Goal: Information Seeking & Learning: Learn about a topic

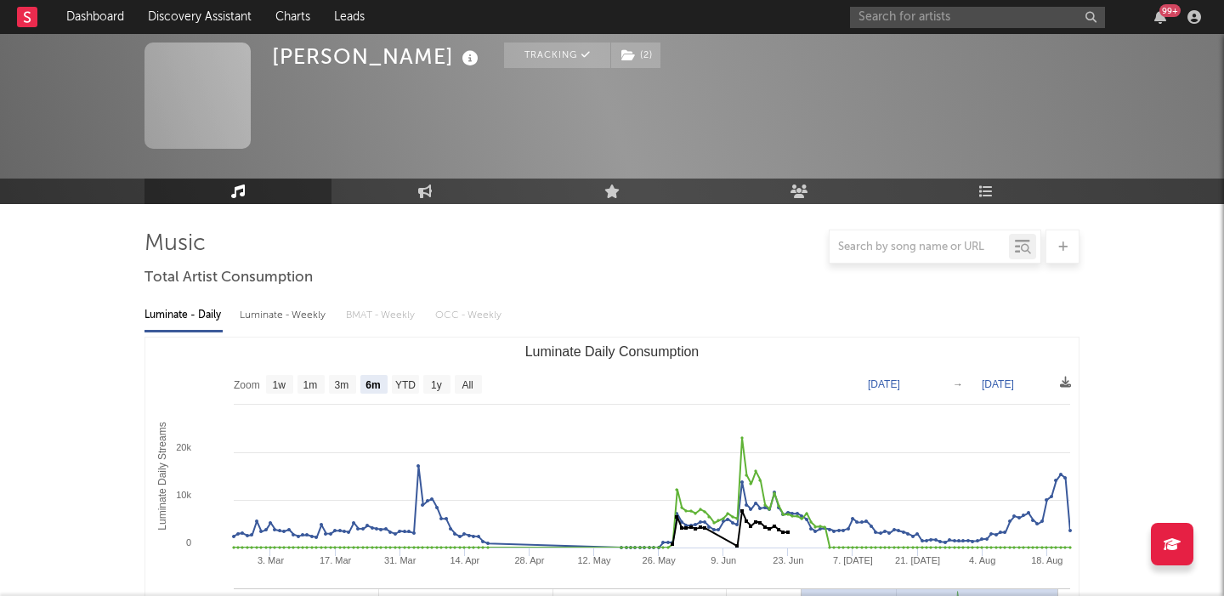
select select "6m"
select select "1w"
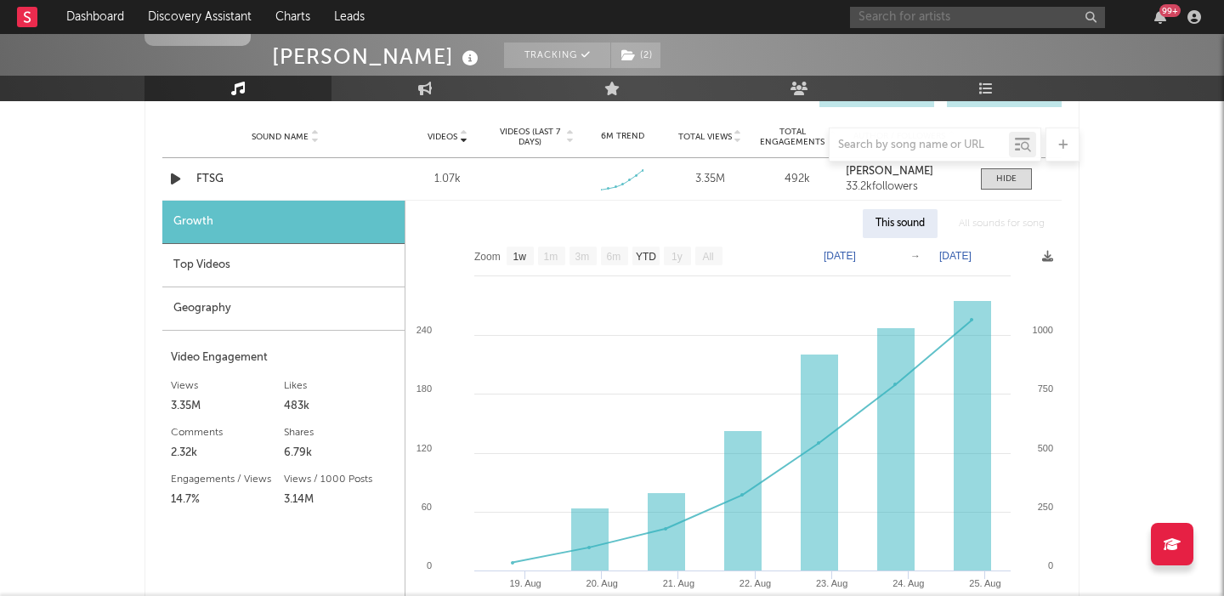
scroll to position [1228, 0]
click at [914, 17] on input "text" at bounding box center [977, 17] width 255 height 21
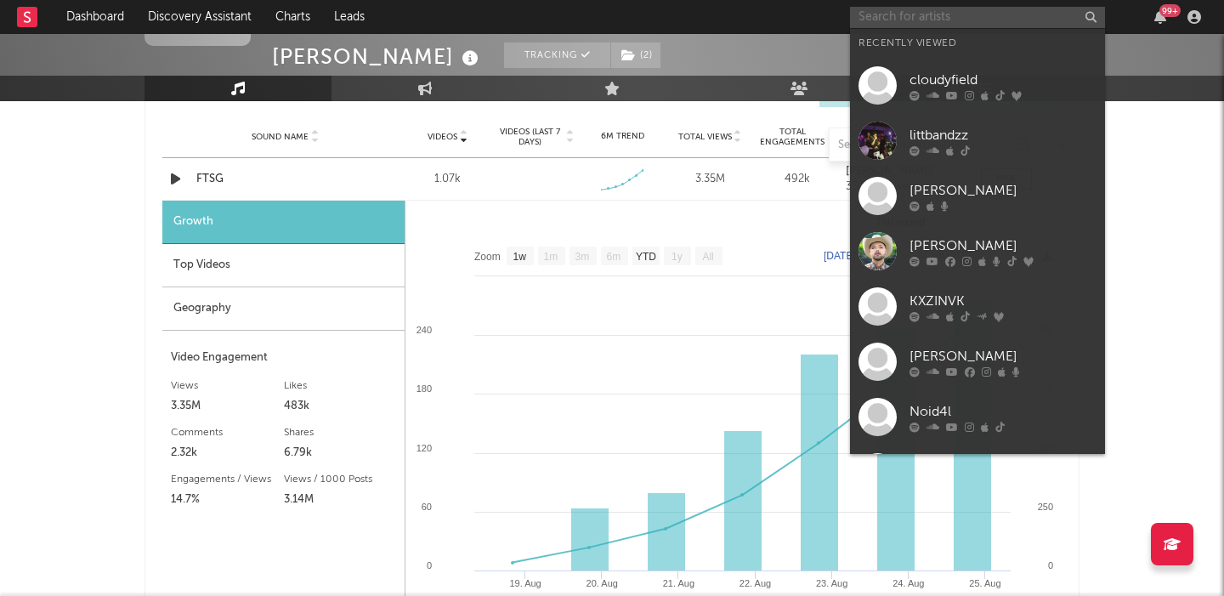
paste input "[PERSON_NAME]"
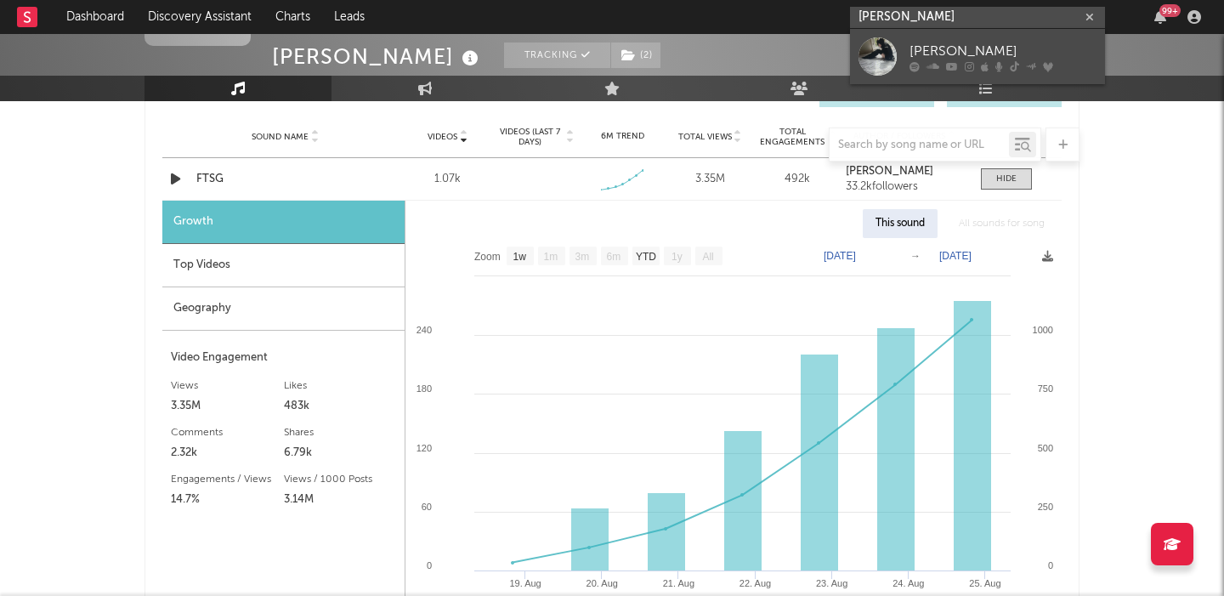
type input "[PERSON_NAME]"
click at [1019, 57] on div "[PERSON_NAME]" at bounding box center [1003, 51] width 187 height 20
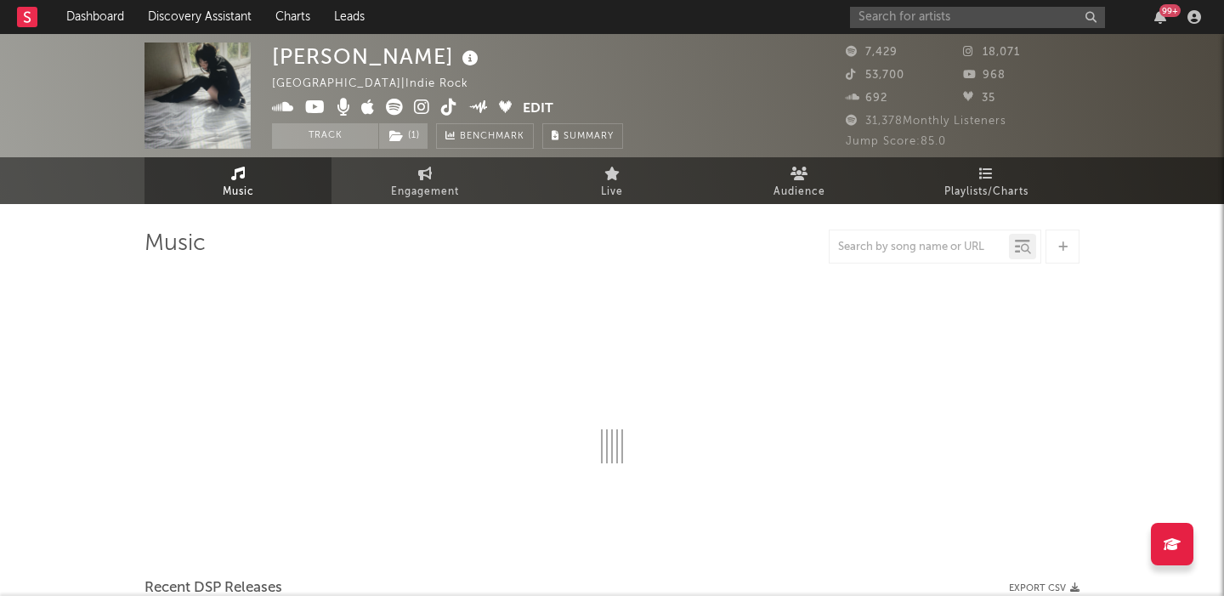
select select "1w"
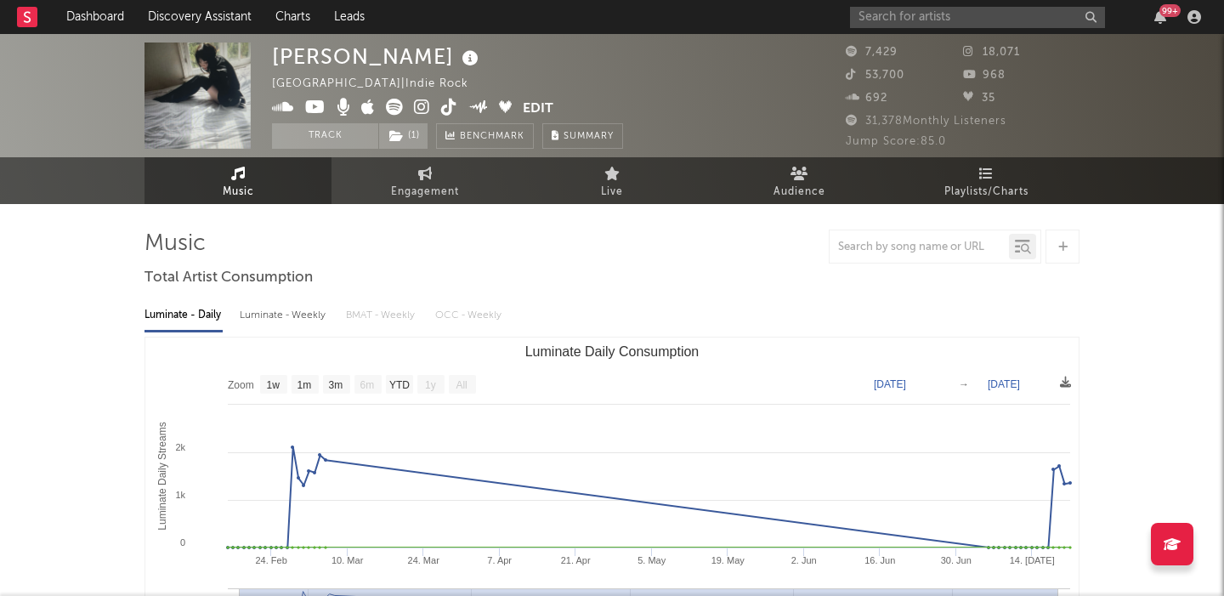
click at [277, 310] on div "Luminate - Weekly" at bounding box center [284, 315] width 89 height 29
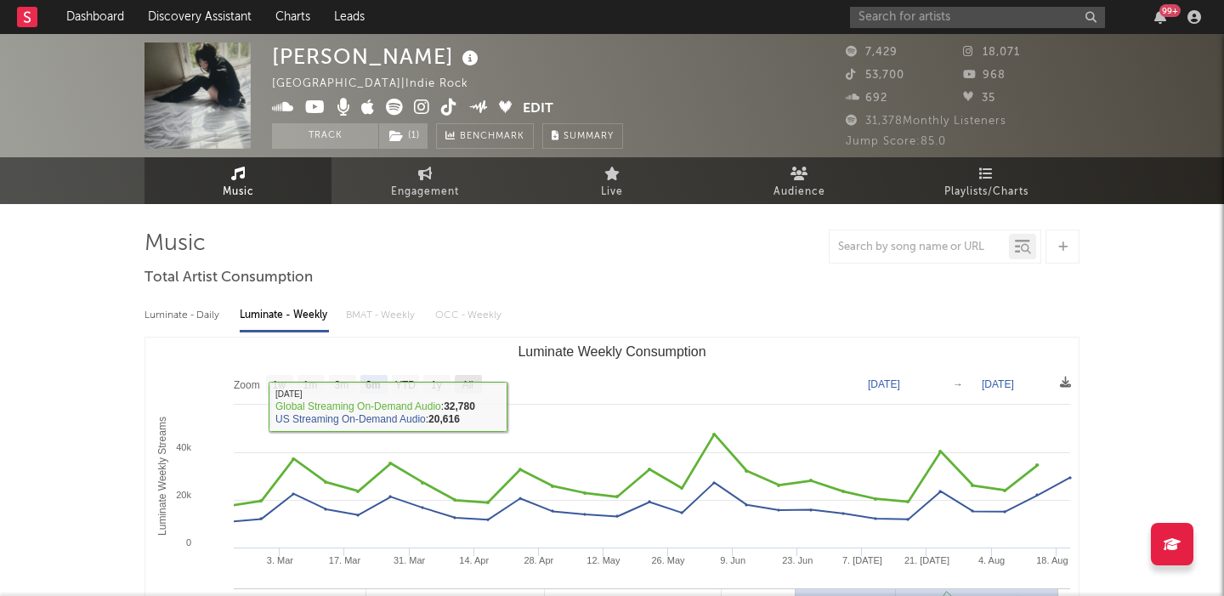
click at [470, 381] on text "All" at bounding box center [467, 385] width 11 height 12
select select "All"
type input "2024-02-08"
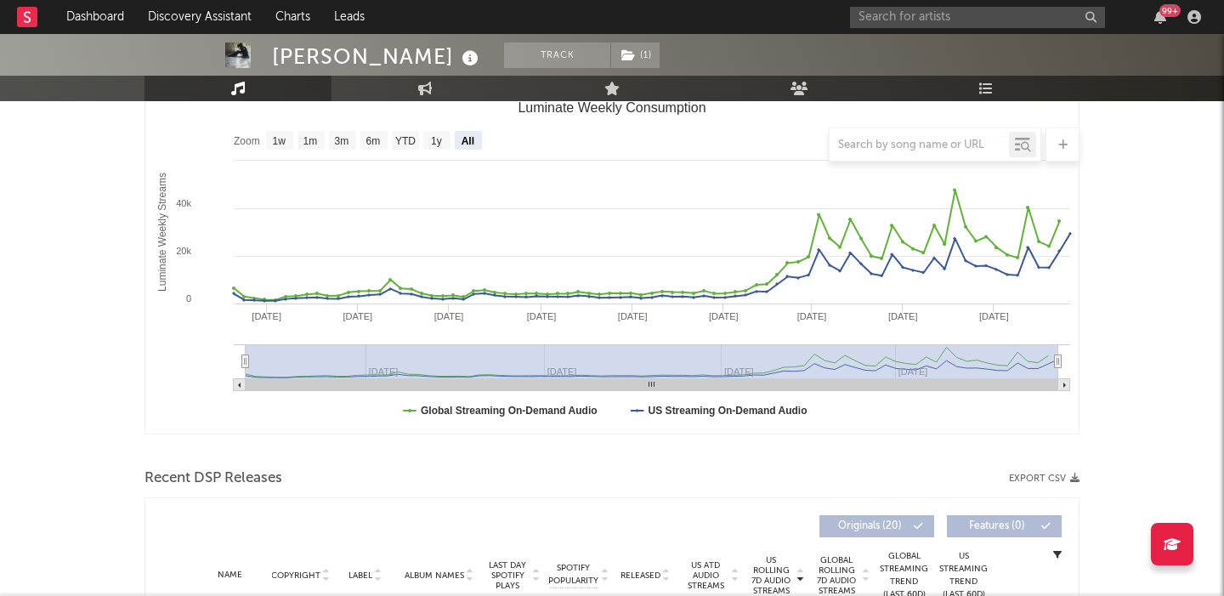
scroll to position [461, 0]
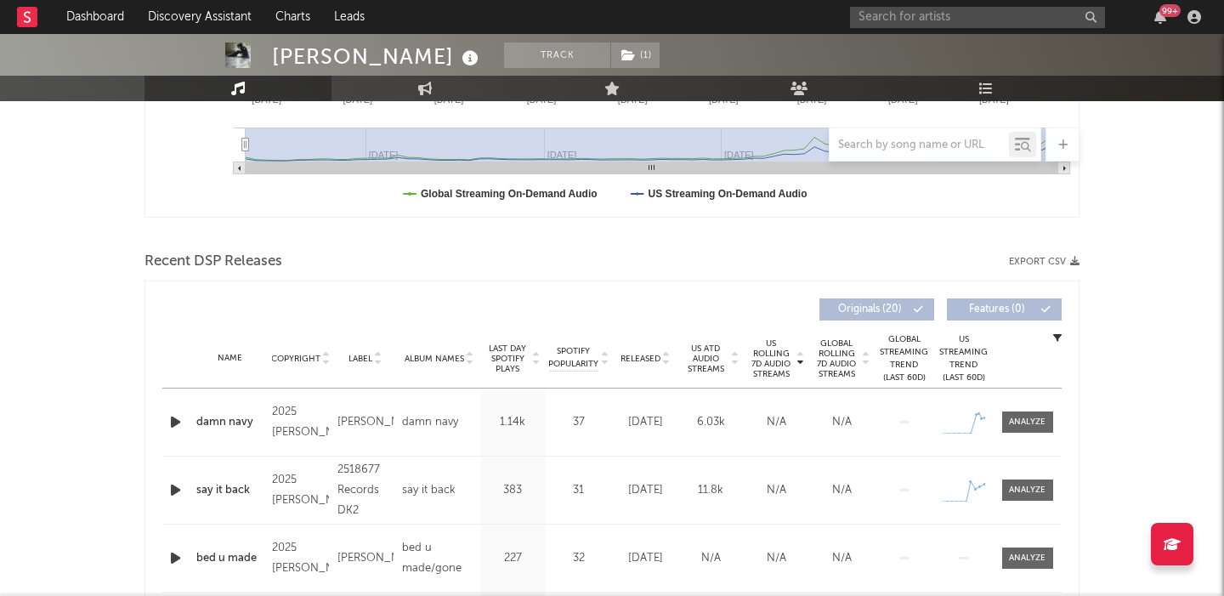
click at [659, 359] on span "Released" at bounding box center [641, 359] width 40 height 10
click at [984, 17] on input "text" at bounding box center [977, 17] width 255 height 21
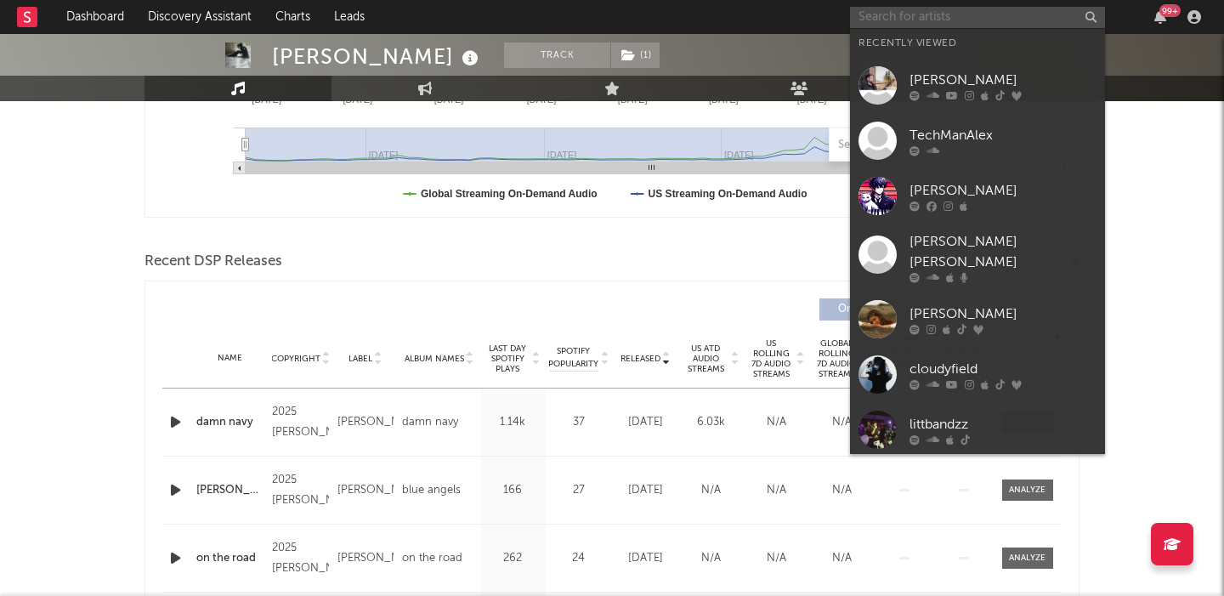
paste input "Luke Rob"
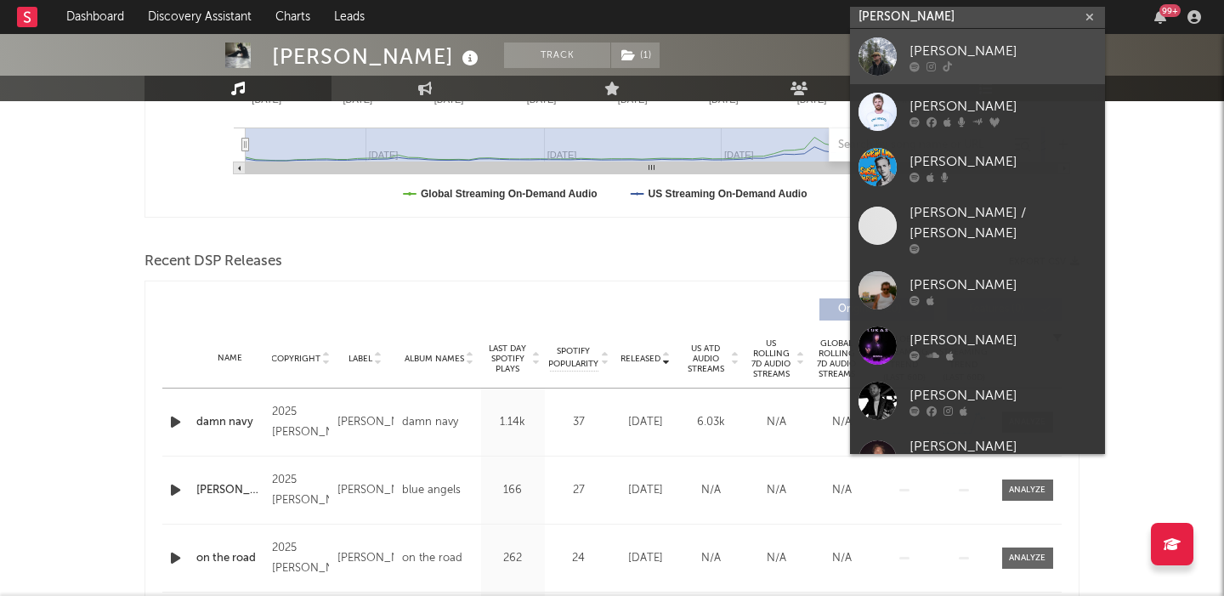
type input "Luke Rob"
click at [993, 37] on link "Luke Rob" at bounding box center [977, 56] width 255 height 55
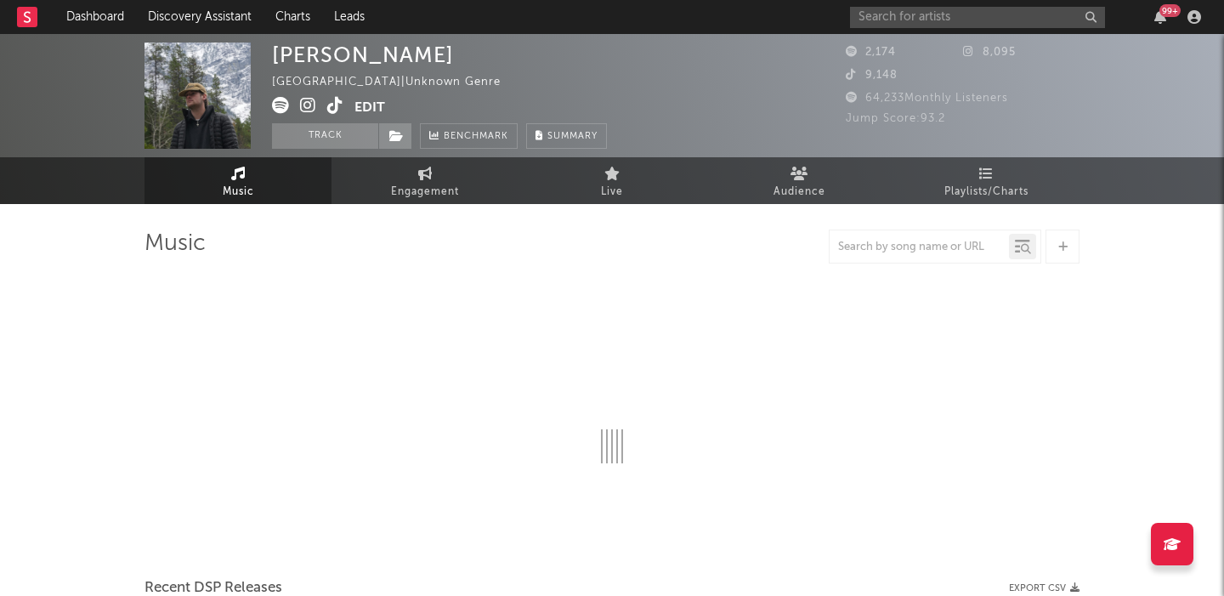
select select "6m"
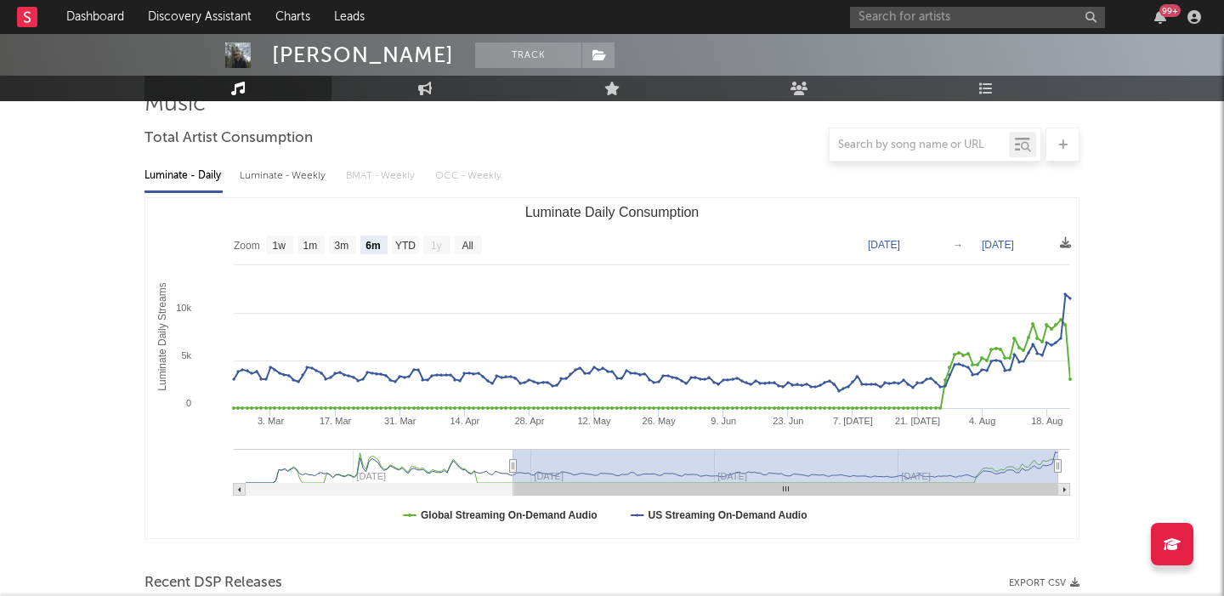
scroll to position [545, 0]
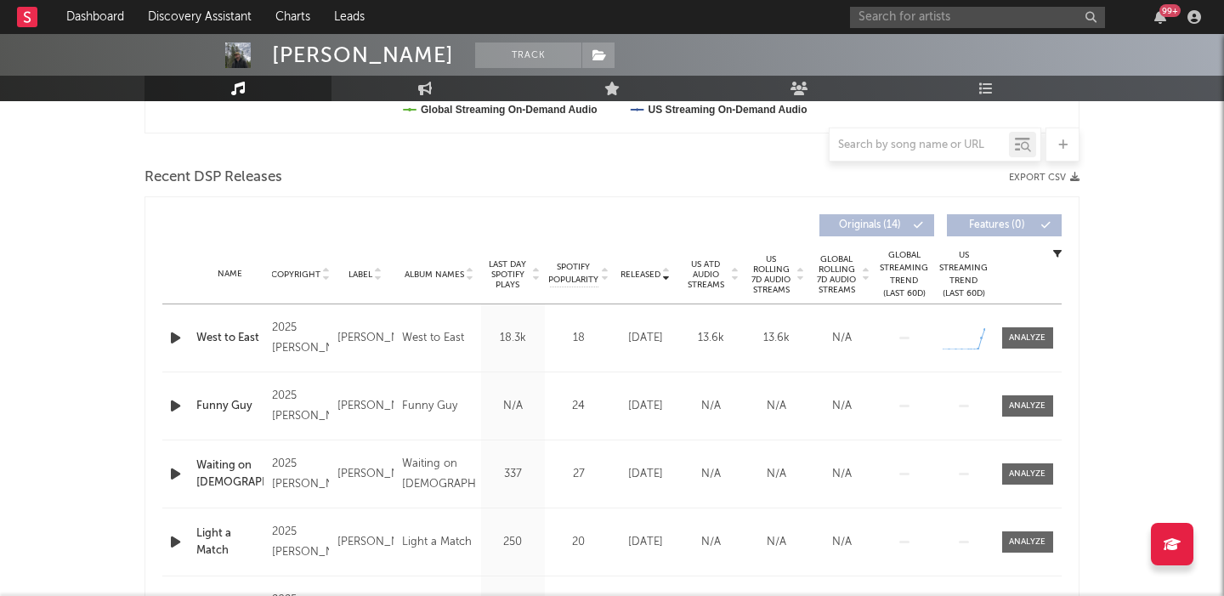
click at [777, 267] on span "US Rolling 7D Audio Streams" at bounding box center [771, 274] width 47 height 41
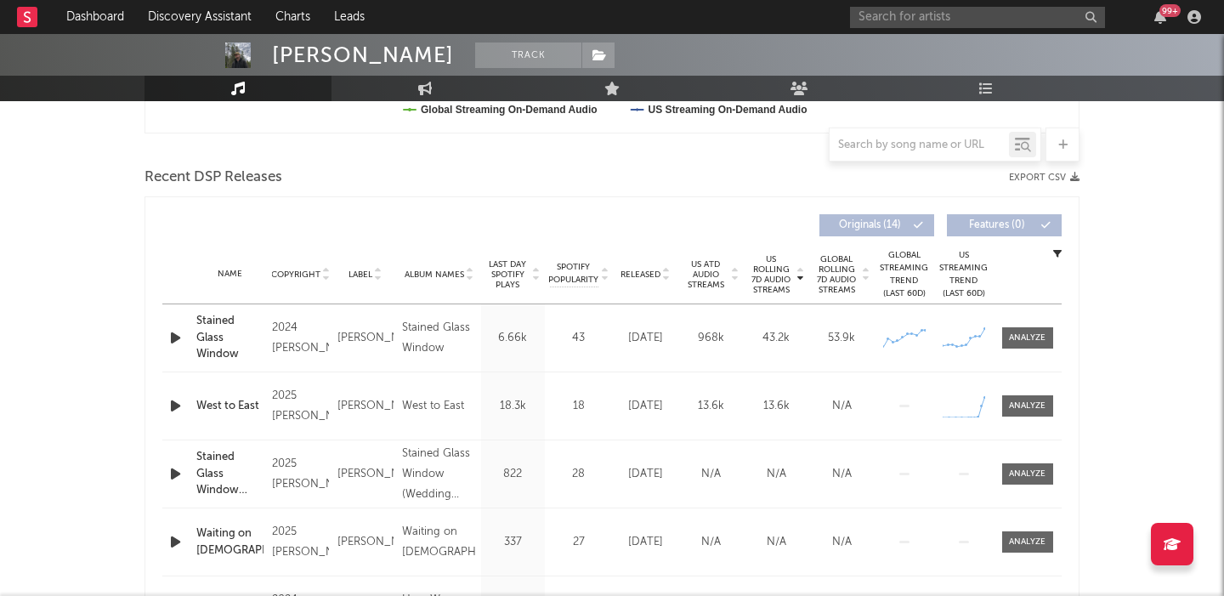
click at [179, 336] on icon "button" at bounding box center [176, 337] width 18 height 21
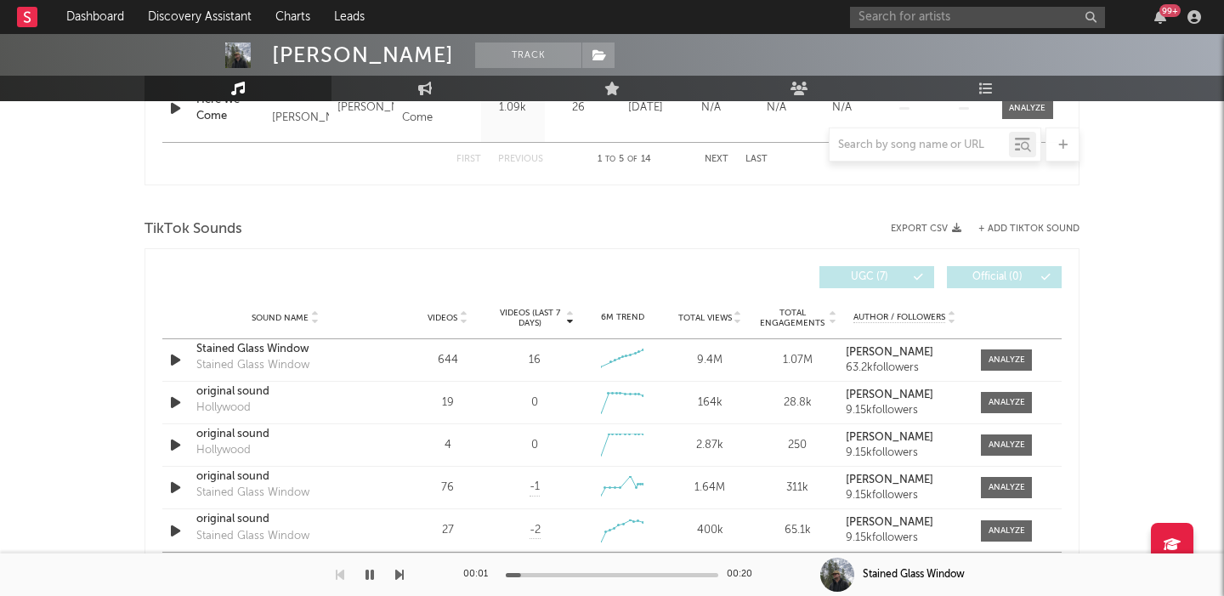
scroll to position [0, 0]
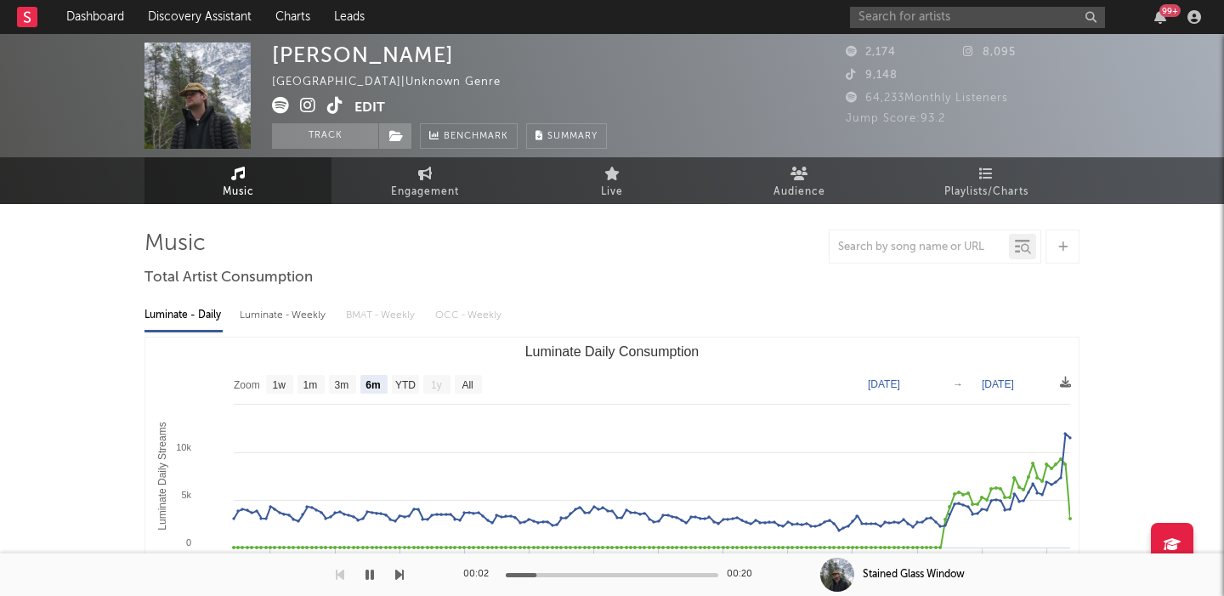
click at [315, 102] on icon at bounding box center [308, 105] width 16 height 17
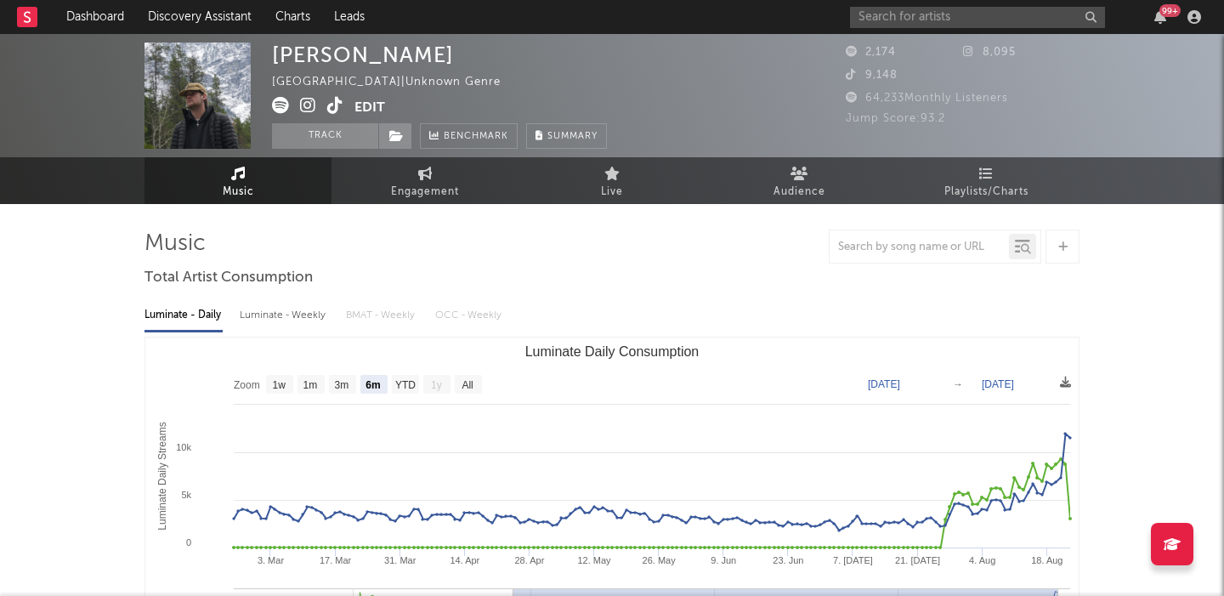
click at [284, 320] on div "Luminate - Weekly" at bounding box center [284, 315] width 89 height 29
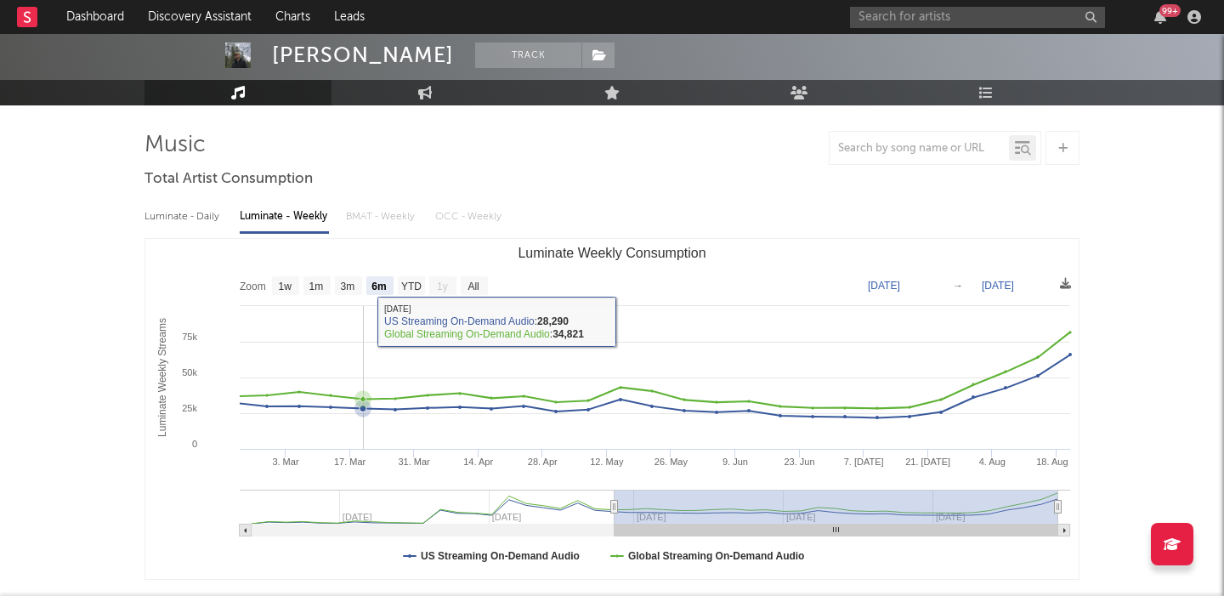
scroll to position [102, 0]
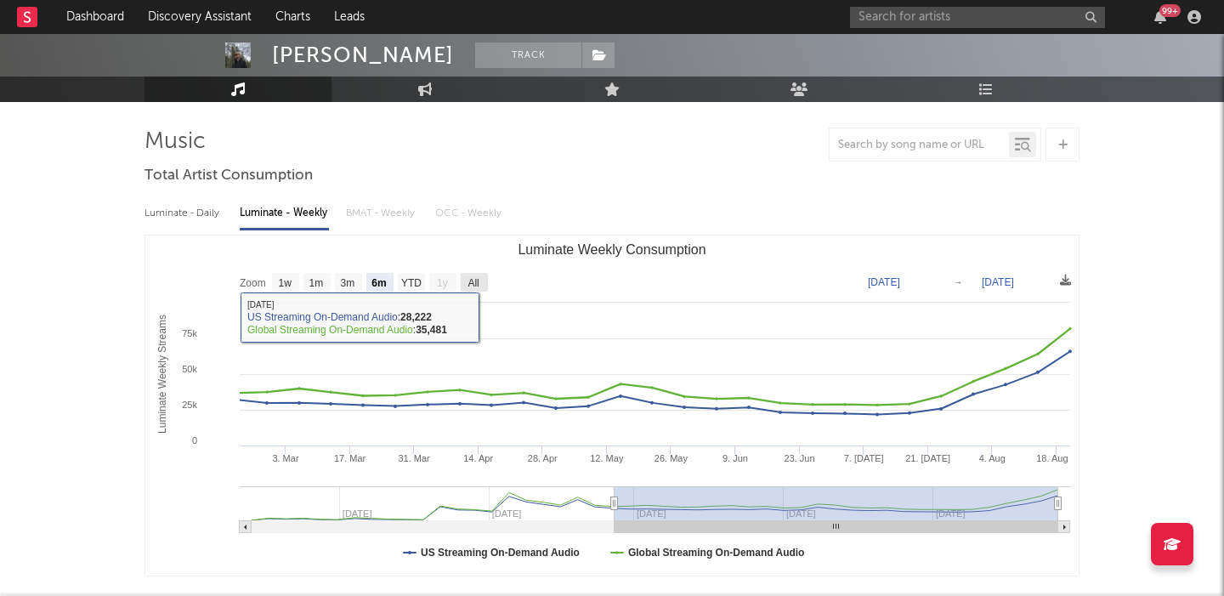
click at [468, 281] on text "All" at bounding box center [473, 283] width 11 height 12
select select "All"
type input "2024-09-26"
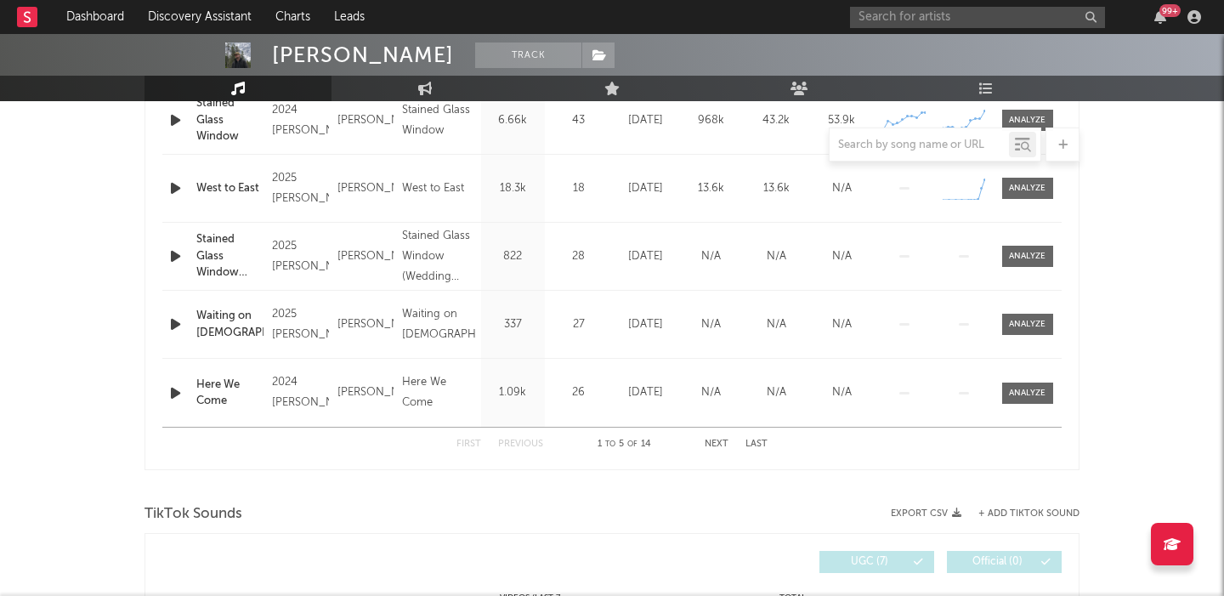
scroll to position [1057, 0]
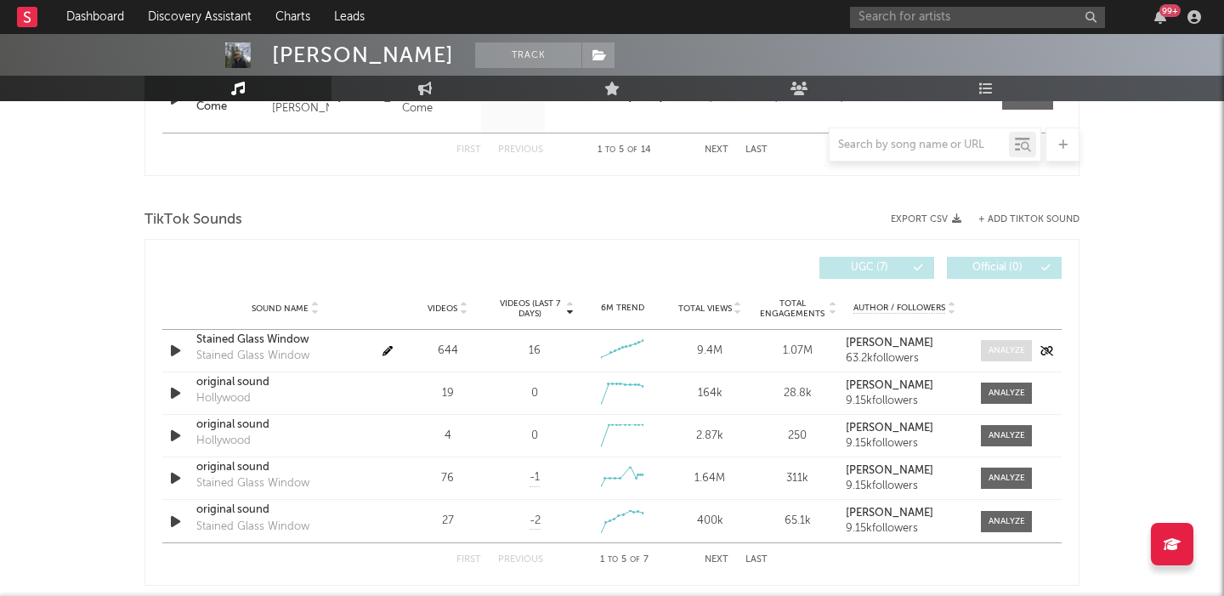
click at [1008, 350] on div at bounding box center [1007, 350] width 37 height 13
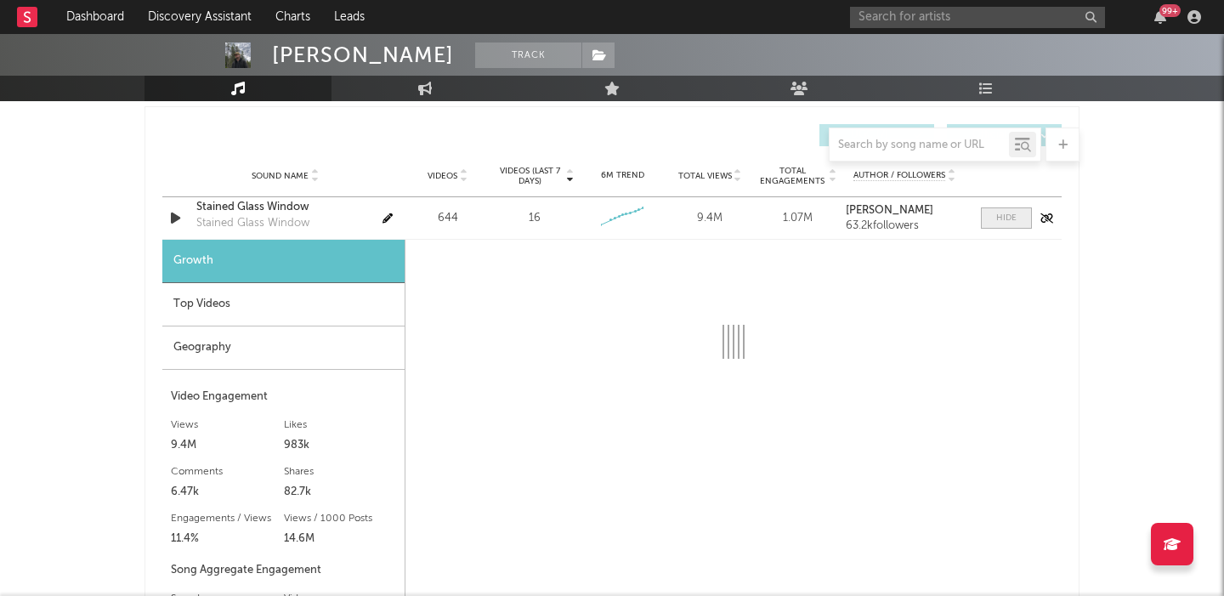
scroll to position [1200, 0]
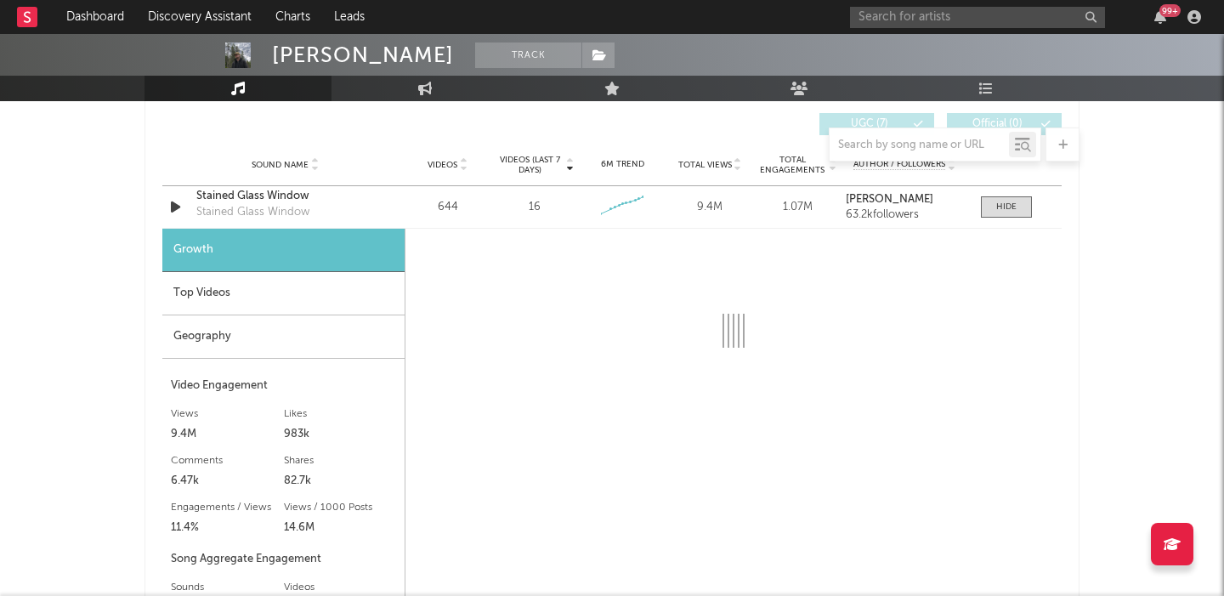
click at [343, 296] on div "Top Videos" at bounding box center [283, 293] width 242 height 43
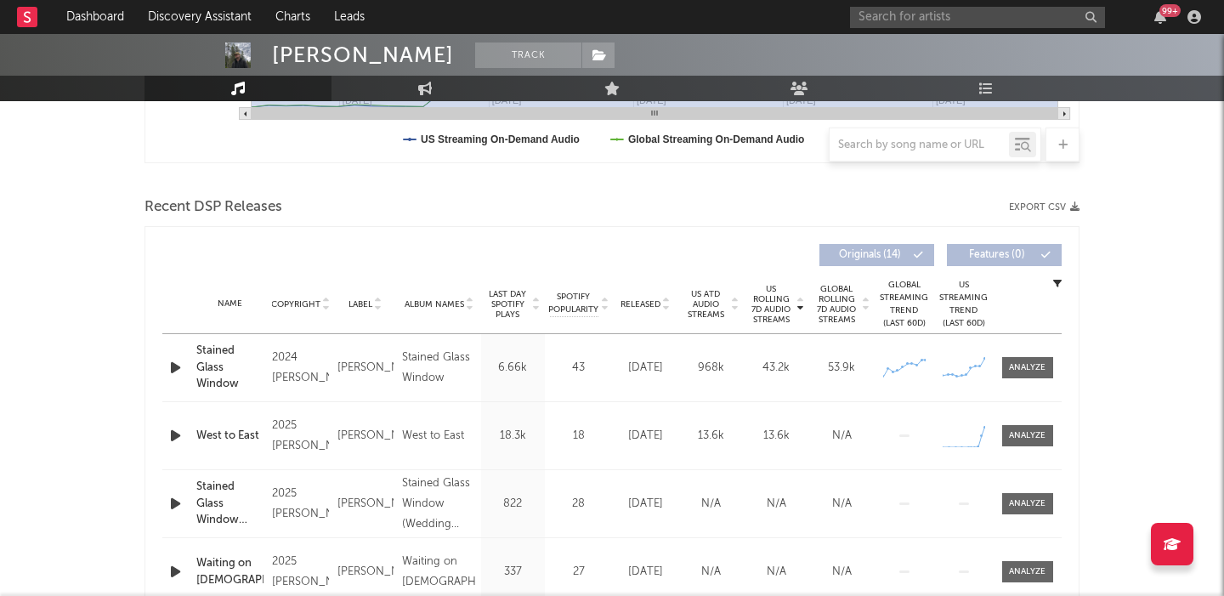
scroll to position [524, 0]
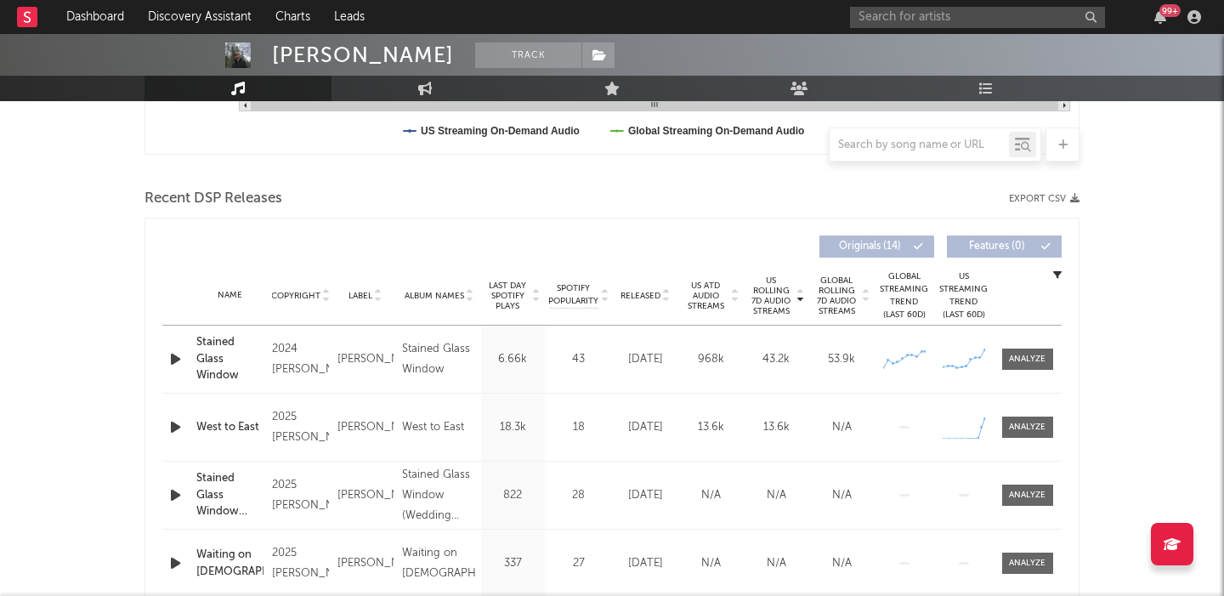
click at [173, 422] on icon "button" at bounding box center [176, 427] width 18 height 21
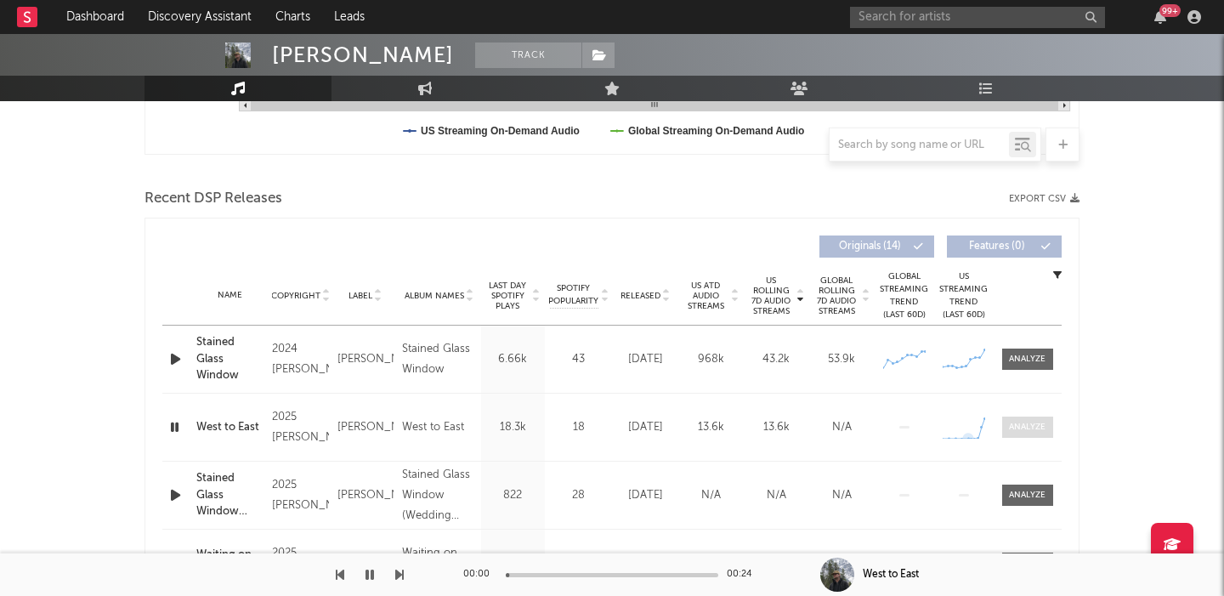
click at [1046, 425] on span at bounding box center [1027, 427] width 51 height 21
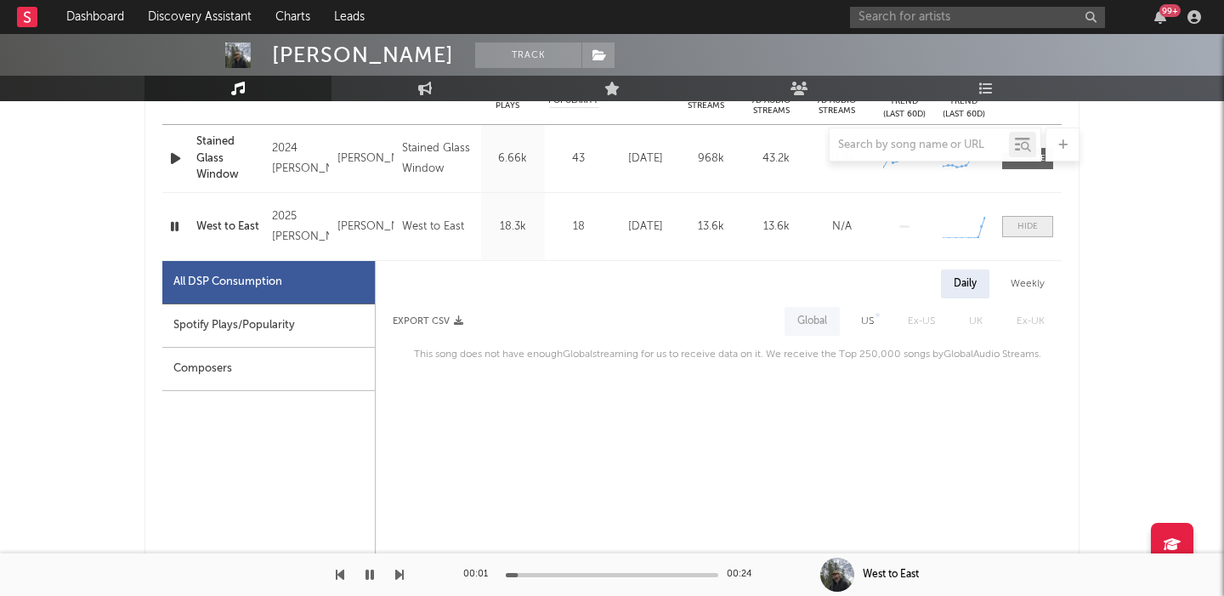
scroll to position [782, 0]
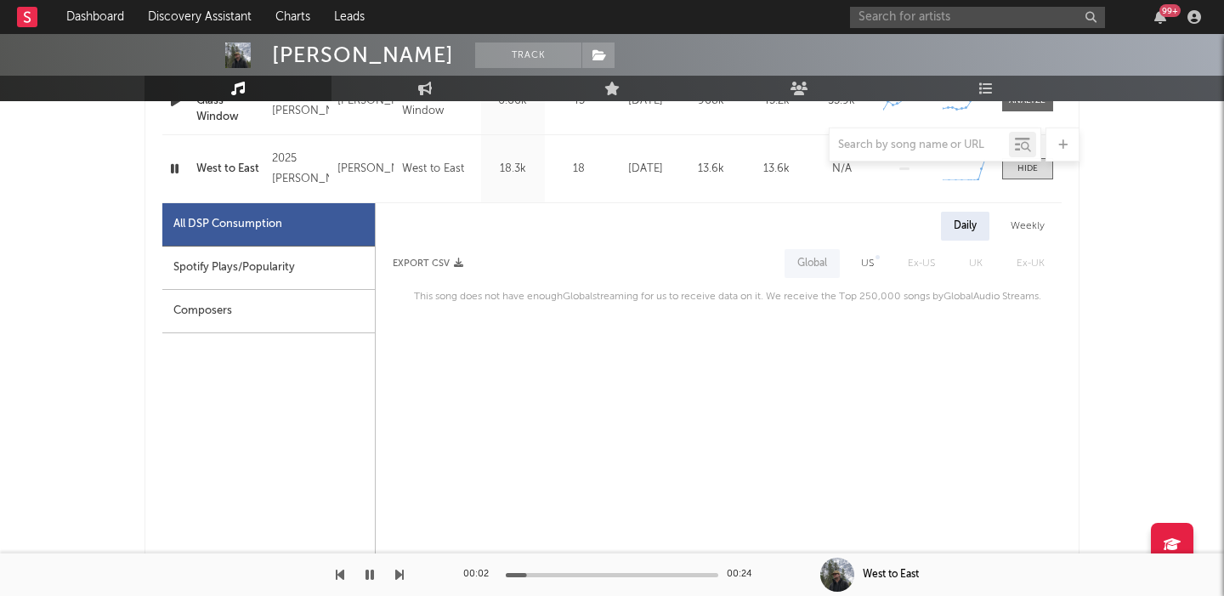
click at [849, 247] on div "Daily Weekly Export CSV Global US Ex-US UK Ex-UK This song does not have enough…" at bounding box center [719, 259] width 686 height 95
click at [864, 261] on div "US" at bounding box center [867, 263] width 13 height 20
select select "1w"
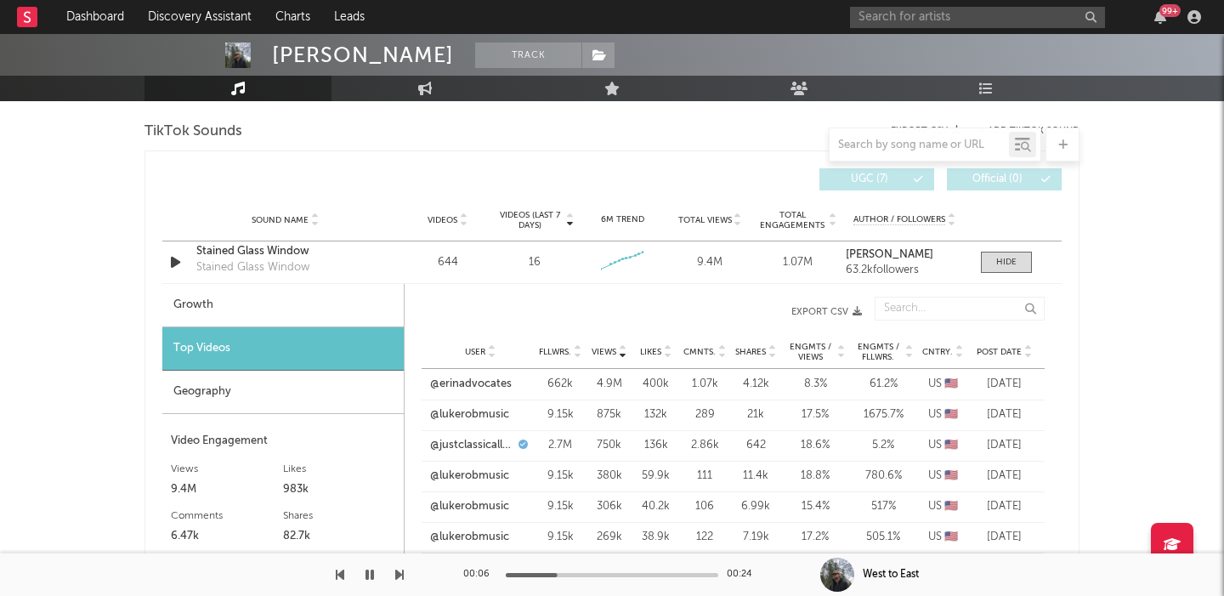
scroll to position [2032, 0]
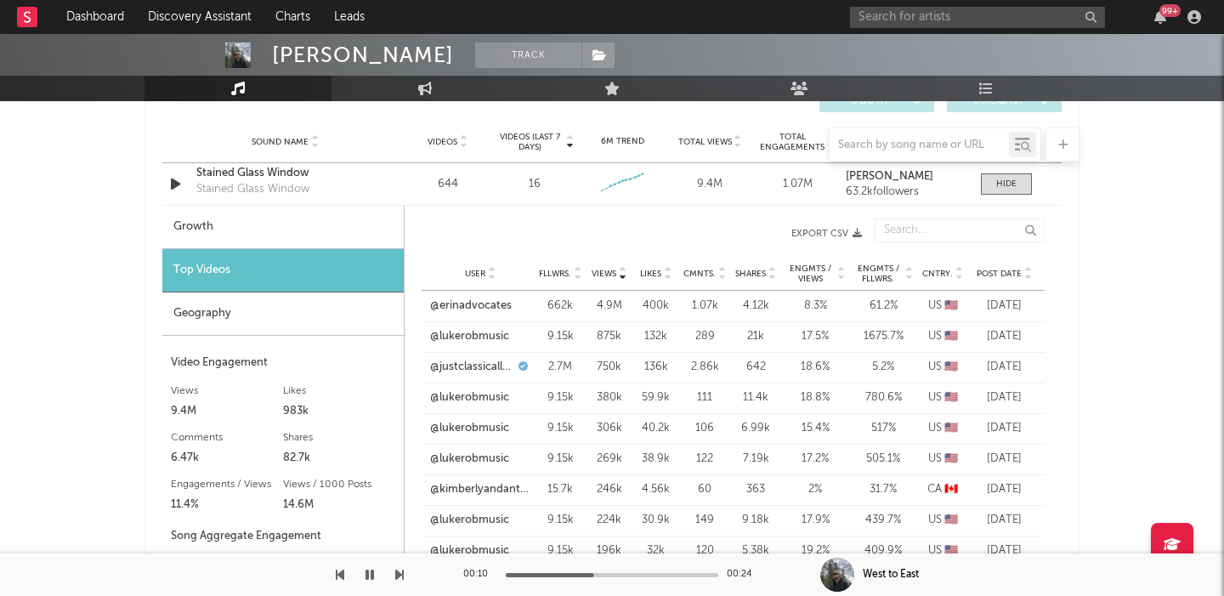
click at [1006, 271] on span "Post Date" at bounding box center [999, 274] width 45 height 10
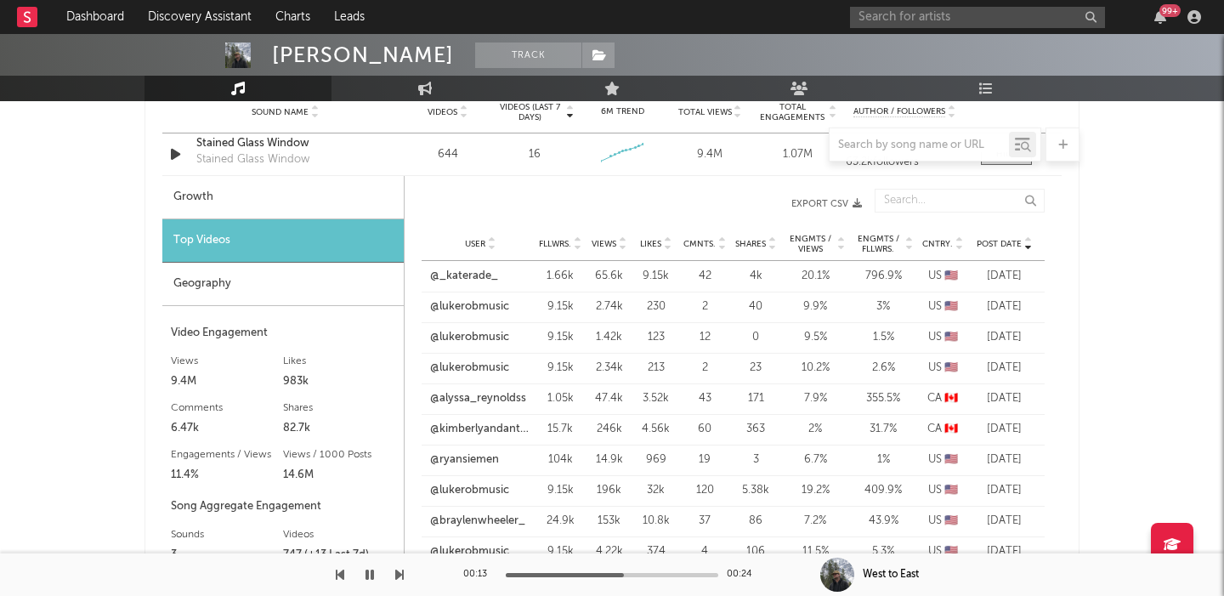
scroll to position [2063, 0]
click at [486, 428] on link "@kimberlyandanthony_e032" at bounding box center [480, 427] width 100 height 17
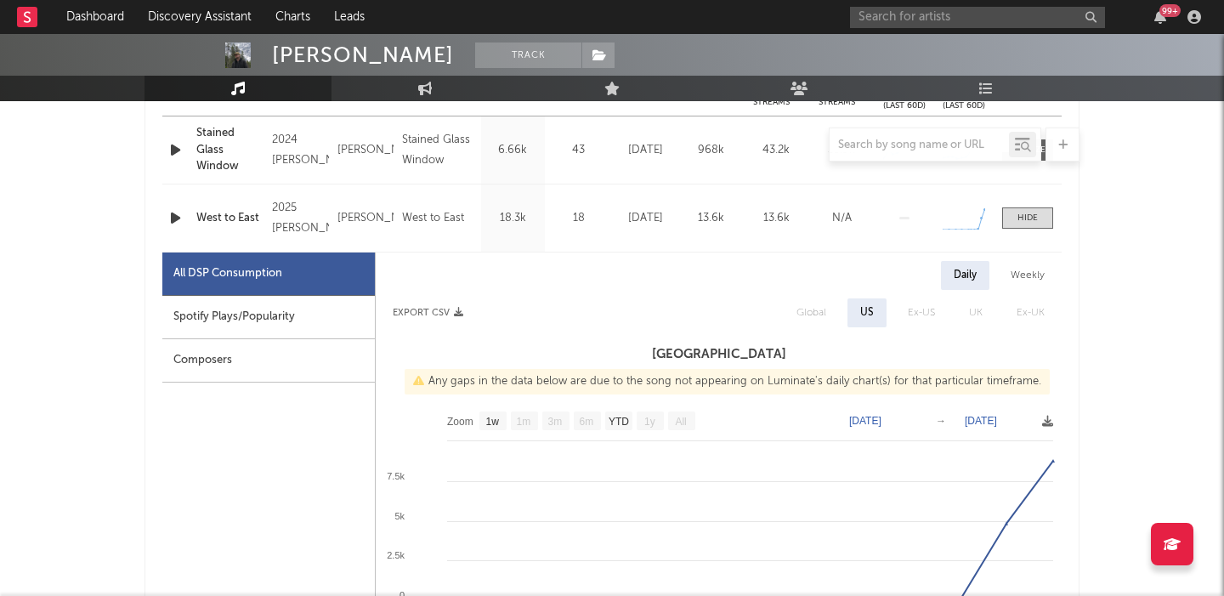
scroll to position [0, 0]
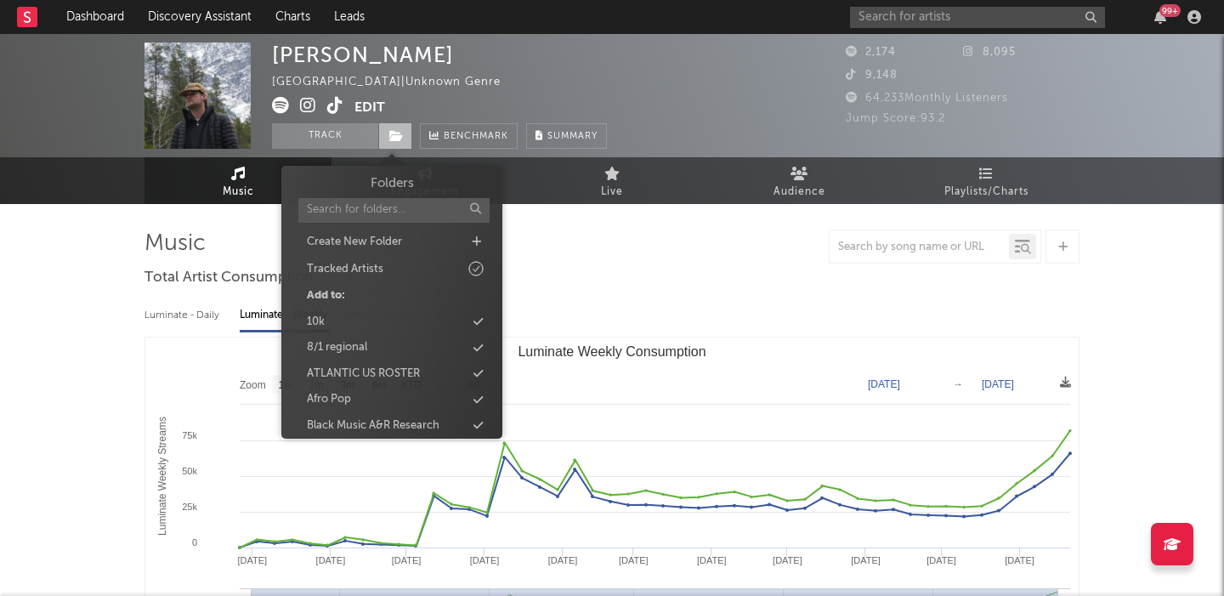
click at [404, 140] on span at bounding box center [395, 136] width 34 height 26
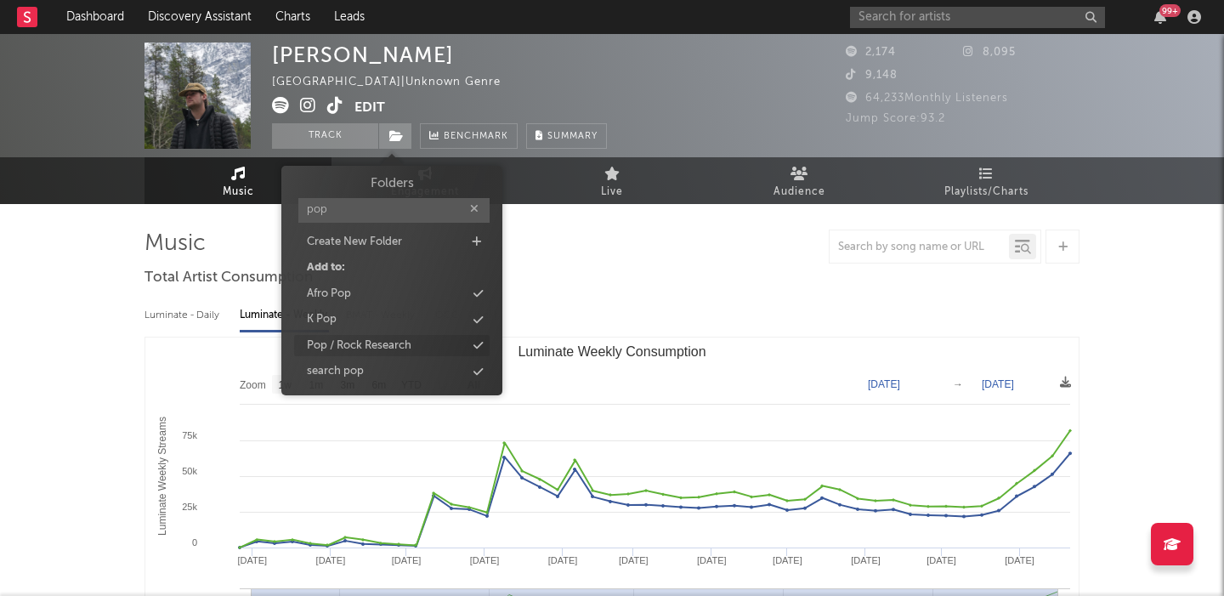
type input "pop"
click at [409, 339] on div "Pop / Rock Research" at bounding box center [359, 345] width 105 height 17
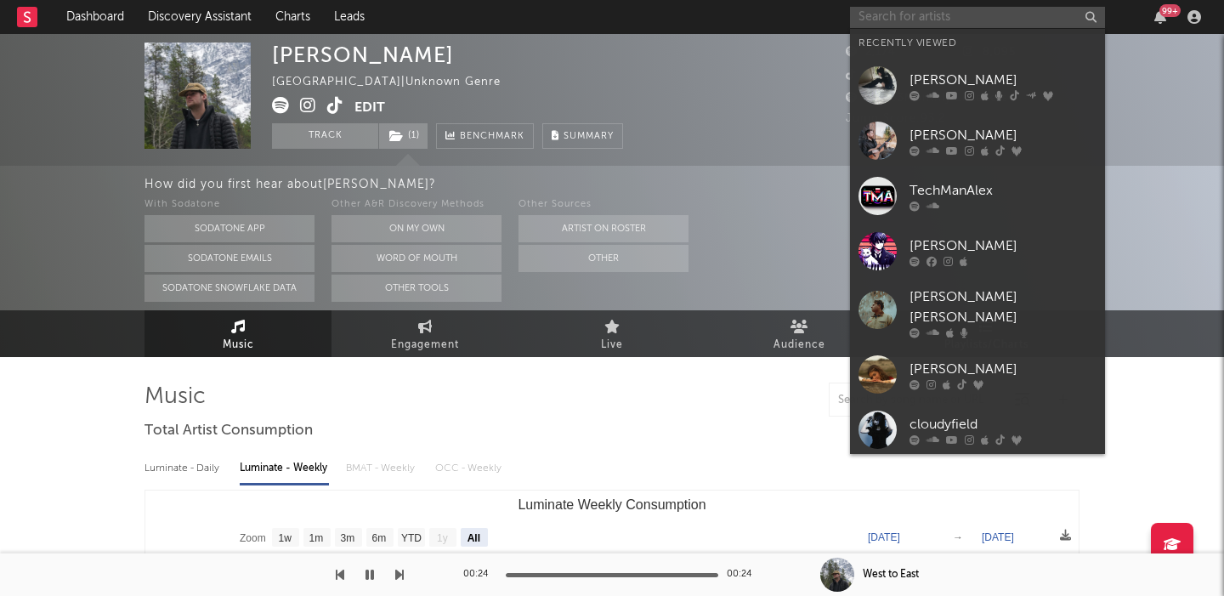
click at [915, 10] on input "text" at bounding box center [977, 17] width 255 height 21
paste input "greek"
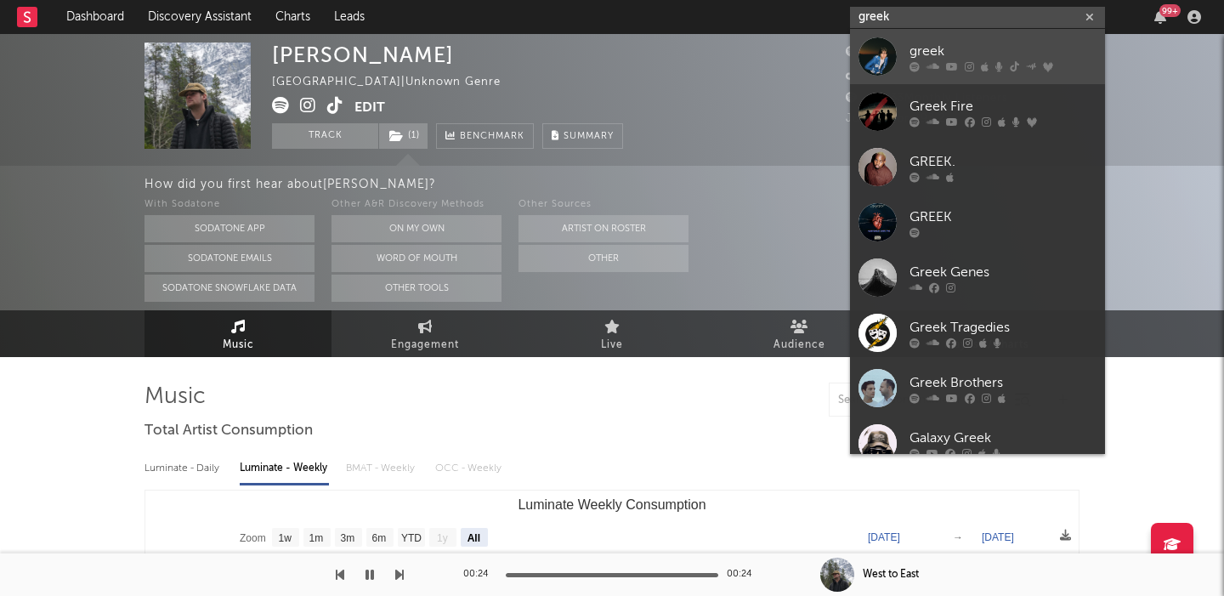
type input "greek"
click at [1012, 54] on div "greek" at bounding box center [1003, 51] width 187 height 20
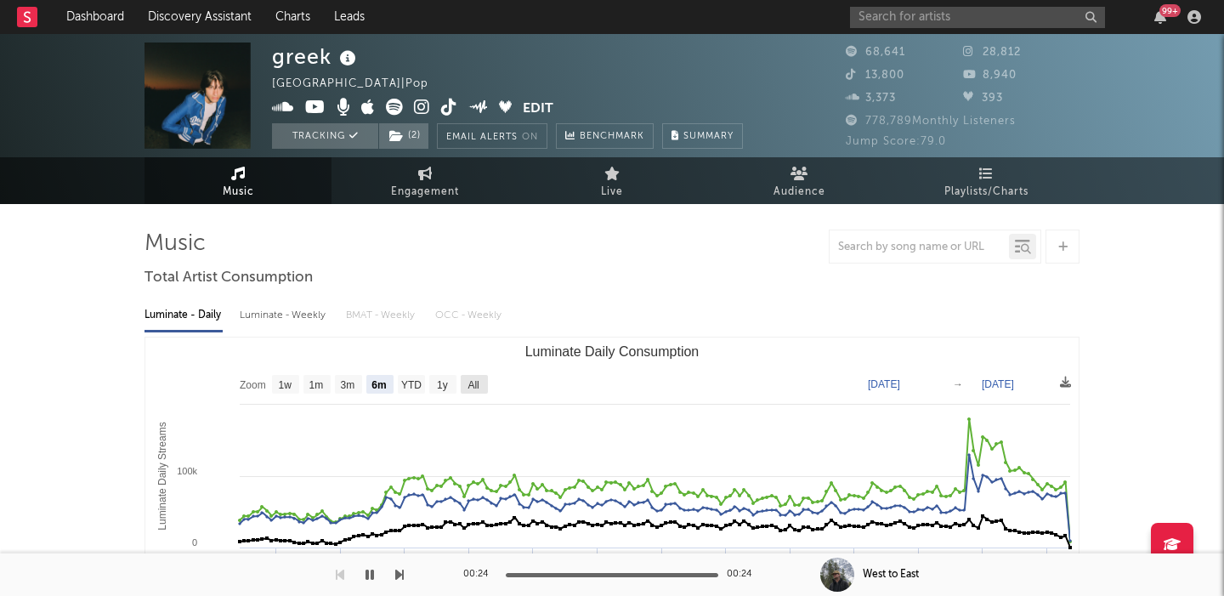
click at [474, 376] on rect "Luminate Daily Consumption" at bounding box center [474, 384] width 27 height 19
select select "All"
type input "2021-03-31"
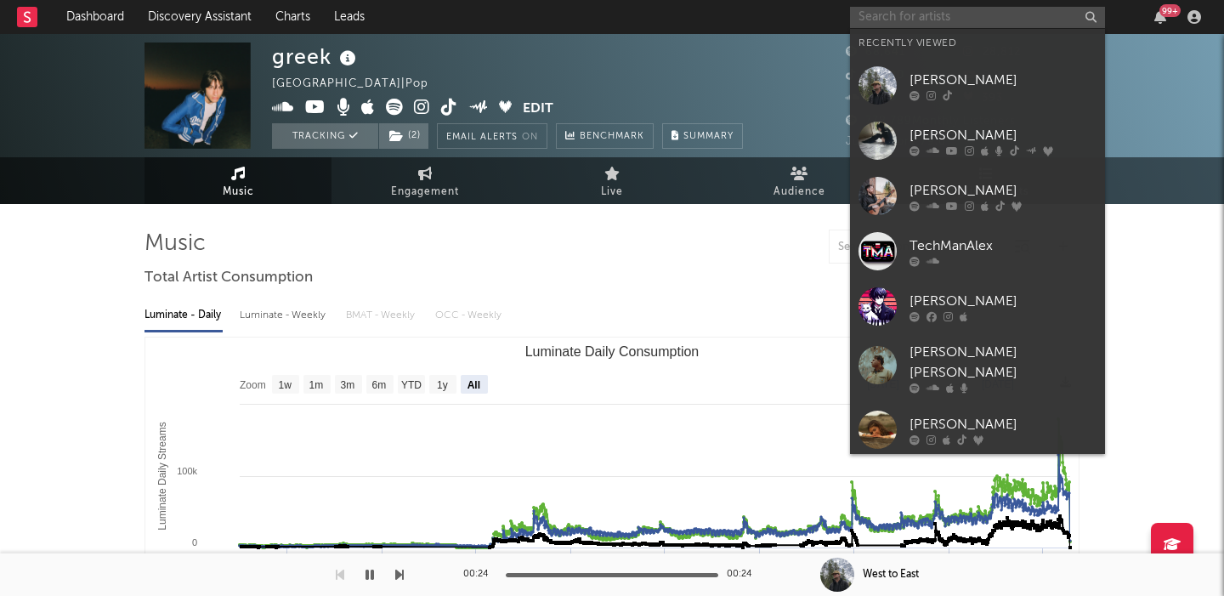
click at [924, 21] on input "text" at bounding box center [977, 17] width 255 height 21
paste input "Bentley Robles"
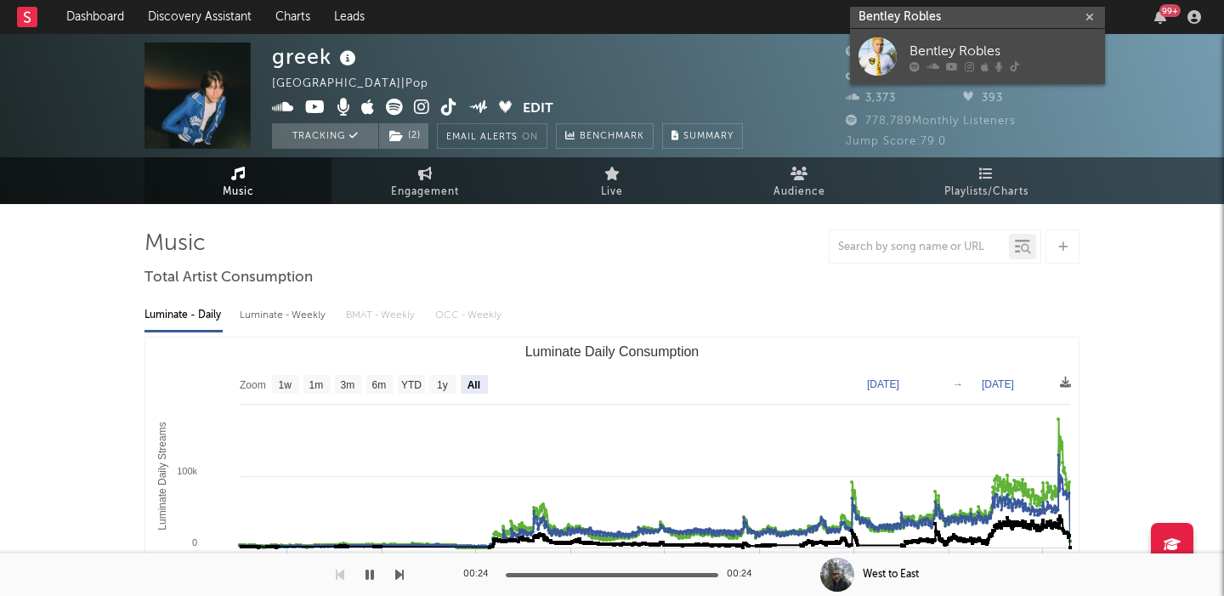
type input "Bentley Robles"
click at [983, 48] on div "Bentley Robles" at bounding box center [1003, 51] width 187 height 20
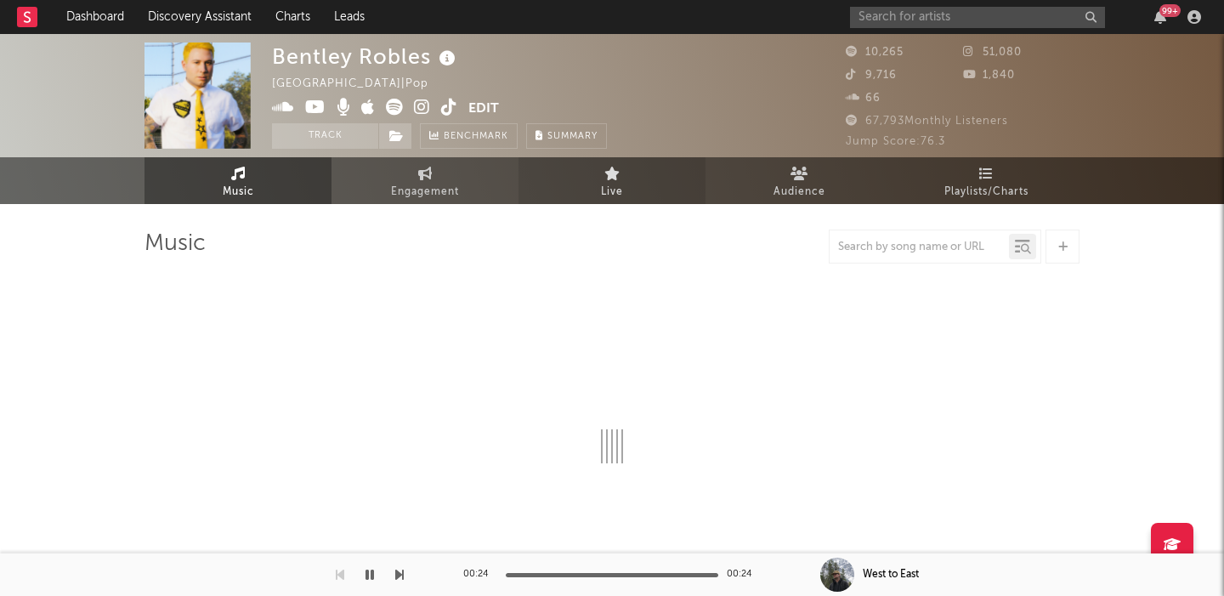
select select "6m"
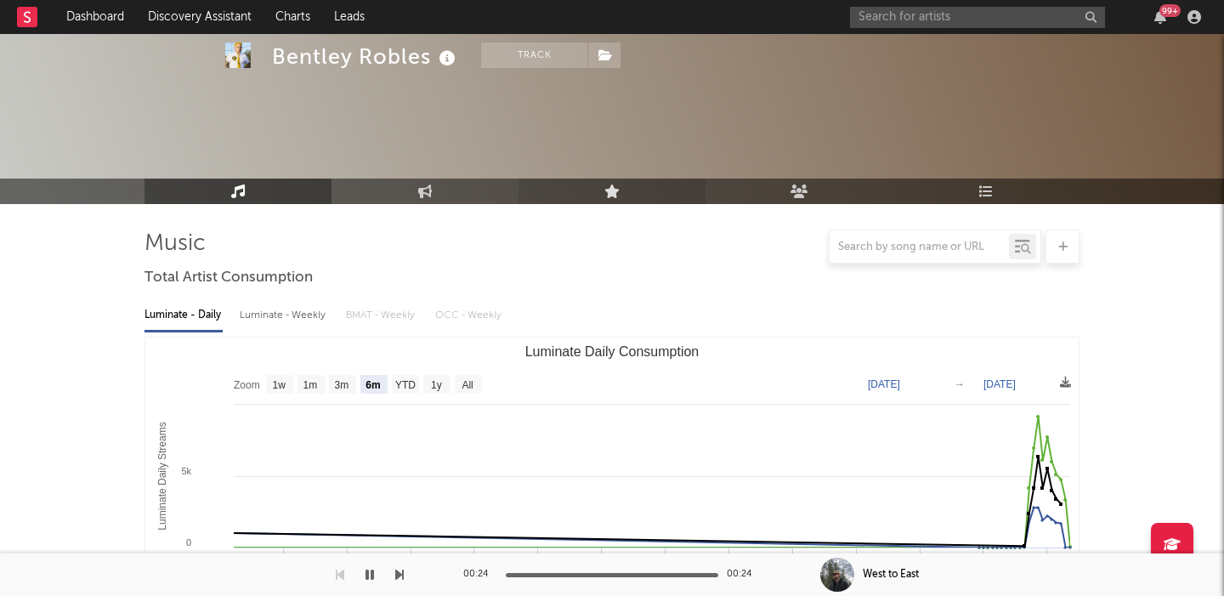
scroll to position [401, 0]
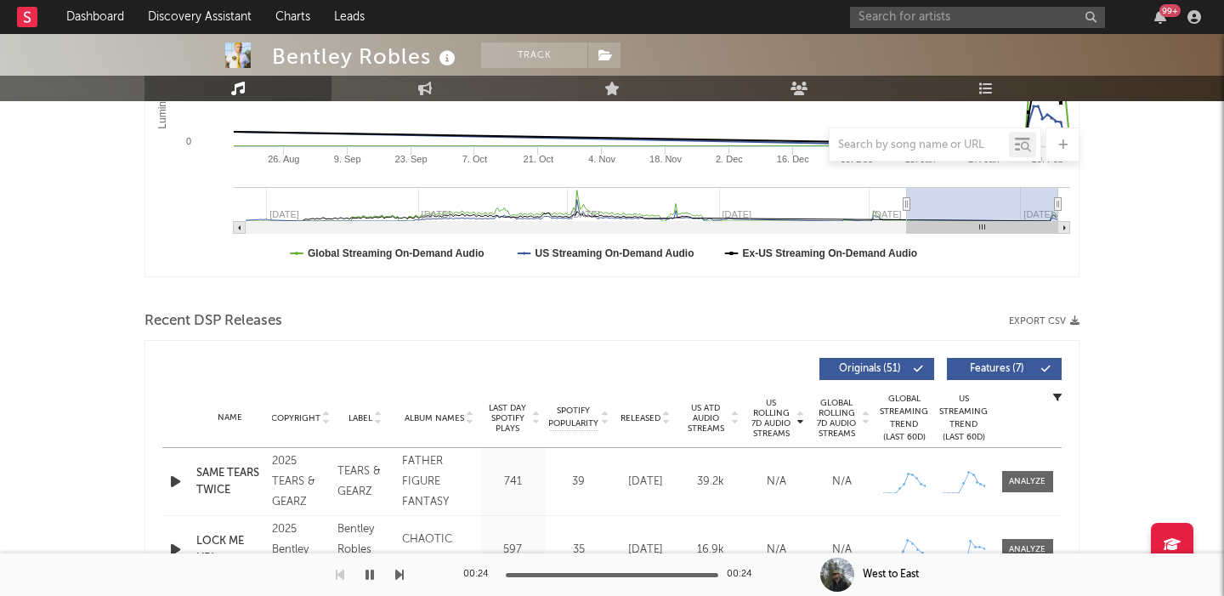
click at [175, 478] on icon "button" at bounding box center [176, 481] width 18 height 21
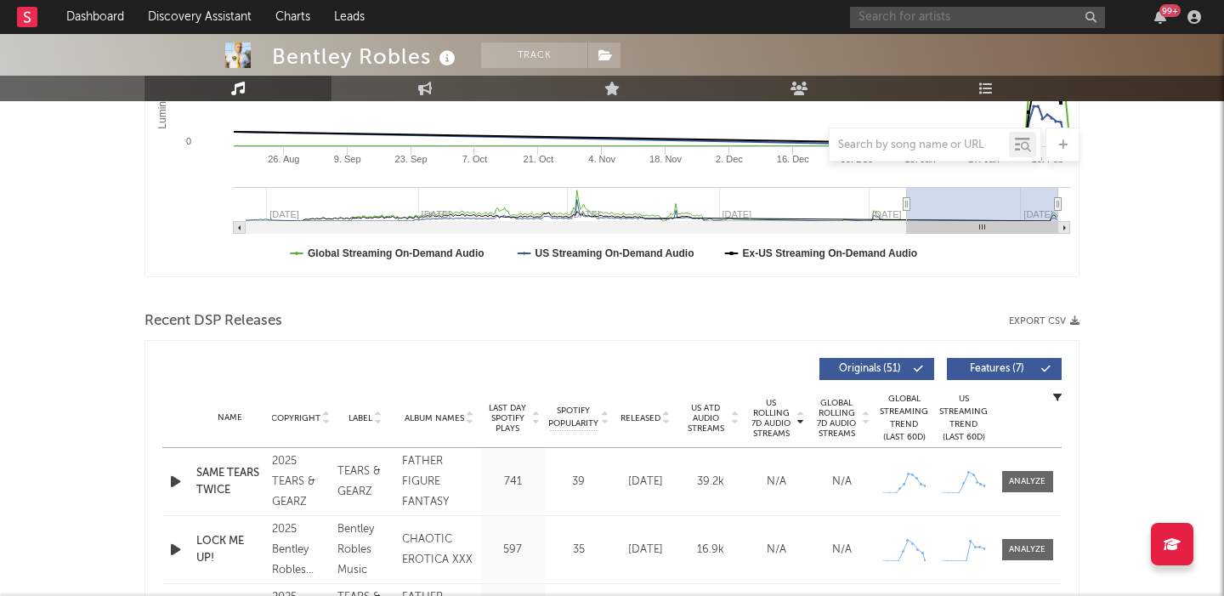
click at [1000, 17] on input "text" at bounding box center [977, 17] width 255 height 21
paste input "Juniper"
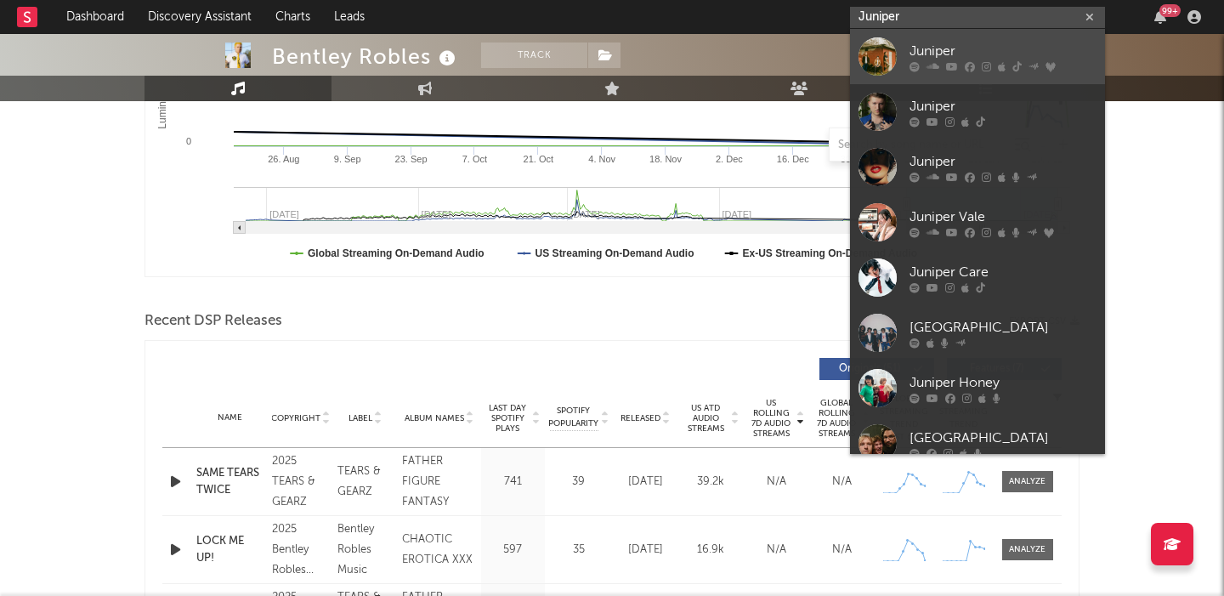
type input "Juniper"
click at [1014, 39] on link "Juniper" at bounding box center [977, 56] width 255 height 55
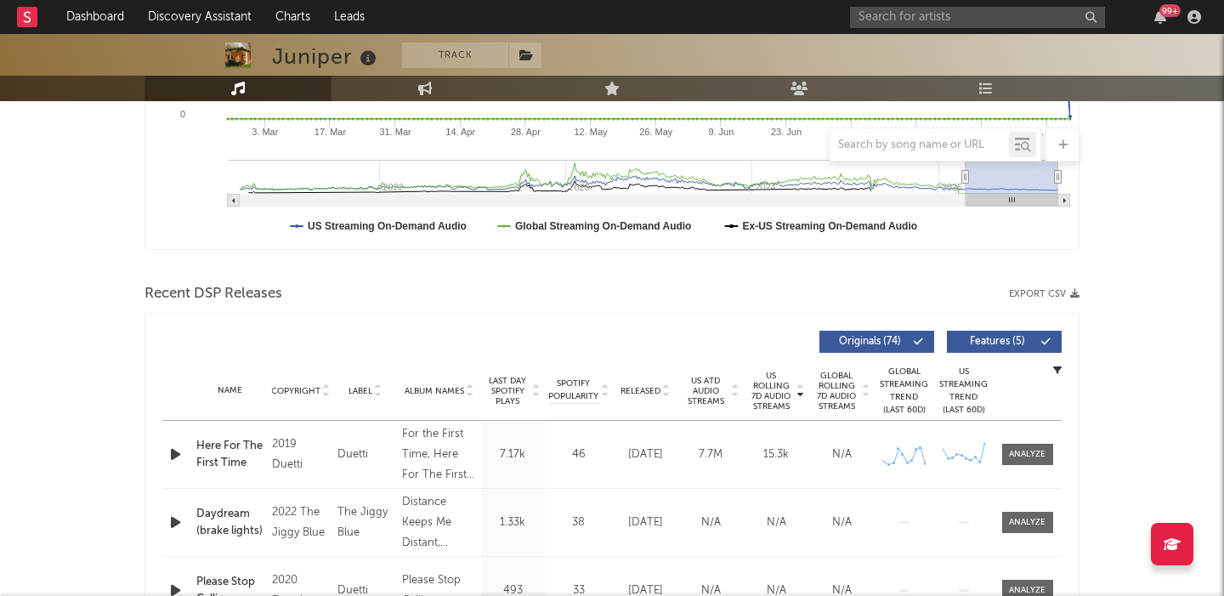
scroll to position [66, 0]
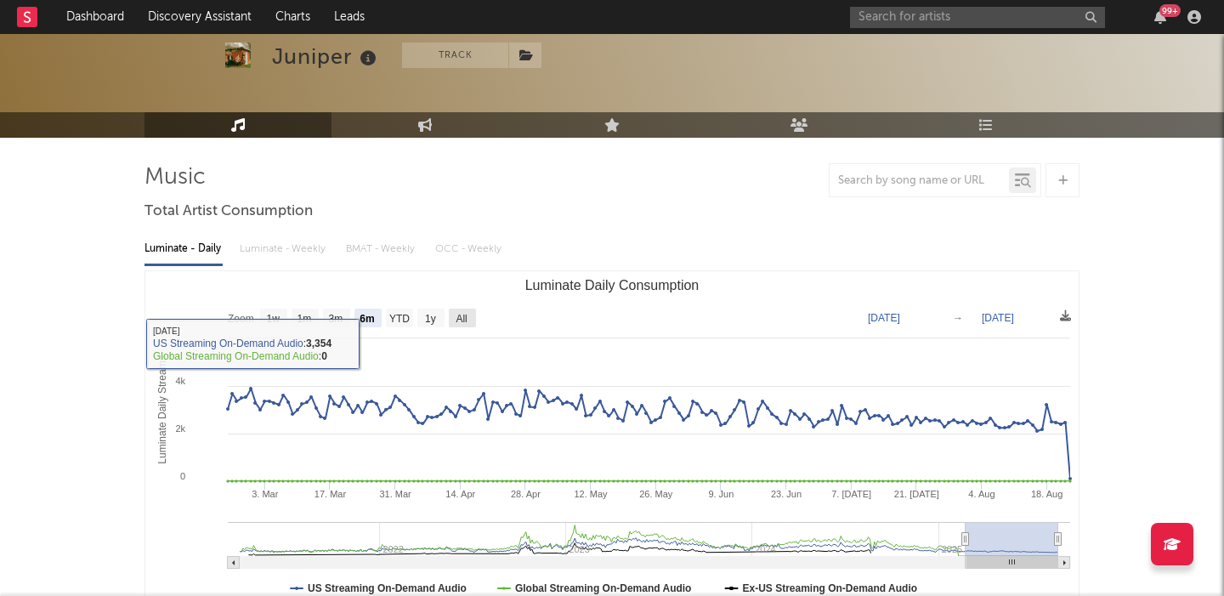
click at [467, 317] on text "All" at bounding box center [461, 319] width 11 height 12
select select "All"
type input "2021-03-31"
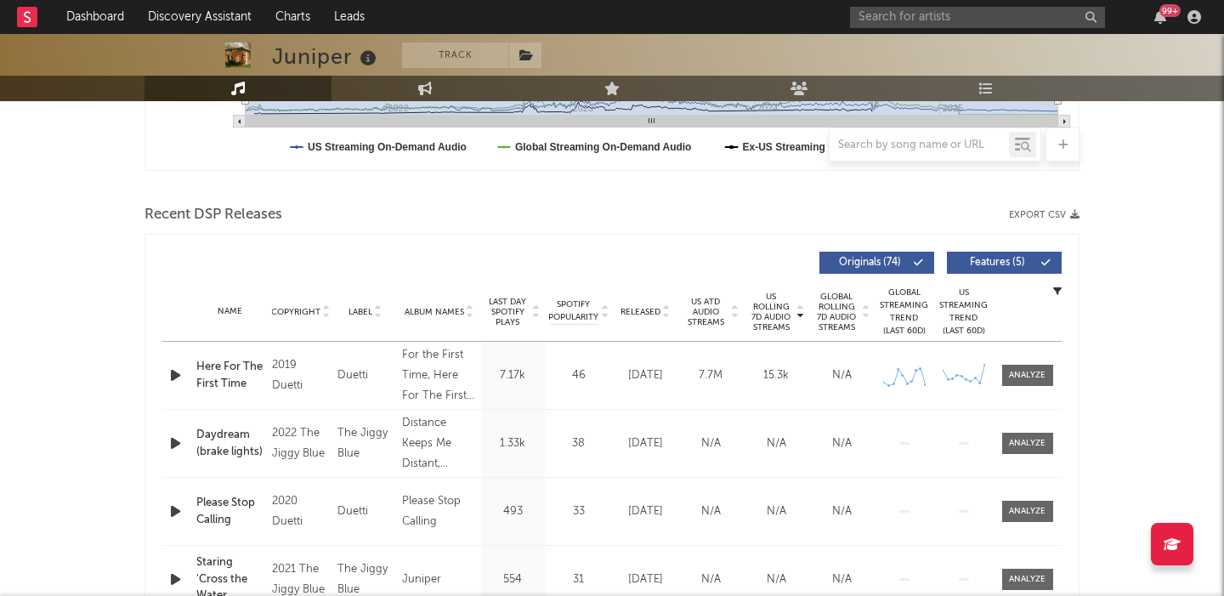
scroll to position [587, 0]
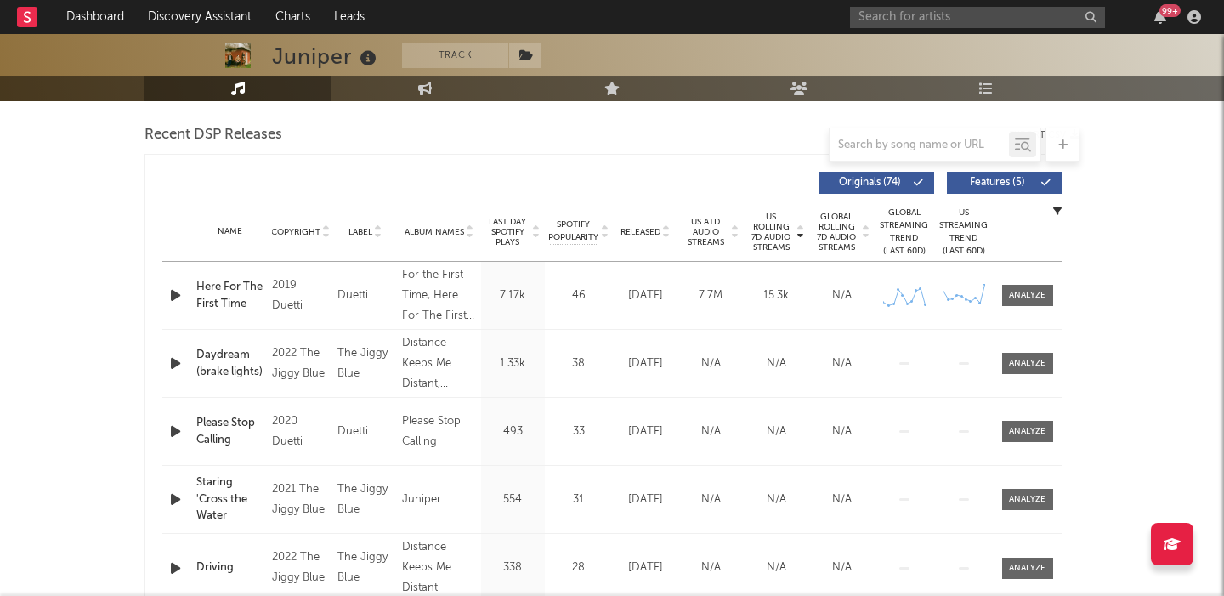
click at [175, 293] on icon "button" at bounding box center [176, 295] width 18 height 21
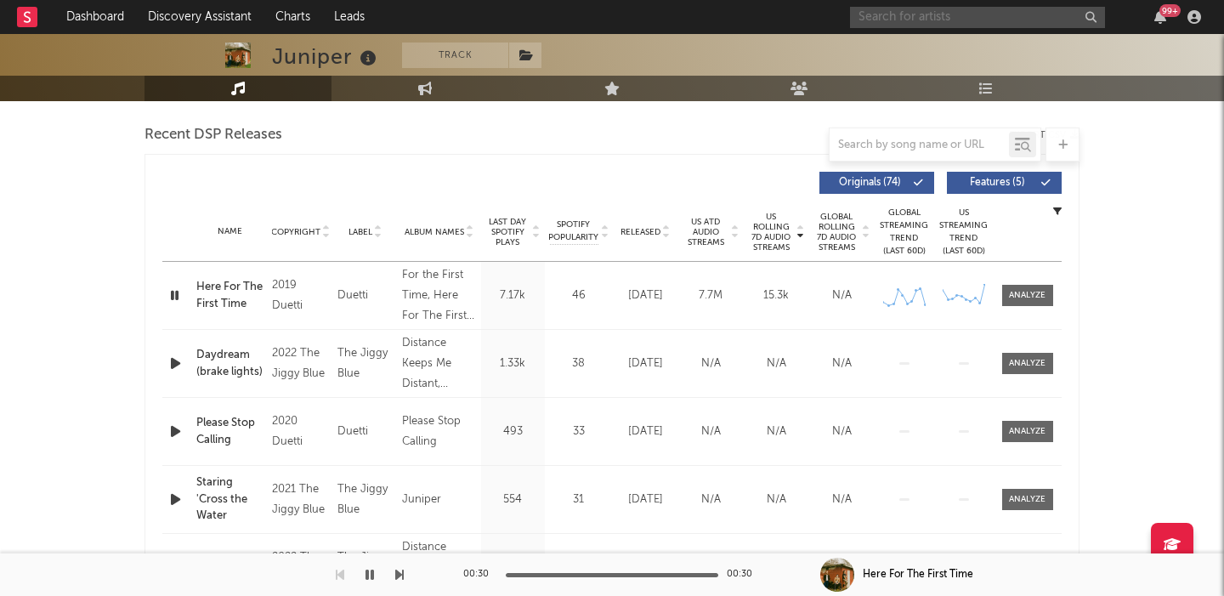
click at [1036, 20] on input "text" at bounding box center [977, 17] width 255 height 21
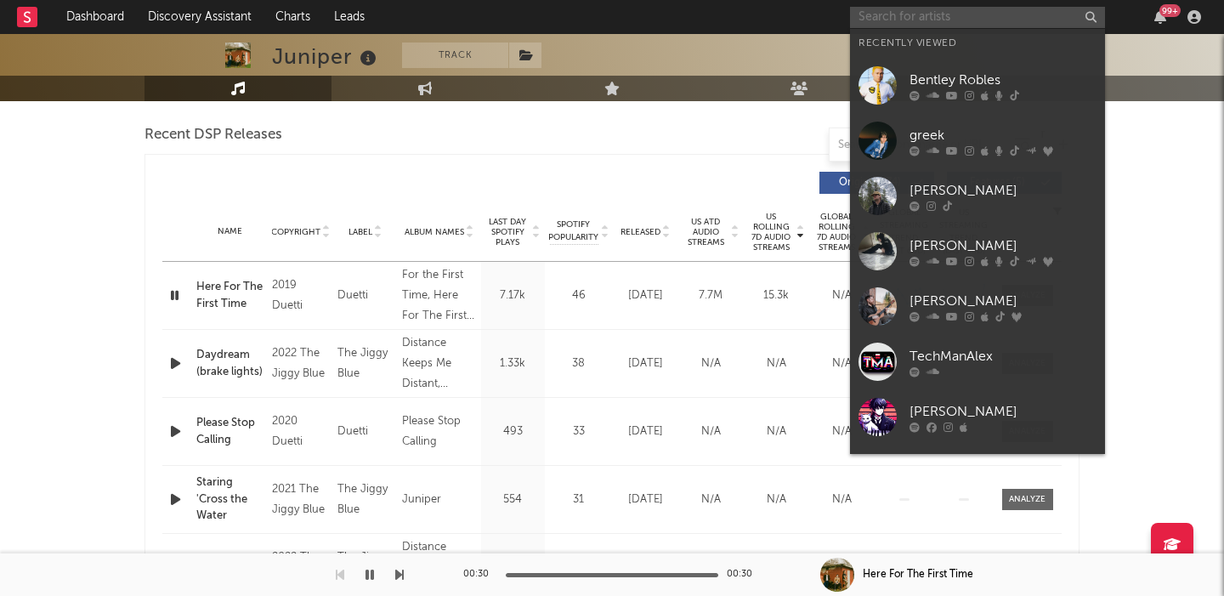
paste input "Winter"
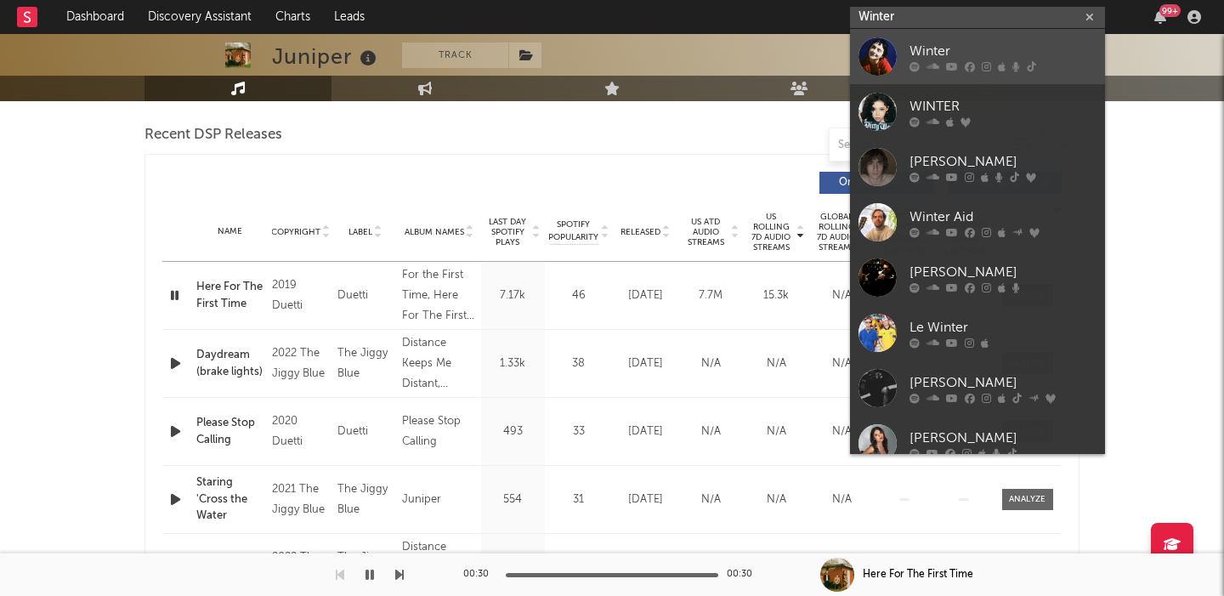
type input "Winter"
click at [1038, 47] on div "Winter" at bounding box center [1003, 51] width 187 height 20
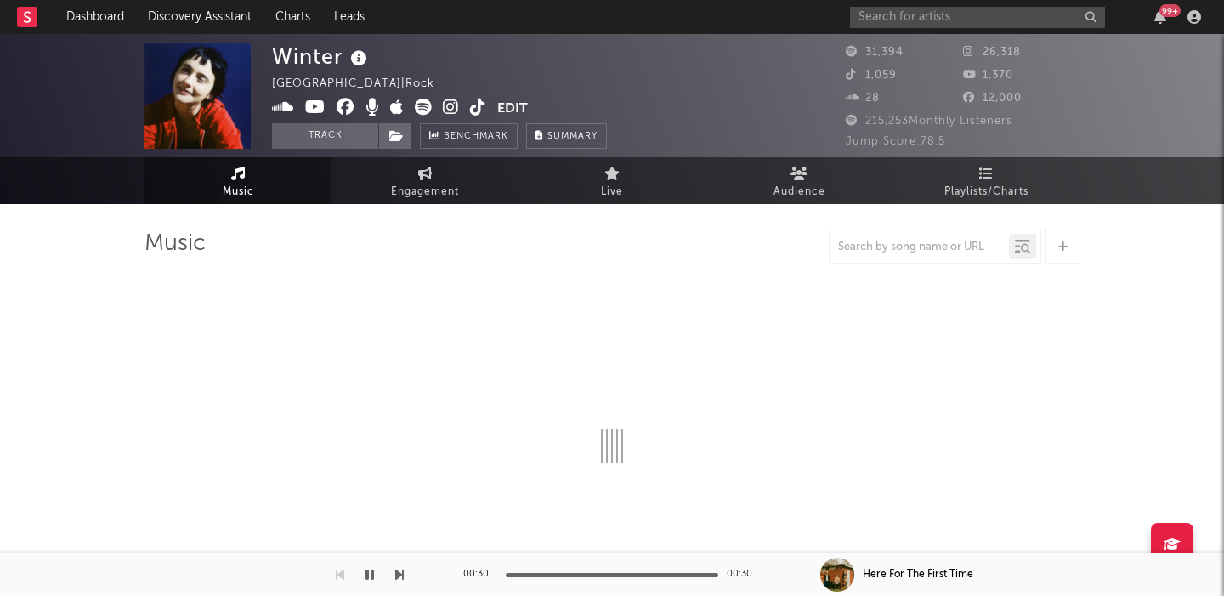
select select "6m"
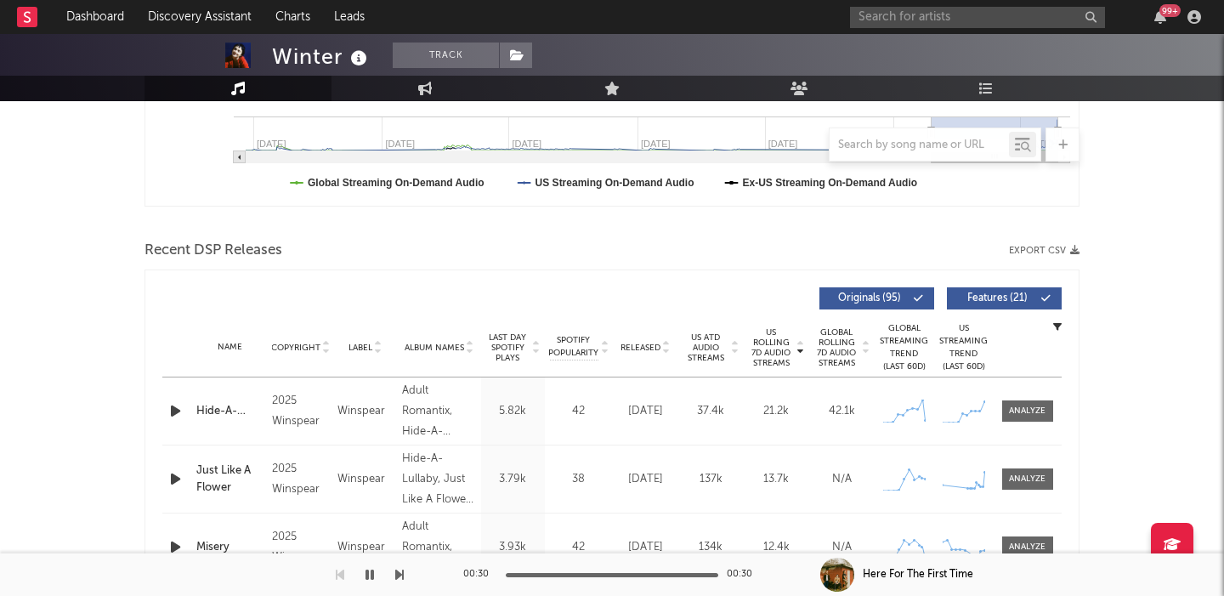
scroll to position [634, 0]
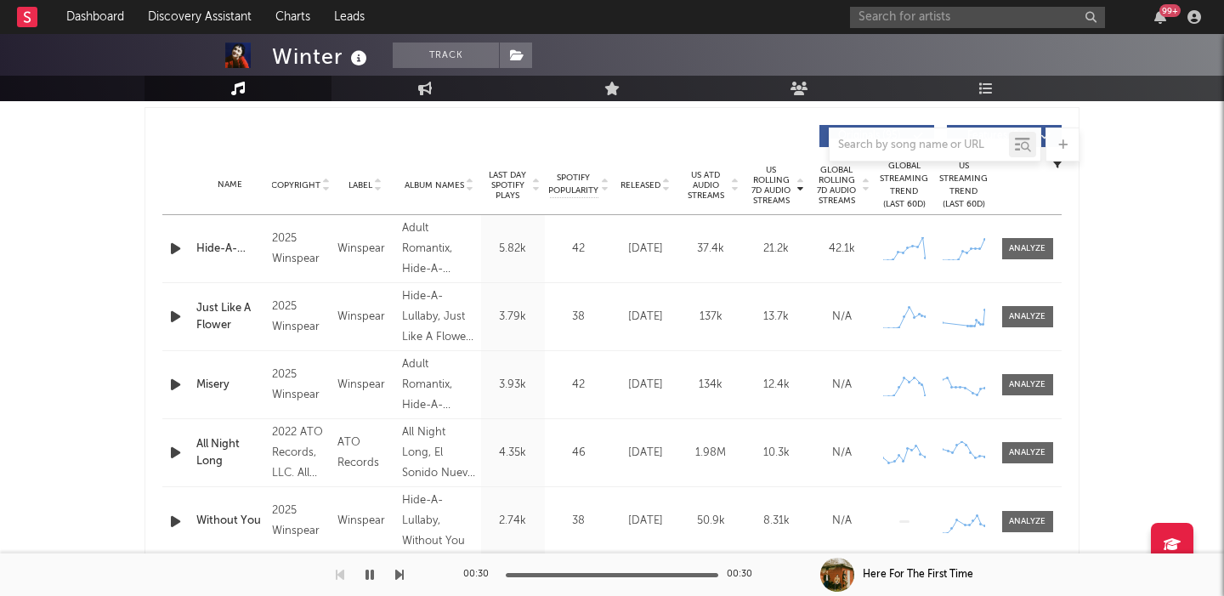
click at [179, 247] on icon "button" at bounding box center [176, 248] width 18 height 21
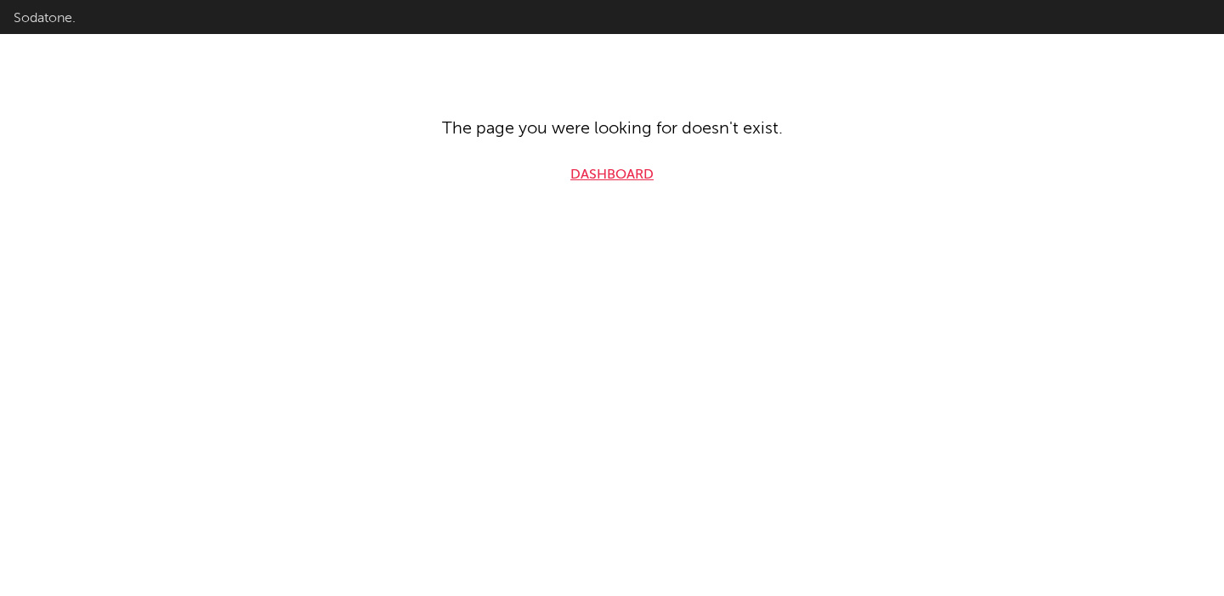
click at [604, 175] on link "Dashboard" at bounding box center [611, 175] width 83 height 20
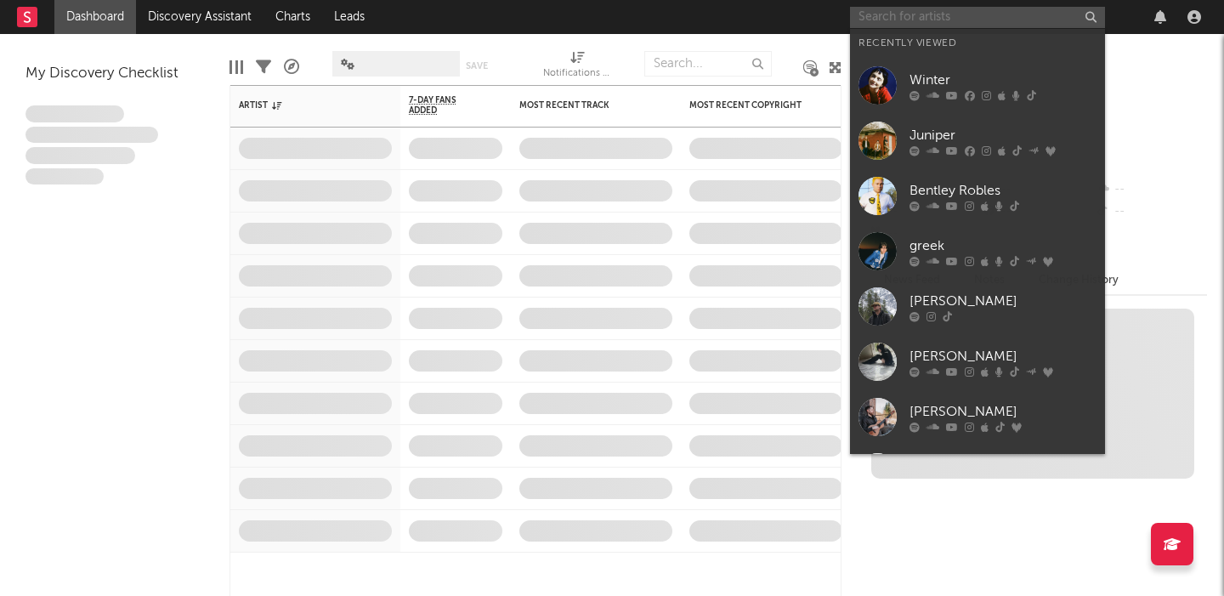
click at [988, 18] on input "text" at bounding box center [977, 17] width 255 height 21
paste input "Khamari"
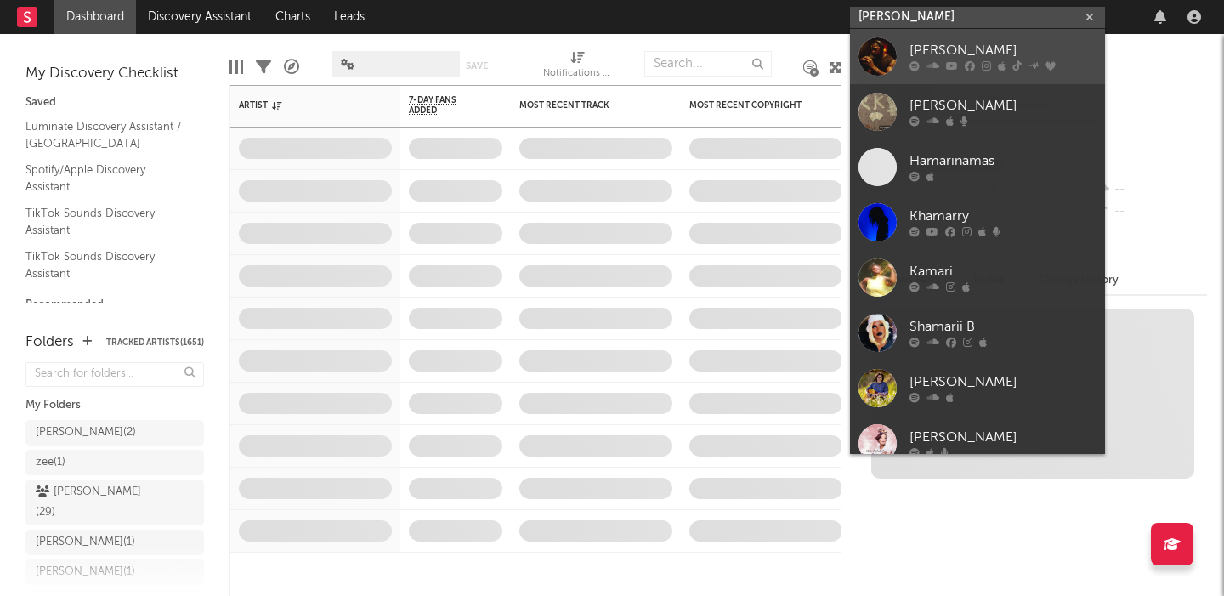
type input "[PERSON_NAME]"
click at [995, 72] on link "[PERSON_NAME]" at bounding box center [977, 56] width 255 height 55
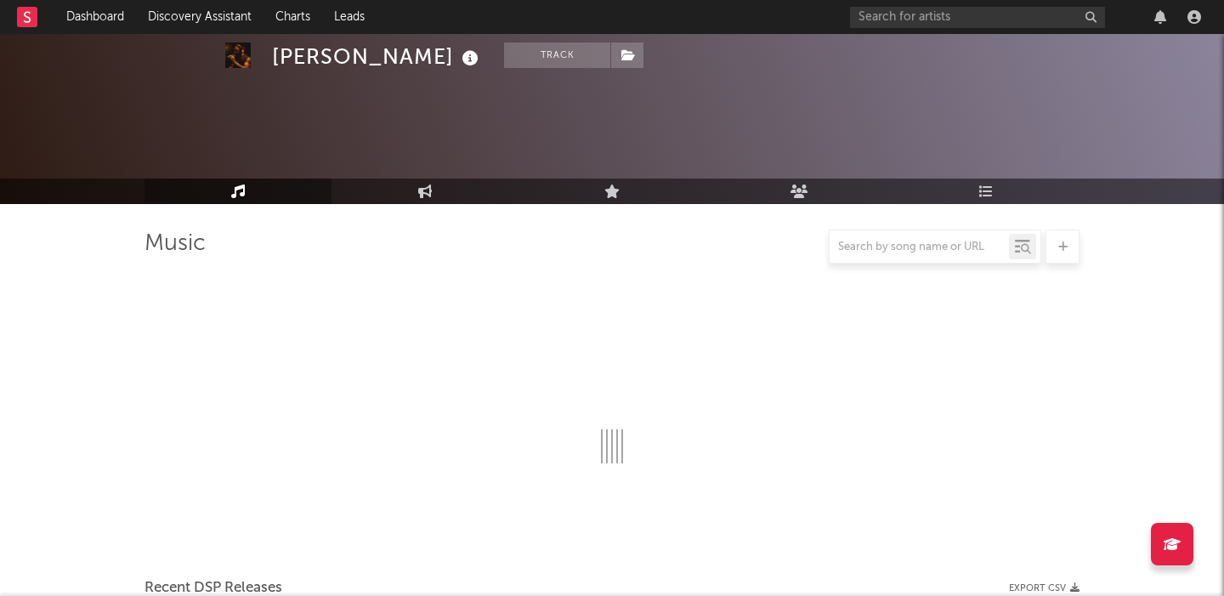
select select "6m"
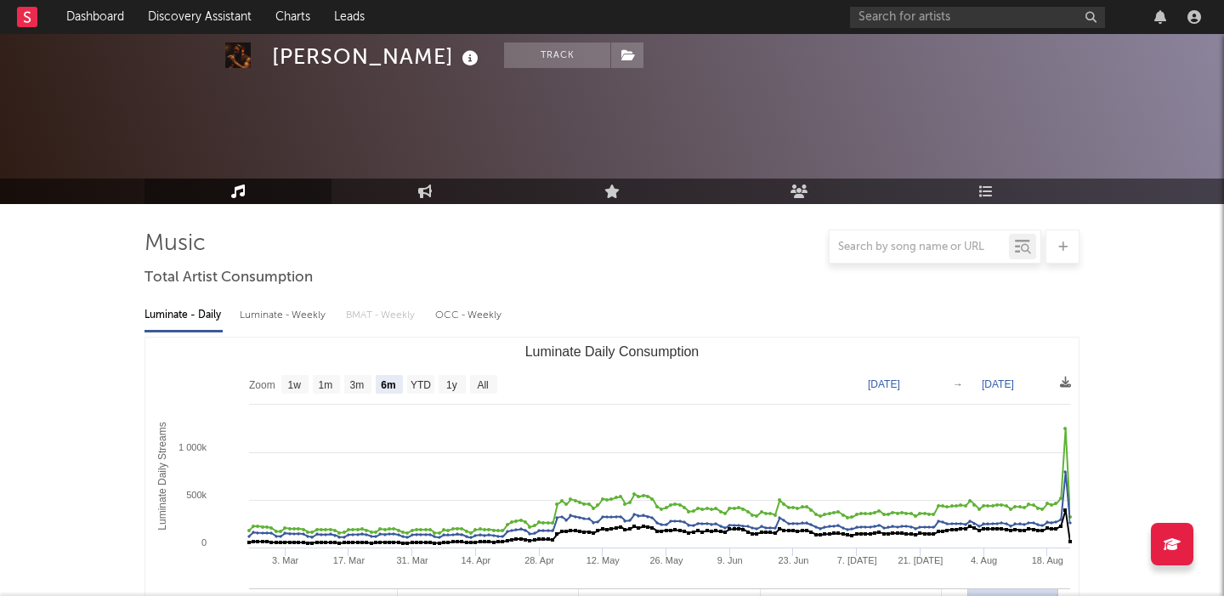
scroll to position [519, 0]
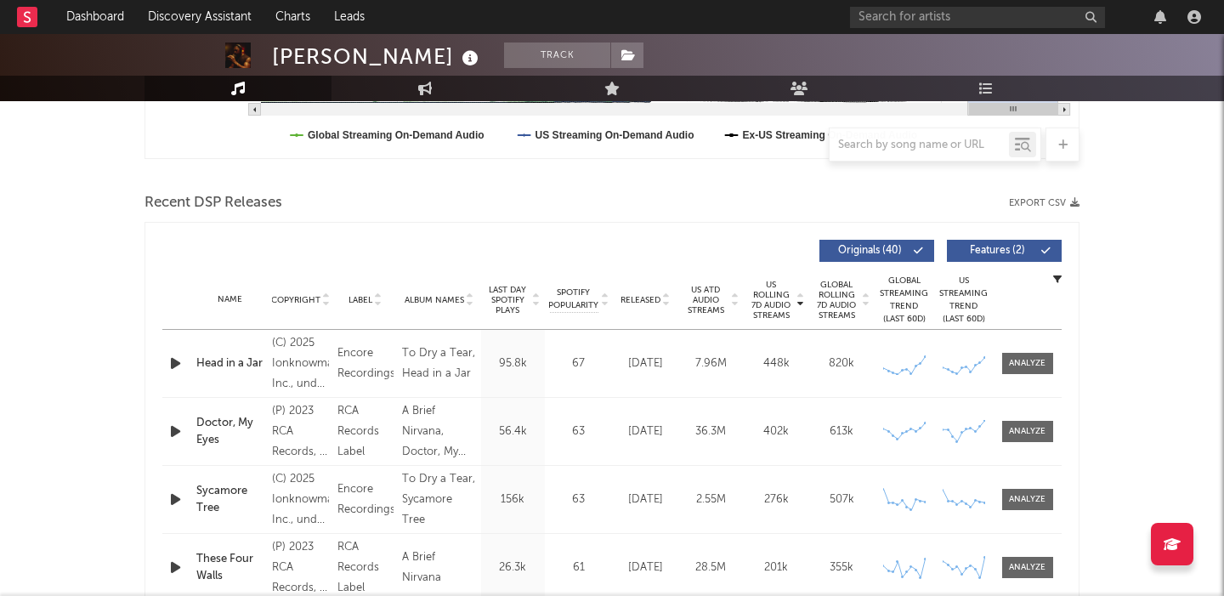
click at [180, 371] on icon "button" at bounding box center [176, 363] width 18 height 21
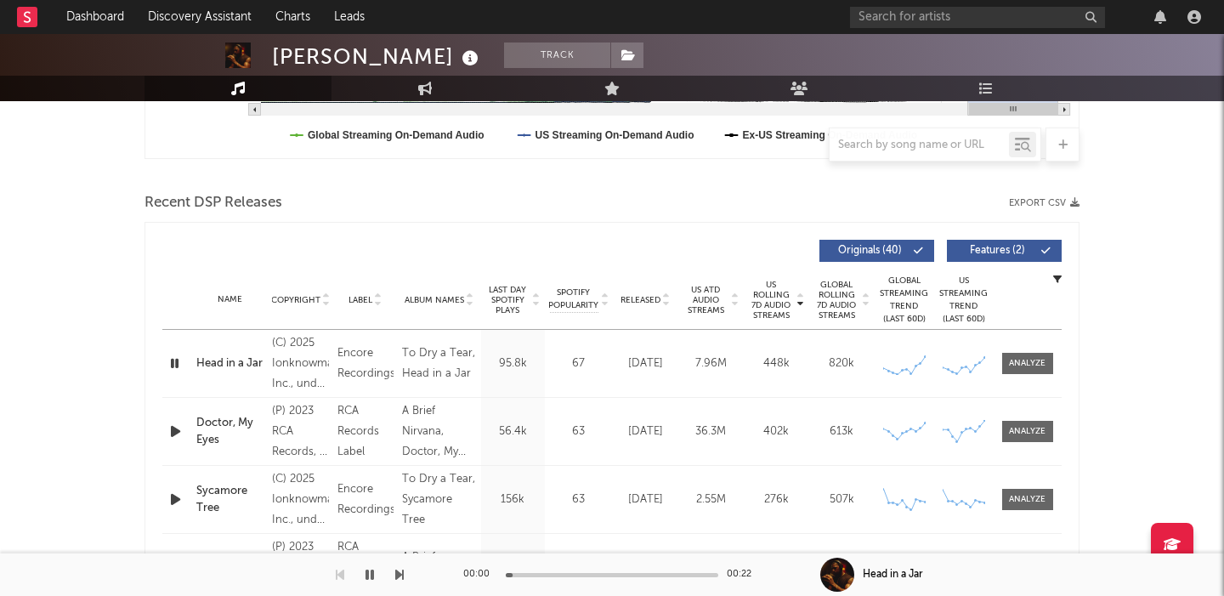
click at [649, 301] on span "Released" at bounding box center [641, 300] width 40 height 10
click at [994, 255] on span "Features ( 2 )" at bounding box center [997, 251] width 78 height 10
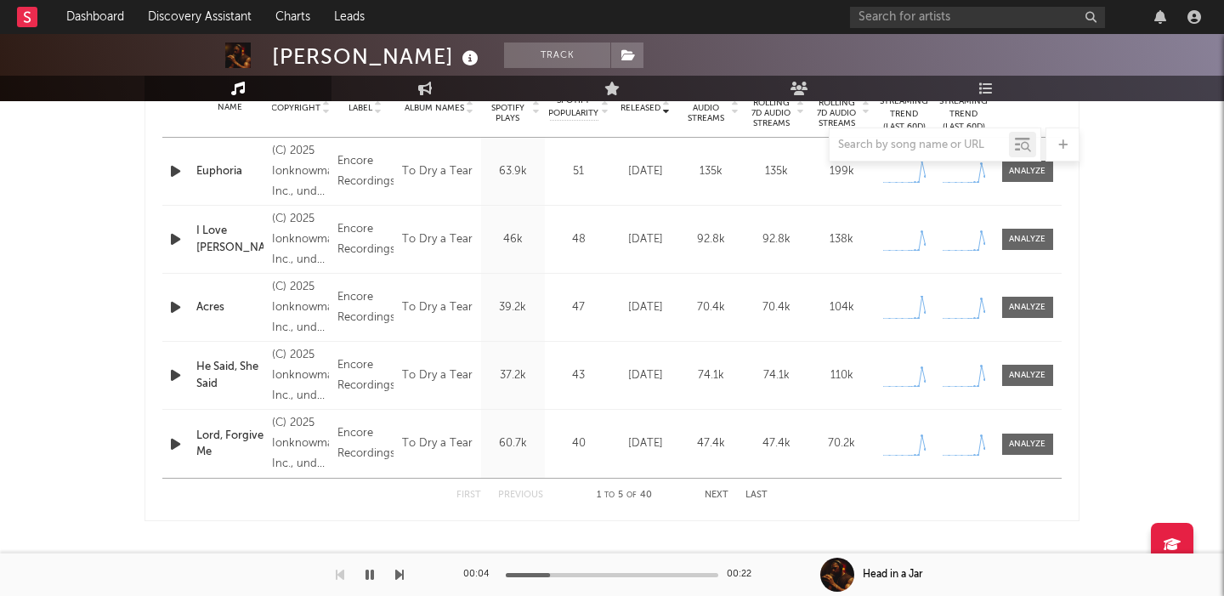
scroll to position [757, 0]
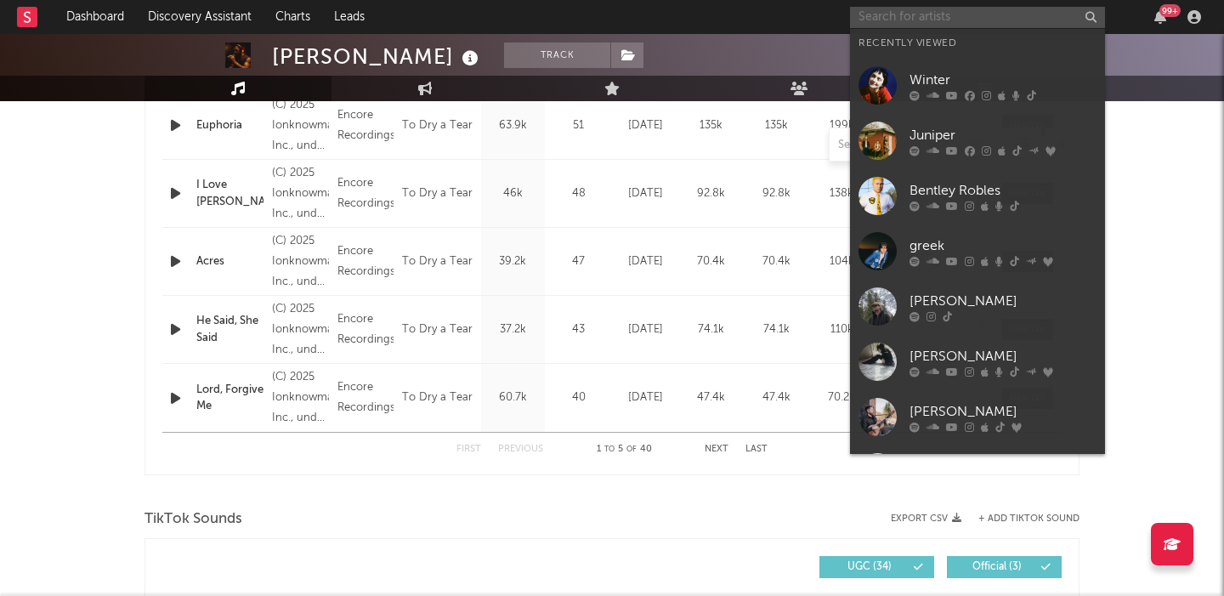
click at [1051, 25] on input "text" at bounding box center [977, 17] width 255 height 21
paste input "[PERSON_NAME]"
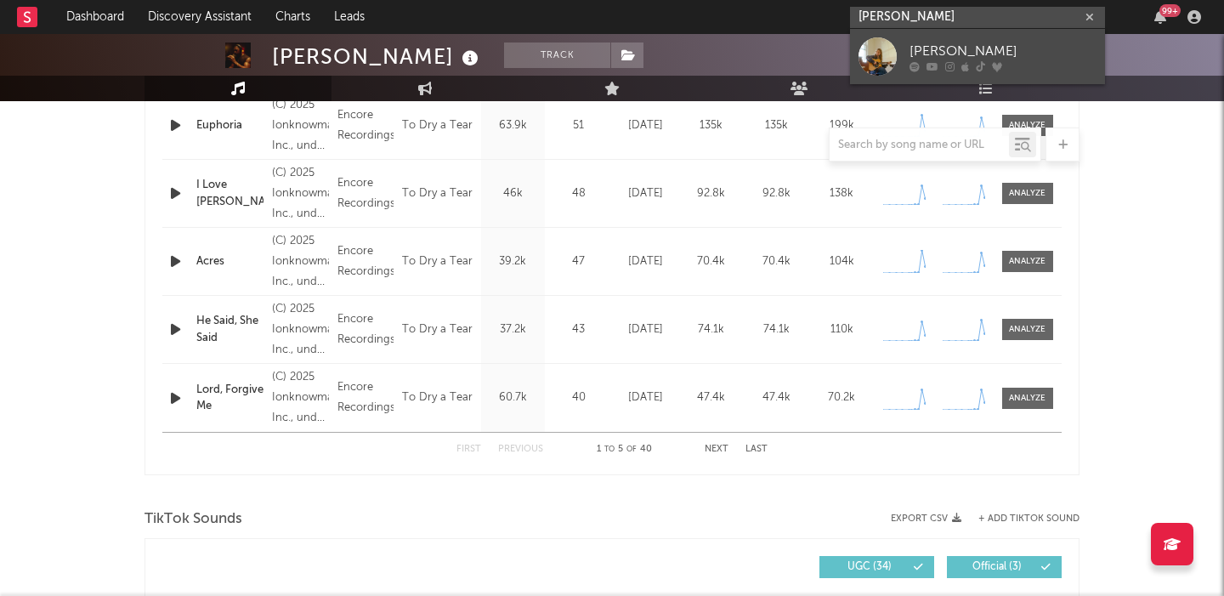
type input "[PERSON_NAME]"
click at [1043, 49] on div "[PERSON_NAME]" at bounding box center [1003, 51] width 187 height 20
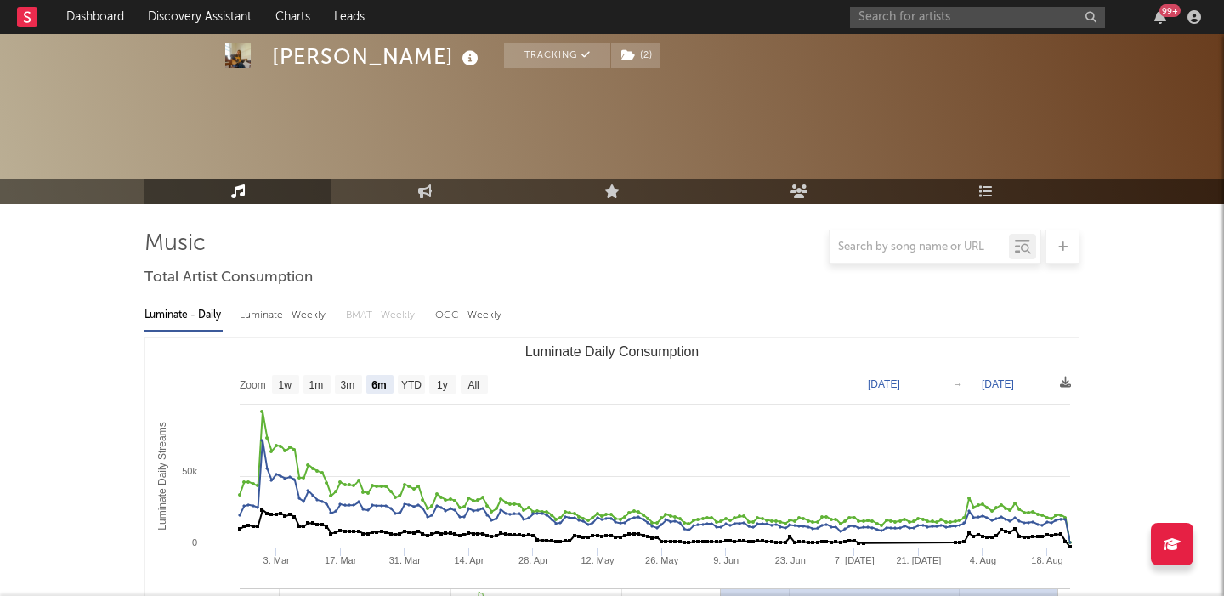
scroll to position [164, 0]
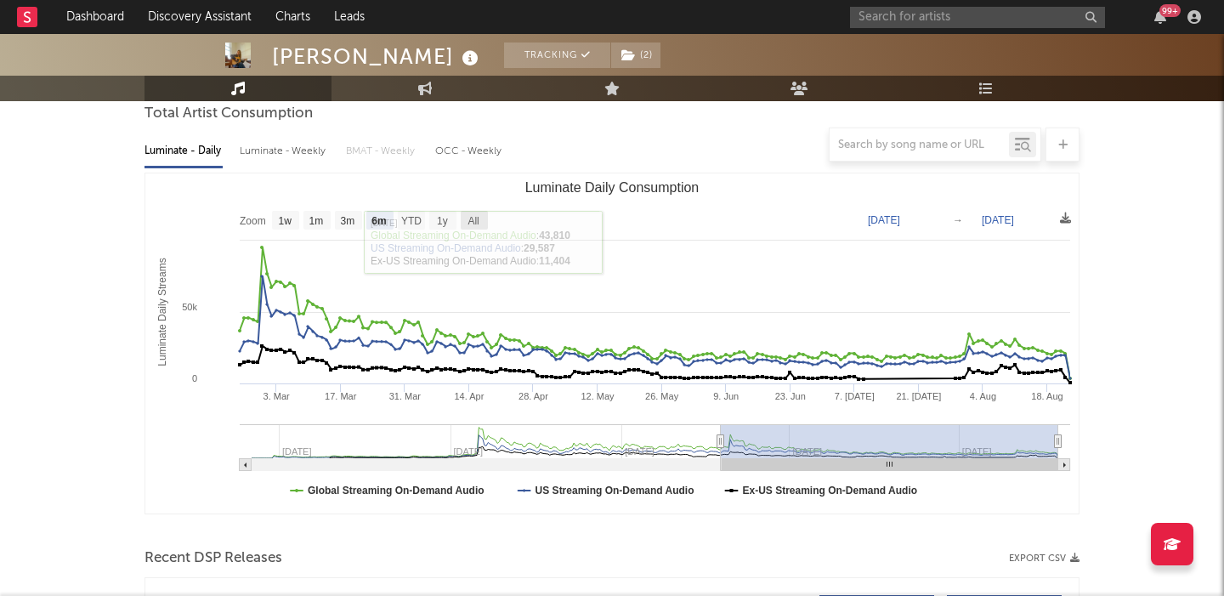
click at [473, 221] on text "All" at bounding box center [473, 221] width 11 height 12
select select "All"
type input "2024-06-16"
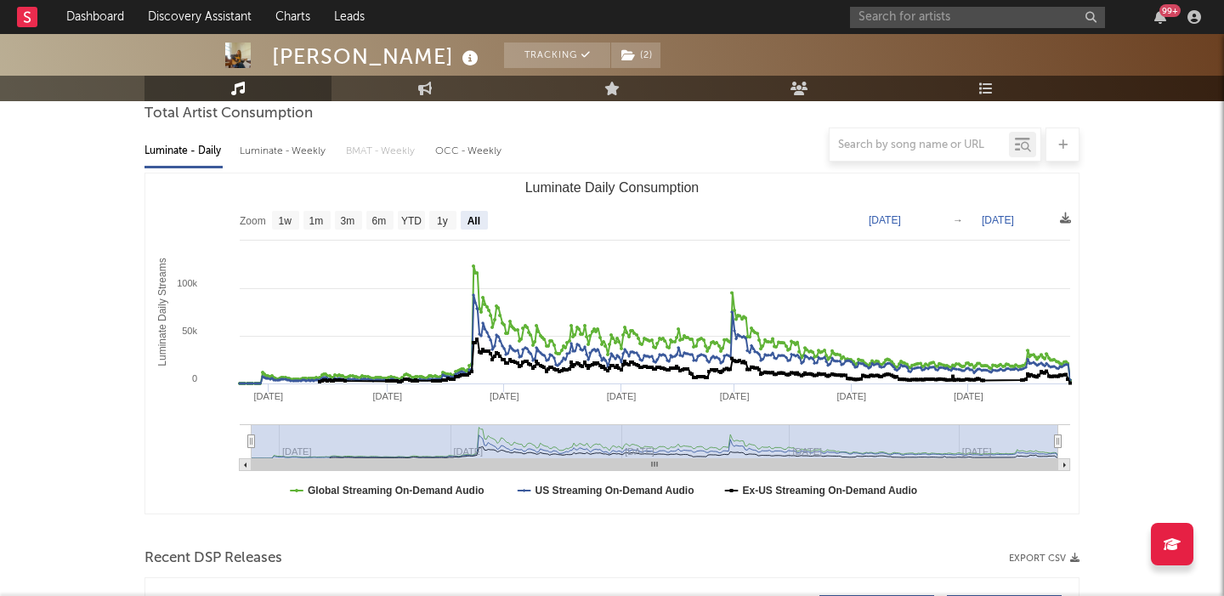
click at [281, 153] on div at bounding box center [612, 145] width 935 height 34
click at [298, 141] on div at bounding box center [612, 145] width 935 height 34
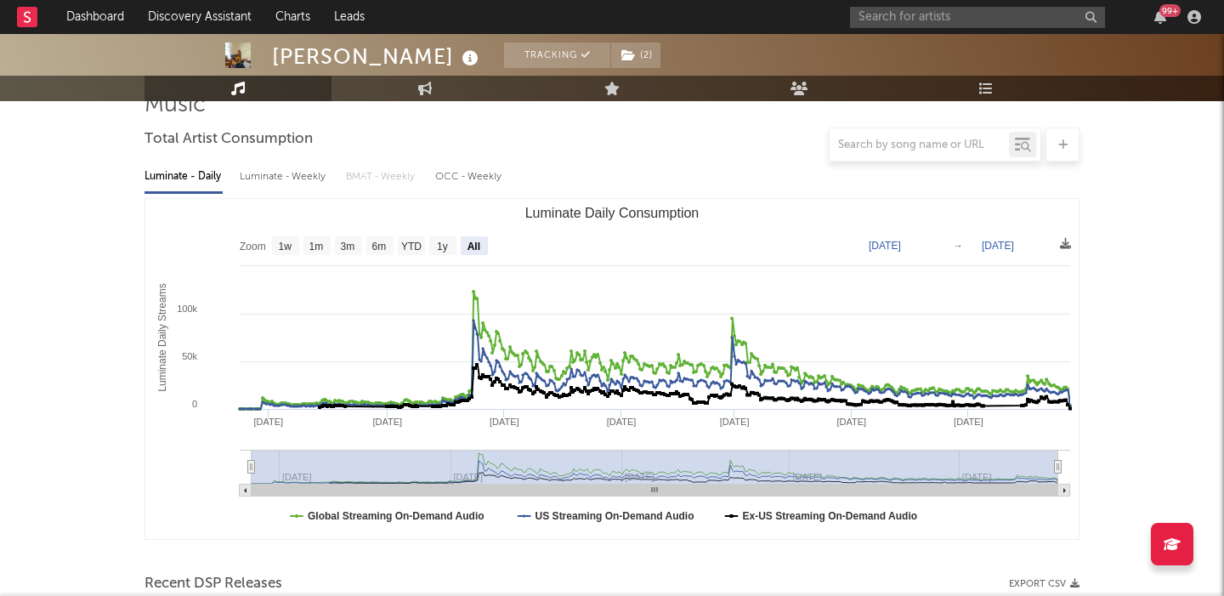
scroll to position [136, 0]
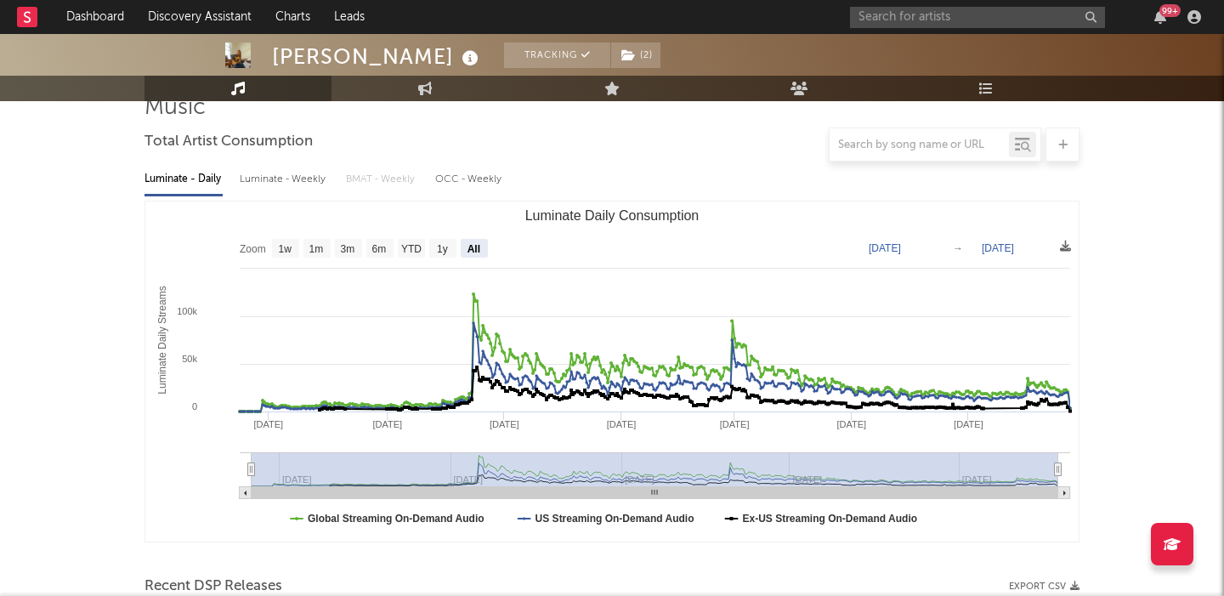
click at [307, 170] on div "Luminate - Weekly" at bounding box center [284, 179] width 89 height 29
select select "6m"
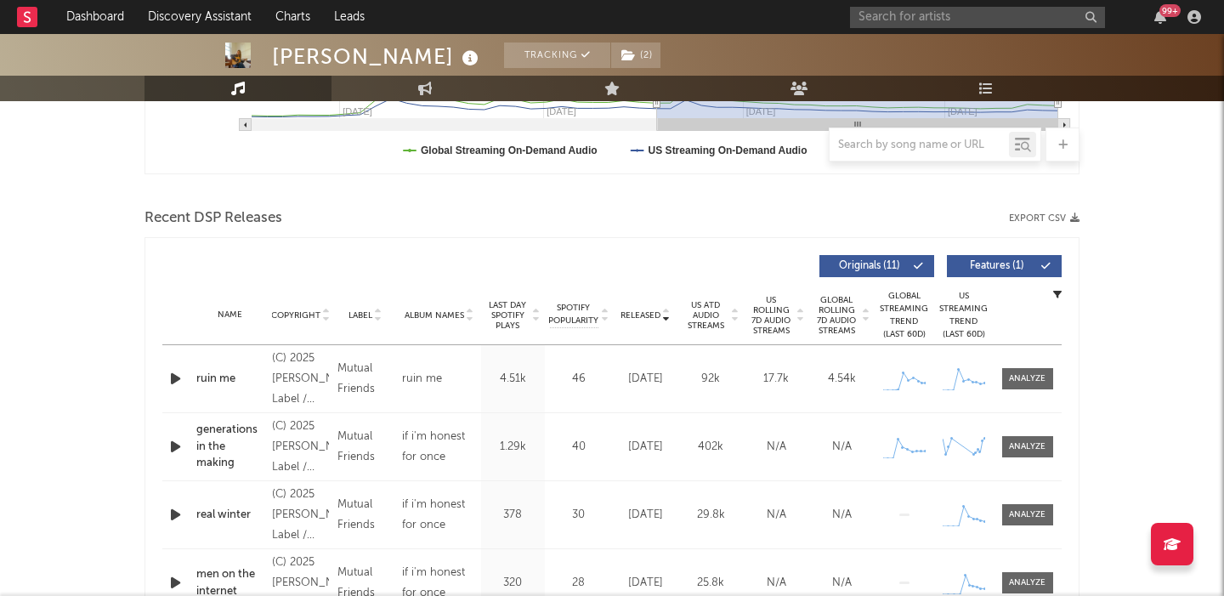
scroll to position [680, 0]
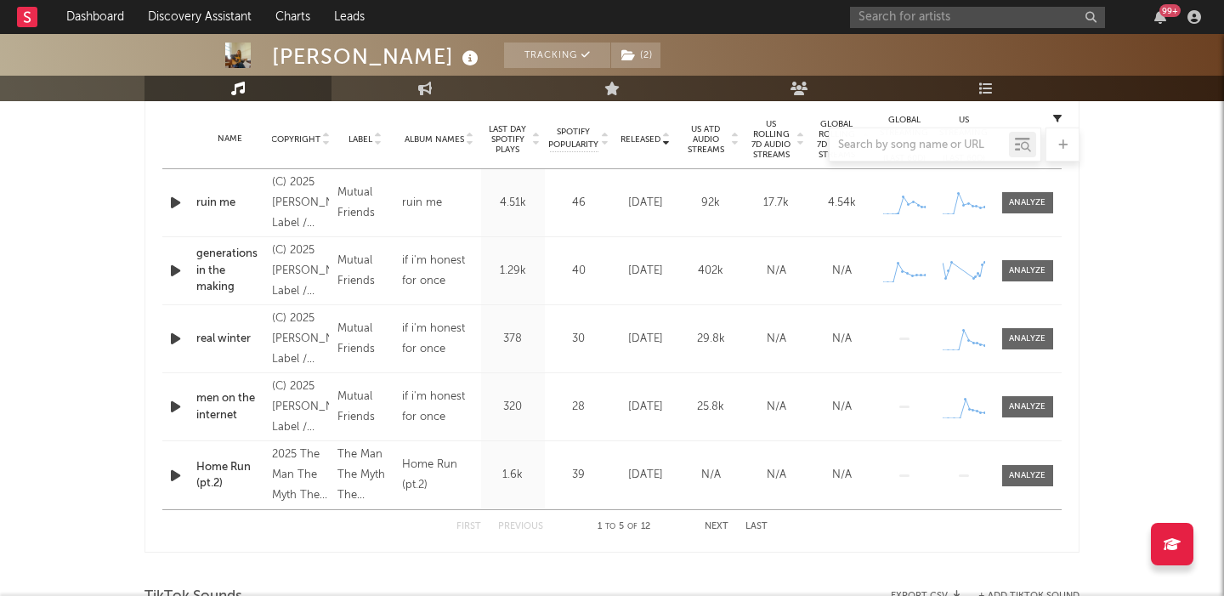
click at [175, 204] on icon "button" at bounding box center [176, 202] width 18 height 21
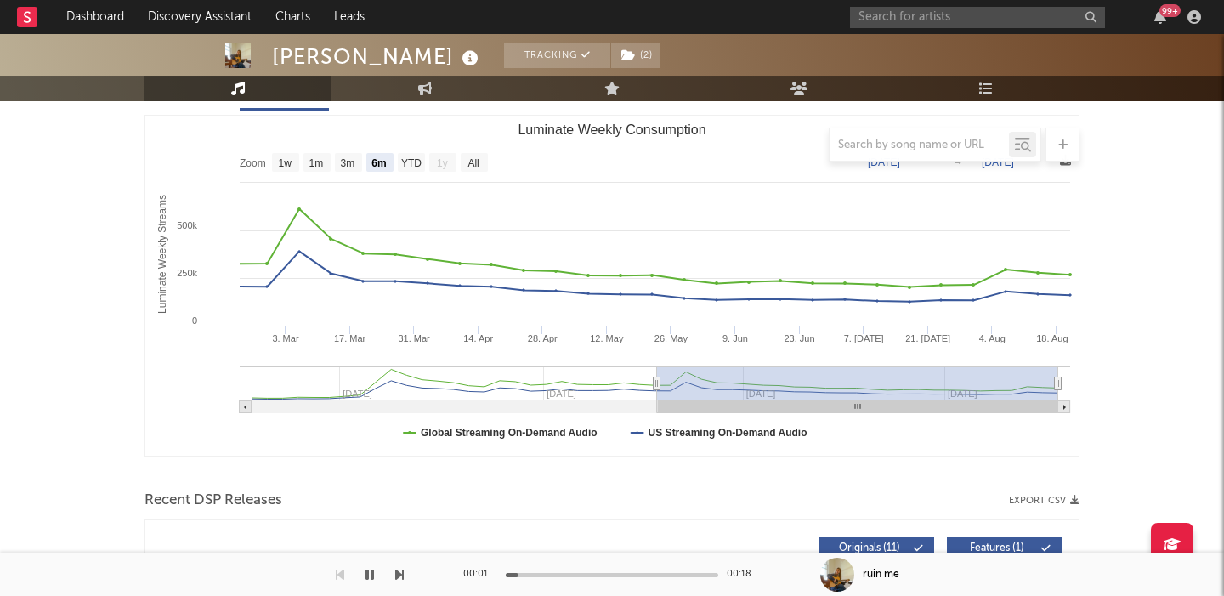
scroll to position [0, 0]
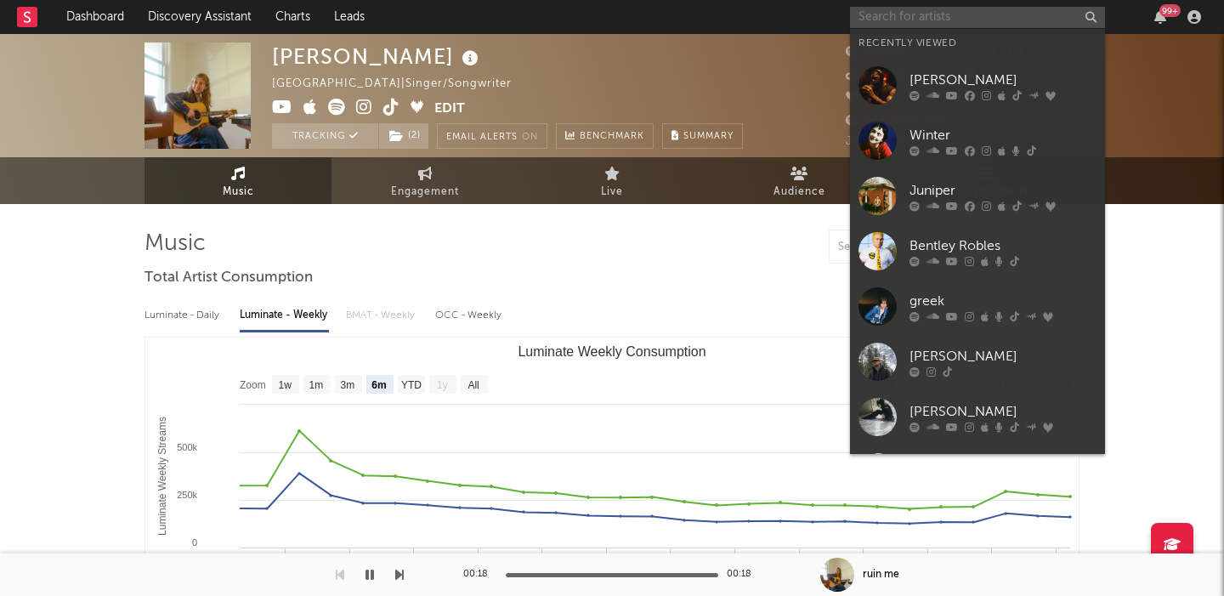
click at [924, 14] on input "text" at bounding box center [977, 17] width 255 height 21
paste input "Bentley Robles"
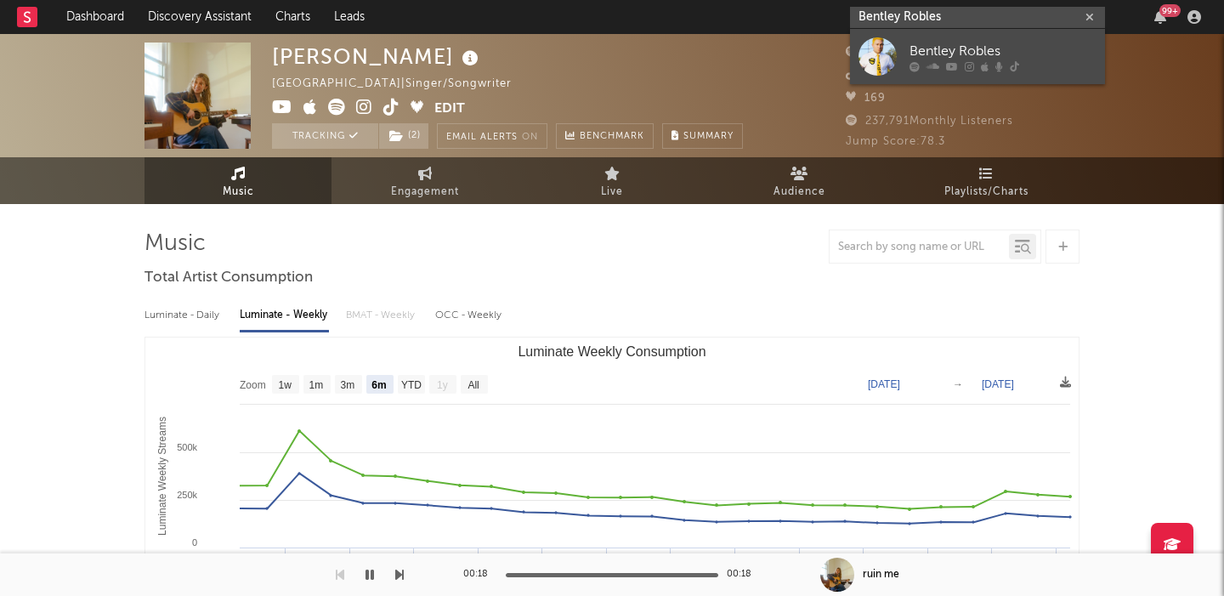
type input "Bentley Robles"
click at [1032, 63] on div at bounding box center [1003, 66] width 187 height 10
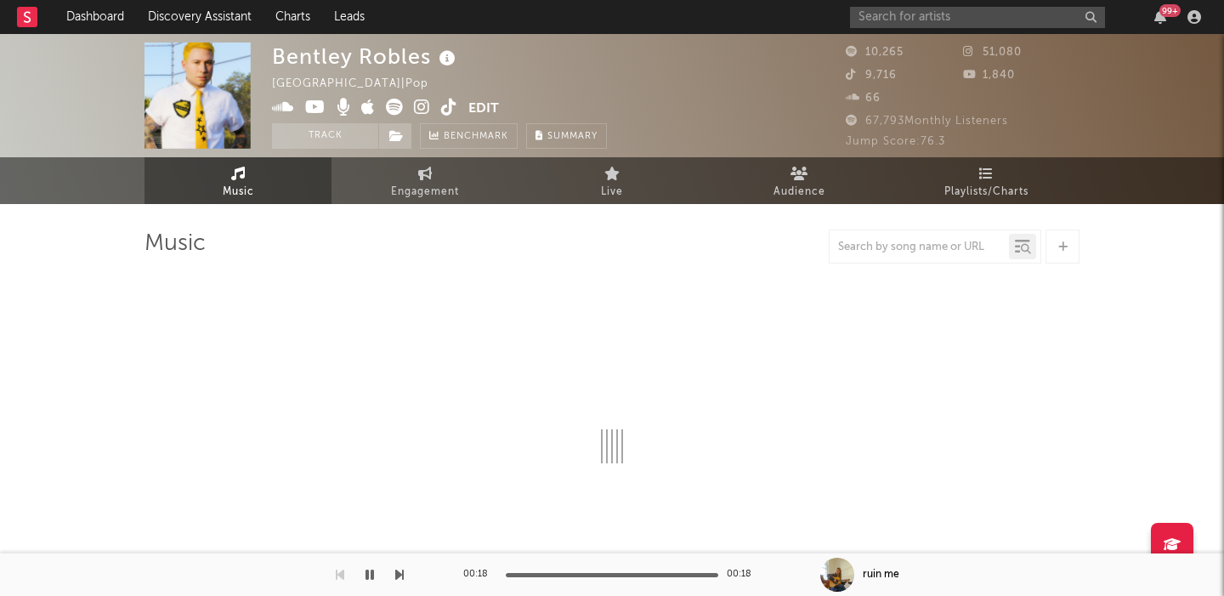
select select "6m"
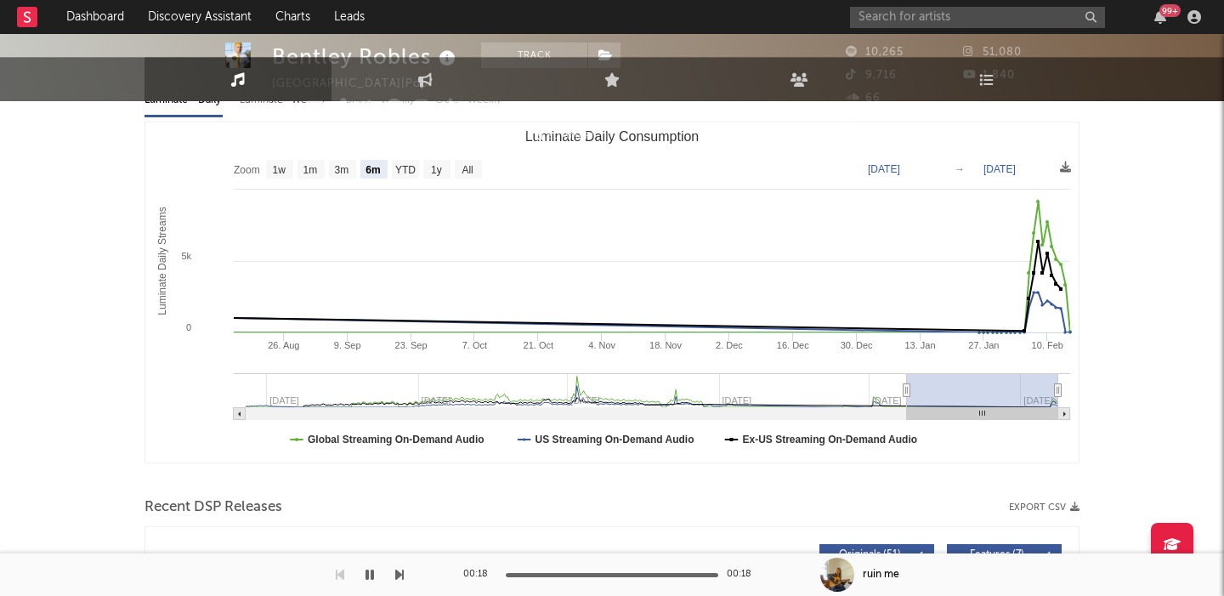
scroll to position [672, 0]
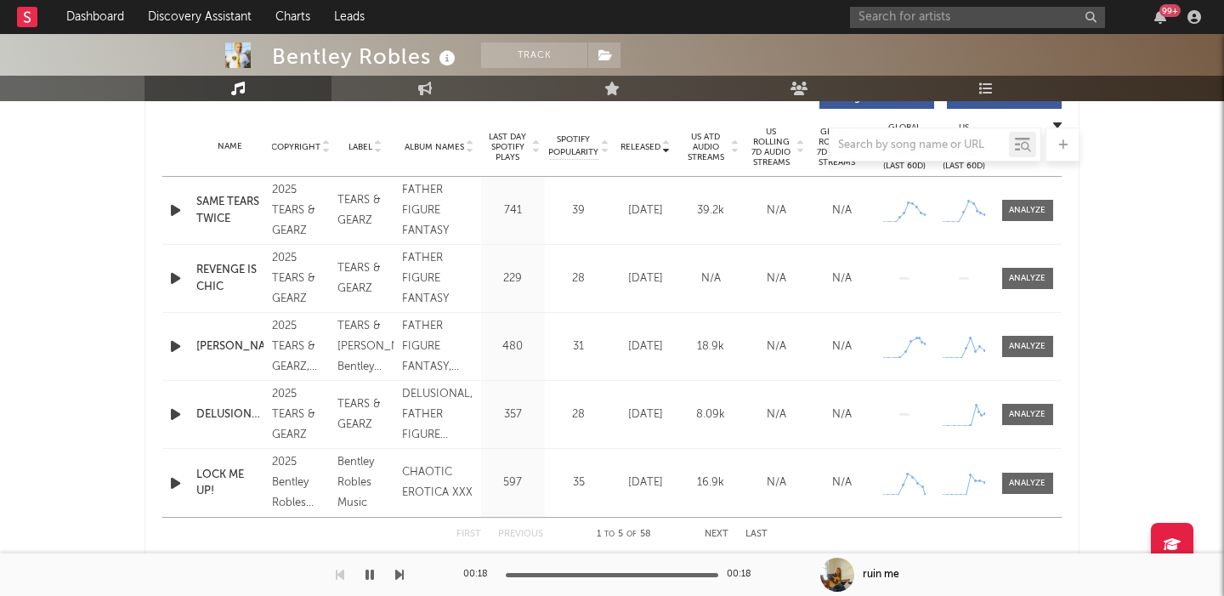
click at [174, 215] on icon "button" at bounding box center [176, 210] width 18 height 21
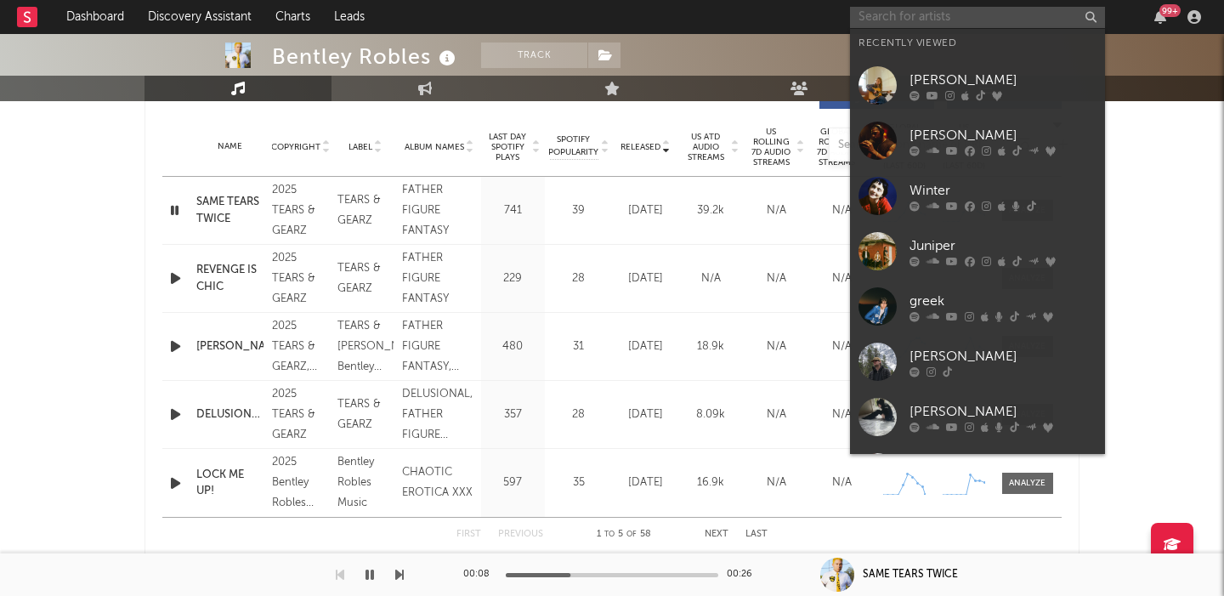
click at [949, 10] on input "text" at bounding box center [977, 17] width 255 height 21
paste input "I Am Roze"
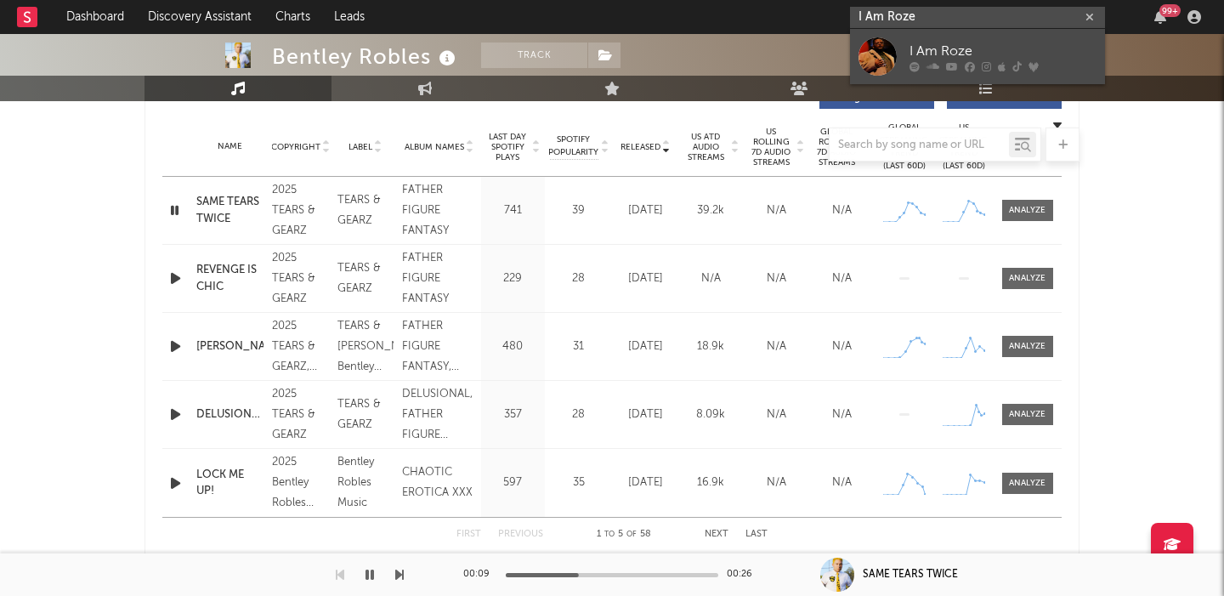
type input "I Am Roze"
click at [972, 37] on link "I Am Roze" at bounding box center [977, 56] width 255 height 55
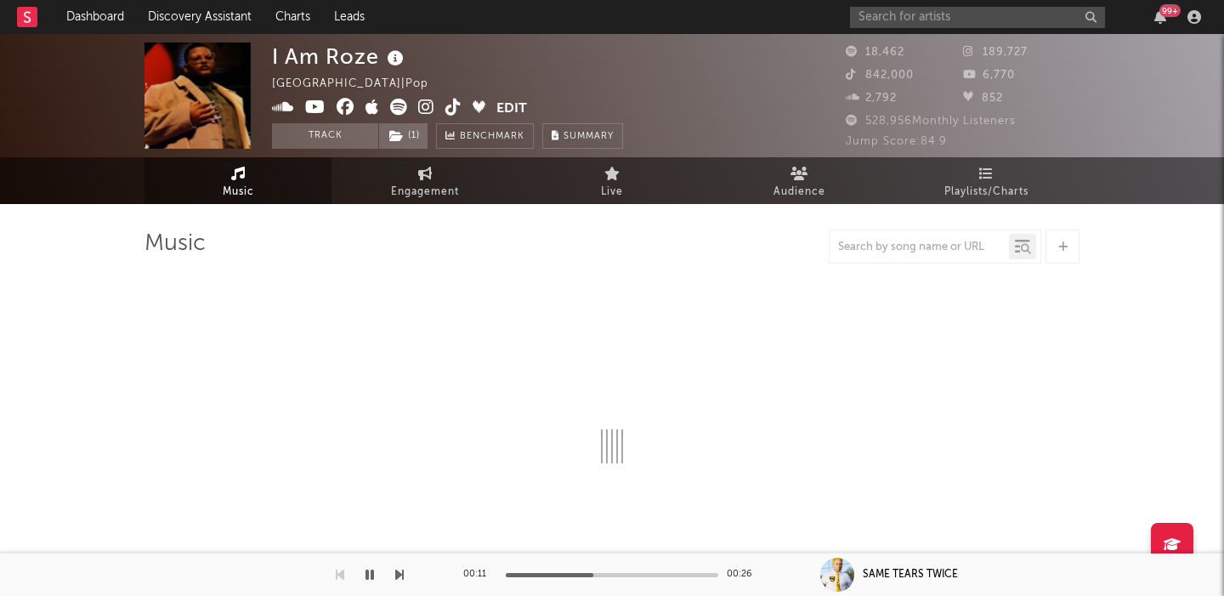
select select "6m"
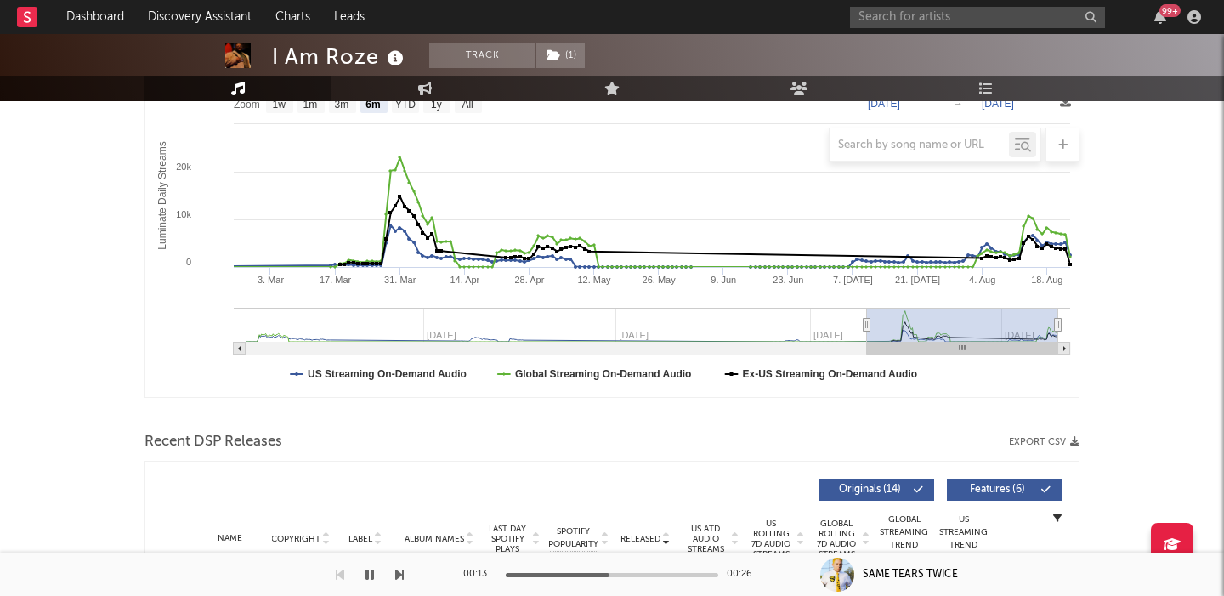
scroll to position [545, 0]
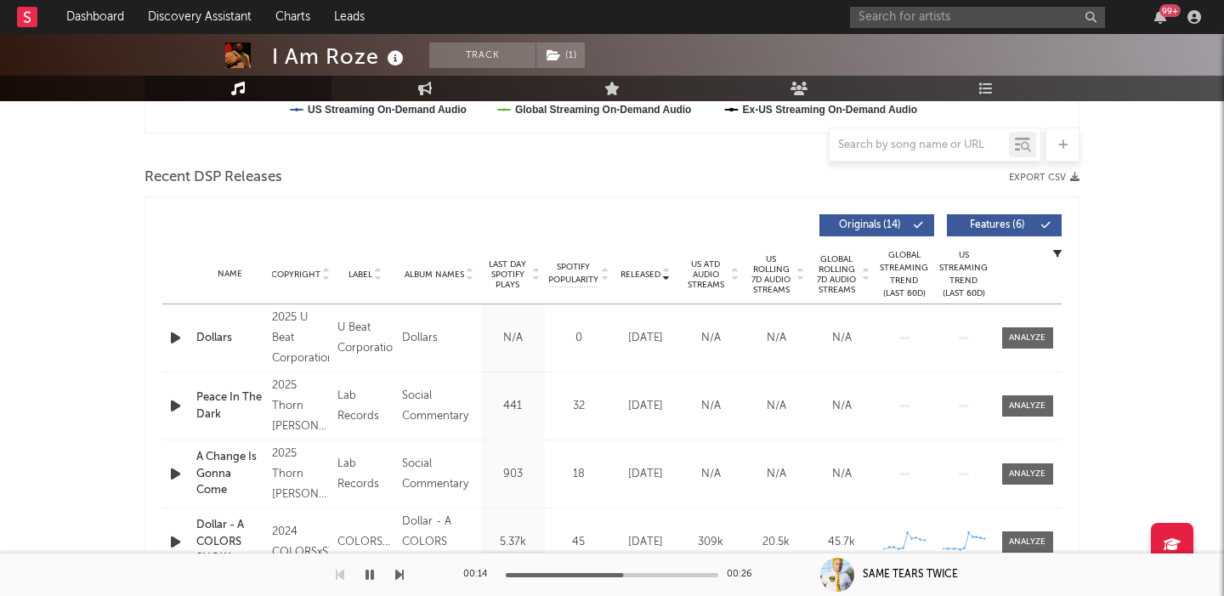
drag, startPoint x: 781, startPoint y: 275, endPoint x: 762, endPoint y: 275, distance: 18.7
click at [781, 275] on span "US Rolling 7D Audio Streams" at bounding box center [771, 274] width 47 height 41
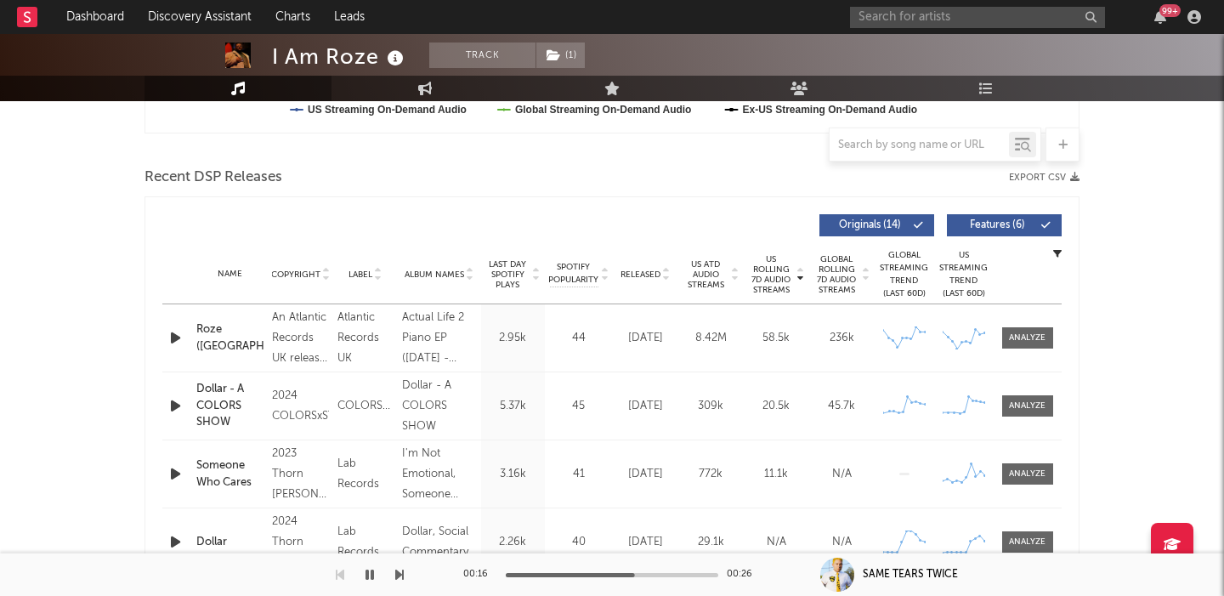
click at [173, 340] on icon "button" at bounding box center [176, 337] width 18 height 21
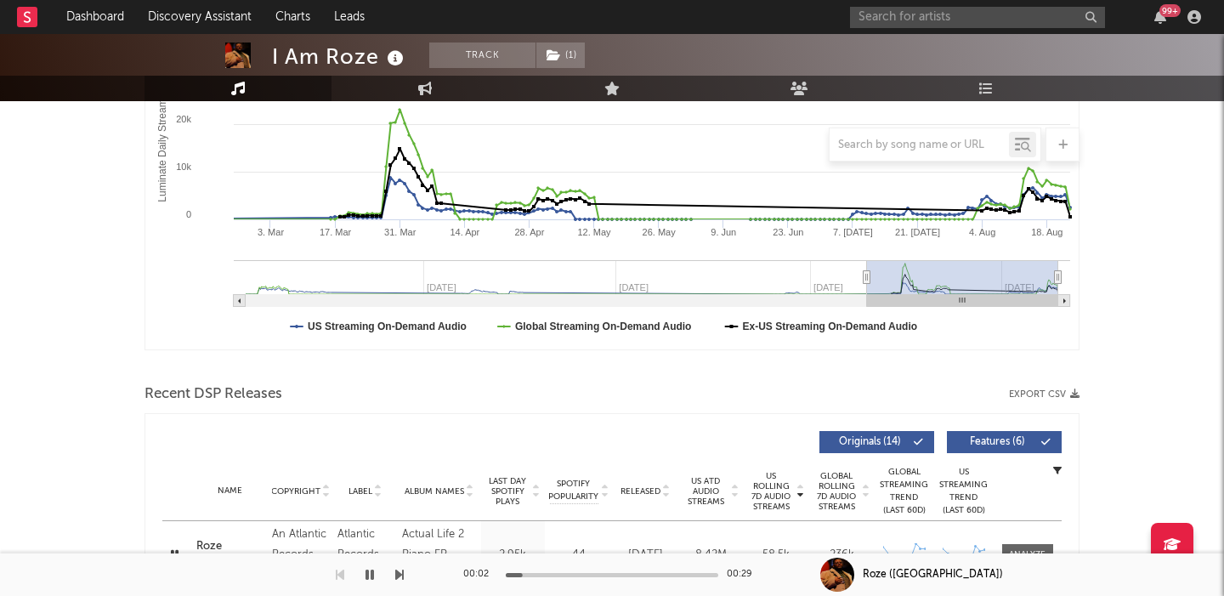
scroll to position [0, 0]
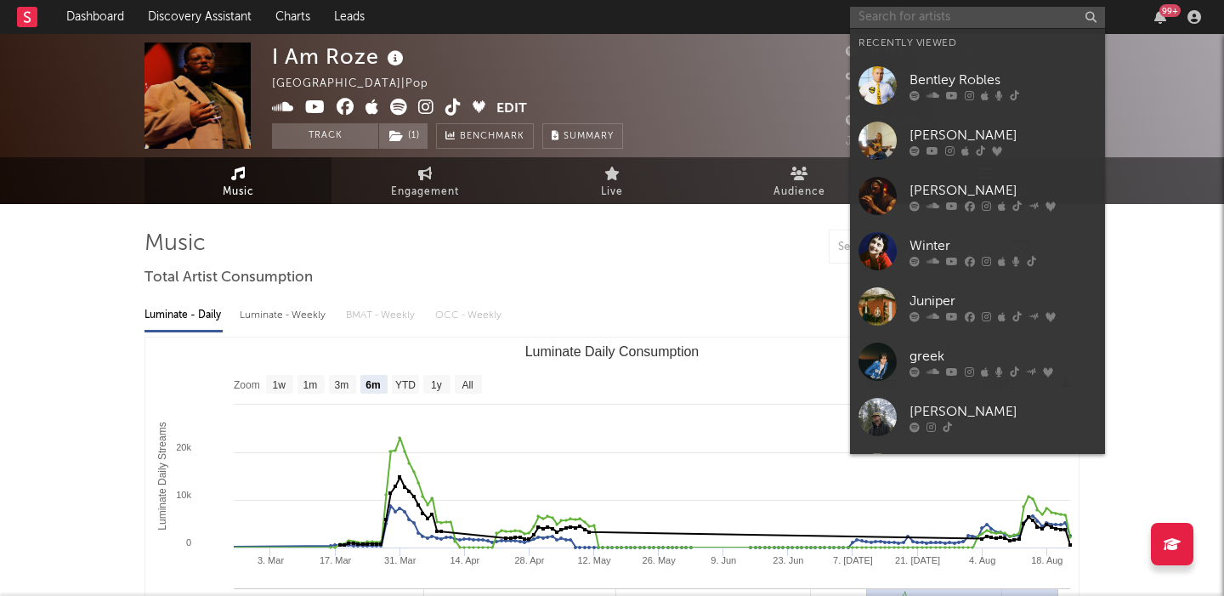
click at [1002, 11] on input "text" at bounding box center [977, 17] width 255 height 21
paste input "[PERSON_NAME]"
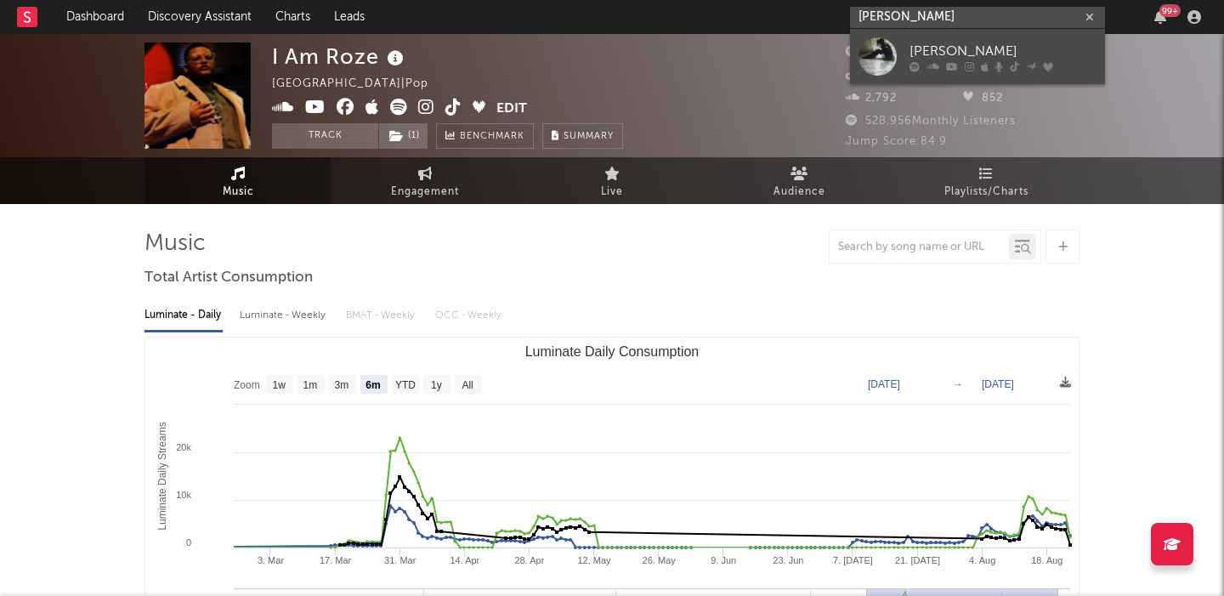
type input "[PERSON_NAME]"
click at [1037, 44] on div "[PERSON_NAME]" at bounding box center [1003, 51] width 187 height 20
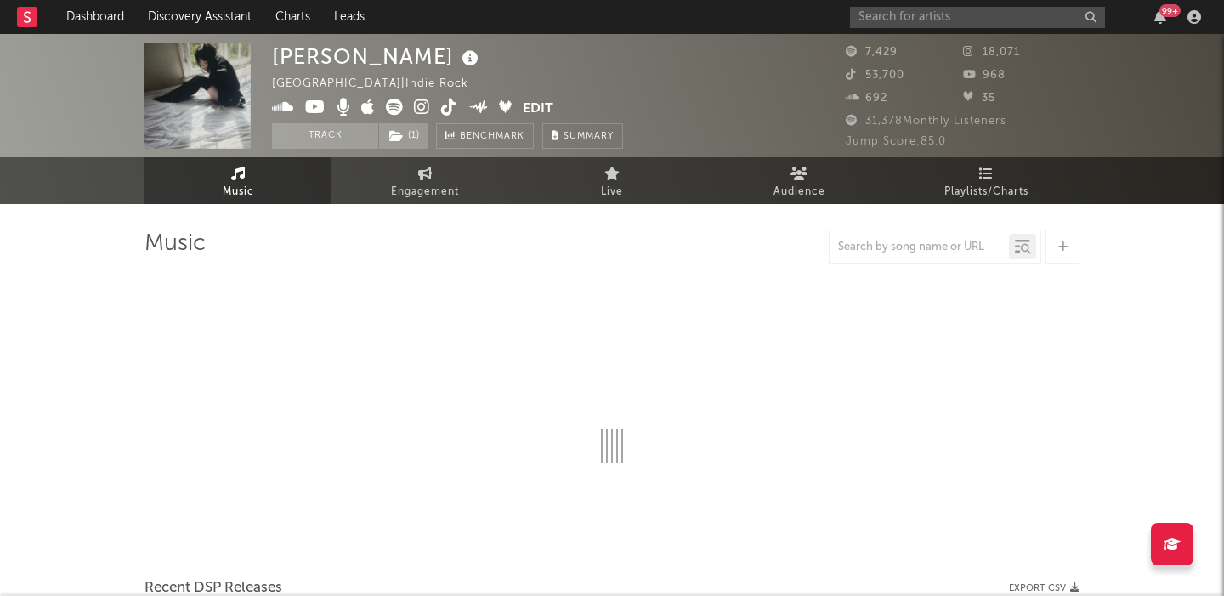
select select "1w"
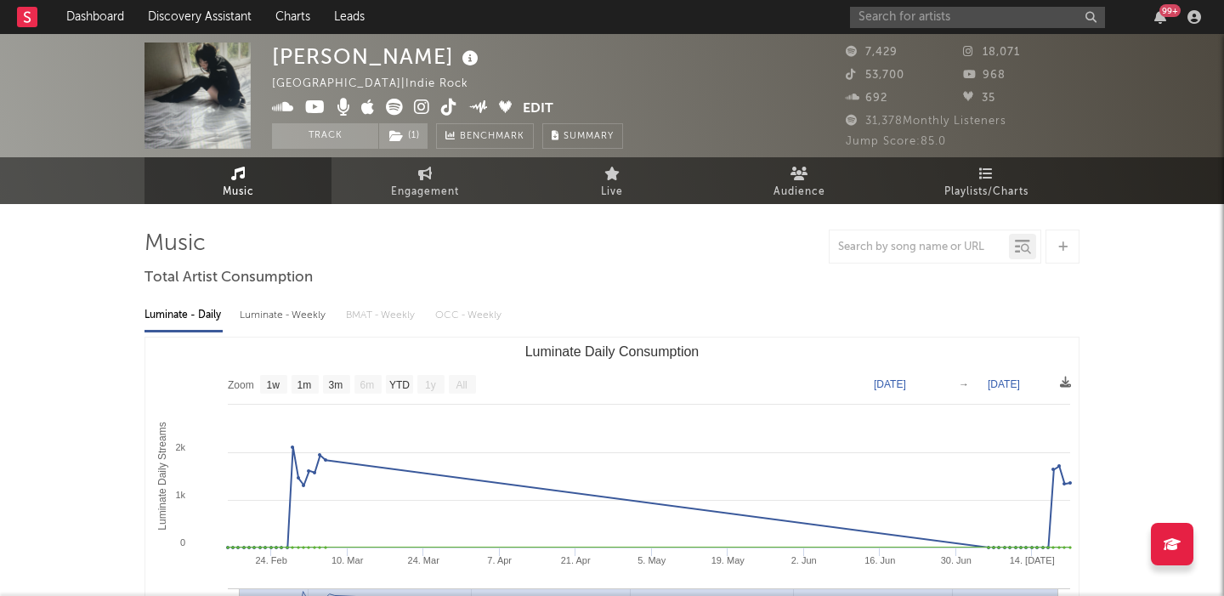
click at [309, 318] on div "Luminate - Weekly" at bounding box center [284, 315] width 89 height 29
select select "6m"
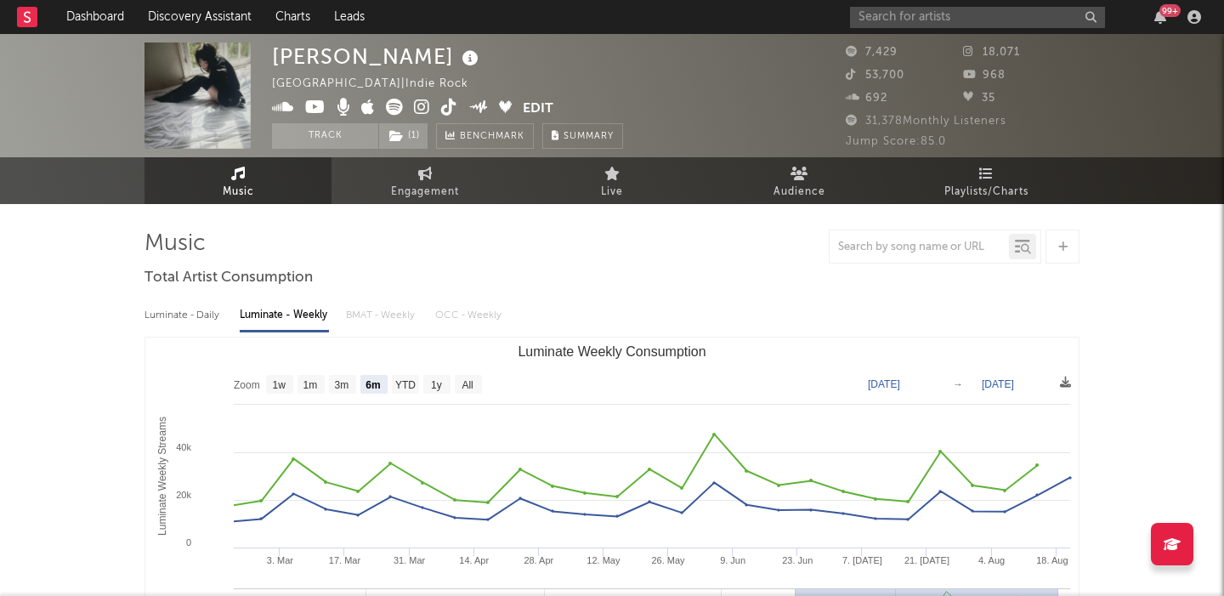
click at [196, 309] on div "Luminate - Daily" at bounding box center [184, 315] width 78 height 29
select select "1w"
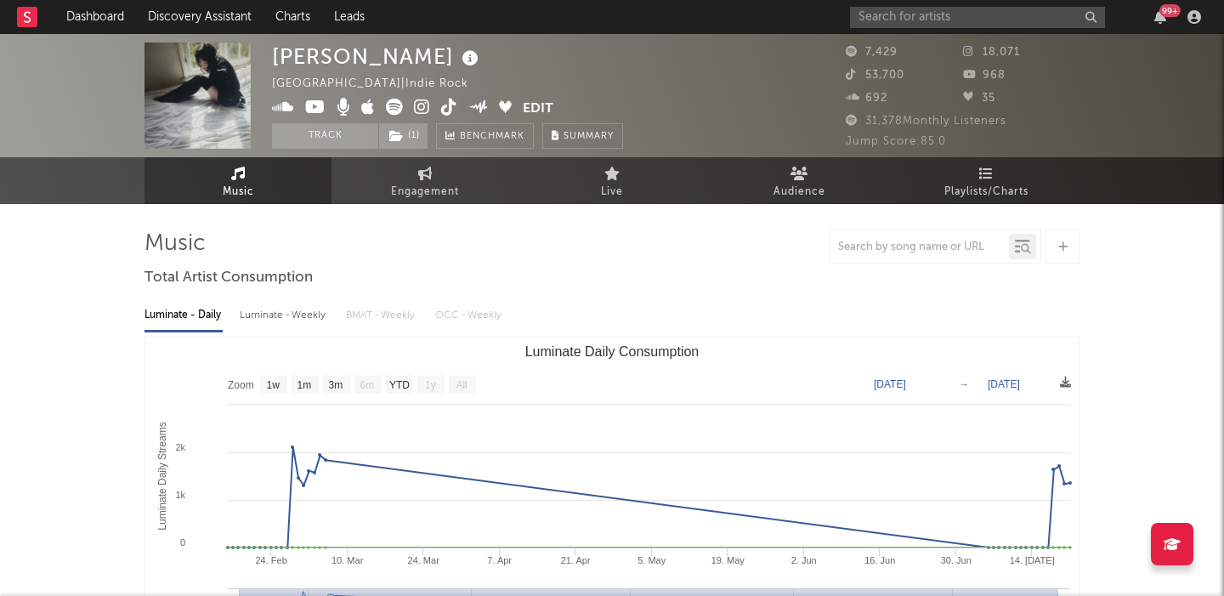
click at [278, 317] on div "Luminate - Weekly" at bounding box center [284, 315] width 89 height 29
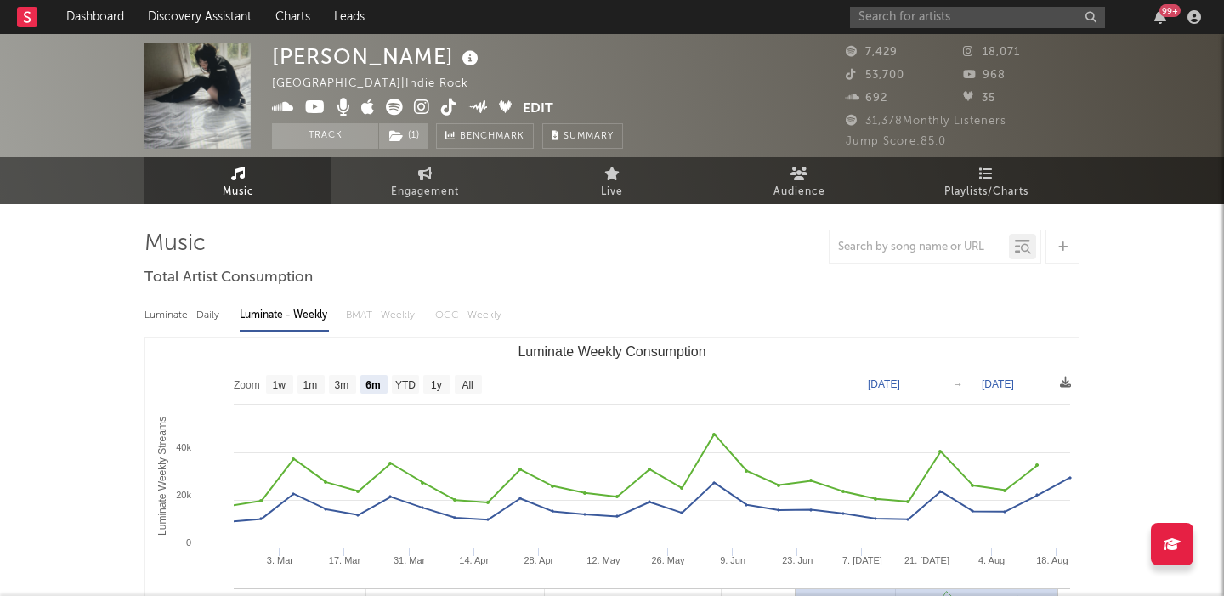
click at [475, 384] on rect "Luminate Weekly Consumption" at bounding box center [468, 384] width 27 height 19
select select "All"
type input "2024-02-08"
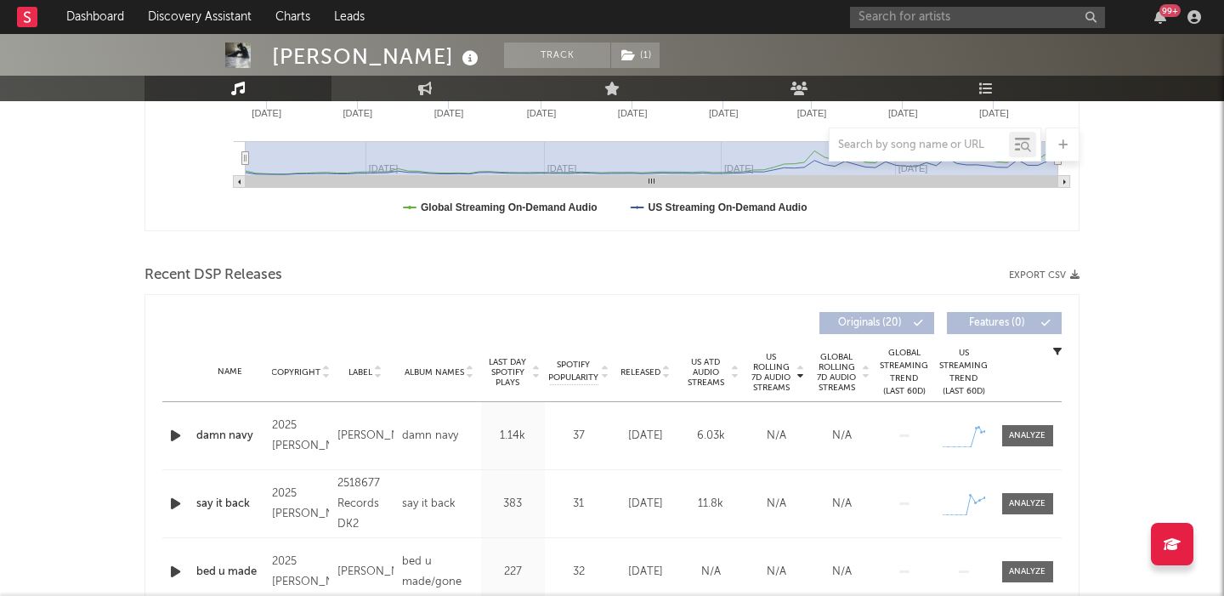
scroll to position [587, 0]
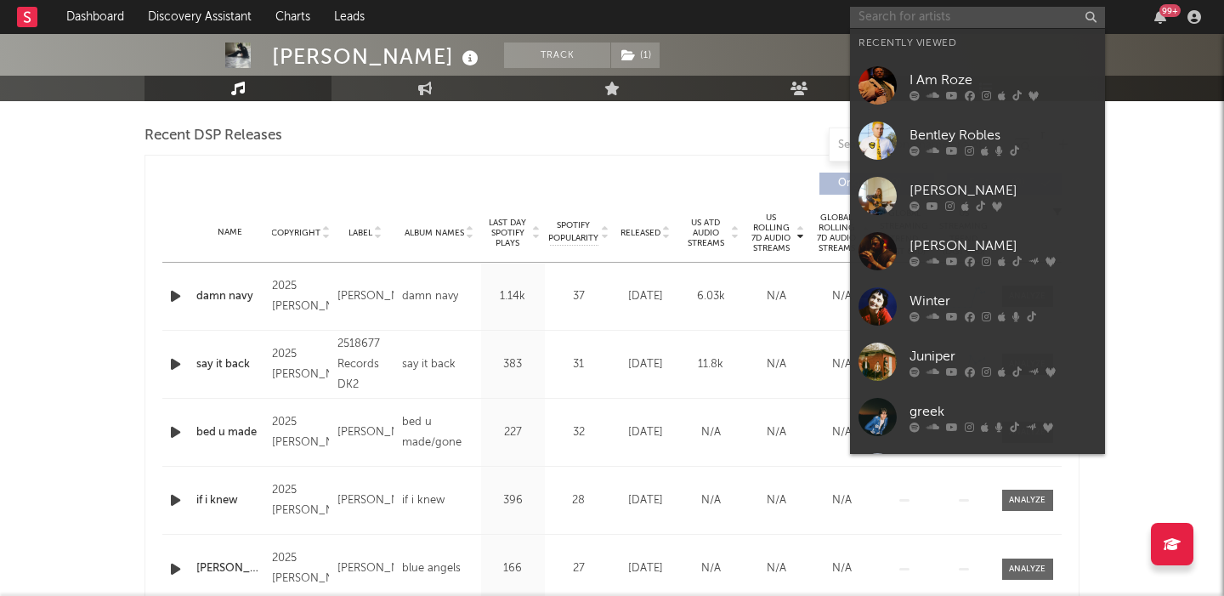
click at [949, 9] on input "text" at bounding box center [977, 17] width 255 height 21
paste input "day2k"
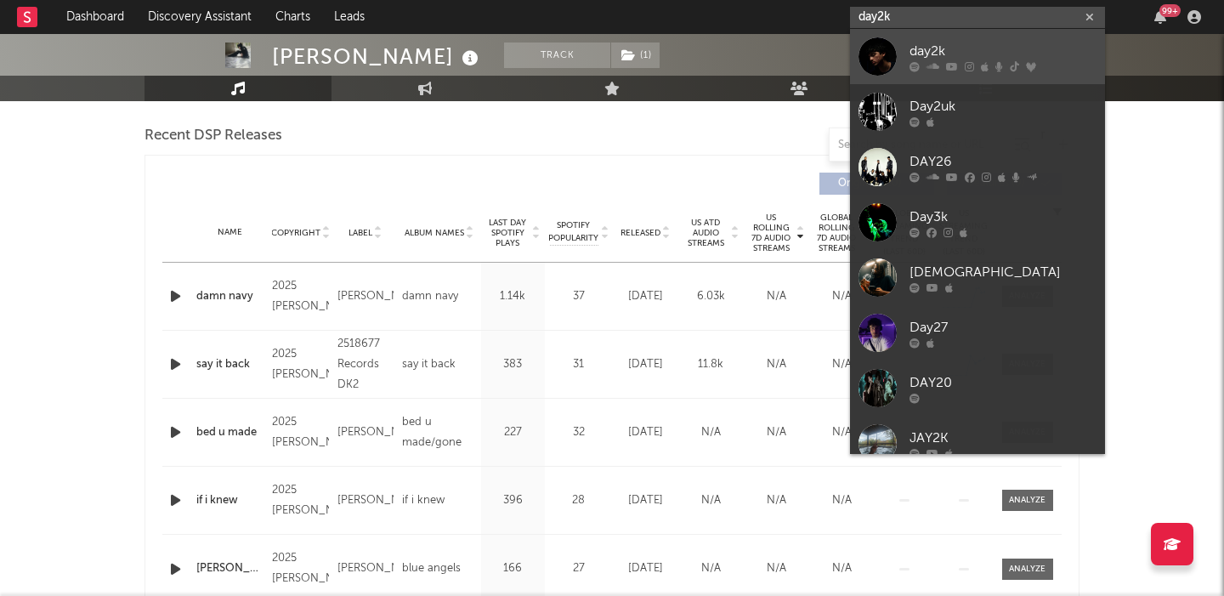
type input "day2k"
click at [957, 36] on link "day2k" at bounding box center [977, 56] width 255 height 55
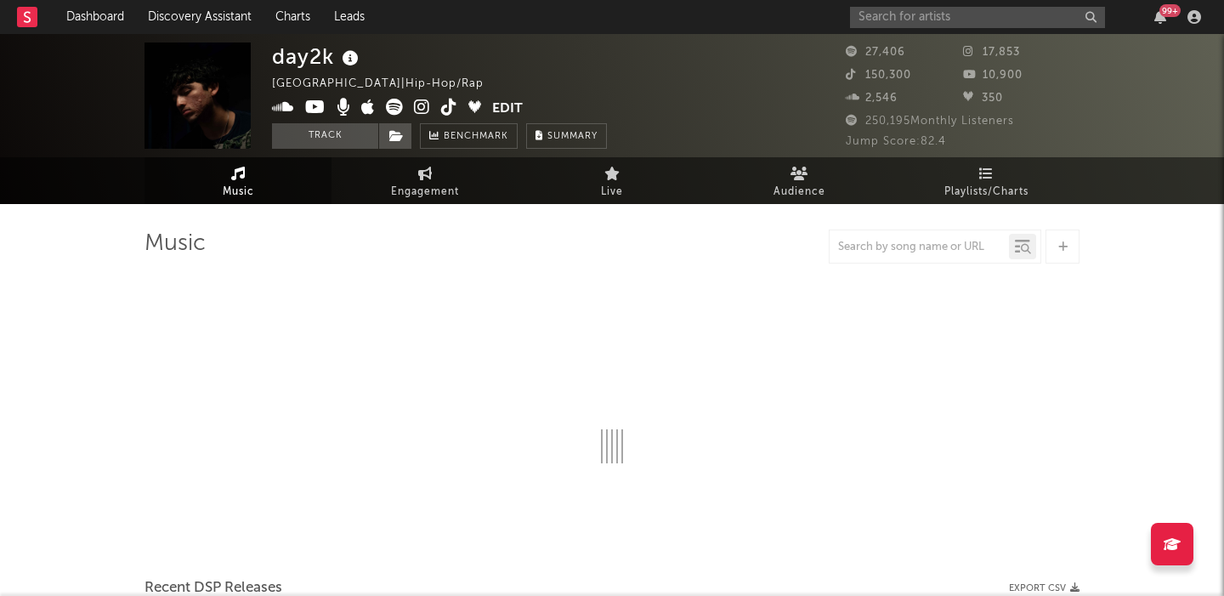
select select "6m"
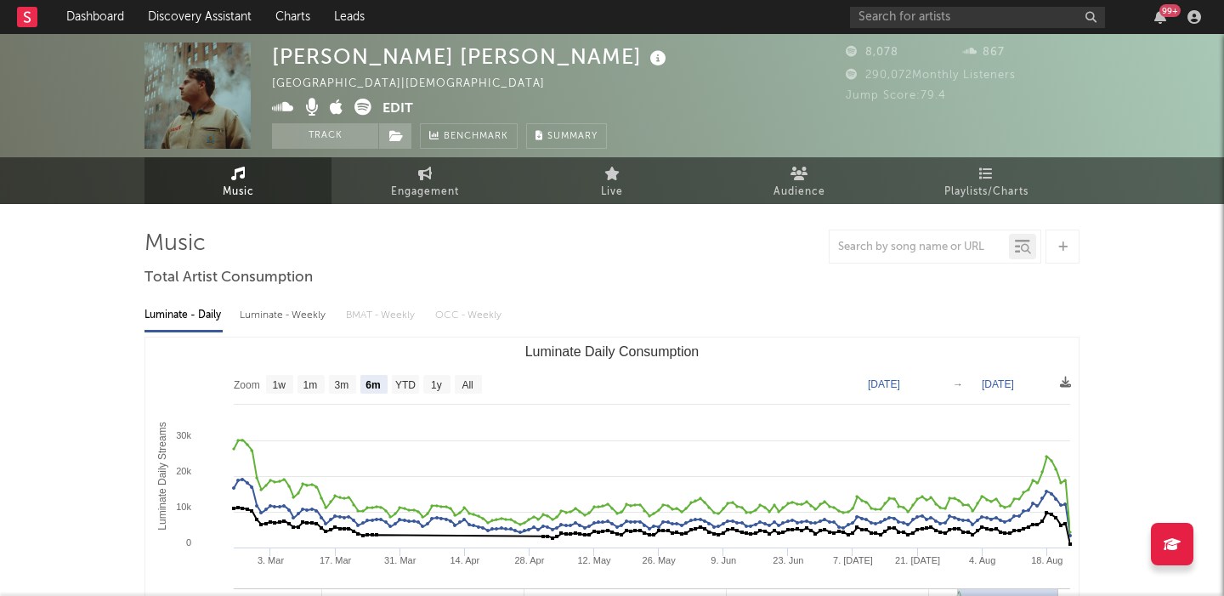
select select "6m"
select select "All"
click at [879, 12] on input "text" at bounding box center [977, 17] width 255 height 21
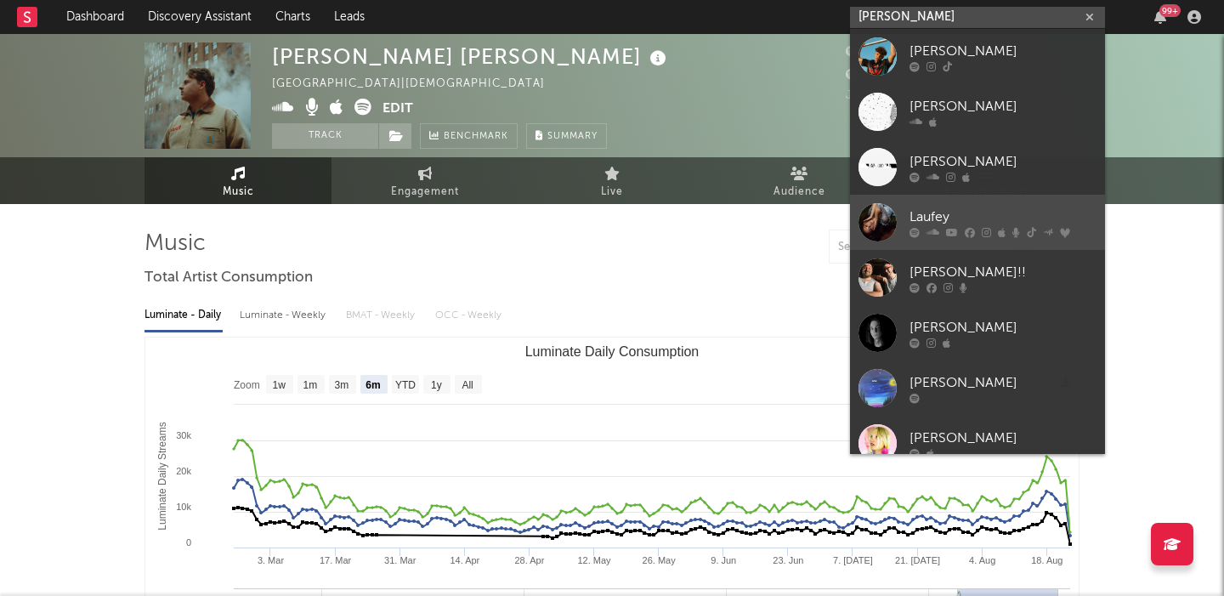
type input "lauf"
click at [976, 225] on div "Laufey" at bounding box center [1003, 217] width 187 height 20
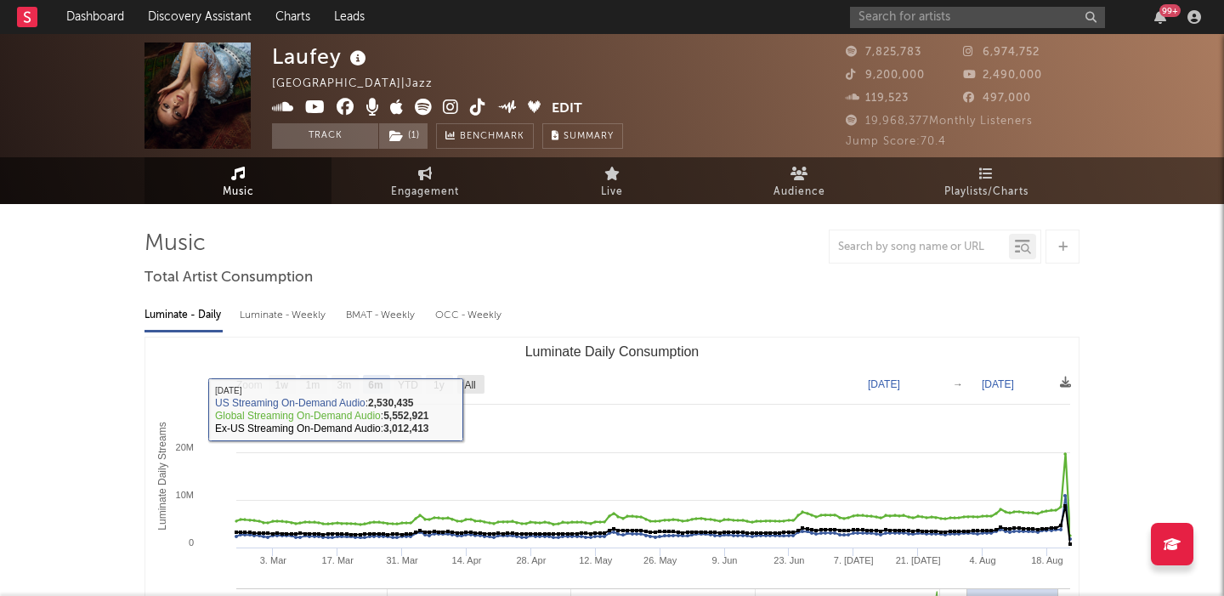
click at [460, 380] on rect "Luminate Daily Consumption" at bounding box center [470, 384] width 27 height 19
select select "All"
type input "2021-03-31"
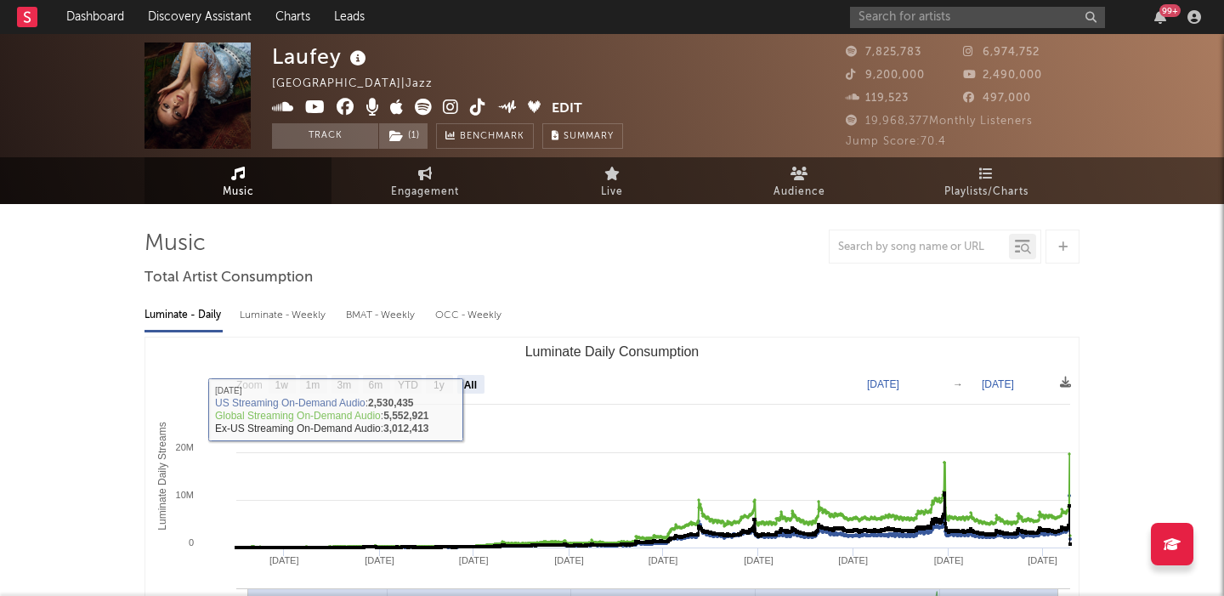
click at [417, 383] on text "YTD" at bounding box center [408, 385] width 20 height 12
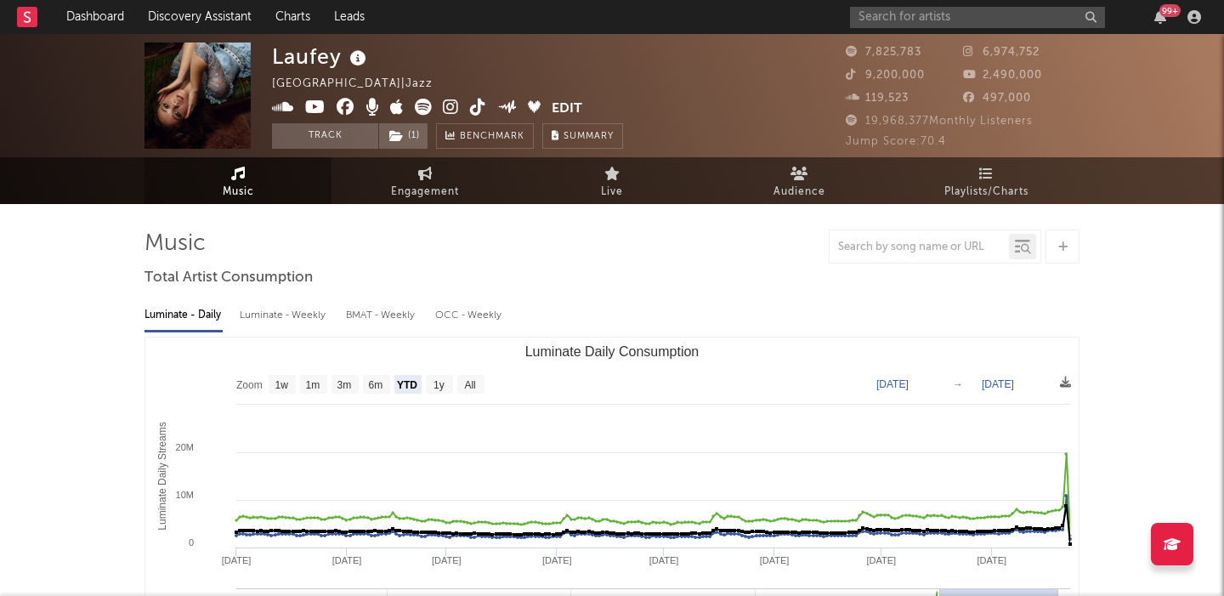
select select "YTD"
type input "2025-01-01"
click at [927, 23] on input "text" at bounding box center [977, 17] width 255 height 21
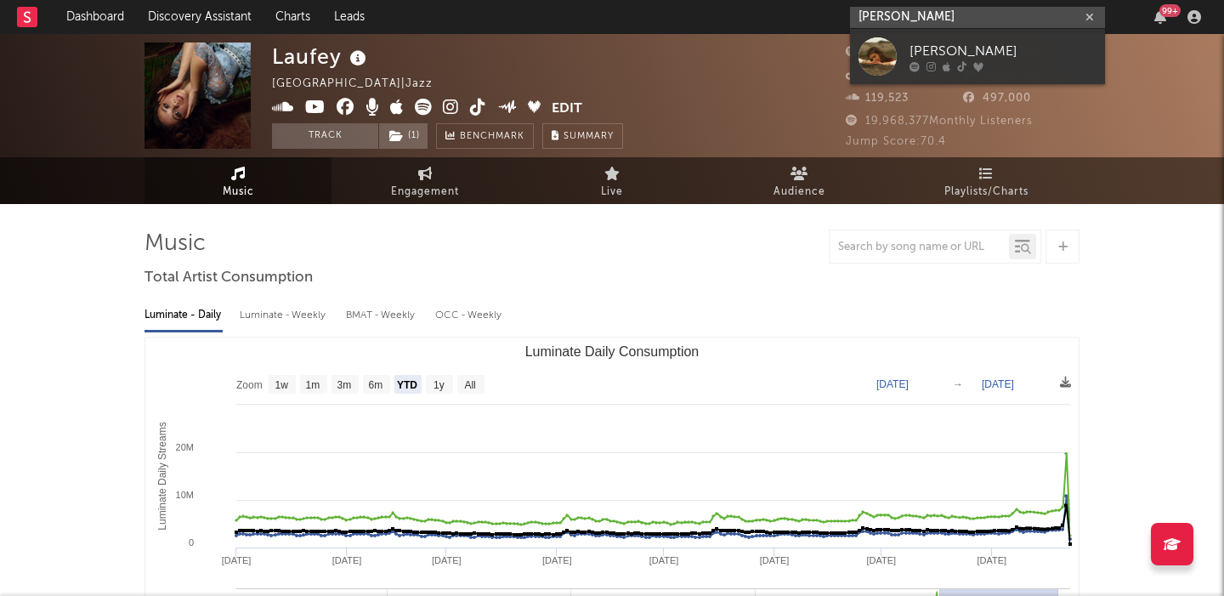
type input "emma anderse"
click at [1006, 44] on div "[PERSON_NAME]" at bounding box center [1003, 51] width 187 height 20
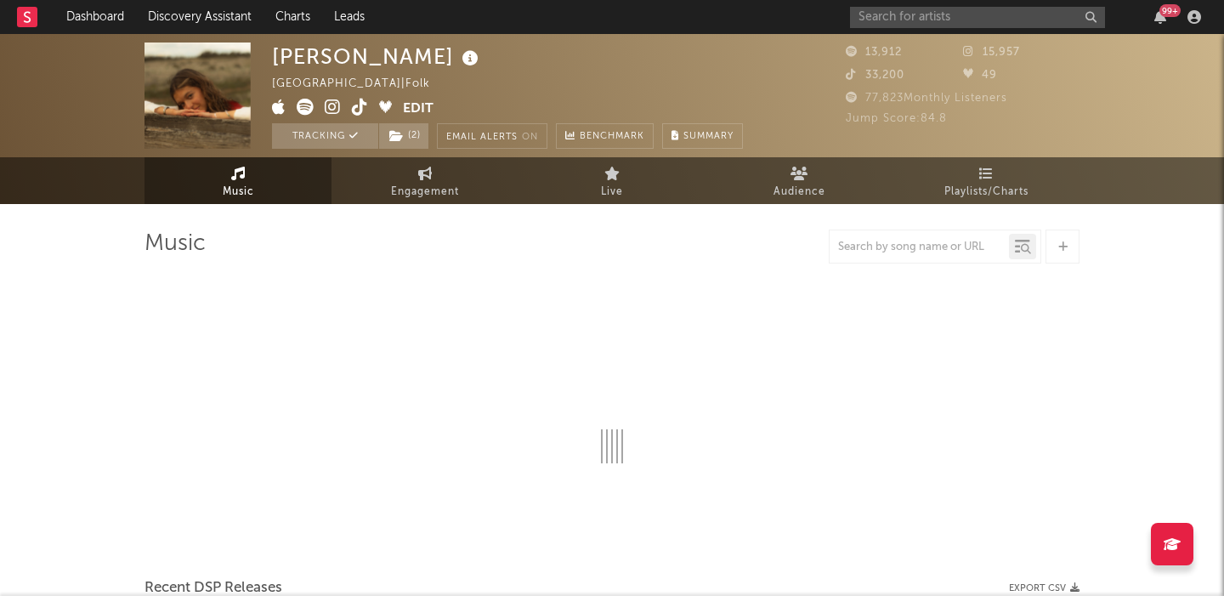
select select "6m"
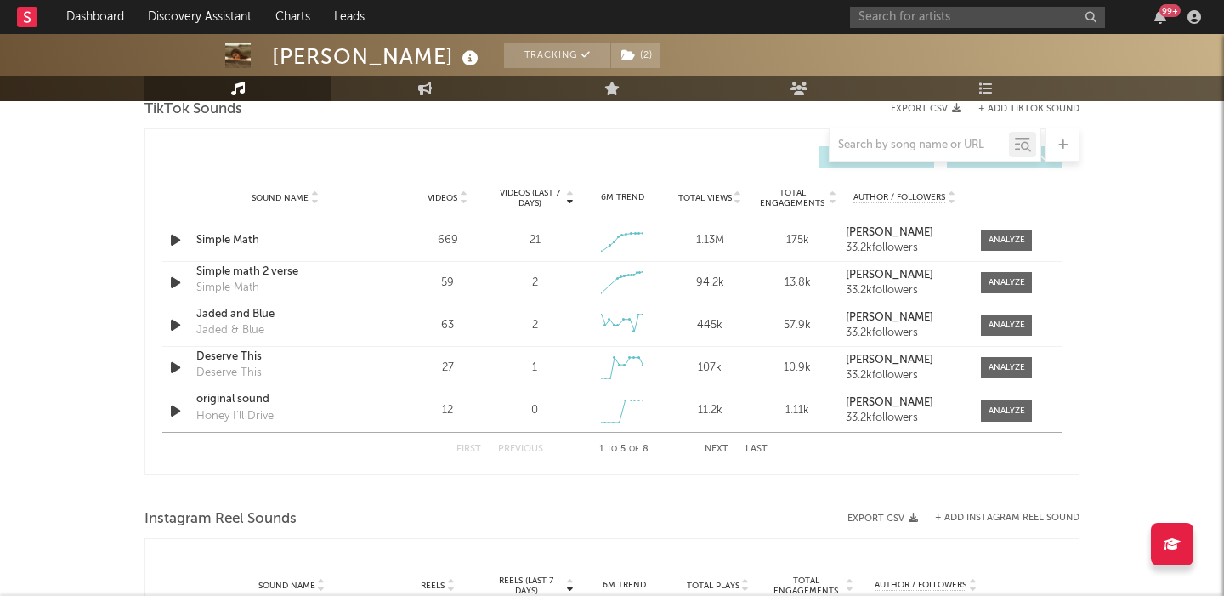
scroll to position [1164, 0]
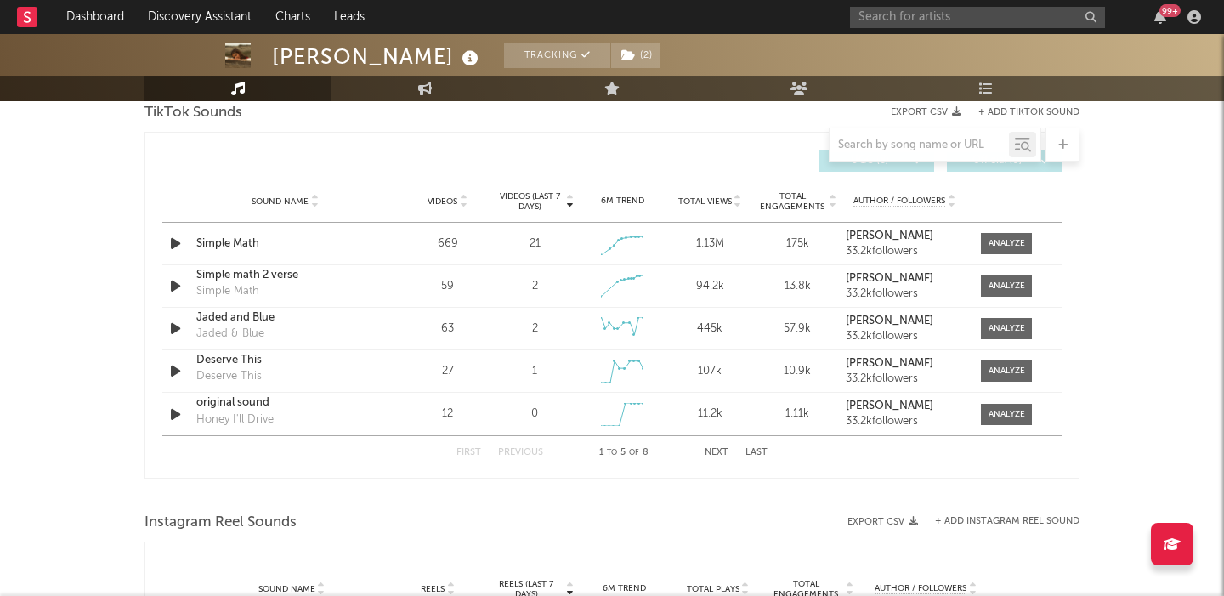
click at [450, 192] on div "Sound Name Videos Videos (last 7 days) Weekly Growth % 6M Trend Total Views Tot…" at bounding box center [611, 201] width 899 height 43
click at [450, 199] on span "Videos" at bounding box center [443, 201] width 30 height 10
click at [1006, 235] on span at bounding box center [1006, 243] width 51 height 21
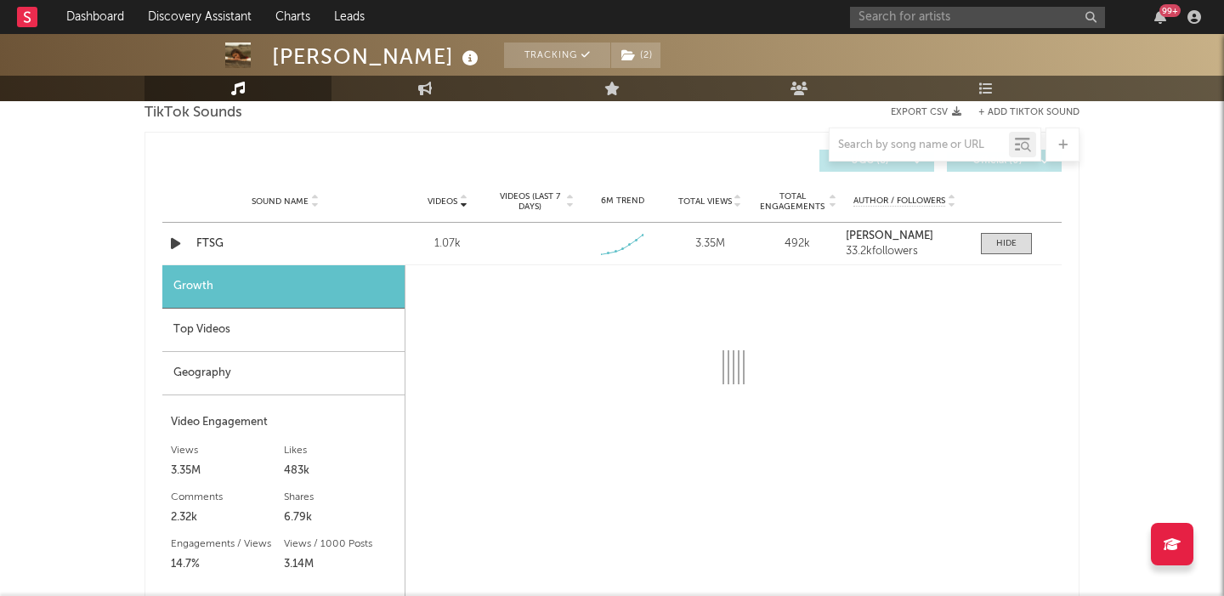
select select "1w"
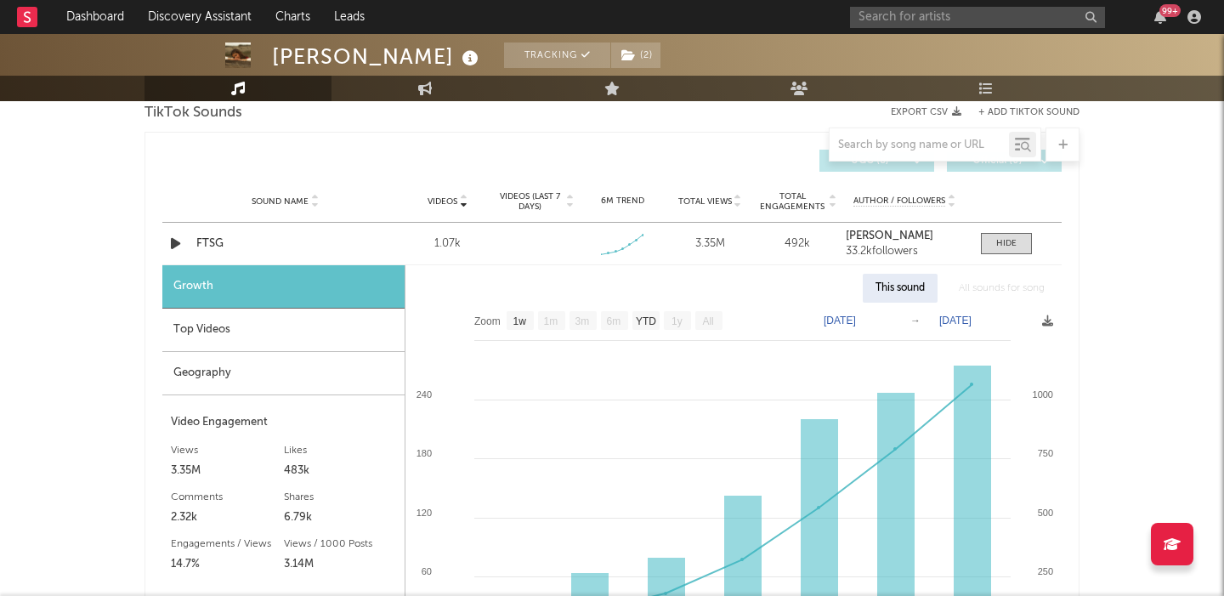
click at [320, 366] on div "Geography" at bounding box center [283, 373] width 242 height 43
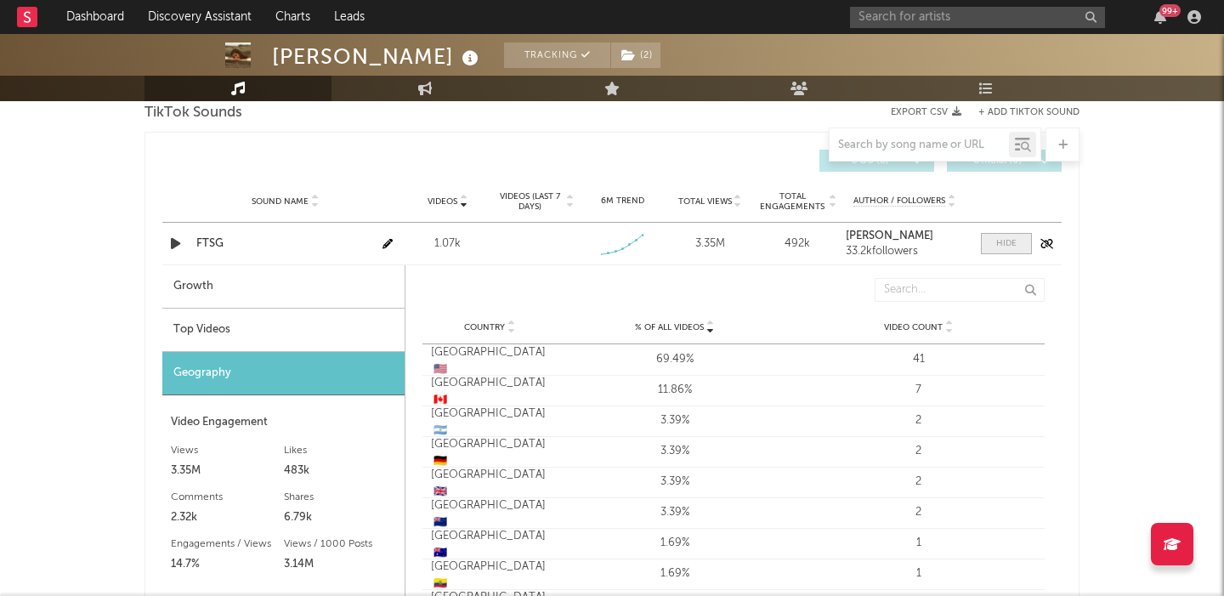
click at [991, 247] on span at bounding box center [1006, 243] width 51 height 21
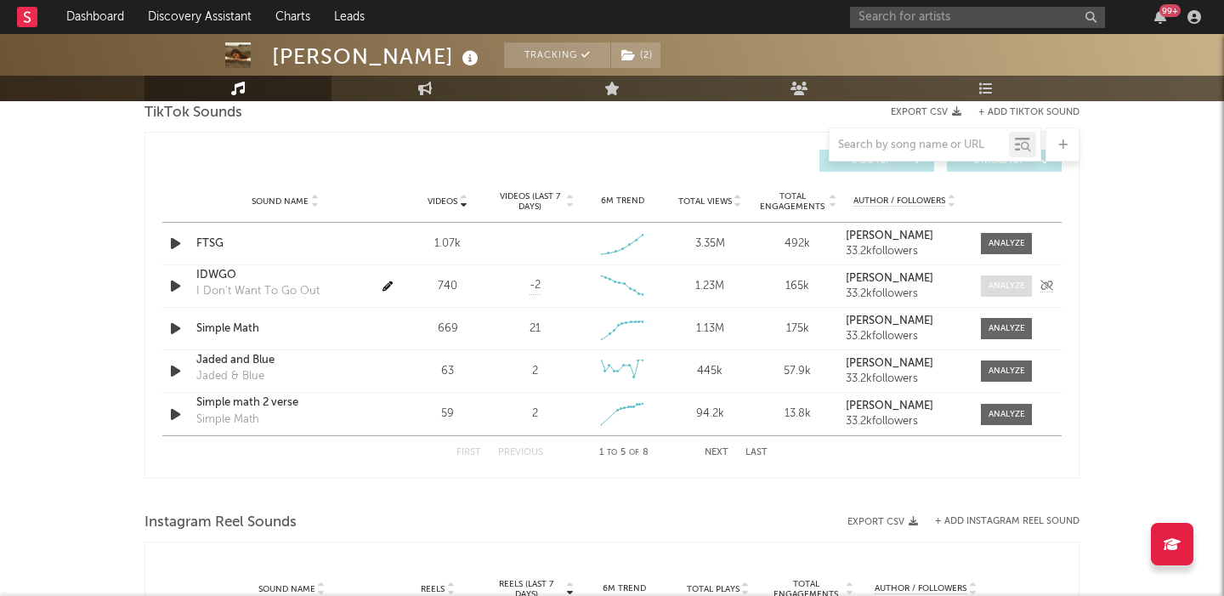
click at [1004, 287] on div at bounding box center [1007, 286] width 37 height 13
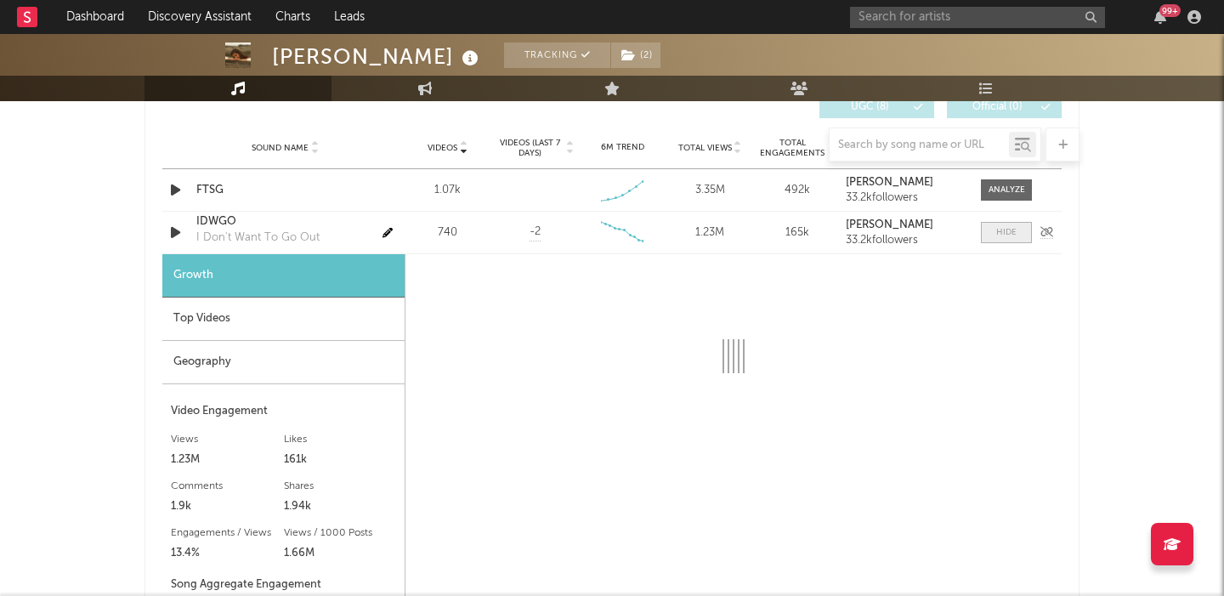
scroll to position [1205, 0]
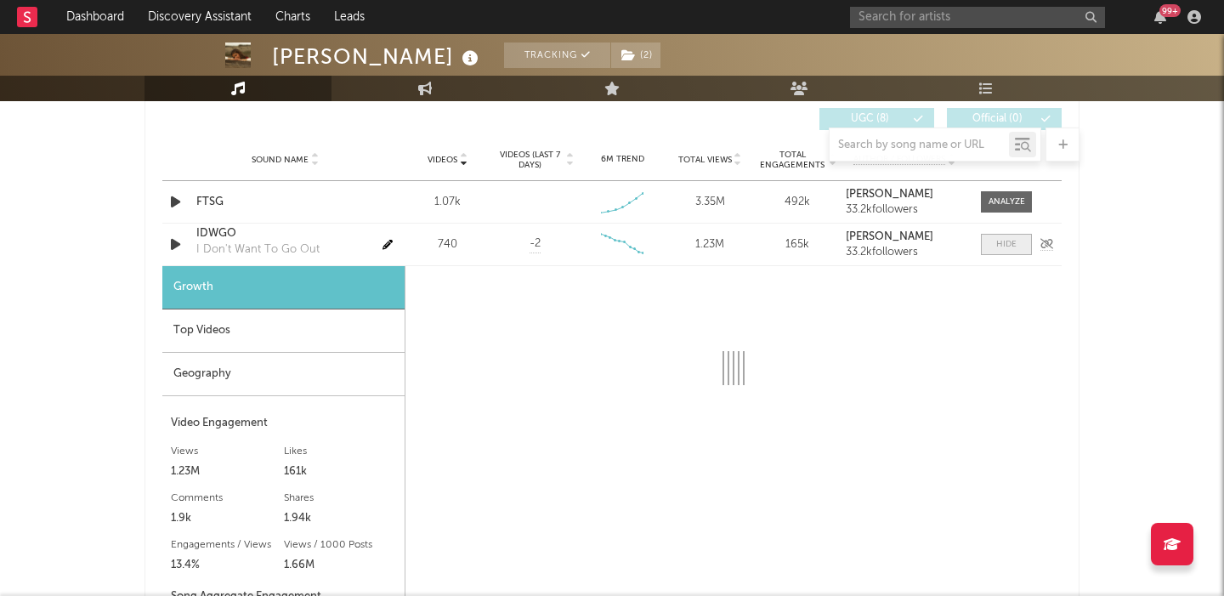
select select "6m"
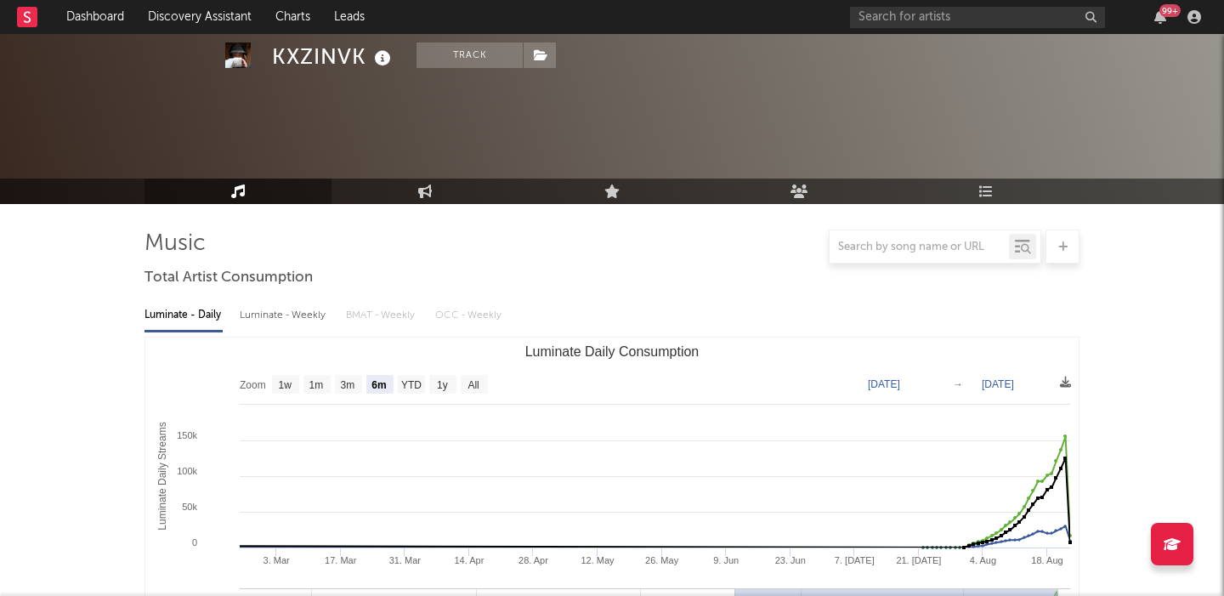
select select "6m"
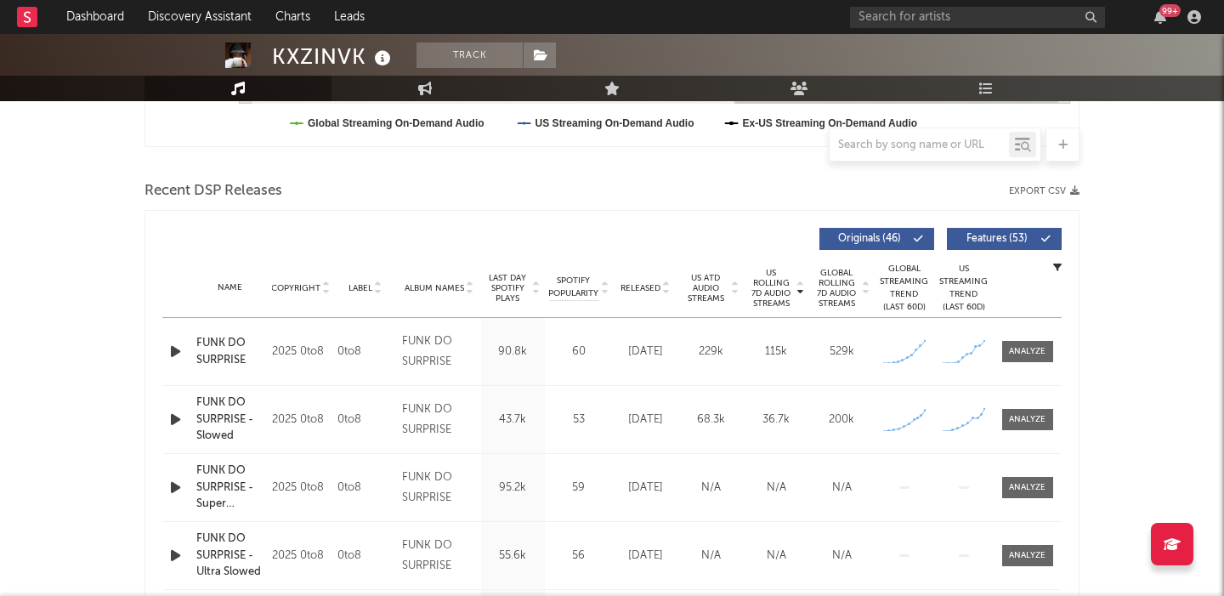
click at [982, 29] on div "99 +" at bounding box center [1028, 17] width 357 height 34
click at [978, 21] on input "text" at bounding box center [977, 17] width 255 height 21
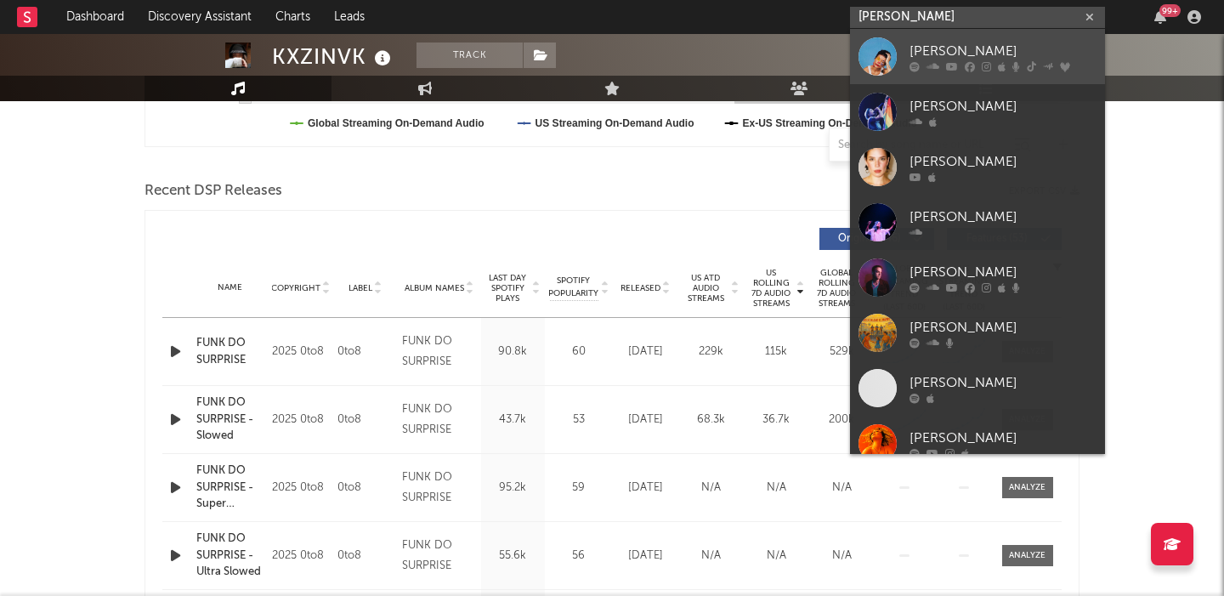
type input "[PERSON_NAME]"
click at [984, 64] on icon at bounding box center [986, 66] width 9 height 10
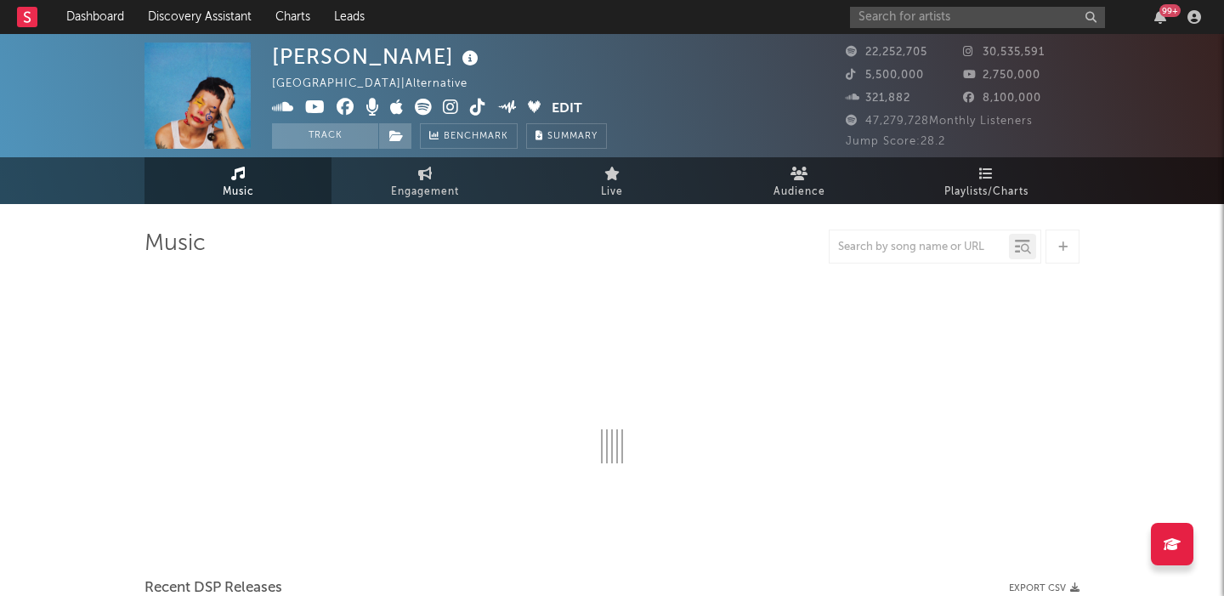
select select "6m"
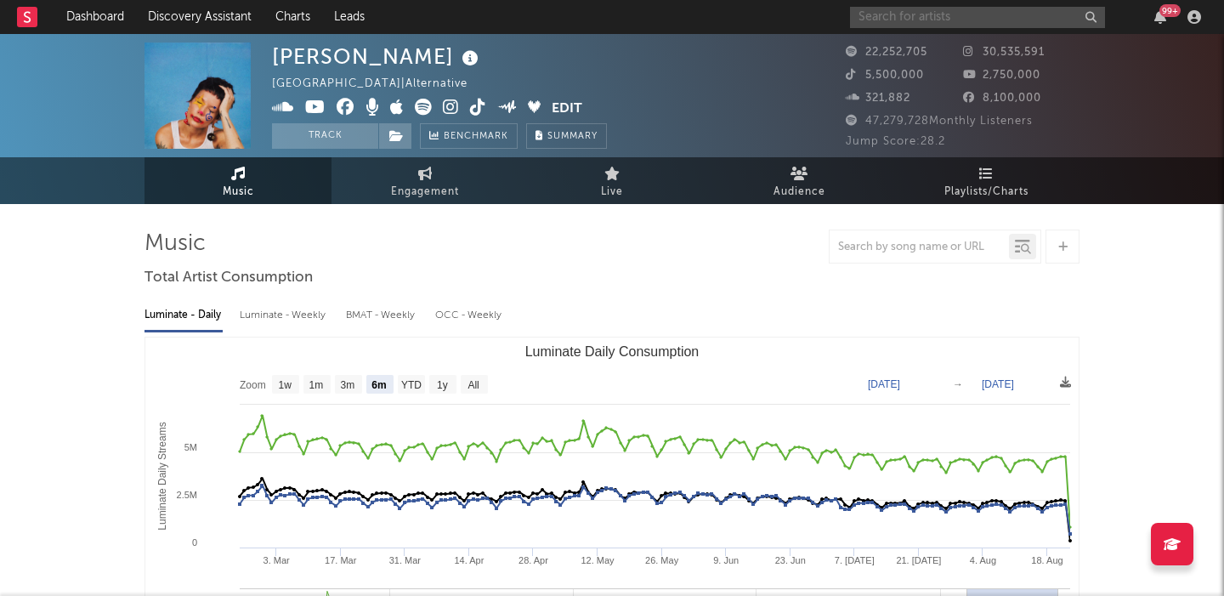
click at [886, 14] on input "text" at bounding box center [977, 17] width 255 height 21
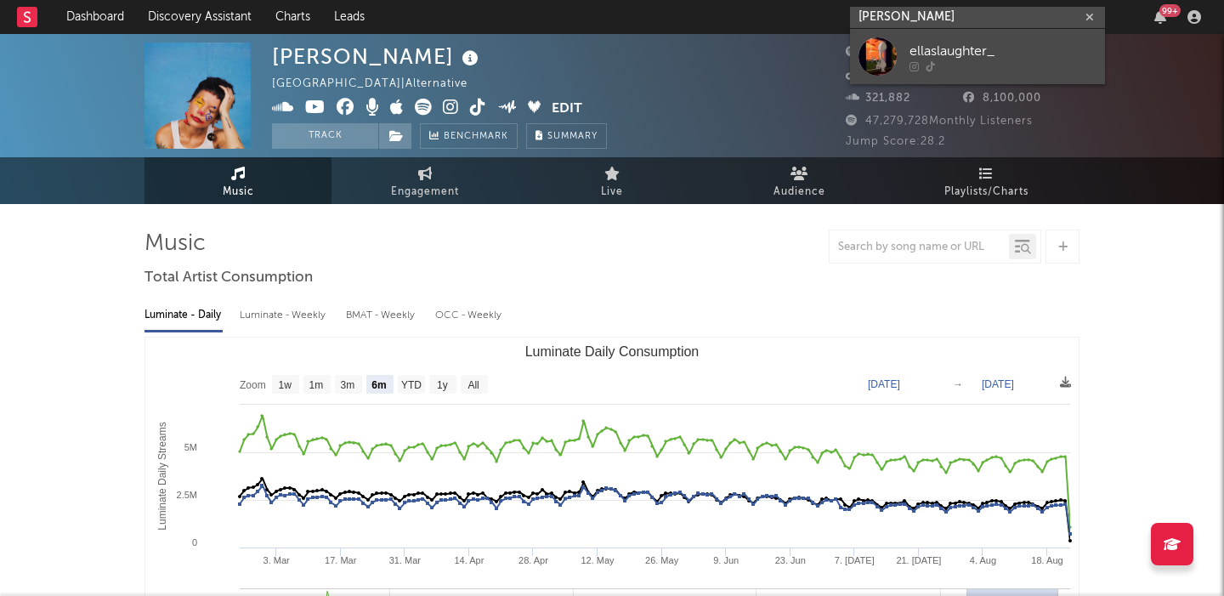
type input "[PERSON_NAME]"
click at [922, 41] on div "ellaslaughter_" at bounding box center [1003, 51] width 187 height 20
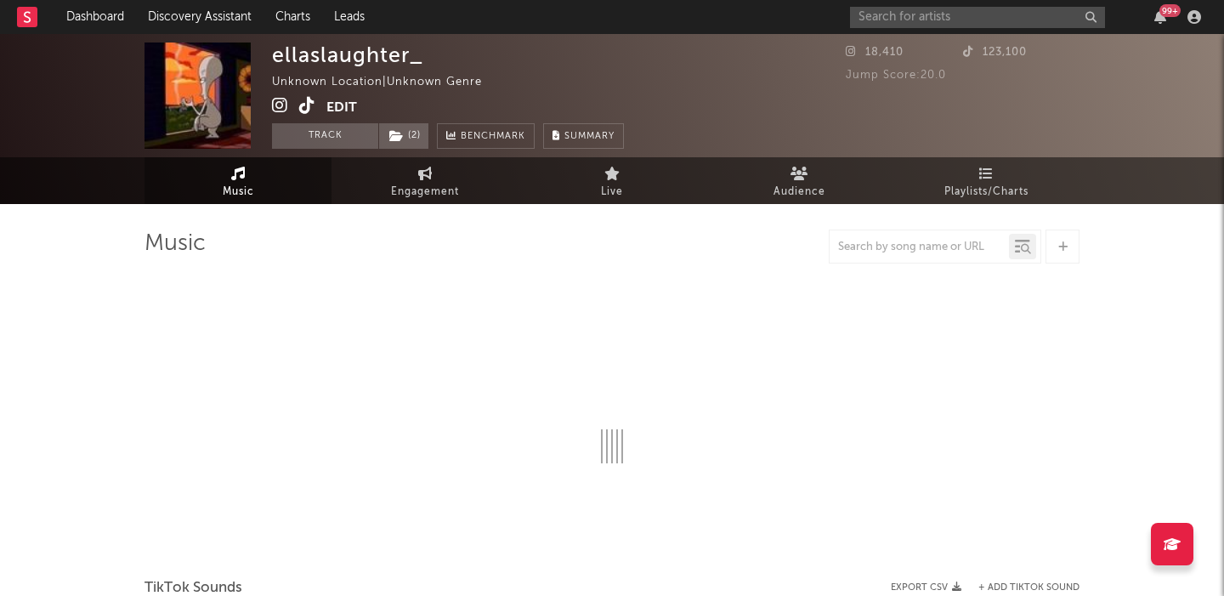
select select "1w"
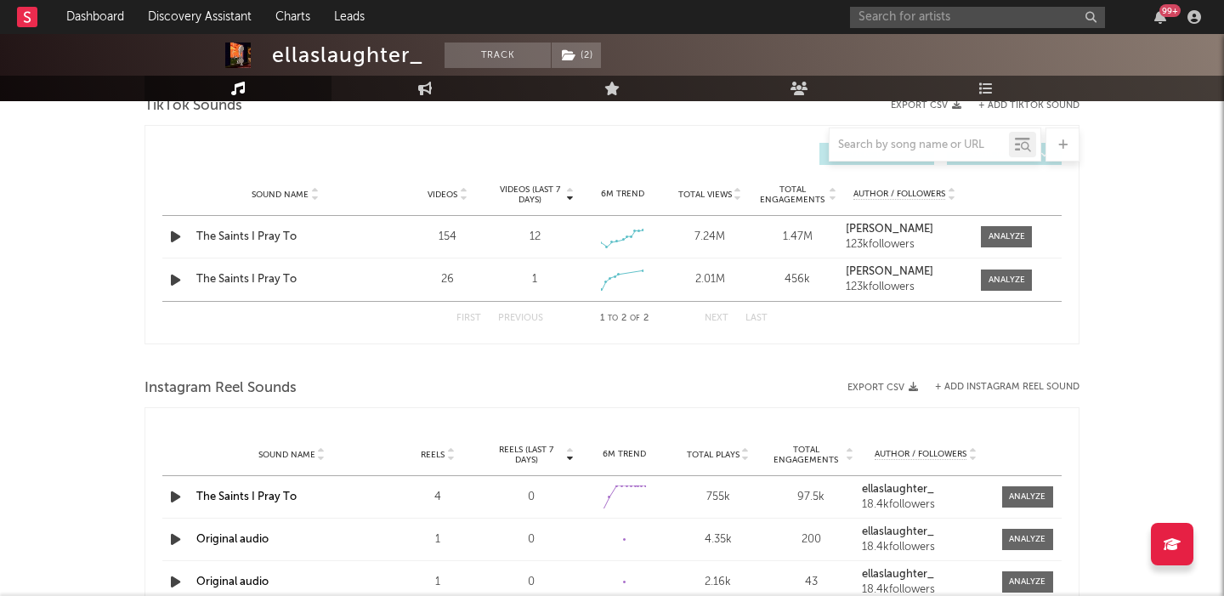
scroll to position [622, 0]
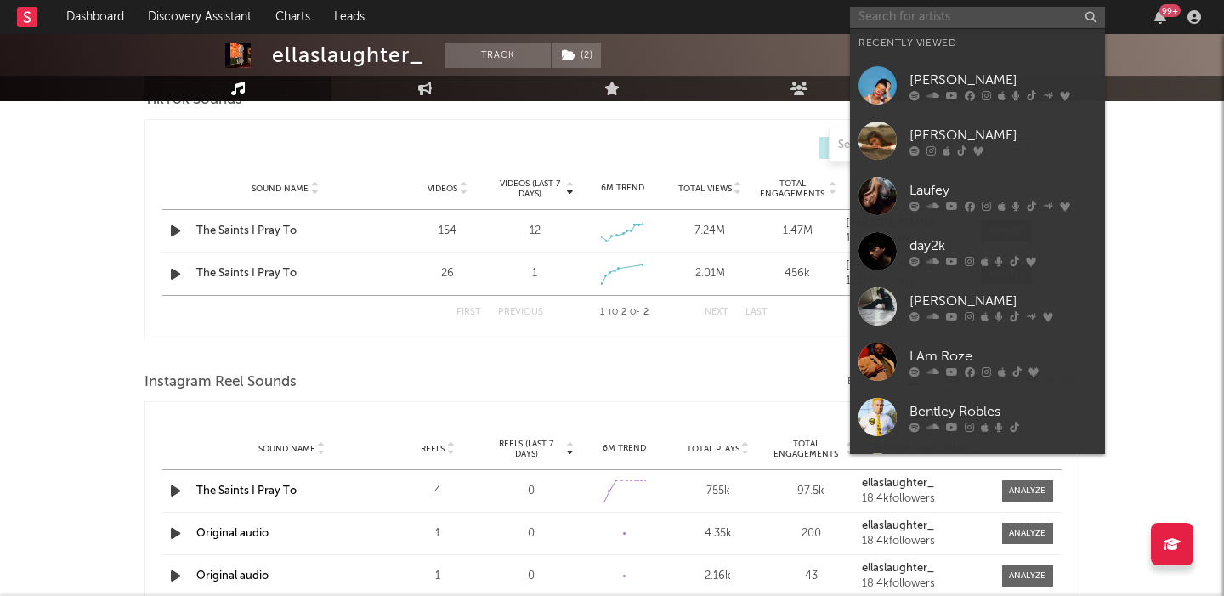
click at [998, 14] on input "text" at bounding box center [977, 17] width 255 height 21
paste input "[URL][DOMAIN_NAME]"
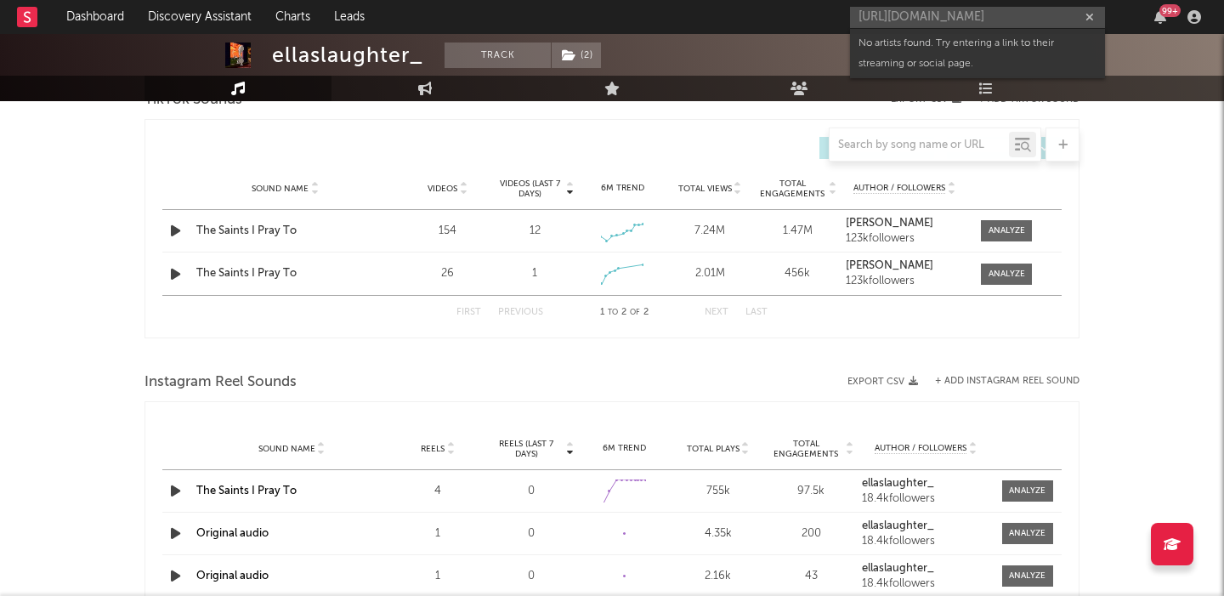
scroll to position [0, 0]
click at [987, 20] on input "[URL][DOMAIN_NAME]" at bounding box center [977, 17] width 255 height 21
click at [928, 18] on input "[URL][DOMAIN_NAME]" at bounding box center [977, 17] width 255 height 21
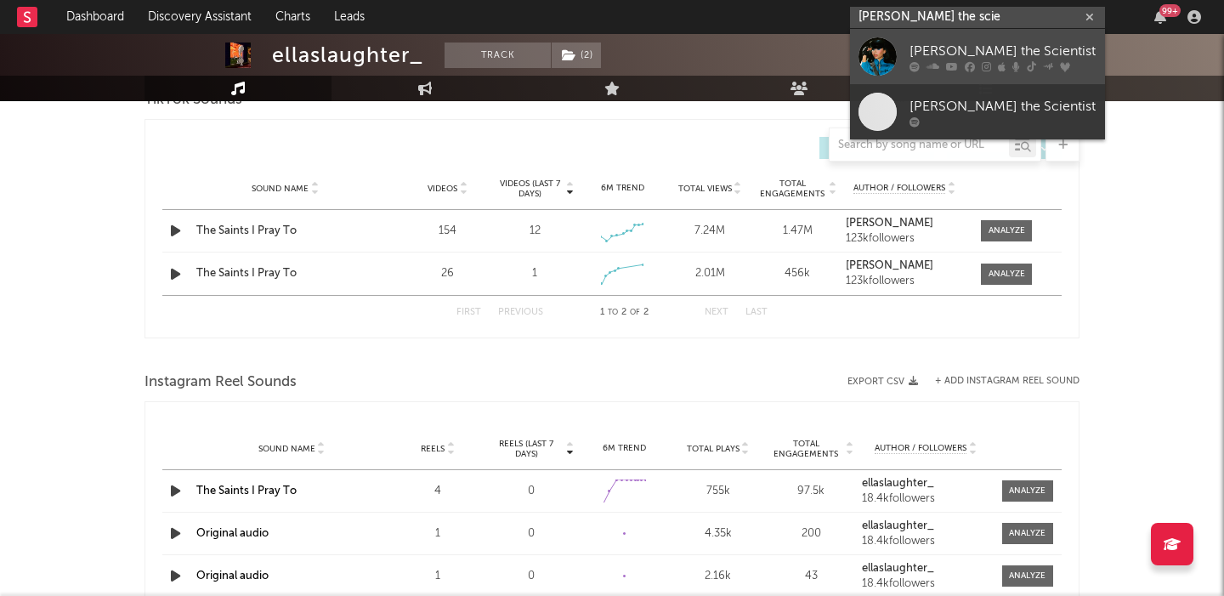
type input "[PERSON_NAME] the scie"
click at [981, 43] on div "[PERSON_NAME] the Scientist" at bounding box center [1003, 51] width 187 height 20
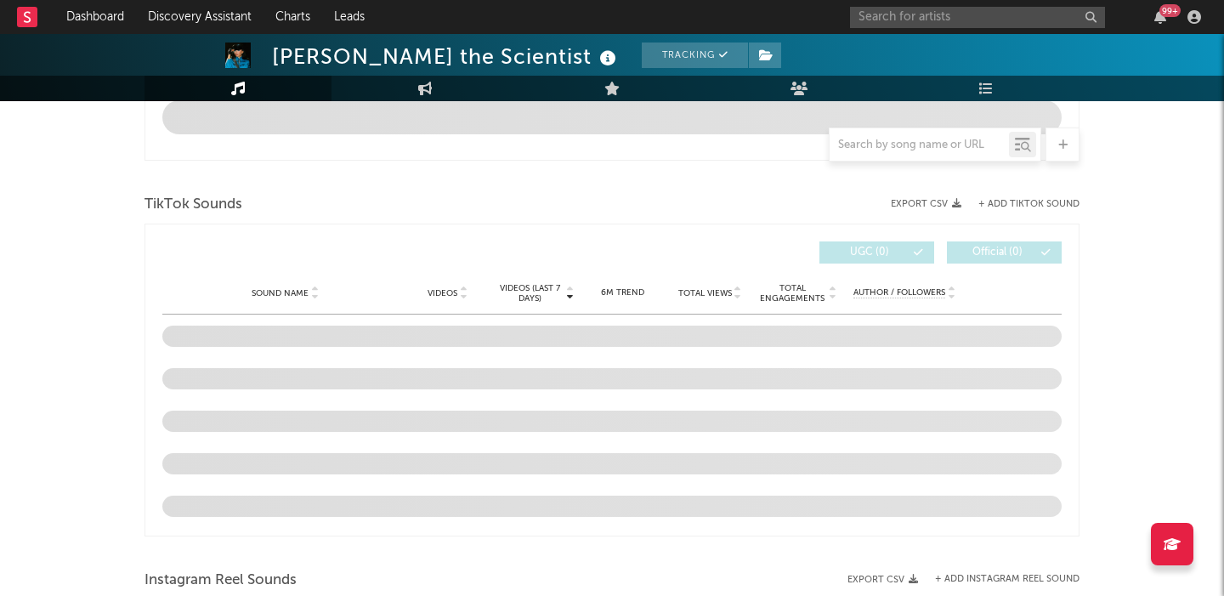
select select "6m"
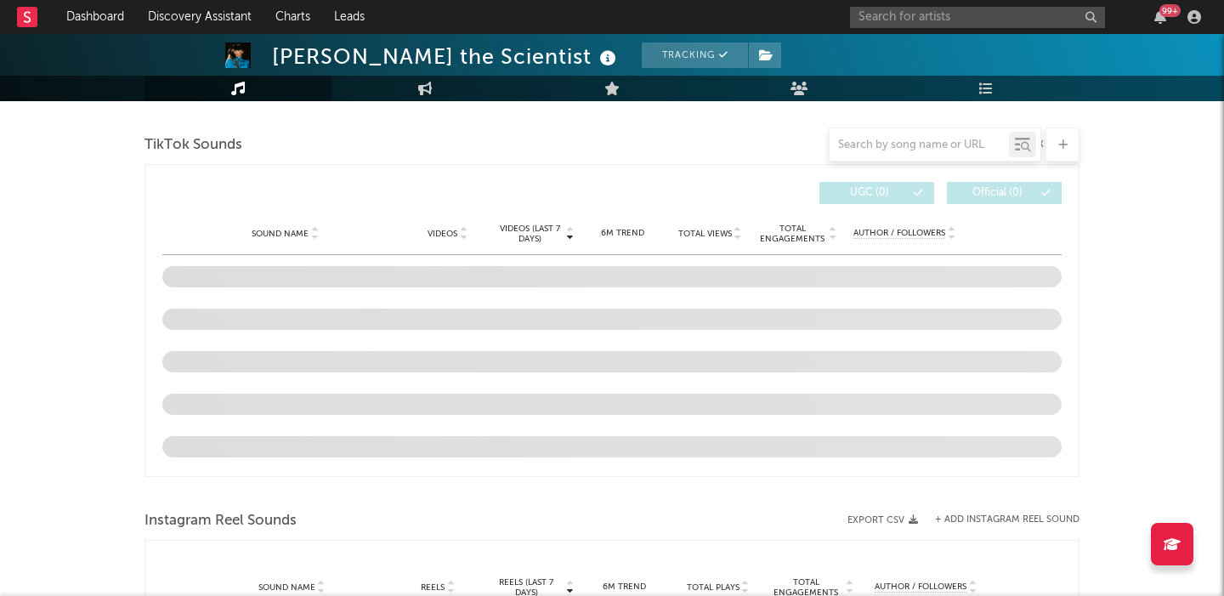
scroll to position [1098, 0]
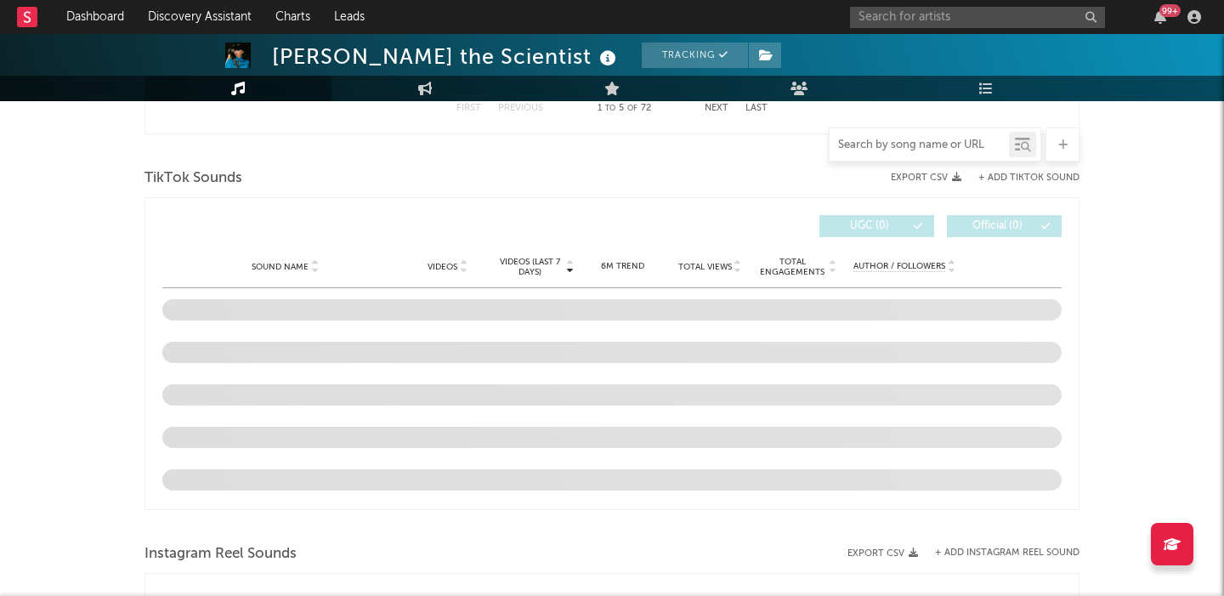
click at [909, 143] on input "text" at bounding box center [919, 146] width 179 height 14
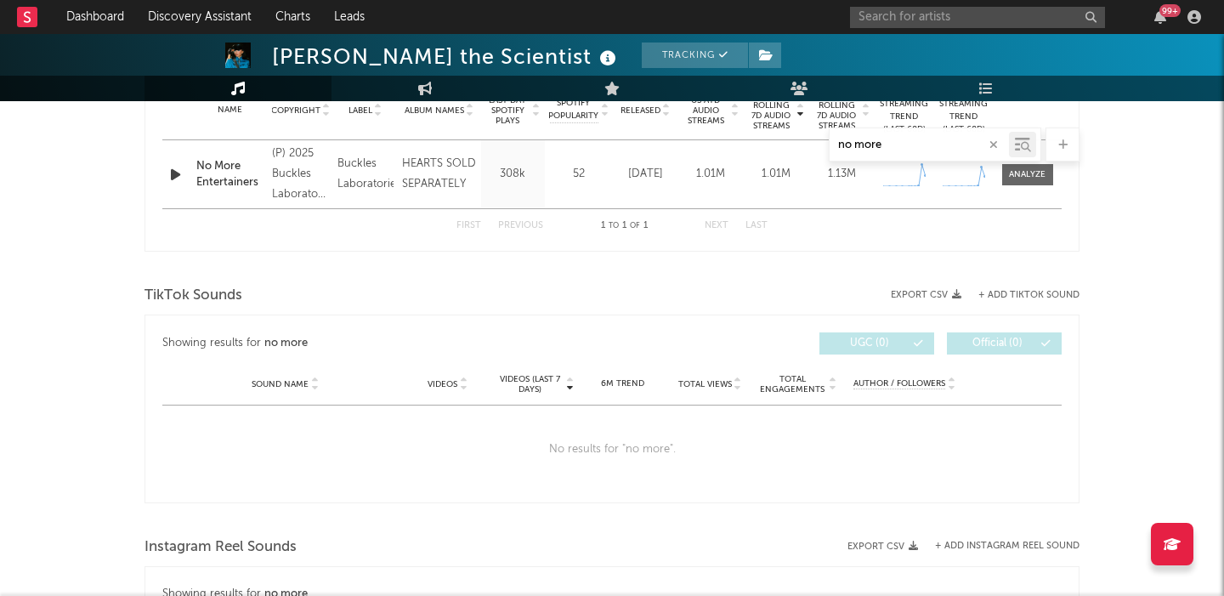
scroll to position [677, 0]
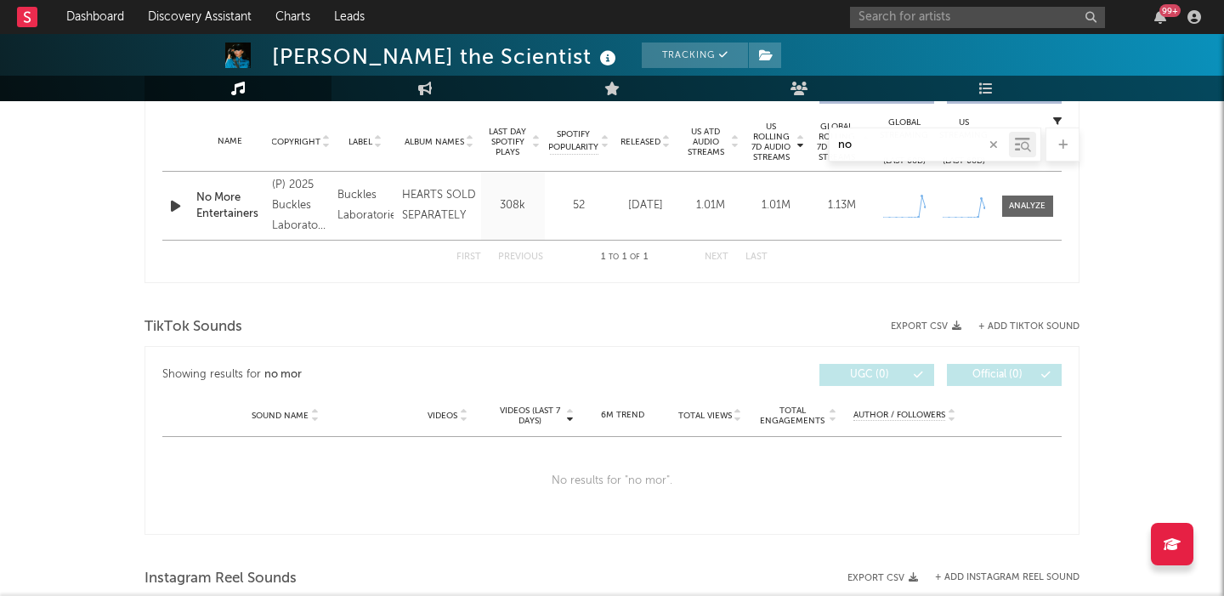
type input "n"
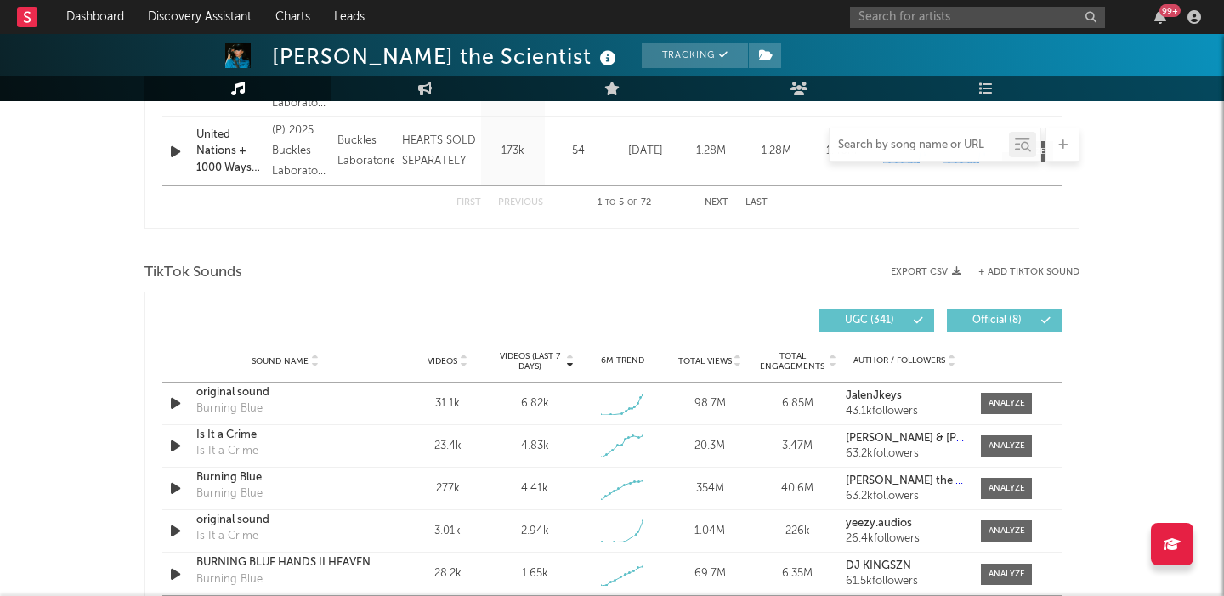
scroll to position [1019, 0]
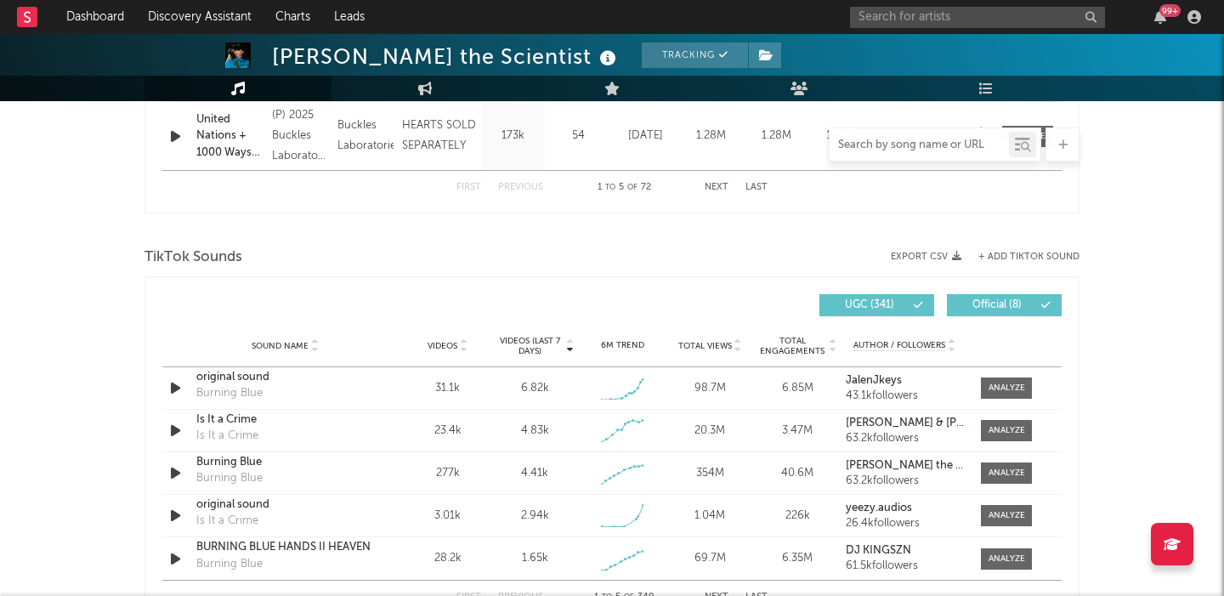
click at [1026, 252] on button "+ Add TikTok Sound" at bounding box center [1028, 256] width 101 height 9
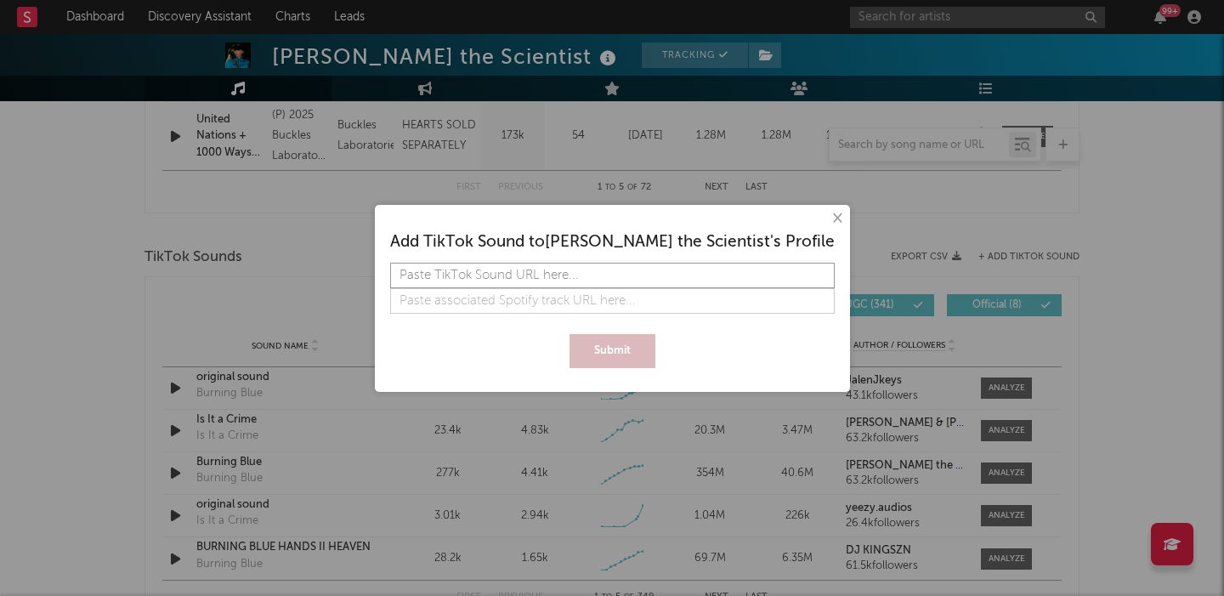
paste input "[URL][DOMAIN_NAME]"
type input "[URL][DOMAIN_NAME]"
click at [604, 341] on button "Submit" at bounding box center [613, 351] width 86 height 34
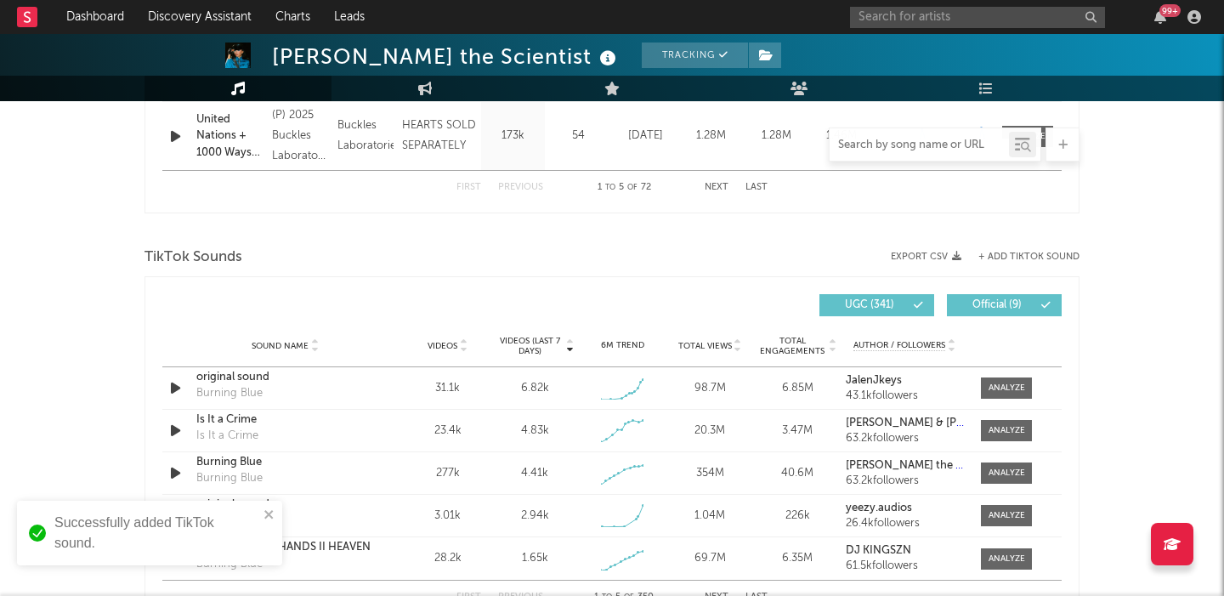
click at [911, 150] on input "text" at bounding box center [919, 146] width 179 height 14
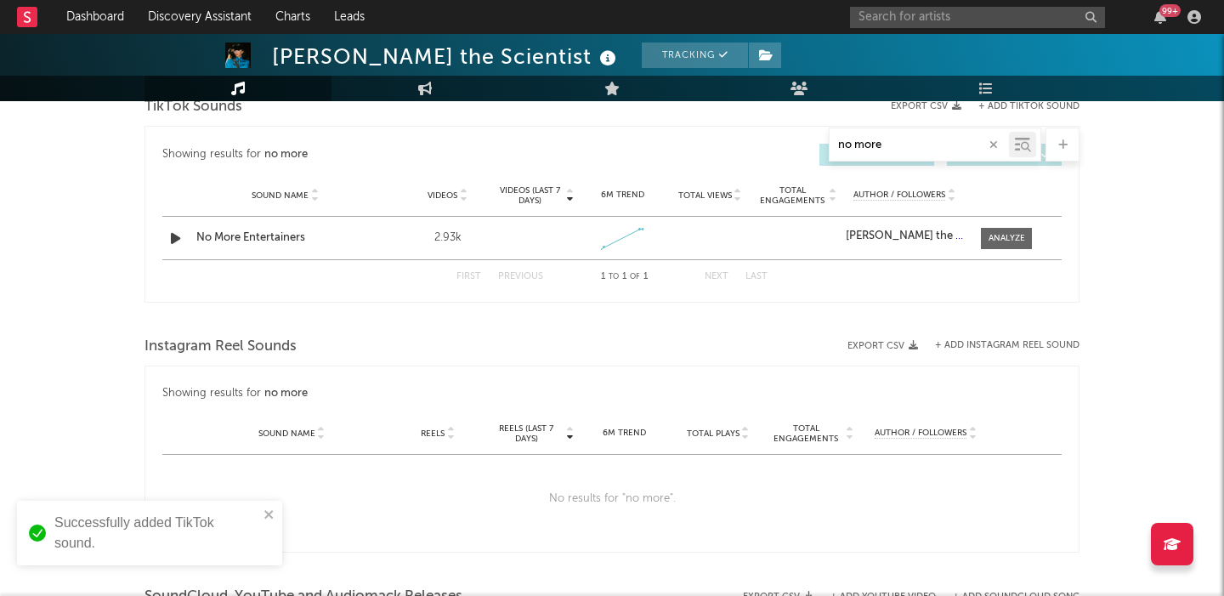
scroll to position [879, 0]
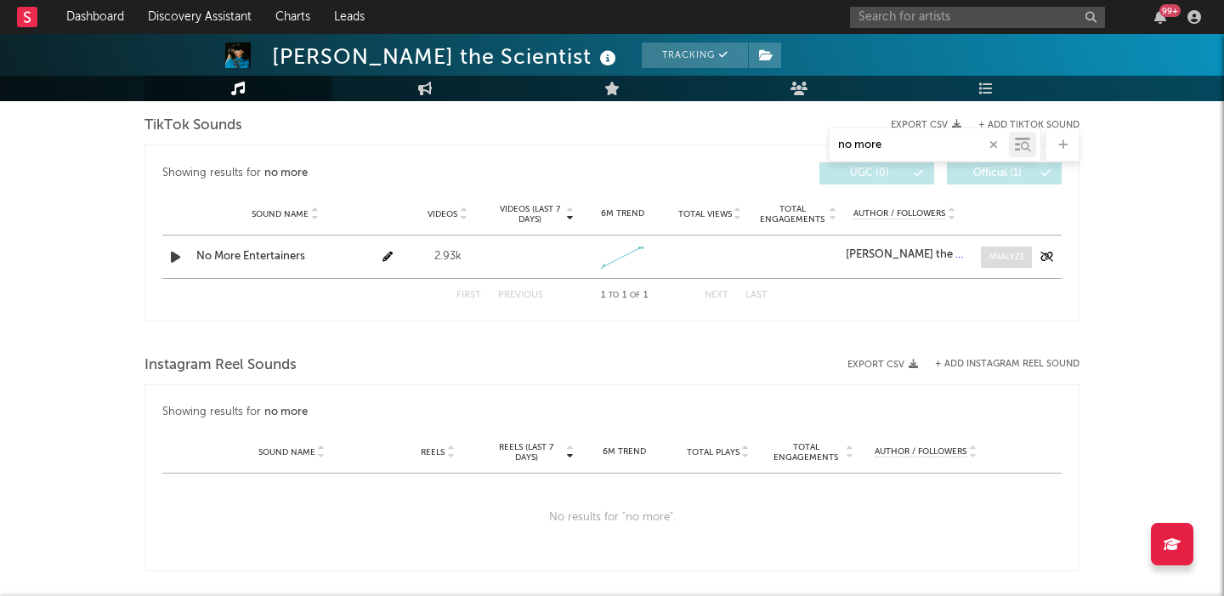
type input "no more"
click at [990, 252] on div at bounding box center [1007, 257] width 37 height 13
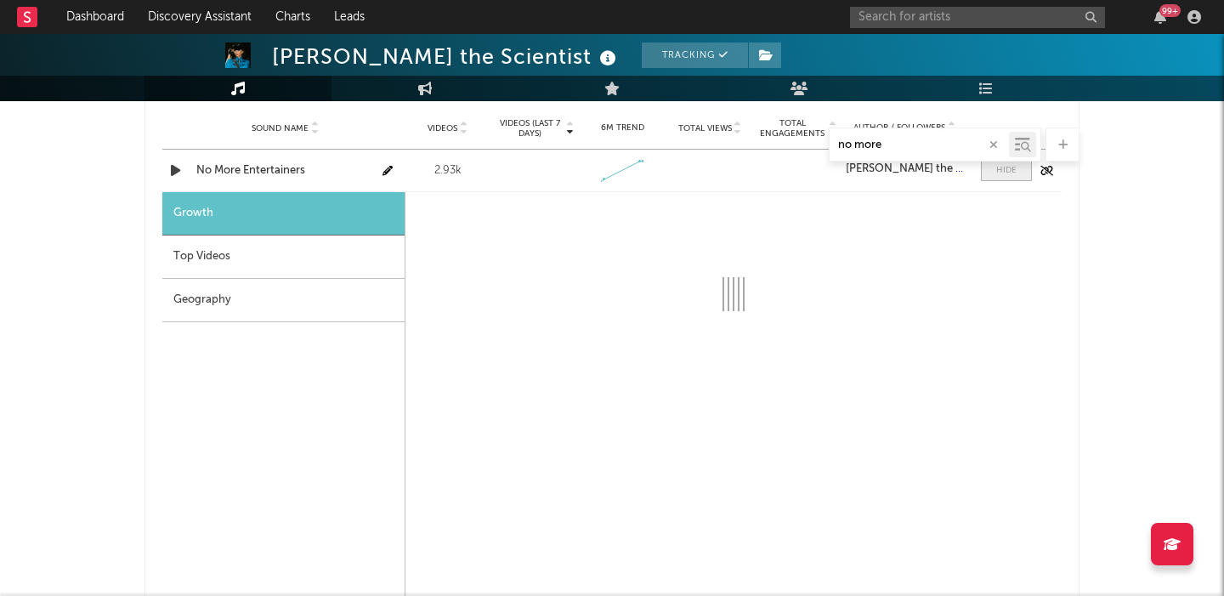
select select "1w"
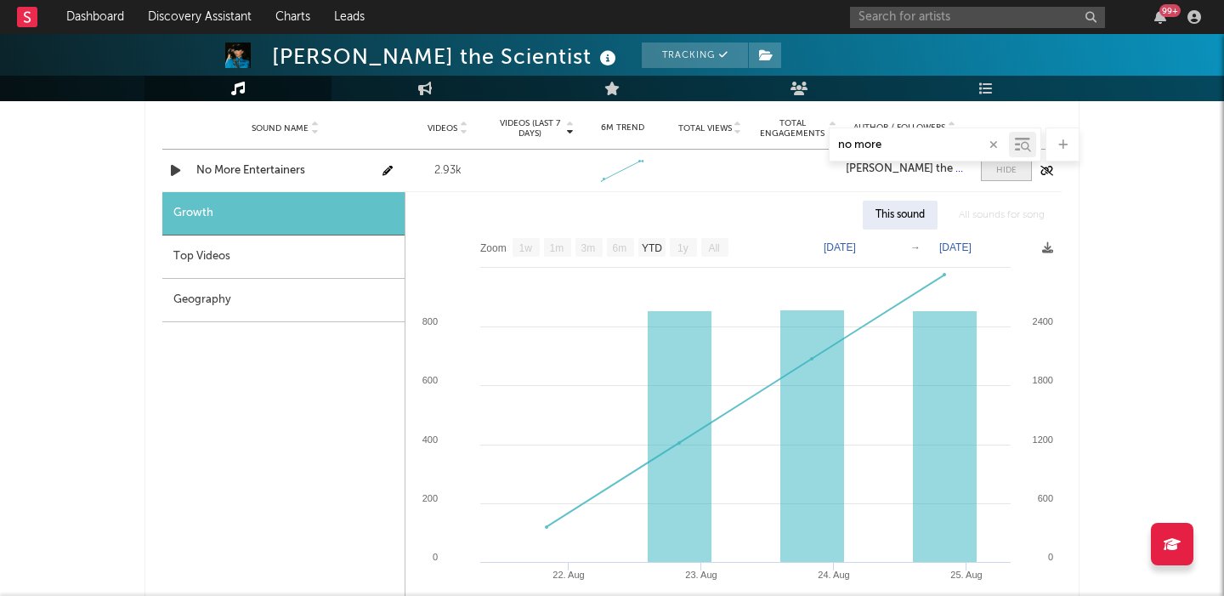
scroll to position [983, 0]
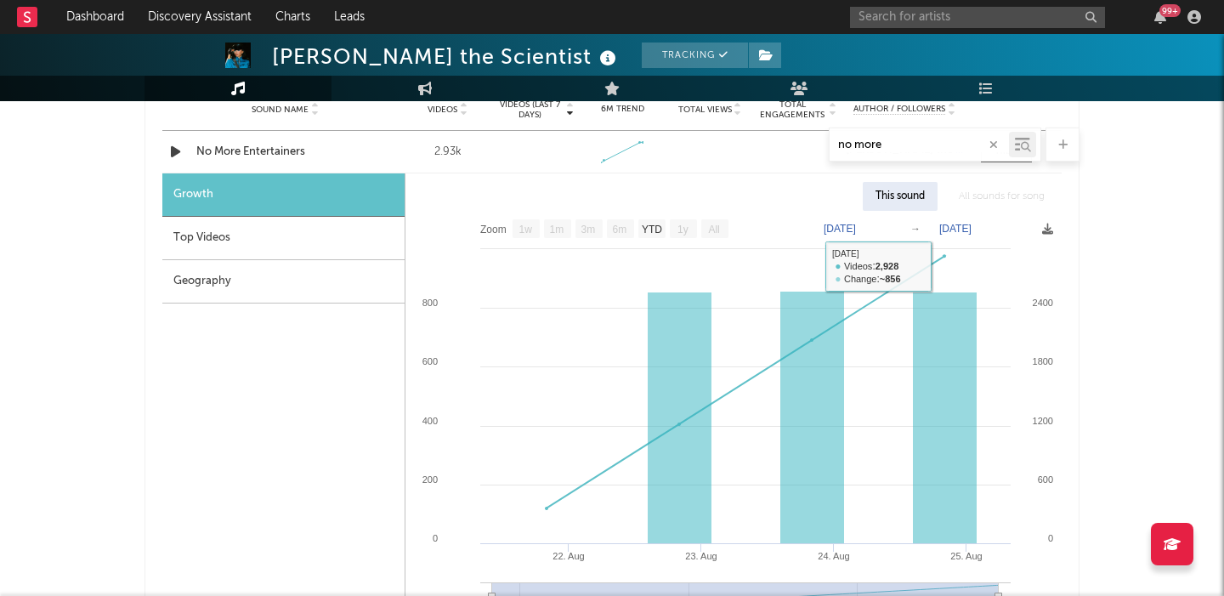
click at [915, 204] on div "This sound" at bounding box center [900, 196] width 75 height 29
click at [333, 241] on div "Top Videos" at bounding box center [283, 238] width 242 height 43
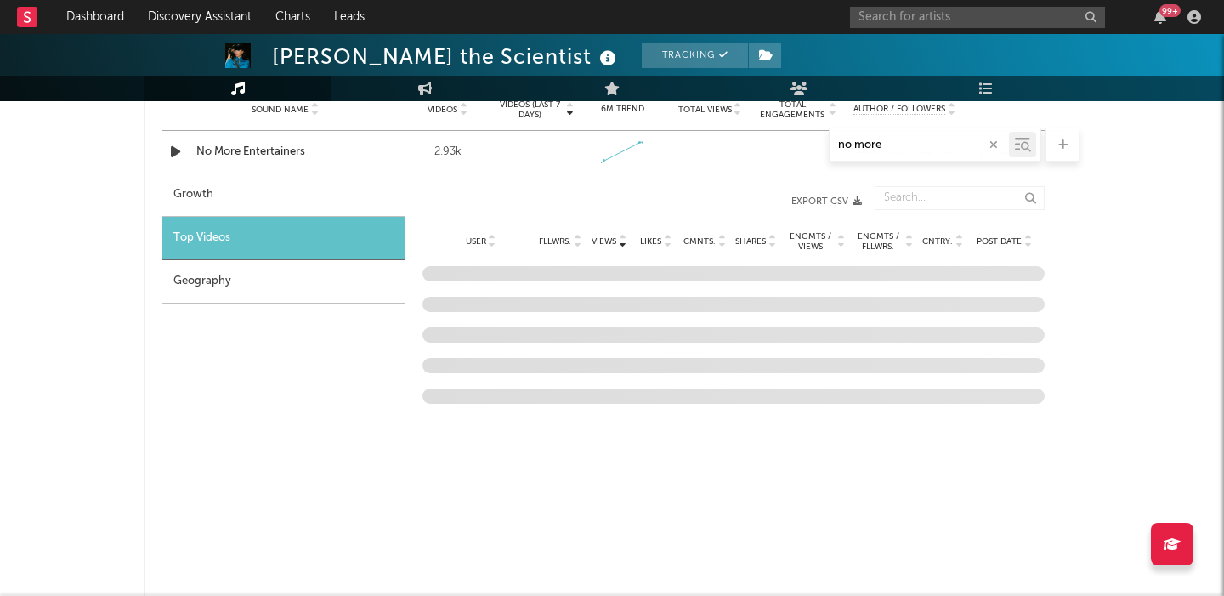
click at [327, 198] on div "Growth" at bounding box center [283, 194] width 242 height 43
select select "1w"
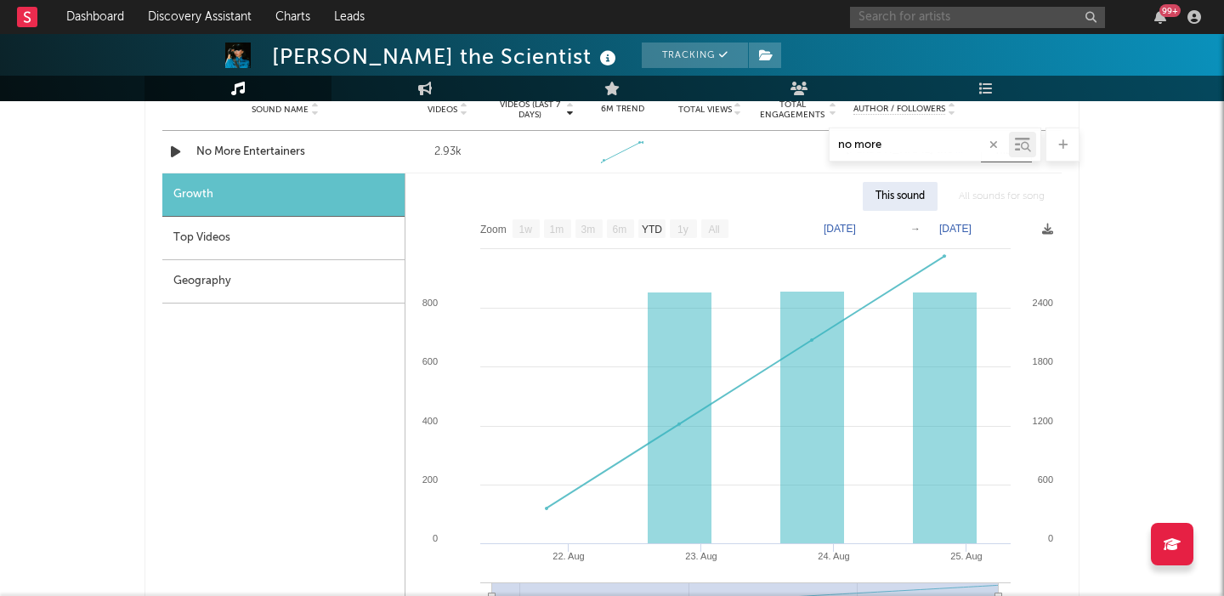
click at [944, 18] on input "text" at bounding box center [977, 17] width 255 height 21
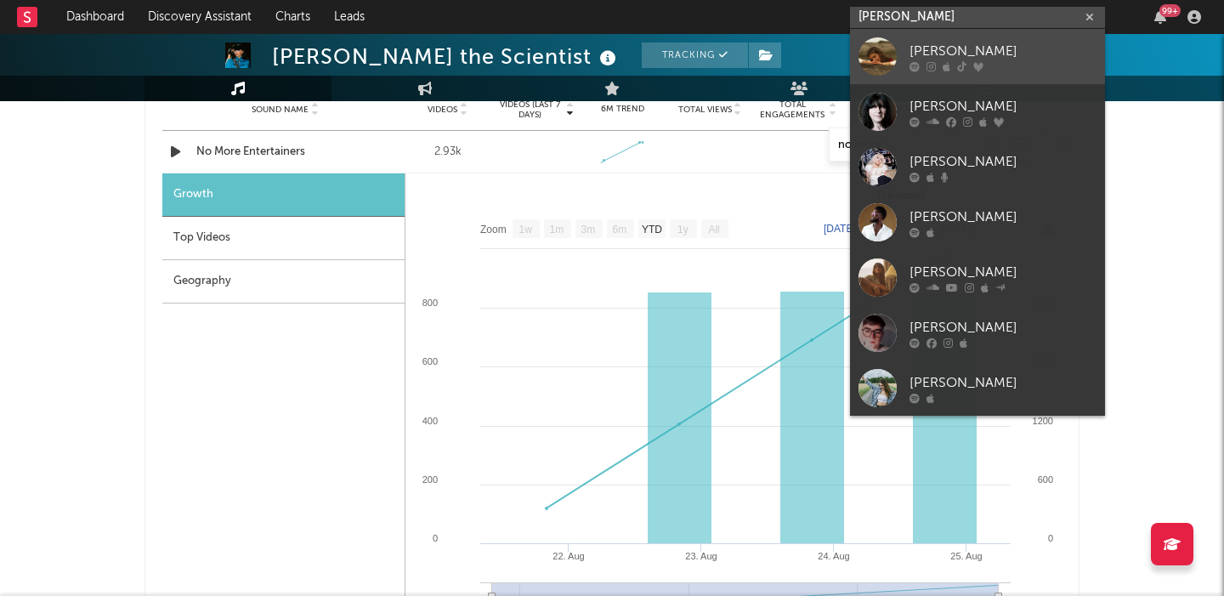
type input "[PERSON_NAME]"
click at [1024, 44] on div "[PERSON_NAME]" at bounding box center [1003, 51] width 187 height 20
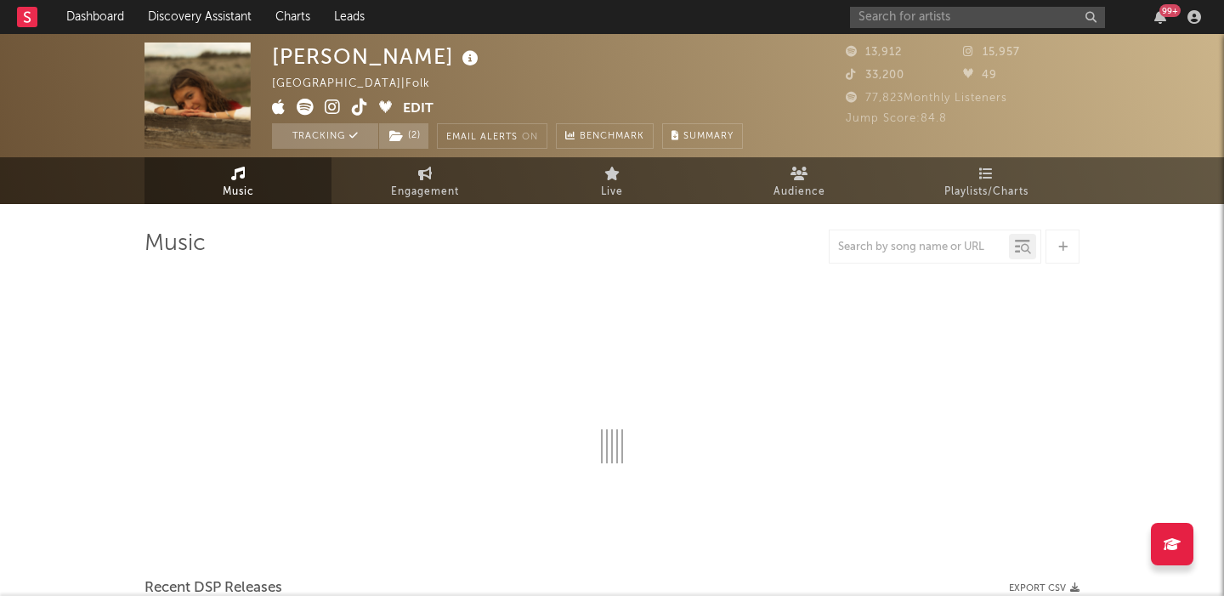
select select "6m"
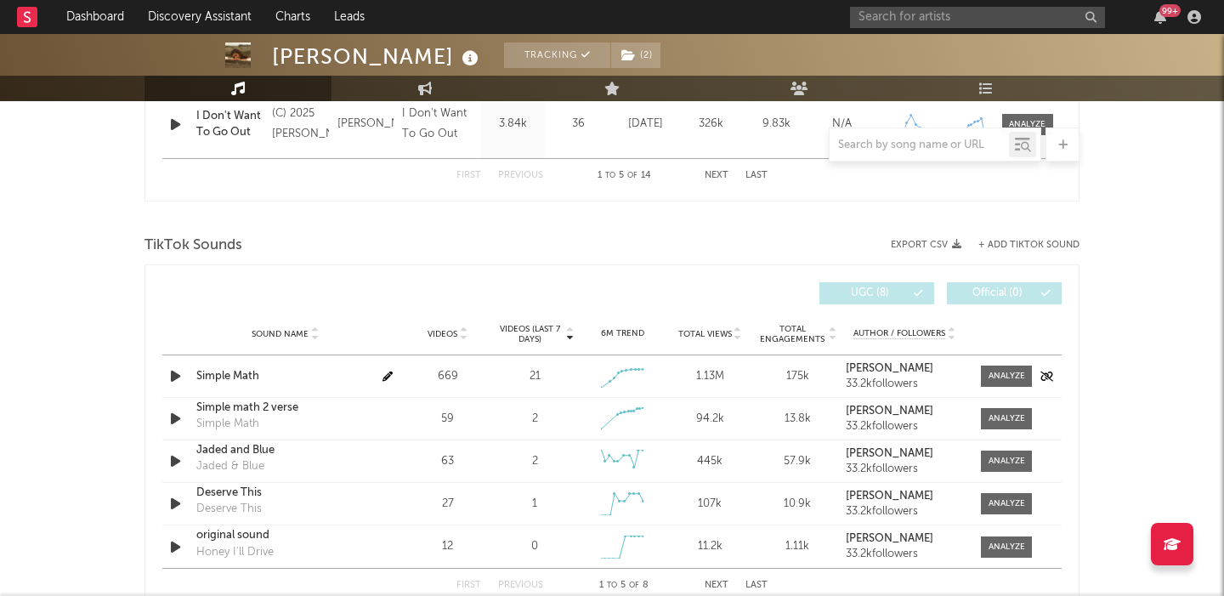
scroll to position [1042, 0]
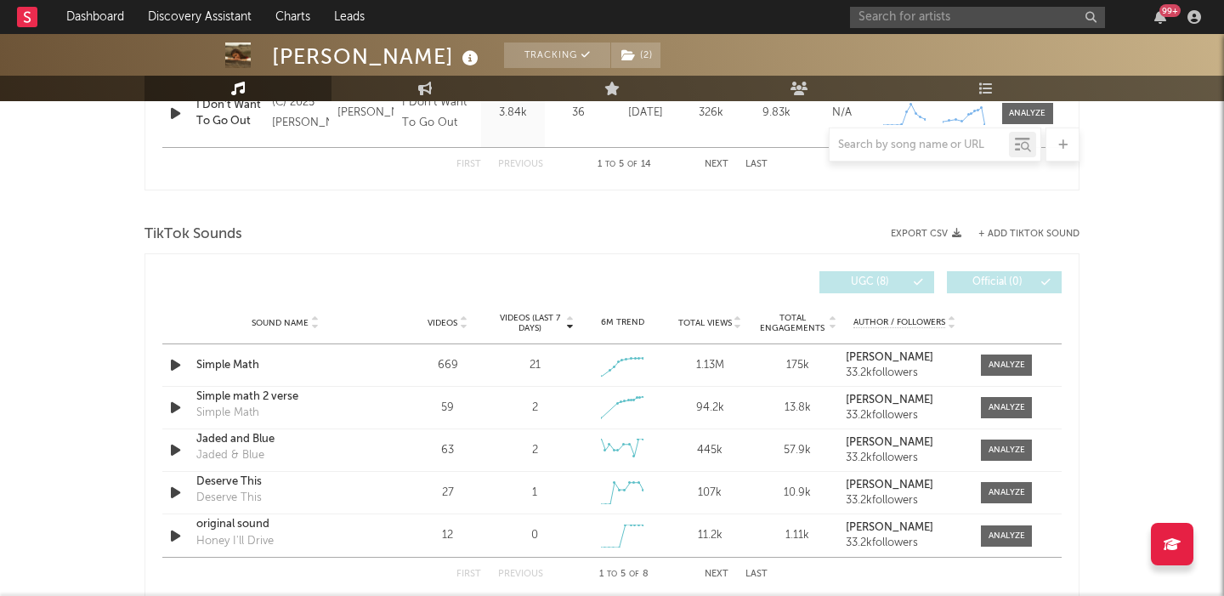
click at [456, 325] on span "Videos" at bounding box center [443, 323] width 30 height 10
click at [1008, 363] on div at bounding box center [1007, 365] width 37 height 13
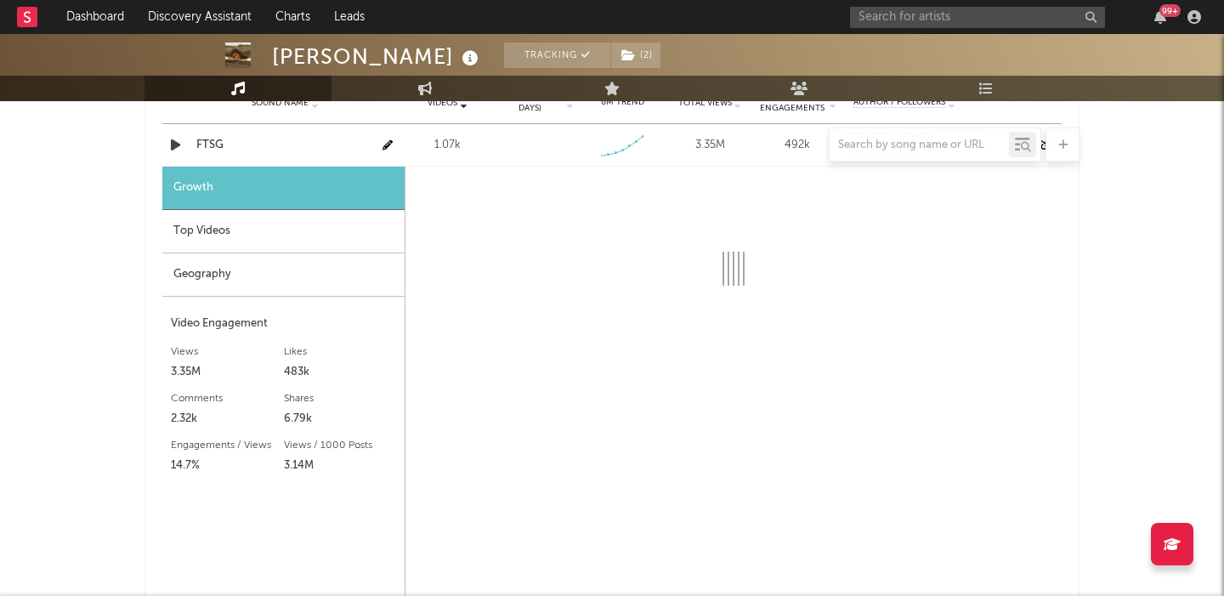
select select "1w"
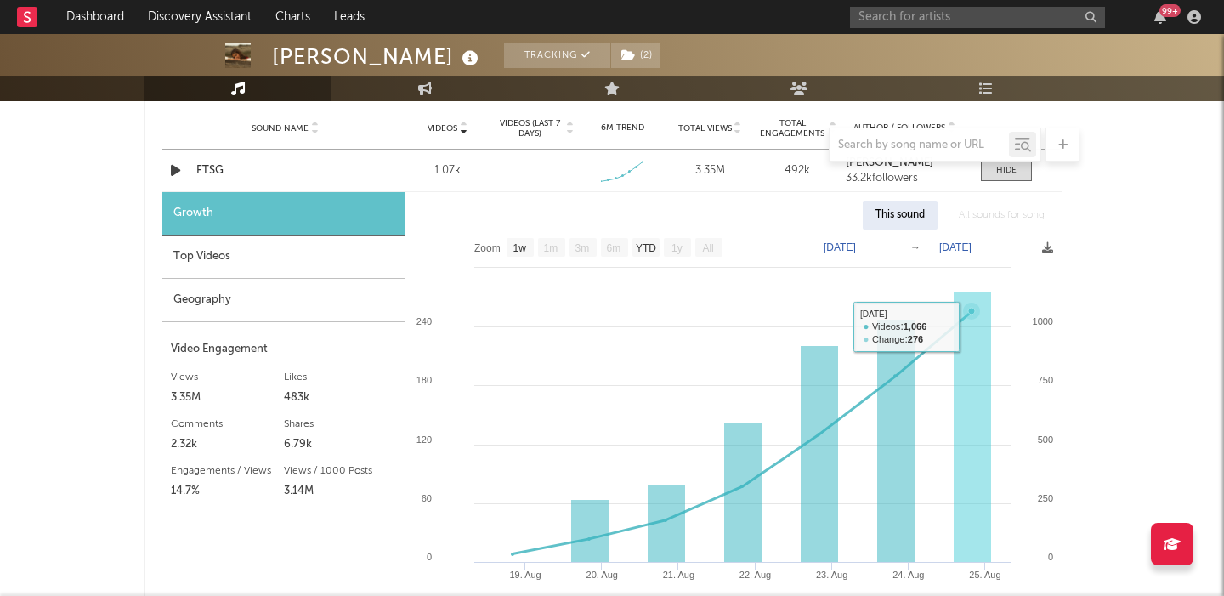
scroll to position [1224, 0]
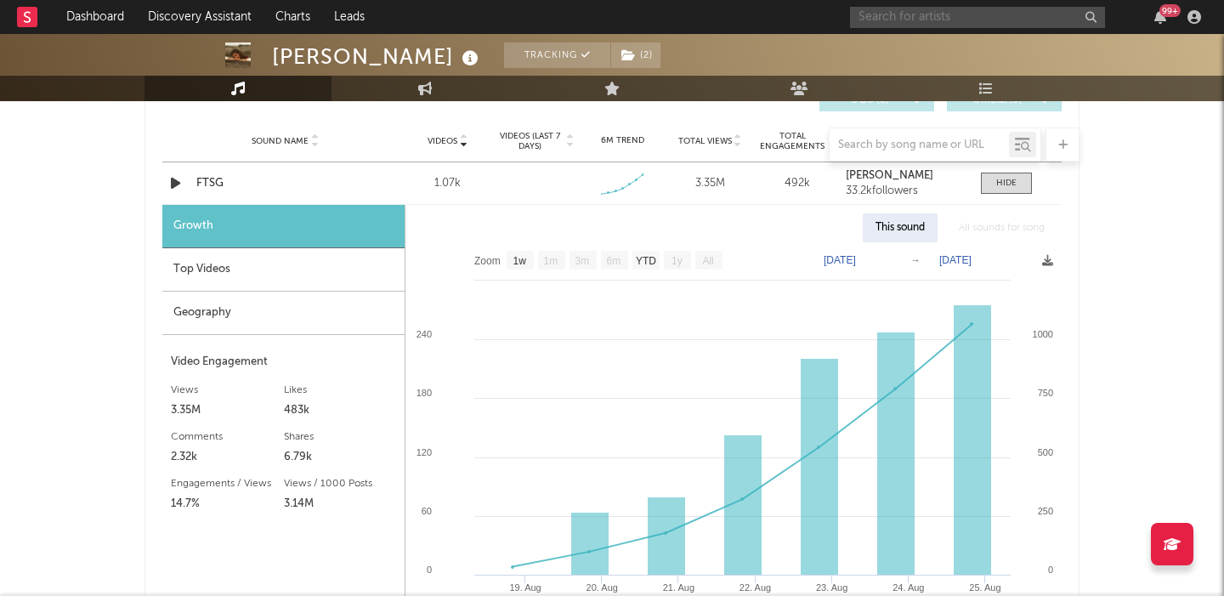
click at [911, 14] on input "text" at bounding box center [977, 17] width 255 height 21
click at [904, 15] on input "sombr" at bounding box center [977, 17] width 255 height 21
type input "sombr"
click at [211, 177] on div "FTSG" at bounding box center [285, 183] width 178 height 17
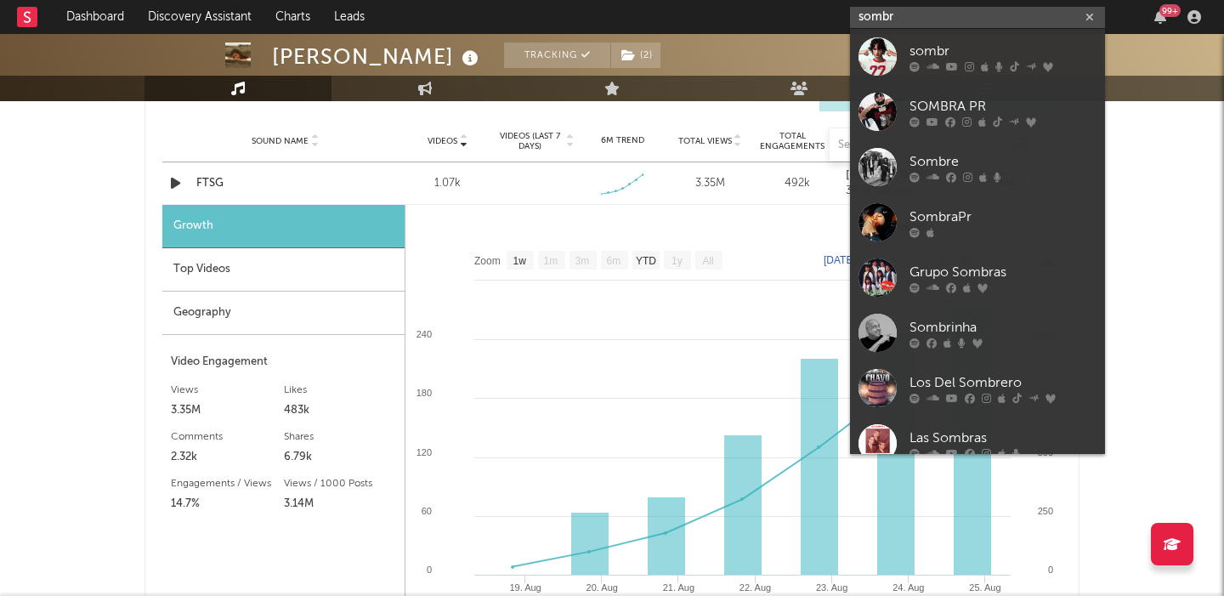
click at [964, 24] on input "sombr" at bounding box center [977, 17] width 255 height 21
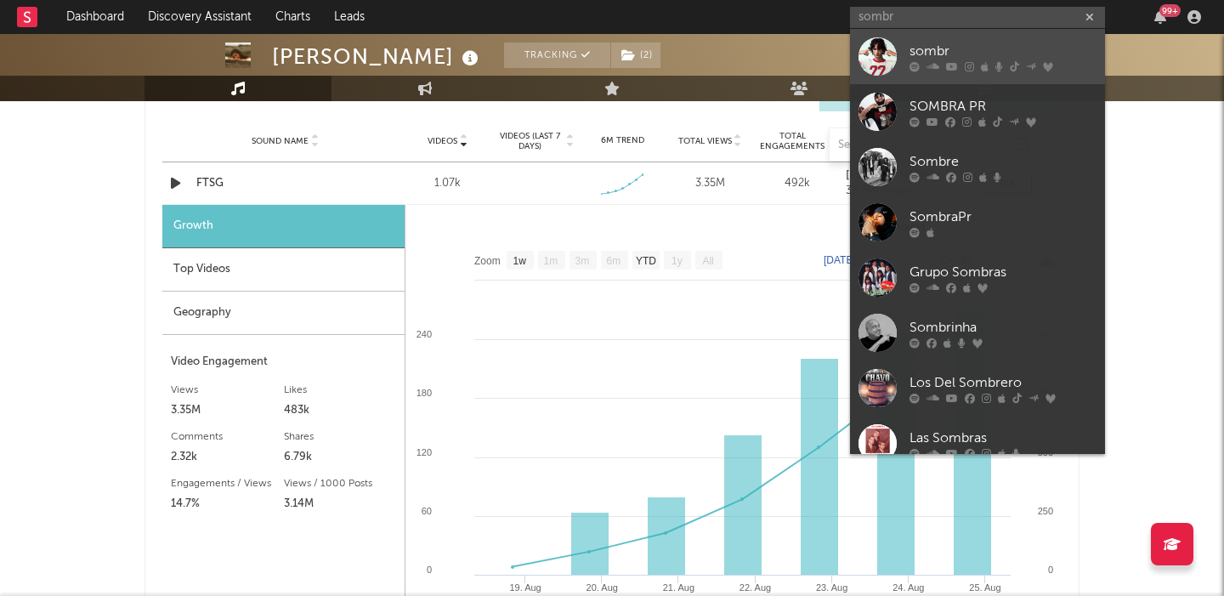
click at [973, 60] on div "sombr" at bounding box center [1003, 51] width 187 height 20
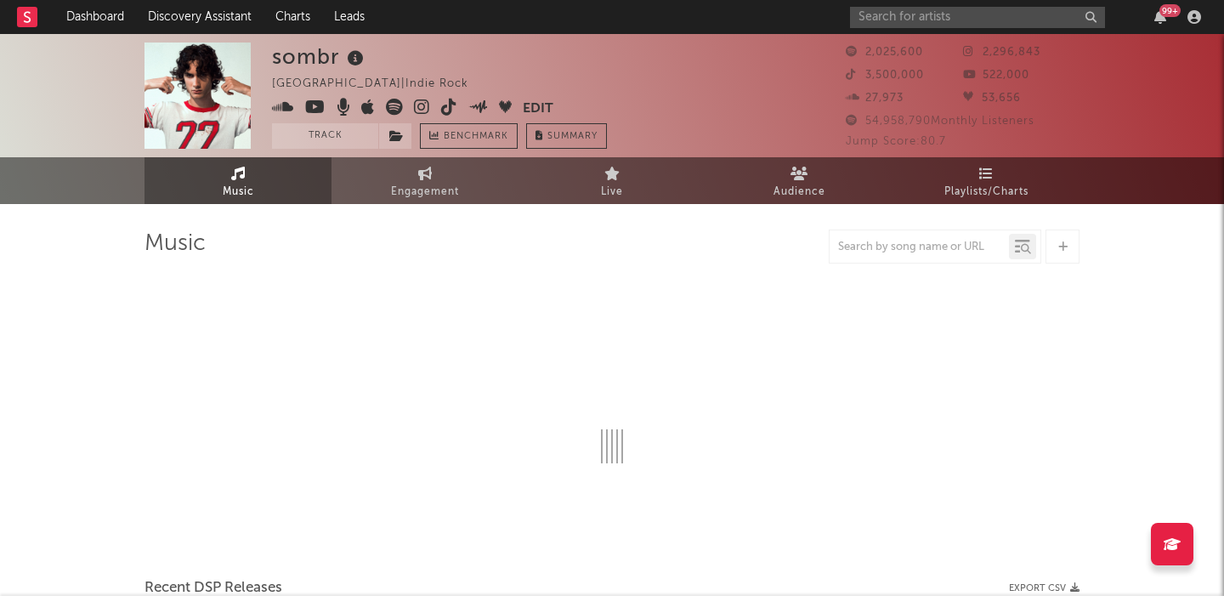
select select "6m"
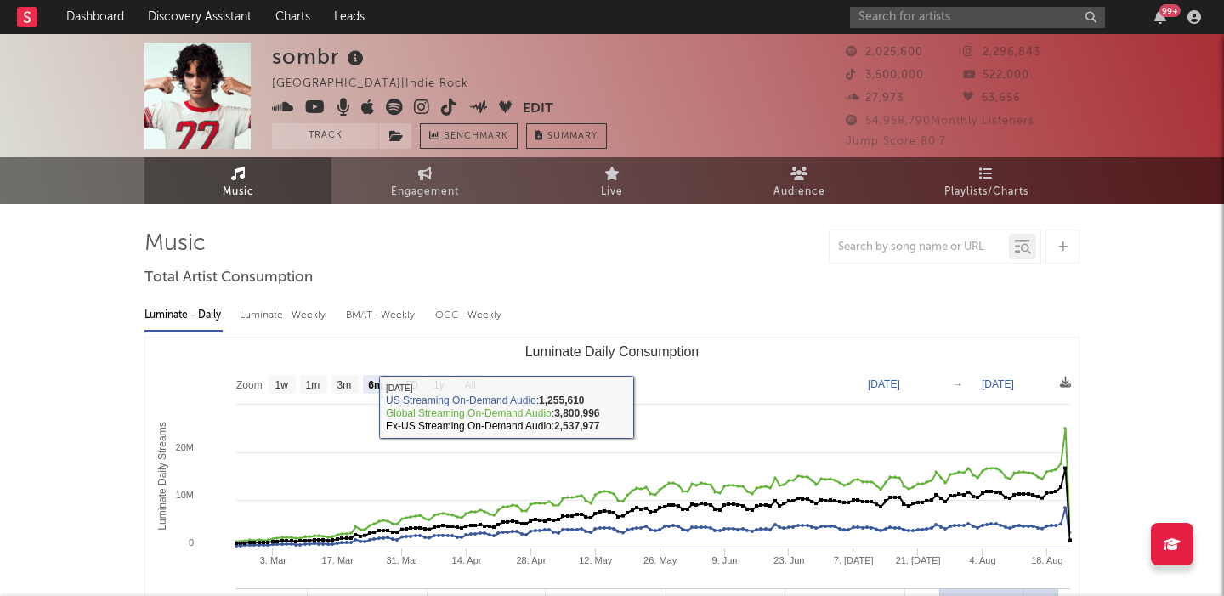
click at [290, 310] on div "Luminate - Weekly" at bounding box center [284, 315] width 89 height 29
select select "6m"
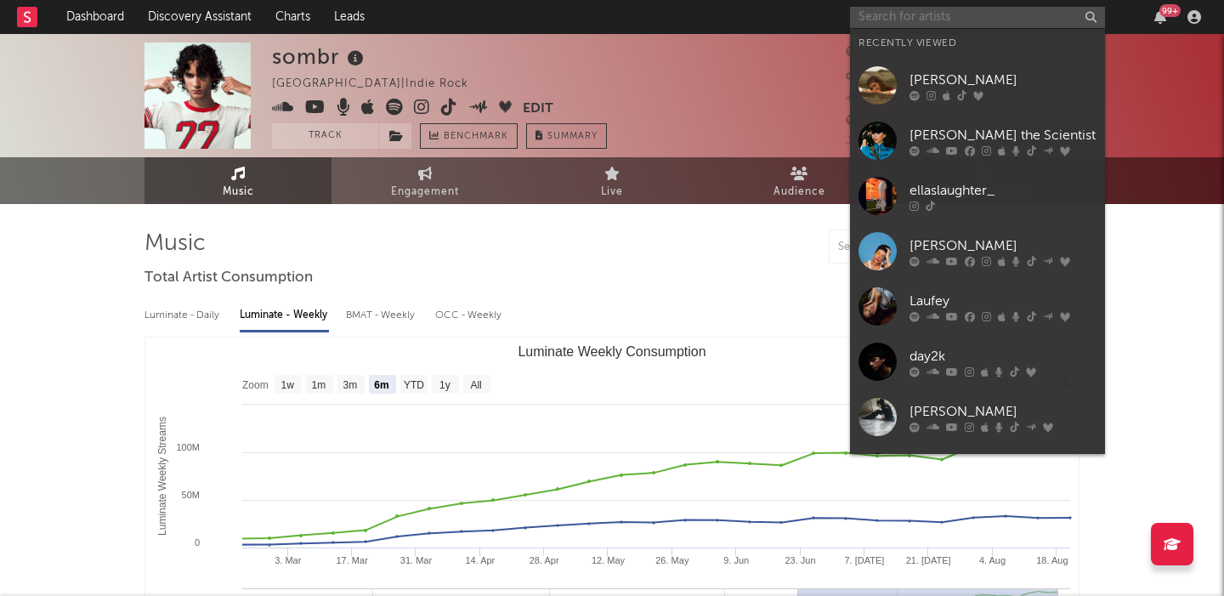
click at [914, 14] on input "text" at bounding box center [977, 17] width 255 height 21
paste input "[PERSON_NAME]"
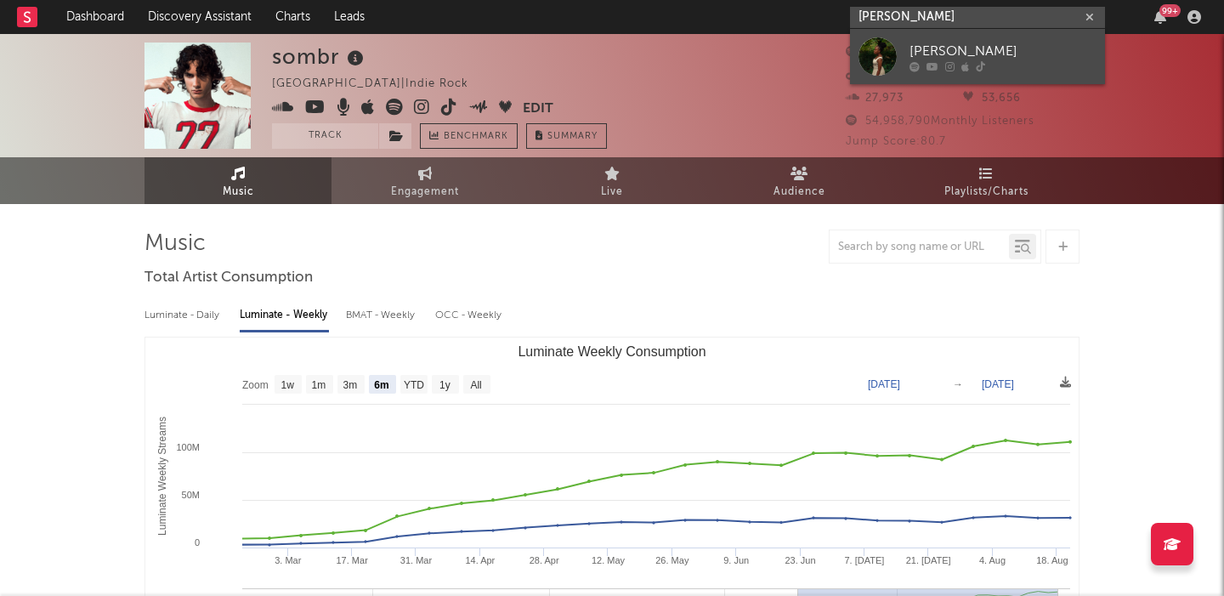
type input "[PERSON_NAME]"
click at [929, 60] on div "Chantelle Rutendo" at bounding box center [1003, 51] width 187 height 20
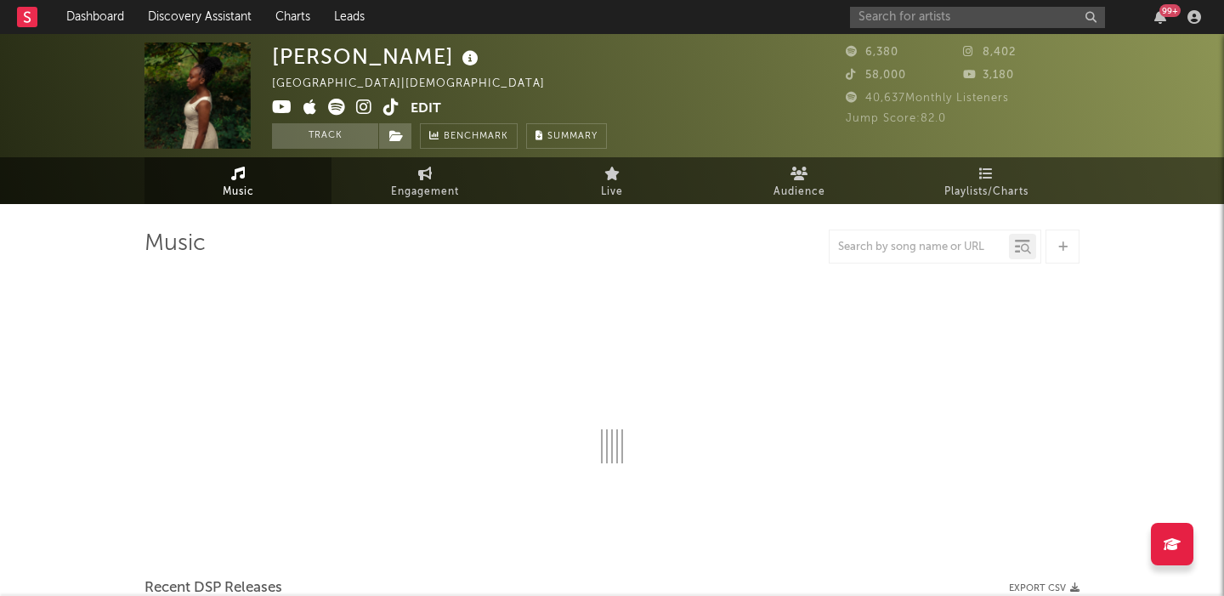
select select "6m"
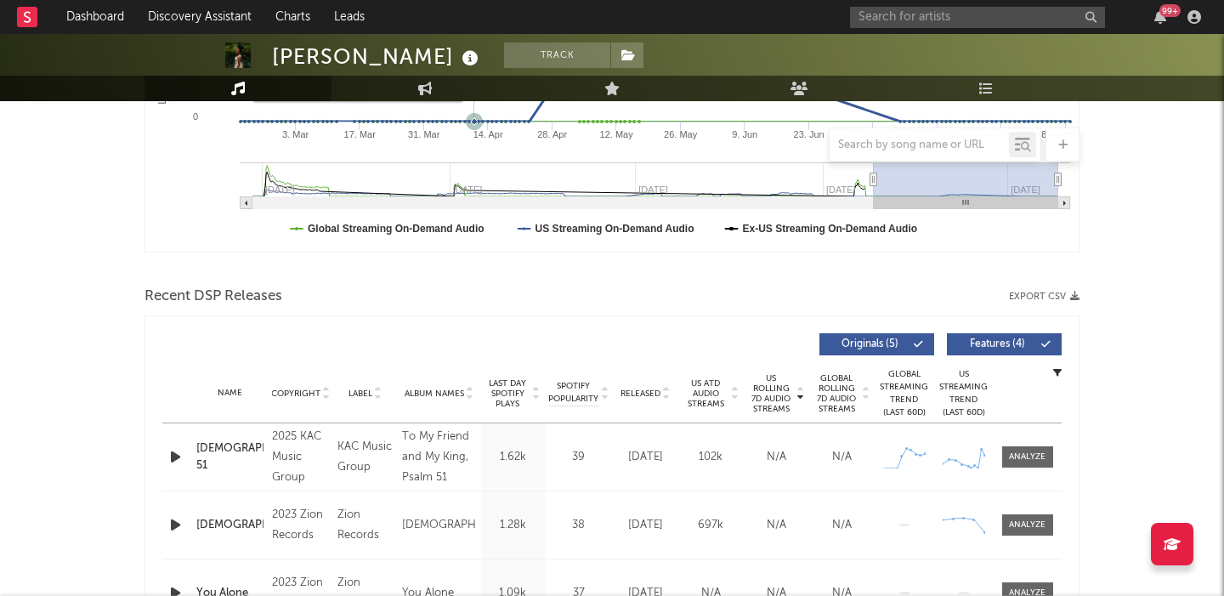
scroll to position [428, 0]
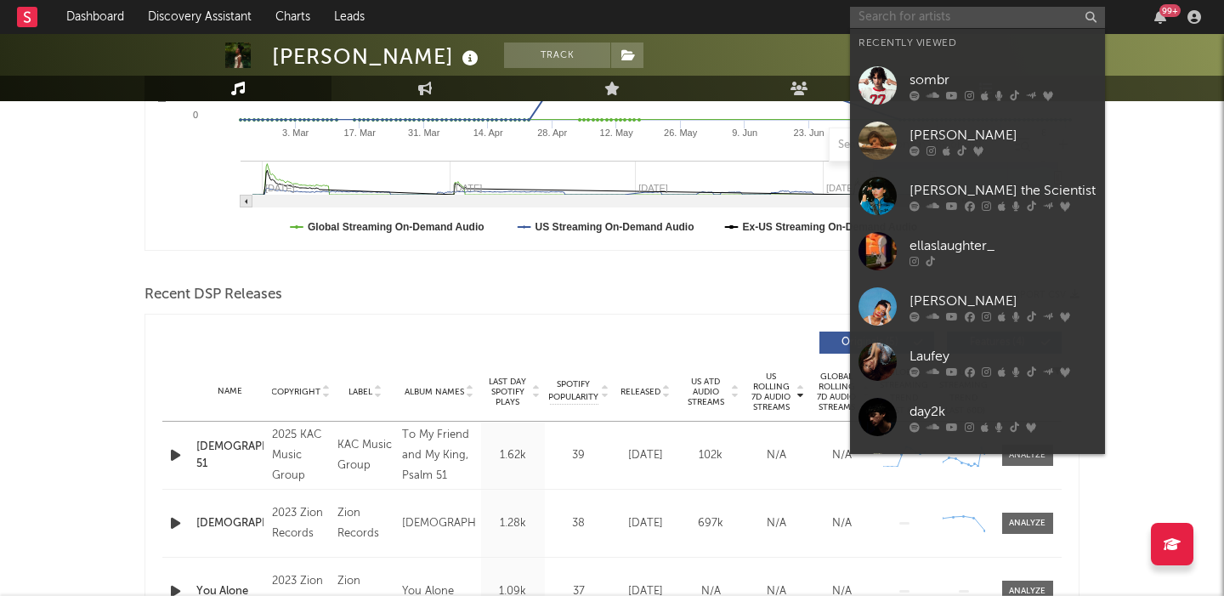
paste input "Winter"
click at [954, 19] on input "text" at bounding box center [977, 17] width 255 height 21
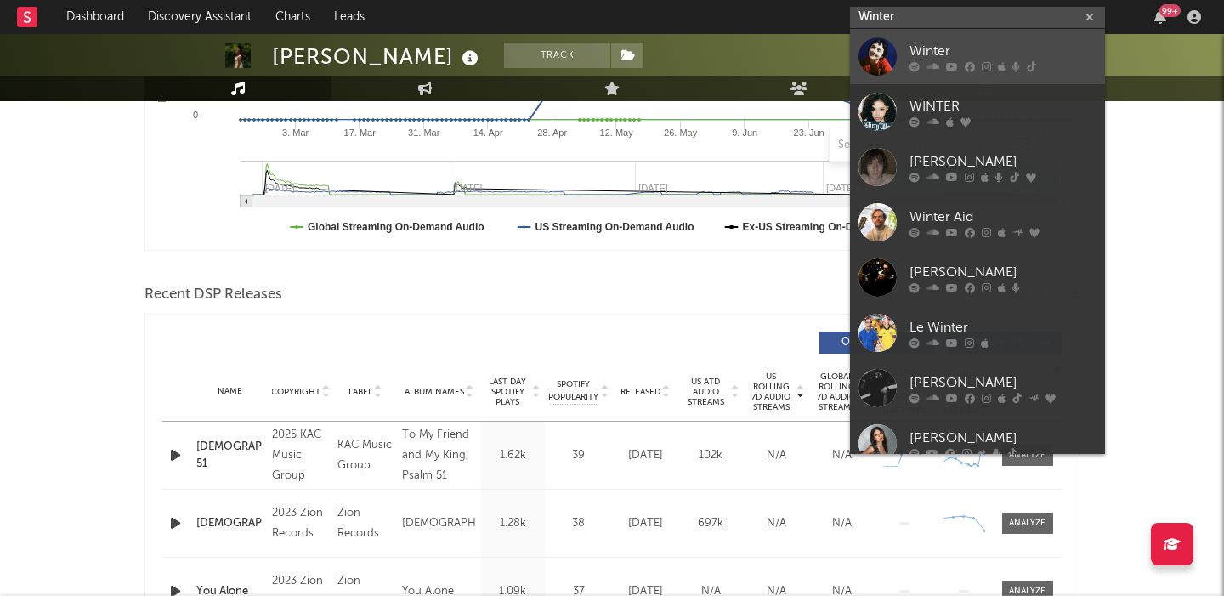
type input "Winter"
click at [968, 53] on div "Winter" at bounding box center [1003, 51] width 187 height 20
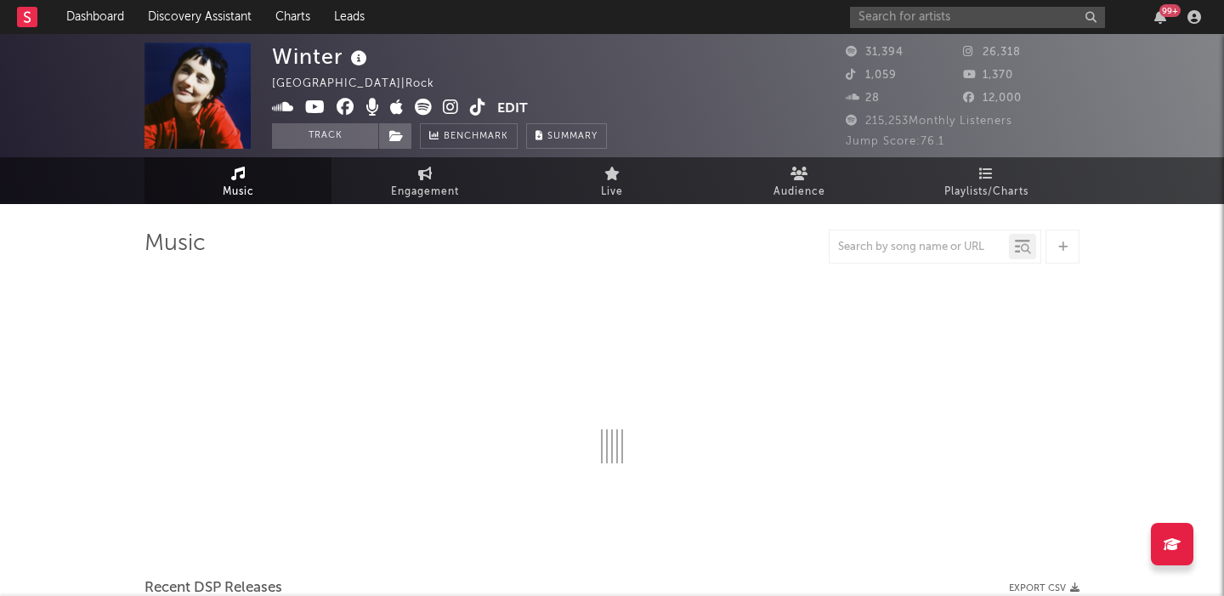
select select "6m"
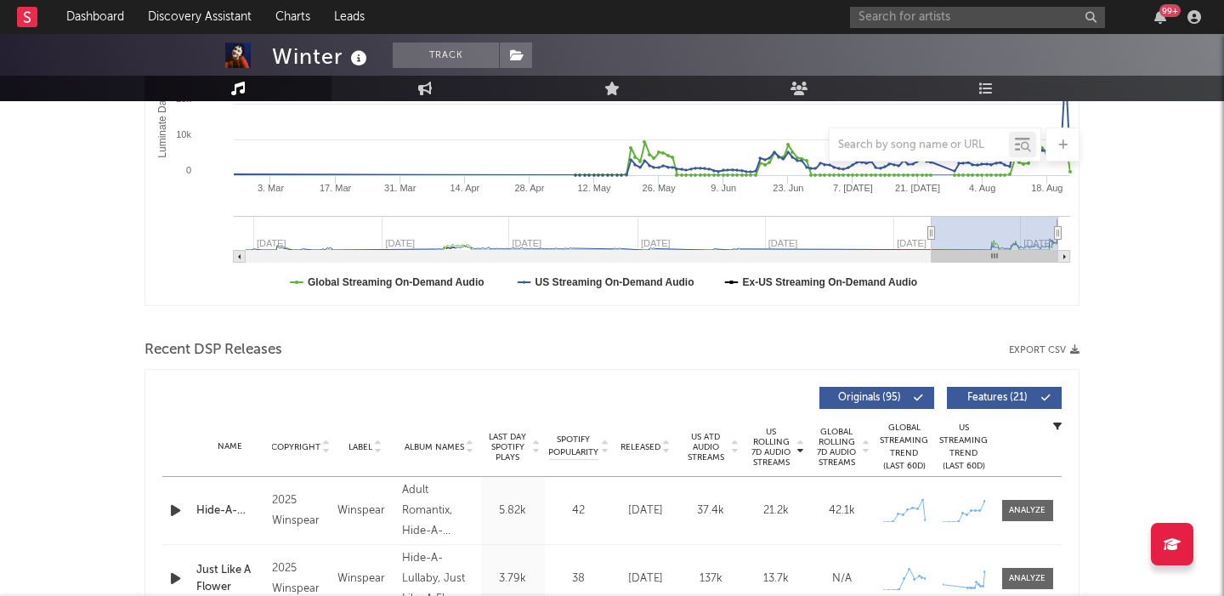
scroll to position [513, 0]
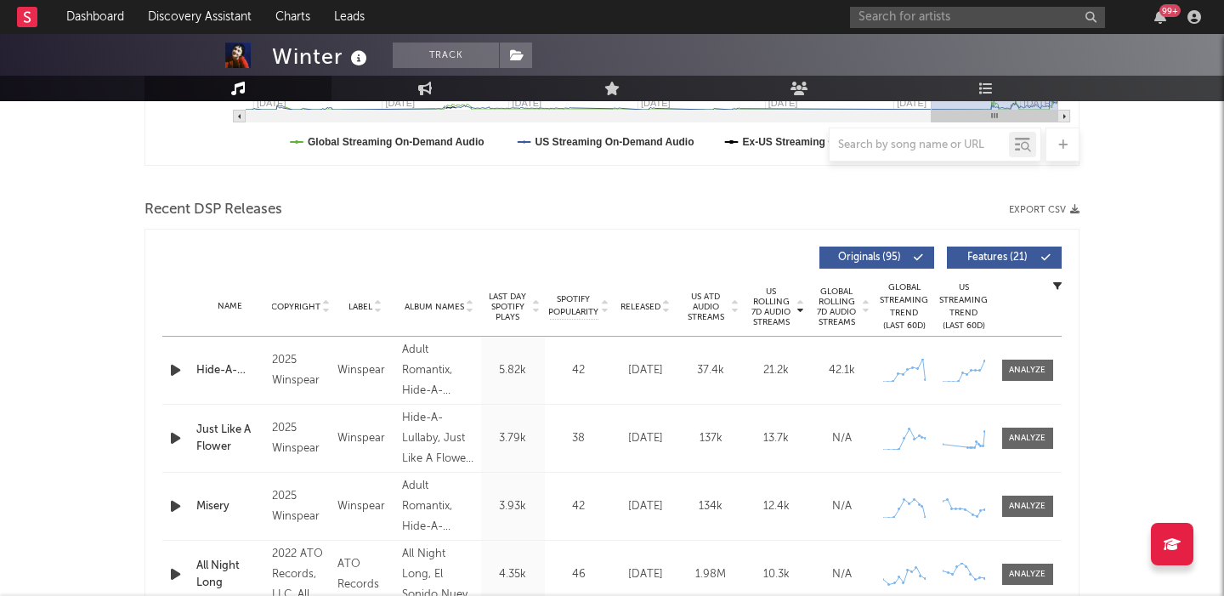
click at [1013, 258] on span "Features ( 21 )" at bounding box center [997, 257] width 78 height 10
click at [643, 308] on span "Released" at bounding box center [641, 307] width 40 height 10
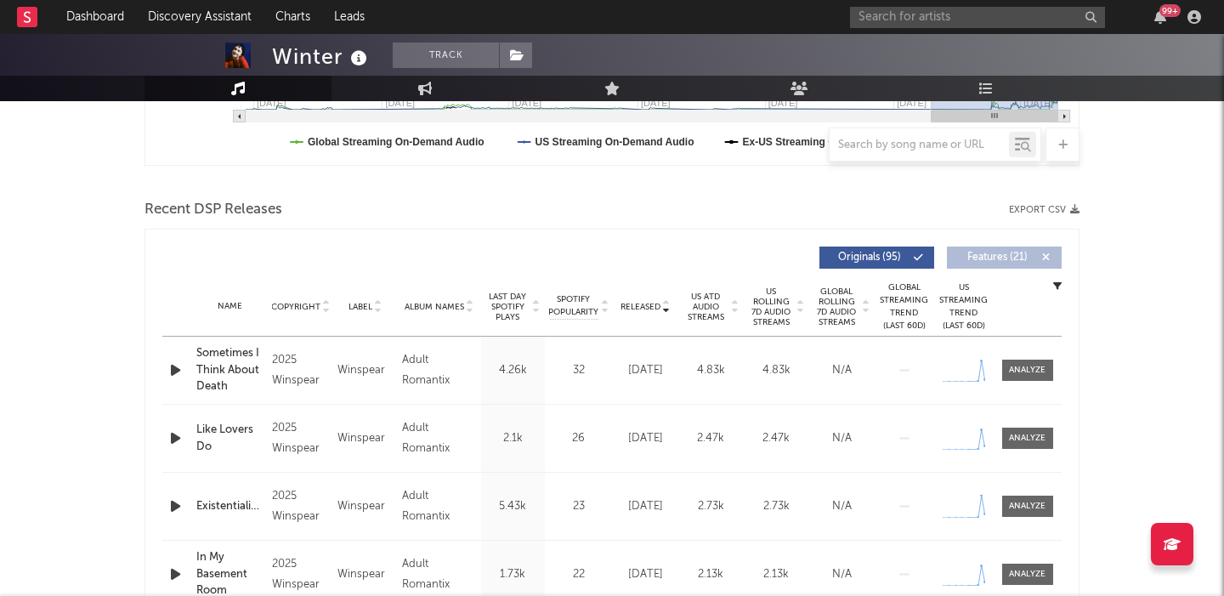
scroll to position [0, 0]
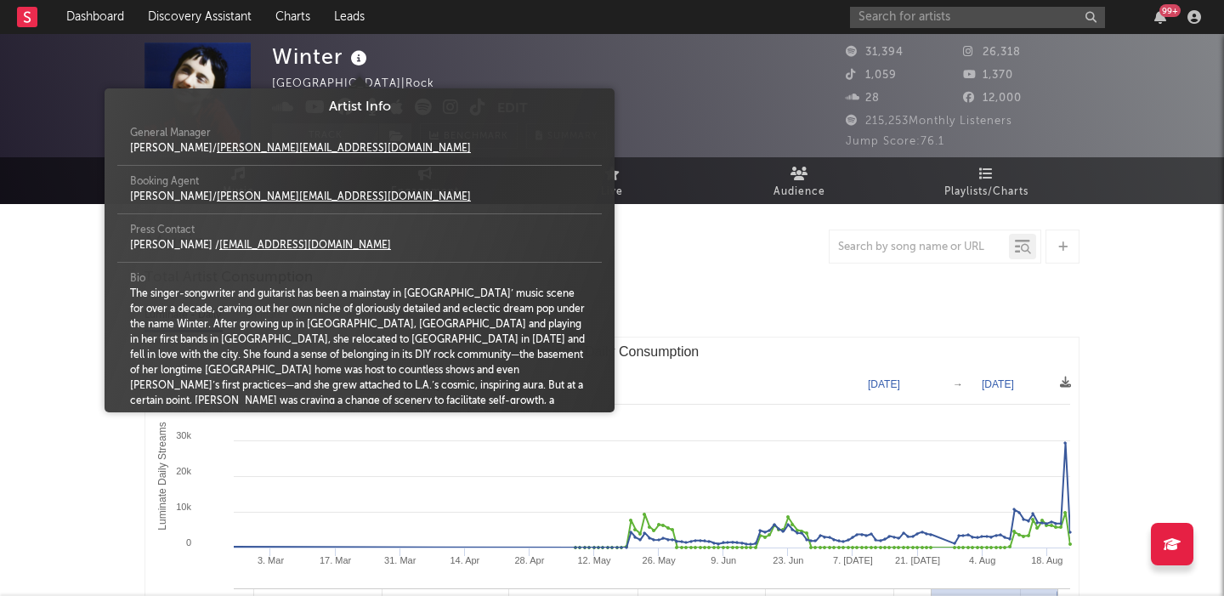
click at [360, 62] on icon at bounding box center [359, 59] width 25 height 24
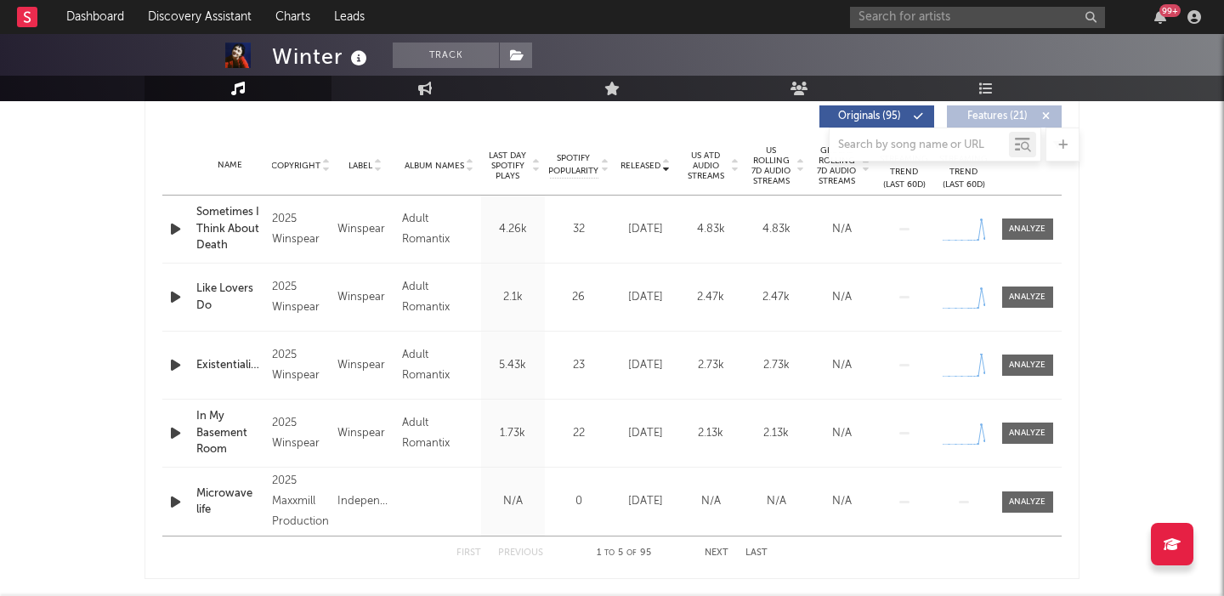
scroll to position [659, 0]
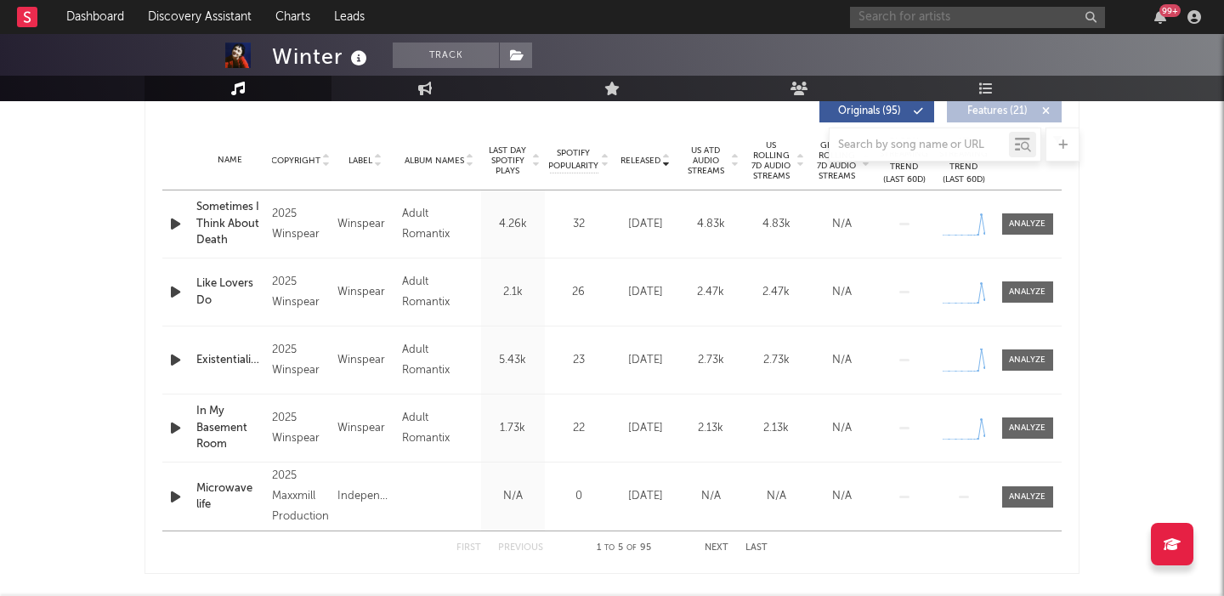
click at [921, 14] on input "text" at bounding box center [977, 17] width 255 height 21
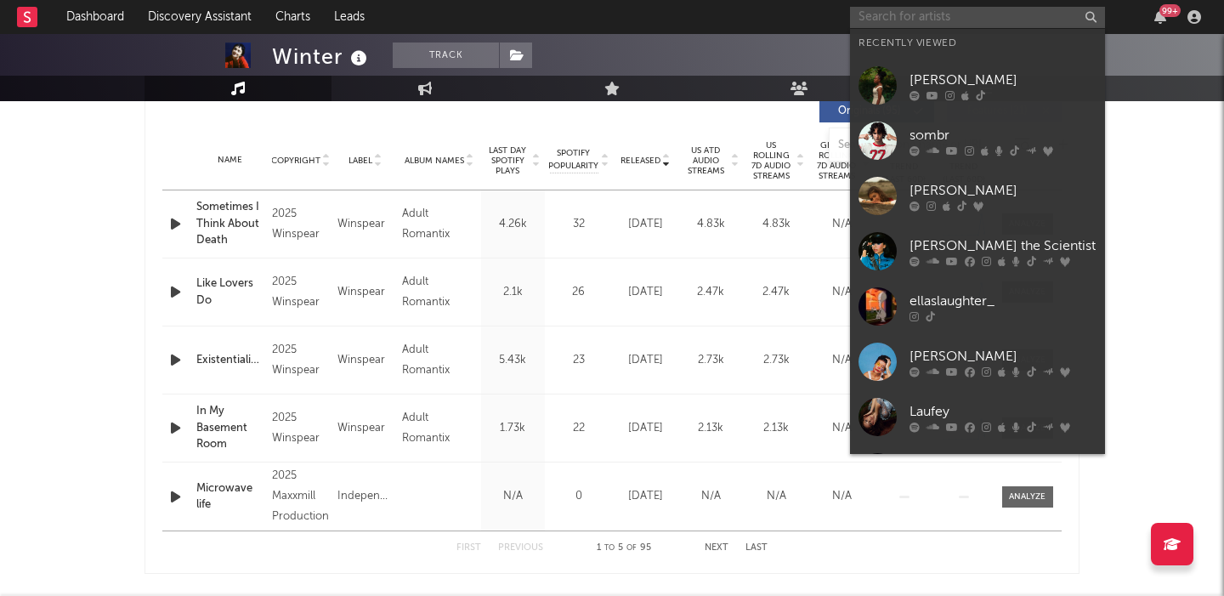
paste input "Hannah Grace"
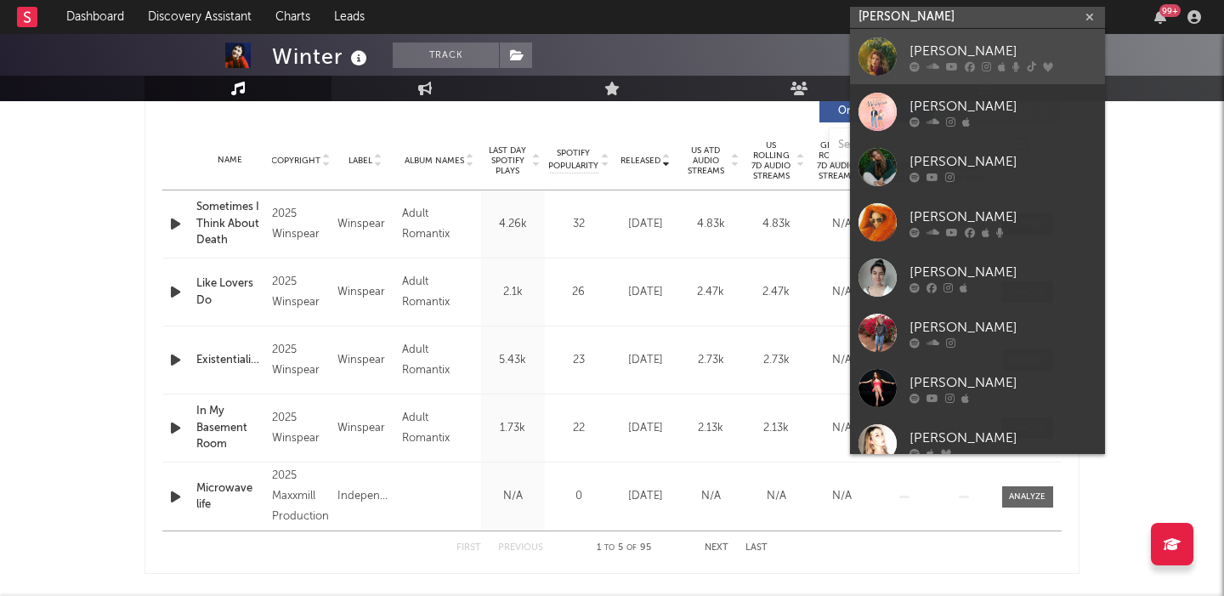
type input "Hannah Grace"
click at [946, 54] on div "Hannah Grace" at bounding box center [1003, 51] width 187 height 20
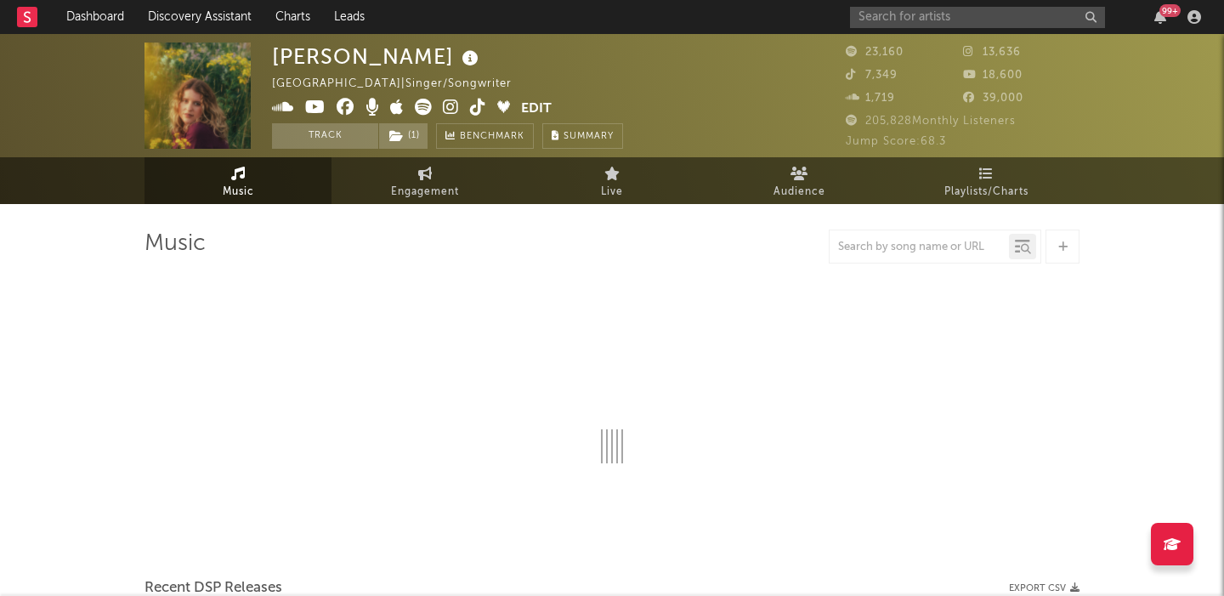
select select "6m"
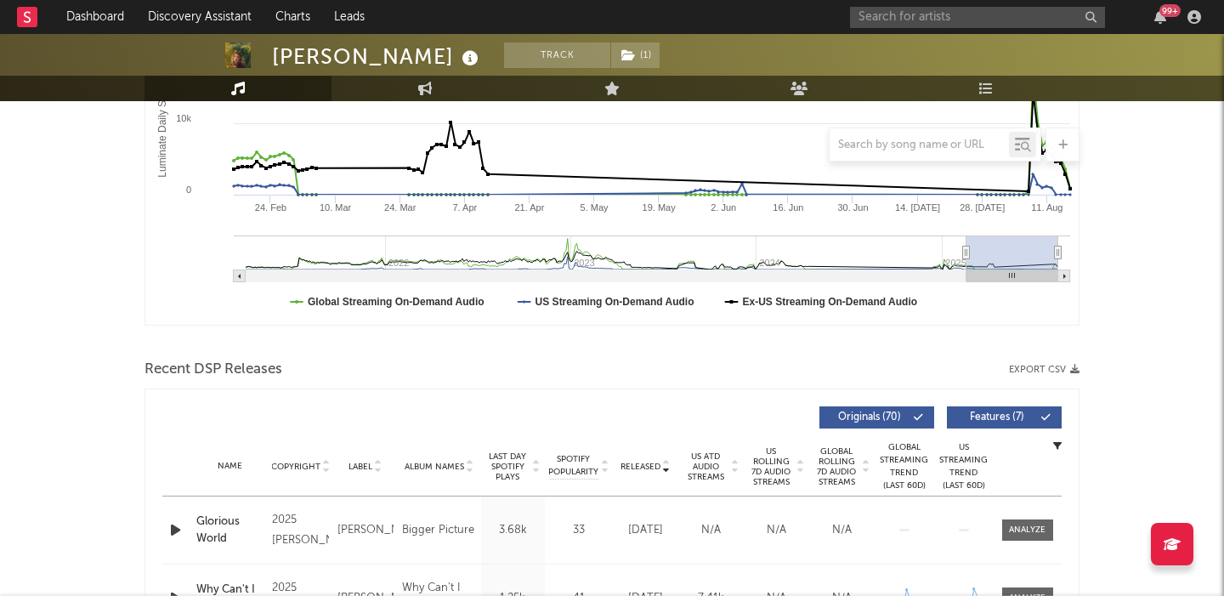
scroll to position [437, 0]
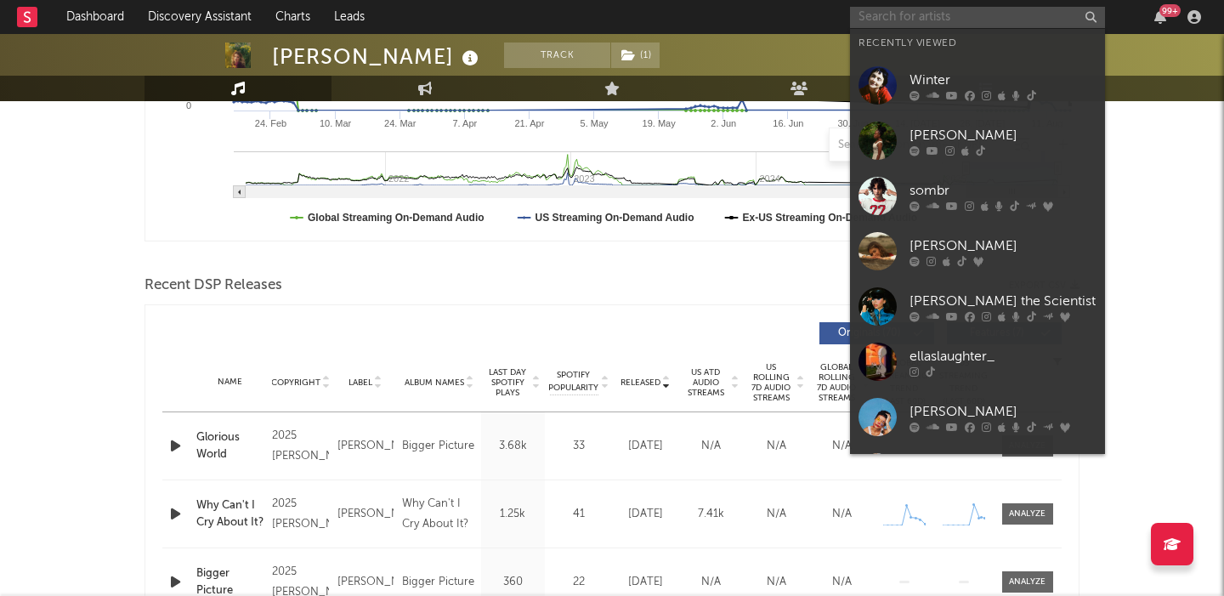
click at [973, 12] on input "text" at bounding box center [977, 17] width 255 height 21
paste input "Leigh-Anne"
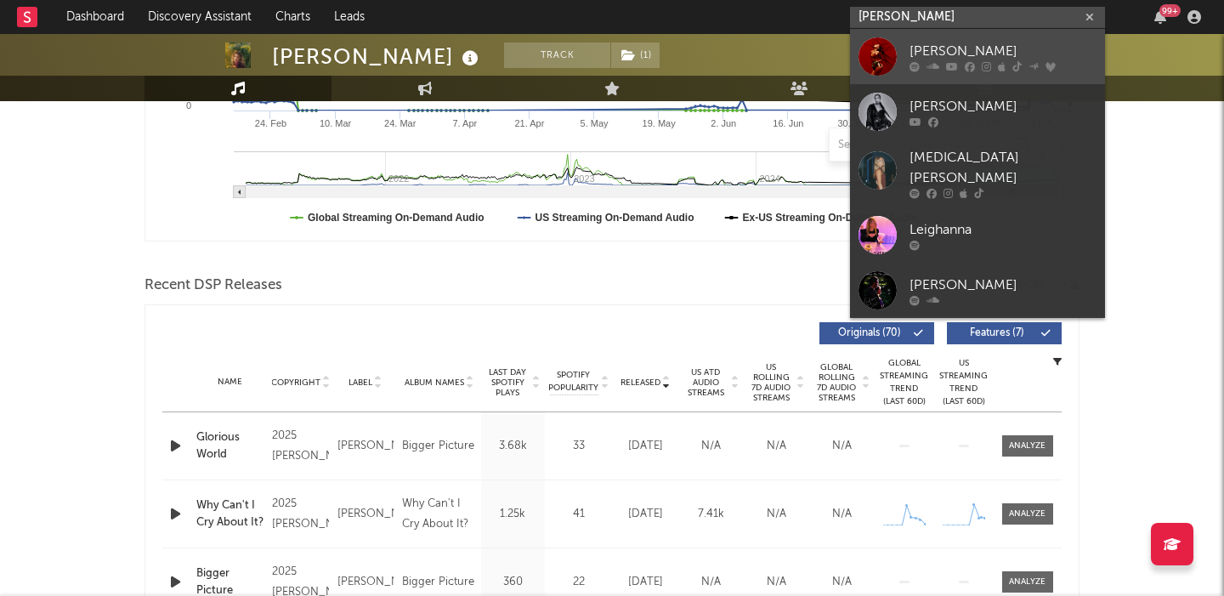
type input "Leigh-Anne"
click at [965, 48] on div "Leigh-Anne" at bounding box center [1003, 51] width 187 height 20
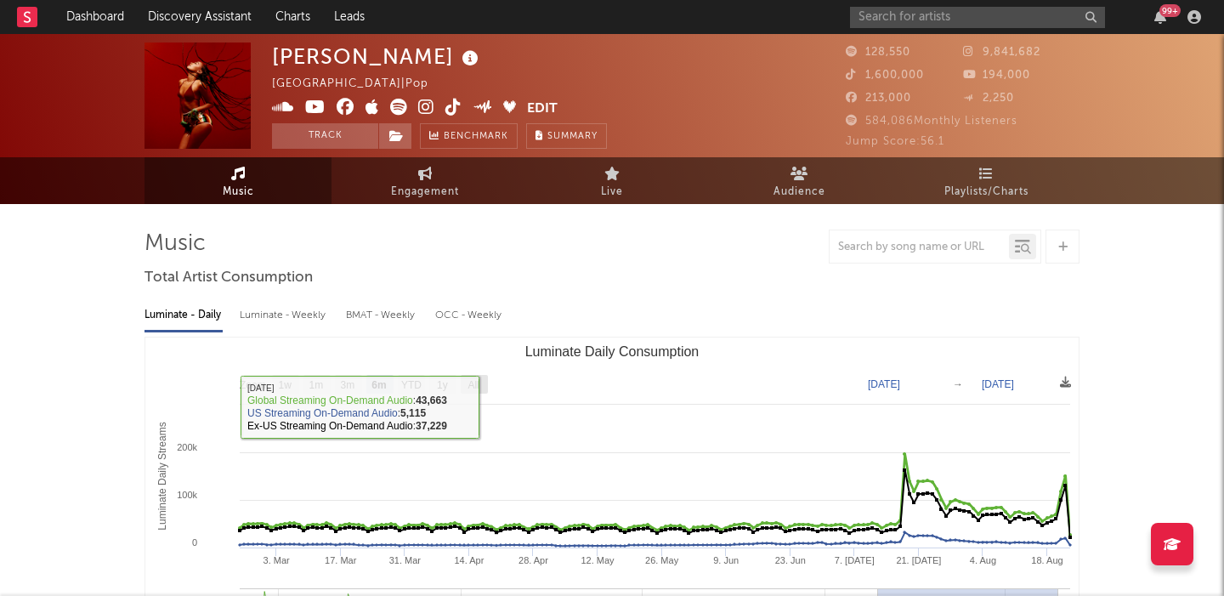
click at [474, 384] on text "All" at bounding box center [473, 385] width 11 height 12
select select "All"
type input "2023-06-04"
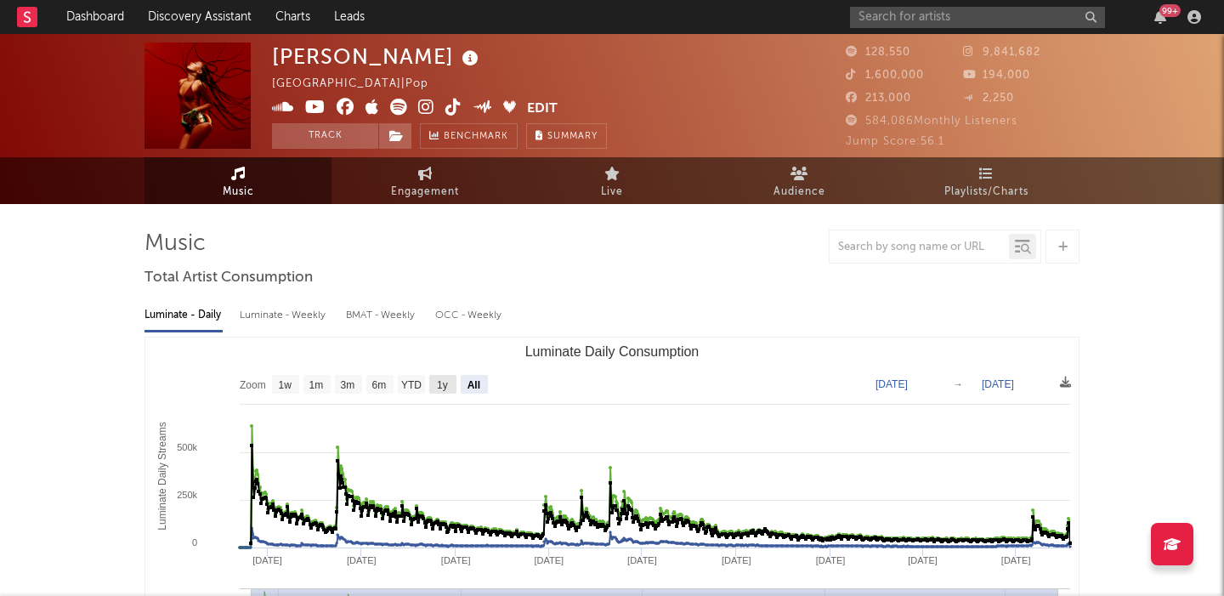
click at [425, 388] on rect "Luminate Daily Consumption" at bounding box center [611, 507] width 933 height 340
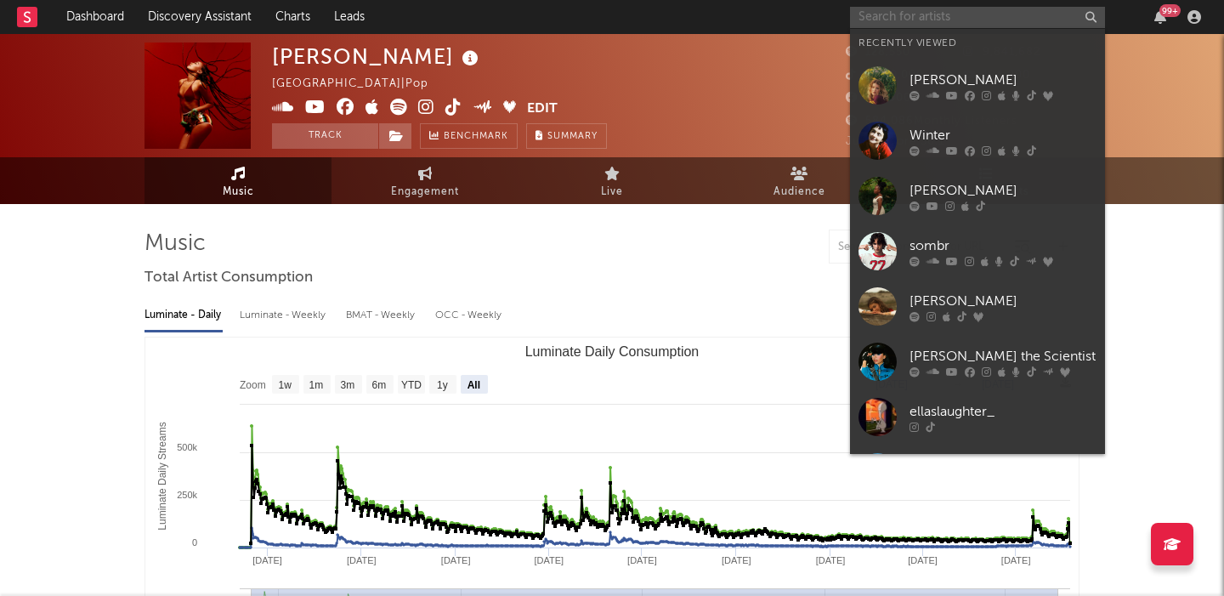
click at [964, 22] on input "text" at bounding box center [977, 17] width 255 height 21
paste input "Soulidified"
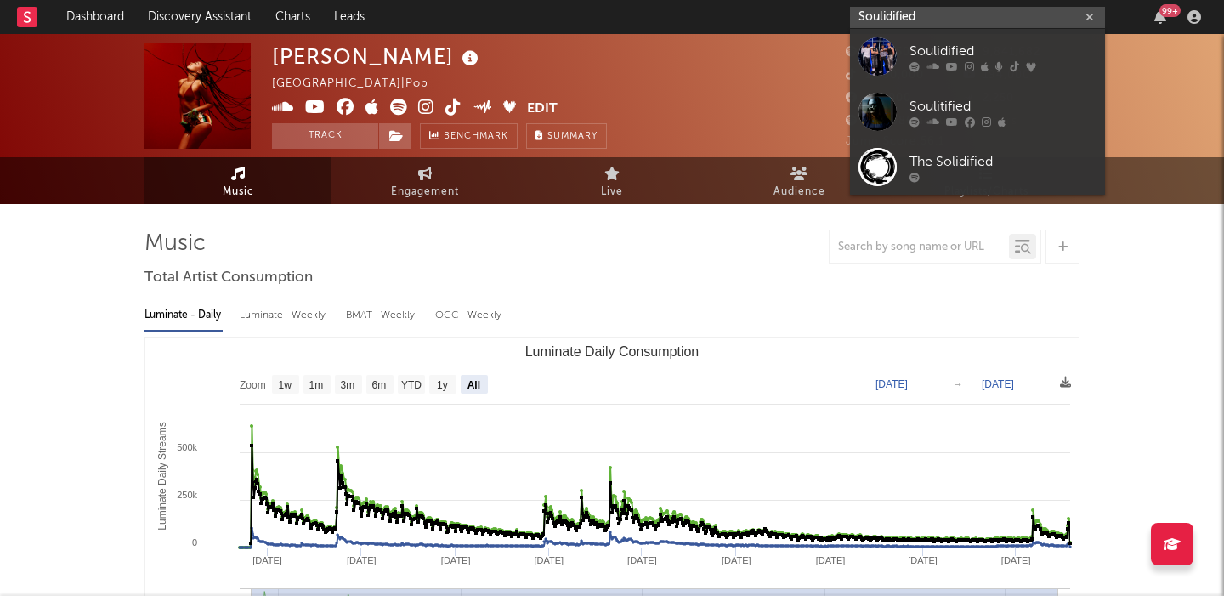
type input "Soulidified"
click at [987, 51] on div "Soulidified" at bounding box center [1003, 51] width 187 height 20
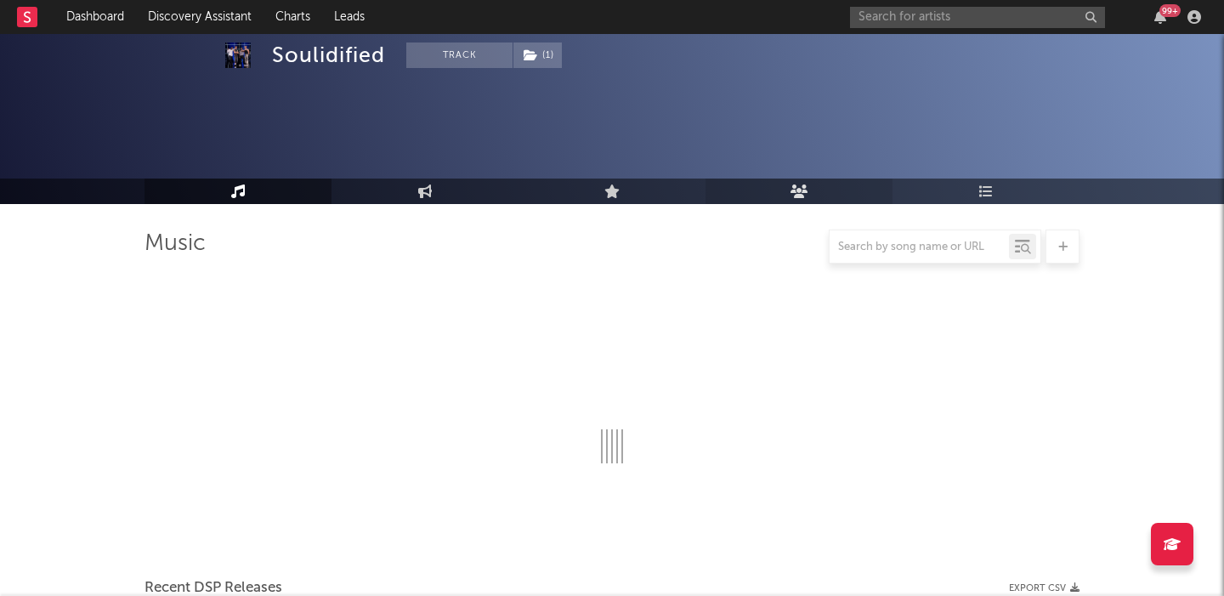
select select "1w"
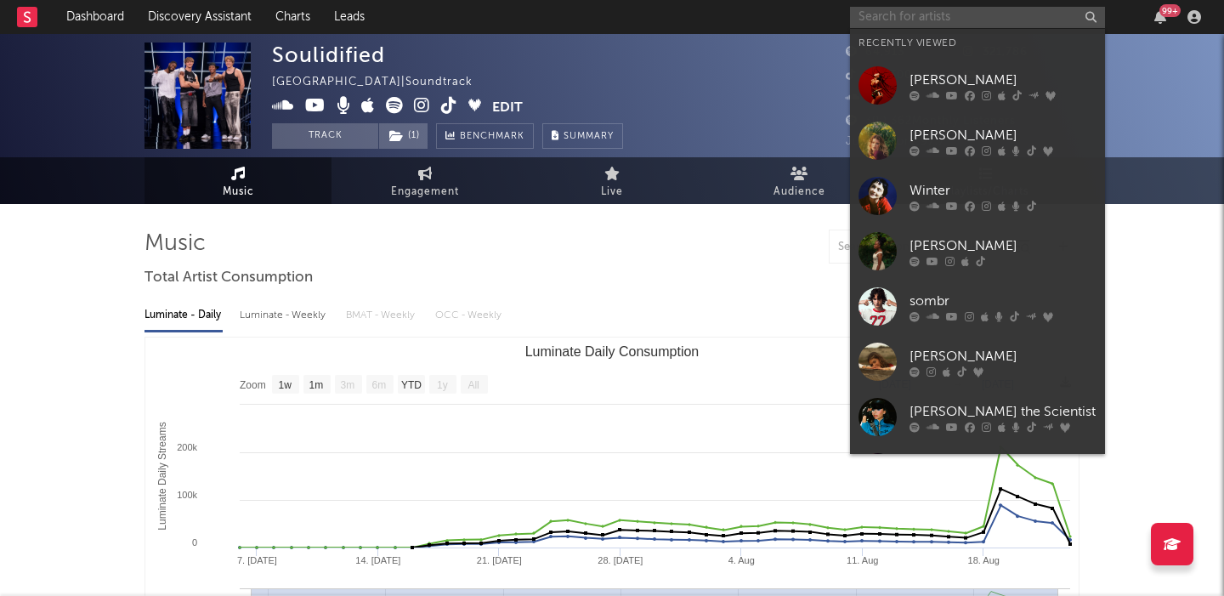
paste input "Pearl"
click at [925, 10] on input "text" at bounding box center [977, 17] width 255 height 21
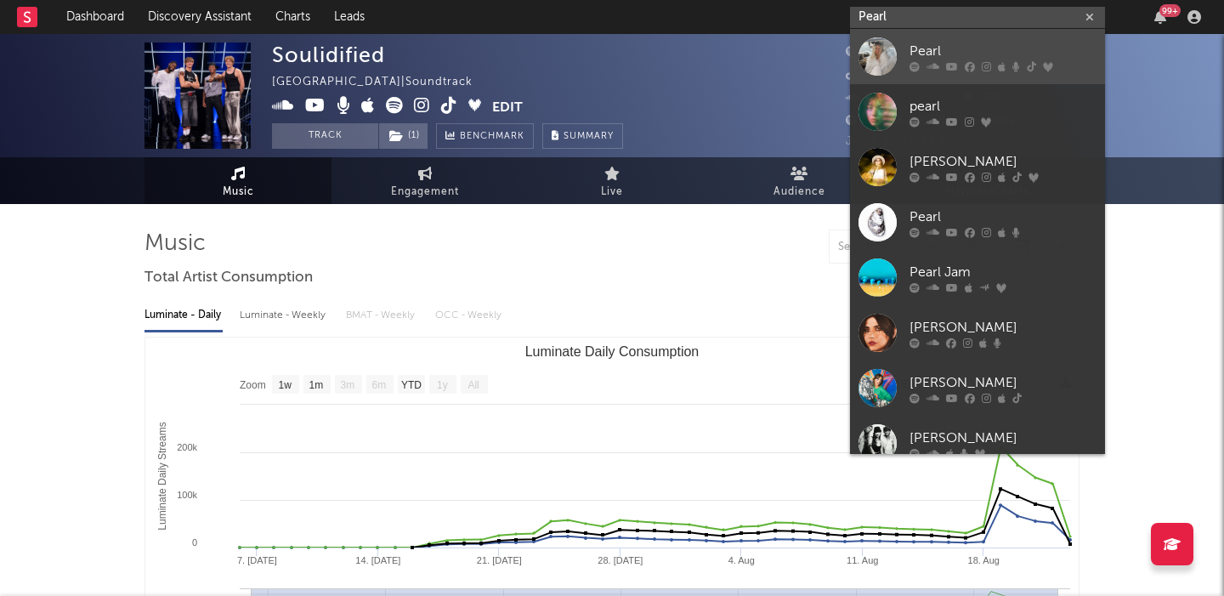
type input "Pearl"
click at [964, 55] on div "Pearl" at bounding box center [1003, 51] width 187 height 20
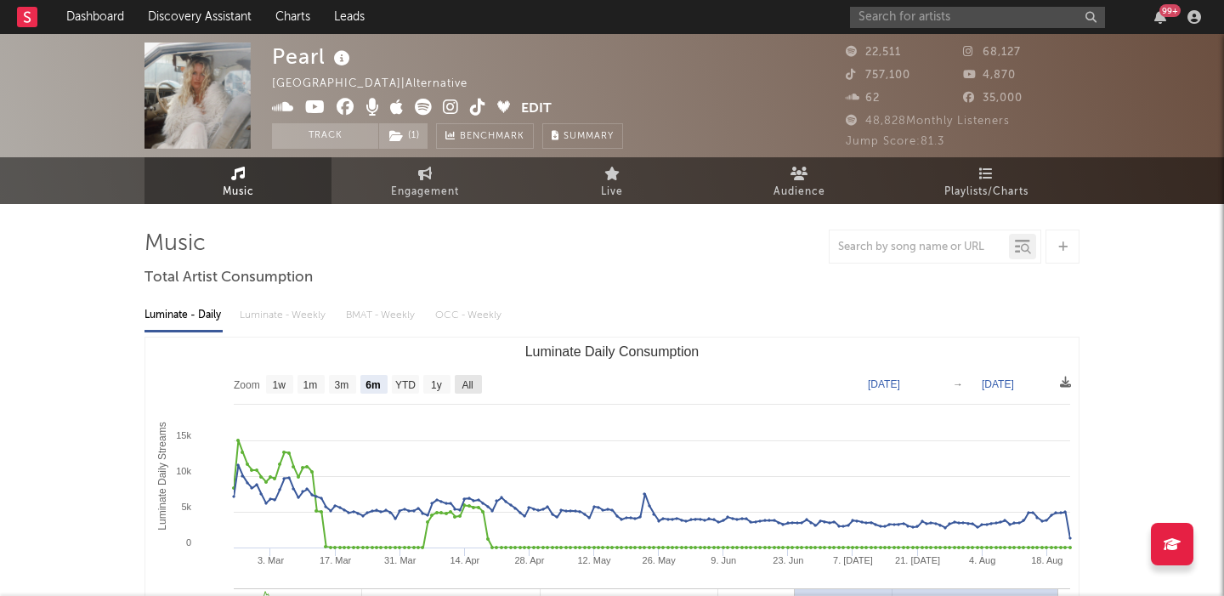
click at [458, 392] on rect "Luminate Daily Consumption" at bounding box center [468, 384] width 27 height 19
select select "All"
type input "2024-02-11"
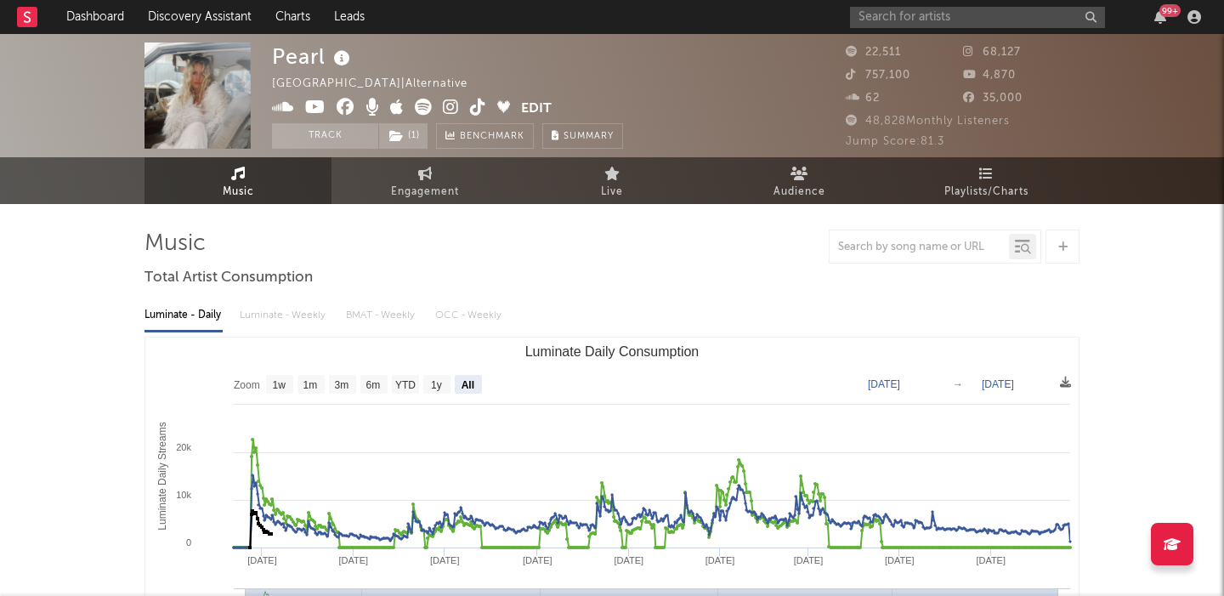
click at [448, 106] on icon at bounding box center [451, 107] width 16 height 17
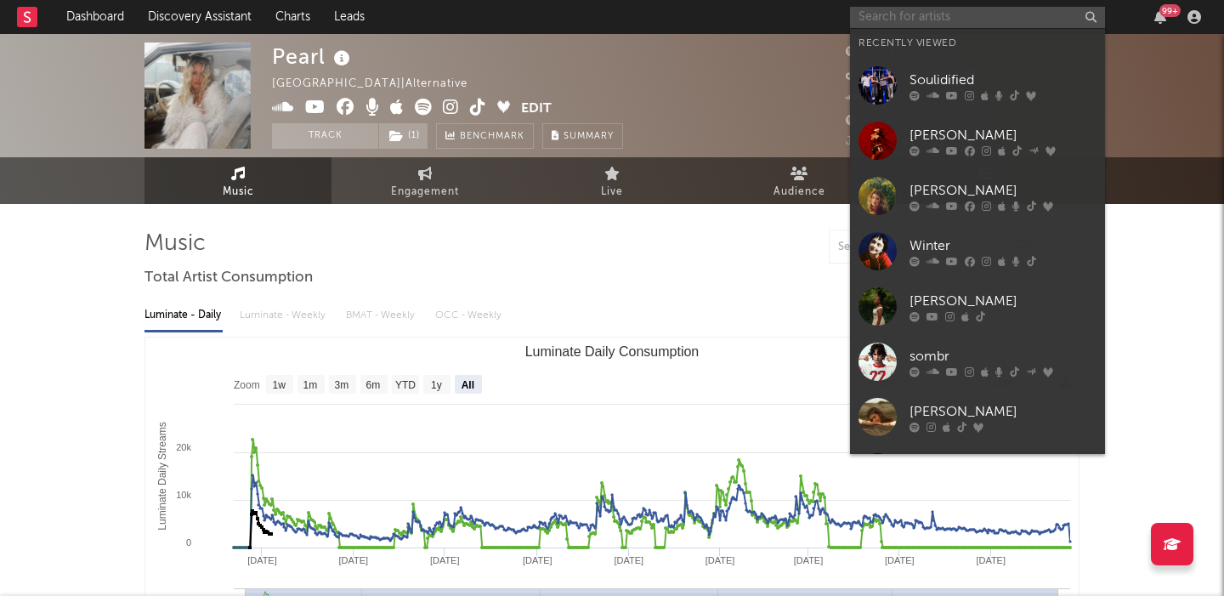
click at [1042, 18] on input "text" at bounding box center [977, 17] width 255 height 21
paste input "comehelpglo"
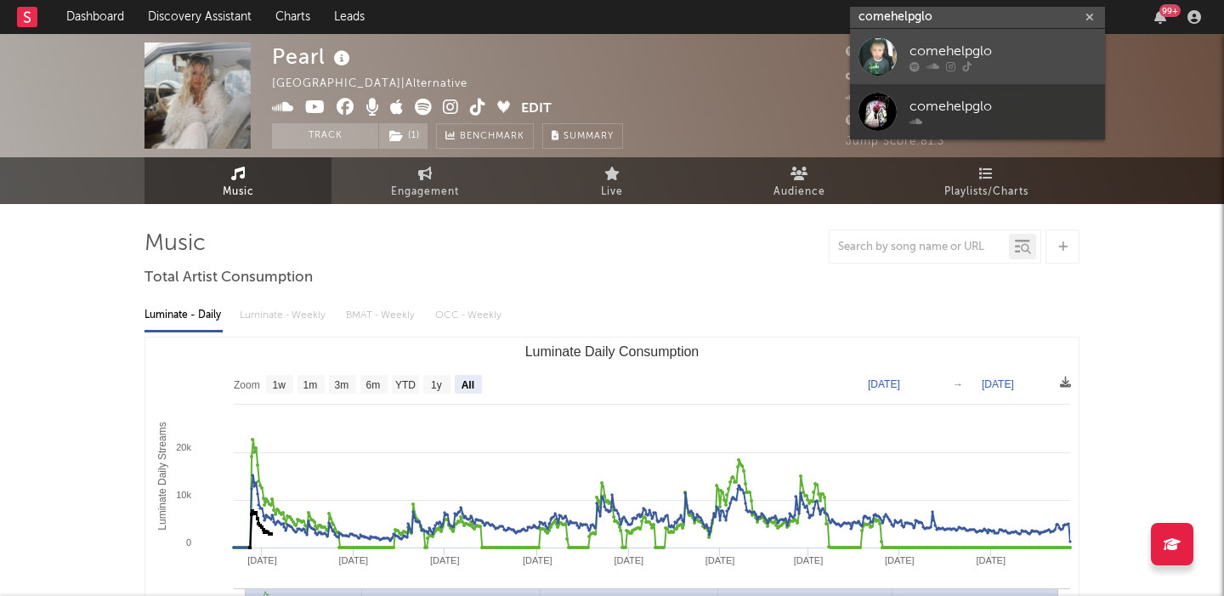
type input "comehelpglo"
click at [1047, 54] on div "comehelpglo" at bounding box center [1003, 51] width 187 height 20
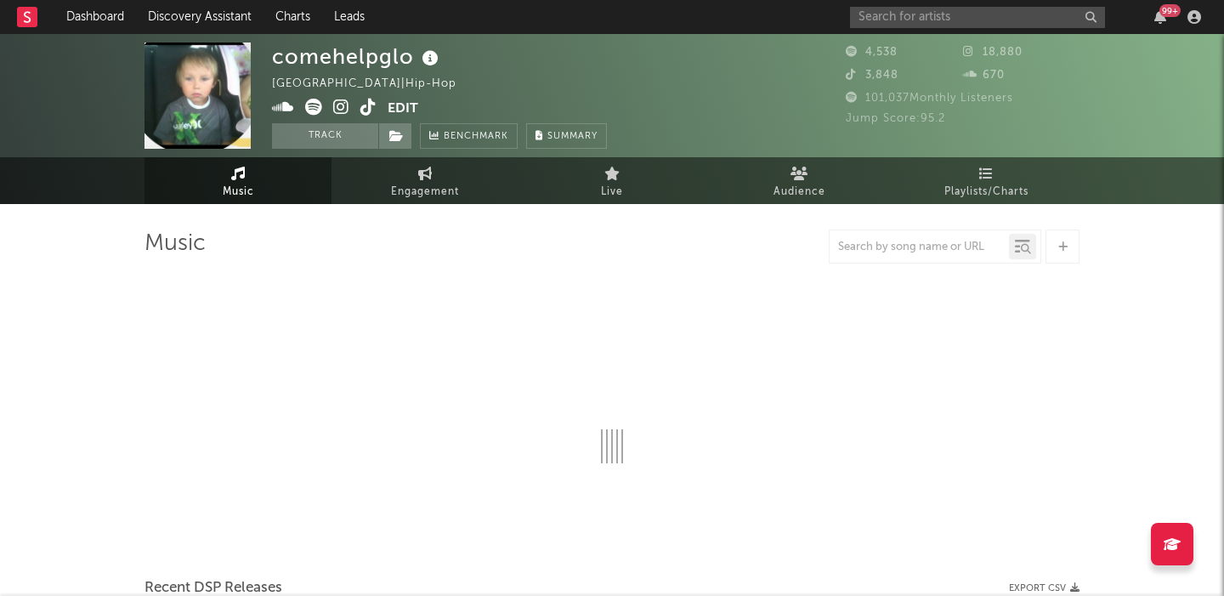
select select "1w"
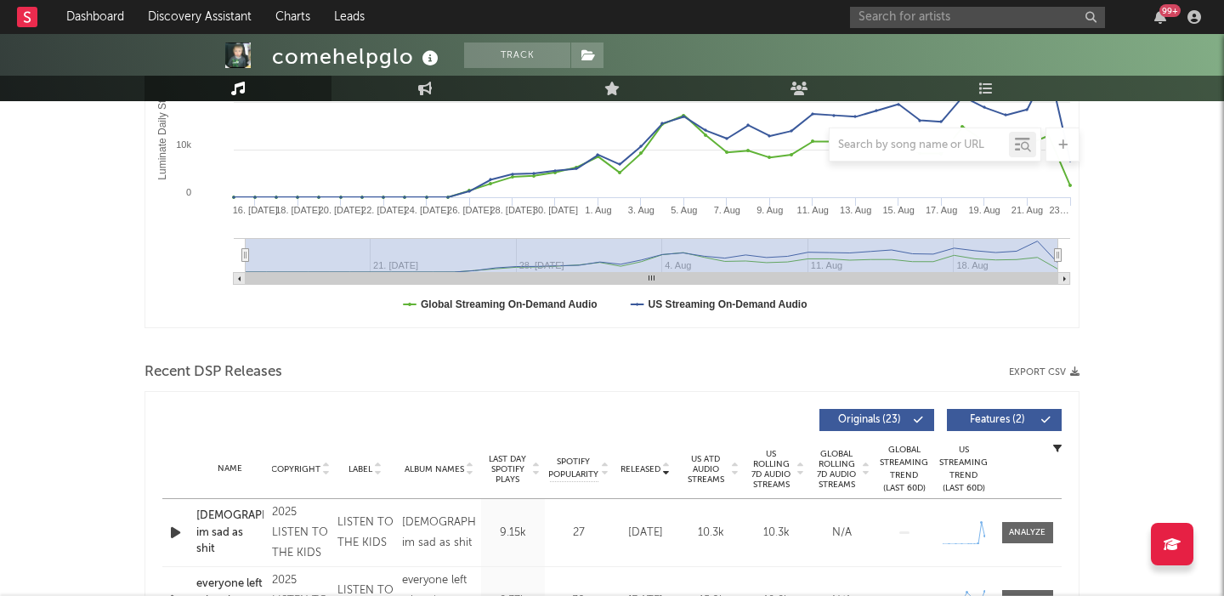
scroll to position [467, 0]
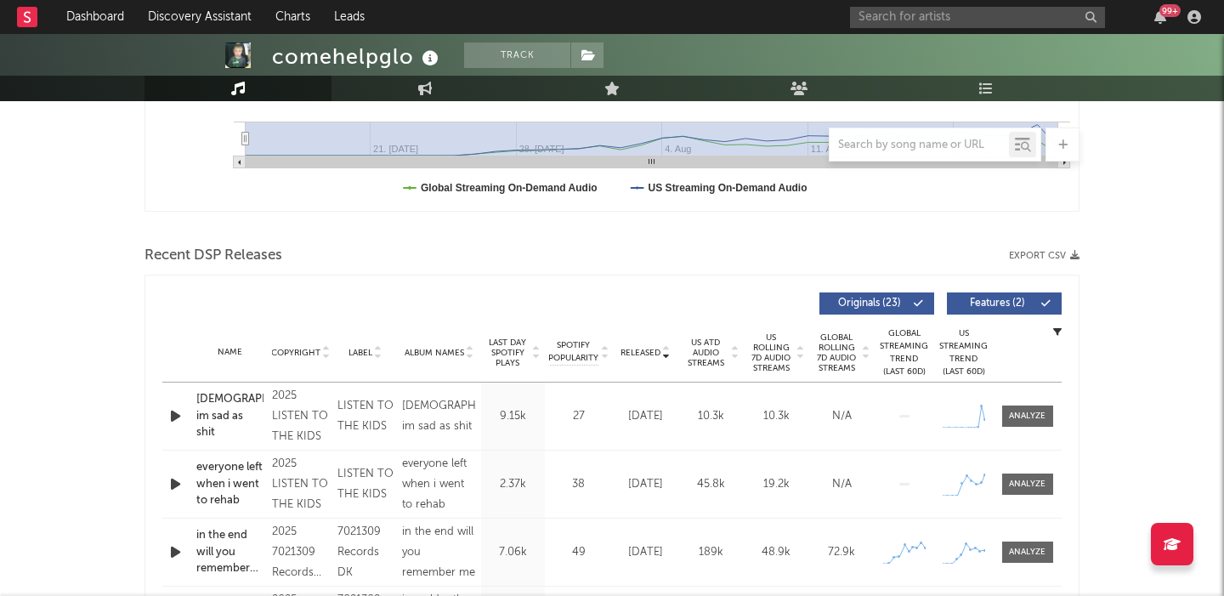
click at [176, 416] on icon "button" at bounding box center [176, 415] width 18 height 21
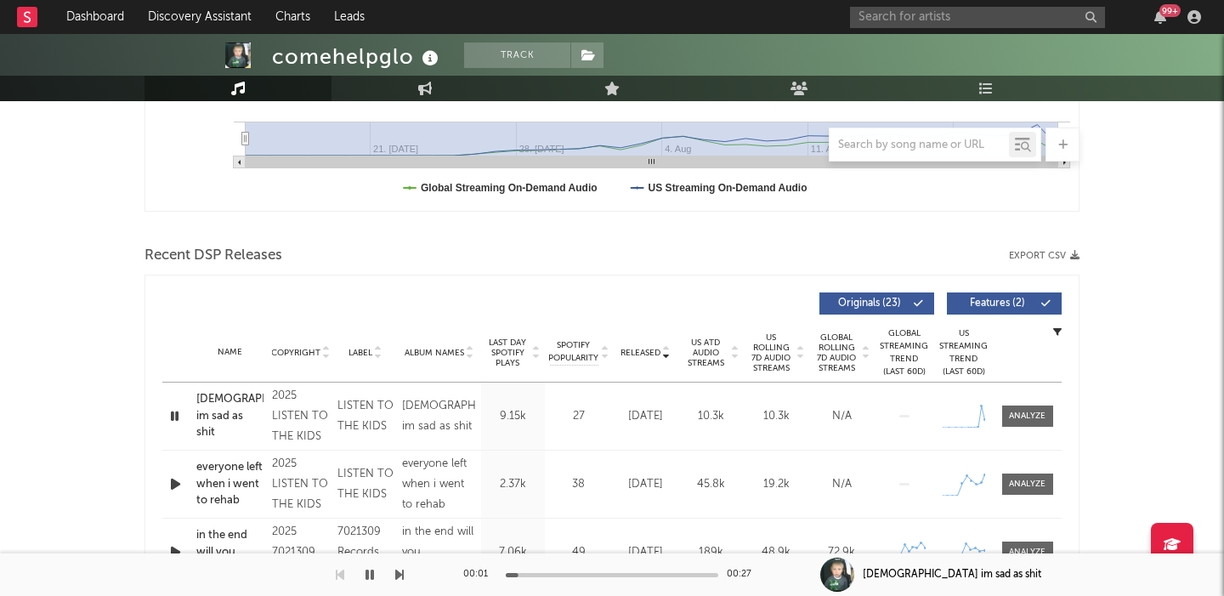
click at [1006, 292] on div "Released Copyright Label Album Names Last Day Spotify Plays Spotify Popularity …" at bounding box center [611, 303] width 899 height 39
click at [1010, 298] on span at bounding box center [1011, 303] width 3 height 10
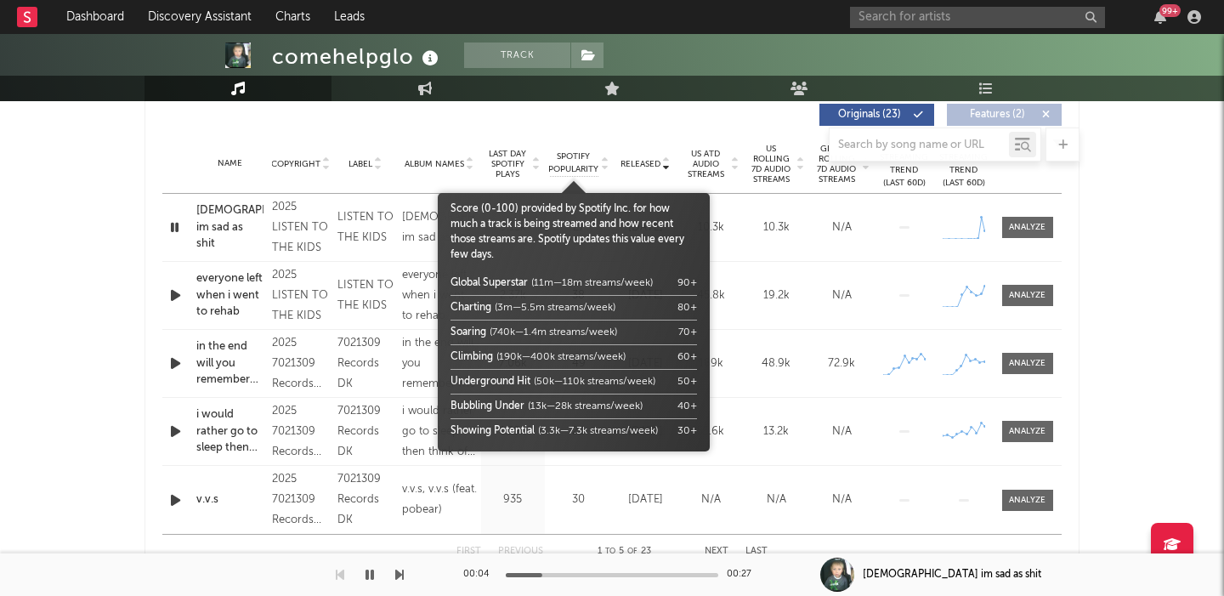
click at [583, 166] on span "Spotify Popularity" at bounding box center [573, 163] width 50 height 26
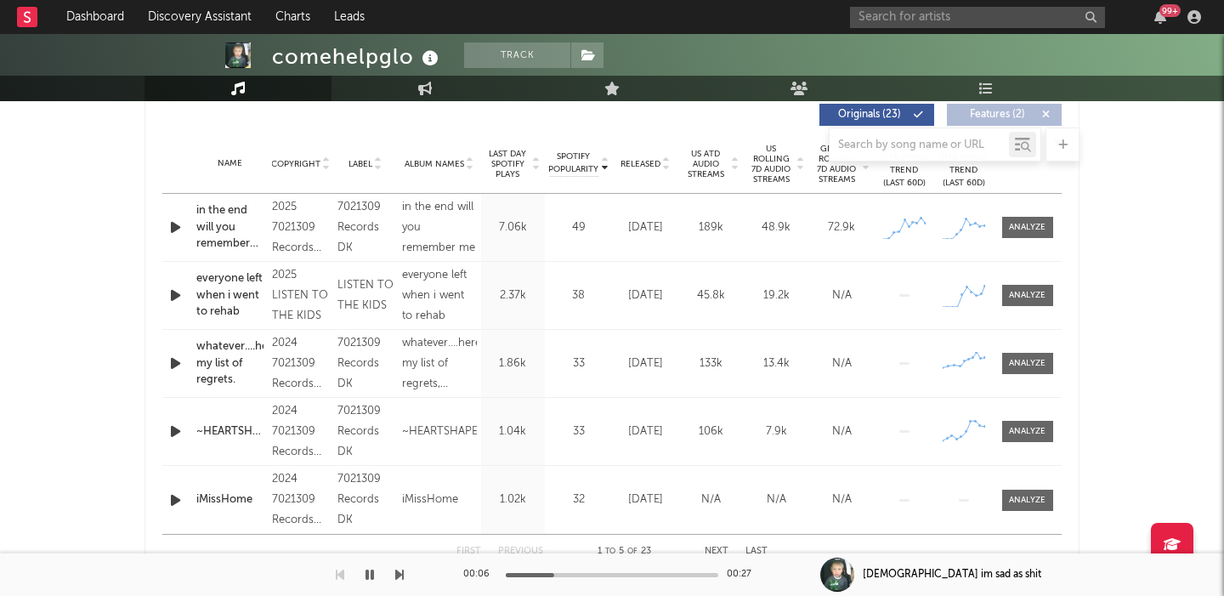
click at [172, 226] on icon "button" at bounding box center [176, 227] width 18 height 21
click at [1005, 225] on span at bounding box center [1027, 227] width 51 height 21
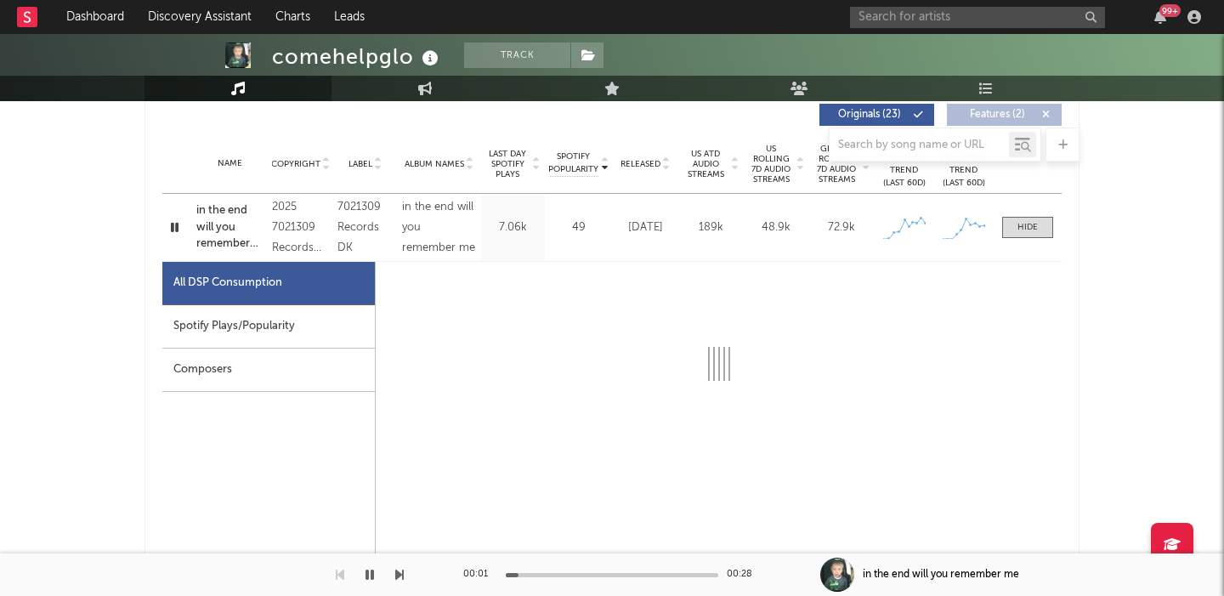
select select "1w"
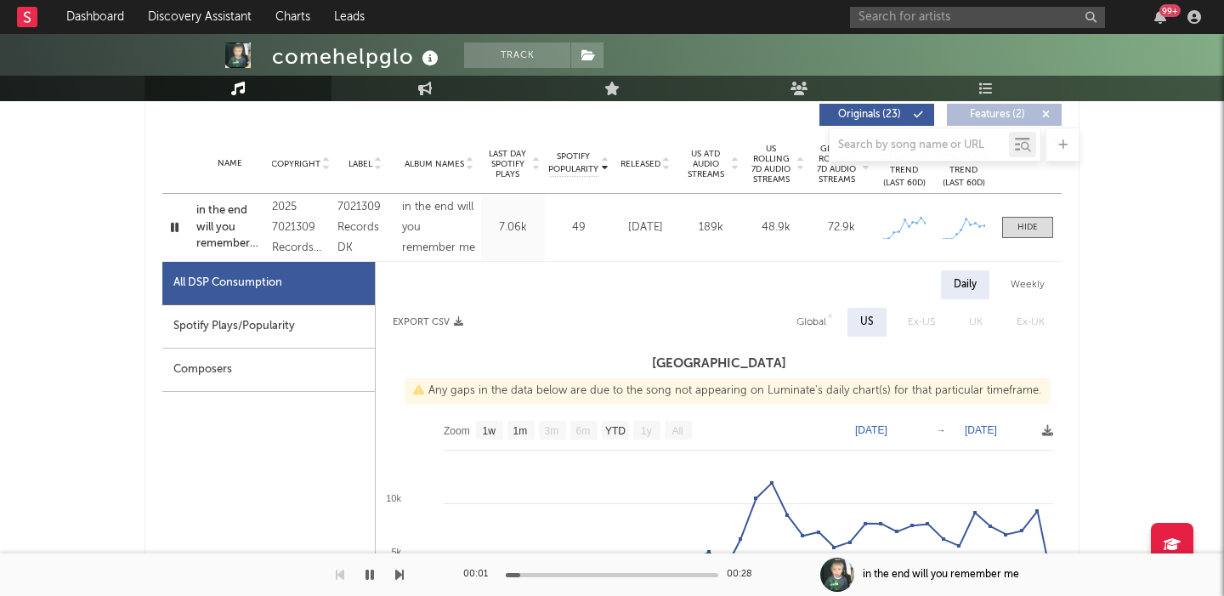
scroll to position [734, 0]
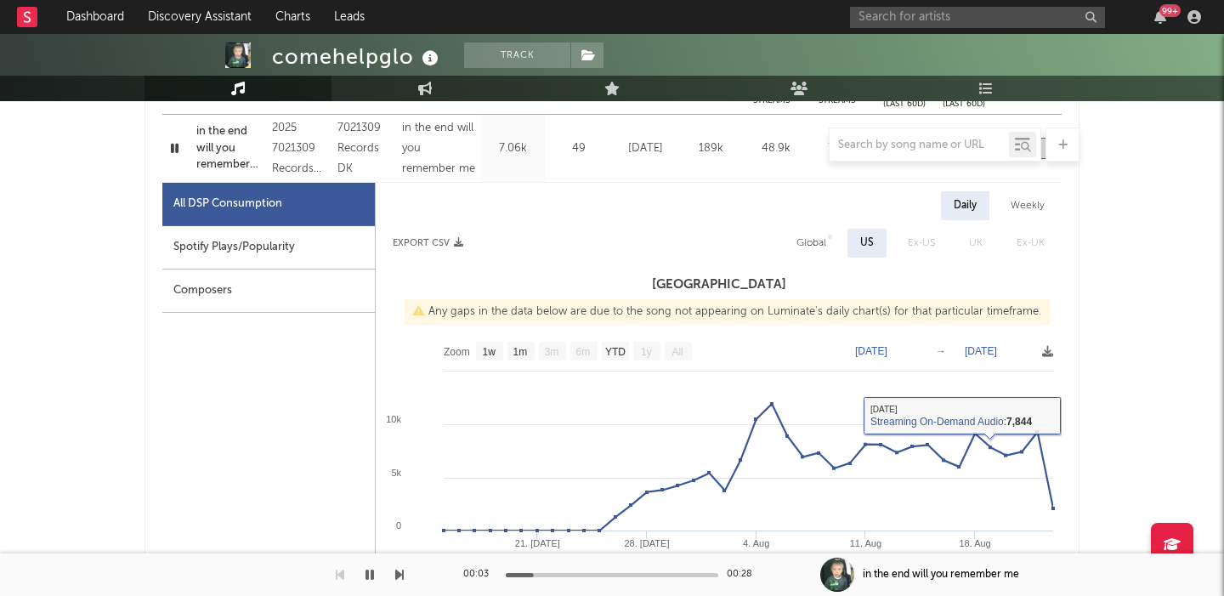
click at [806, 243] on div "Global" at bounding box center [811, 243] width 30 height 20
select select "1w"
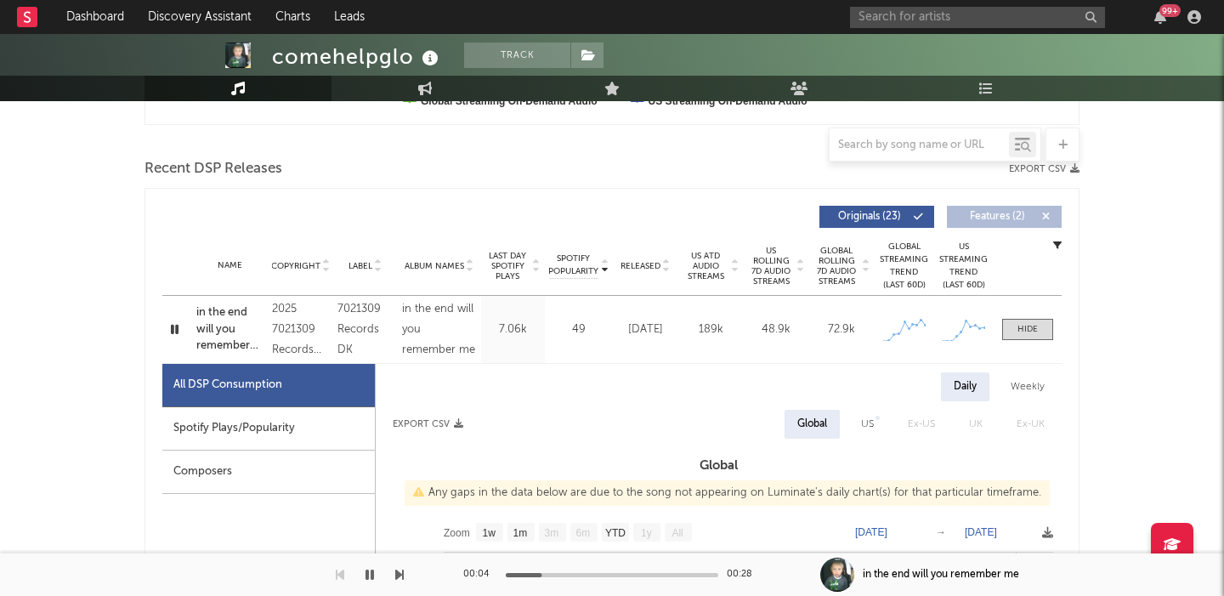
scroll to position [551, 0]
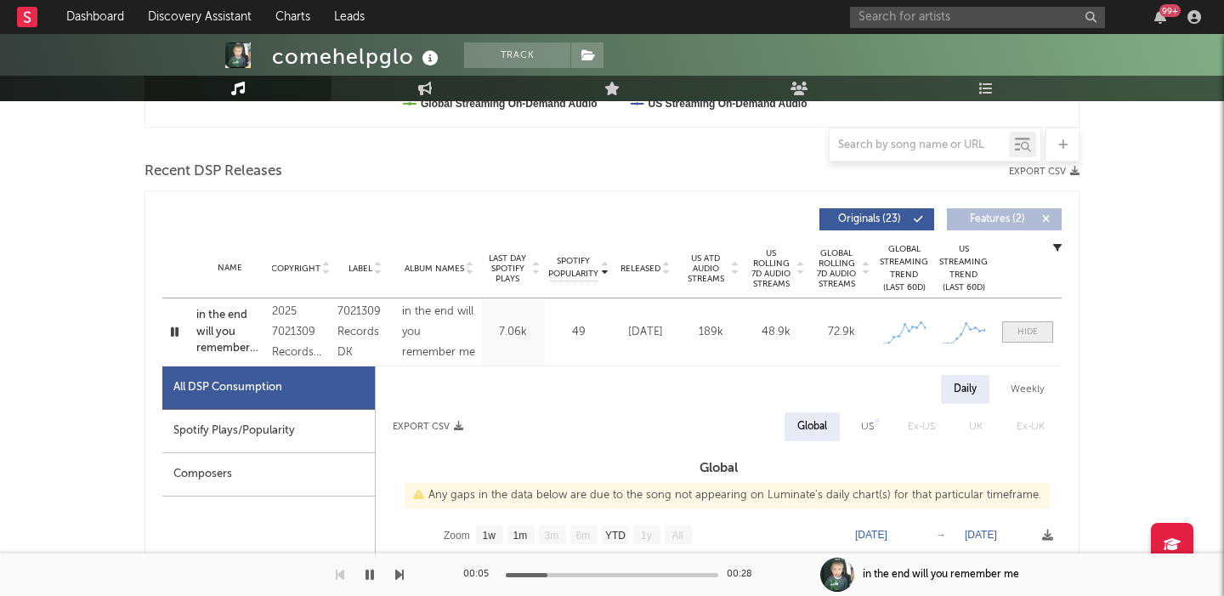
click at [1040, 335] on span at bounding box center [1027, 331] width 51 height 21
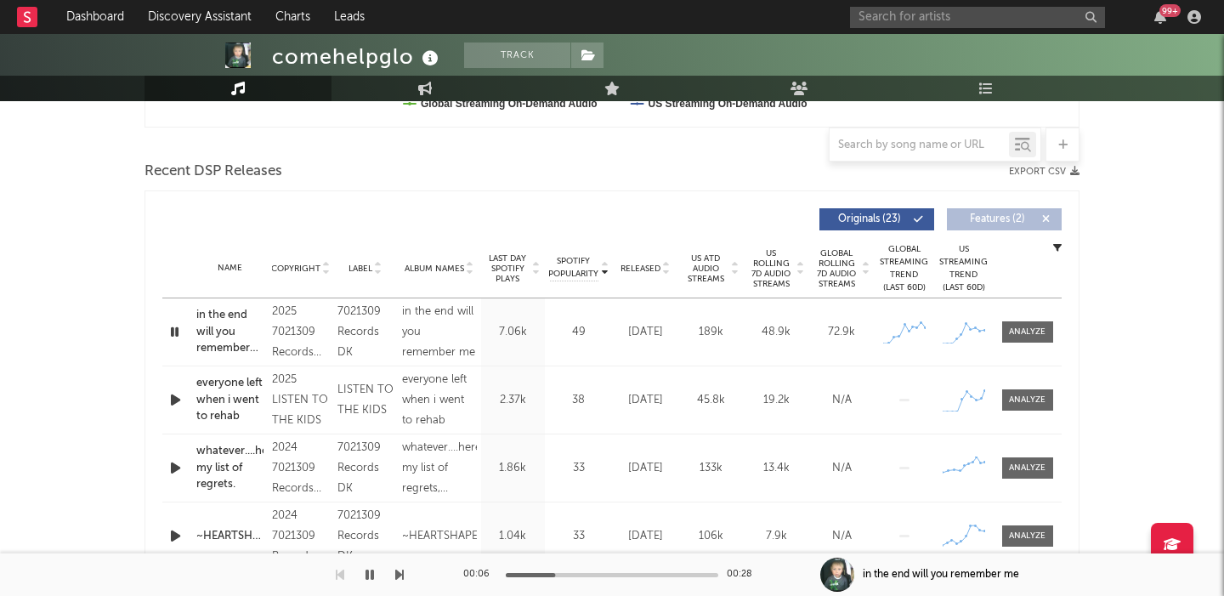
click at [658, 271] on span "Released" at bounding box center [641, 269] width 40 height 10
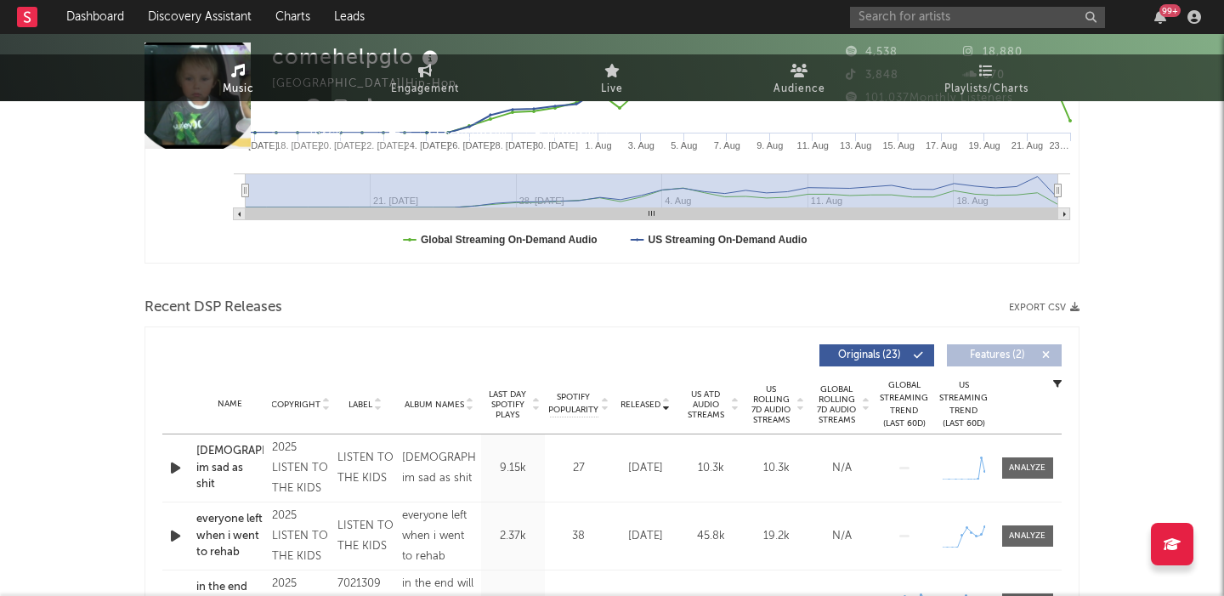
scroll to position [0, 0]
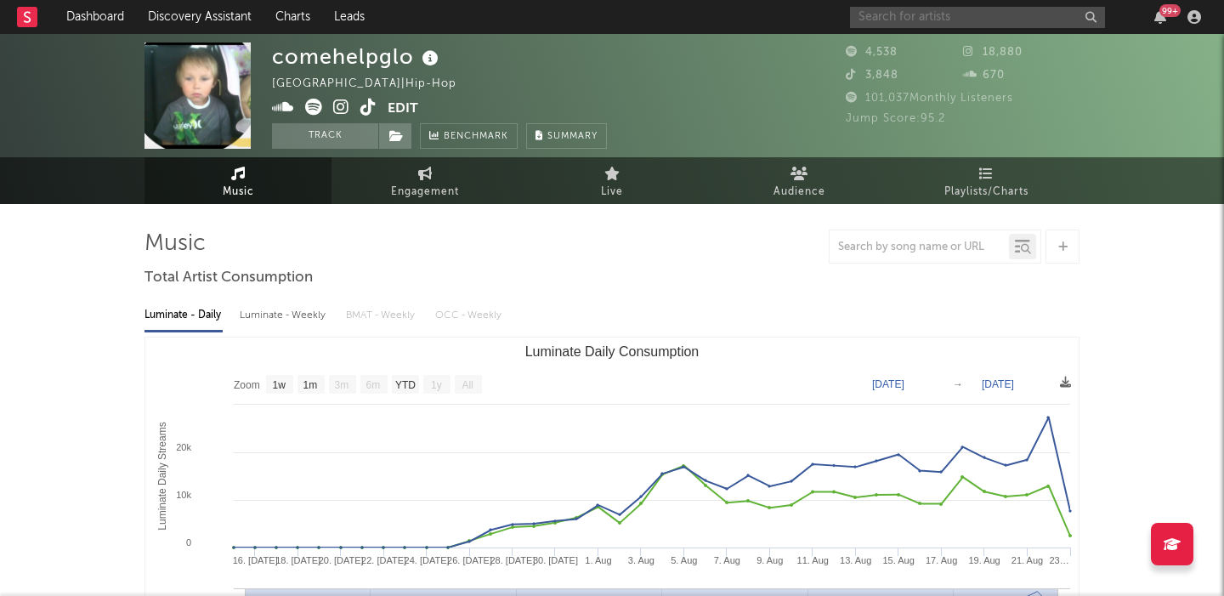
click at [875, 7] on input "text" at bounding box center [977, 17] width 255 height 21
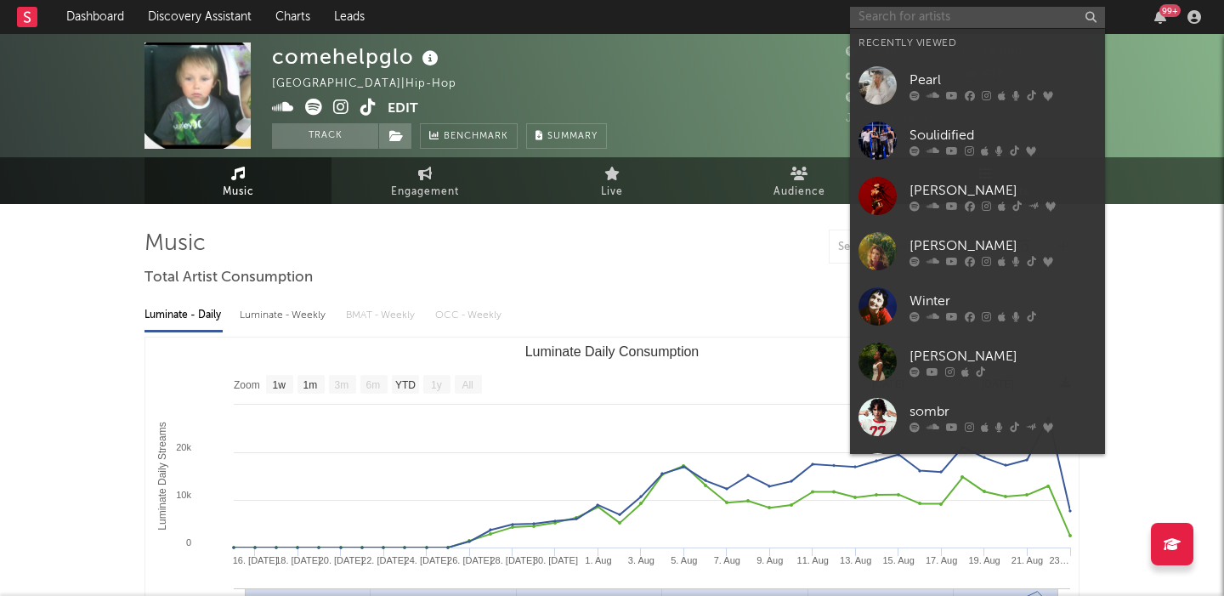
paste input "Sir Chloe"
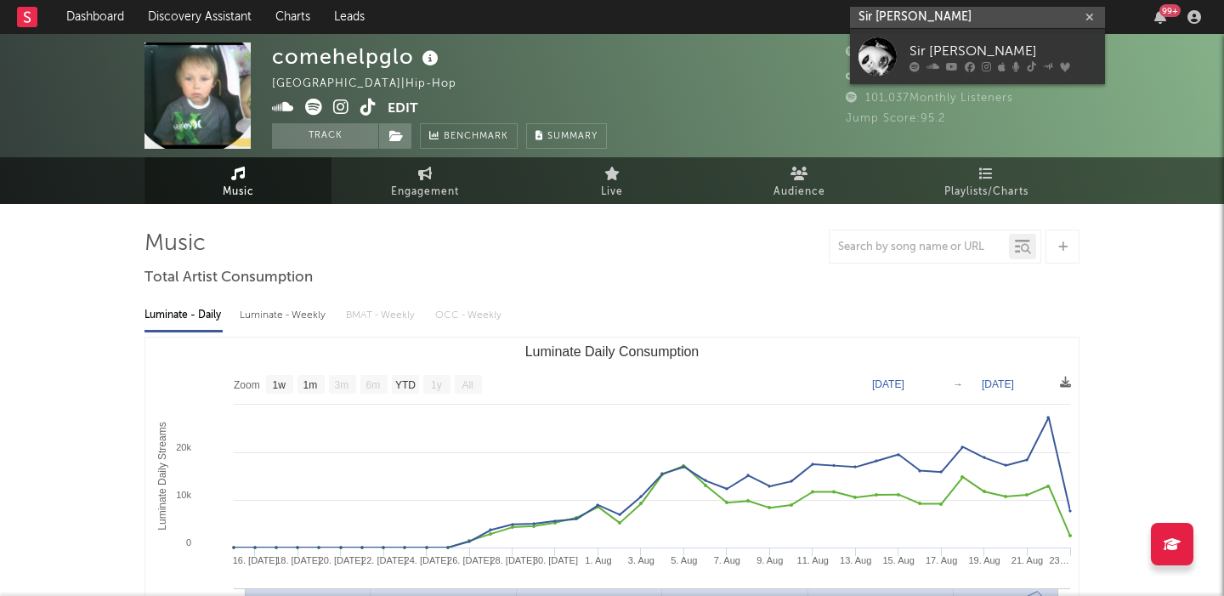
type input "Sir Chloe"
click at [881, 59] on div at bounding box center [878, 56] width 38 height 38
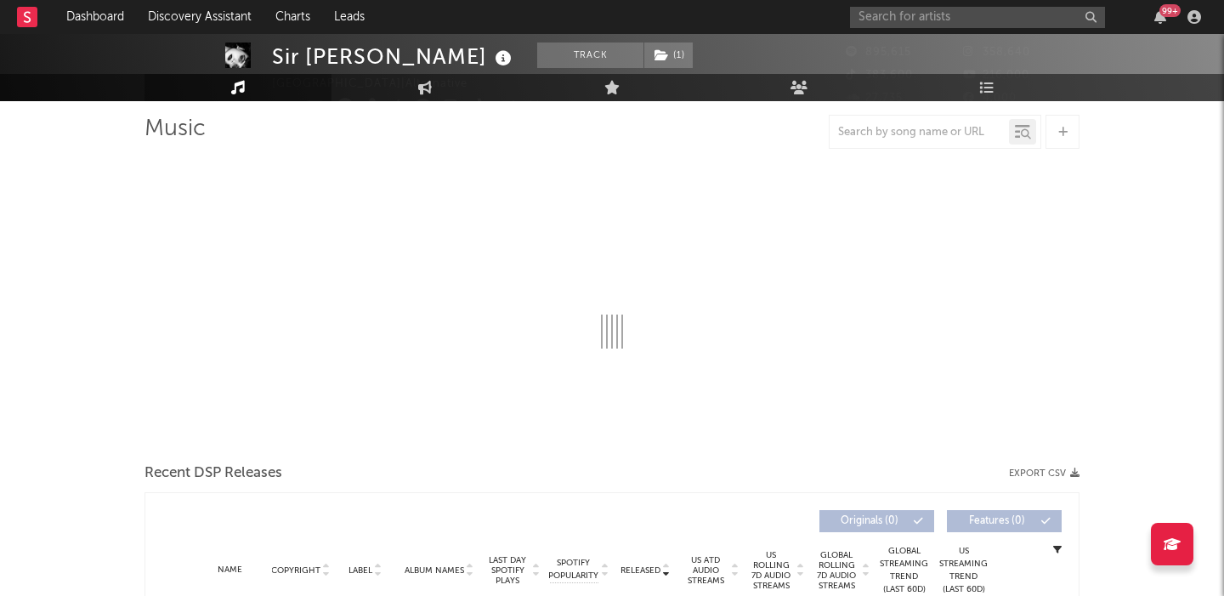
scroll to position [120, 0]
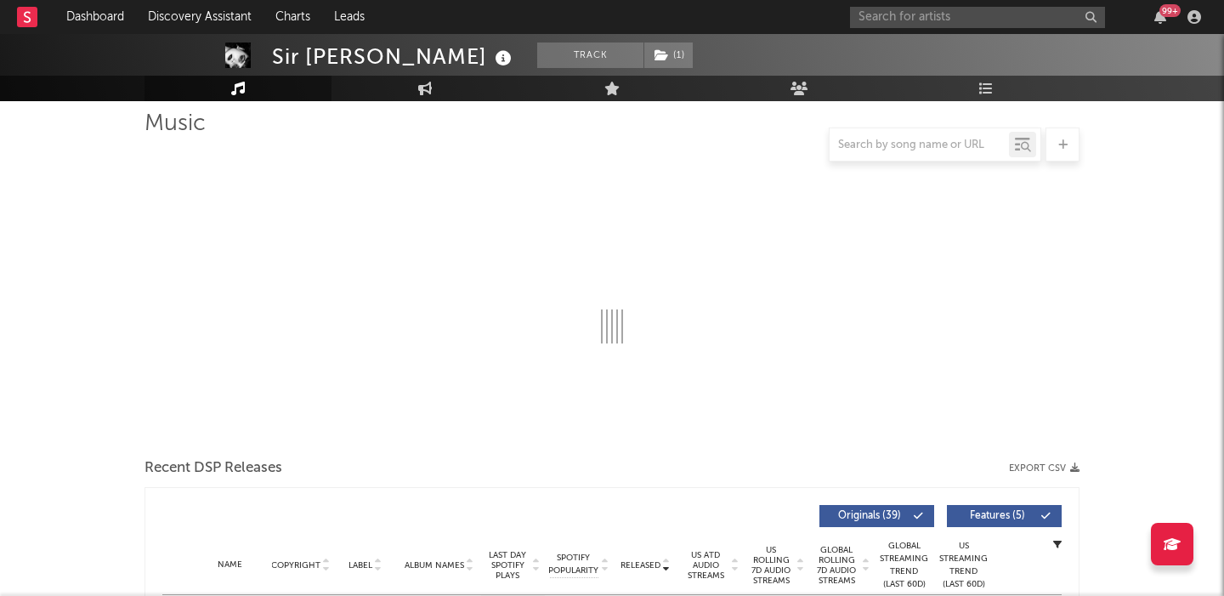
select select "6m"
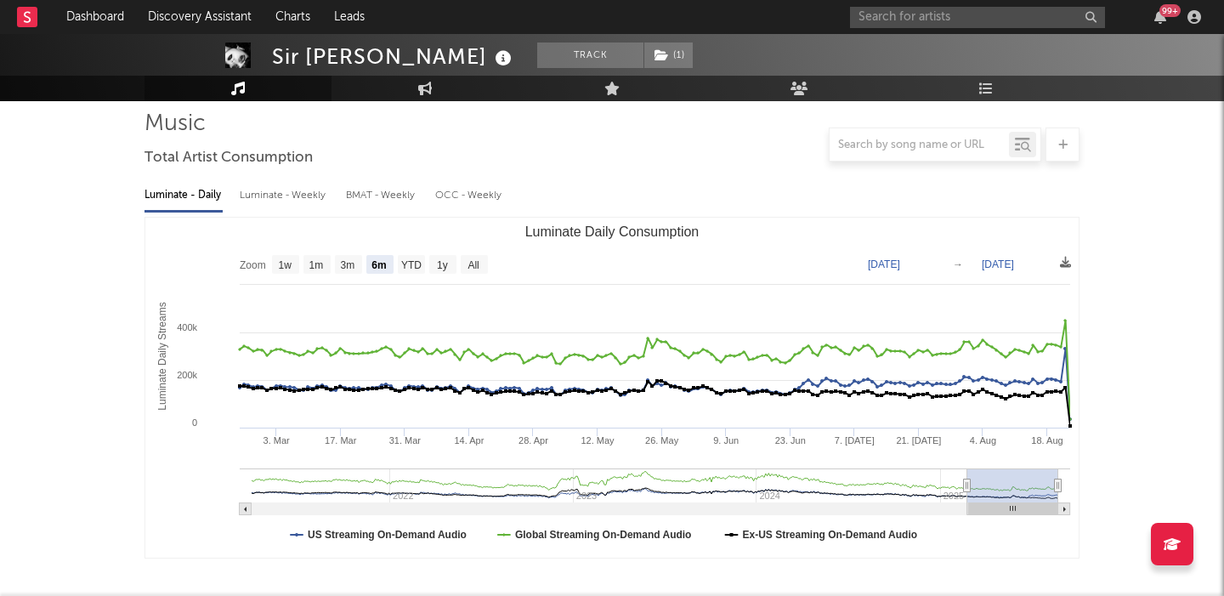
scroll to position [589, 0]
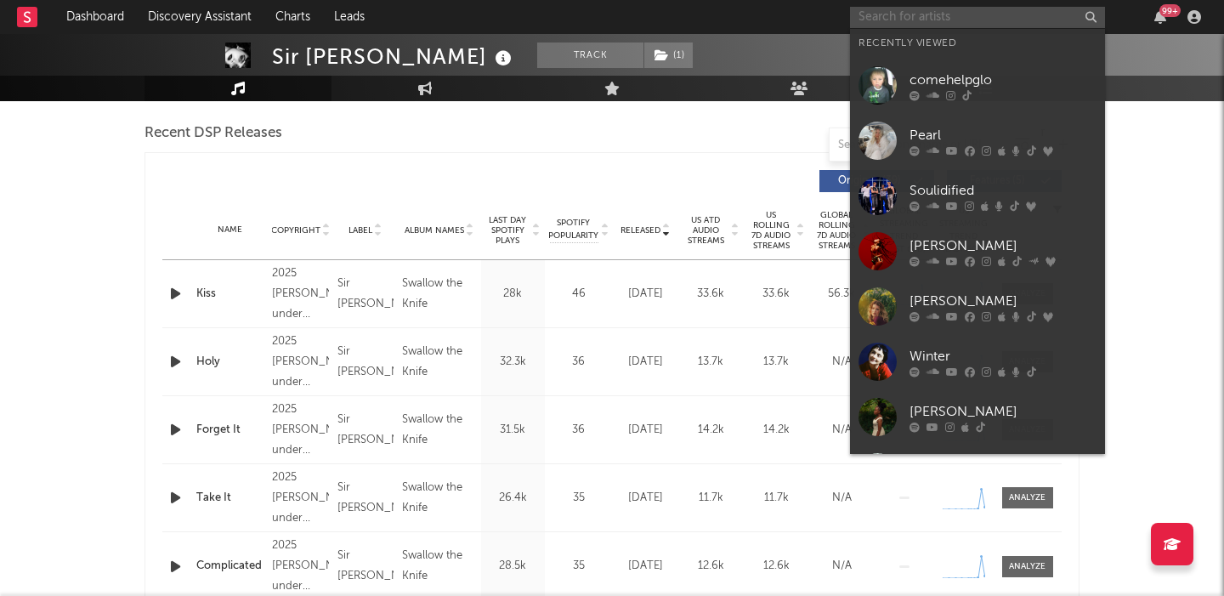
click at [919, 17] on input "text" at bounding box center [977, 17] width 255 height 21
paste input "Daniel Donato"
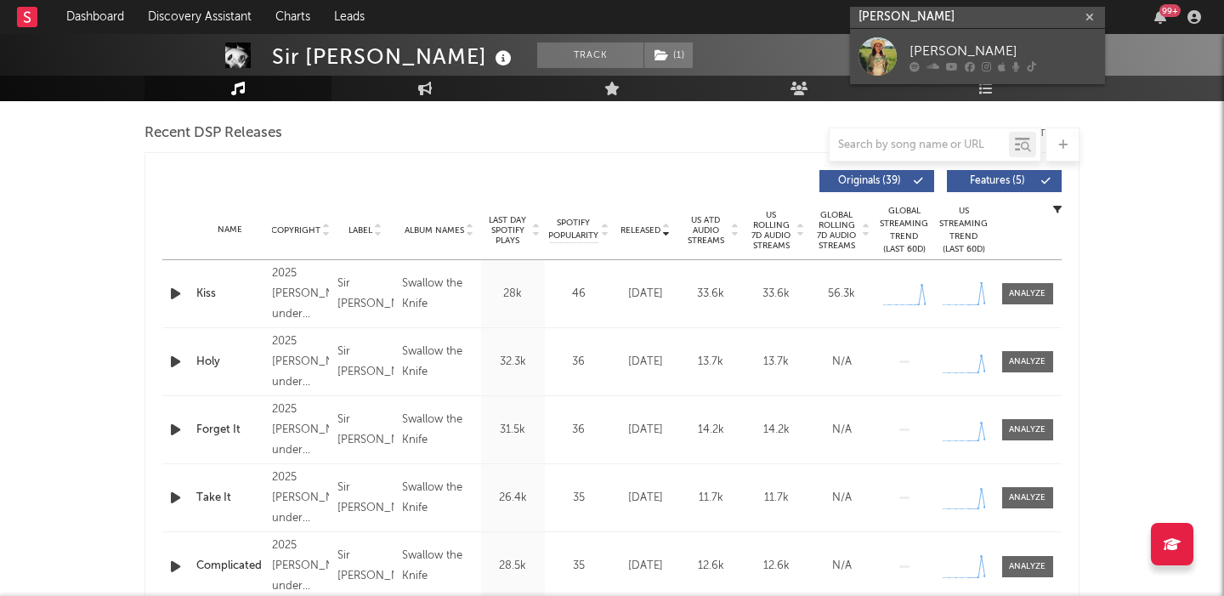
type input "Daniel Donato"
click at [953, 48] on div "Daniel Donato" at bounding box center [1003, 51] width 187 height 20
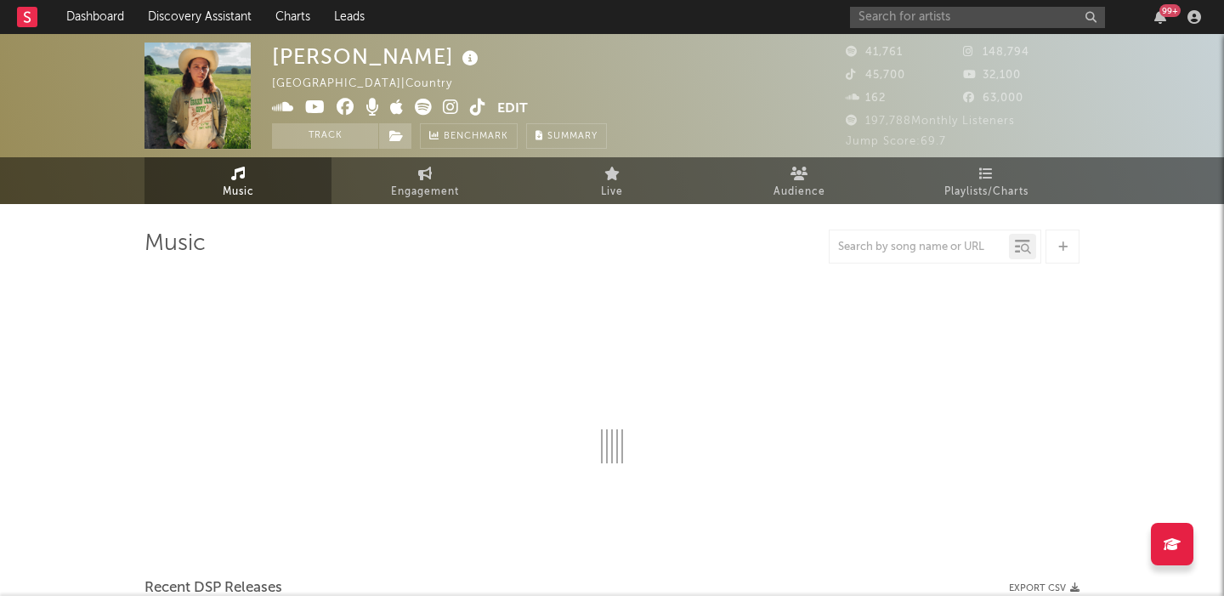
select select "6m"
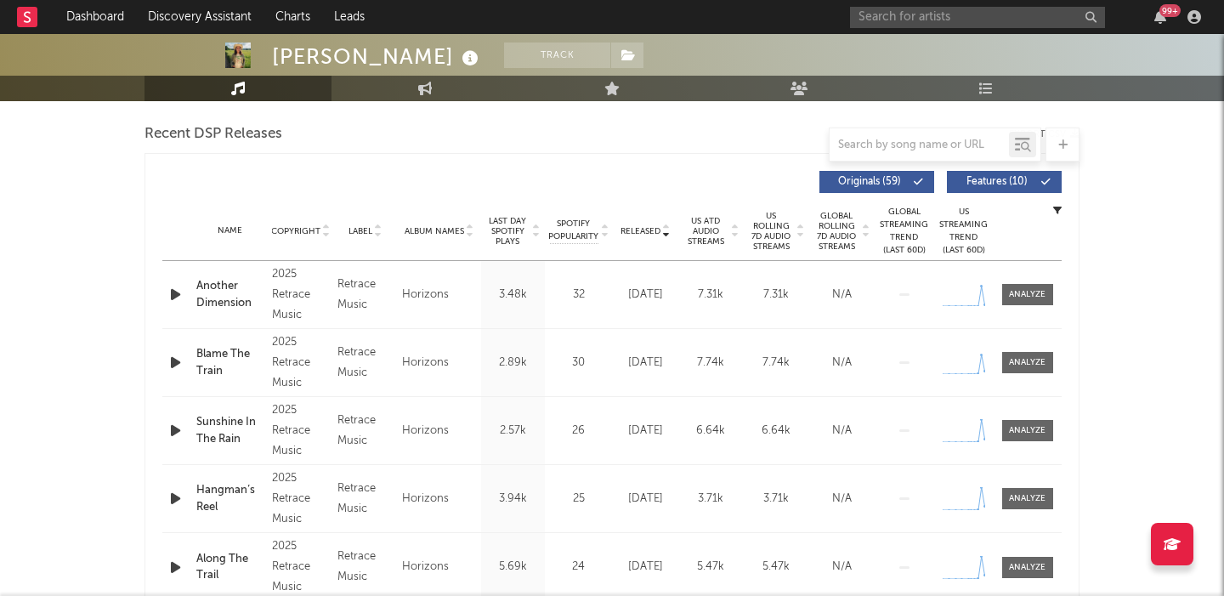
scroll to position [575, 0]
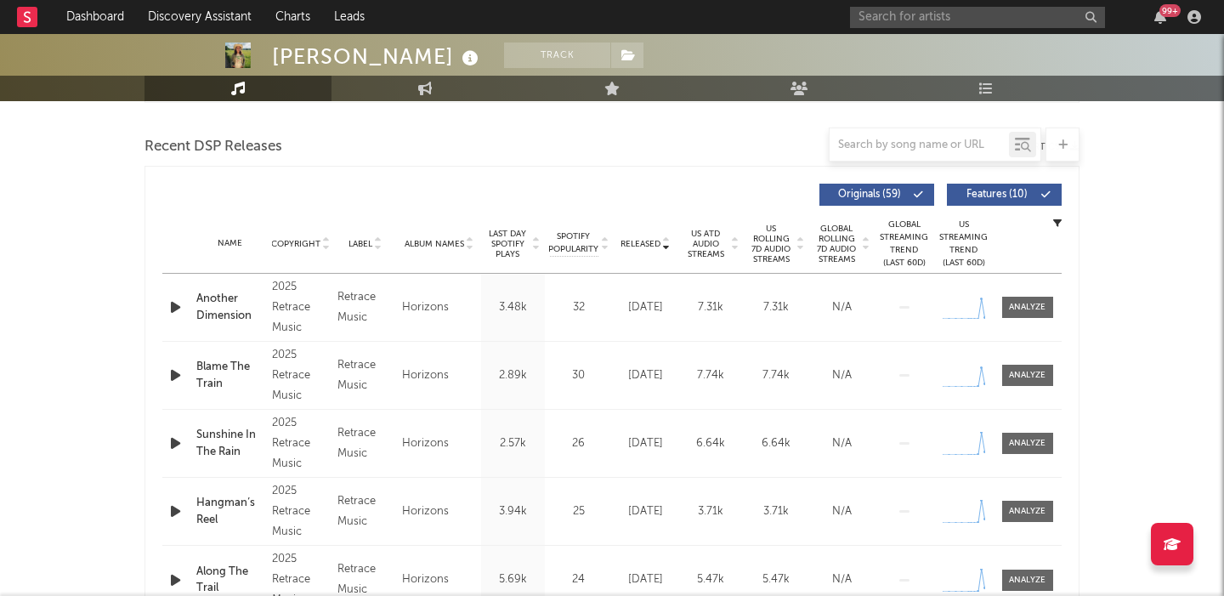
click at [979, 196] on span "Features ( 10 )" at bounding box center [997, 195] width 78 height 10
click at [174, 308] on icon "button" at bounding box center [176, 307] width 18 height 21
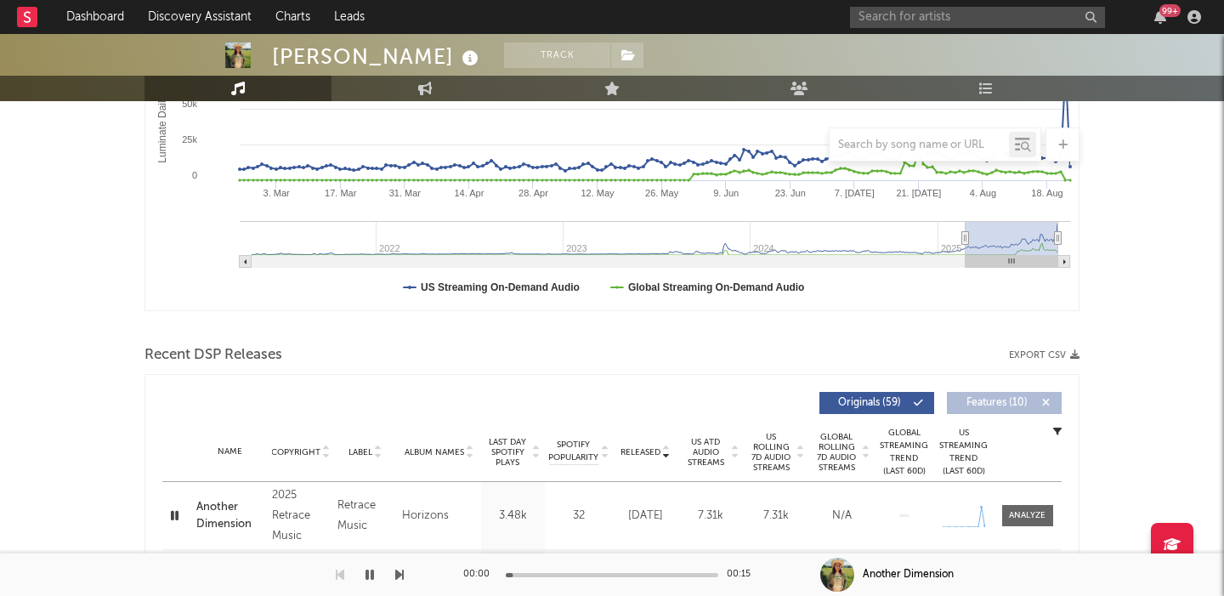
scroll to position [0, 0]
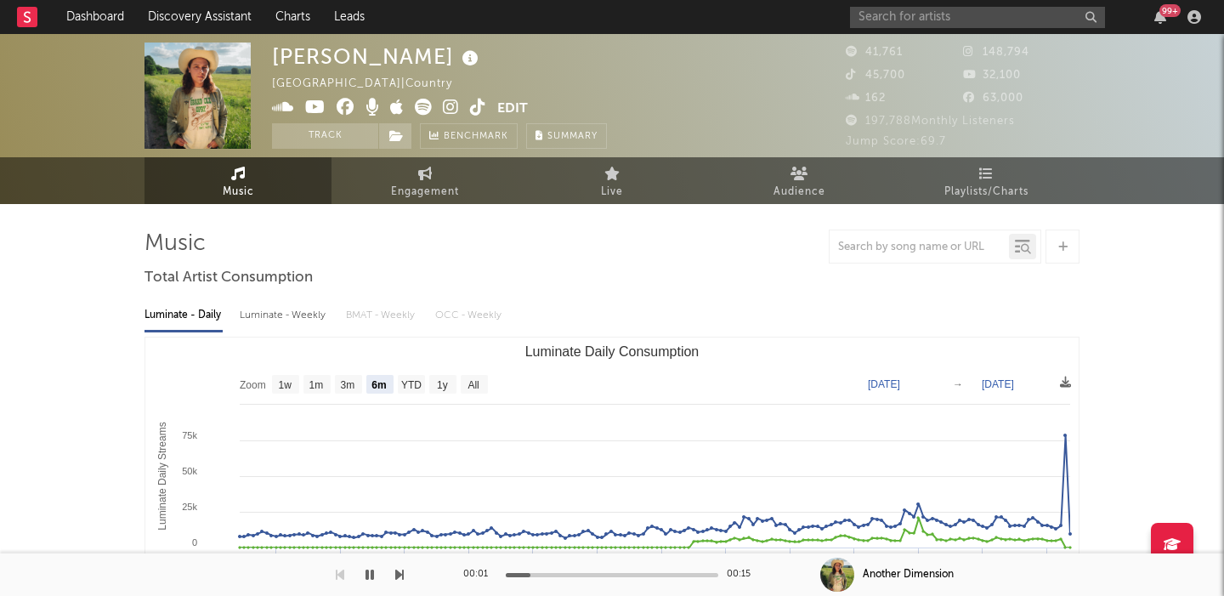
click at [299, 326] on div "Luminate - Weekly" at bounding box center [284, 315] width 89 height 29
select select "6m"
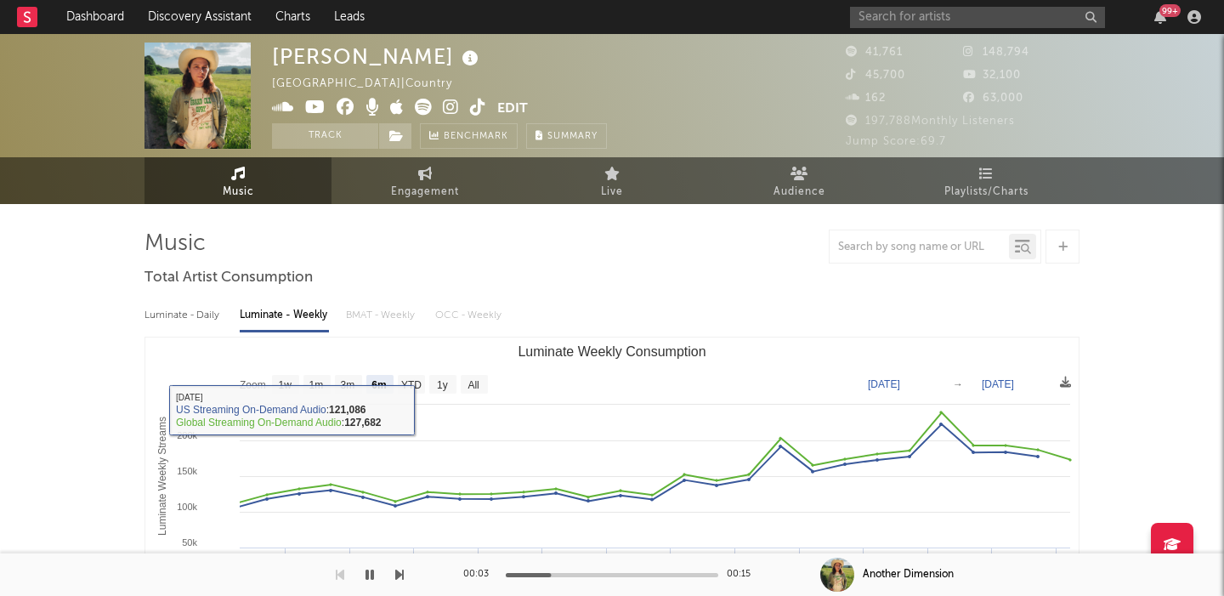
click at [190, 304] on div "Luminate - Daily" at bounding box center [184, 315] width 78 height 29
select select "6m"
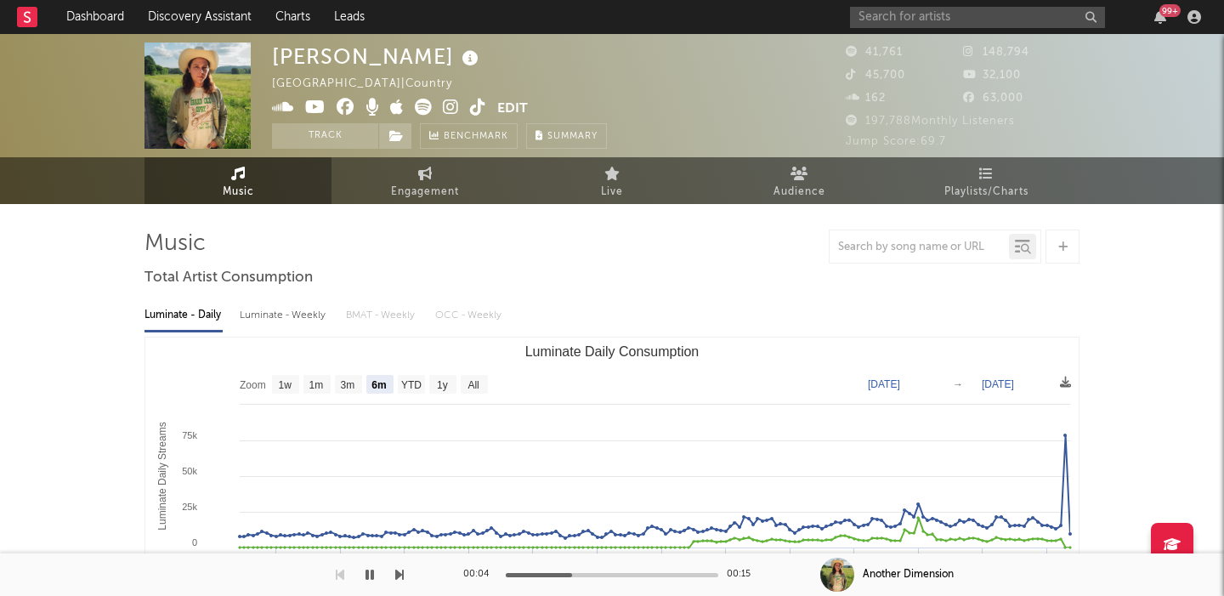
click at [445, 101] on icon at bounding box center [451, 107] width 16 height 17
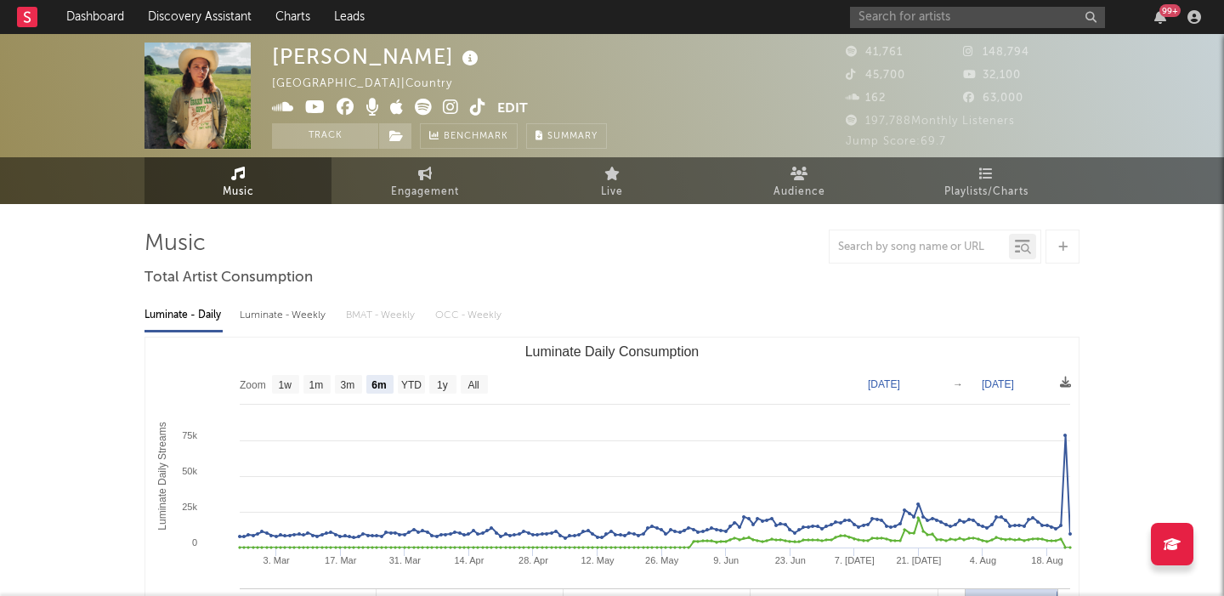
click at [307, 321] on div "Luminate - Weekly" at bounding box center [284, 315] width 89 height 29
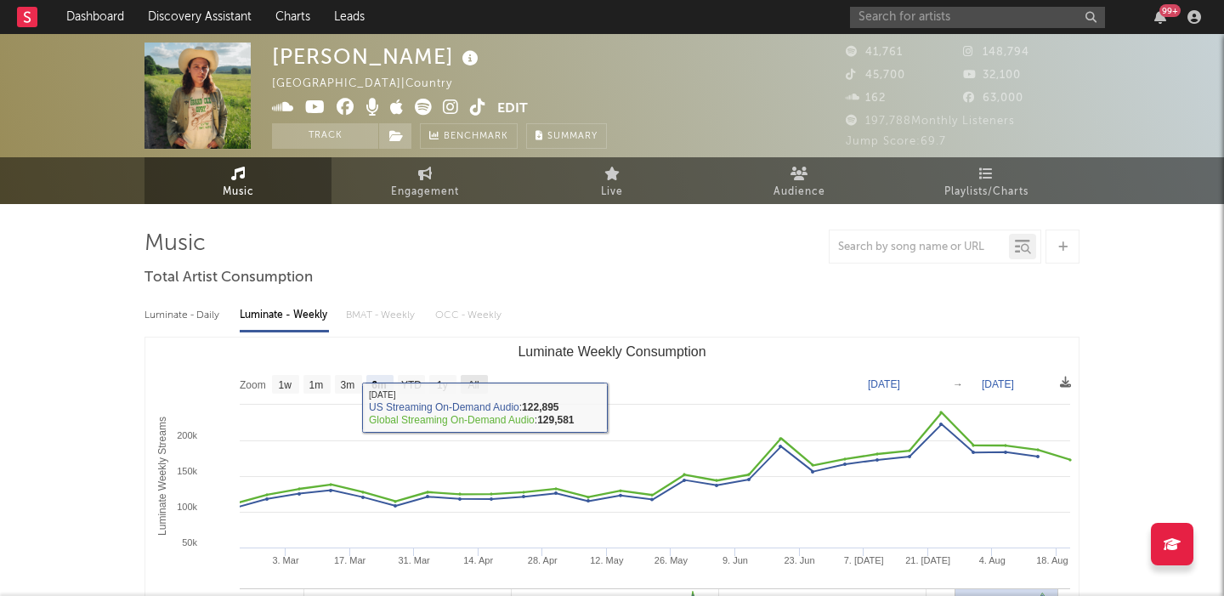
click at [473, 384] on text "All" at bounding box center [473, 385] width 11 height 12
select select "All"
type input "2021-09-30"
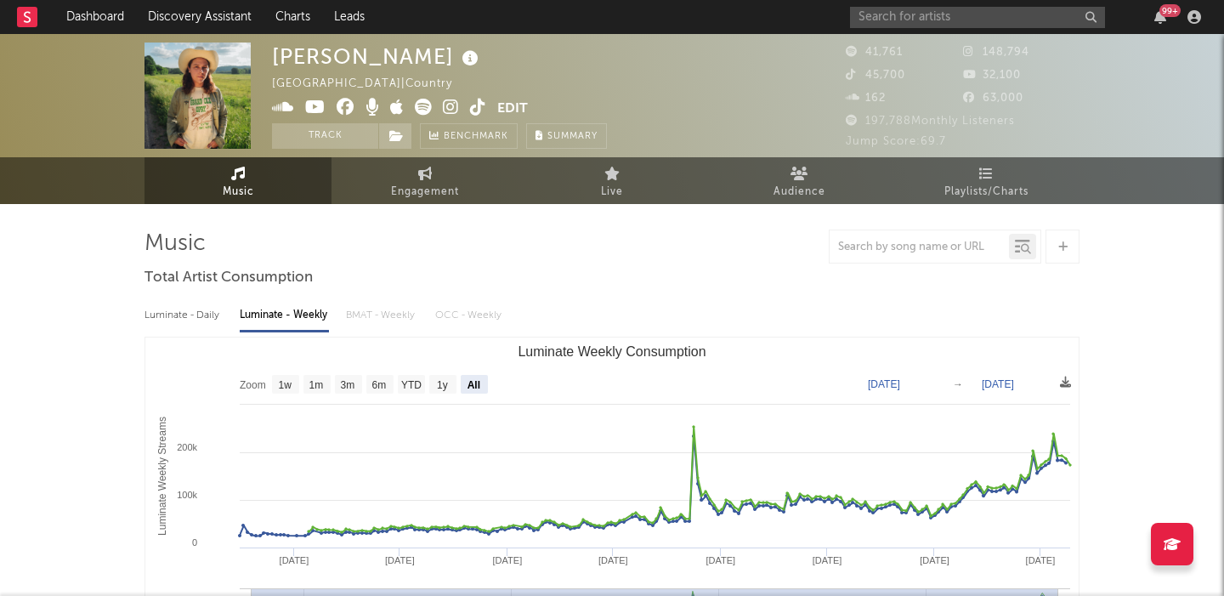
click at [196, 321] on div "Luminate - Daily" at bounding box center [184, 315] width 78 height 29
select select "6m"
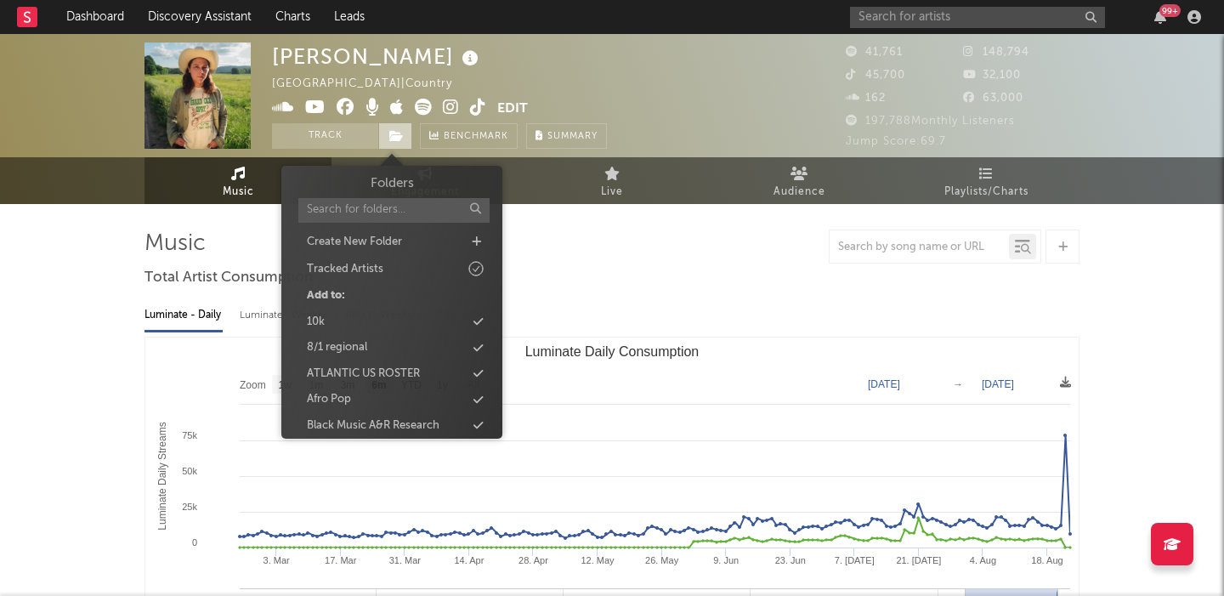
click at [396, 132] on icon at bounding box center [396, 136] width 14 height 12
type input "c"
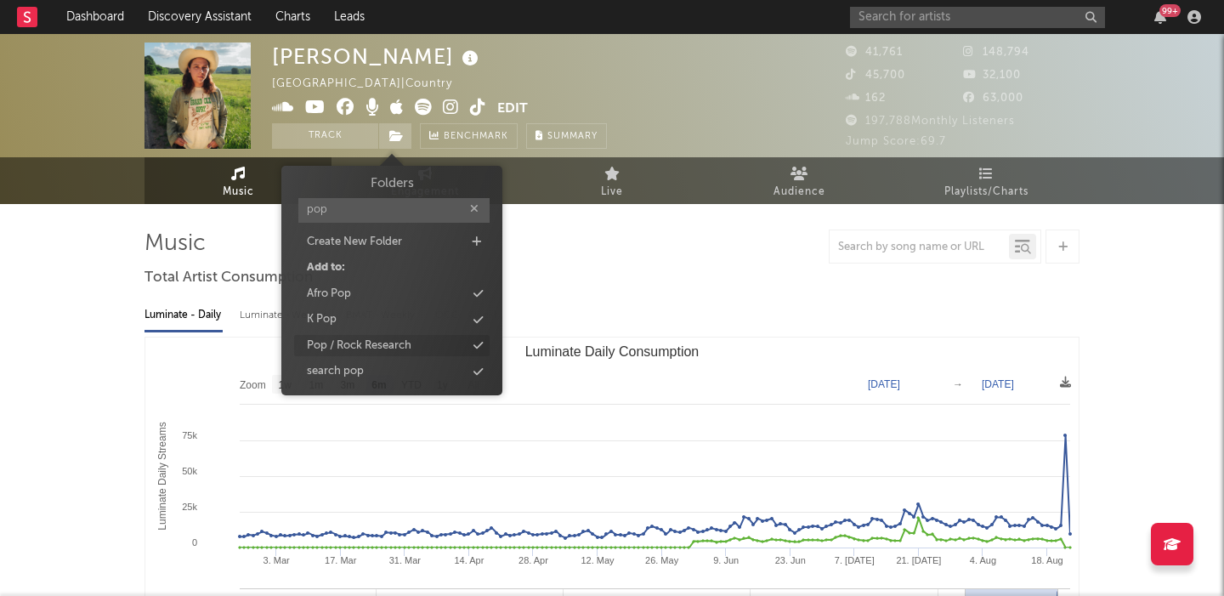
type input "pop"
click at [378, 344] on div "Pop / Rock Research" at bounding box center [359, 345] width 105 height 17
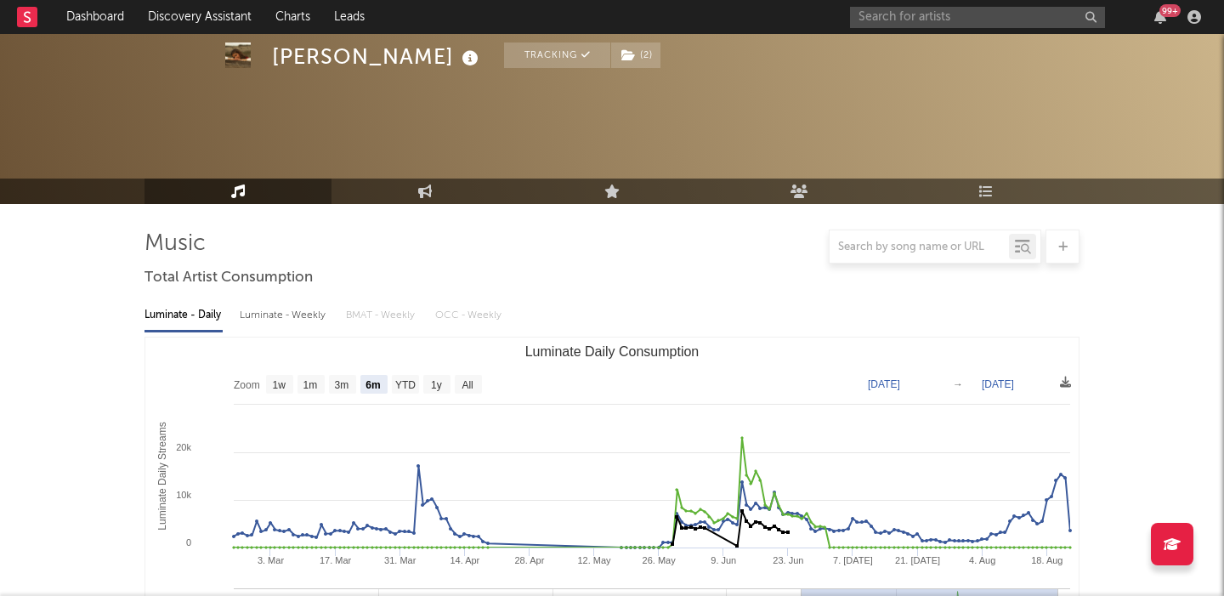
click at [110, 9] on link "Dashboard" at bounding box center [95, 17] width 82 height 34
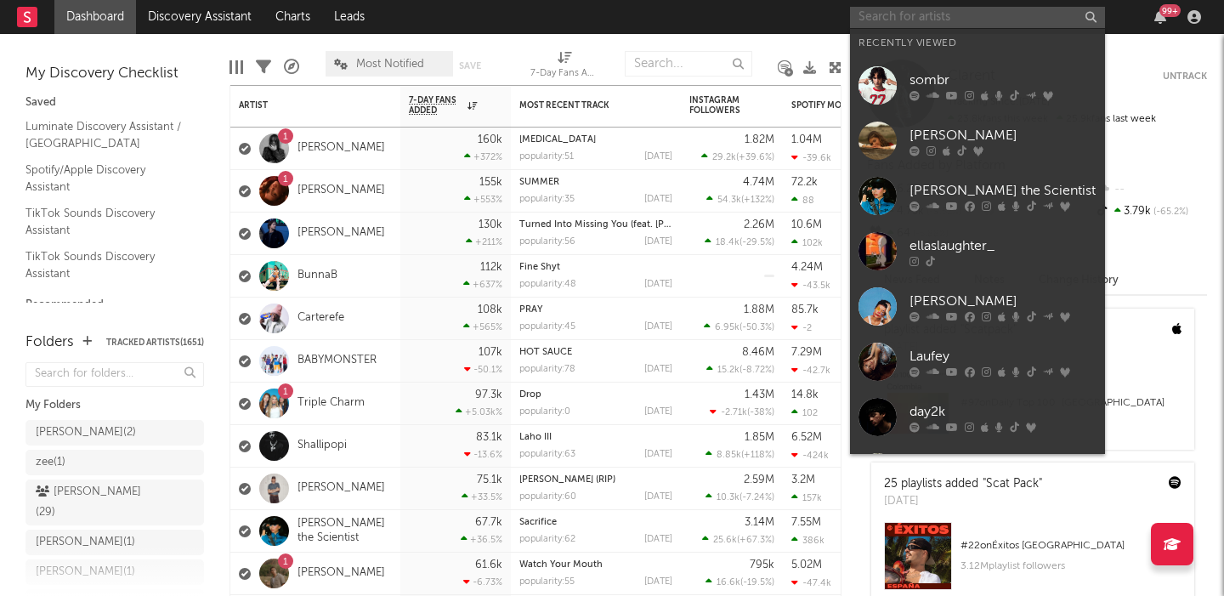
click at [978, 24] on input "text" at bounding box center [977, 17] width 255 height 21
paste input "[PERSON_NAME]"
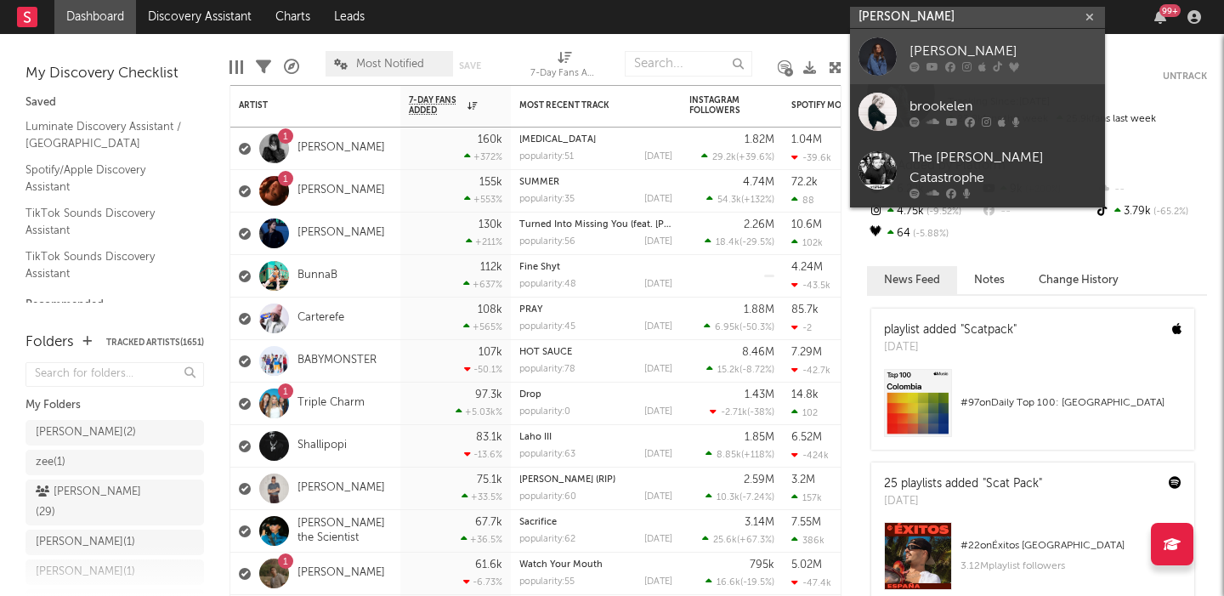
type input "[PERSON_NAME]"
click at [1007, 48] on div "[PERSON_NAME]" at bounding box center [1003, 51] width 187 height 20
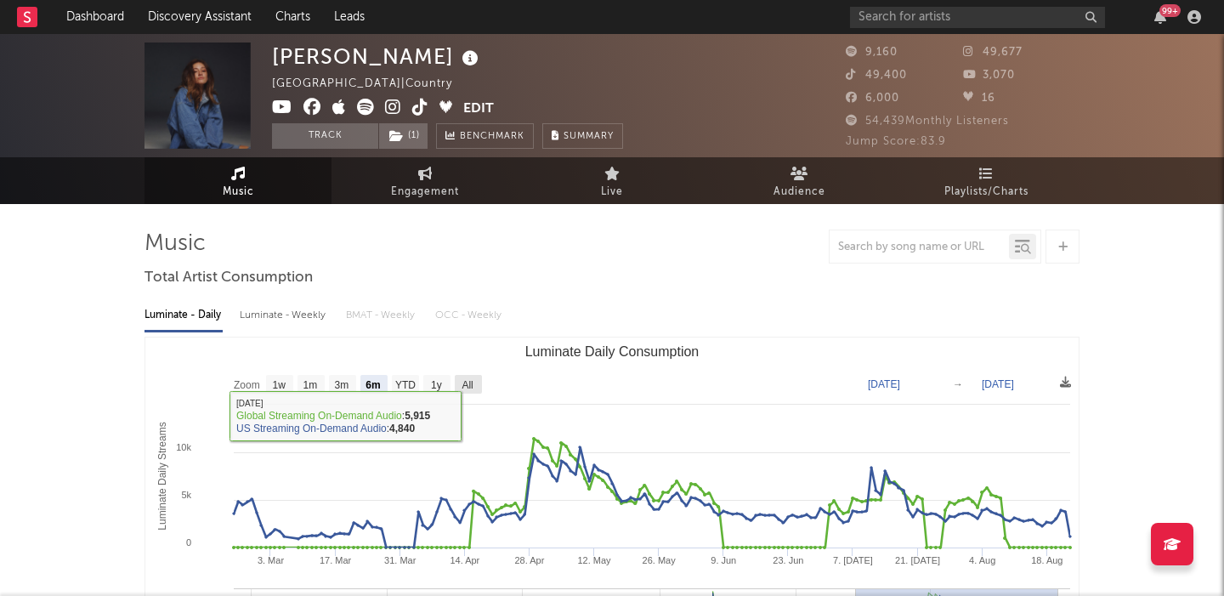
click at [471, 388] on text "All" at bounding box center [467, 385] width 11 height 12
select select "All"
type input "[DATE]"
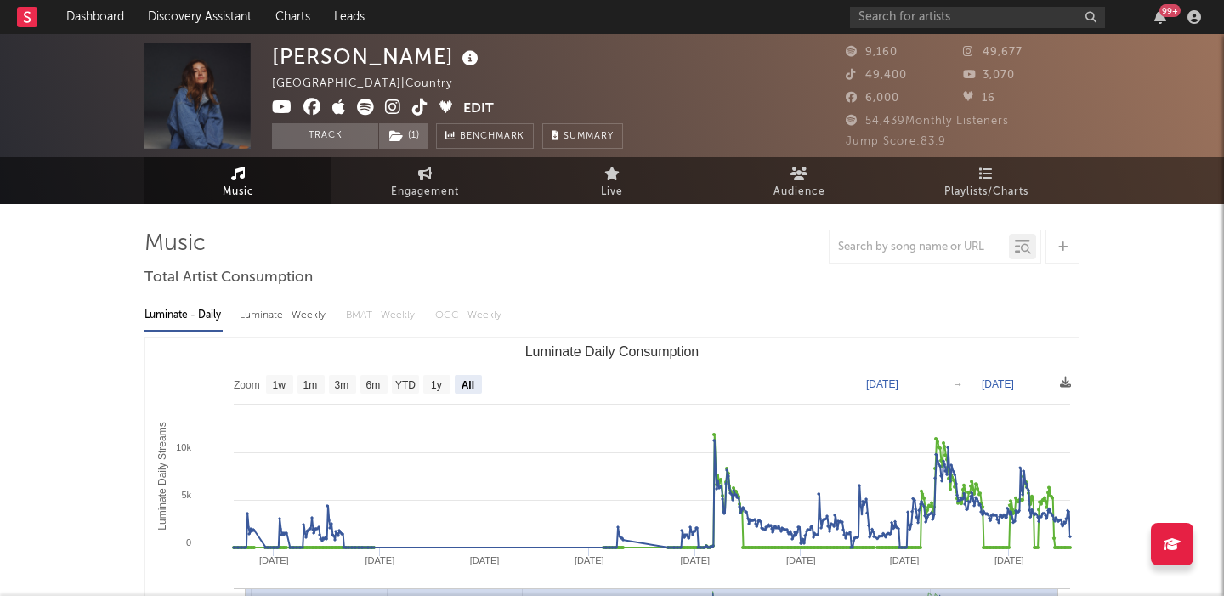
click at [309, 324] on div "Luminate - Weekly" at bounding box center [284, 315] width 89 height 29
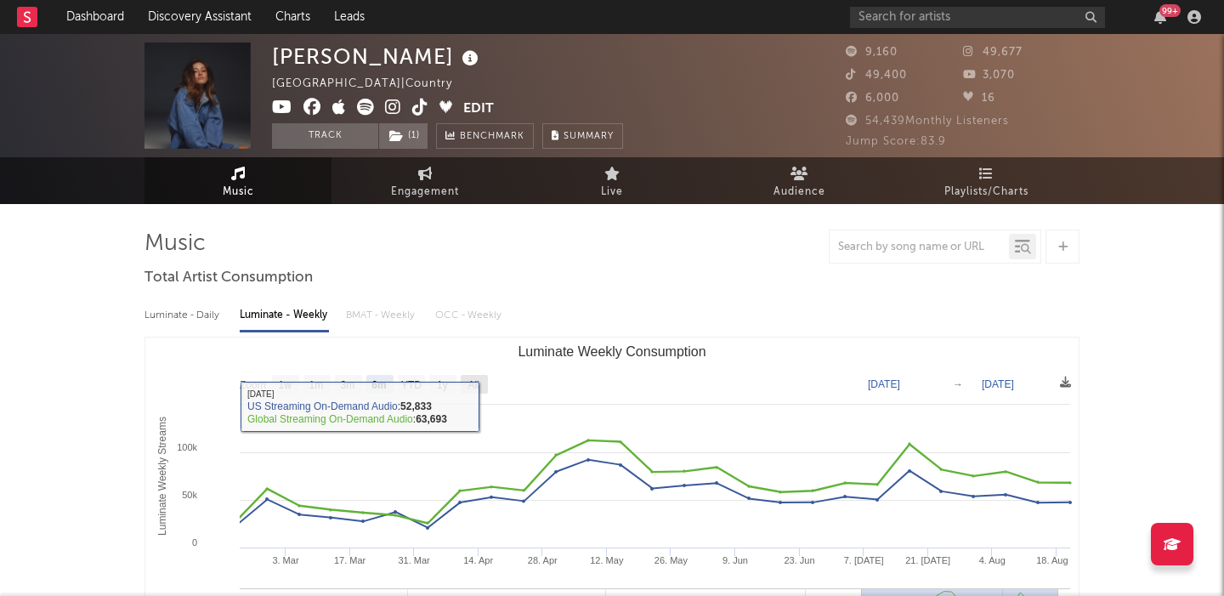
click at [471, 383] on text "All" at bounding box center [473, 385] width 11 height 12
select select "All"
type input "[DATE]"
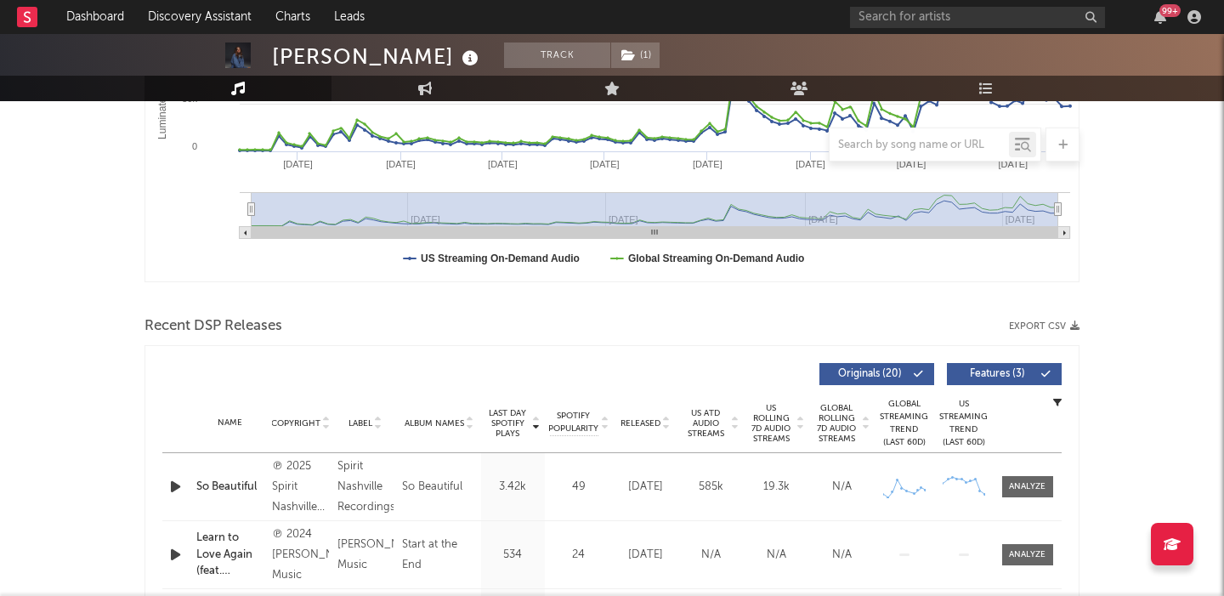
scroll to position [516, 0]
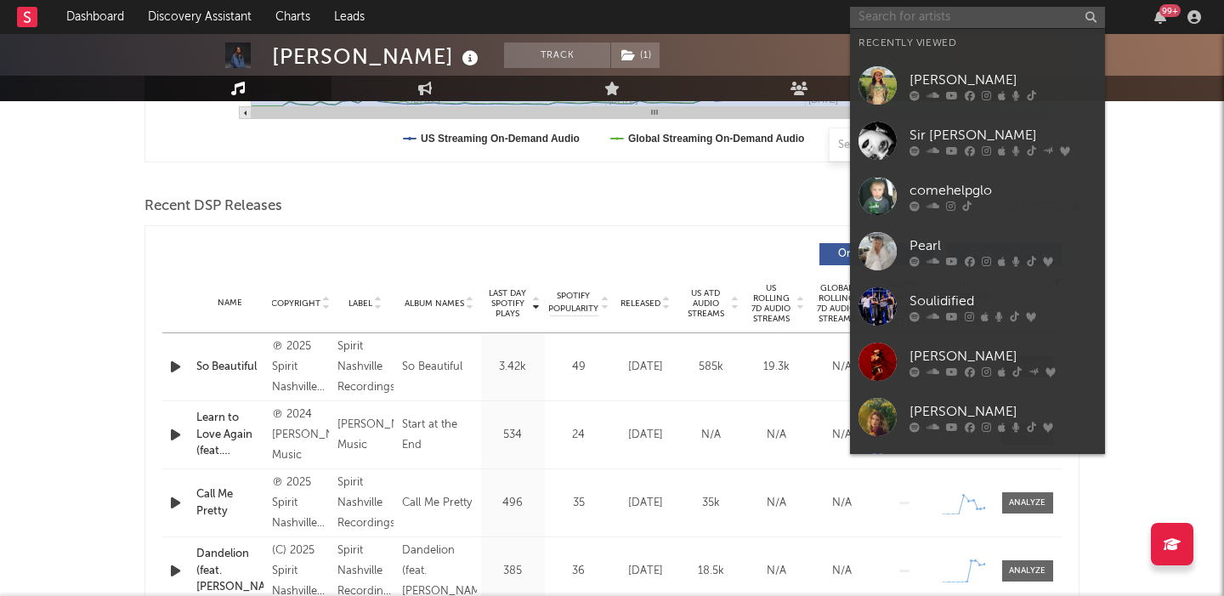
click at [884, 8] on input "text" at bounding box center [977, 17] width 255 height 21
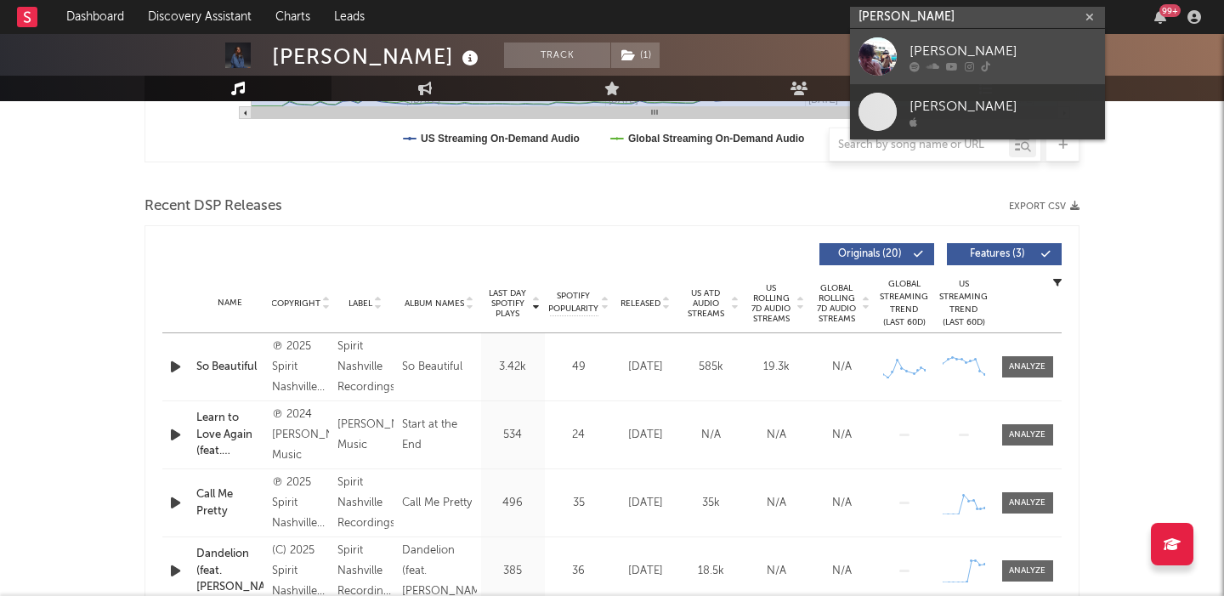
type input "[PERSON_NAME]"
click at [915, 45] on div "[PERSON_NAME]" at bounding box center [1003, 51] width 187 height 20
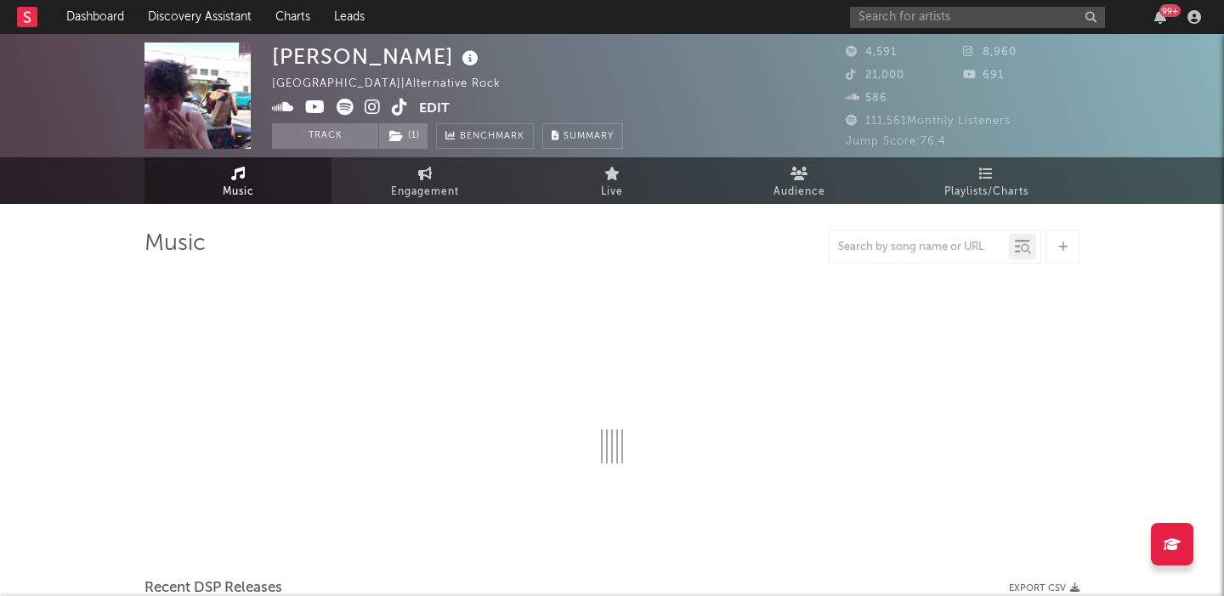
select select "6m"
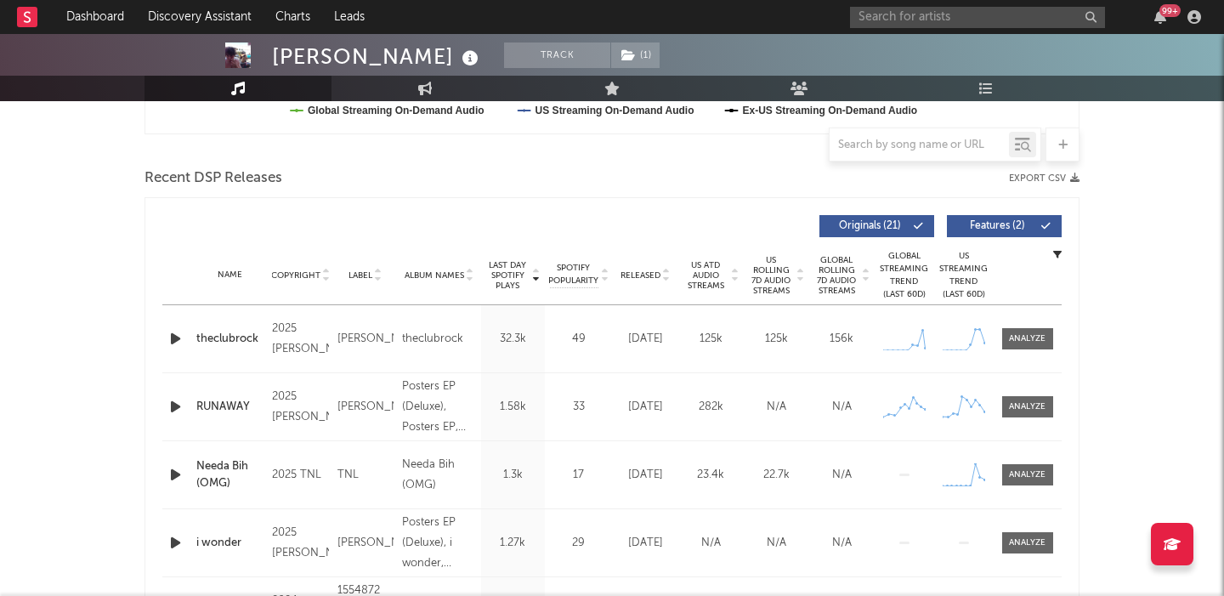
scroll to position [554, 0]
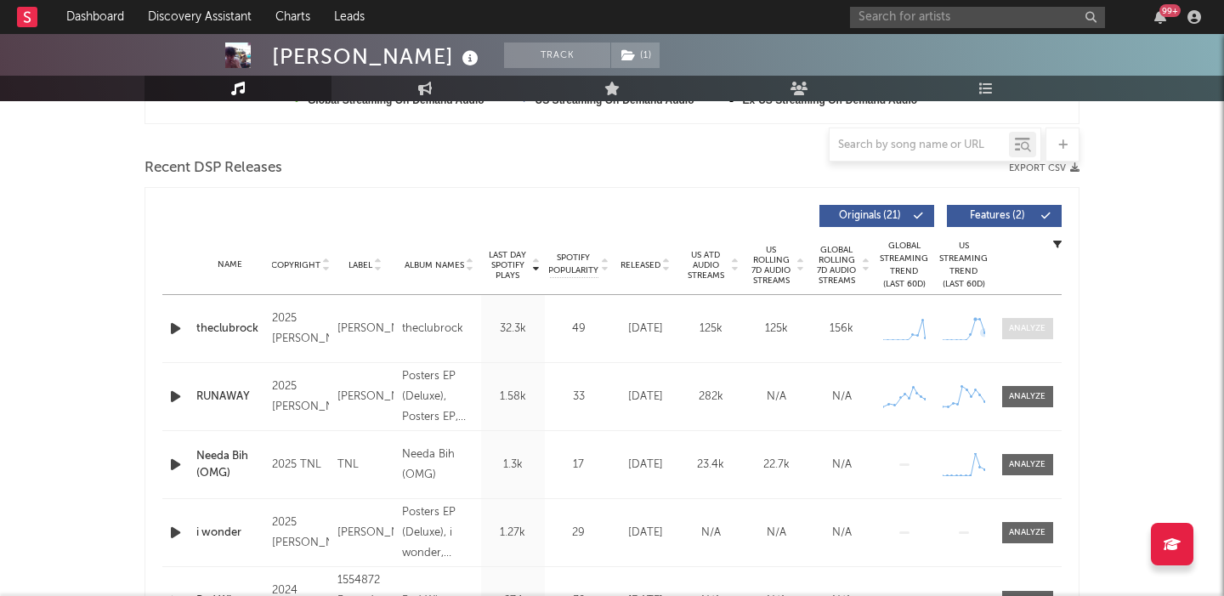
click at [1031, 327] on div at bounding box center [1027, 328] width 37 height 13
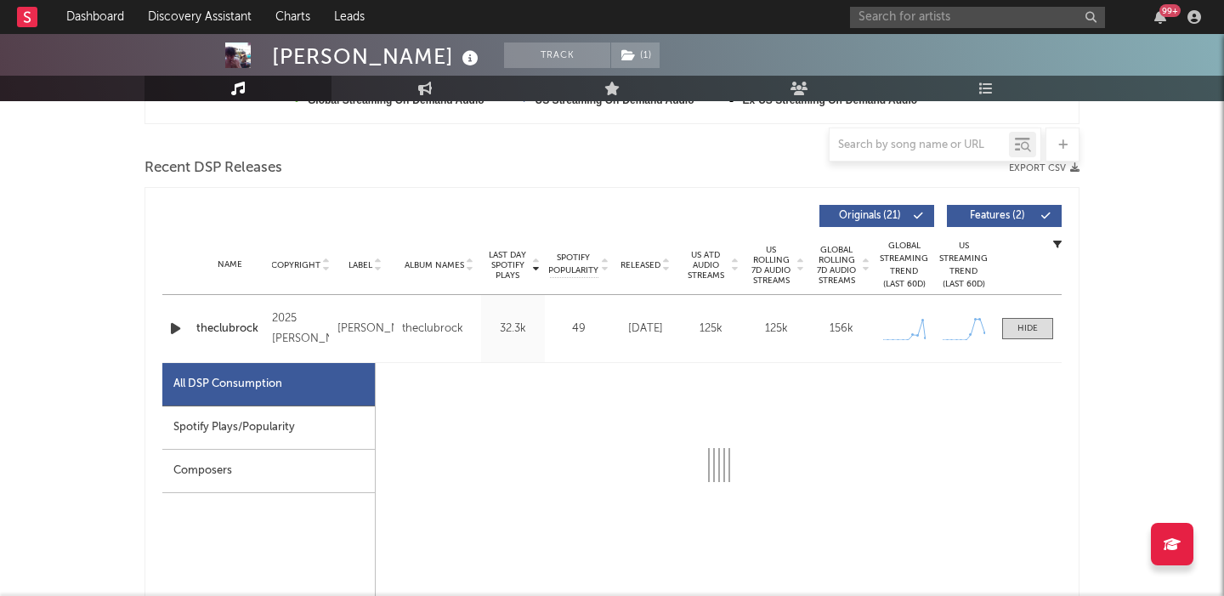
select select "1w"
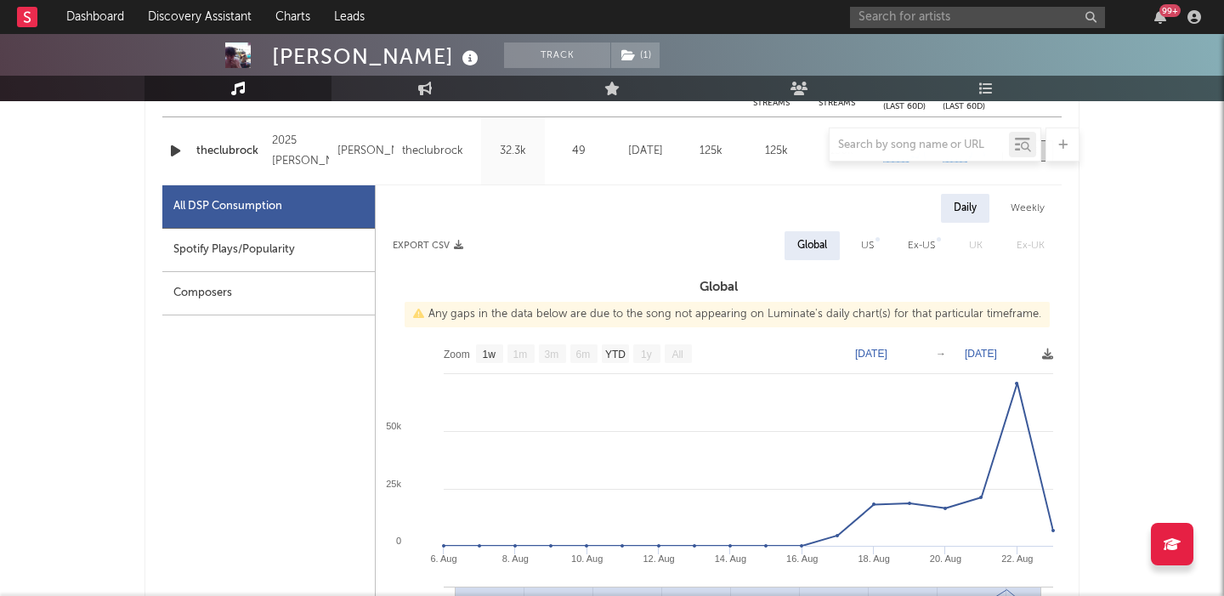
scroll to position [751, 0]
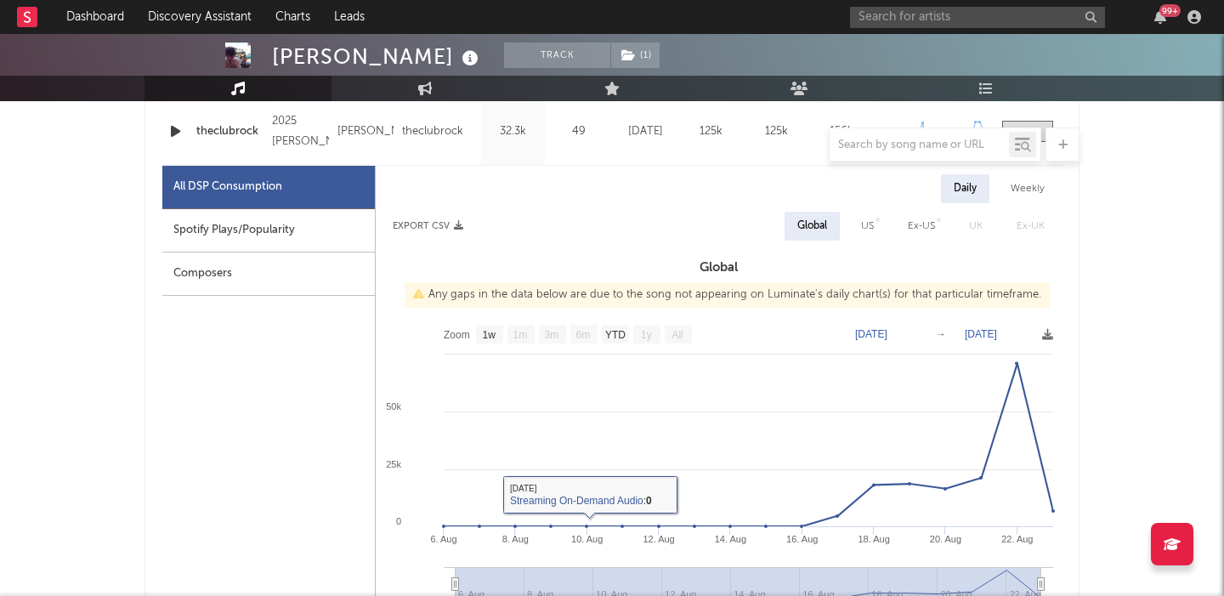
click at [276, 232] on div "Spotify Plays/Popularity" at bounding box center [268, 230] width 213 height 43
select select "1w"
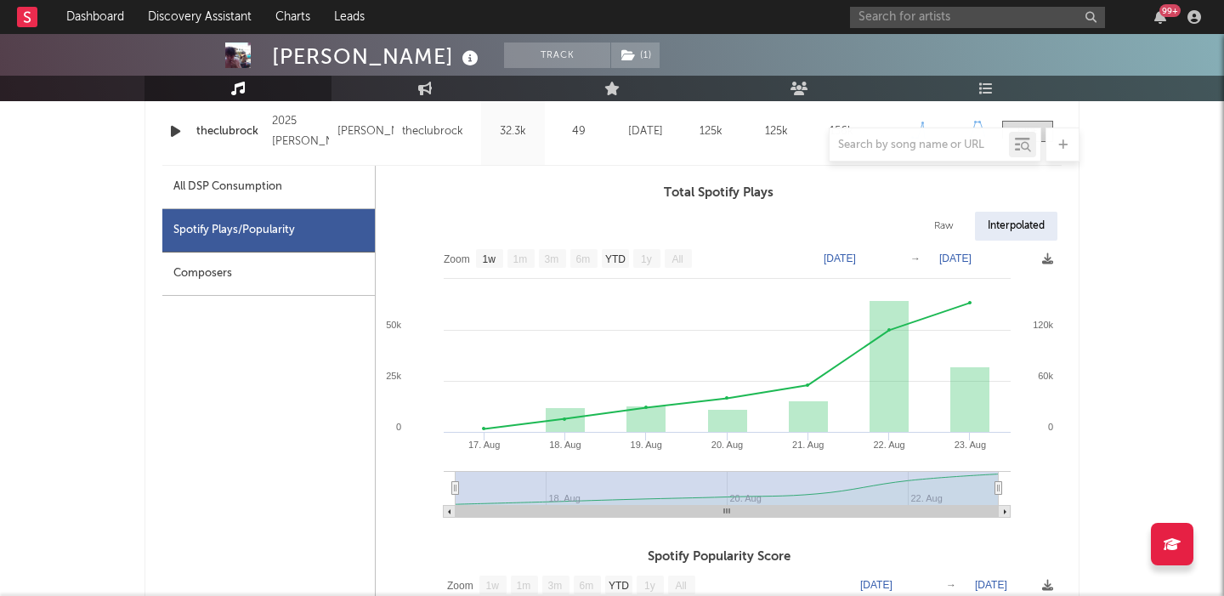
click at [938, 218] on div "Raw" at bounding box center [943, 226] width 45 height 29
select select "1w"
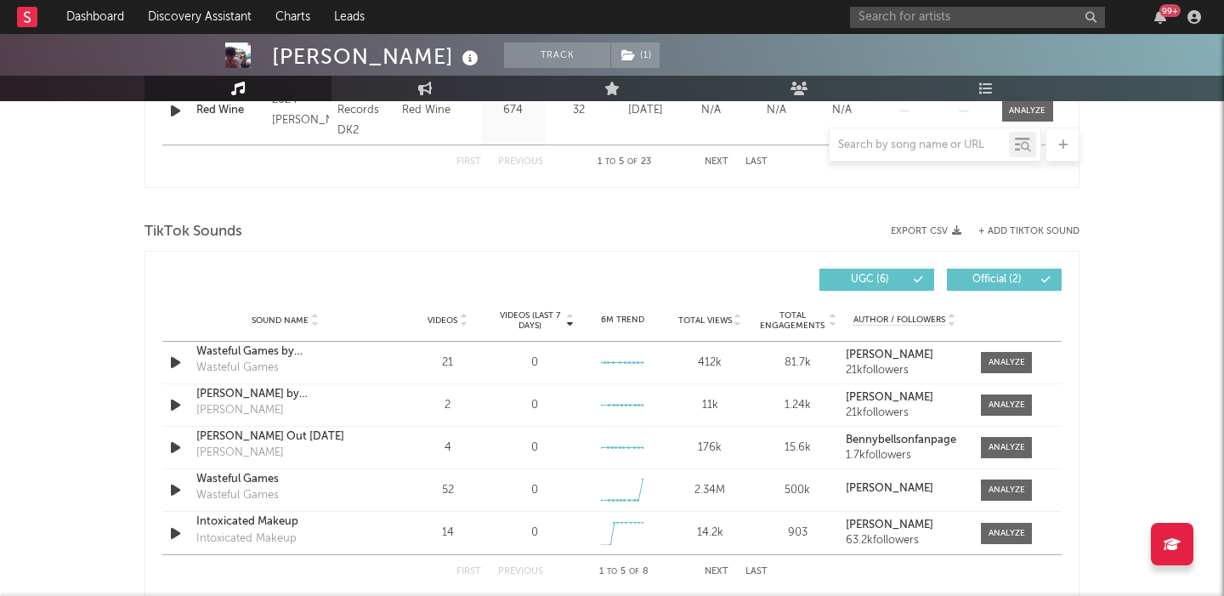
scroll to position [1918, 0]
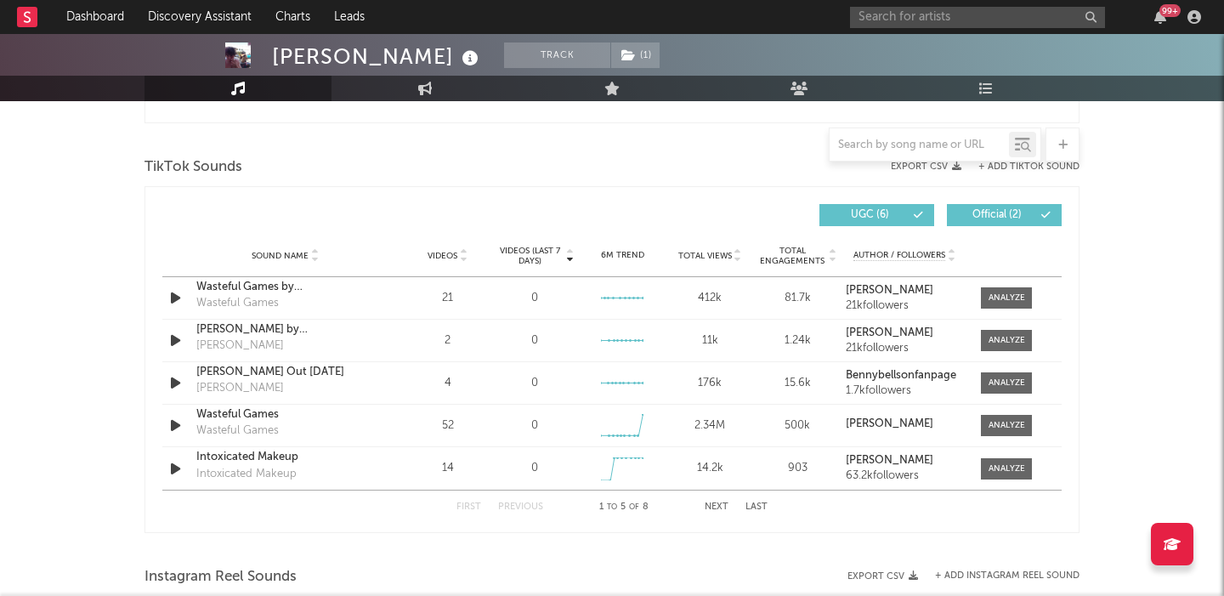
click at [450, 260] on div "Videos" at bounding box center [447, 255] width 79 height 13
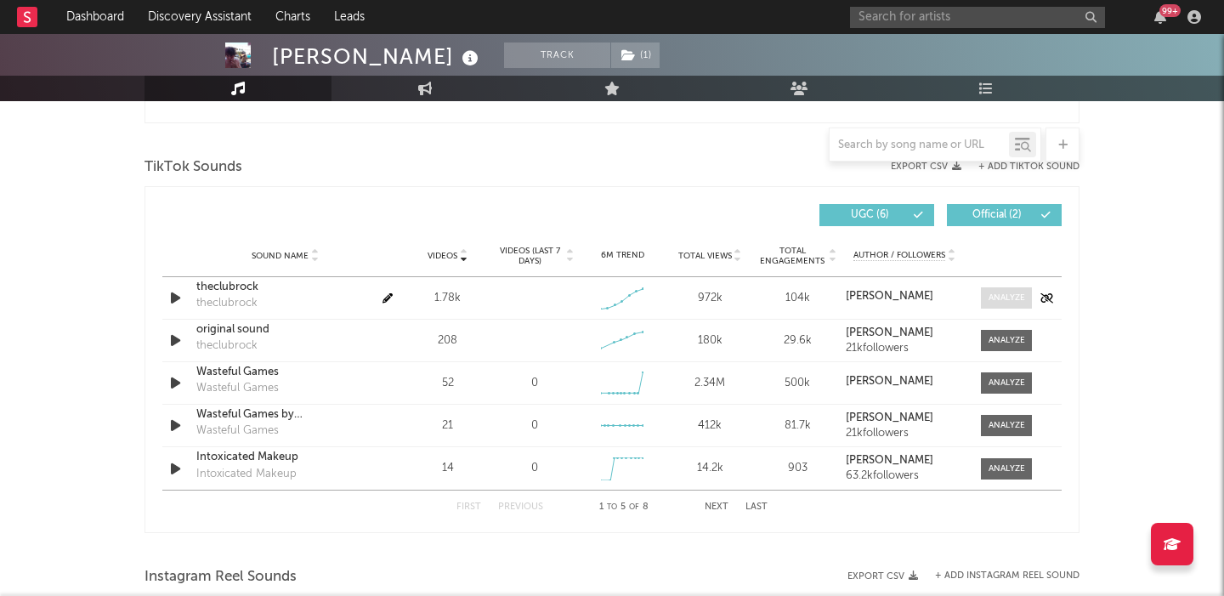
click at [1006, 292] on div at bounding box center [1007, 298] width 37 height 13
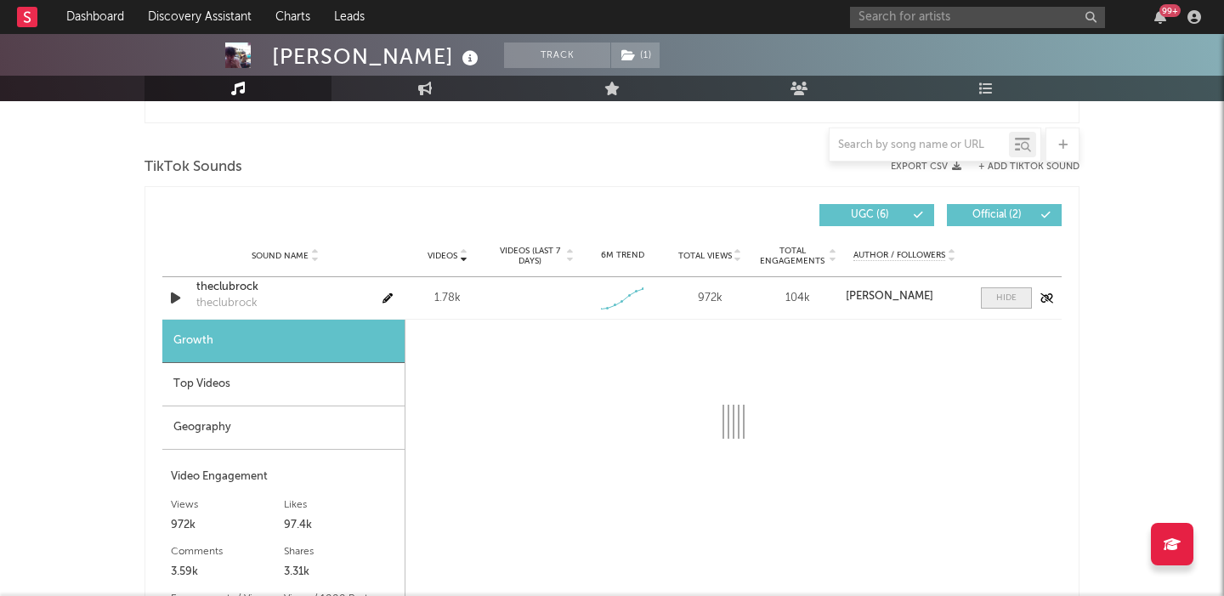
select select "1w"
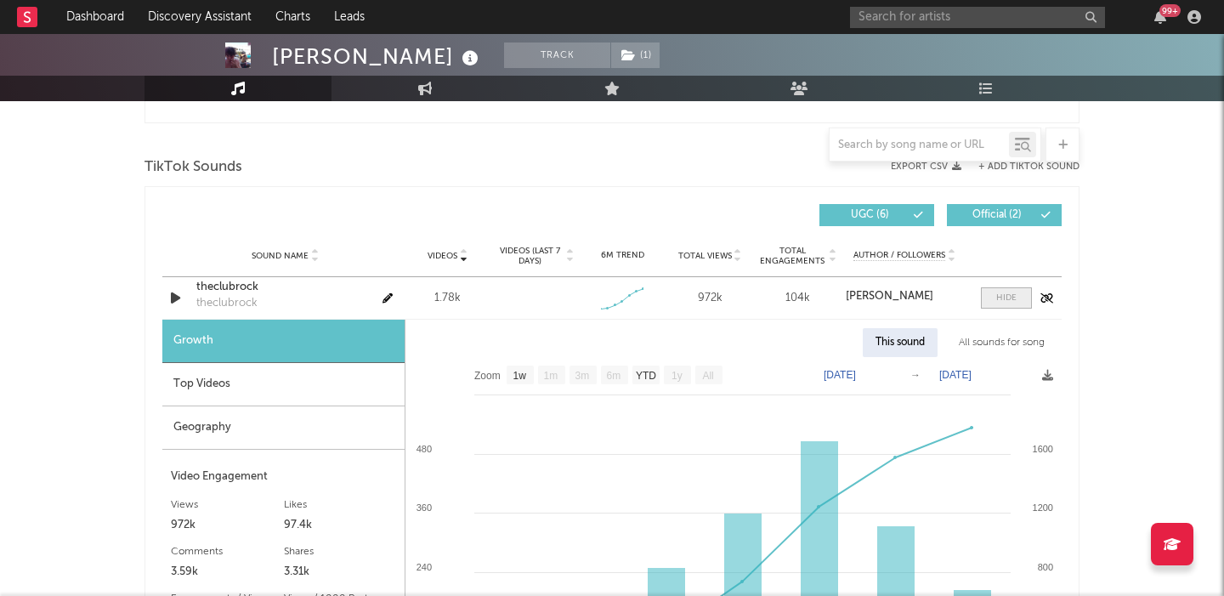
scroll to position [2081, 0]
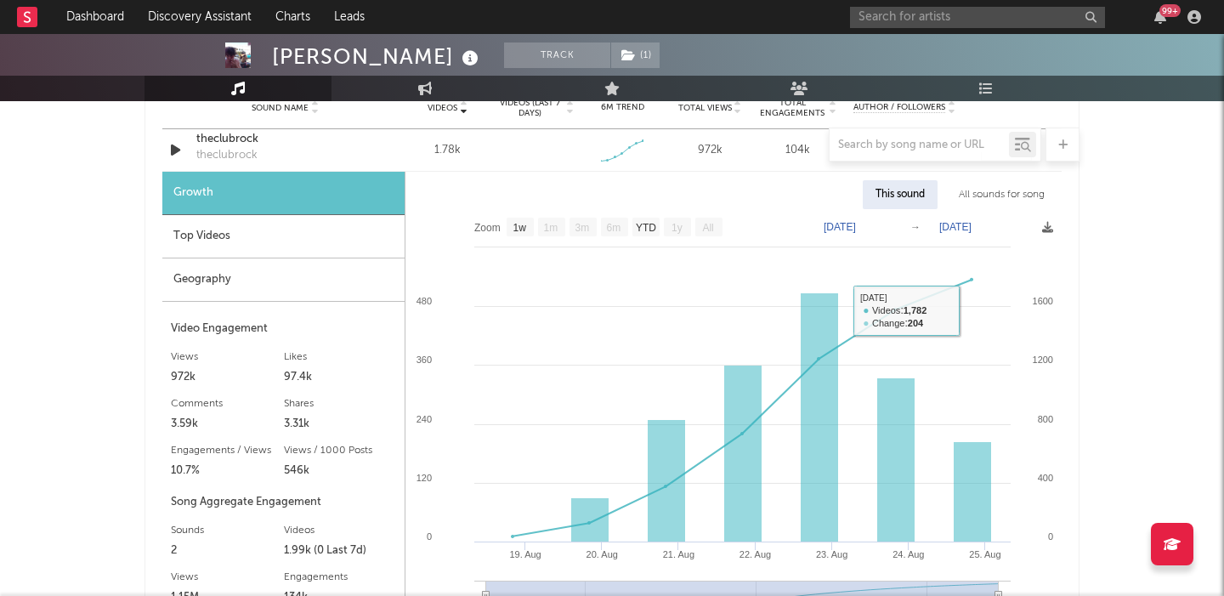
click at [1017, 183] on div "All sounds for song" at bounding box center [1001, 194] width 111 height 29
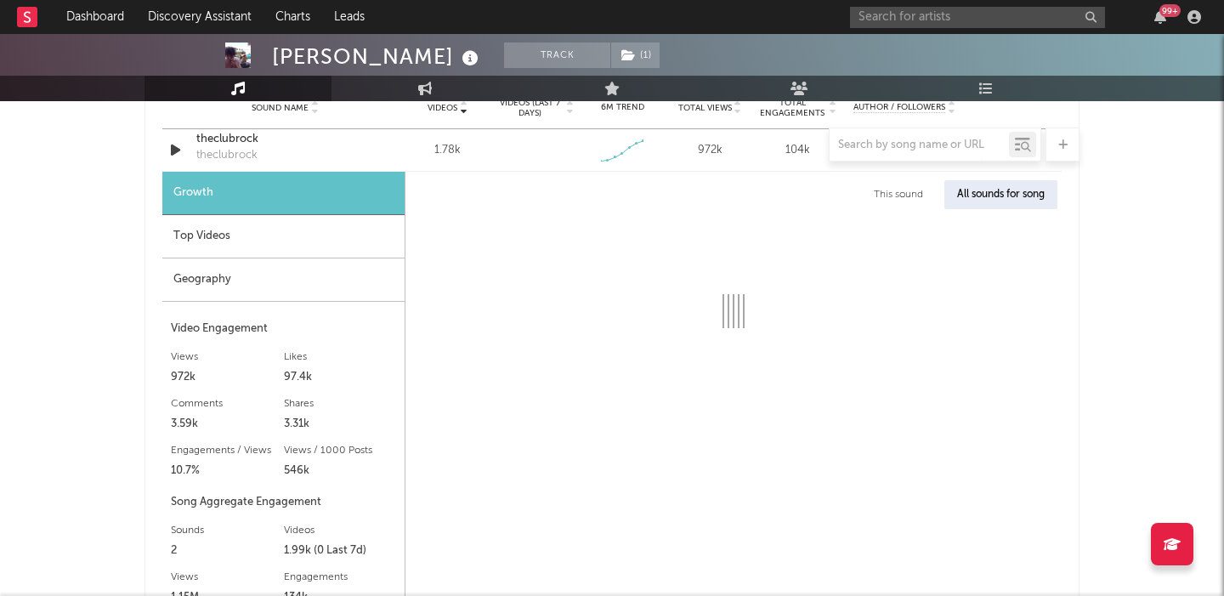
select select "1w"
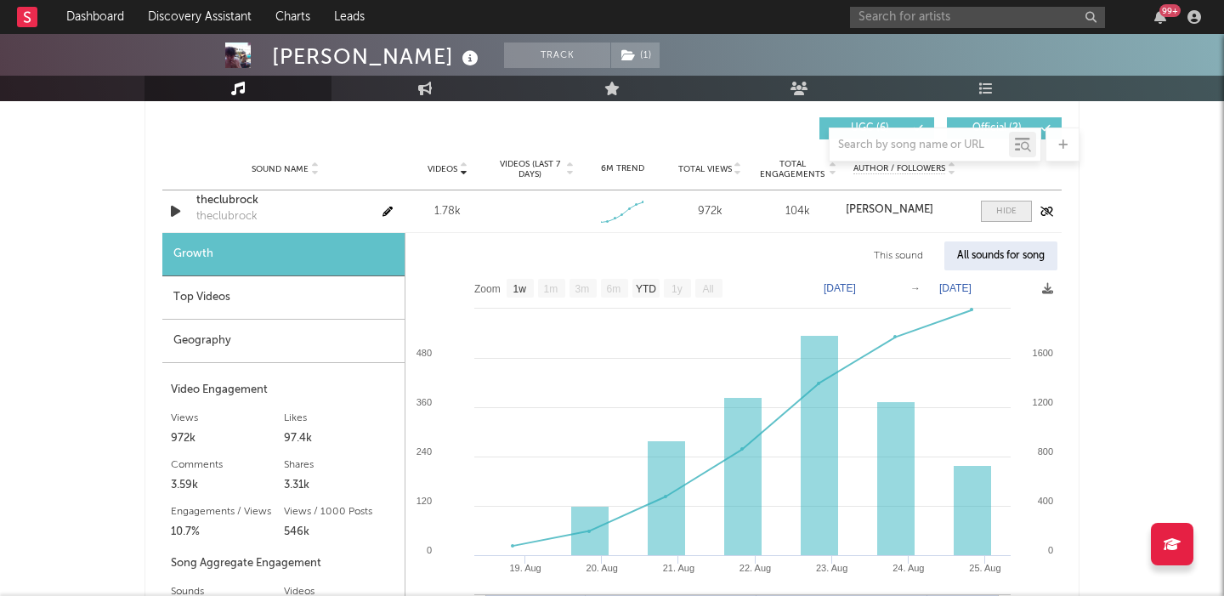
scroll to position [2005, 0]
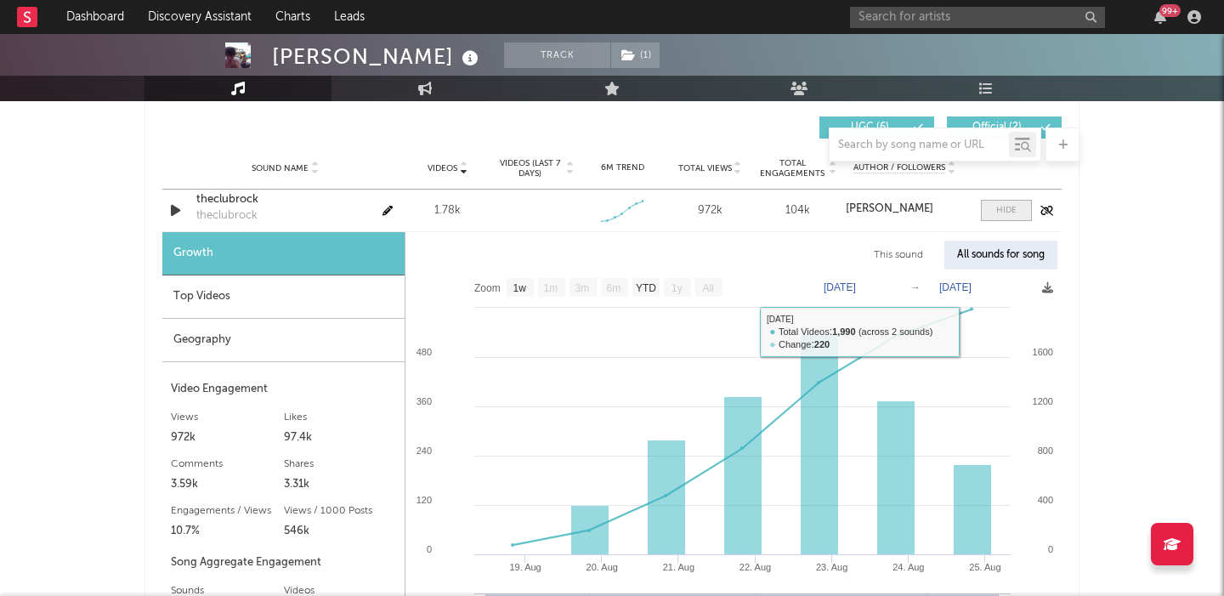
click at [994, 210] on span at bounding box center [1006, 210] width 51 height 21
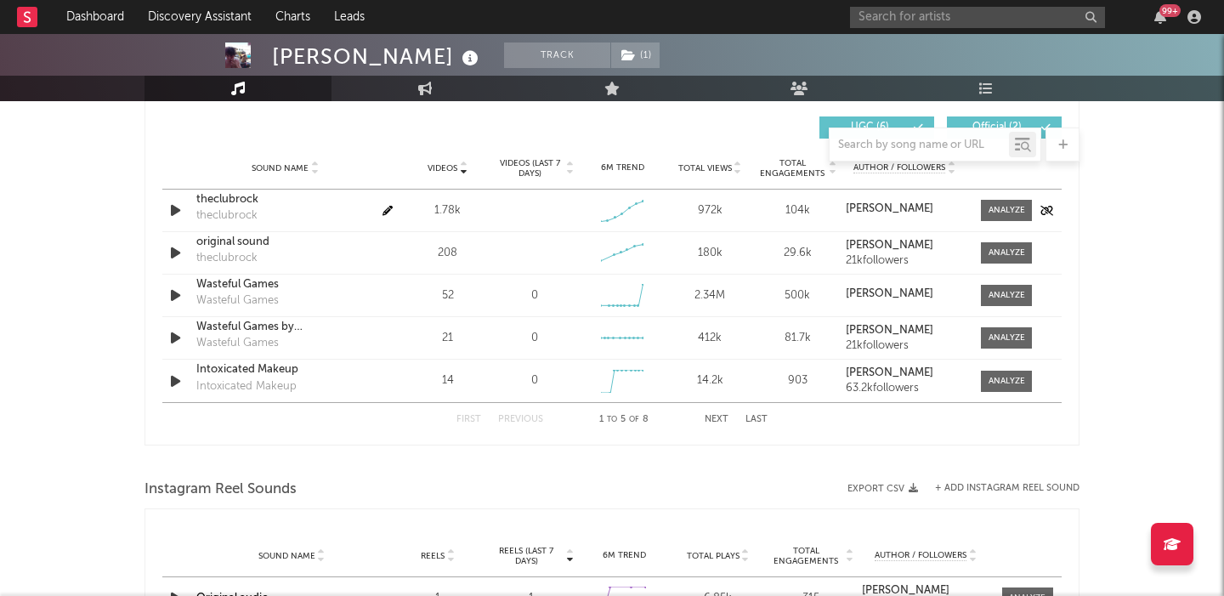
click at [218, 196] on div "theclubrock" at bounding box center [285, 199] width 178 height 17
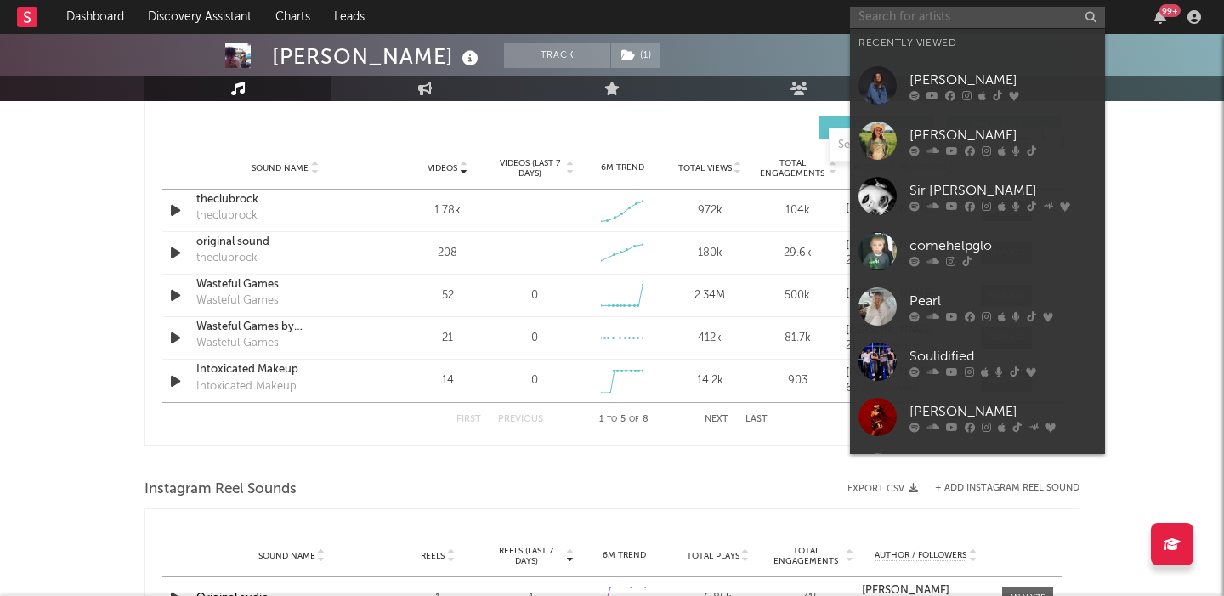
click at [869, 14] on input "text" at bounding box center [977, 17] width 255 height 21
paste input "DJ Asul"
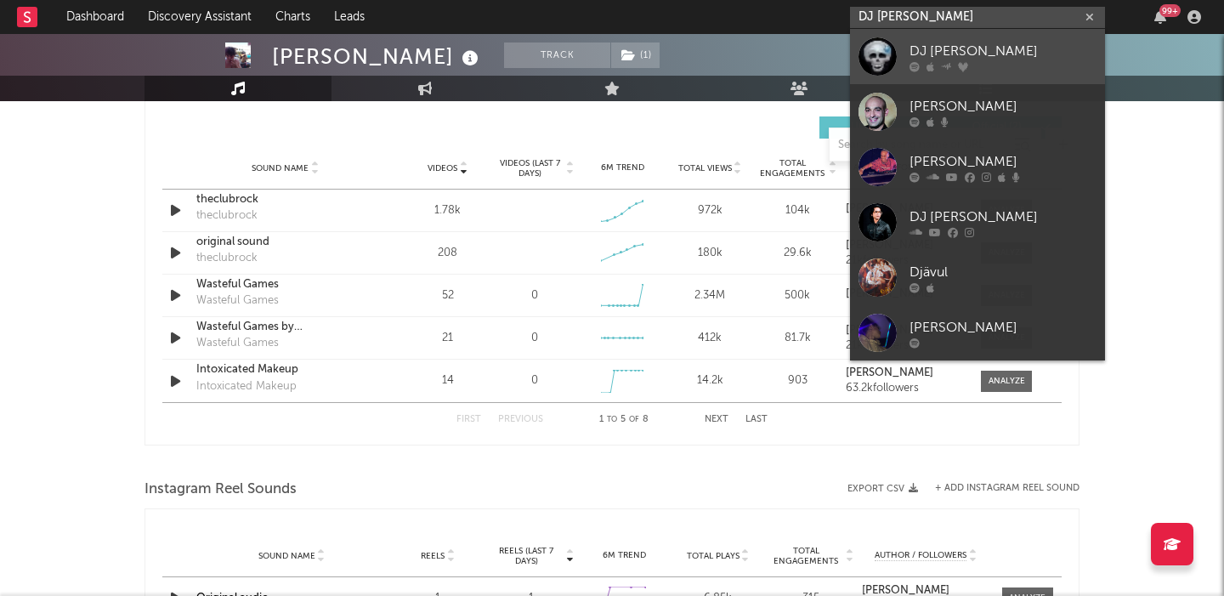
type input "DJ Asul"
click at [956, 60] on div "DJ Asul" at bounding box center [1003, 51] width 187 height 20
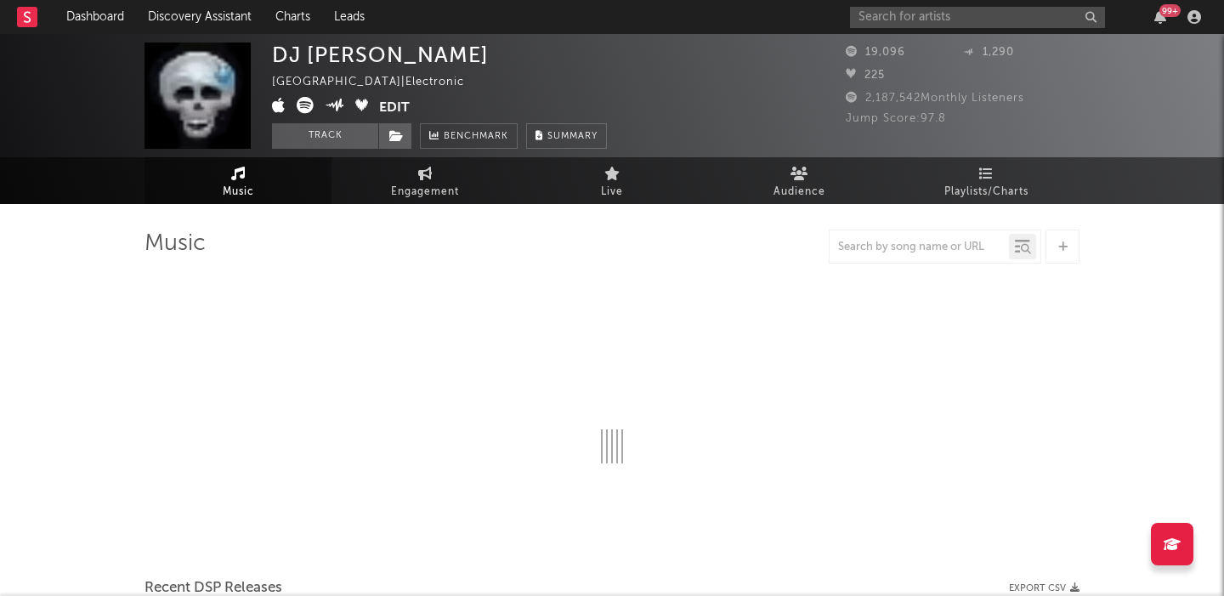
select select "6m"
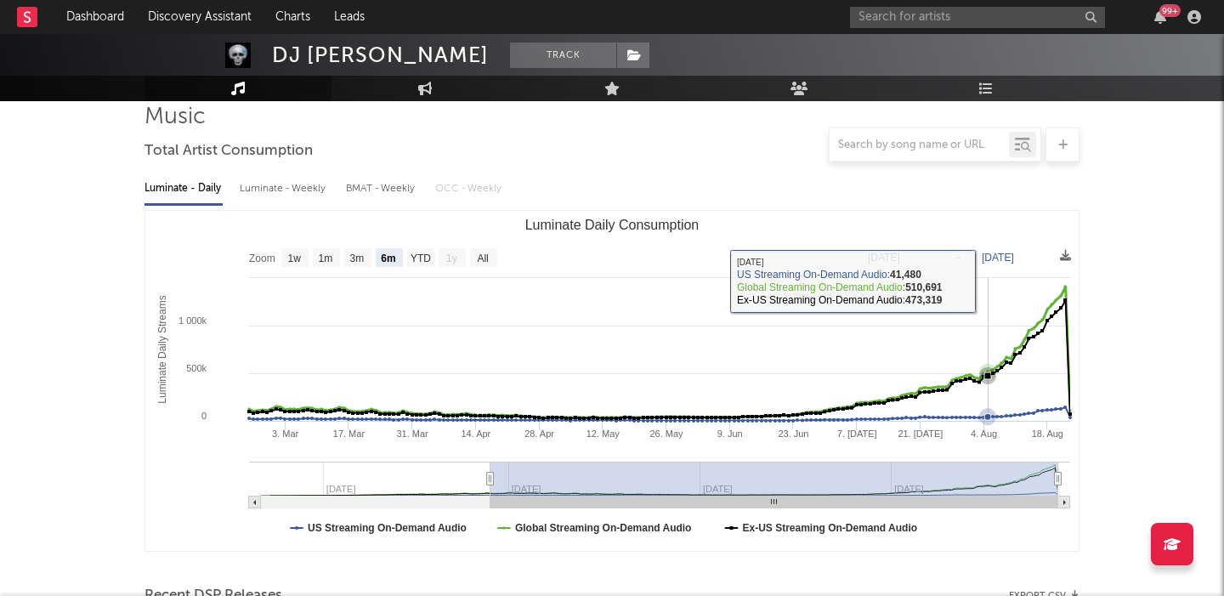
scroll to position [569, 0]
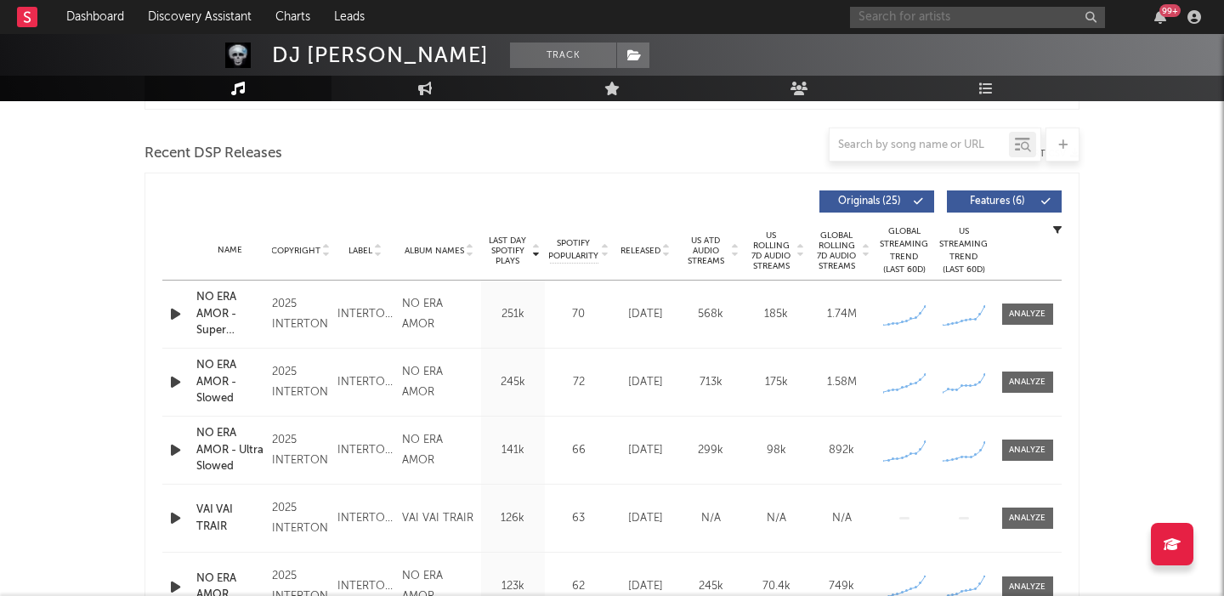
paste input "[PERSON_NAME]"
click at [932, 20] on input "text" at bounding box center [977, 17] width 255 height 21
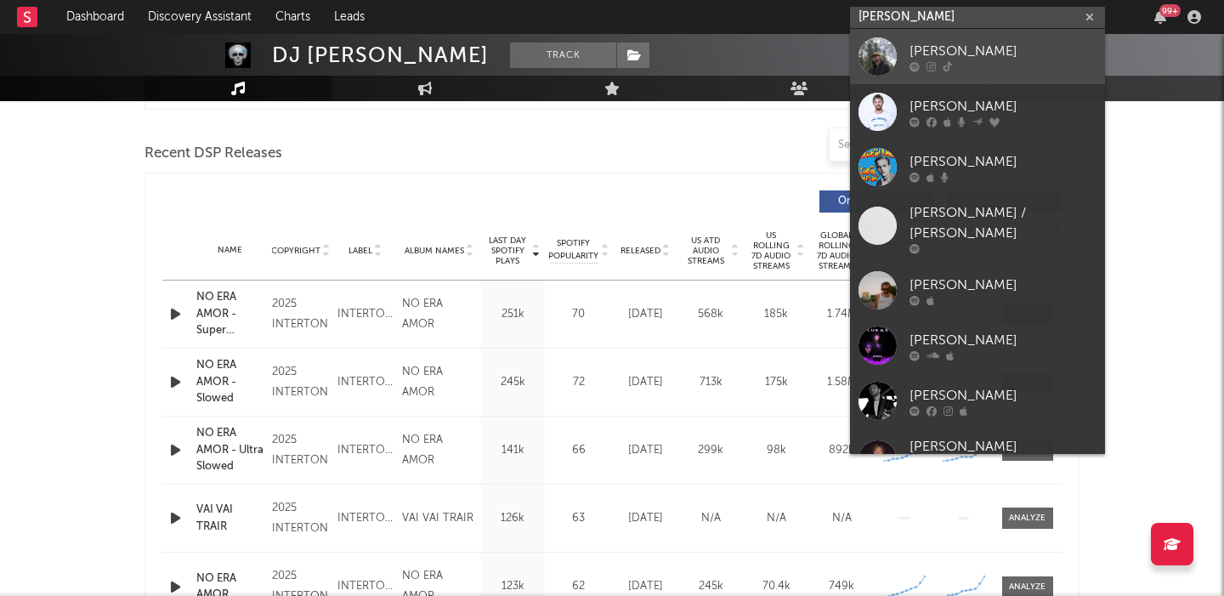
type input "[PERSON_NAME]"
click at [999, 44] on div "[PERSON_NAME]" at bounding box center [1003, 51] width 187 height 20
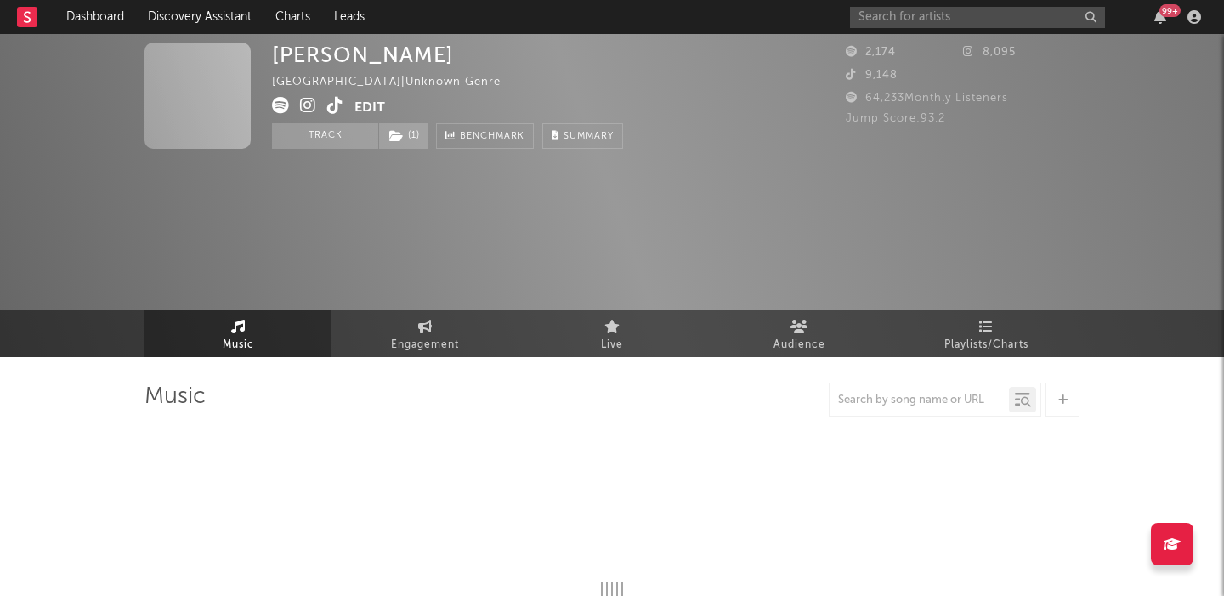
select select "6m"
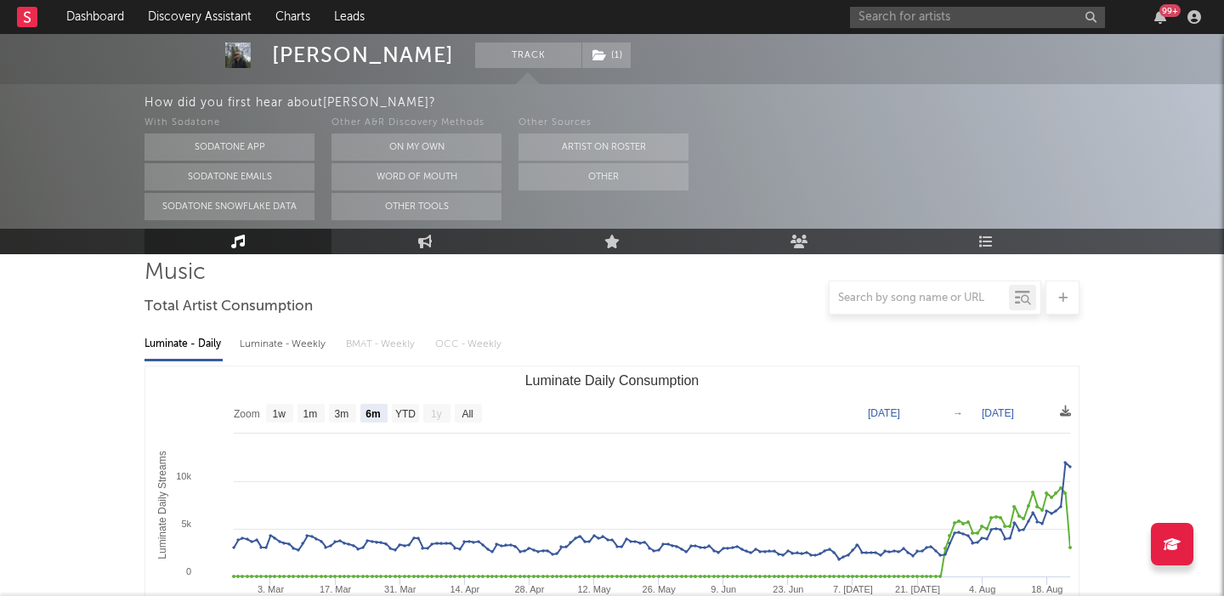
scroll to position [133, 0]
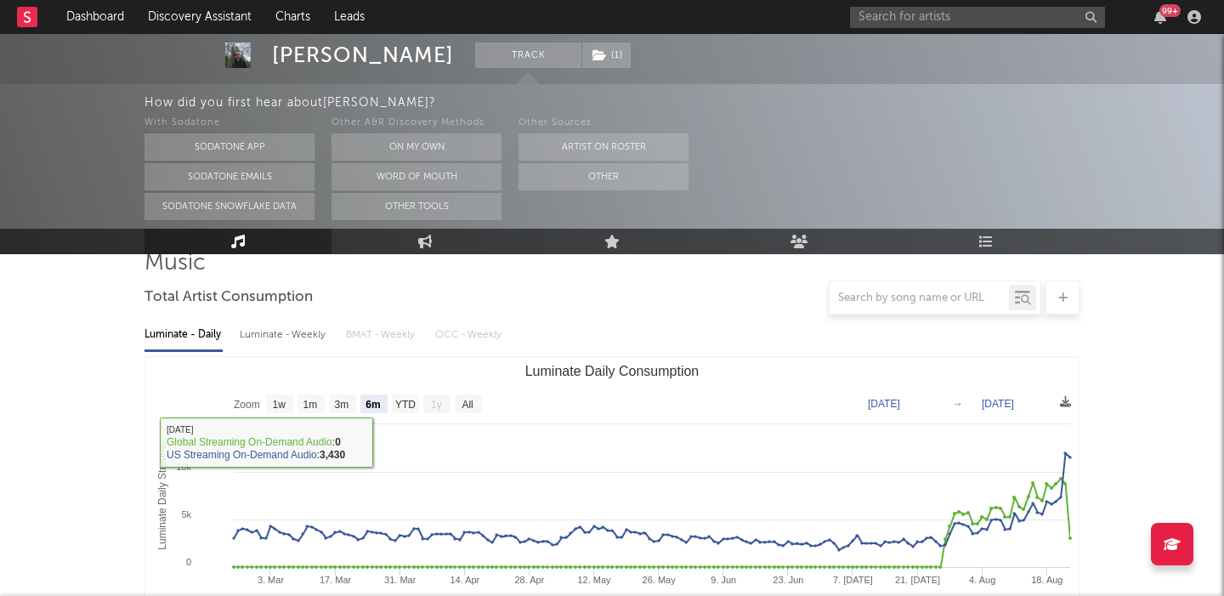
click at [314, 337] on div "Luminate - Weekly" at bounding box center [284, 334] width 89 height 29
select select "6m"
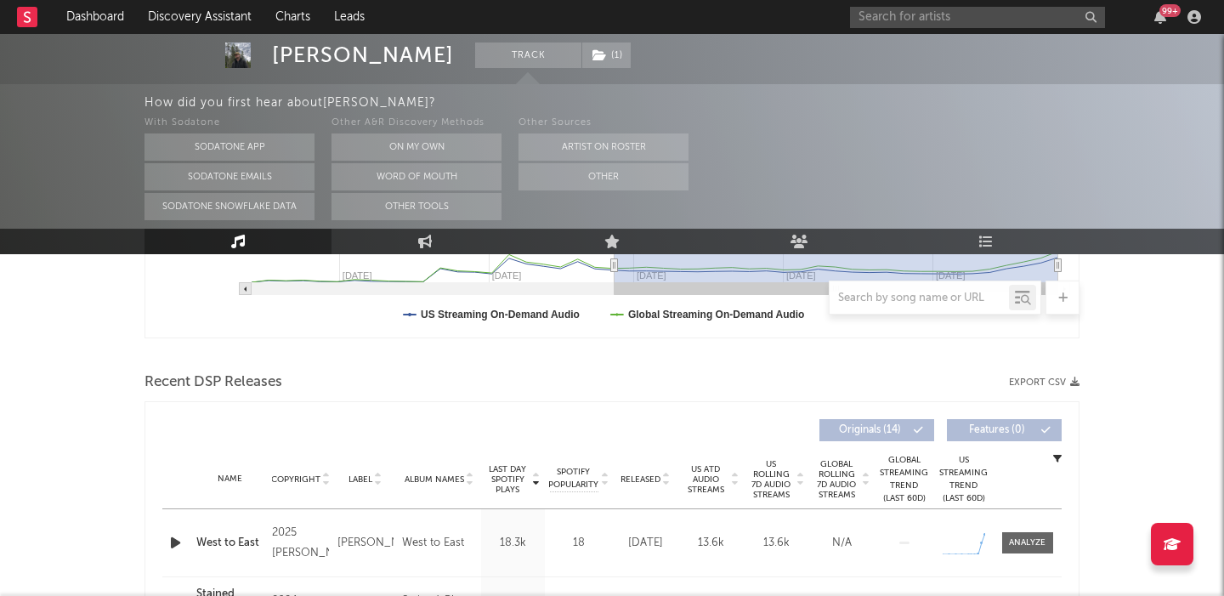
scroll to position [550, 0]
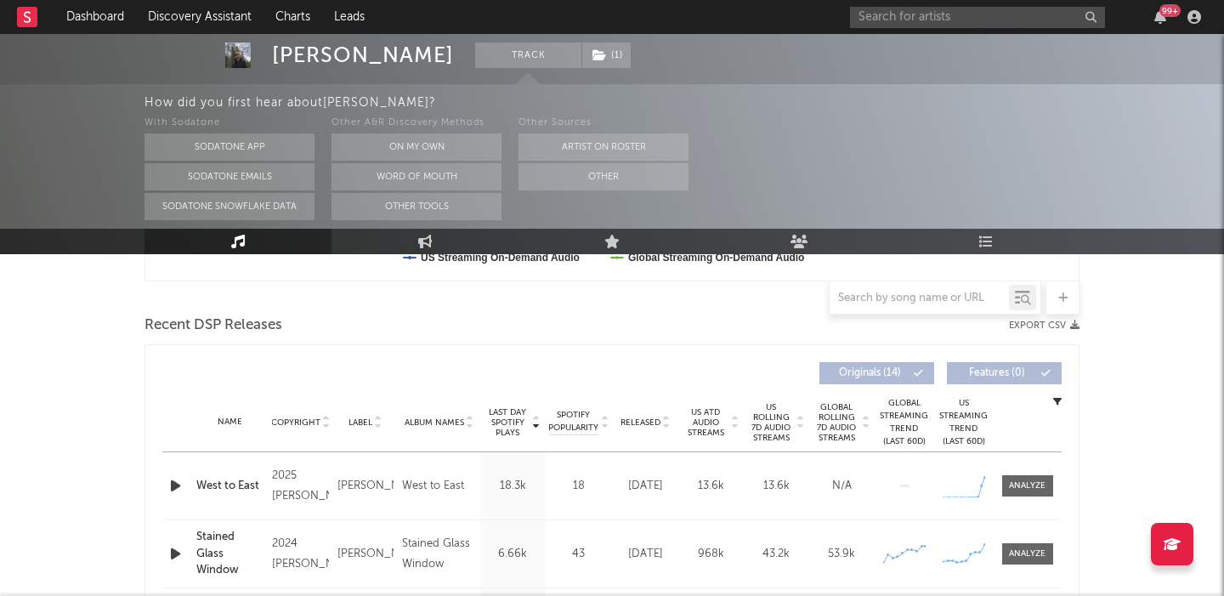
click at [762, 436] on span "US Rolling 7D Audio Streams" at bounding box center [771, 422] width 47 height 41
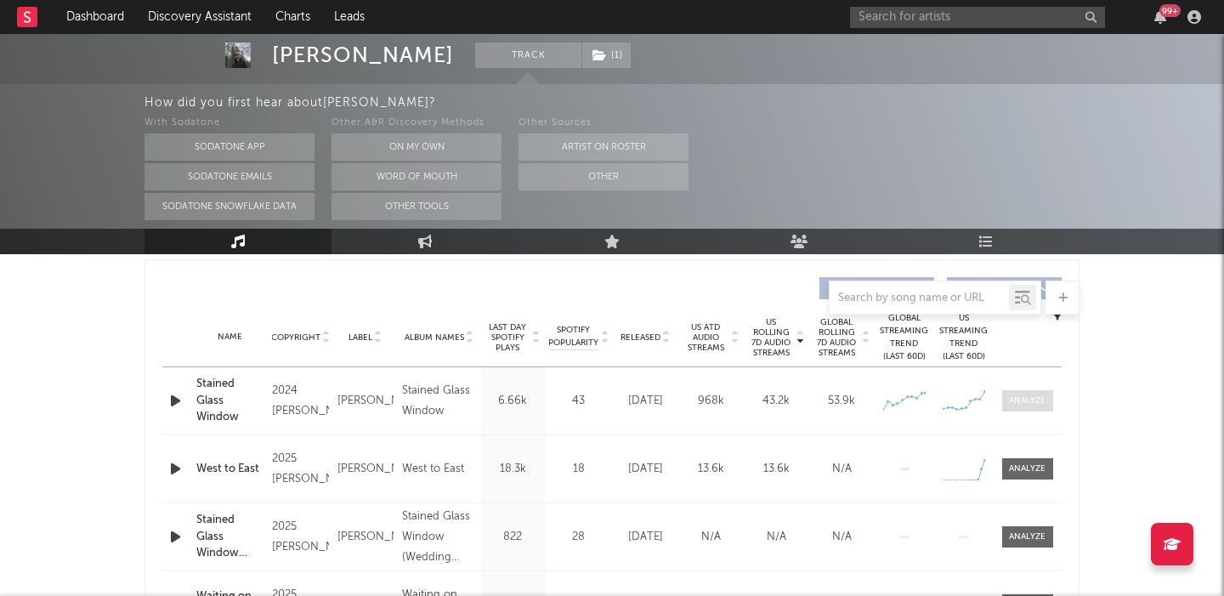
click at [1029, 405] on div at bounding box center [1027, 400] width 37 height 13
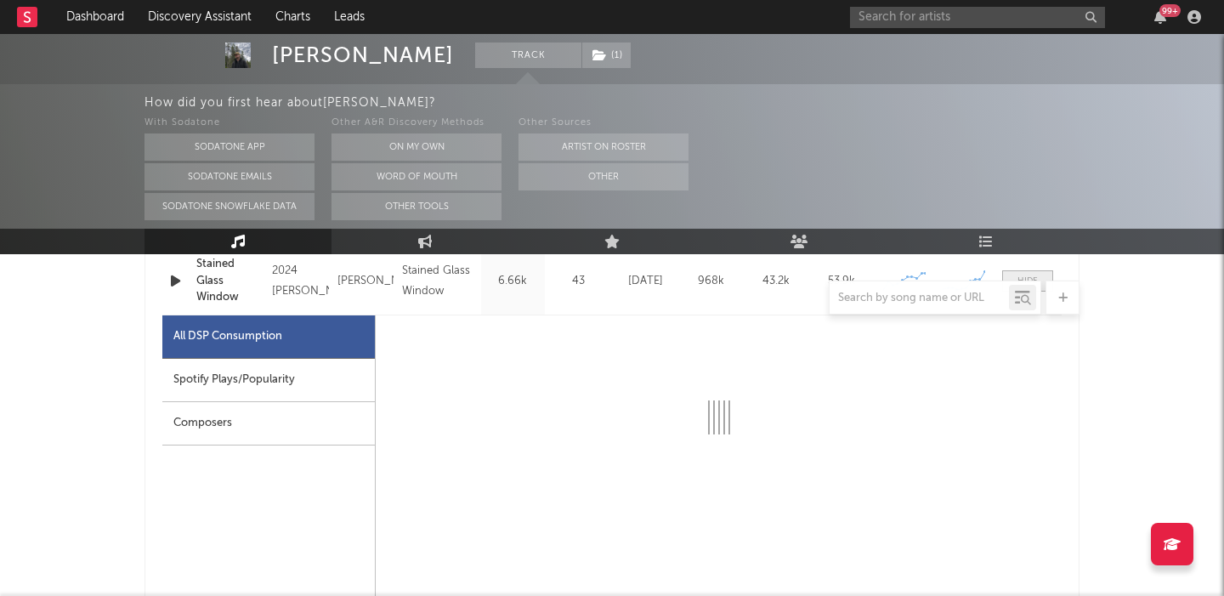
scroll to position [795, 0]
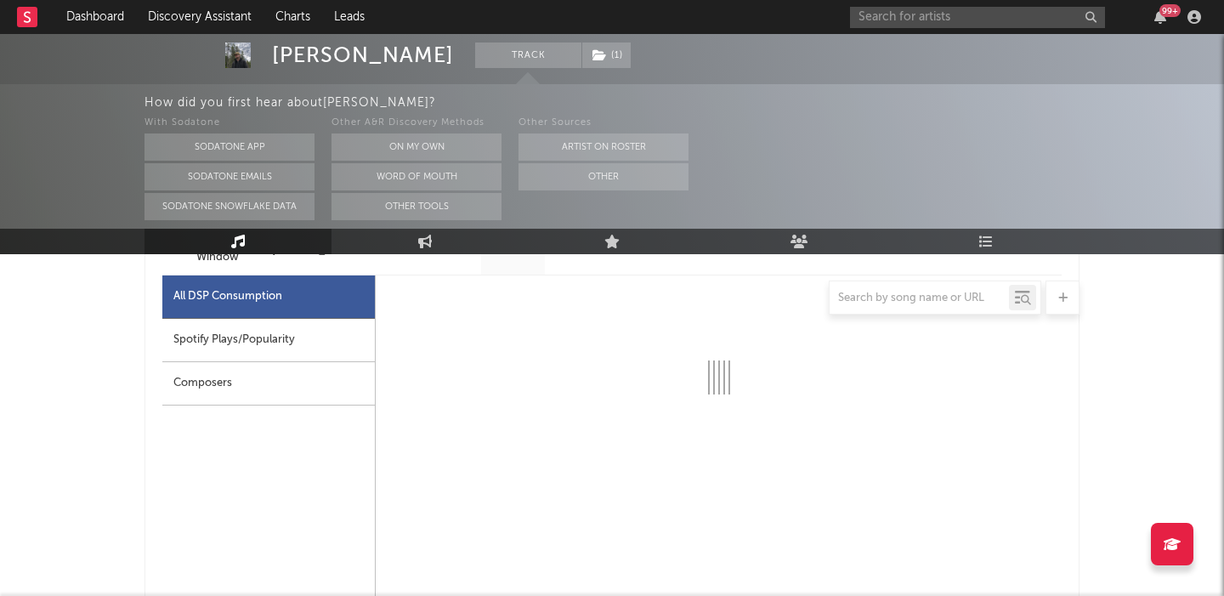
select select "6m"
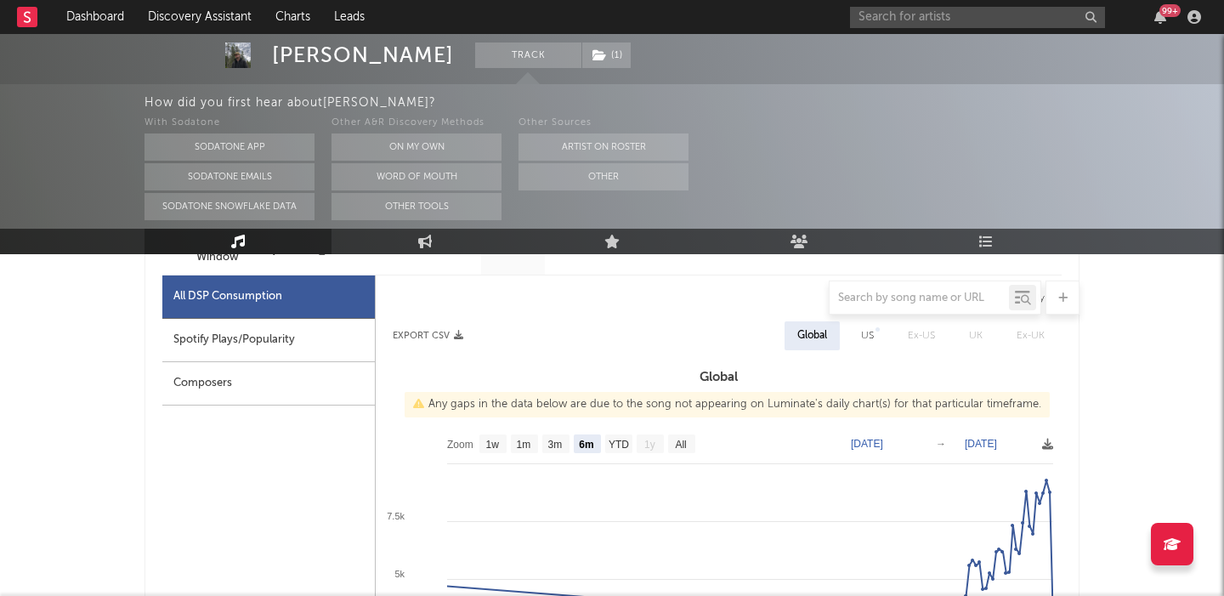
click at [872, 332] on div "US" at bounding box center [867, 336] width 13 height 20
select select "6m"
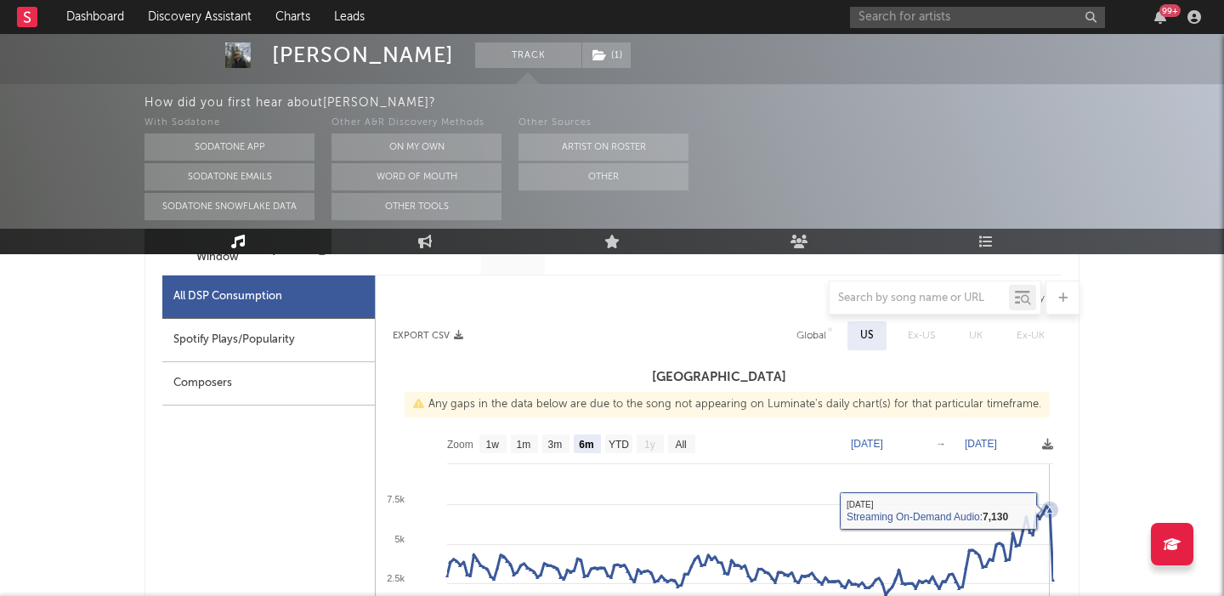
scroll to position [676, 0]
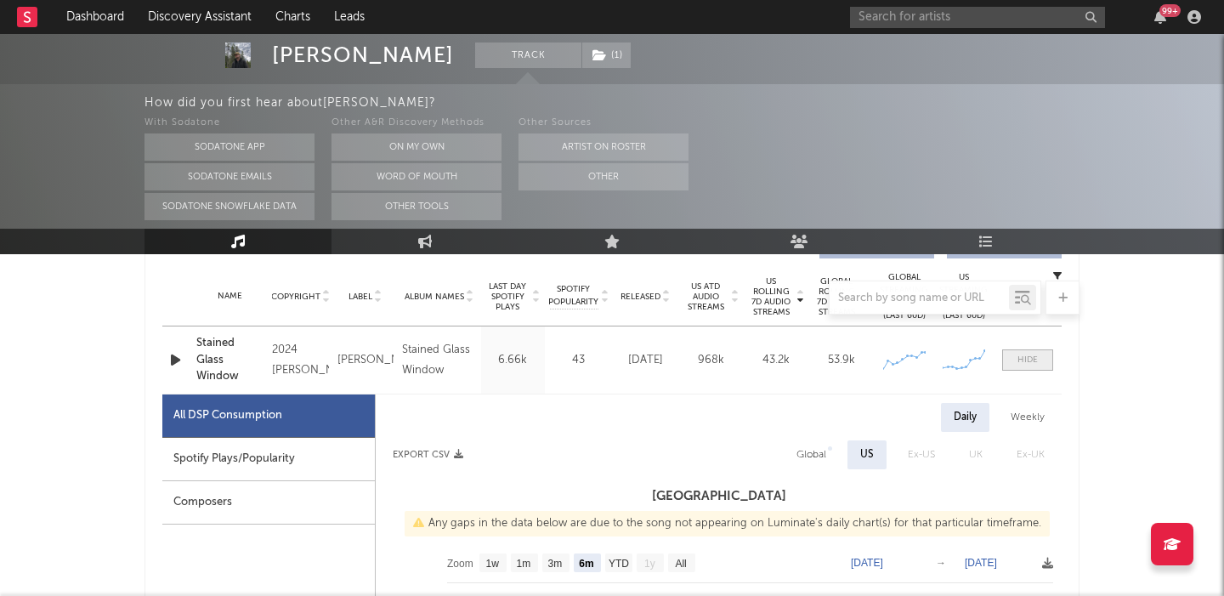
click at [1035, 365] on div at bounding box center [1027, 360] width 20 height 13
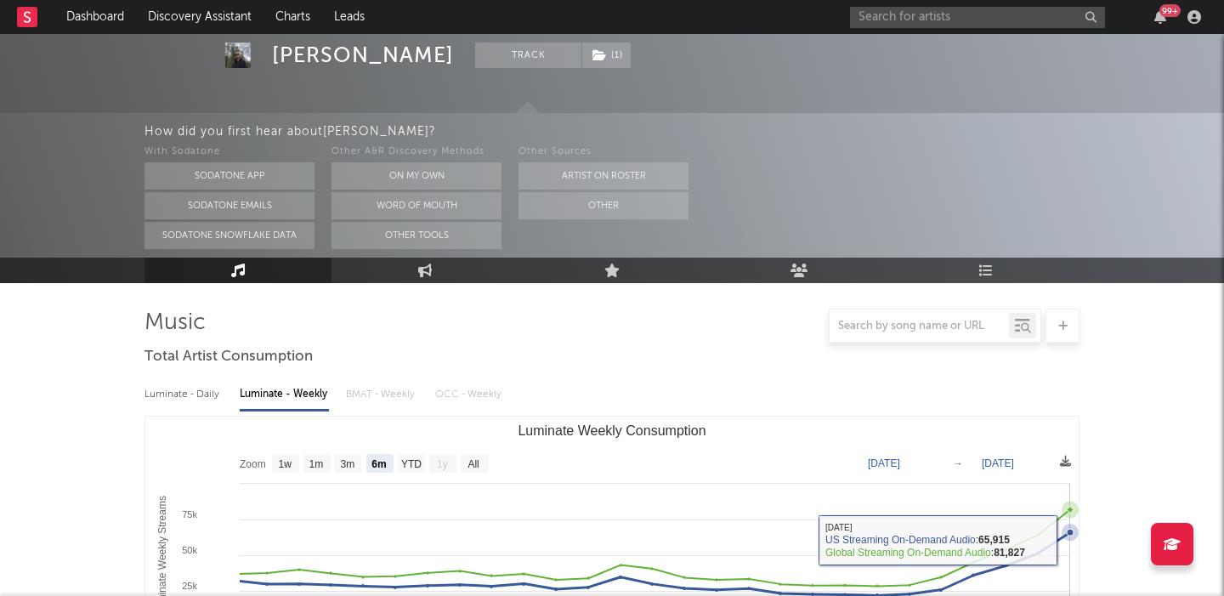
scroll to position [0, 0]
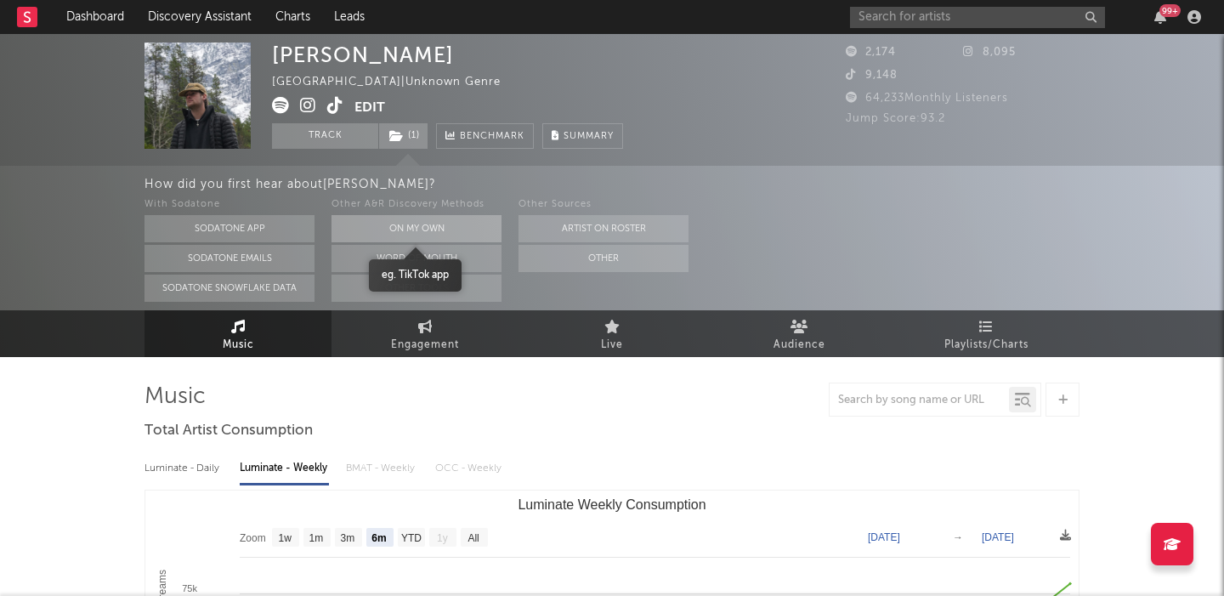
click at [471, 234] on button "On My Own" at bounding box center [417, 228] width 170 height 27
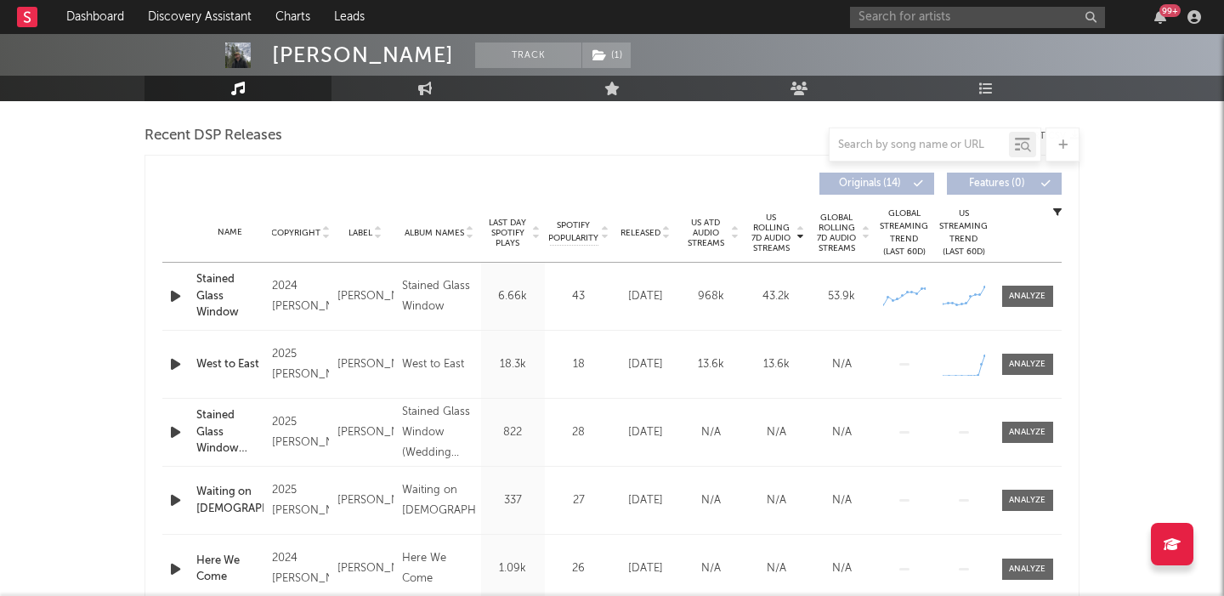
scroll to position [628, 0]
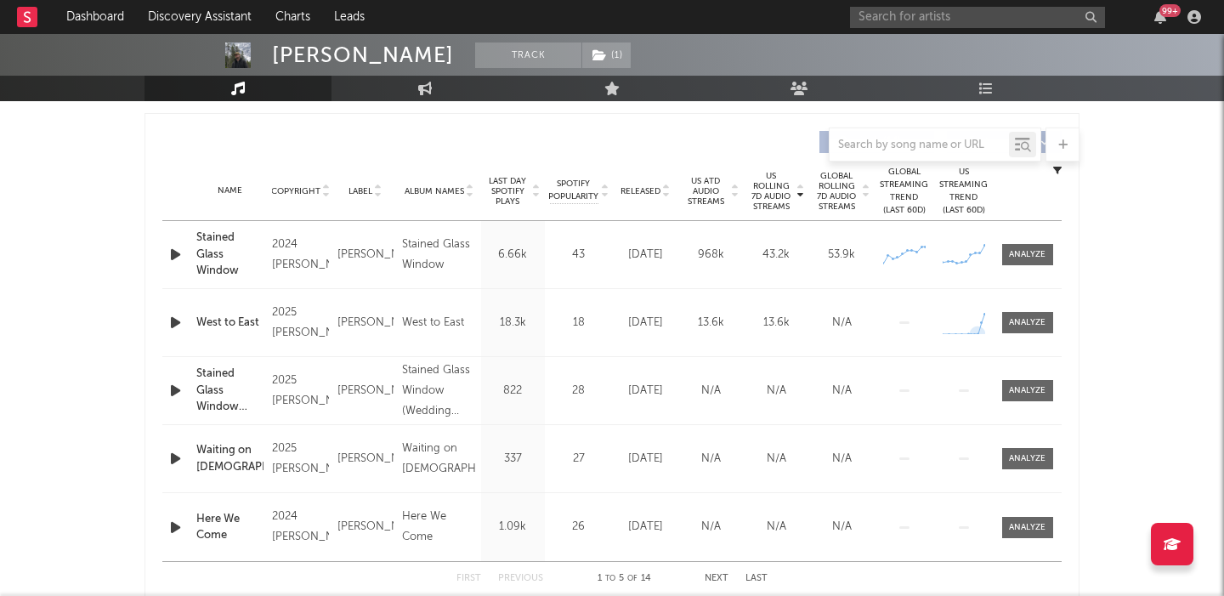
click at [1060, 326] on div at bounding box center [1028, 322] width 68 height 21
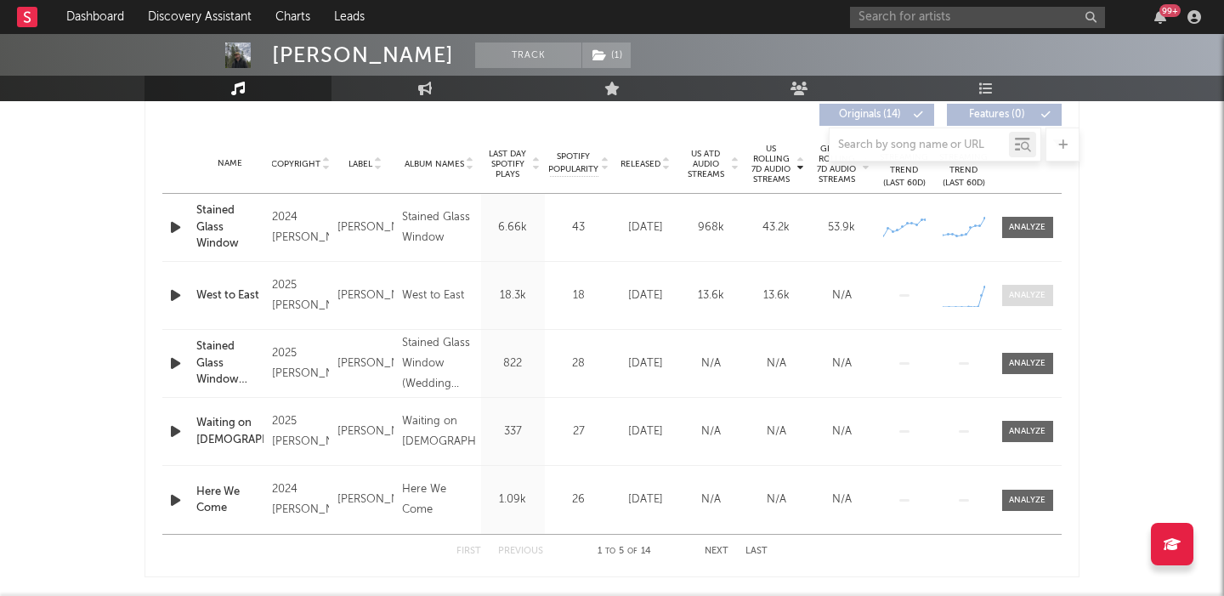
click at [1031, 294] on div at bounding box center [1027, 295] width 37 height 13
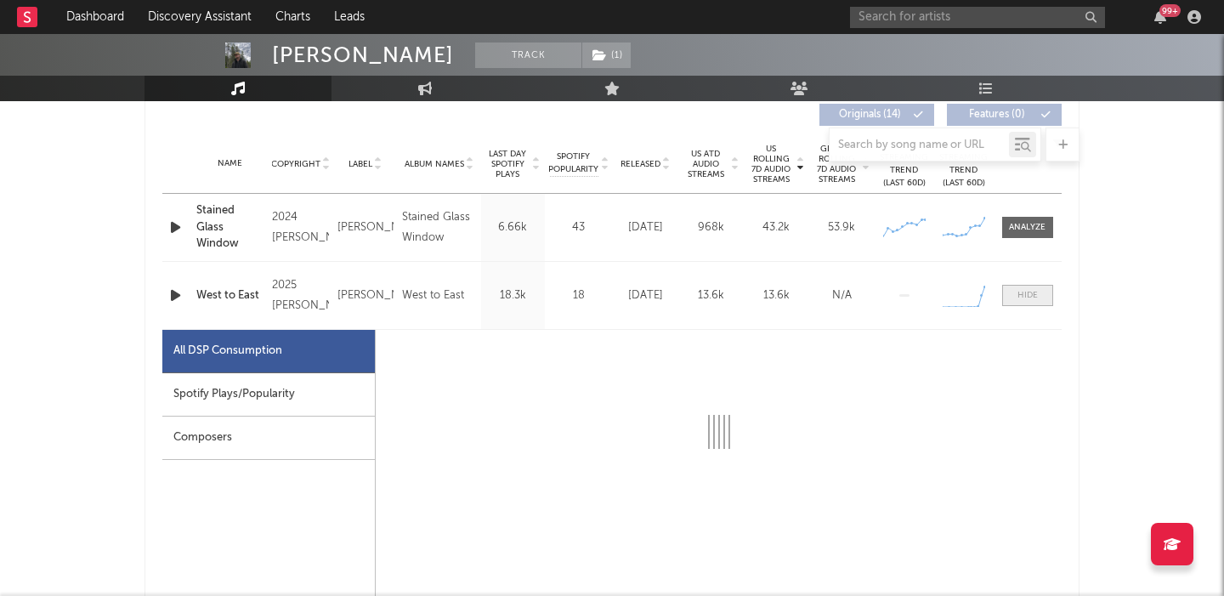
select select "1w"
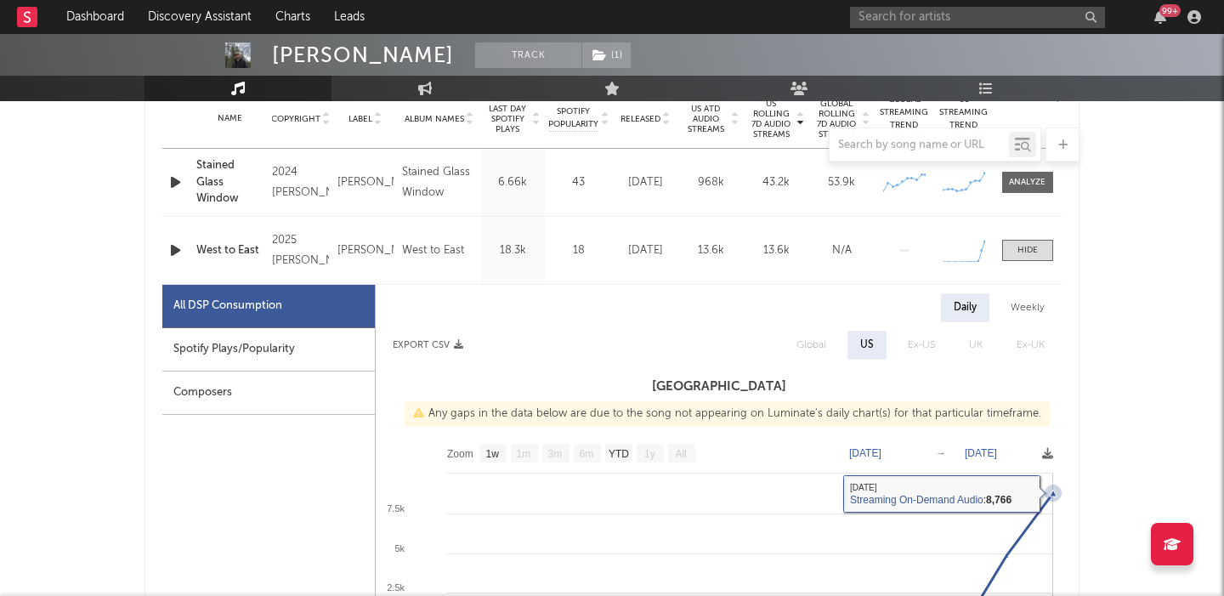
scroll to position [700, 0]
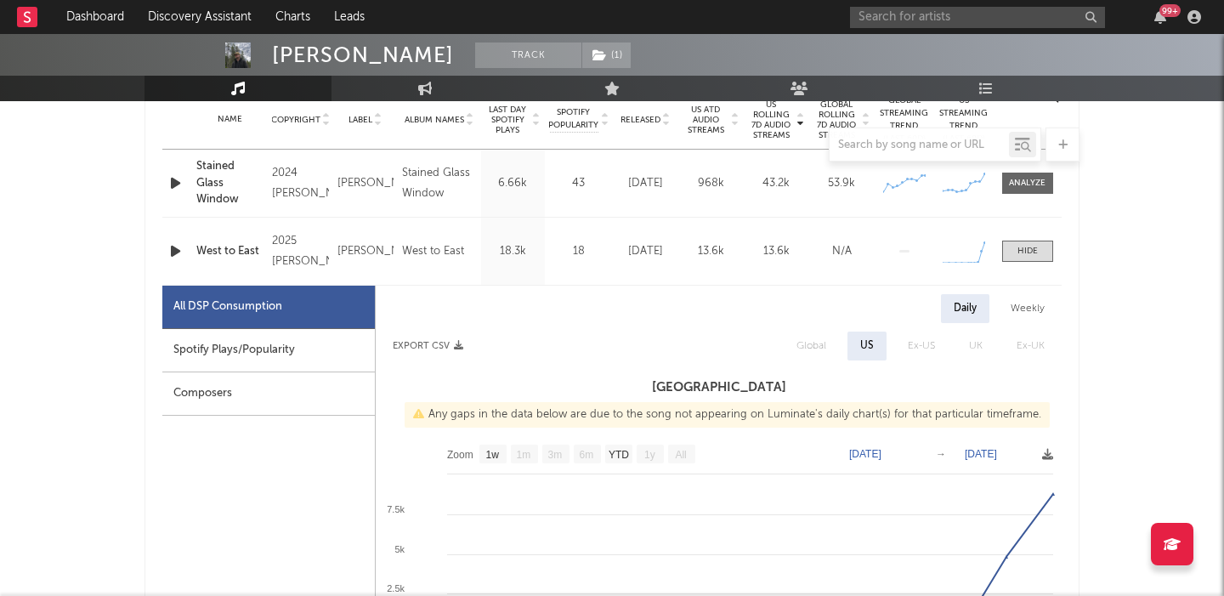
click at [640, 117] on span "Released" at bounding box center [641, 120] width 40 height 10
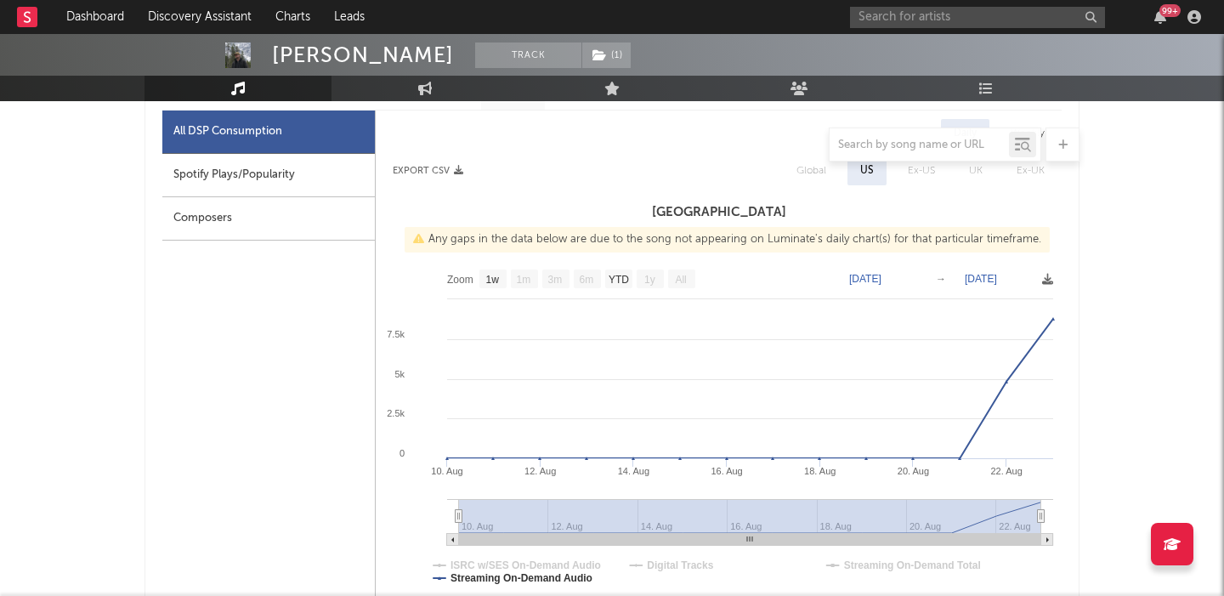
scroll to position [617, 0]
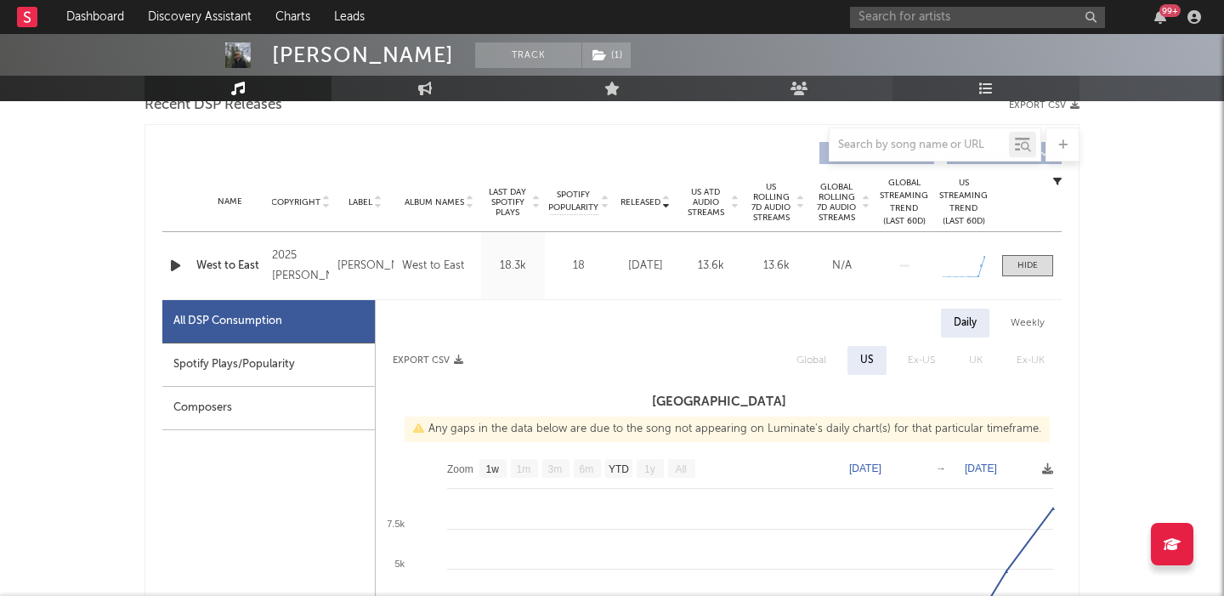
click at [970, 78] on link "Playlists/Charts" at bounding box center [986, 89] width 187 height 26
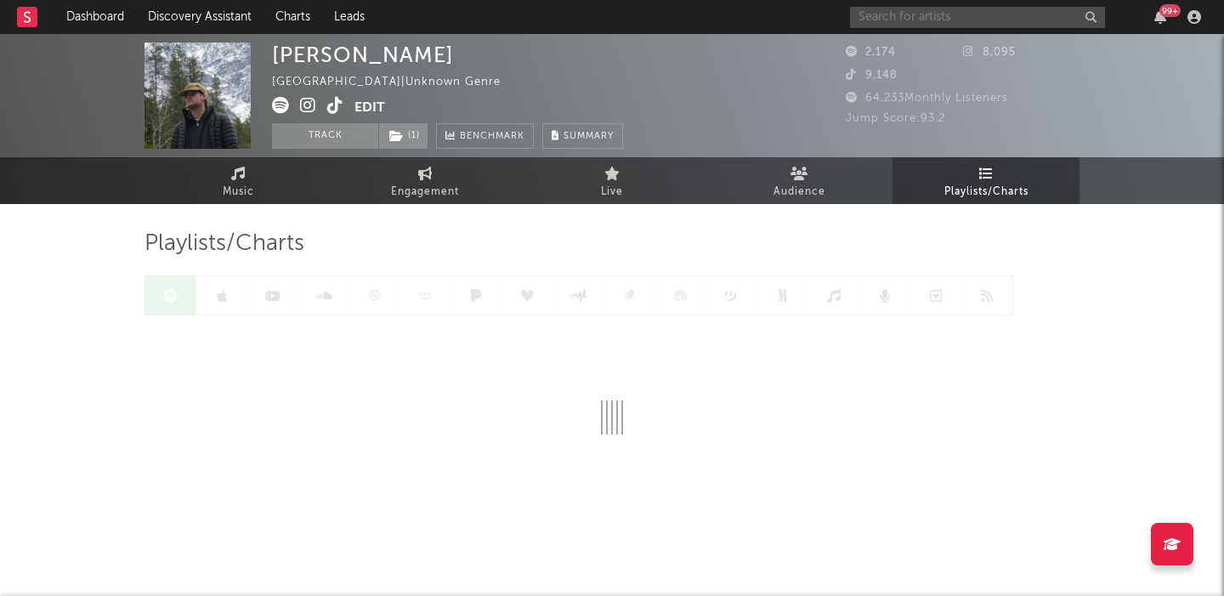
click at [947, 16] on input "text" at bounding box center [977, 17] width 255 height 21
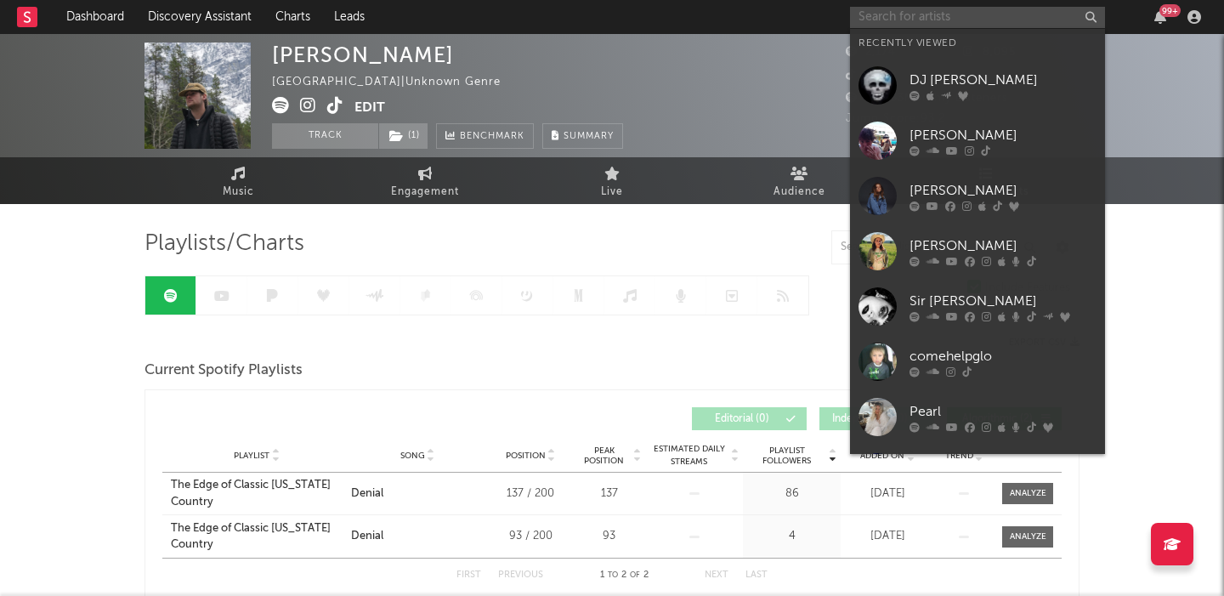
paste input "AMH"
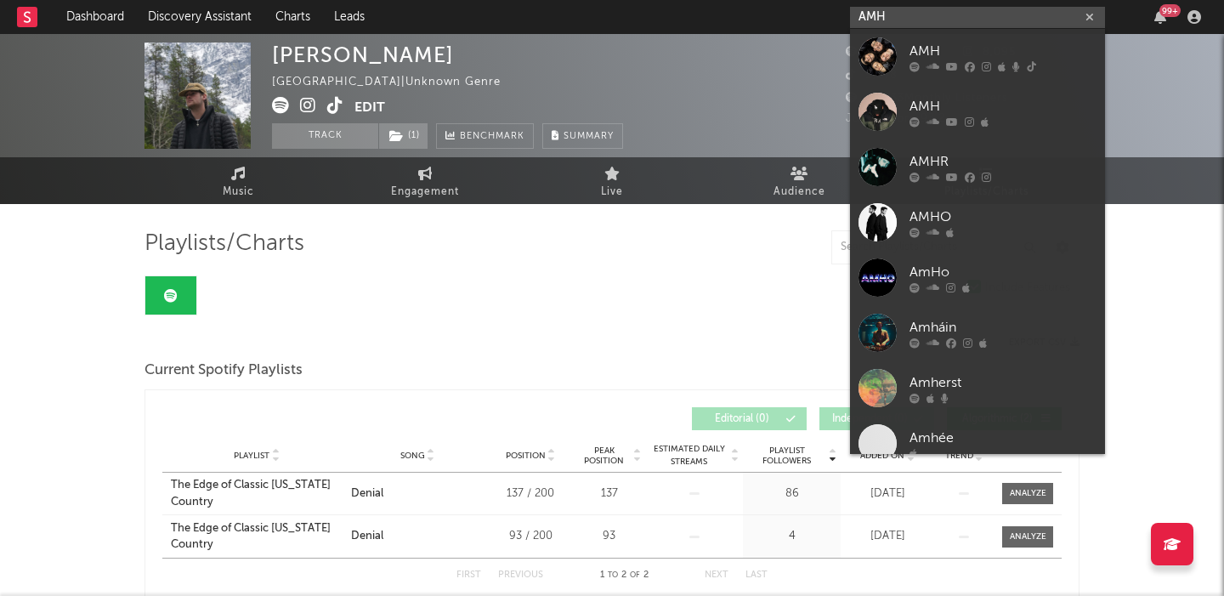
type input "AMH"
click at [989, 44] on div "AMH" at bounding box center [1003, 51] width 187 height 20
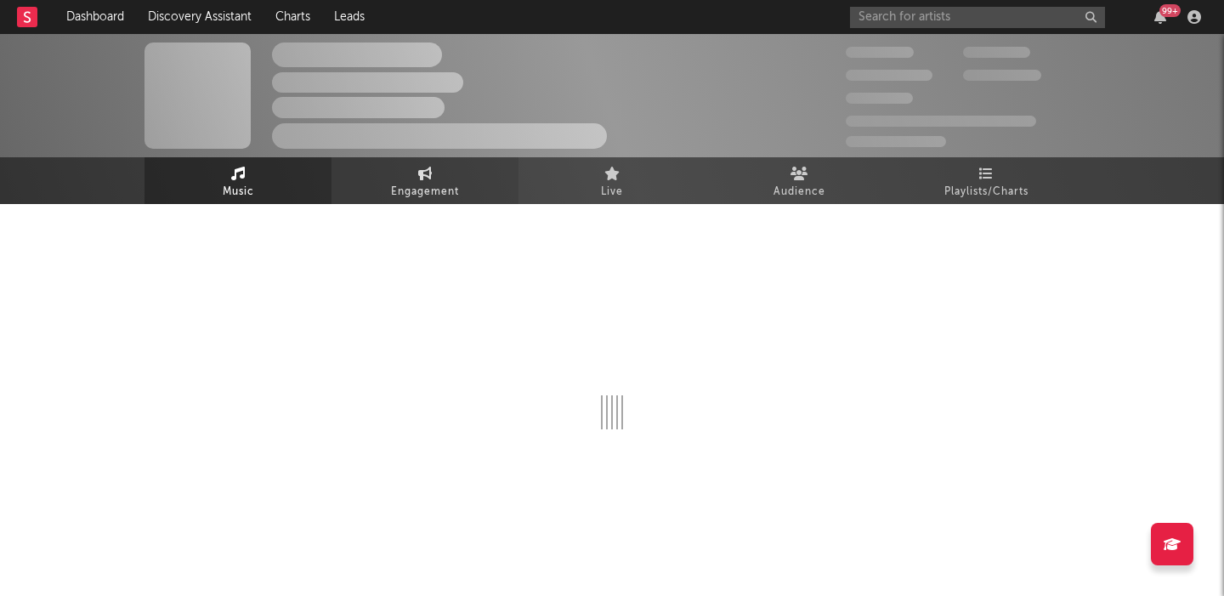
select select "6m"
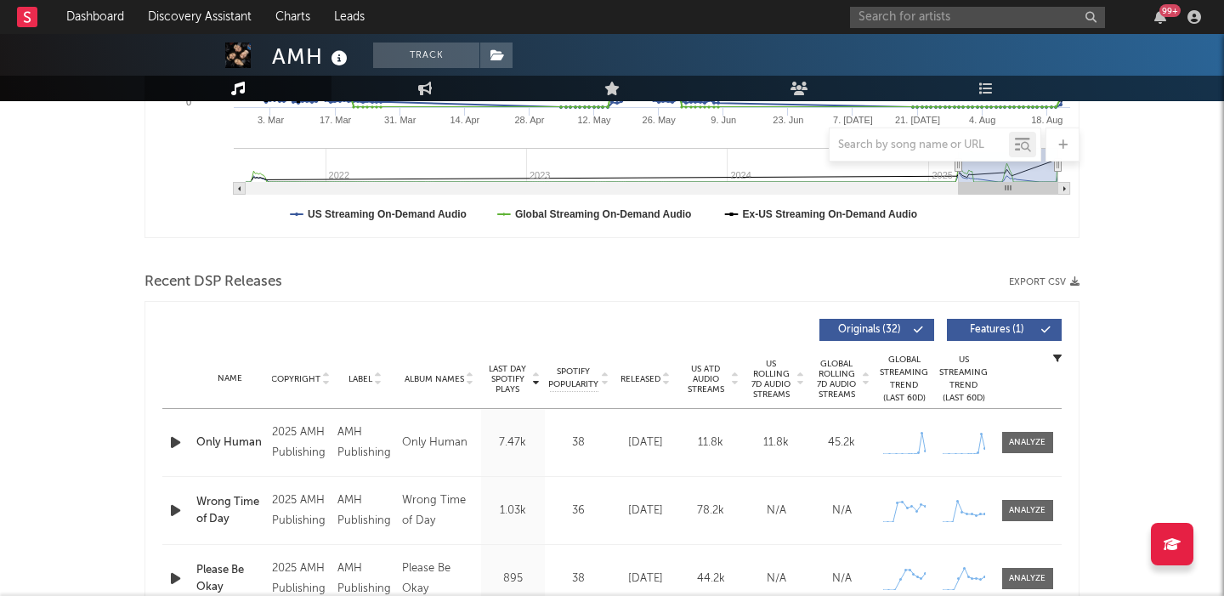
scroll to position [520, 0]
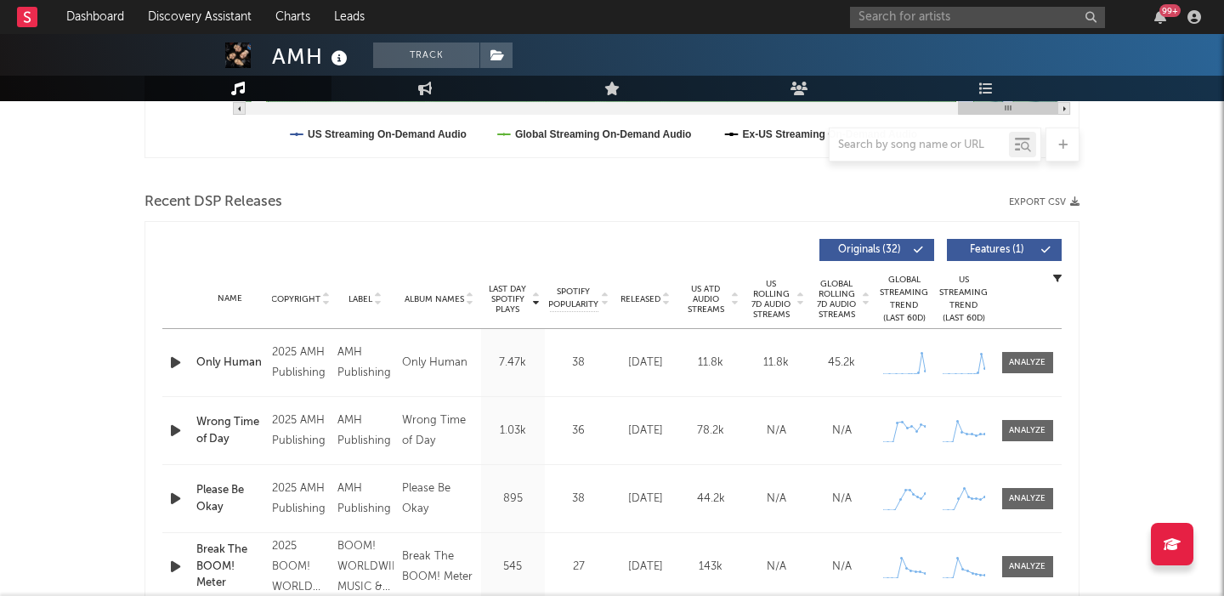
click at [642, 300] on span "Released" at bounding box center [641, 299] width 40 height 10
click at [178, 360] on icon "button" at bounding box center [176, 362] width 18 height 21
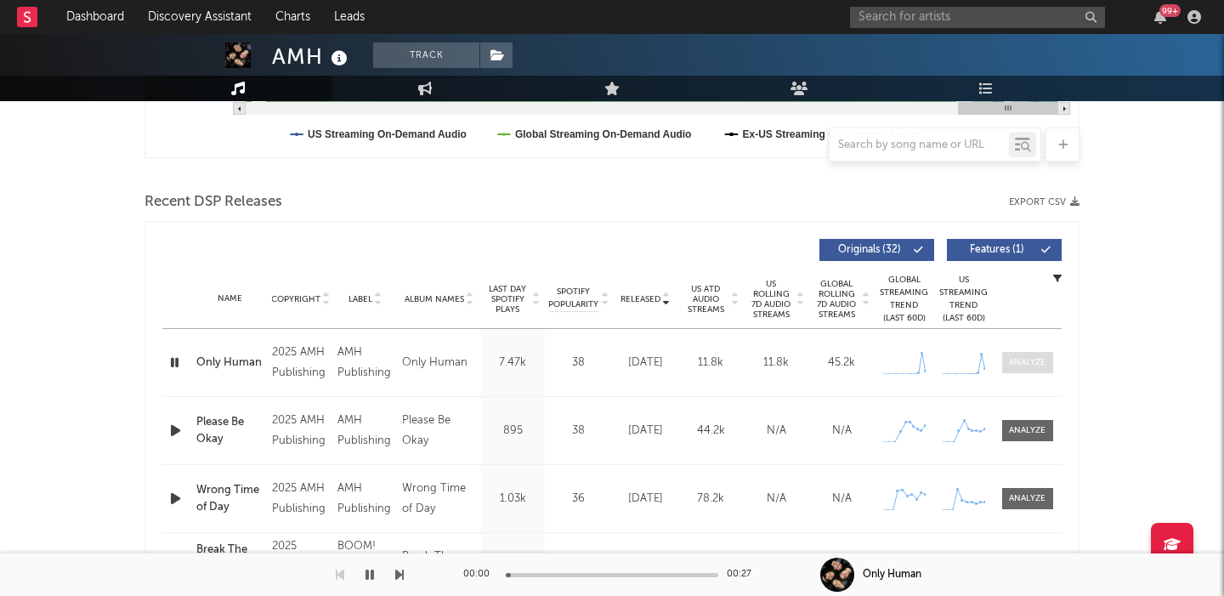
click at [1031, 363] on div at bounding box center [1027, 362] width 37 height 13
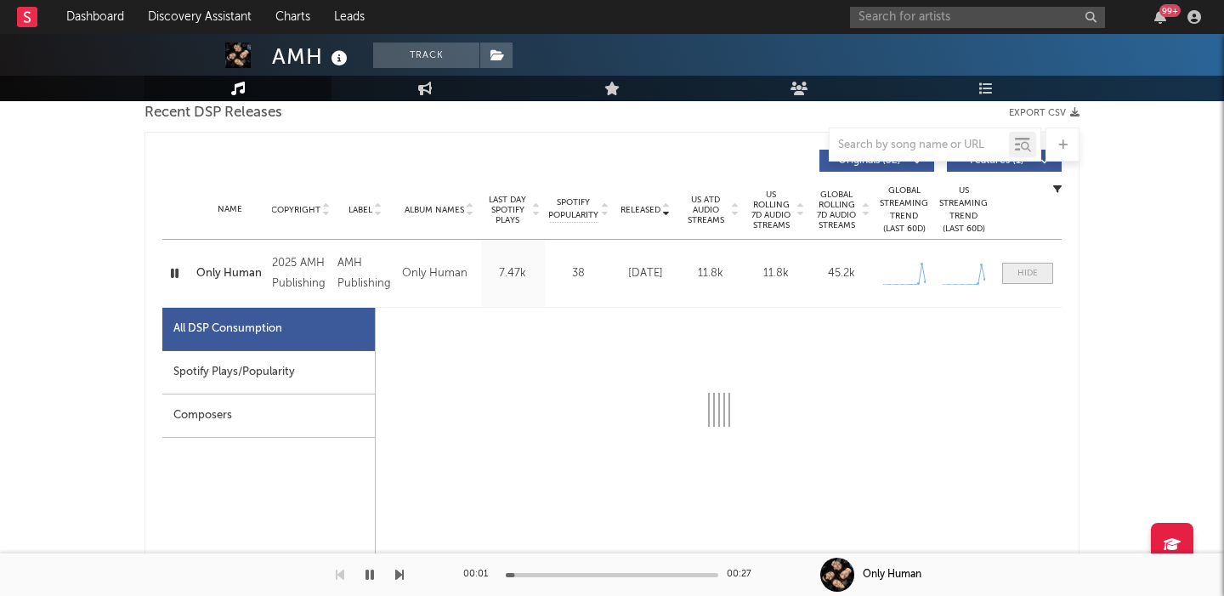
select select "1w"
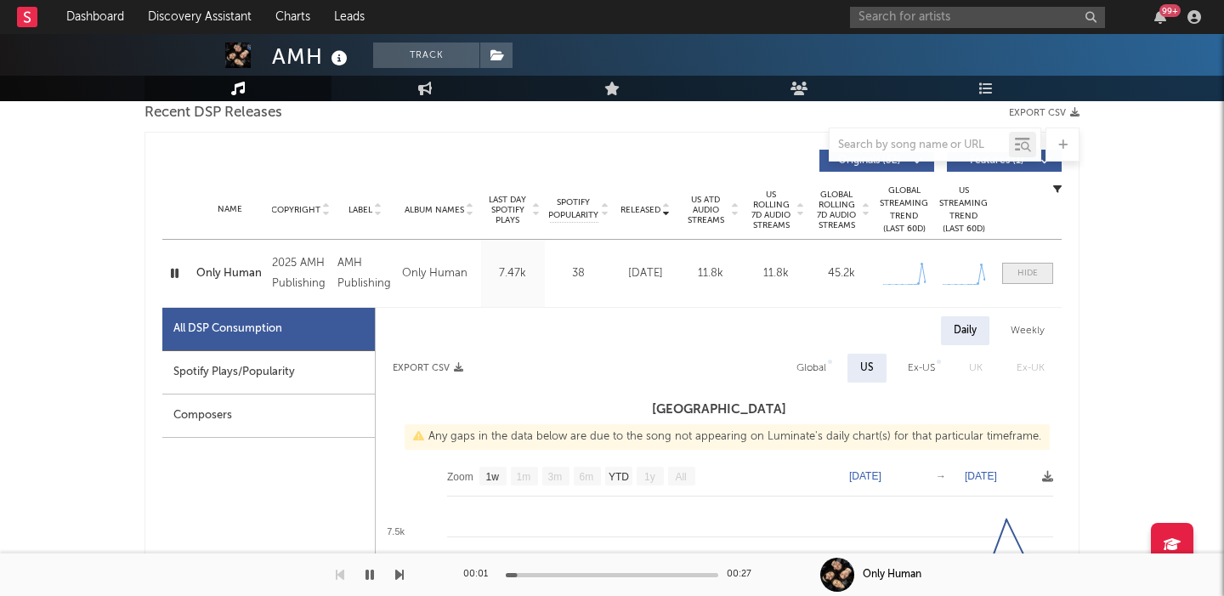
scroll to position [667, 0]
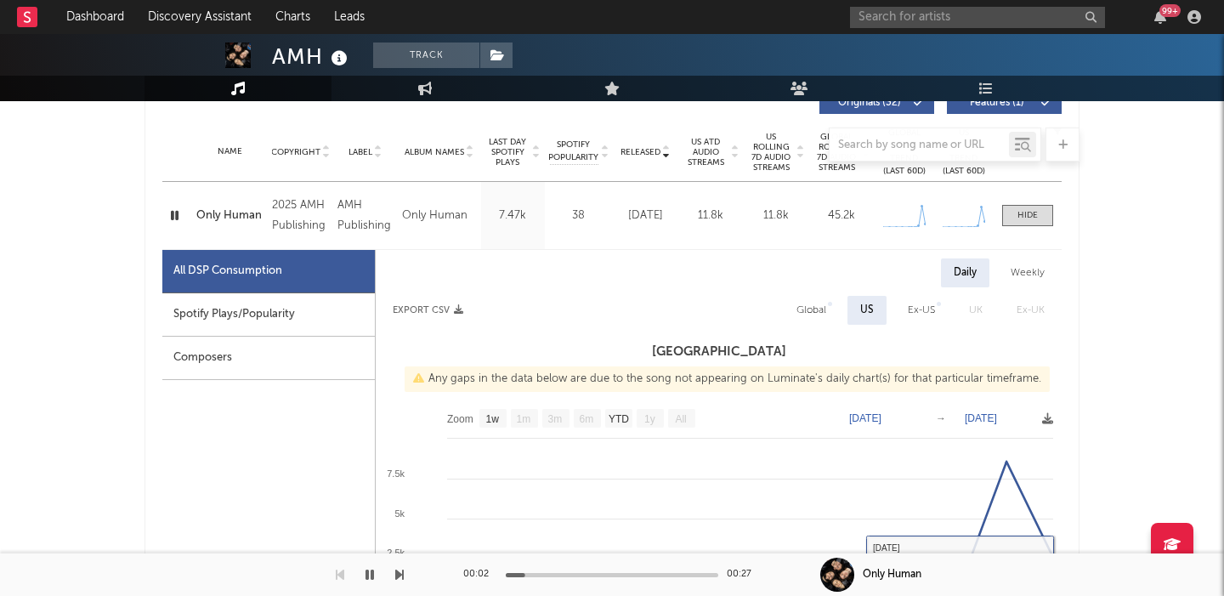
click at [813, 297] on div "Global" at bounding box center [811, 310] width 55 height 29
select select "1w"
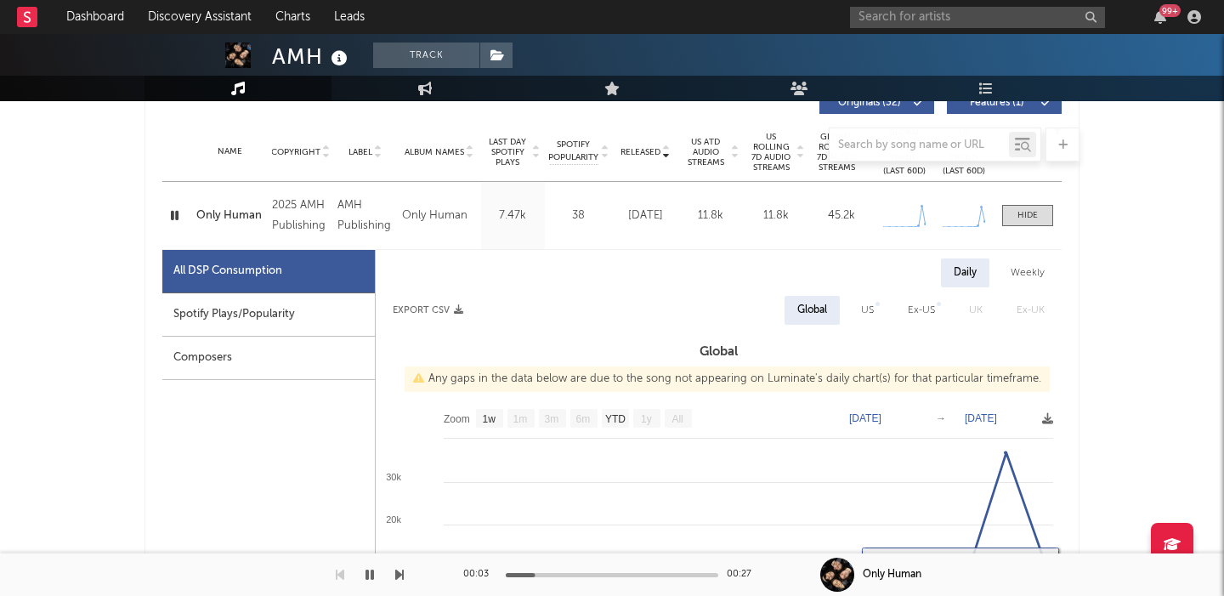
click at [298, 326] on div "Spotify Plays/Popularity" at bounding box center [268, 314] width 213 height 43
select select "1w"
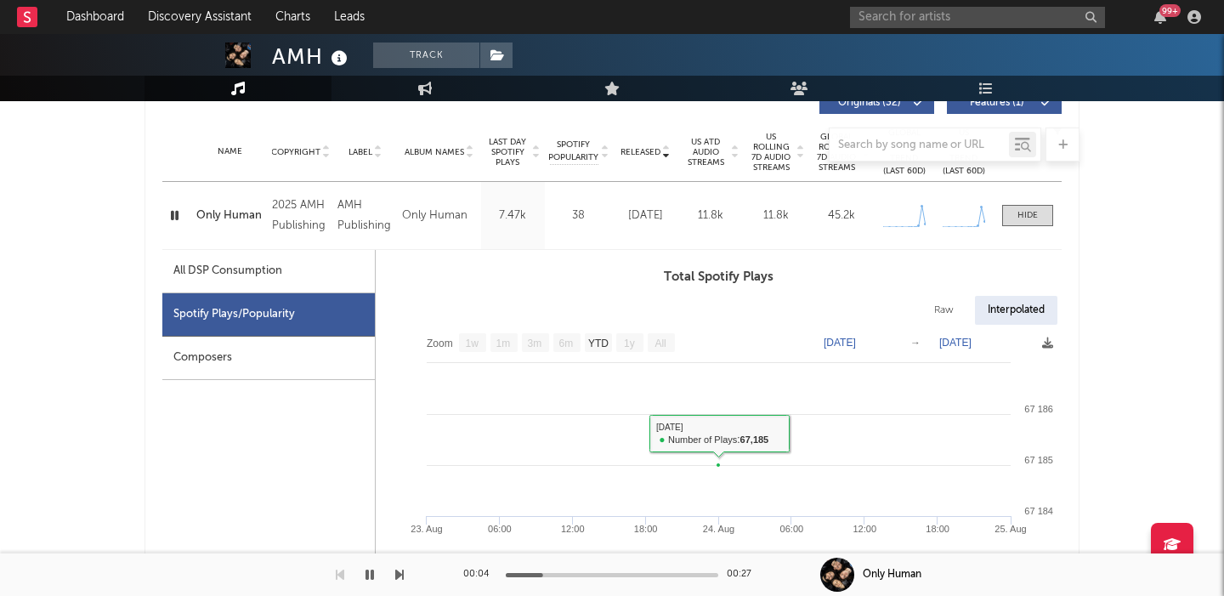
click at [955, 316] on div "Raw" at bounding box center [943, 310] width 45 height 29
select select "1w"
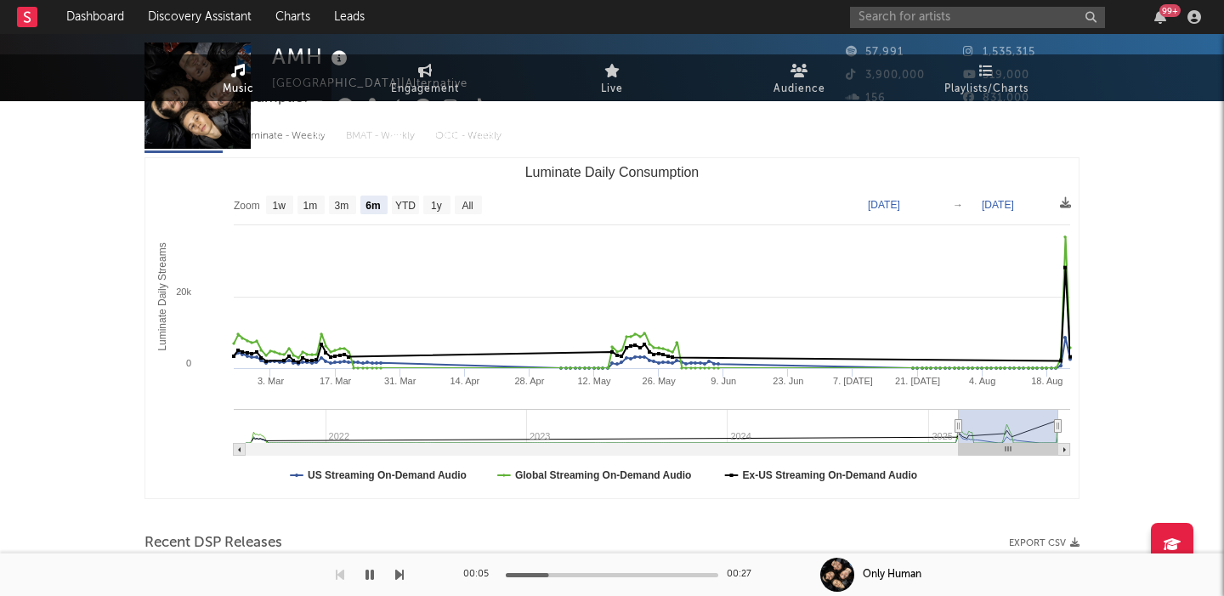
scroll to position [0, 0]
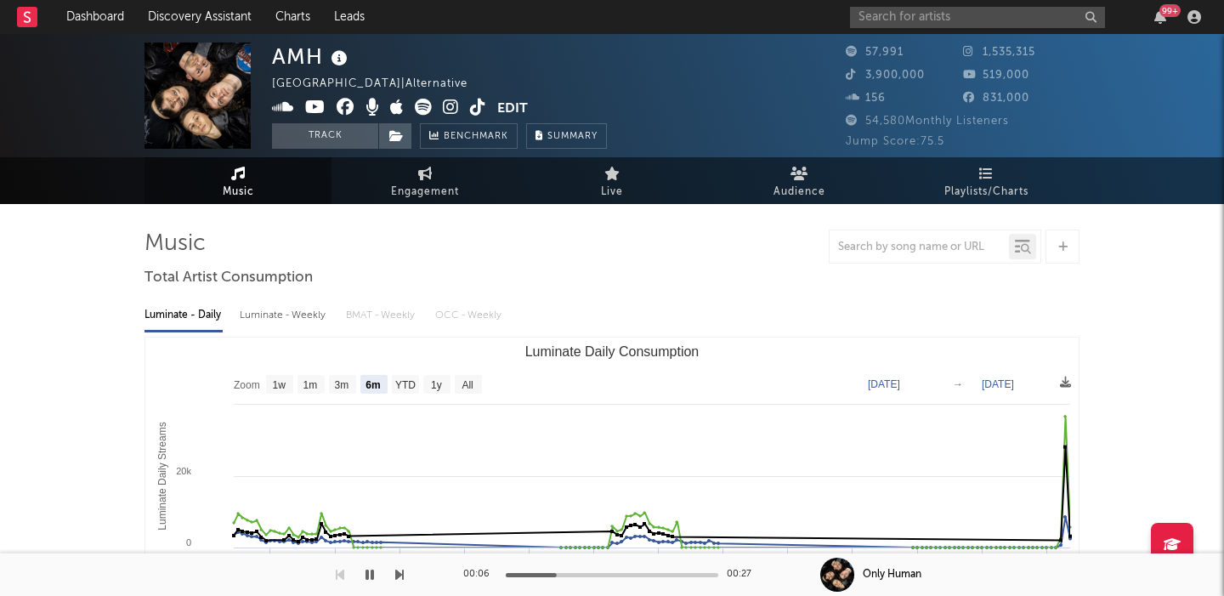
click at [448, 102] on icon at bounding box center [451, 107] width 16 height 17
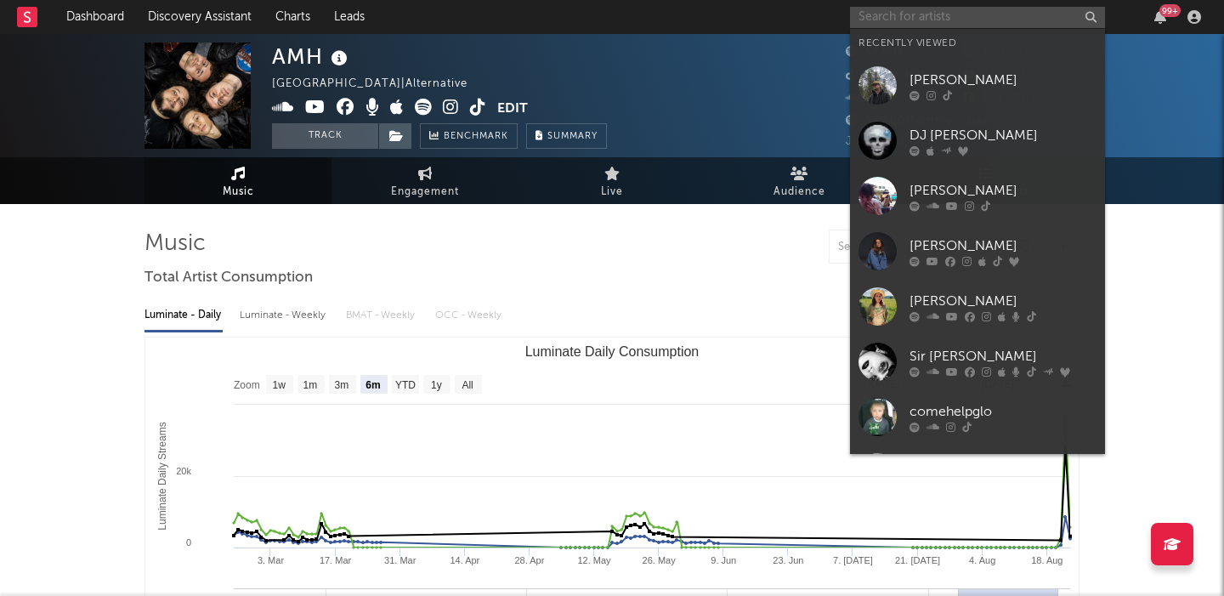
click at [876, 25] on input "text" at bounding box center [977, 17] width 255 height 21
paste input "soooshimi"
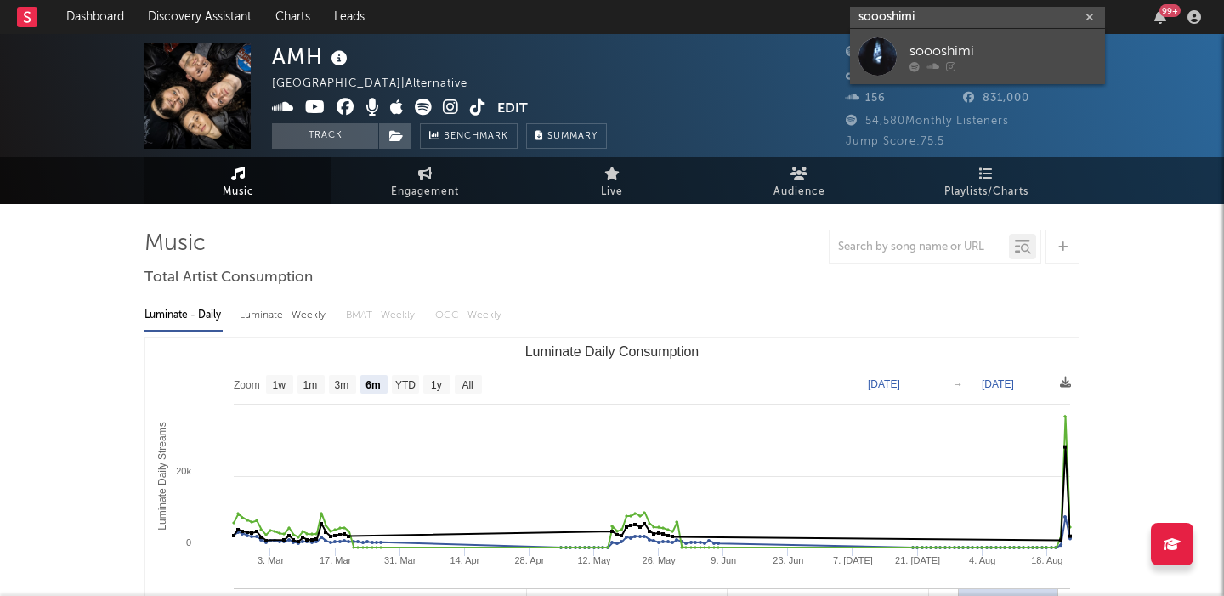
type input "soooshimi"
click at [1007, 45] on div "soooshimi" at bounding box center [1003, 51] width 187 height 20
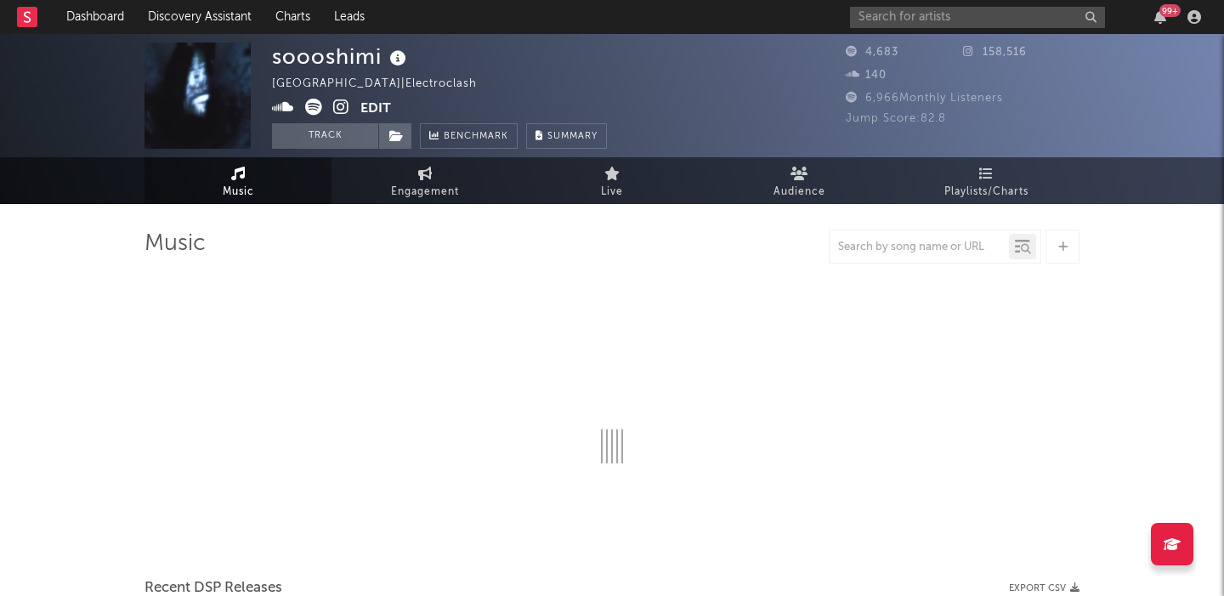
select select "1w"
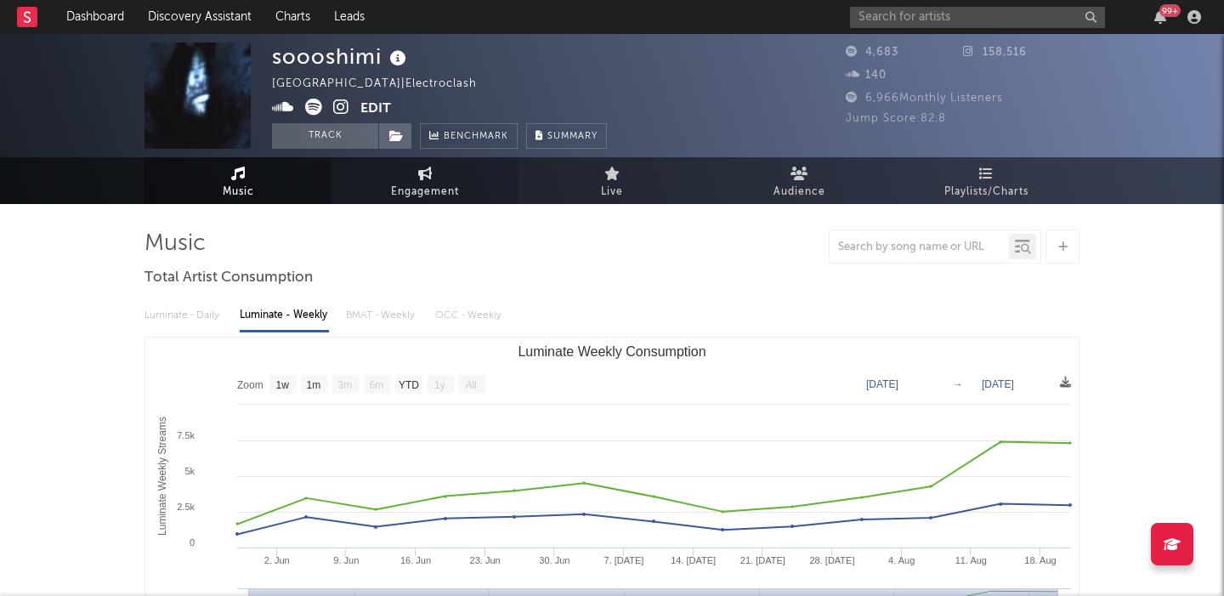
click at [402, 190] on span "Engagement" at bounding box center [425, 192] width 68 height 20
select select "1w"
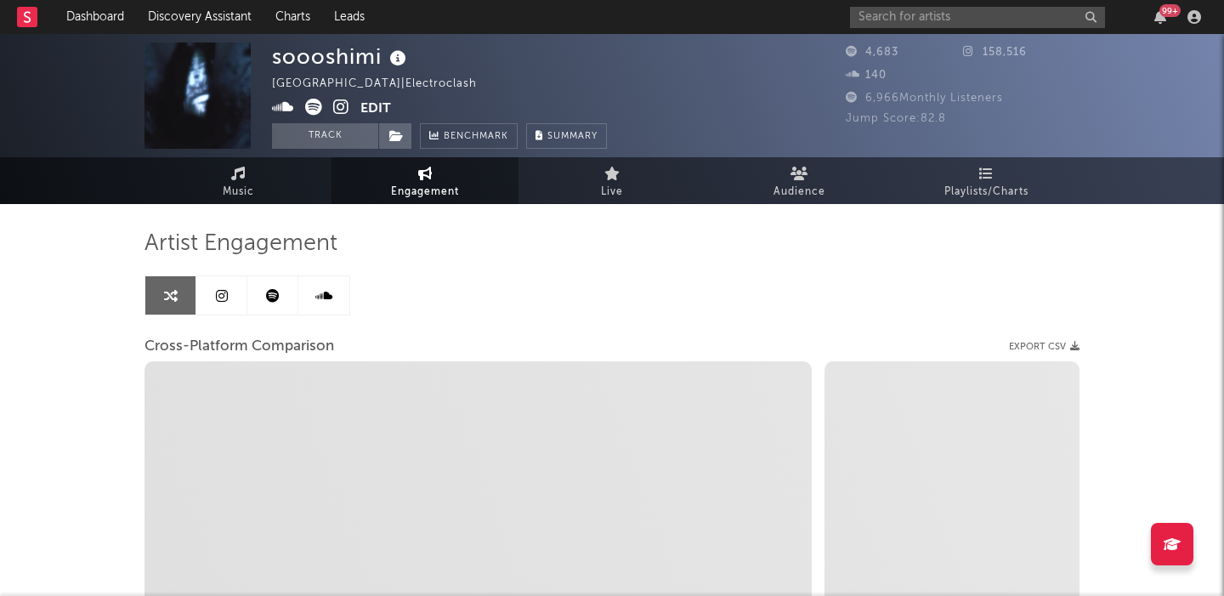
select select "1m"
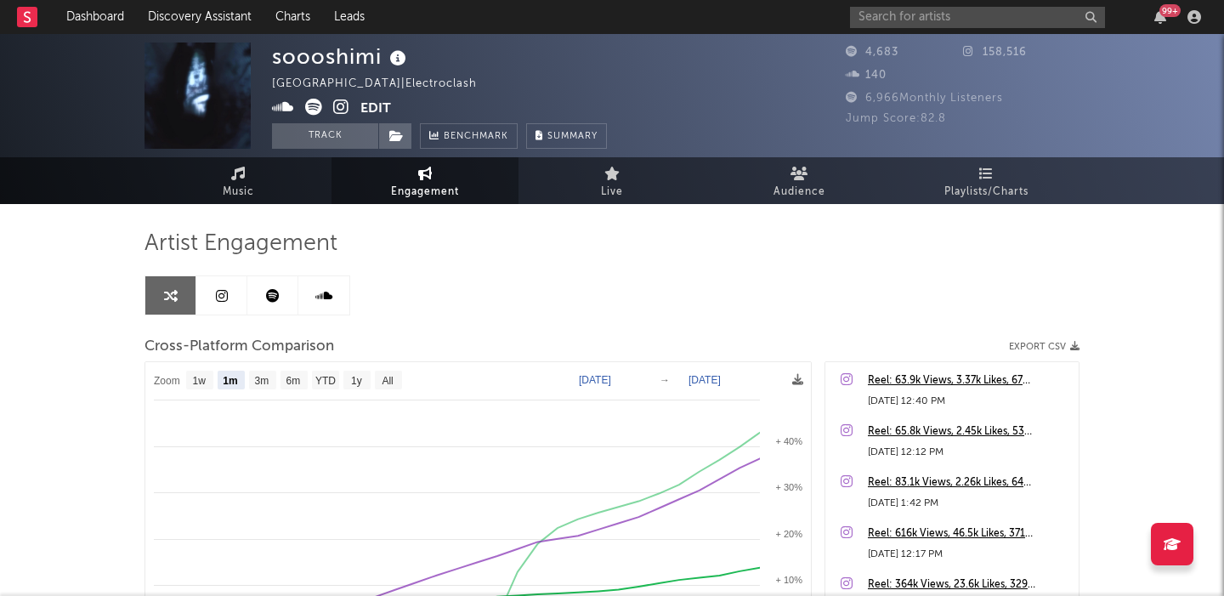
click at [337, 110] on icon at bounding box center [341, 107] width 16 height 17
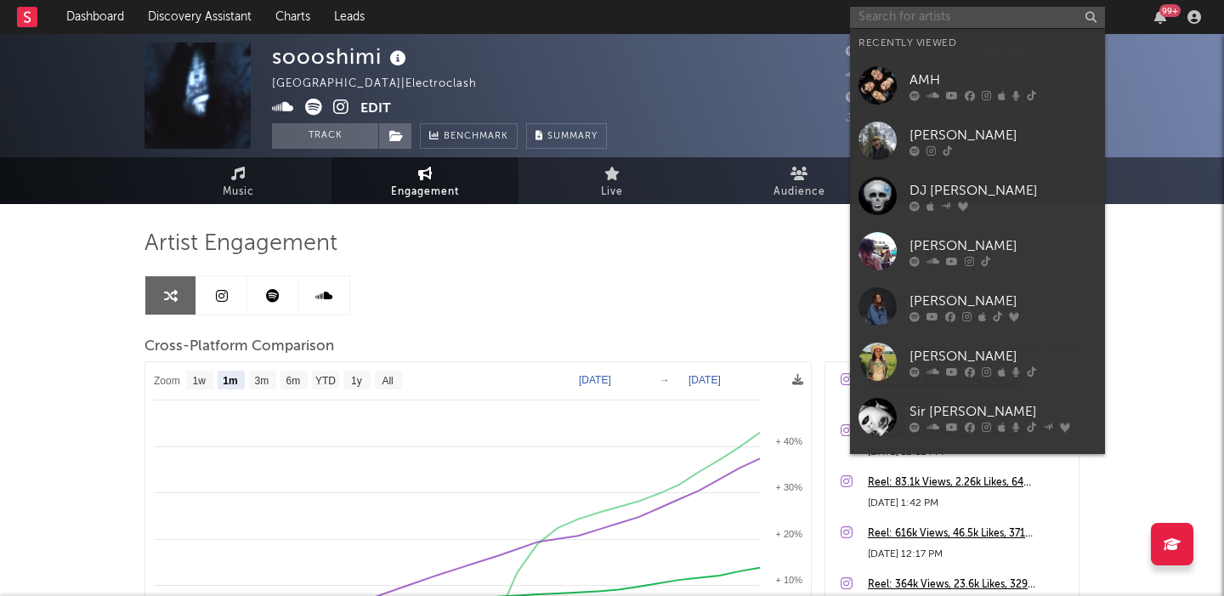
click at [953, 20] on input "text" at bounding box center [977, 17] width 255 height 21
paste input "[PERSON_NAME]"
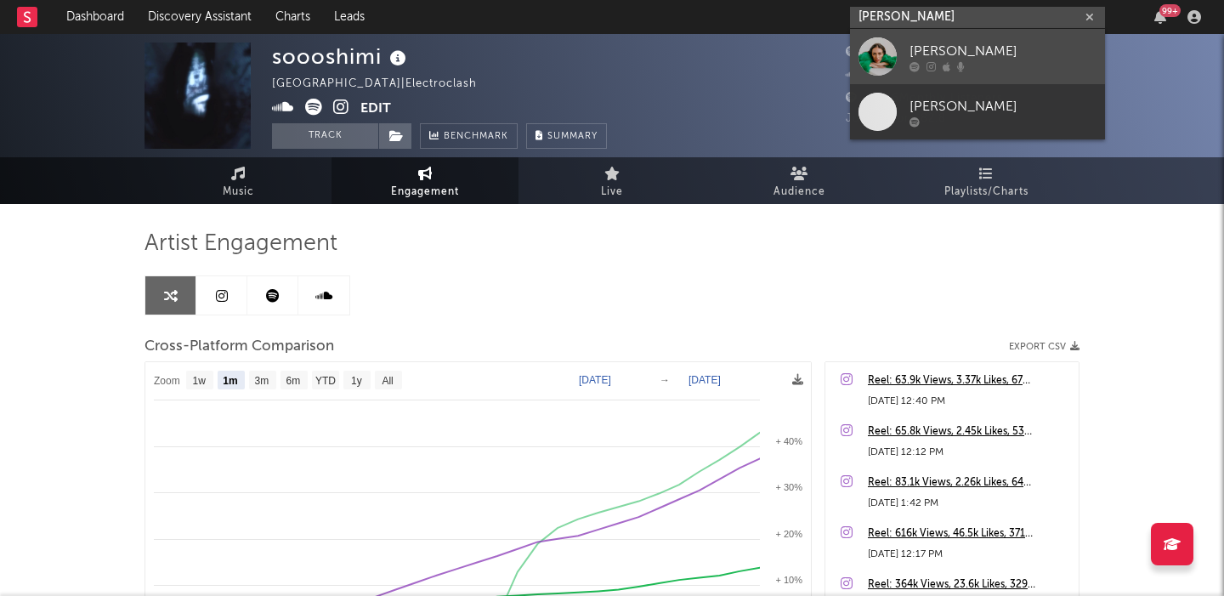
type input "[PERSON_NAME]"
click at [980, 41] on div "[PERSON_NAME]" at bounding box center [1003, 51] width 187 height 20
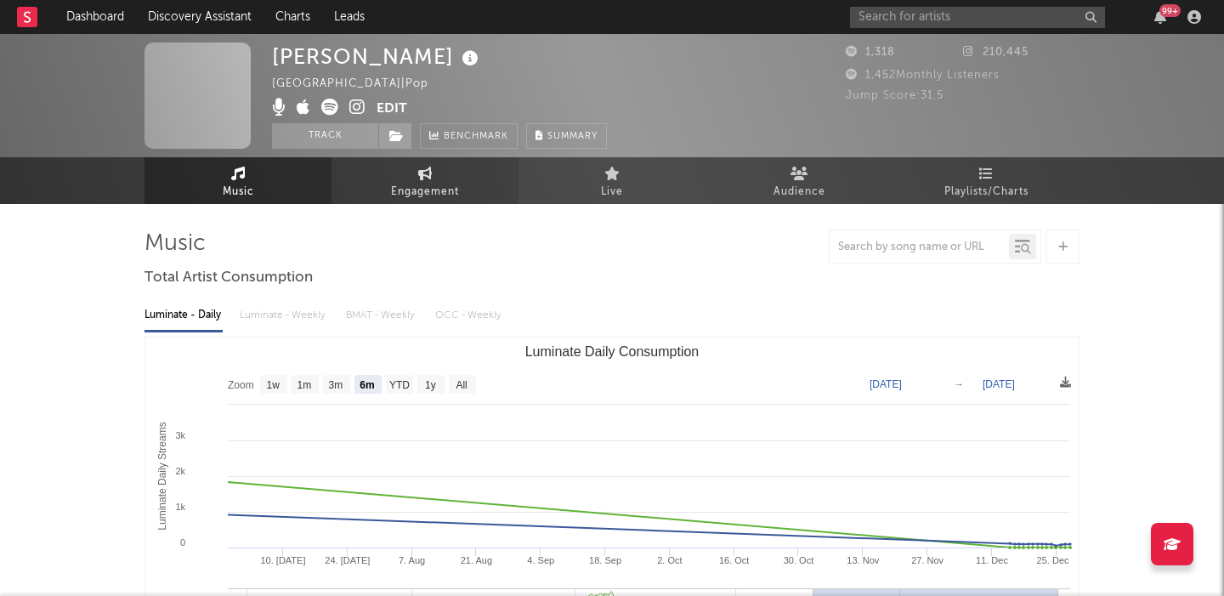
select select "6m"
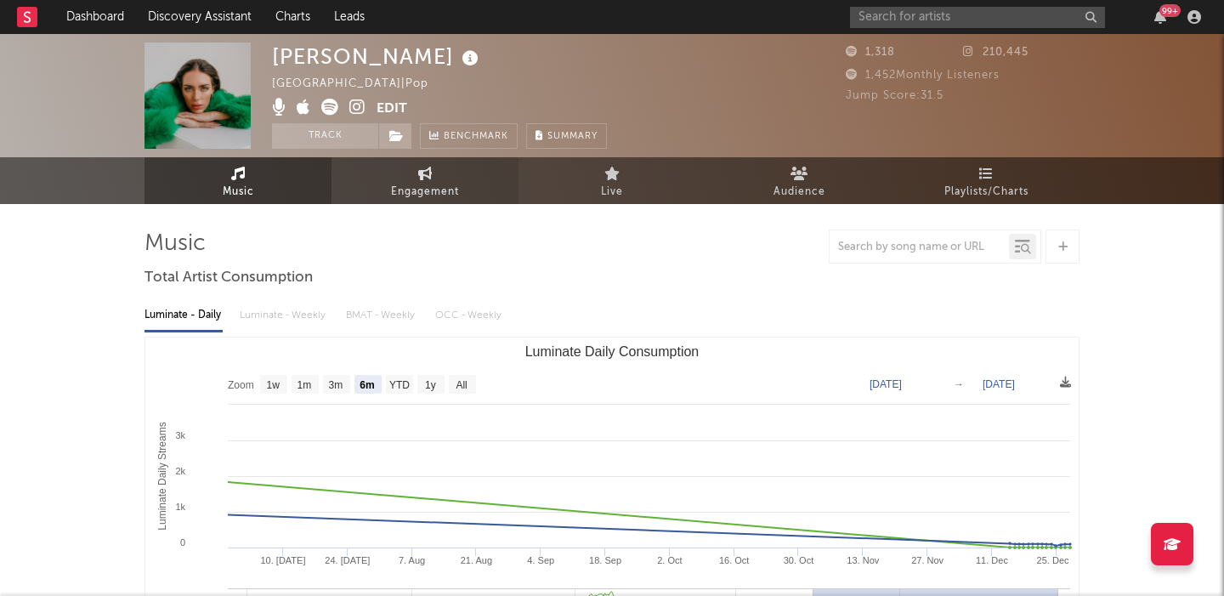
click at [453, 173] on link "Engagement" at bounding box center [425, 180] width 187 height 47
select select "1w"
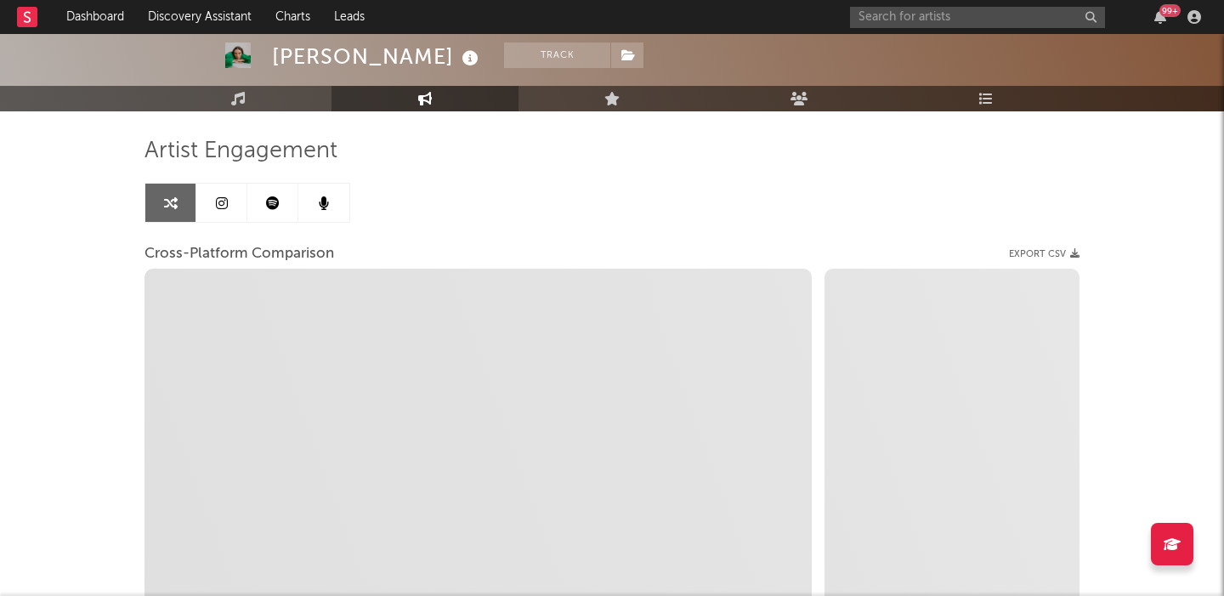
scroll to position [158, 0]
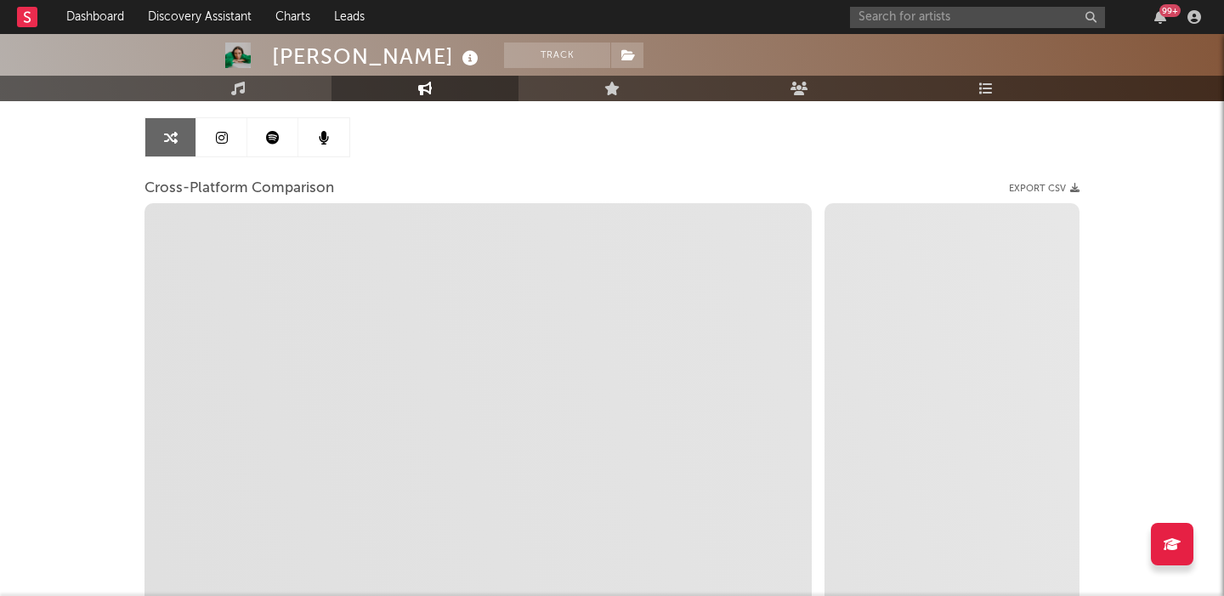
select select "1m"
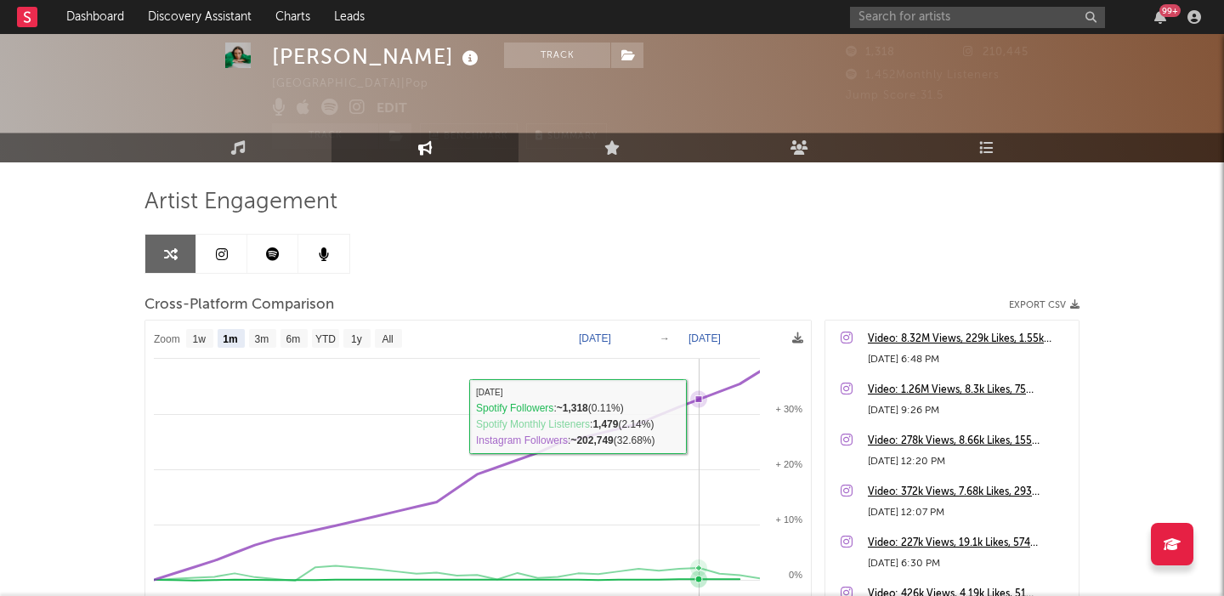
scroll to position [0, 0]
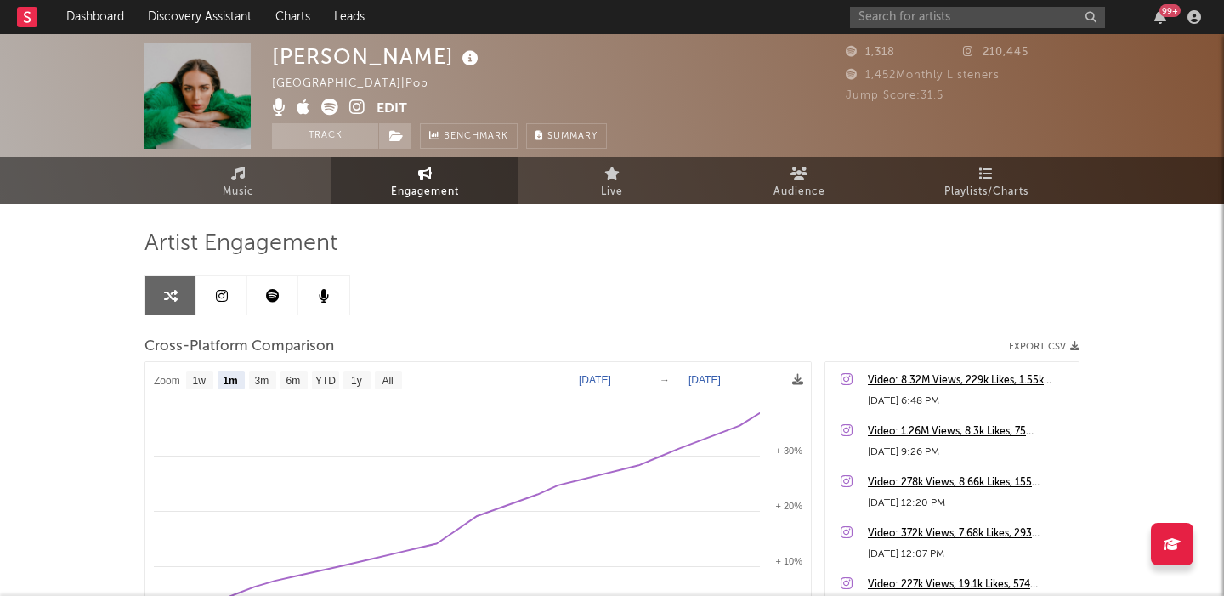
click at [360, 108] on icon at bounding box center [357, 107] width 16 height 17
click at [907, 27] on div "99 +" at bounding box center [1028, 17] width 357 height 34
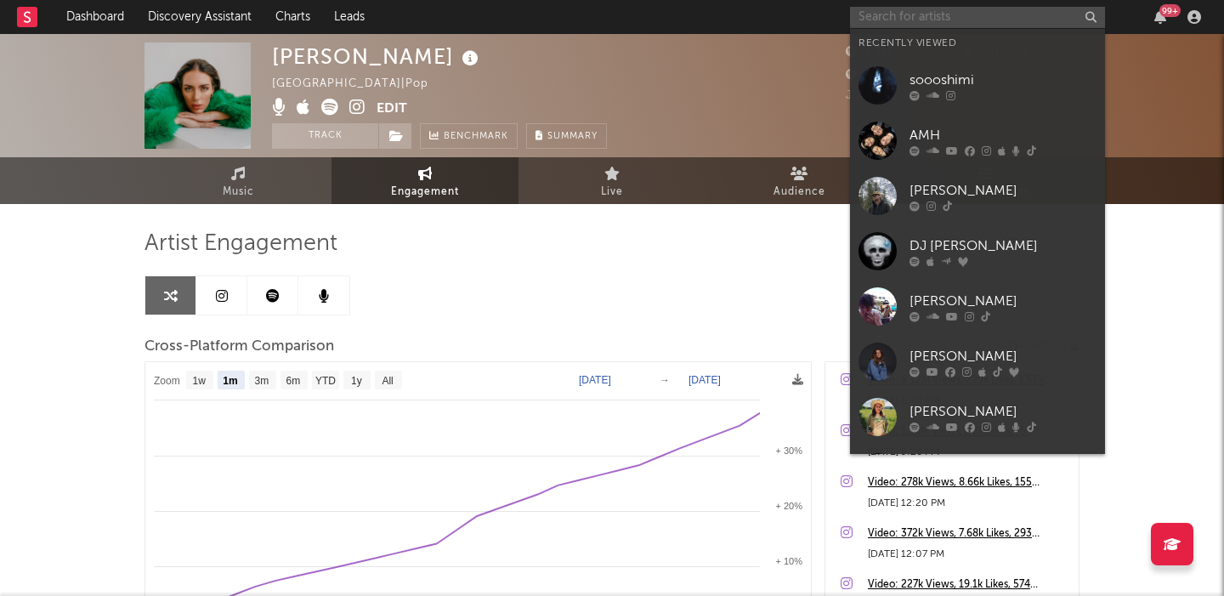
click at [904, 21] on input "text" at bounding box center [977, 17] width 255 height 21
paste input "[PERSON_NAME]"
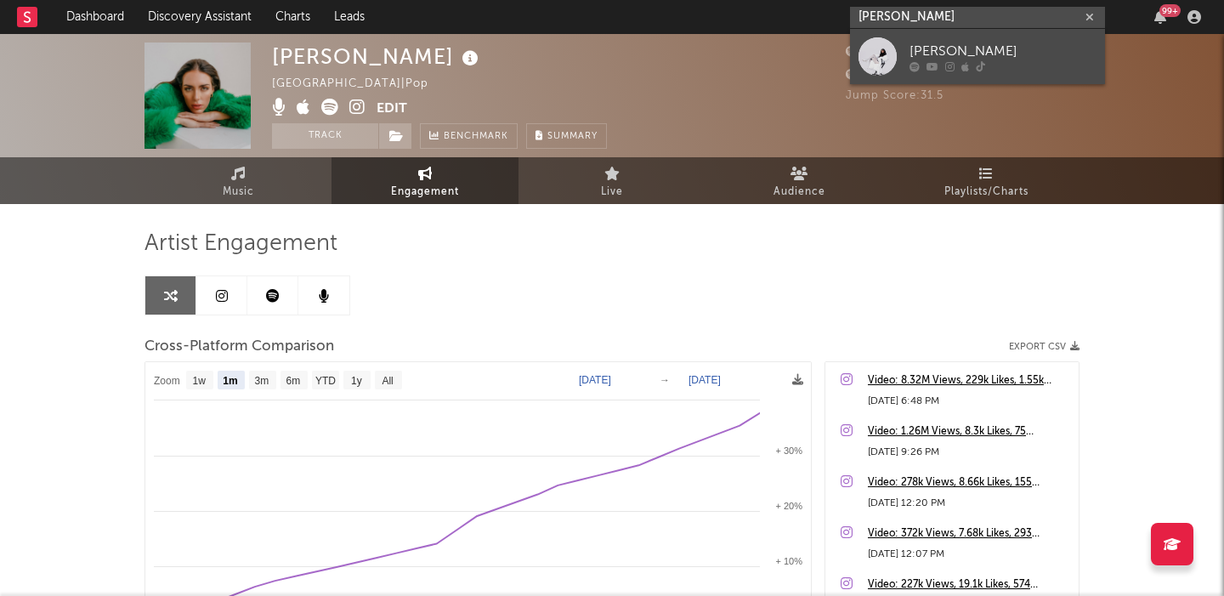
type input "[PERSON_NAME]"
click at [936, 51] on div "[PERSON_NAME]" at bounding box center [1003, 51] width 187 height 20
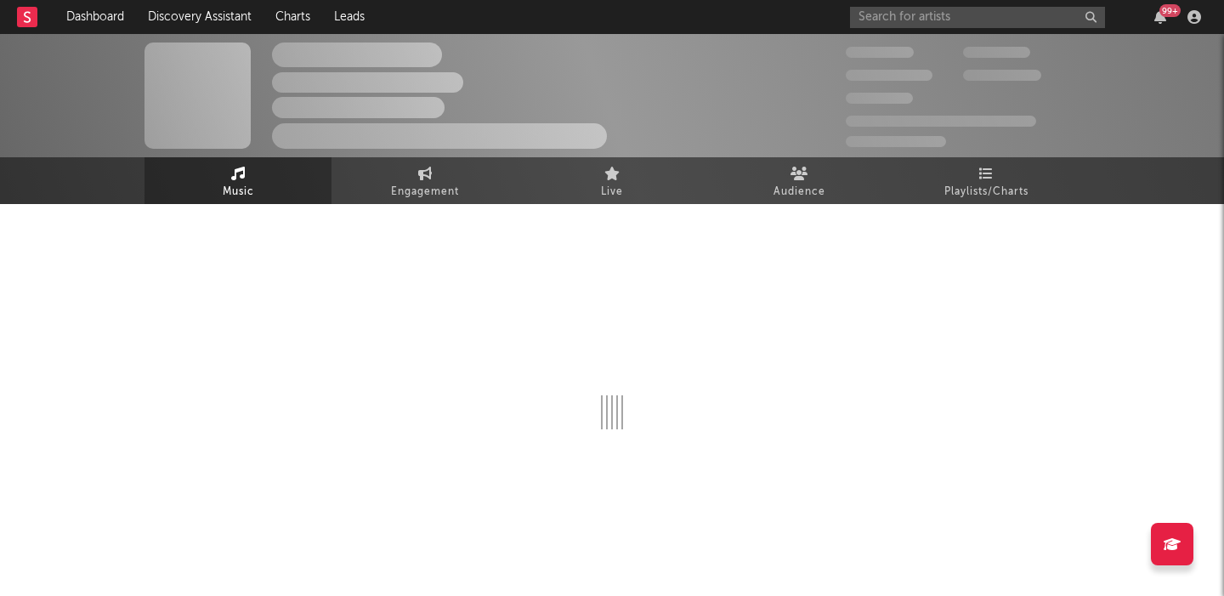
select select "1w"
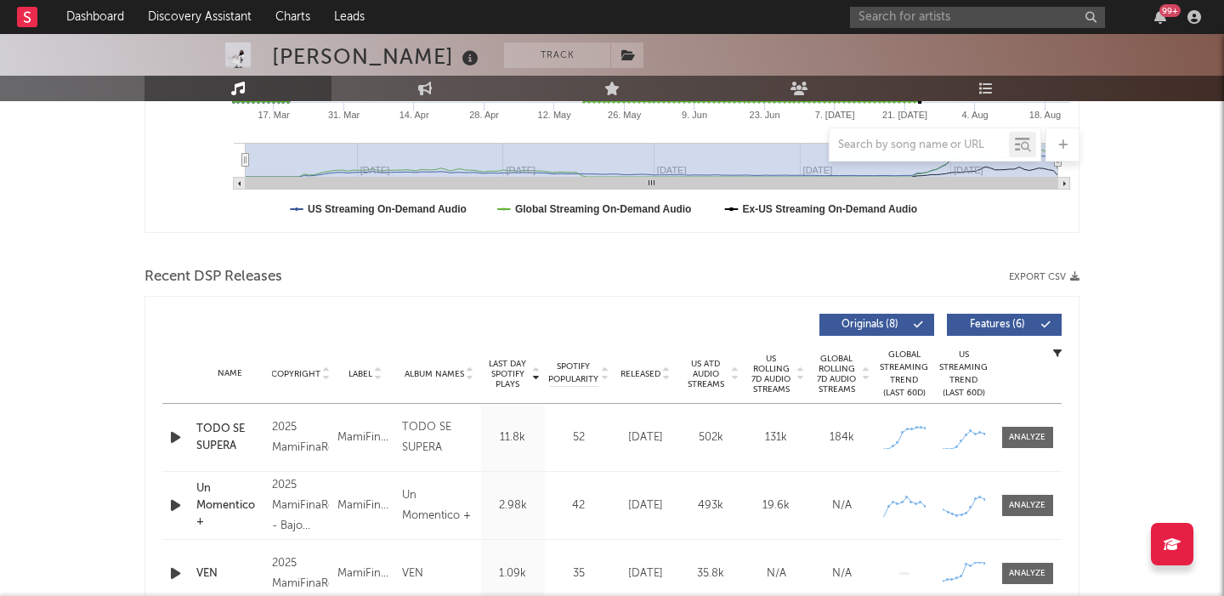
scroll to position [558, 0]
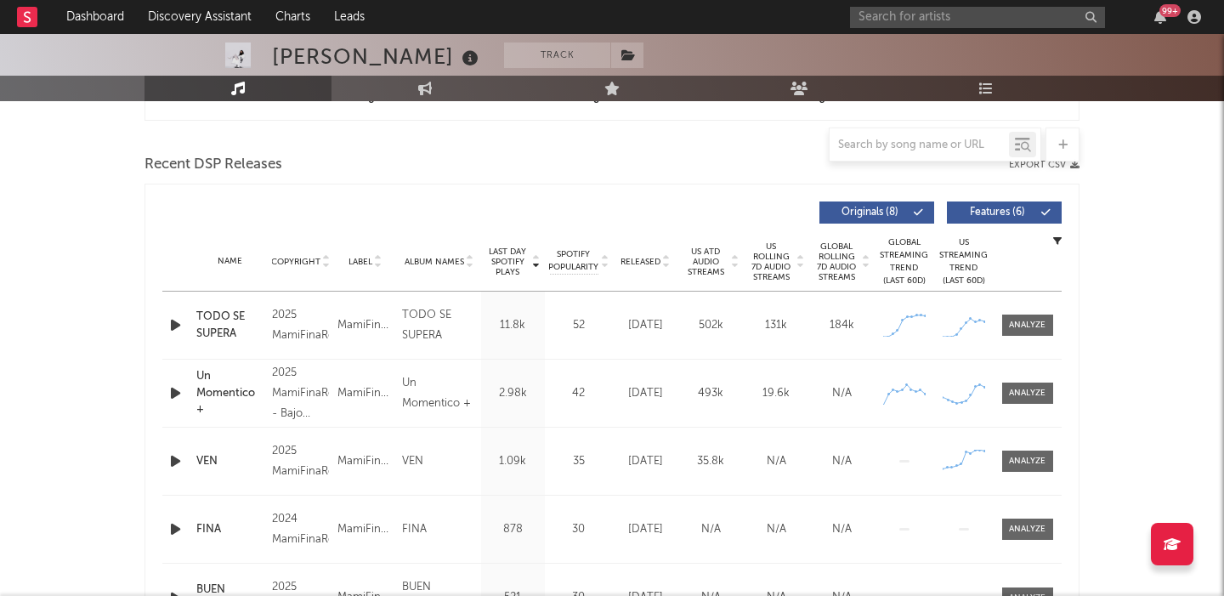
click at [994, 216] on span "Features ( 6 )" at bounding box center [997, 212] width 78 height 10
click at [771, 258] on span "US Rolling 7D Audio Streams" at bounding box center [771, 261] width 47 height 41
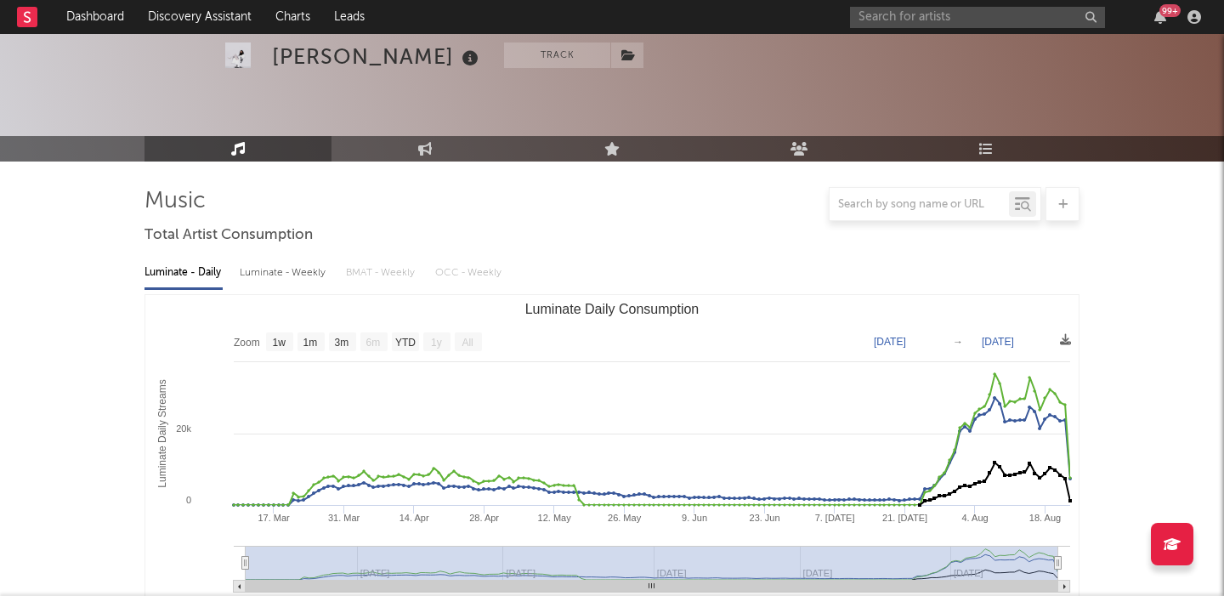
scroll to position [0, 0]
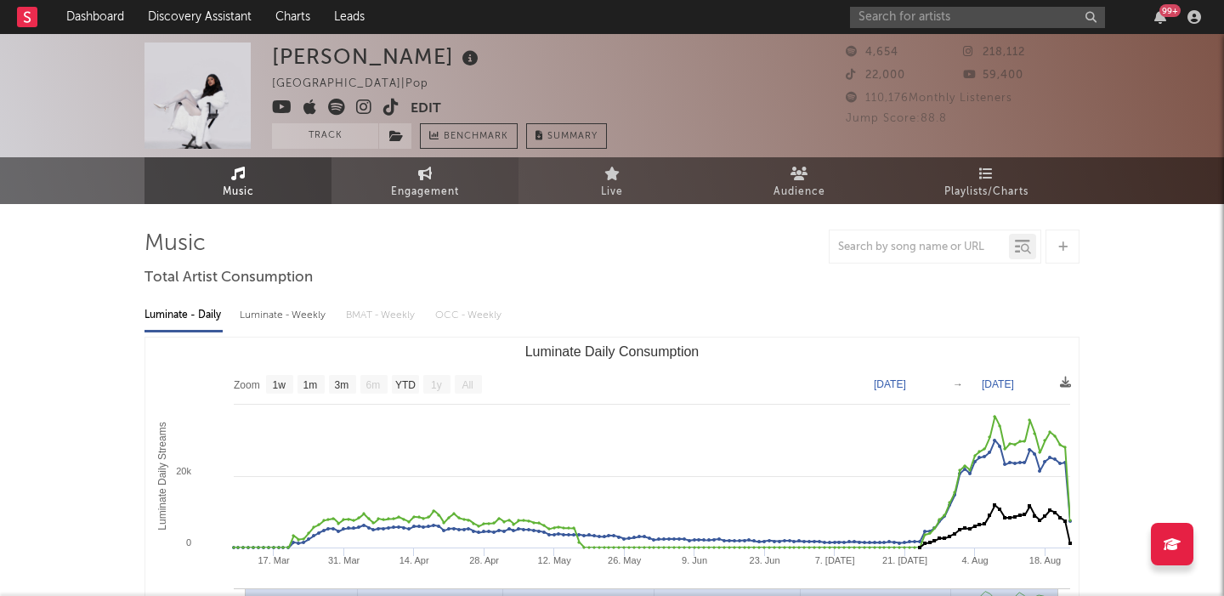
click at [410, 187] on span "Engagement" at bounding box center [425, 192] width 68 height 20
select select "1w"
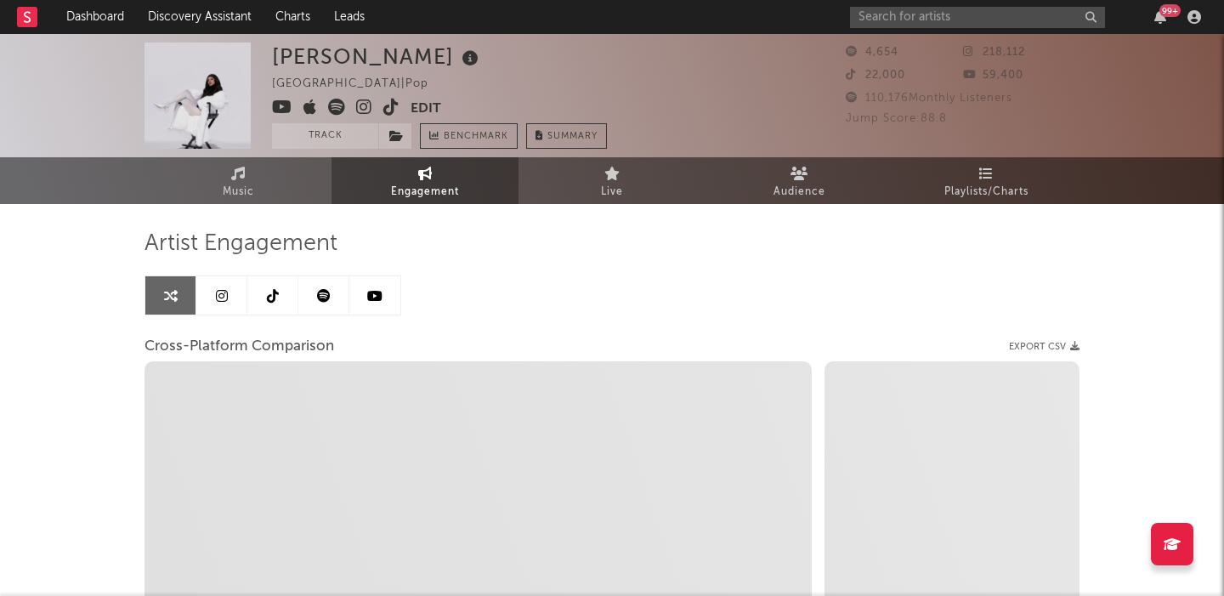
click at [228, 299] on link at bounding box center [221, 295] width 51 height 38
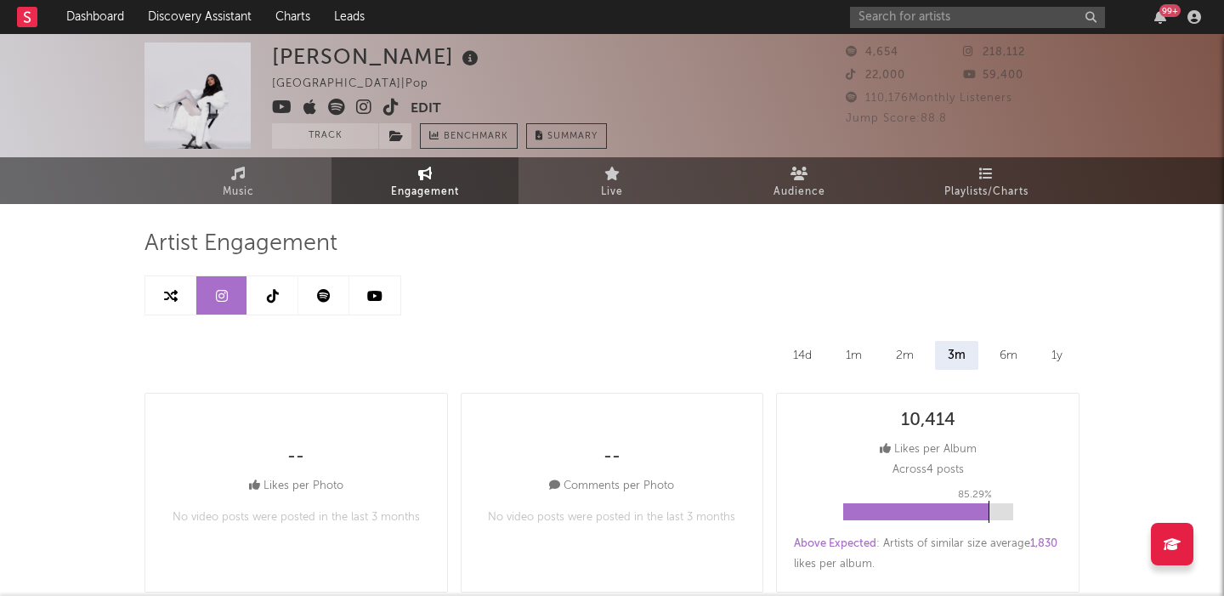
select select "1w"
click at [158, 290] on link at bounding box center [170, 295] width 51 height 38
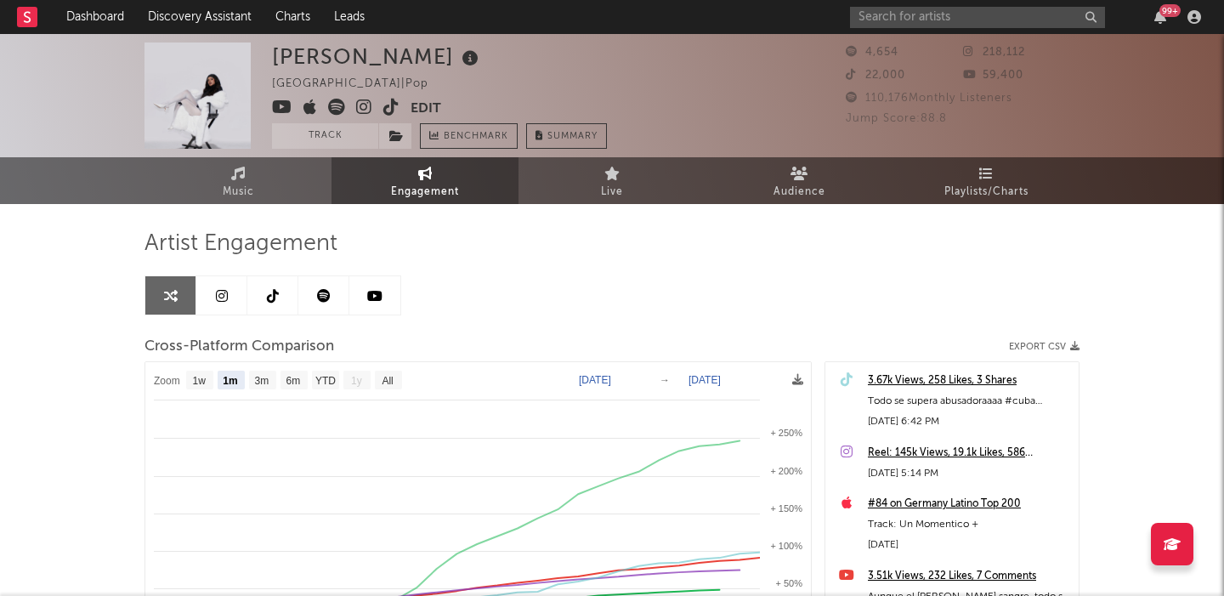
select select "1m"
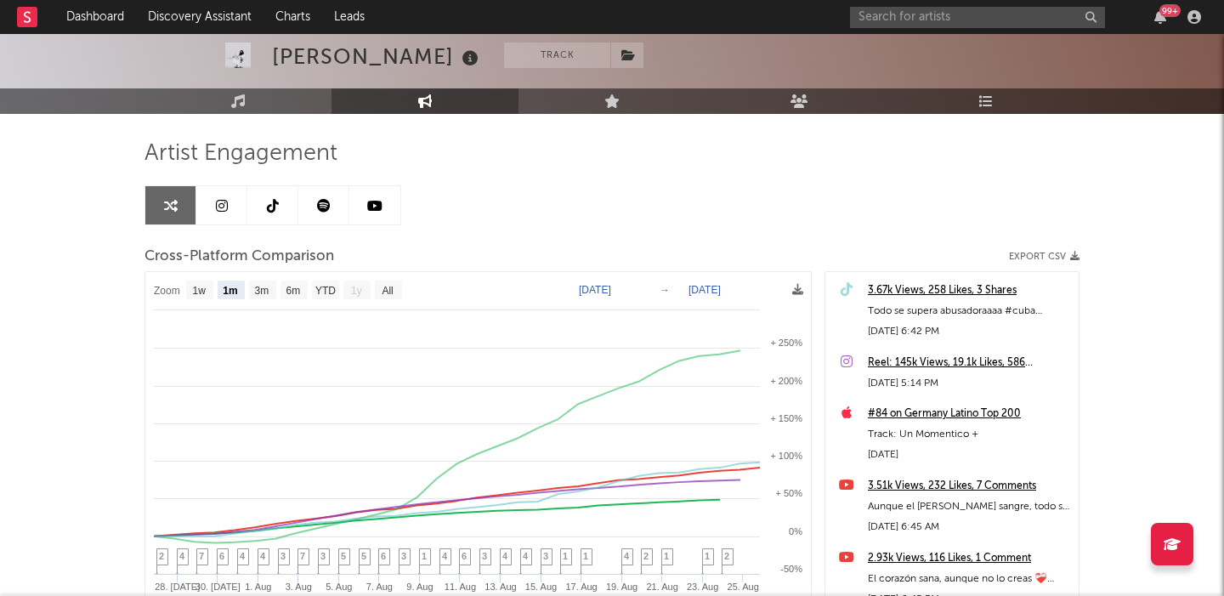
scroll to position [94, 0]
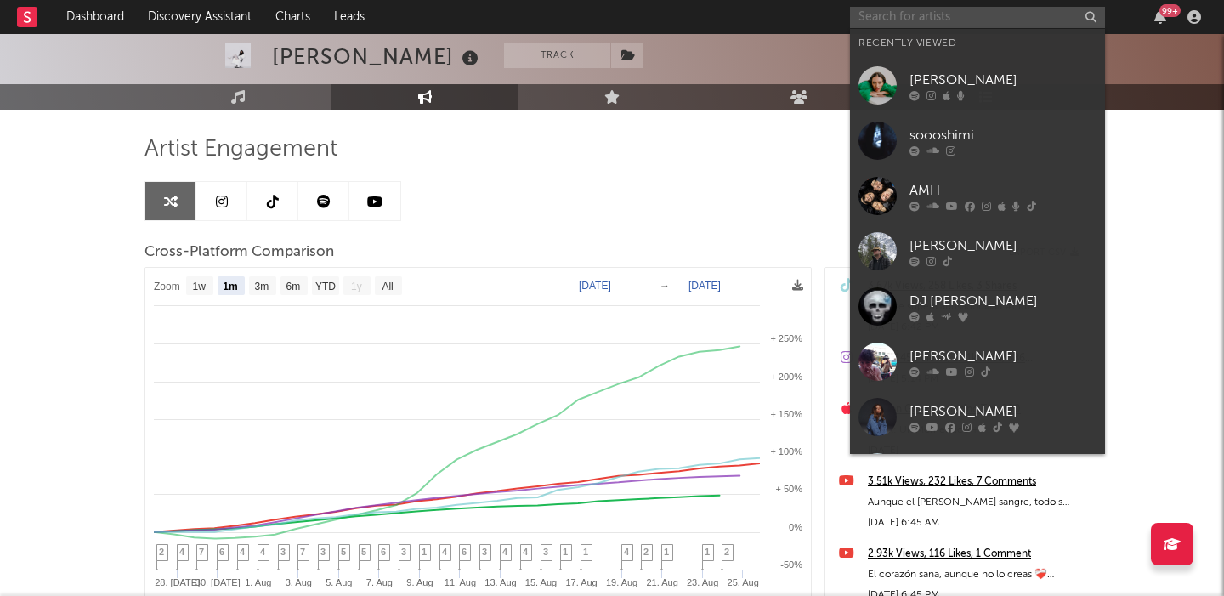
click at [927, 17] on input "text" at bounding box center [977, 17] width 255 height 21
paste input "I Am Roze"
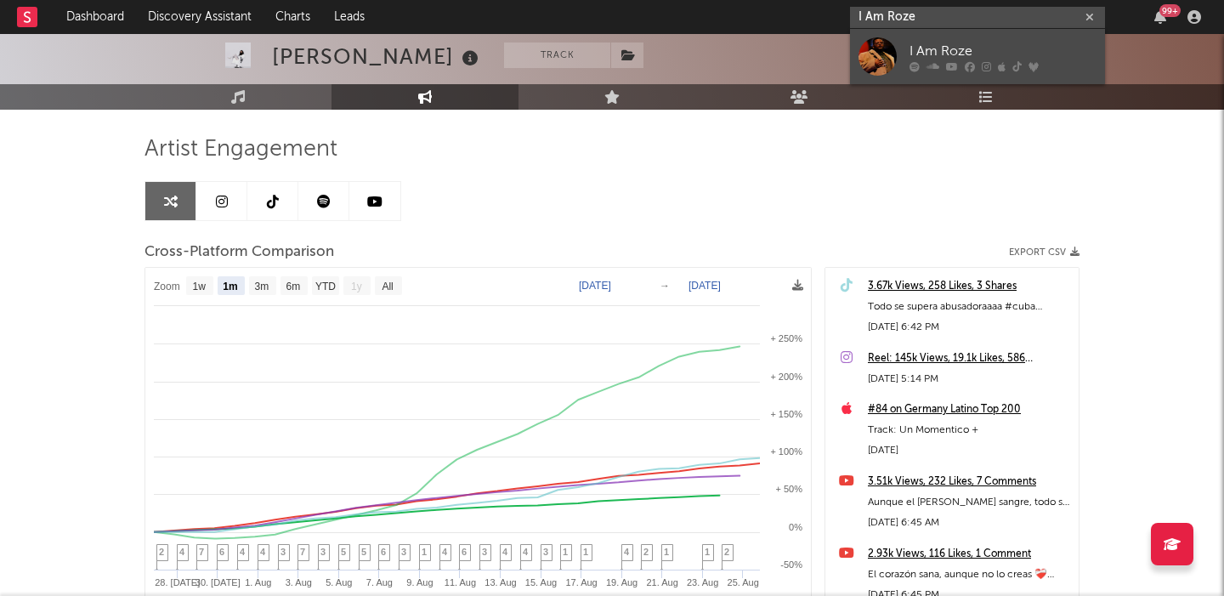
type input "I Am Roze"
click at [1012, 68] on icon at bounding box center [1016, 66] width 9 height 10
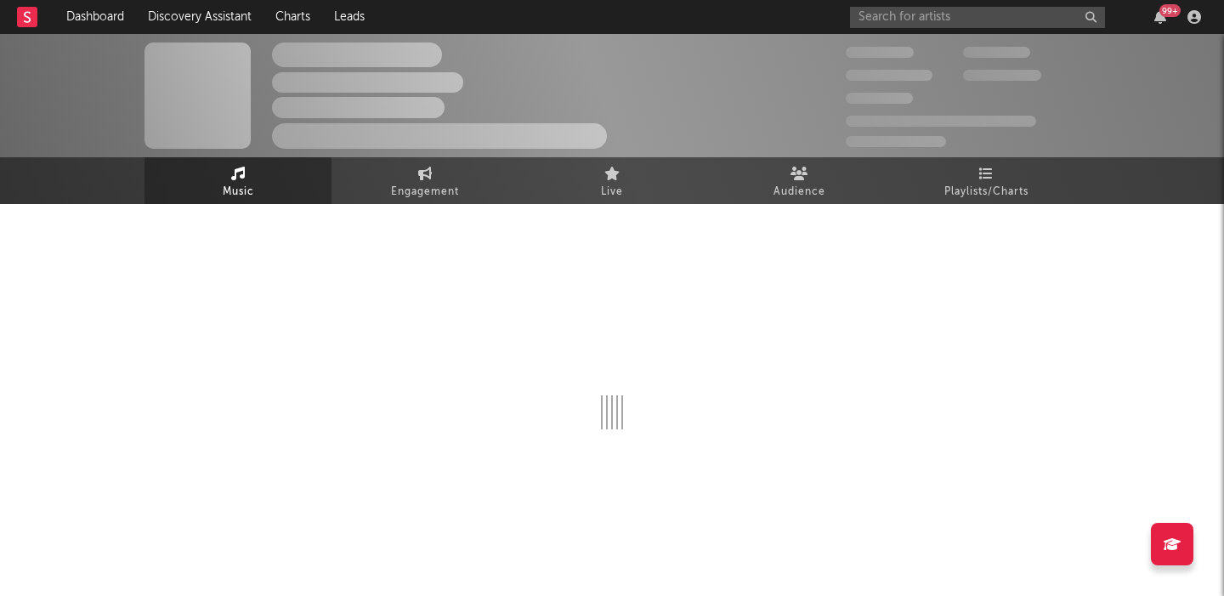
select select "6m"
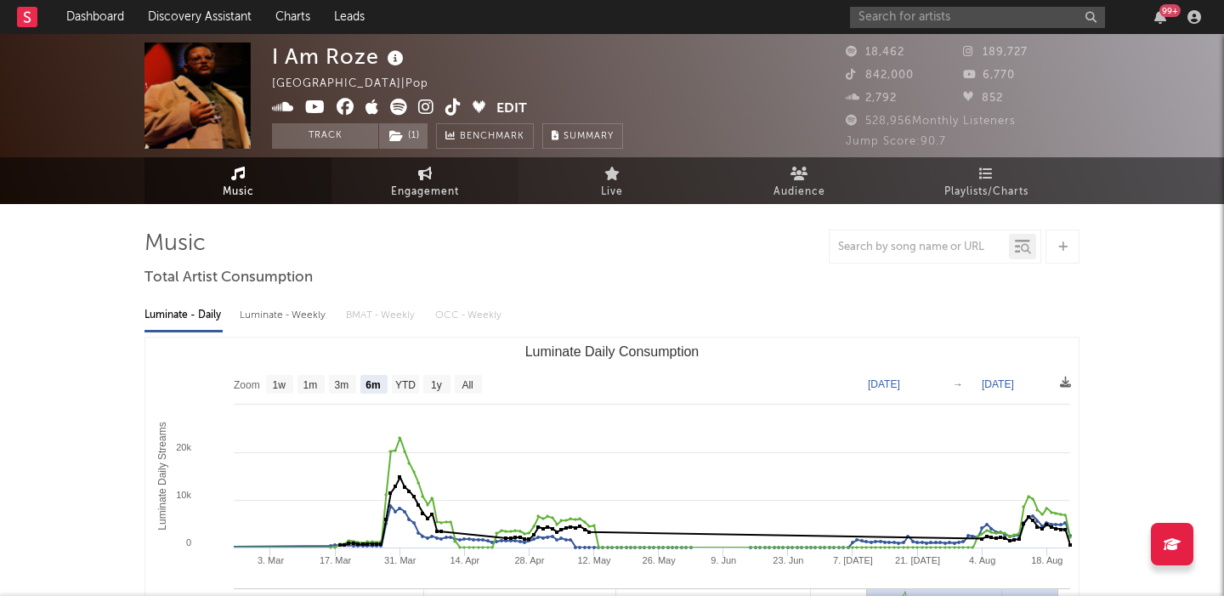
click at [452, 190] on span "Engagement" at bounding box center [425, 192] width 68 height 20
select select "1w"
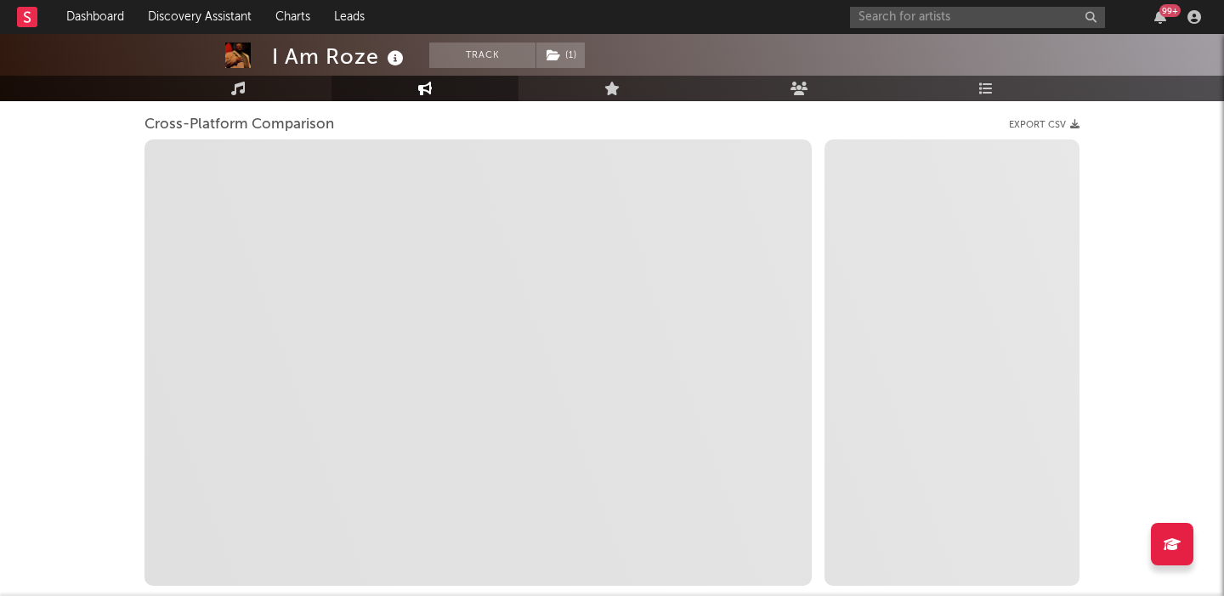
scroll to position [223, 0]
select select "1m"
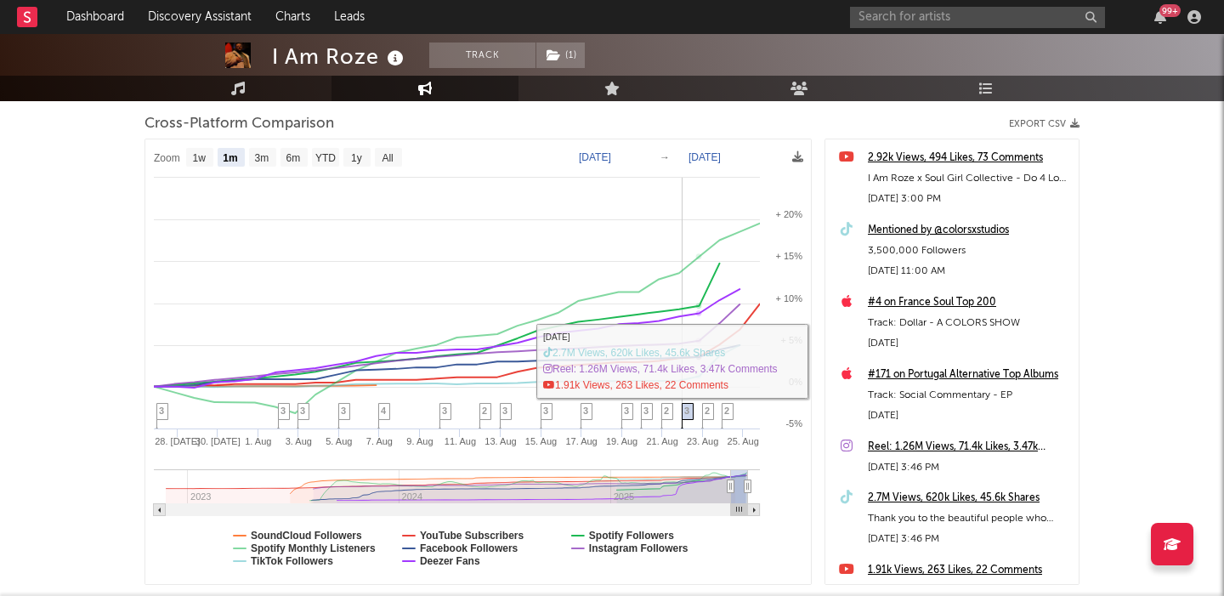
click at [688, 406] on span "3" at bounding box center [686, 410] width 5 height 10
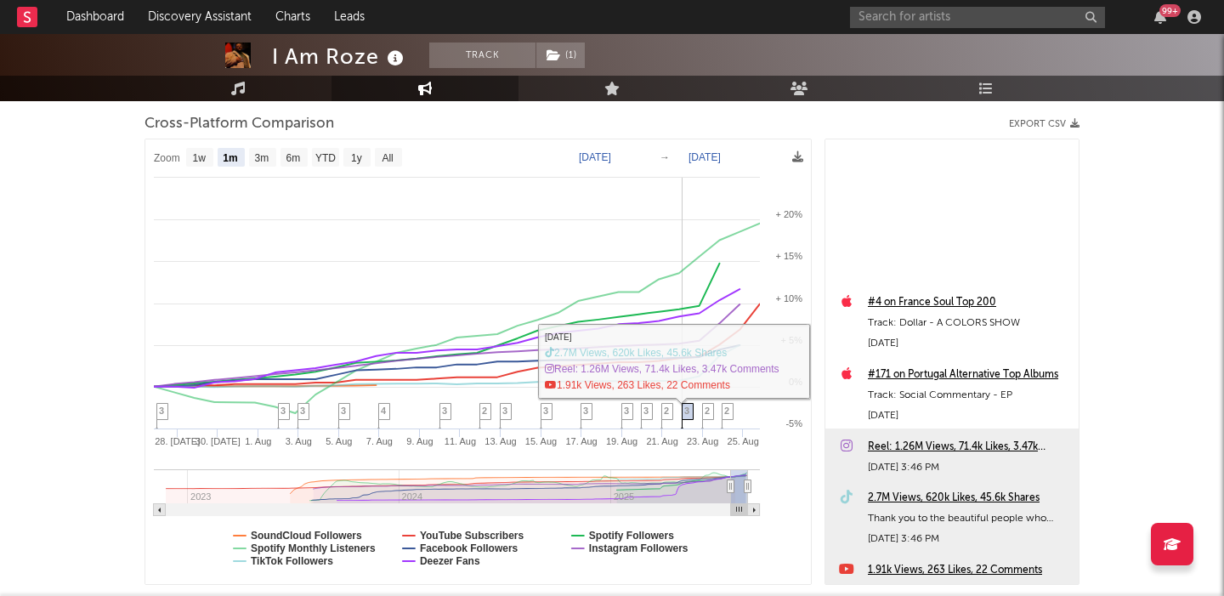
scroll to position [289, 0]
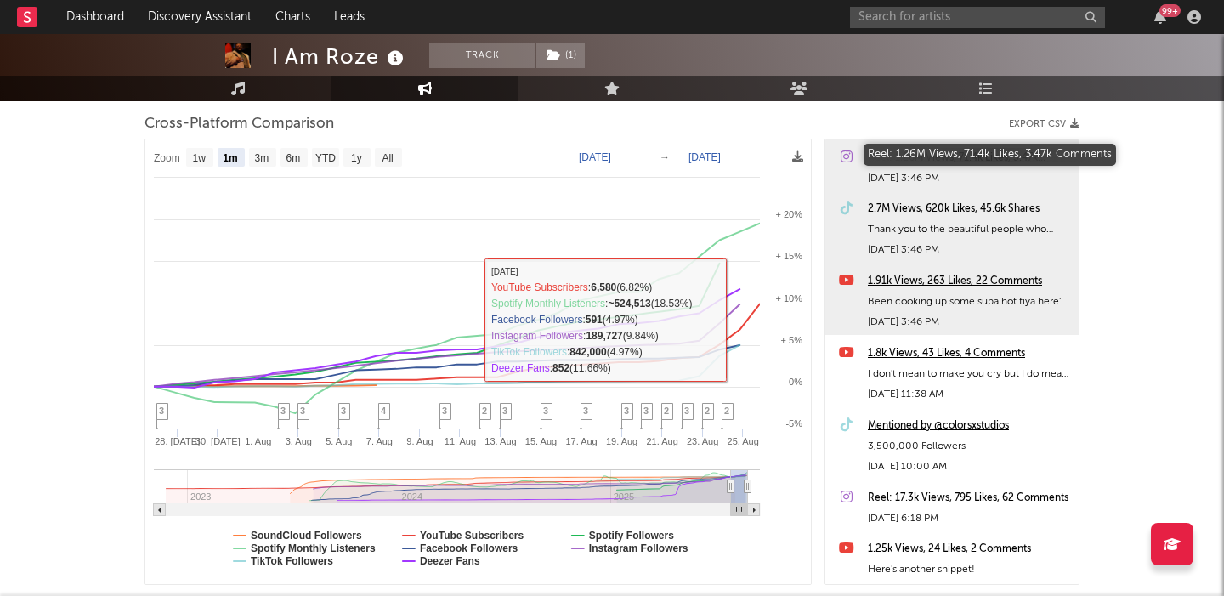
click at [896, 158] on div "Reel: 1.26M Views, 71.4k Likes, 3.47k Comments" at bounding box center [969, 158] width 202 height 20
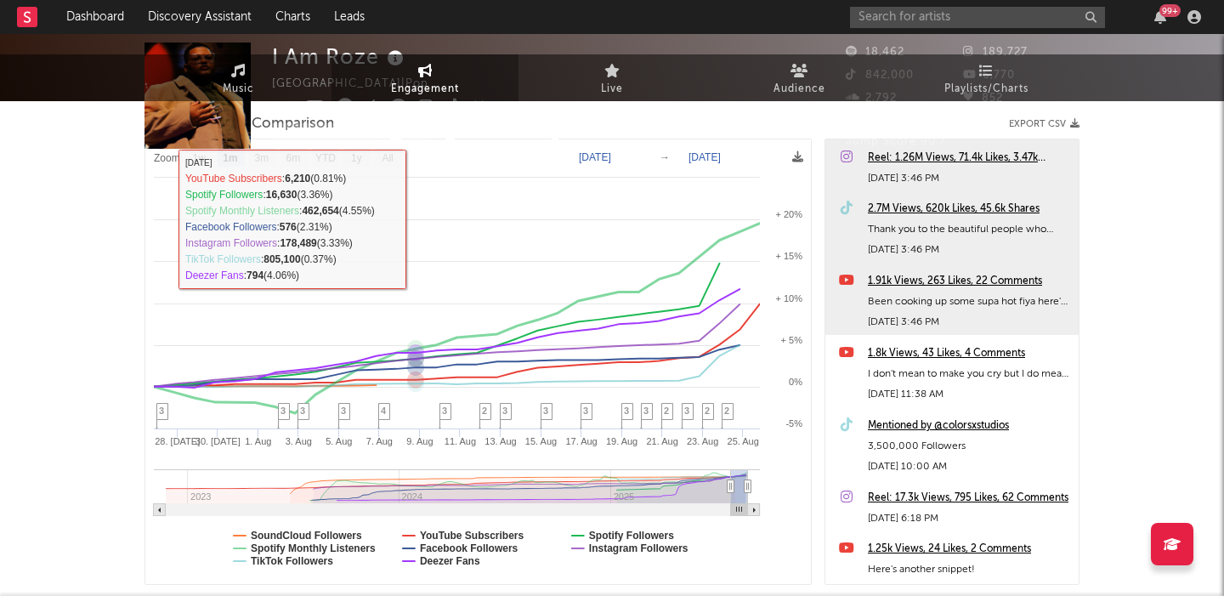
scroll to position [0, 0]
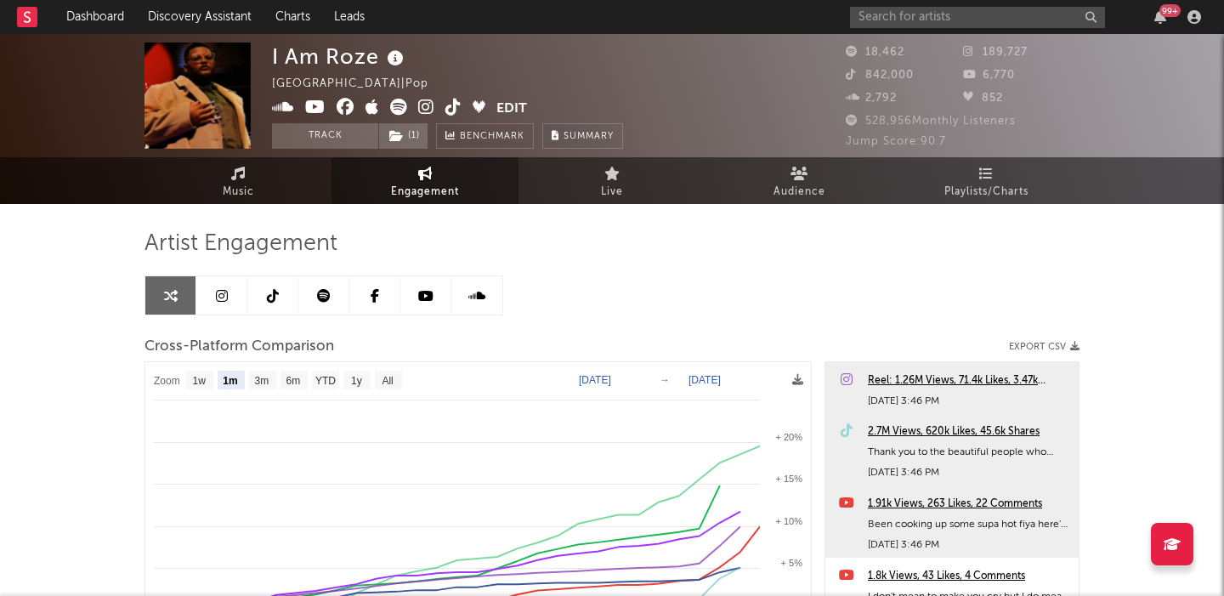
click at [447, 112] on icon at bounding box center [453, 107] width 16 height 17
click at [939, 15] on input "text" at bounding box center [977, 17] width 255 height 21
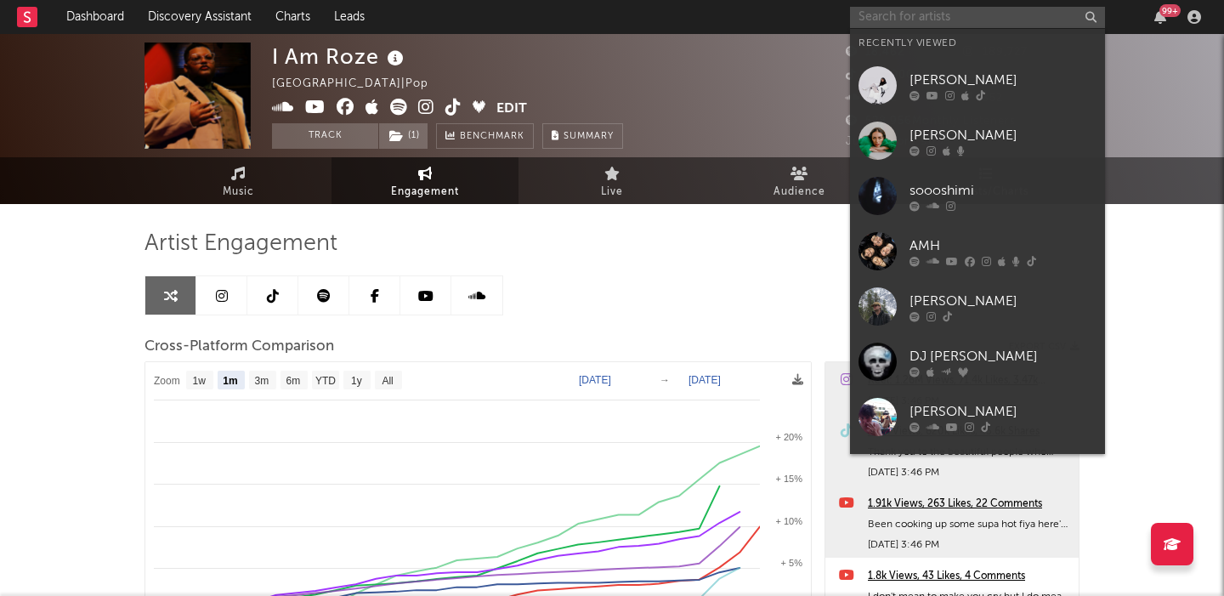
paste input "[PERSON_NAME]"
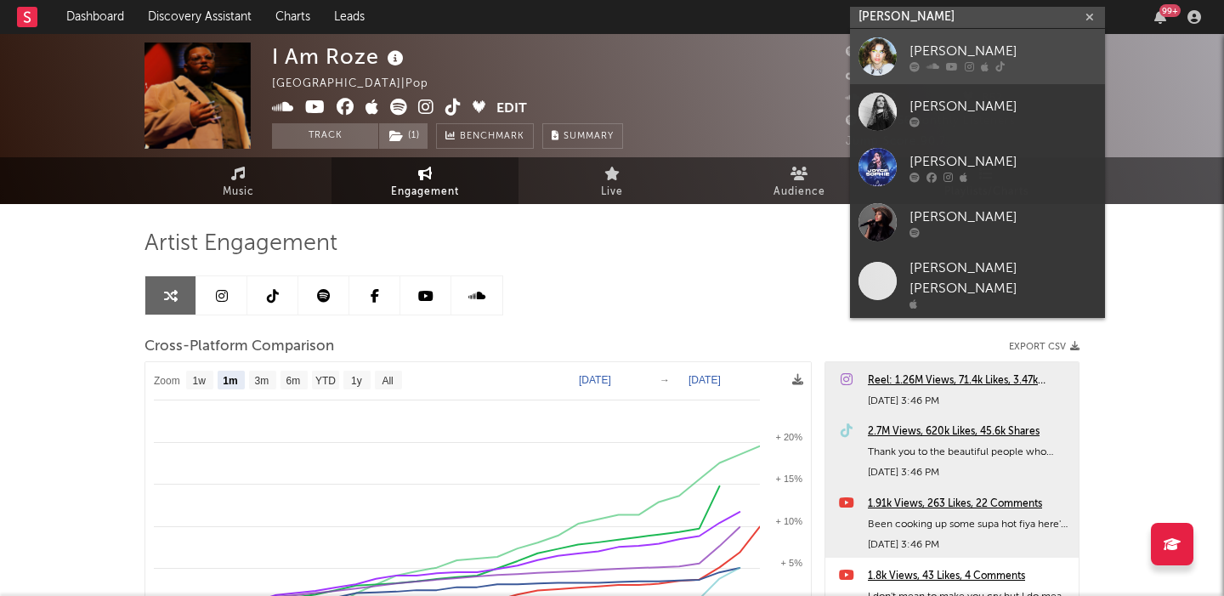
type input "[PERSON_NAME]"
click at [1002, 57] on div "[PERSON_NAME]" at bounding box center [1003, 51] width 187 height 20
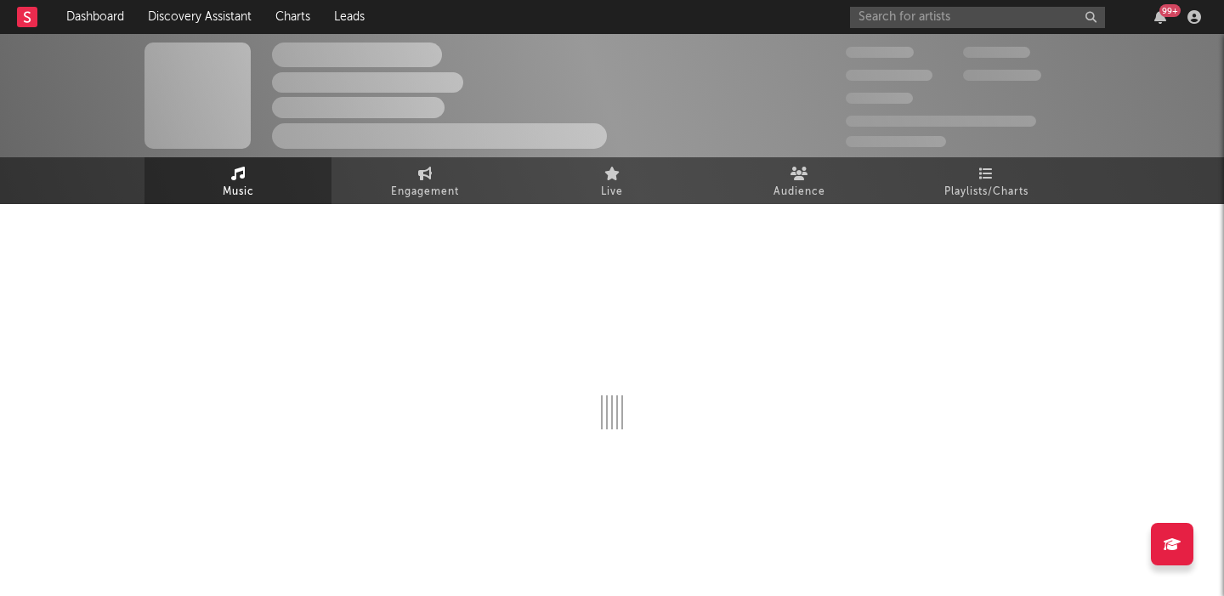
select select "1w"
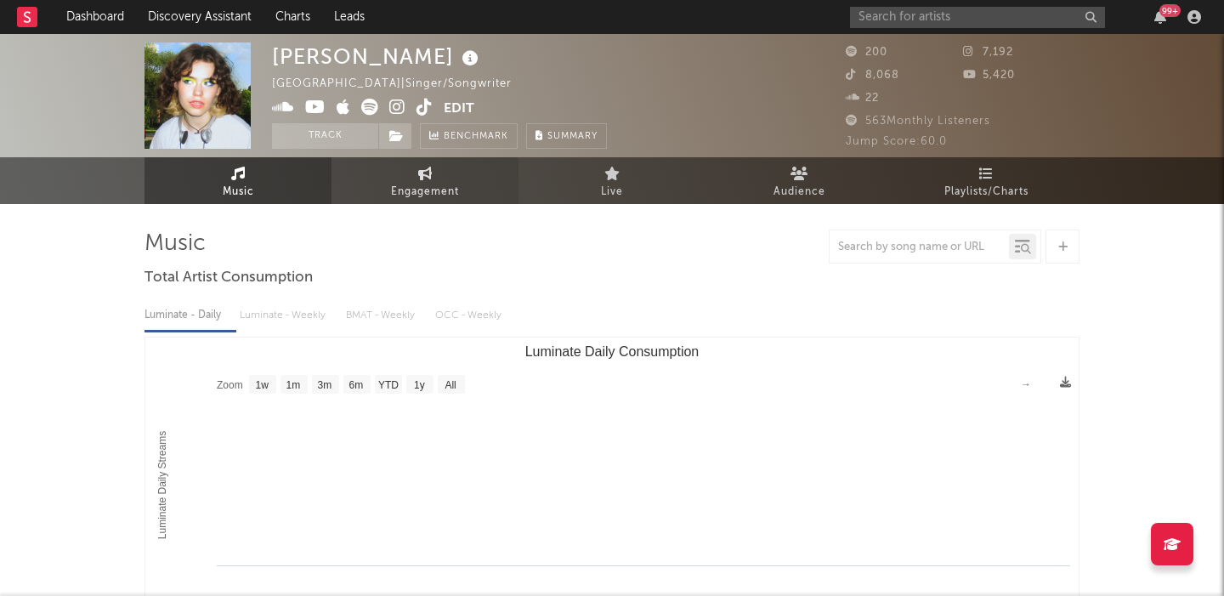
click at [439, 174] on link "Engagement" at bounding box center [425, 180] width 187 height 47
select select "1w"
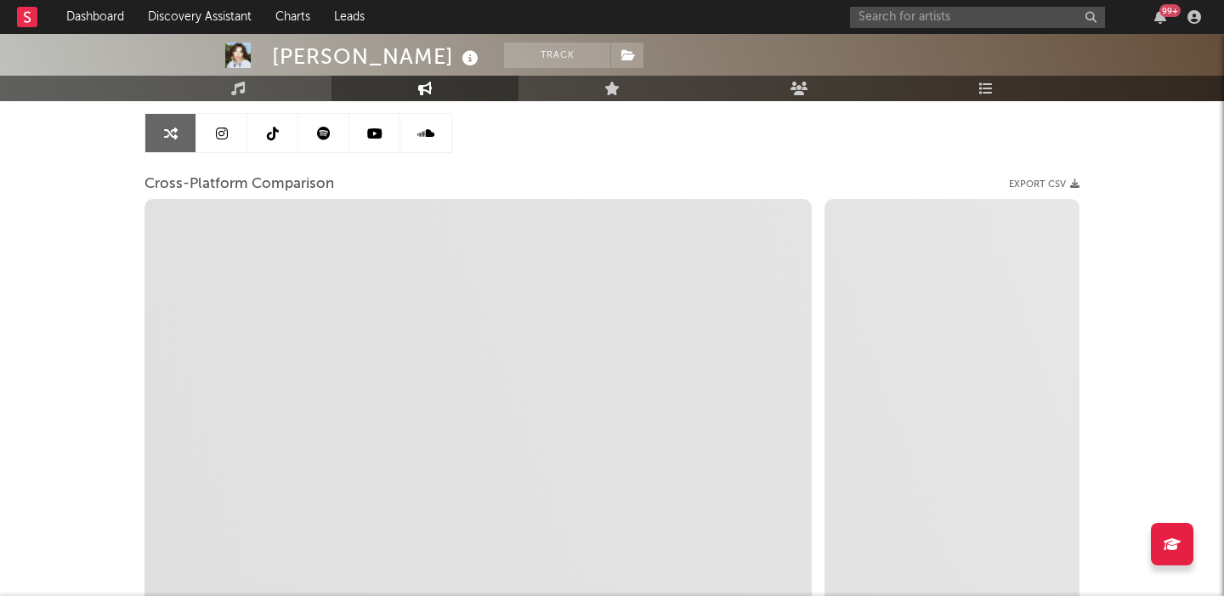
scroll to position [63, 0]
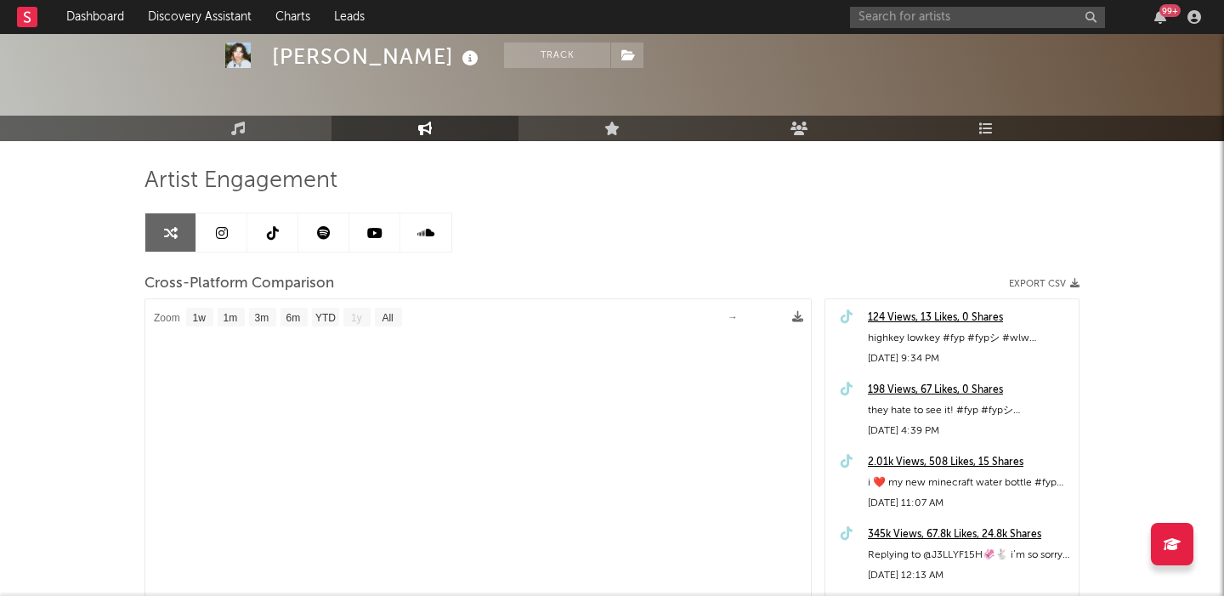
select select "1m"
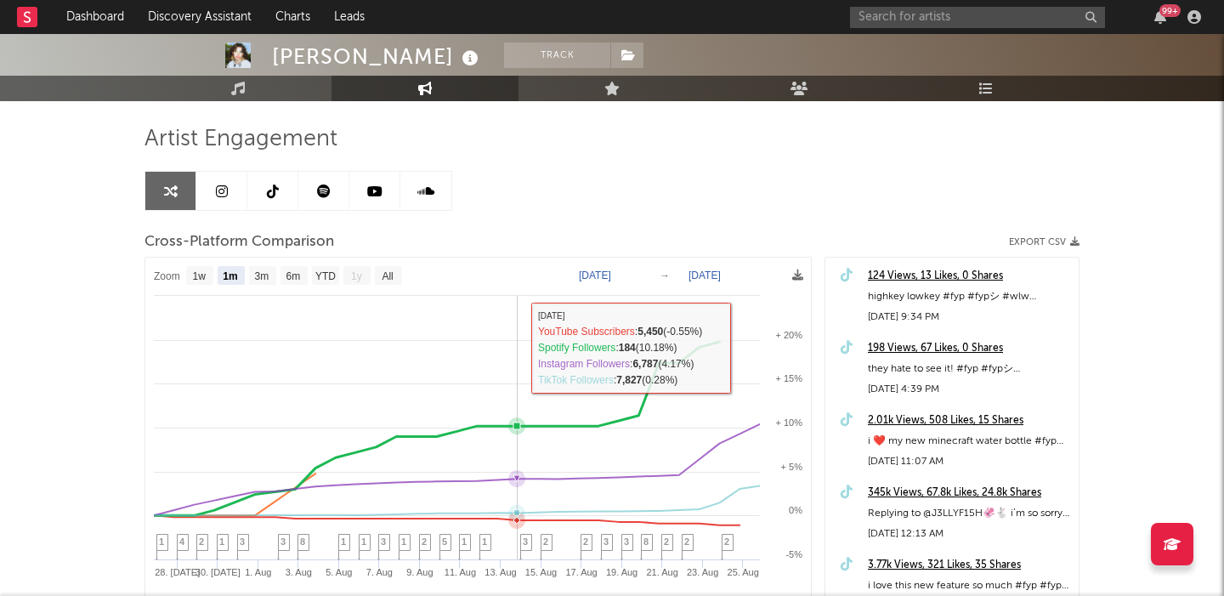
scroll to position [119, 0]
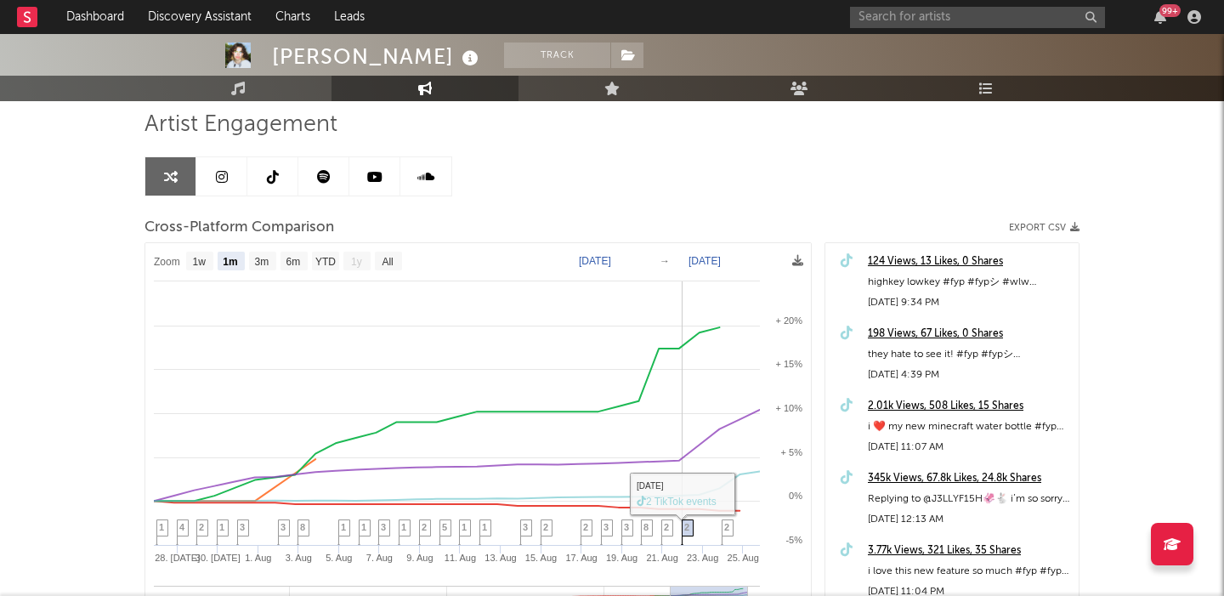
click at [686, 526] on span "2" at bounding box center [686, 527] width 5 height 10
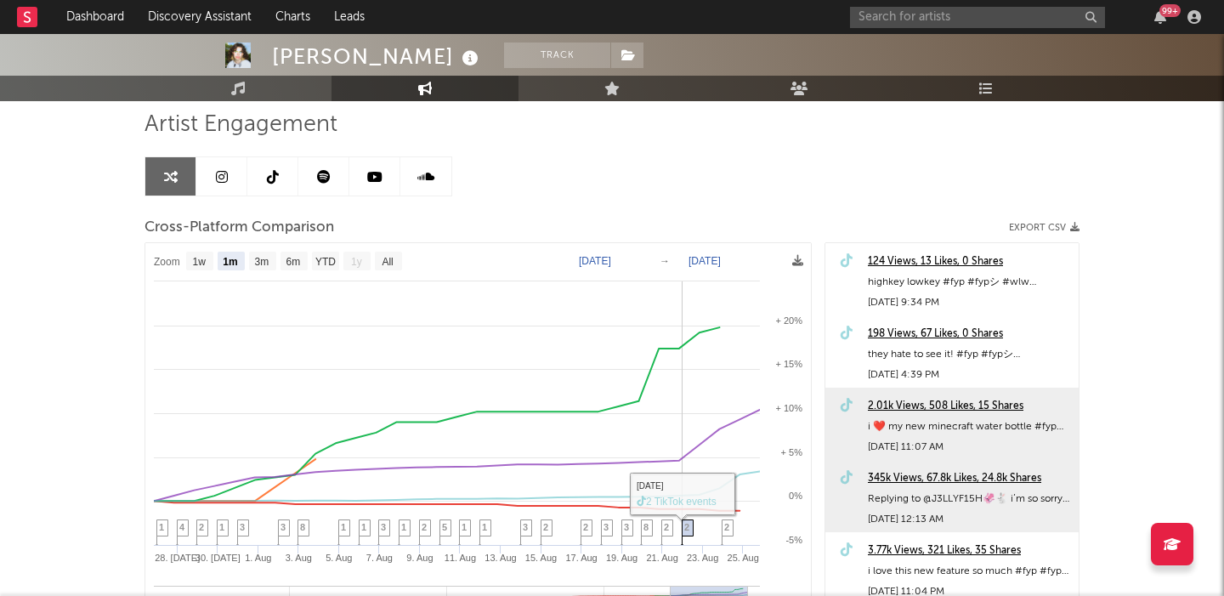
scroll to position [145, 0]
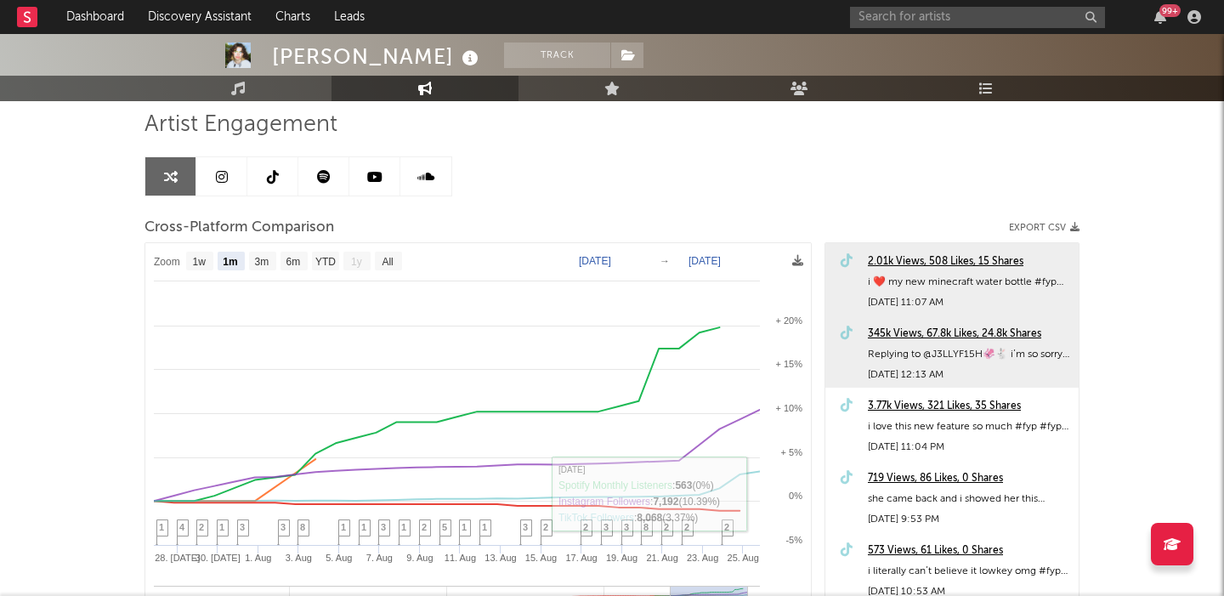
click at [891, 337] on div "345k Views, 67.8k Likes, 24.8k Shares" at bounding box center [969, 334] width 202 height 20
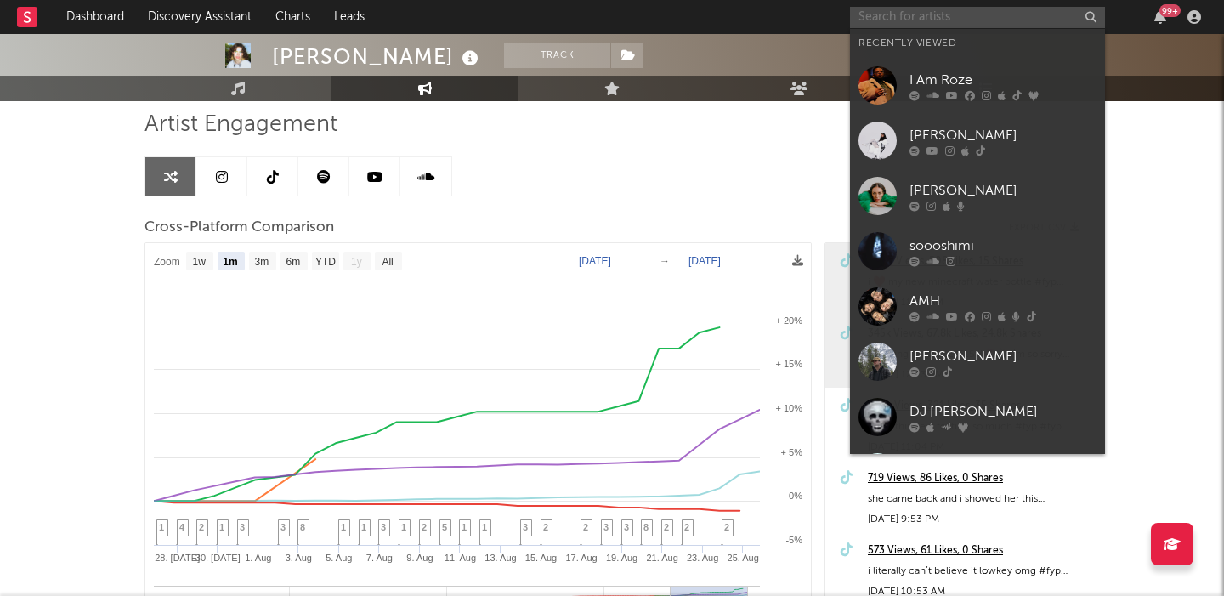
click at [927, 24] on input "text" at bounding box center [977, 17] width 255 height 21
paste input "JAYLER"
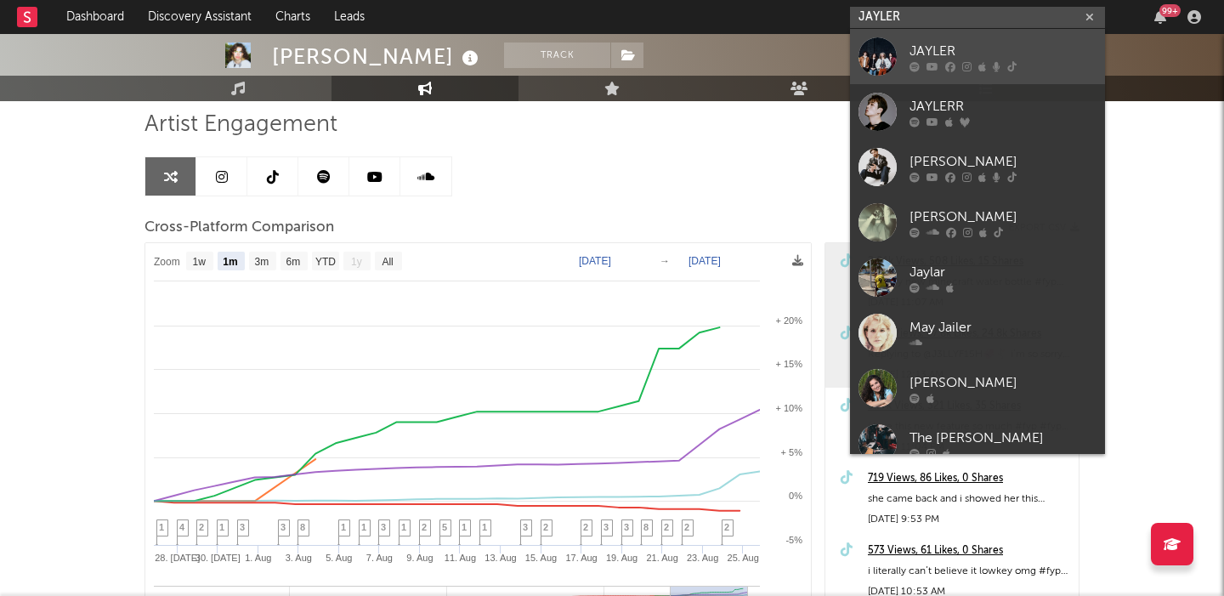
type input "JAYLER"
click at [1015, 49] on div "JAYLER" at bounding box center [1003, 51] width 187 height 20
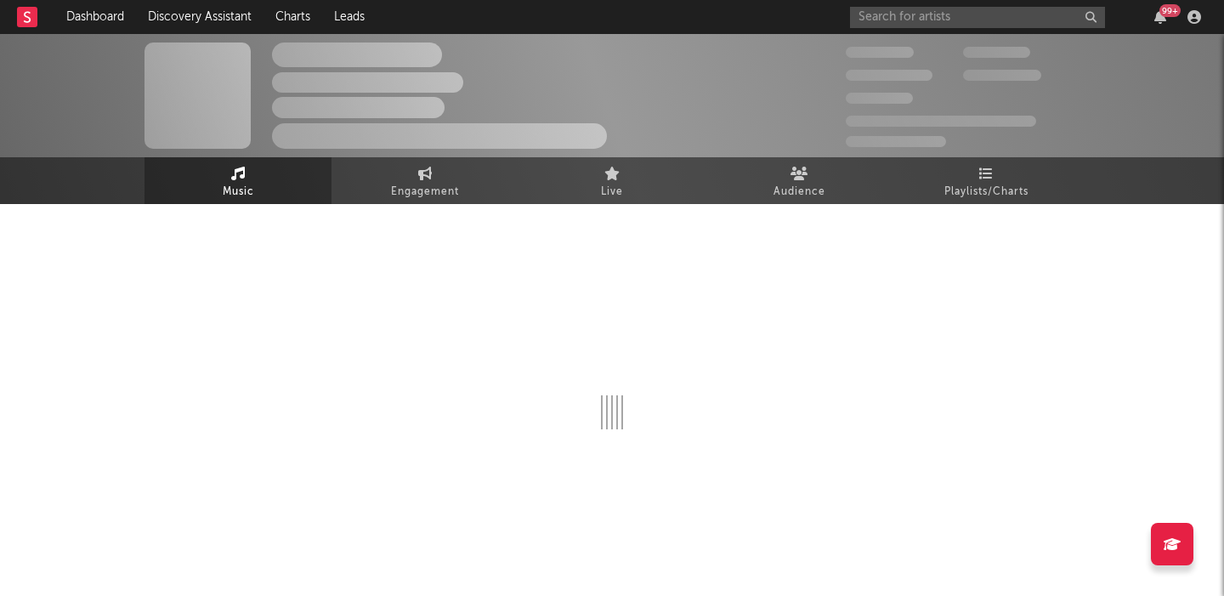
select select "6m"
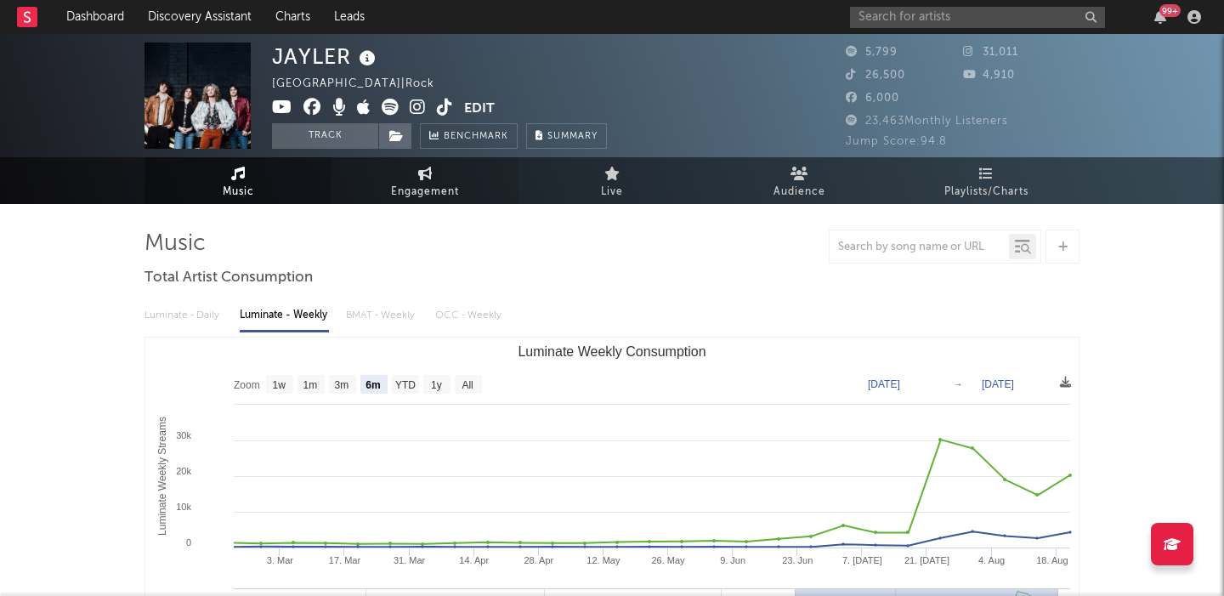
click at [460, 190] on link "Engagement" at bounding box center [425, 180] width 187 height 47
select select "1w"
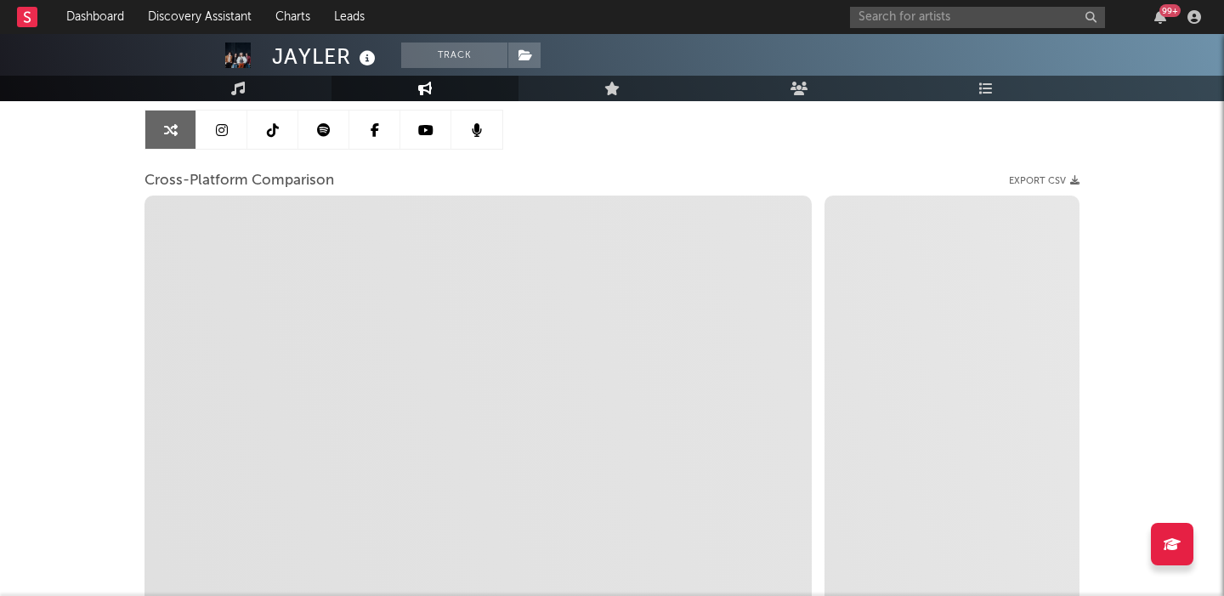
scroll to position [167, 0]
select select "1m"
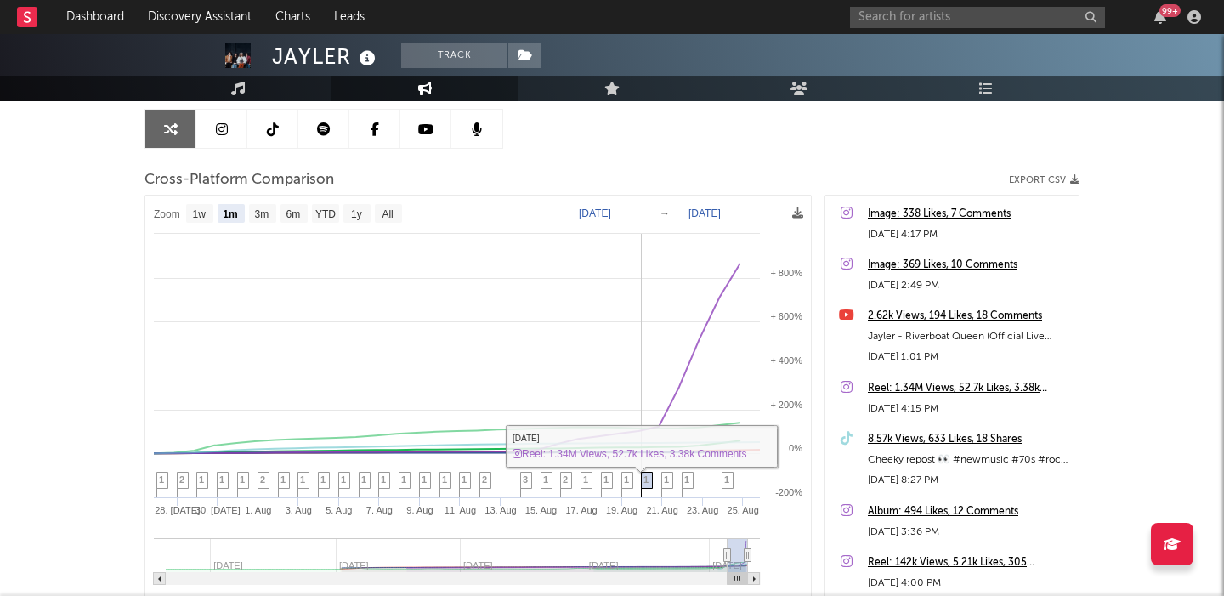
click at [647, 479] on span "1" at bounding box center [645, 479] width 5 height 10
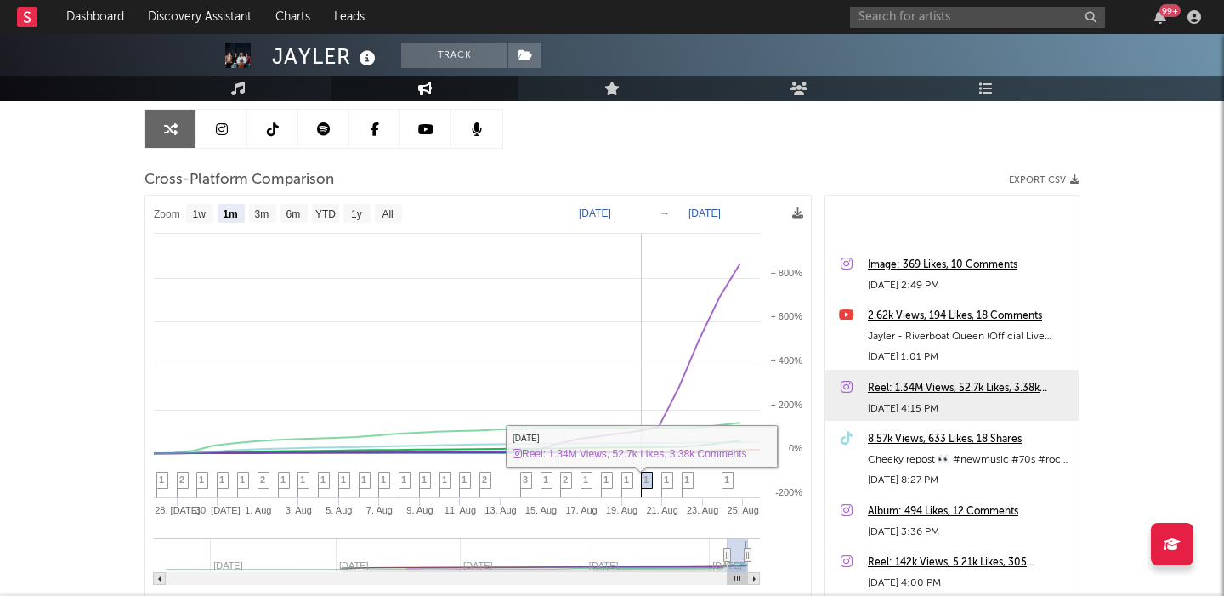
scroll to position [174, 0]
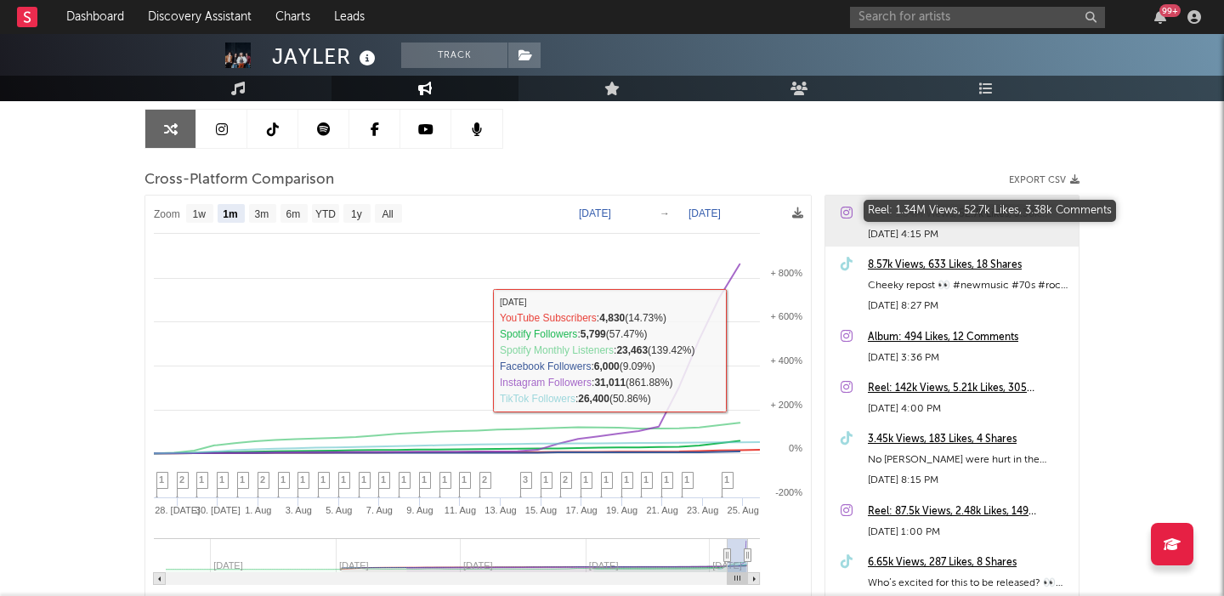
click at [936, 210] on div "Reel: 1.34M Views, 52.7k Likes, 3.38k Comments" at bounding box center [969, 214] width 202 height 20
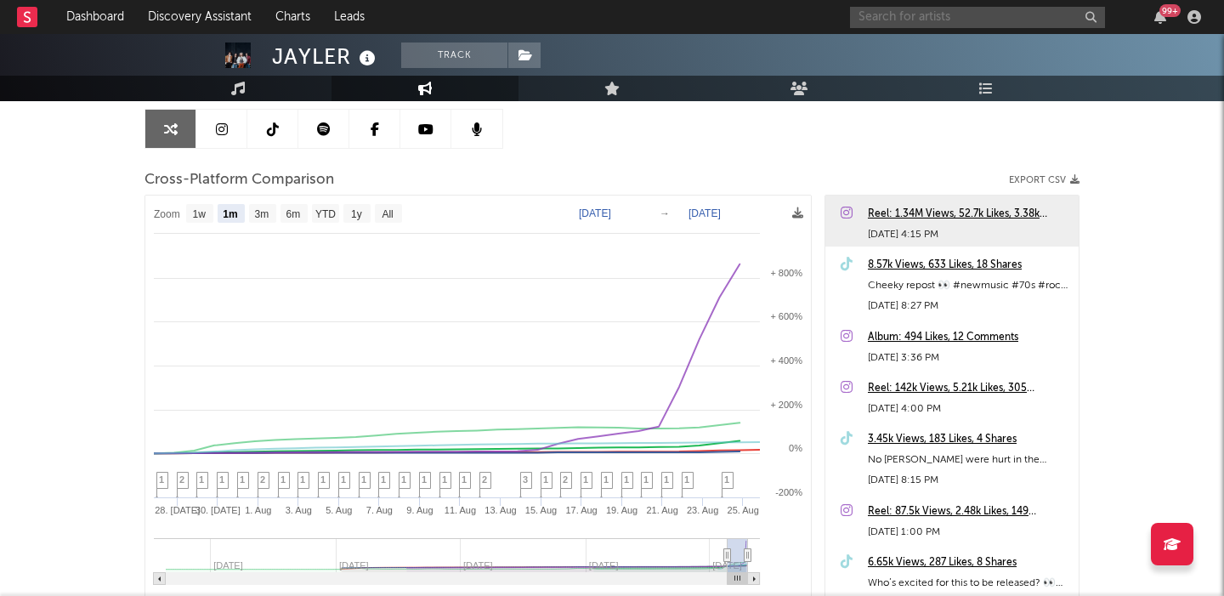
click at [904, 18] on input "text" at bounding box center [977, 17] width 255 height 21
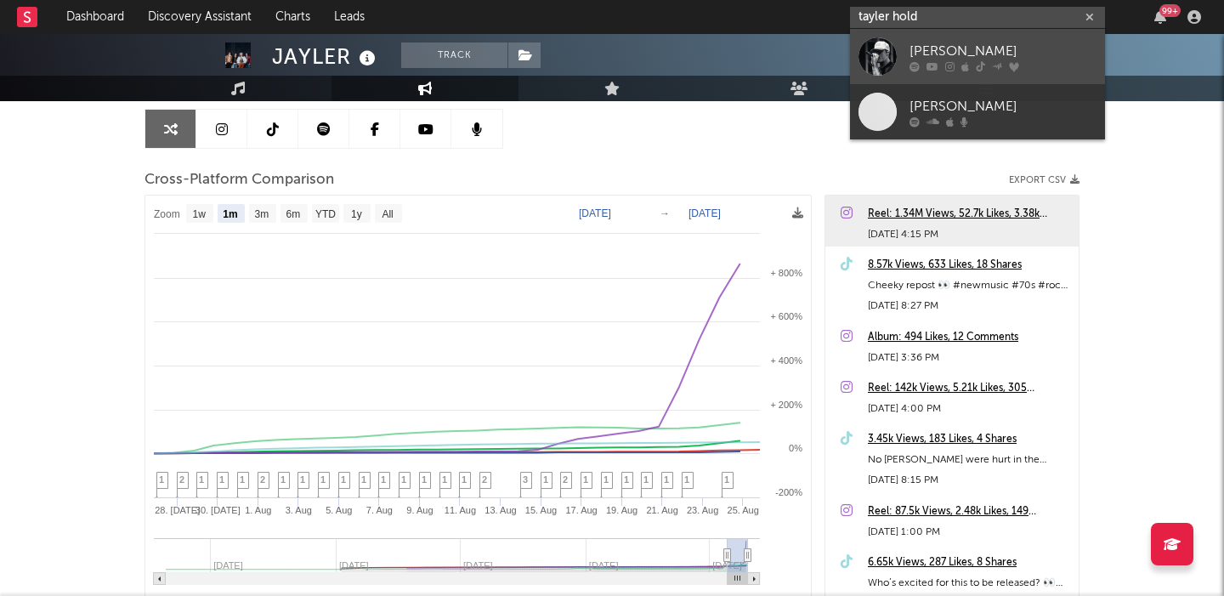
type input "tayler hold"
click at [978, 43] on div "[PERSON_NAME]" at bounding box center [1003, 51] width 187 height 20
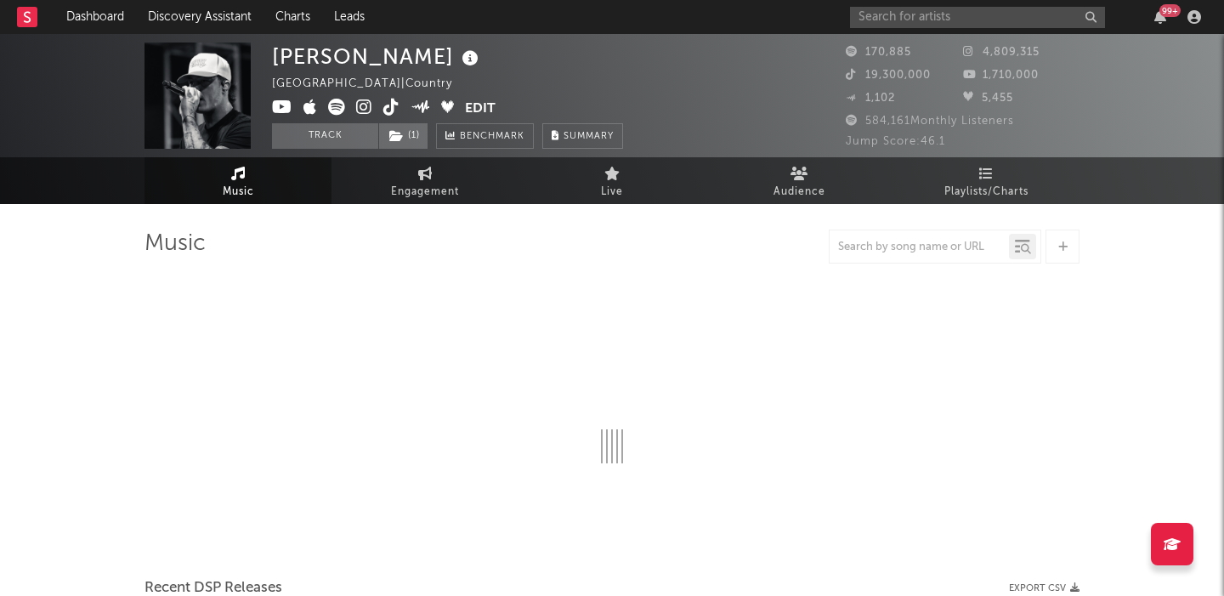
select select "6m"
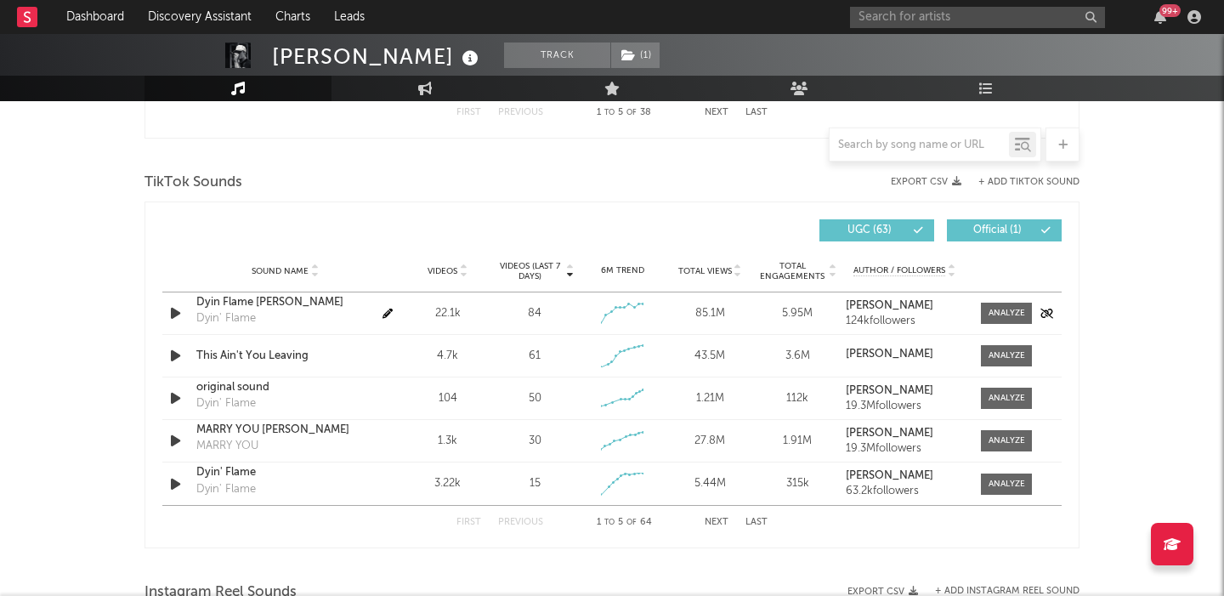
scroll to position [1096, 0]
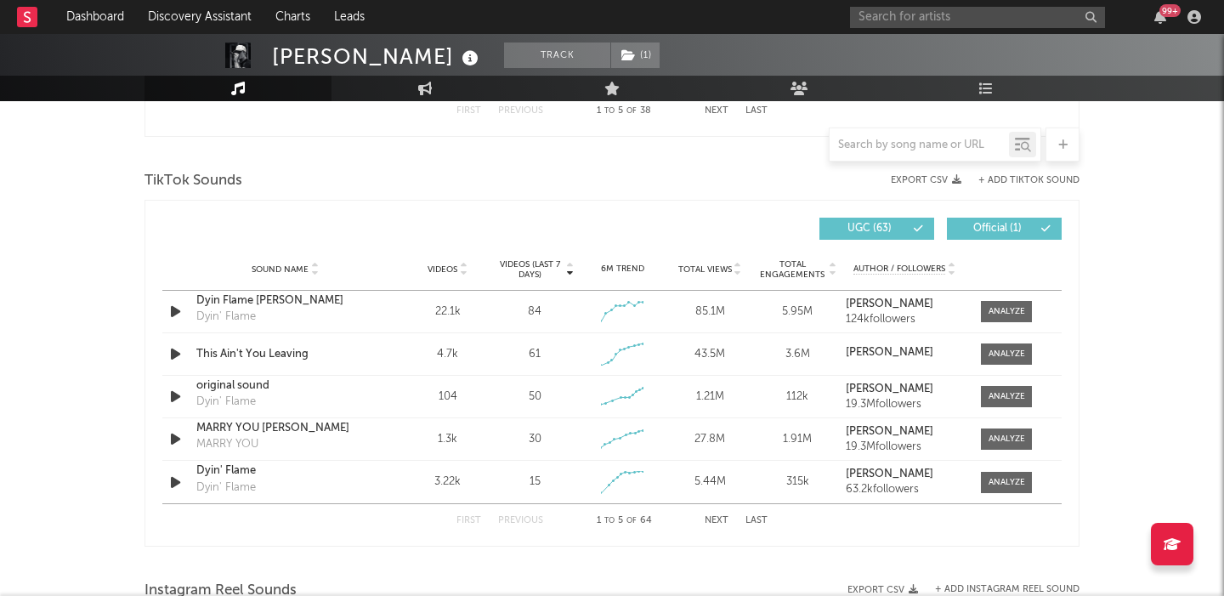
click at [445, 272] on span "Videos" at bounding box center [443, 269] width 30 height 10
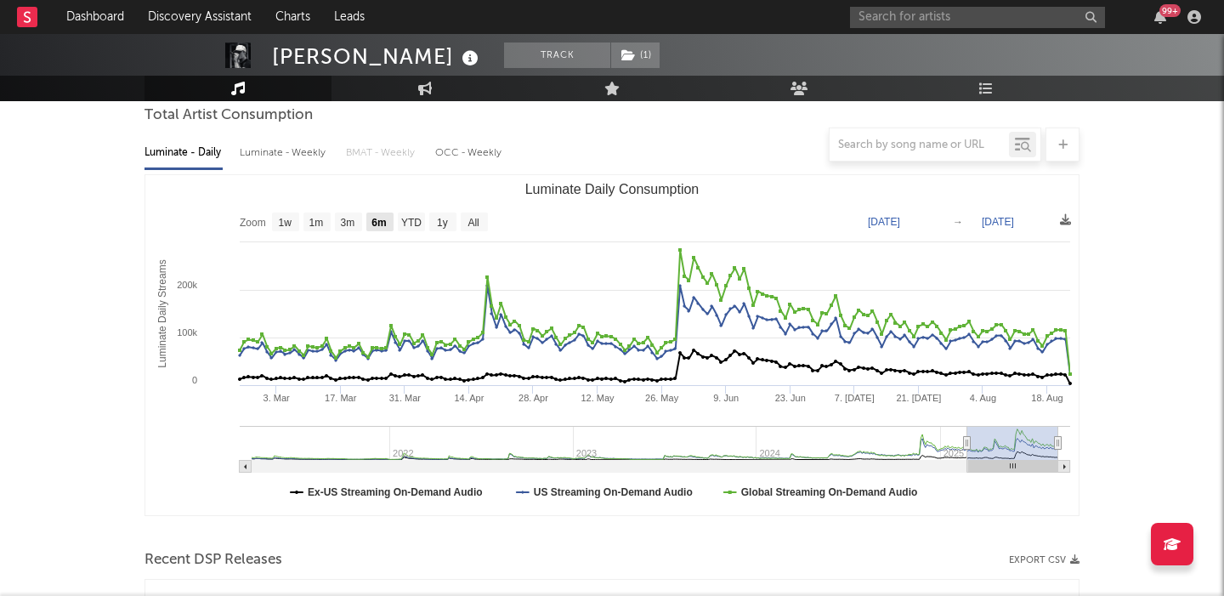
scroll to position [0, 0]
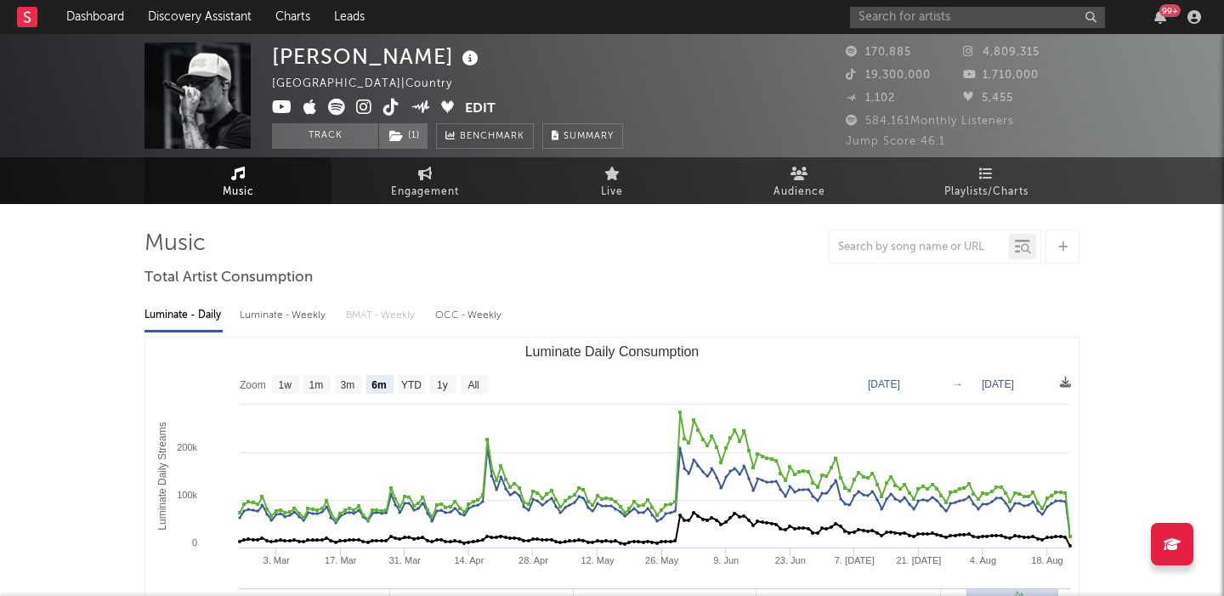
click at [388, 108] on icon at bounding box center [391, 107] width 16 height 17
click at [877, 14] on input "text" at bounding box center [977, 17] width 255 height 21
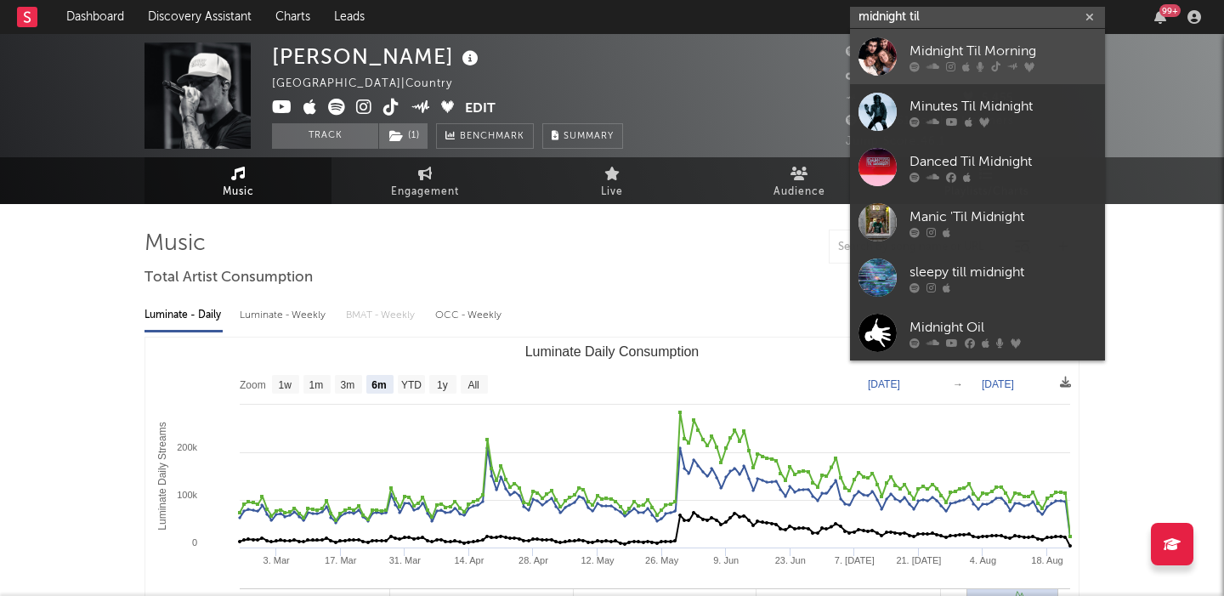
type input "midnight til"
click at [974, 70] on div at bounding box center [1003, 66] width 187 height 10
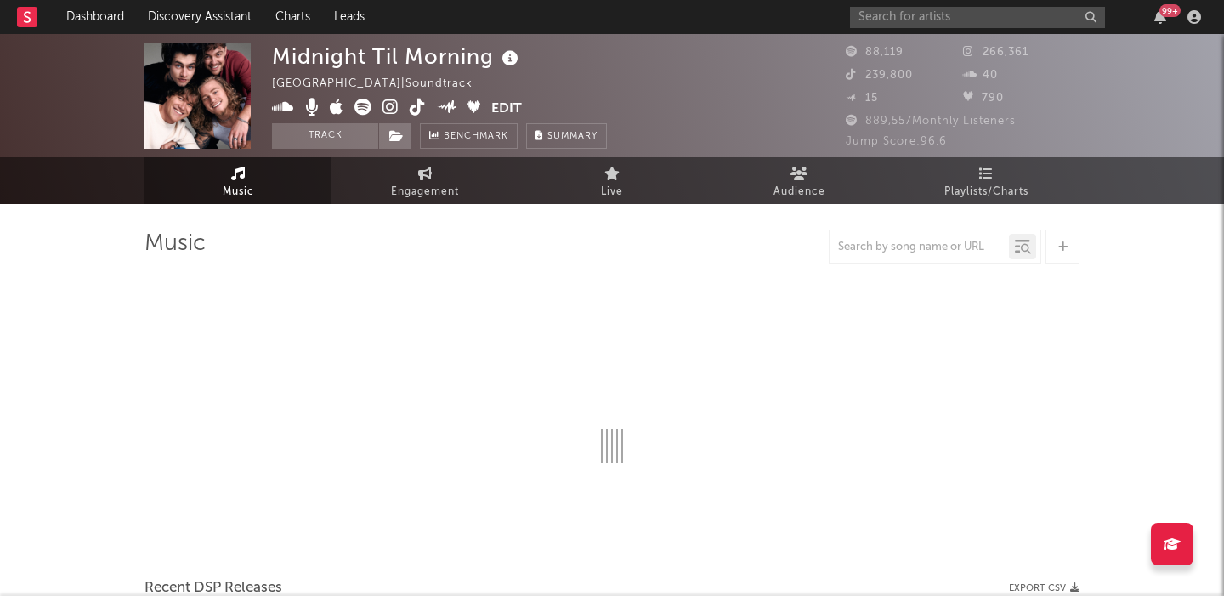
click at [421, 106] on icon at bounding box center [418, 107] width 16 height 17
select select "1w"
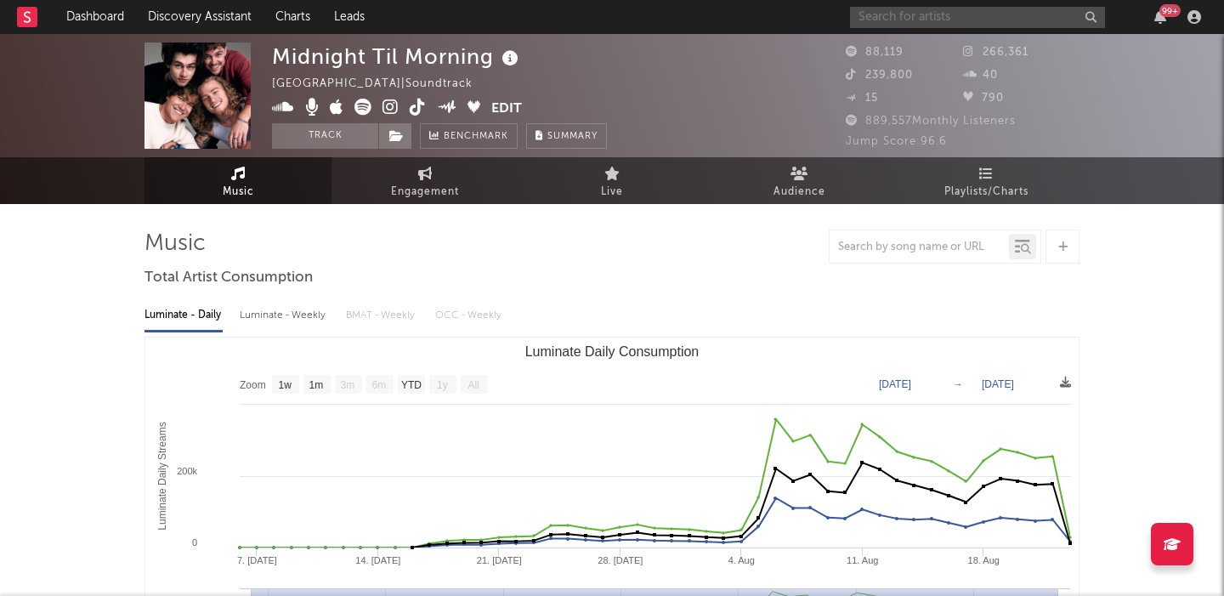
click at [884, 22] on input "text" at bounding box center [977, 17] width 255 height 21
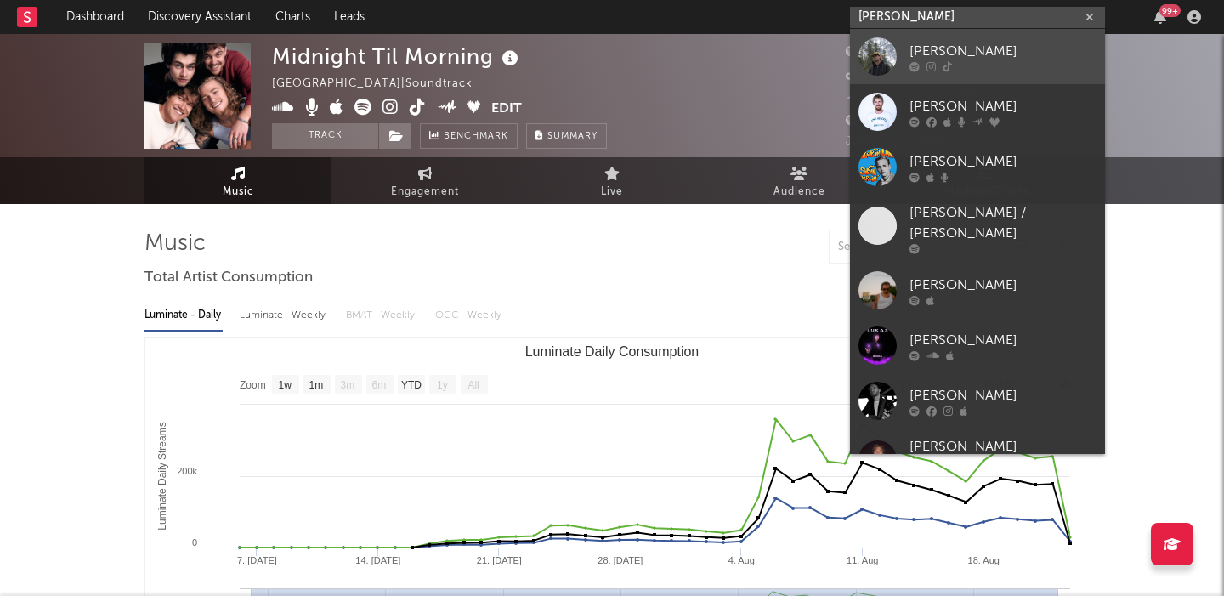
type input "luke rob"
click at [1002, 43] on div "[PERSON_NAME]" at bounding box center [1003, 51] width 187 height 20
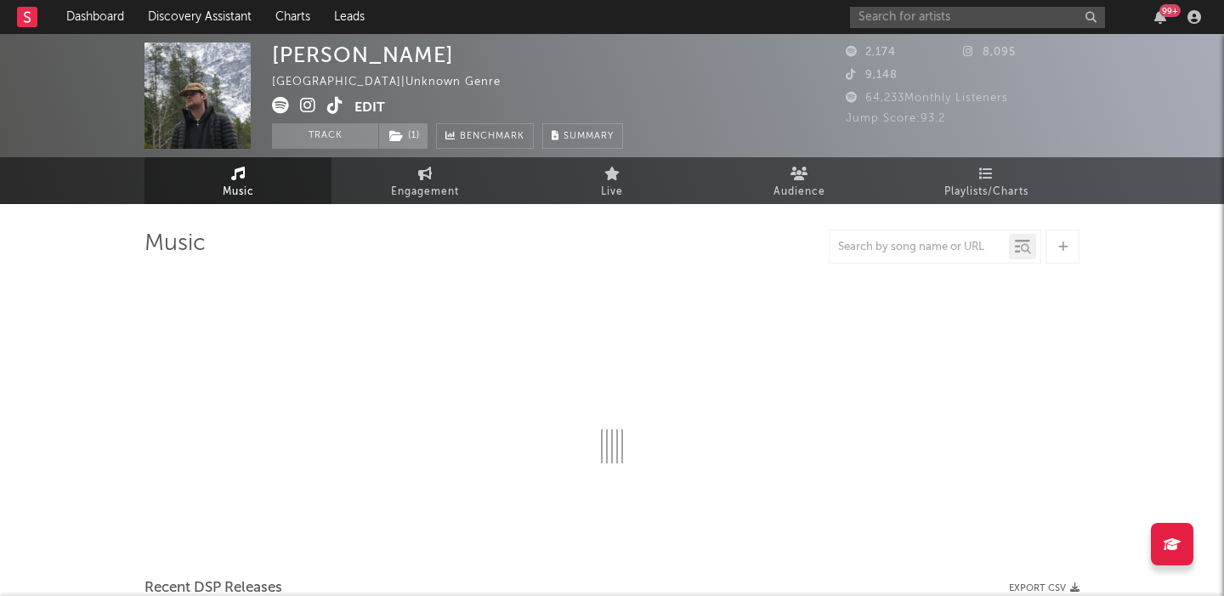
select select "6m"
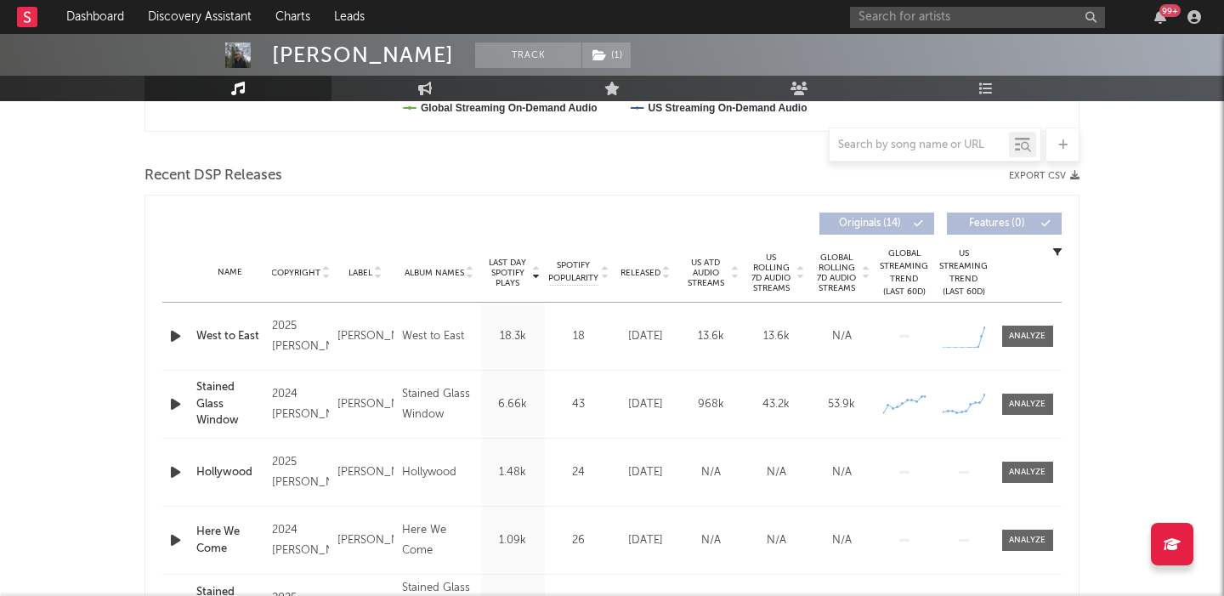
scroll to position [606, 0]
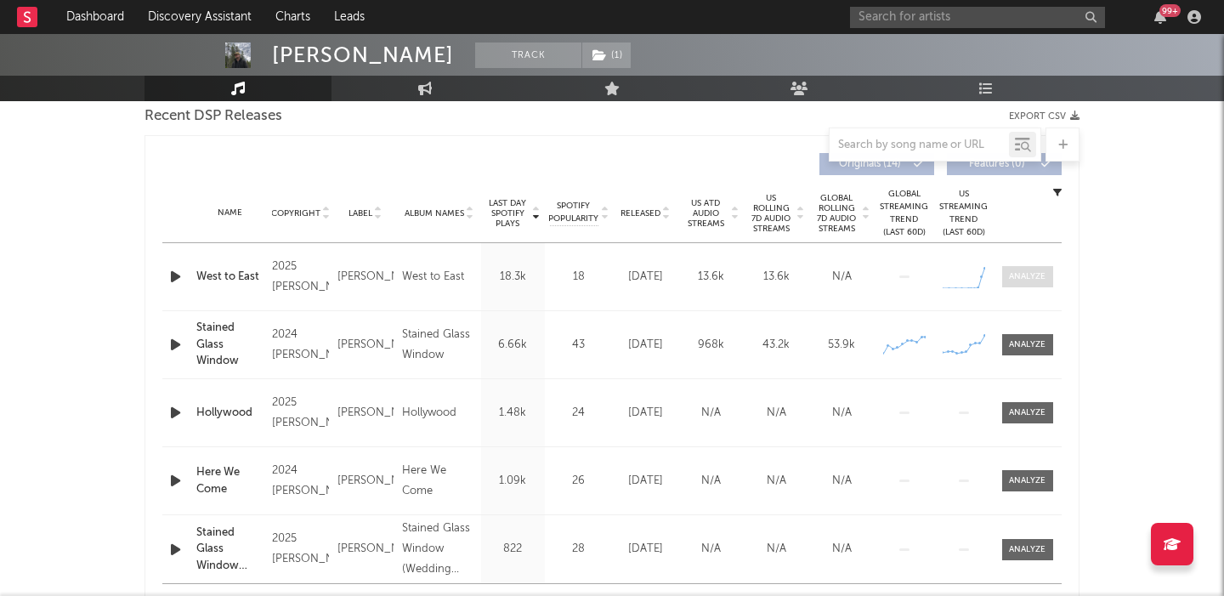
click at [1024, 277] on div at bounding box center [1027, 276] width 37 height 13
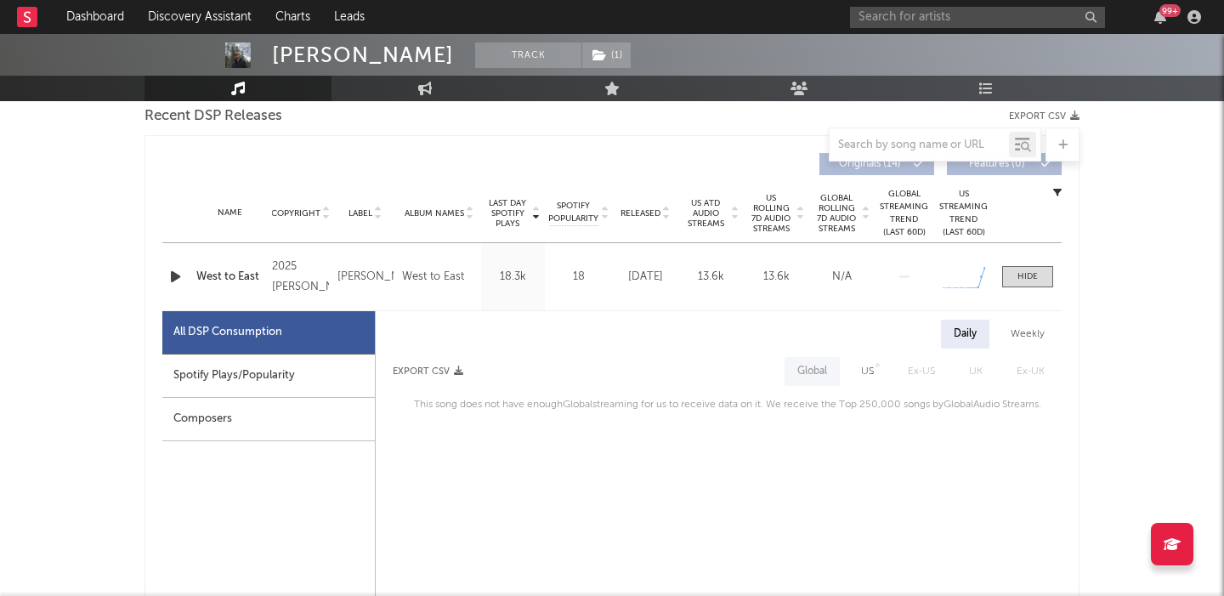
click at [869, 374] on div "US" at bounding box center [867, 371] width 13 height 20
select select "1w"
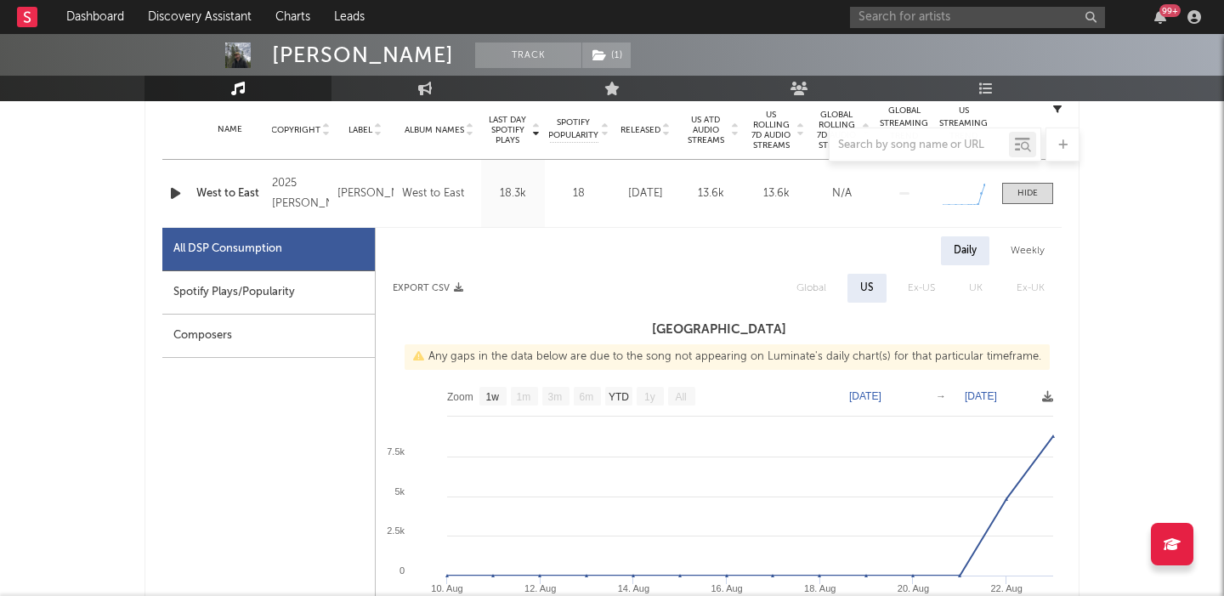
scroll to position [706, 0]
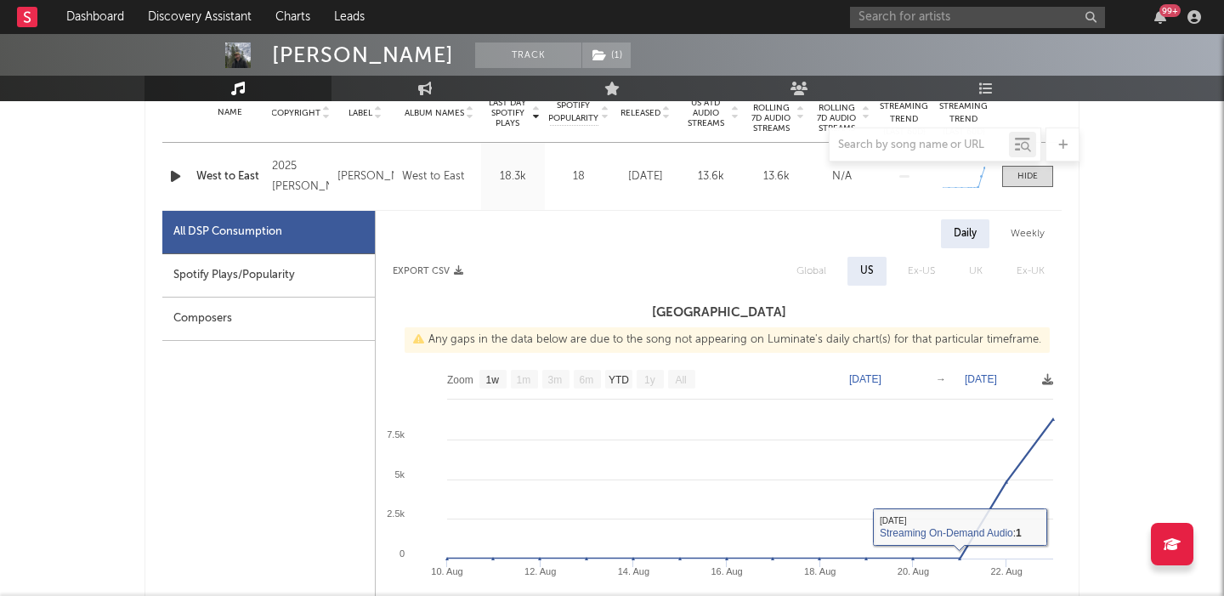
click at [298, 286] on div "Spotify Plays/Popularity" at bounding box center [268, 275] width 213 height 43
select select "1w"
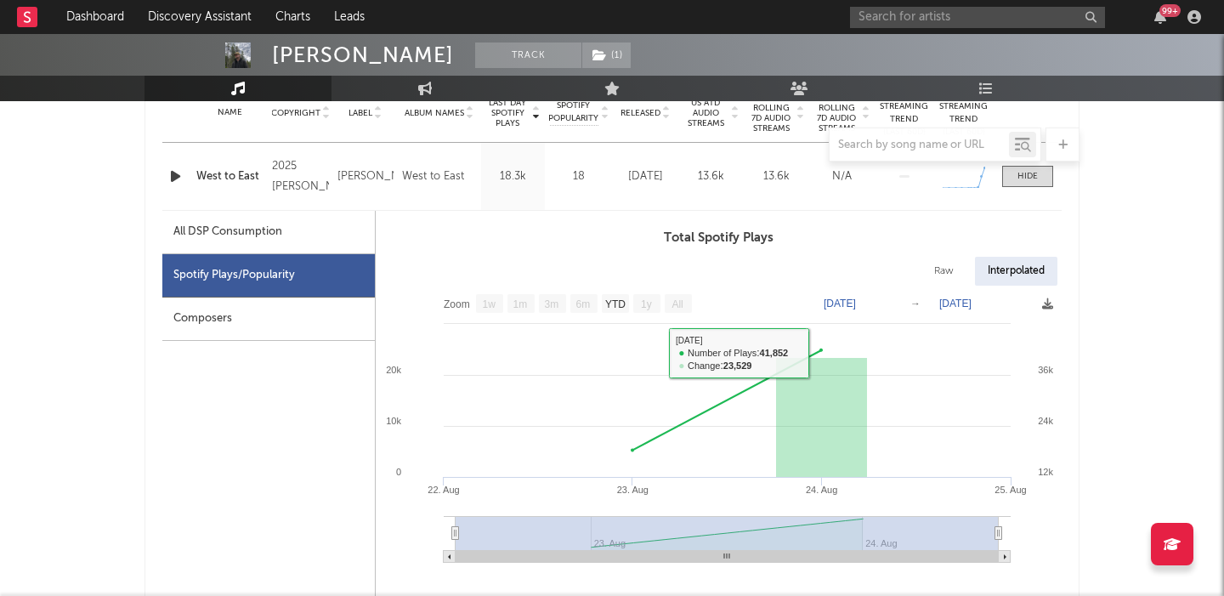
click at [941, 264] on div "Raw" at bounding box center [943, 271] width 45 height 29
select select "1w"
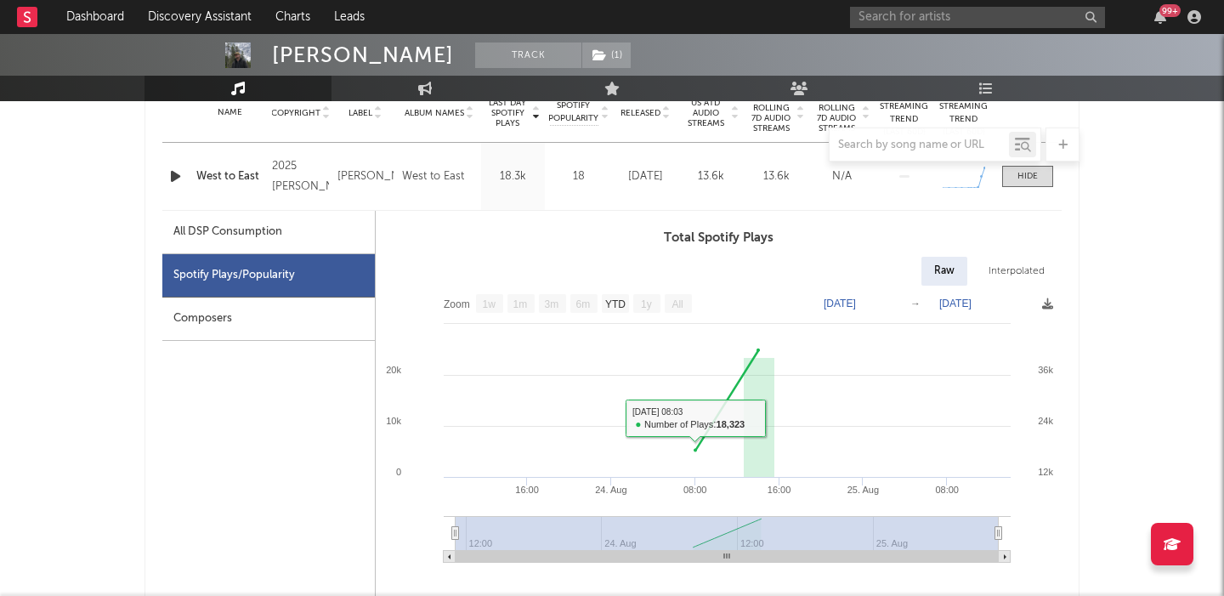
click at [293, 239] on div "All DSP Consumption" at bounding box center [268, 232] width 213 height 43
select select "1w"
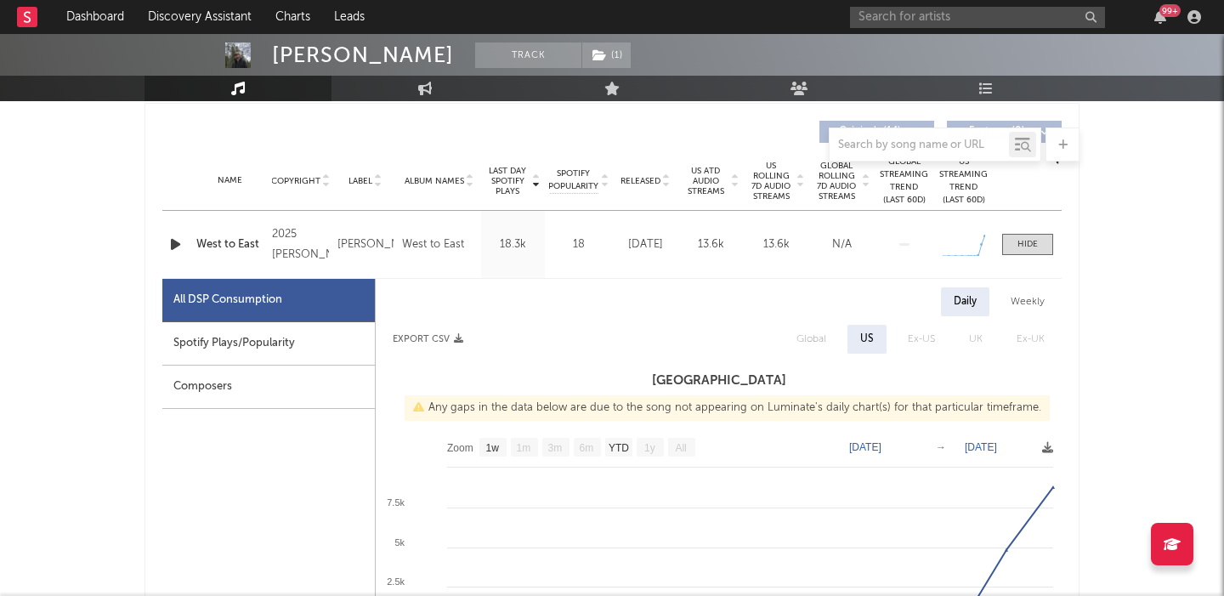
scroll to position [618, 0]
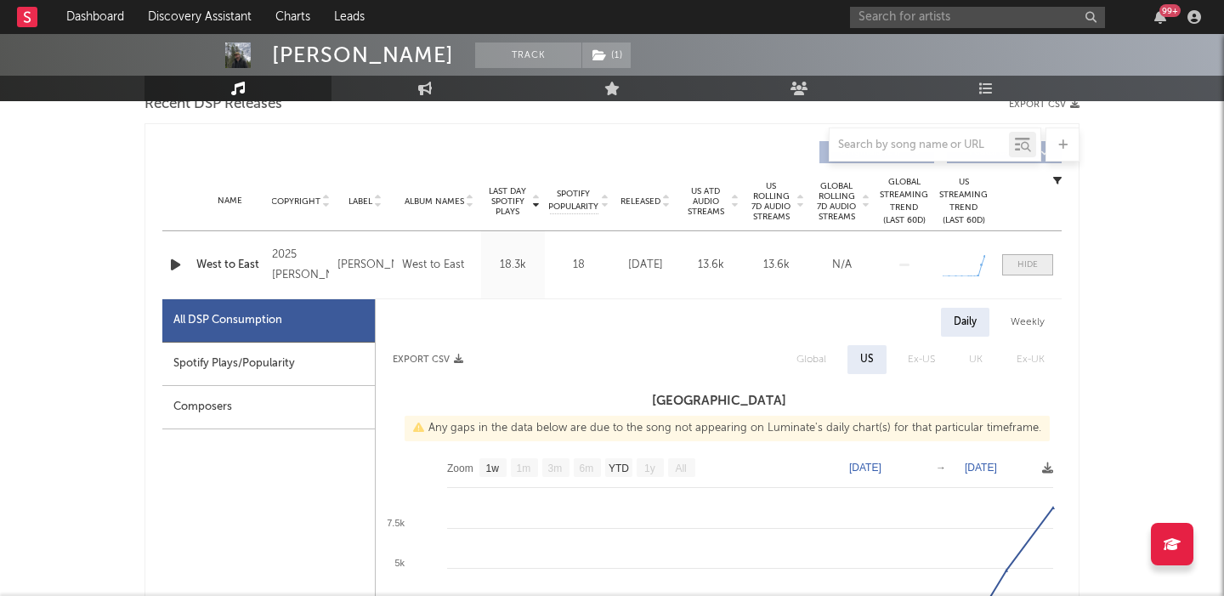
click at [1023, 260] on div at bounding box center [1027, 264] width 20 height 13
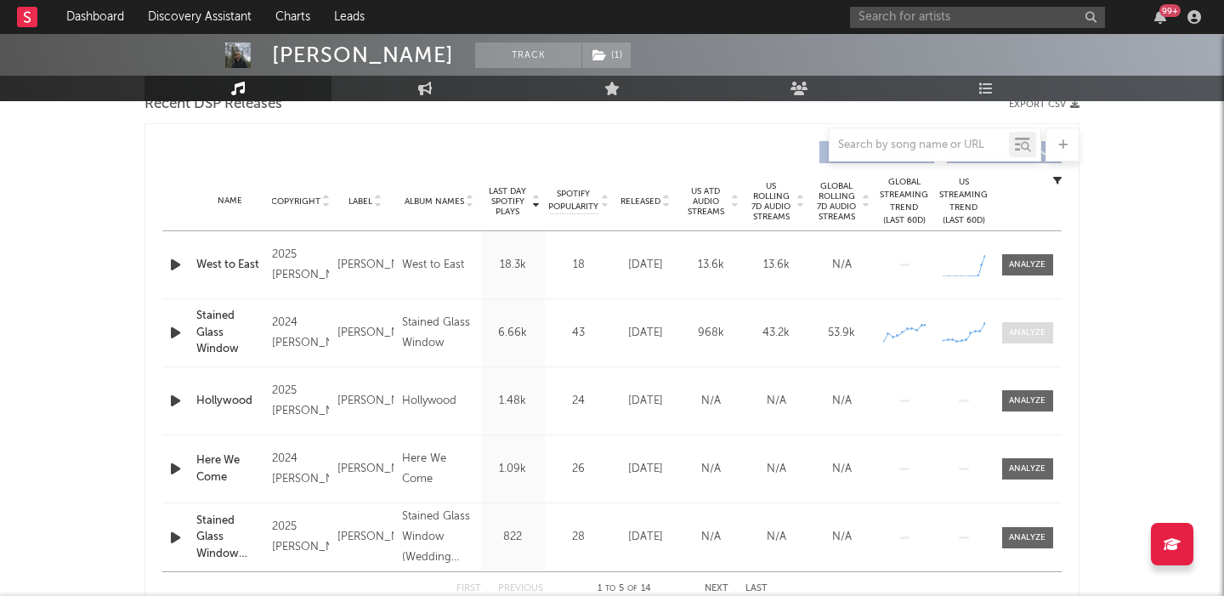
click at [1012, 335] on div at bounding box center [1027, 332] width 37 height 13
select select "6m"
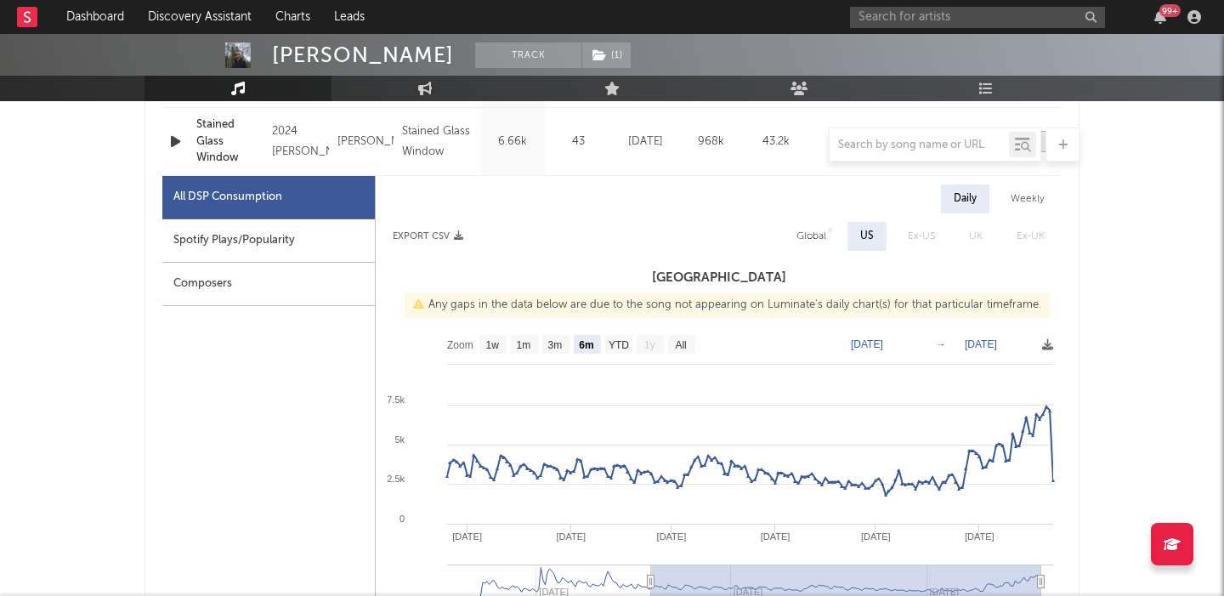
scroll to position [819, 0]
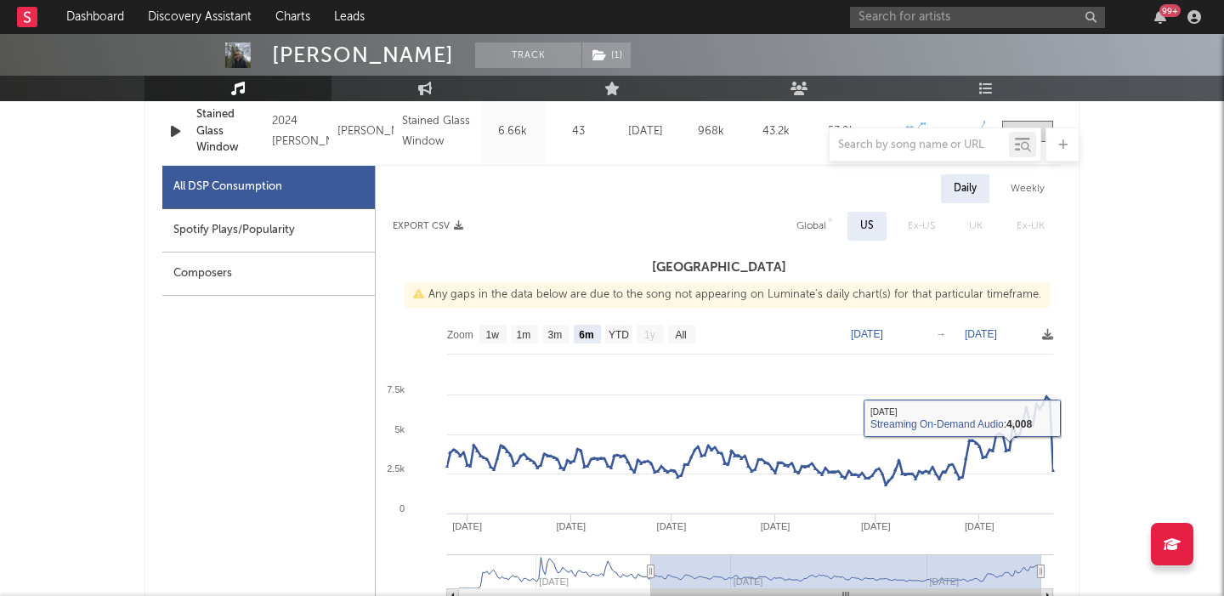
click at [821, 228] on div "Global" at bounding box center [811, 226] width 30 height 20
select select "6m"
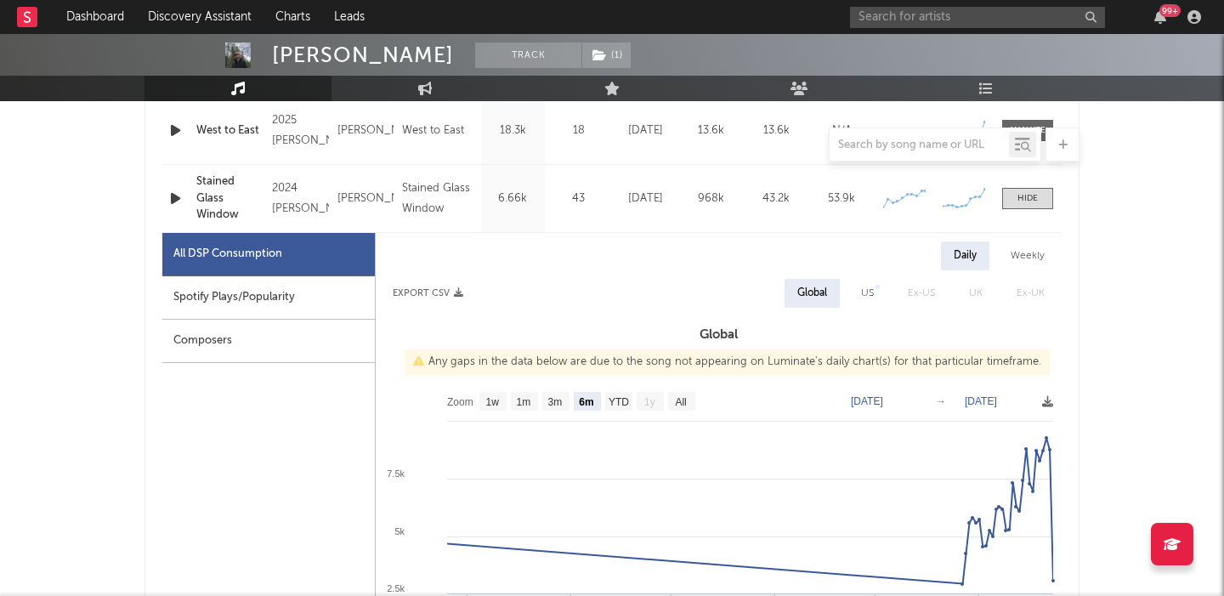
scroll to position [740, 0]
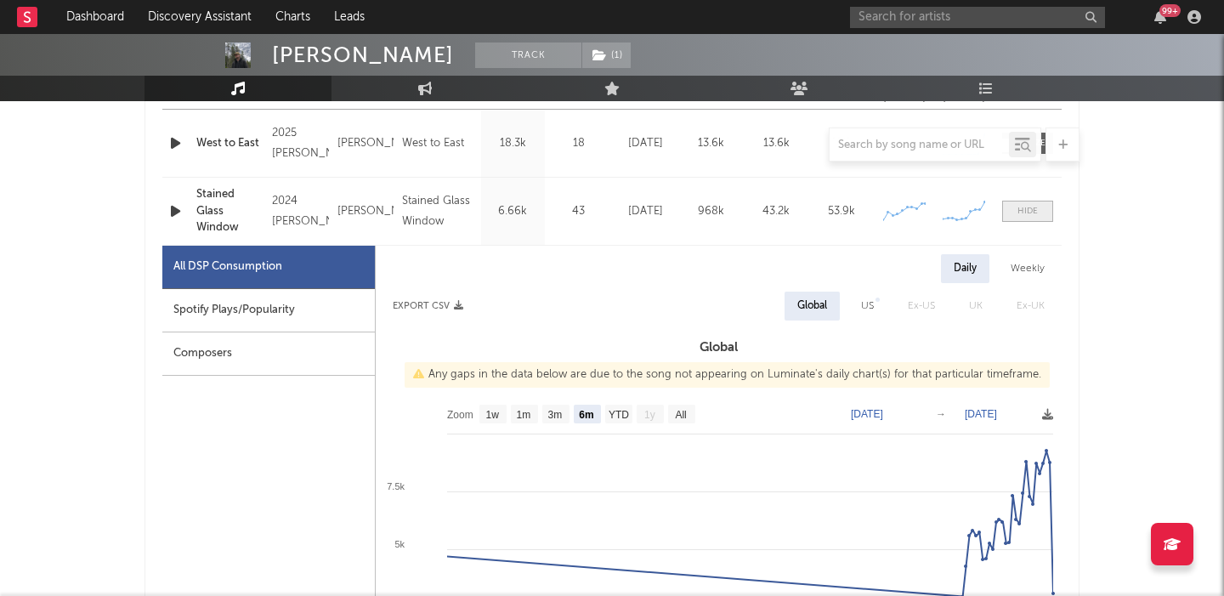
click at [1032, 214] on div at bounding box center [1027, 211] width 20 height 13
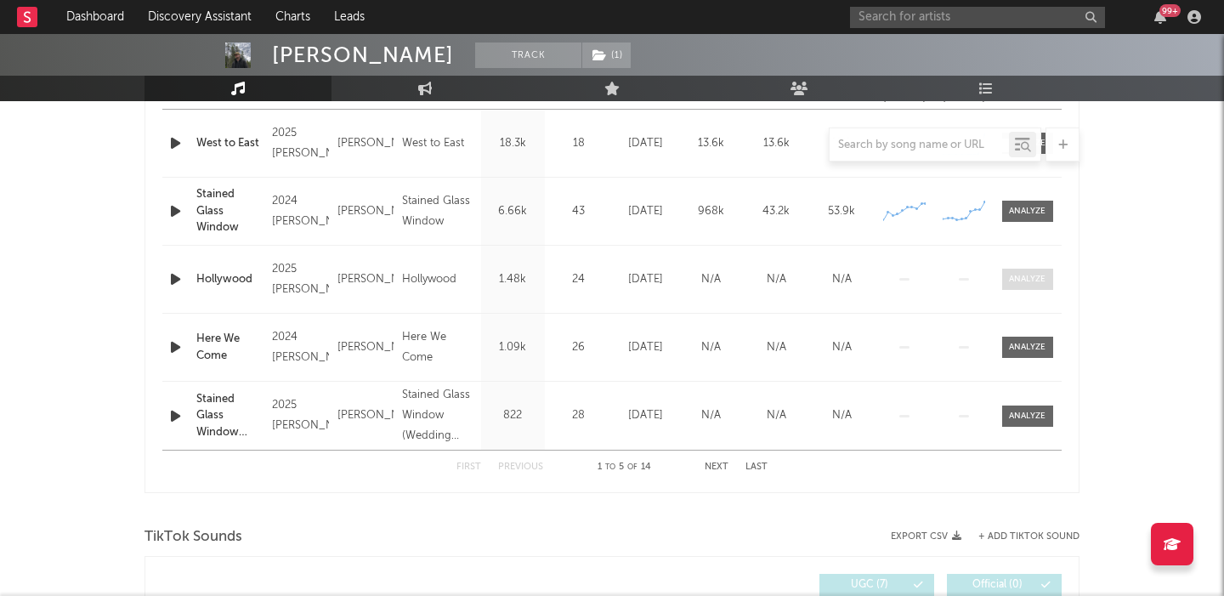
click at [1038, 274] on div at bounding box center [1027, 279] width 37 height 13
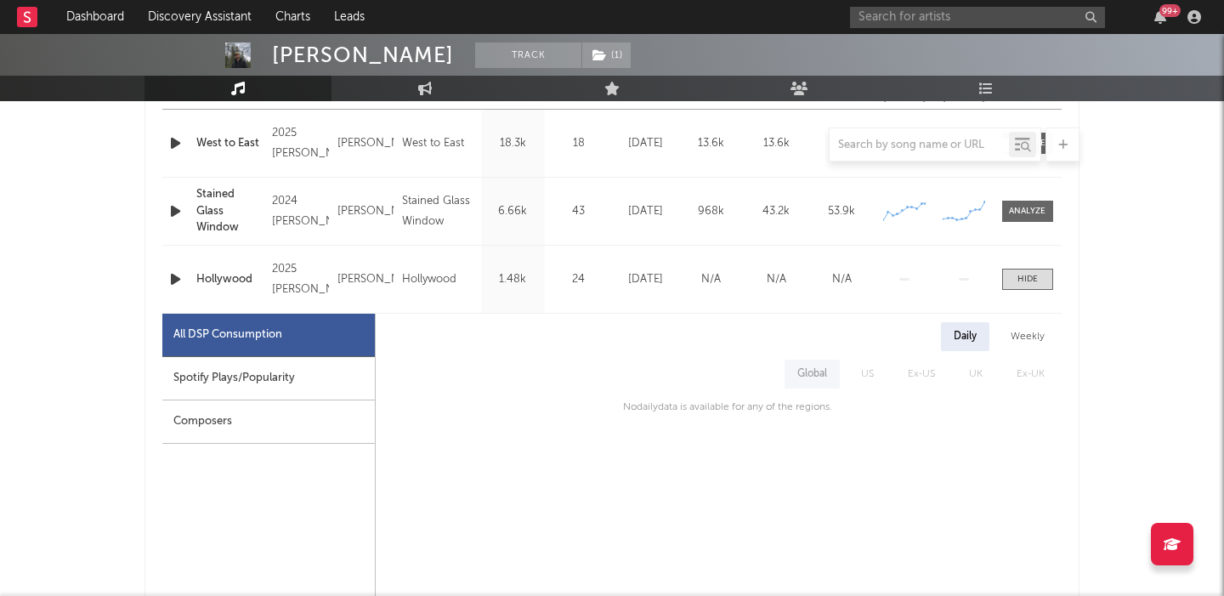
click at [324, 373] on div "Spotify Plays/Popularity" at bounding box center [268, 378] width 213 height 43
select select "1w"
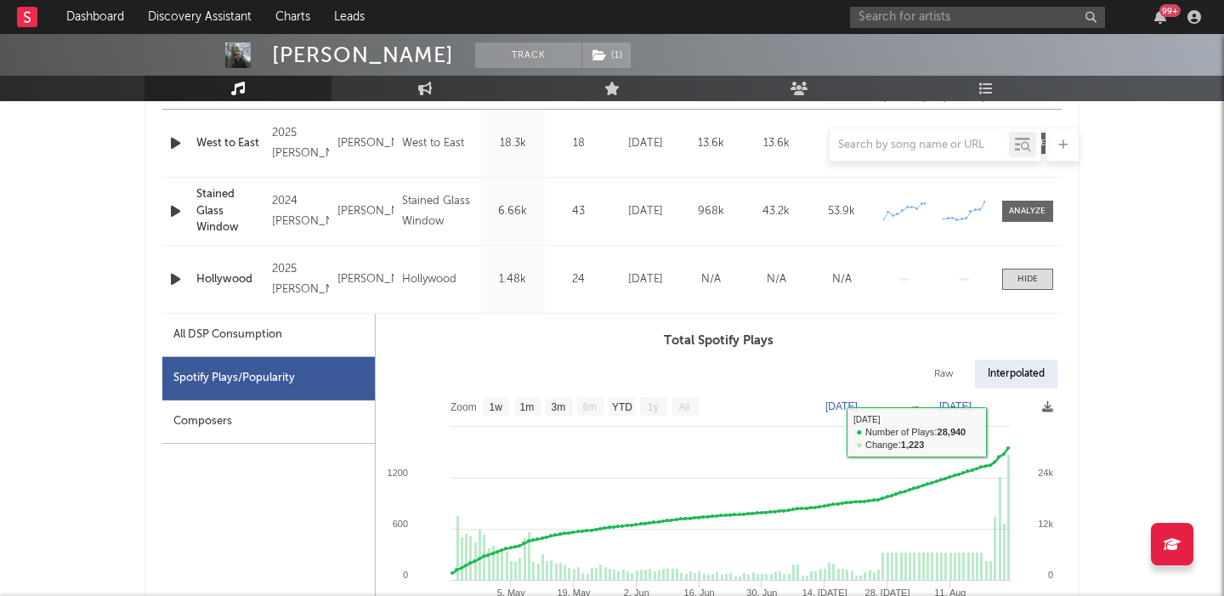
click at [944, 357] on div "Total Spotify Plays Raw Interpolated Zoom 1w 1m 3m 6m YTD 1y All 2025-04-22 202…" at bounding box center [719, 504] width 686 height 347
click at [944, 366] on div "Raw" at bounding box center [943, 374] width 45 height 29
select select "1w"
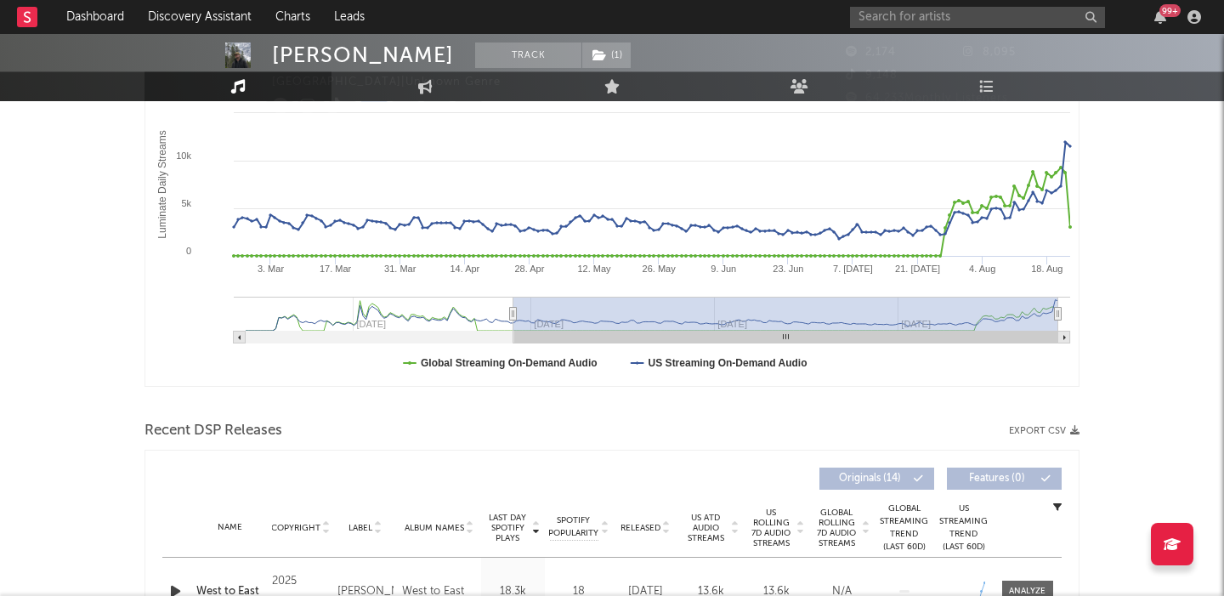
scroll to position [0, 0]
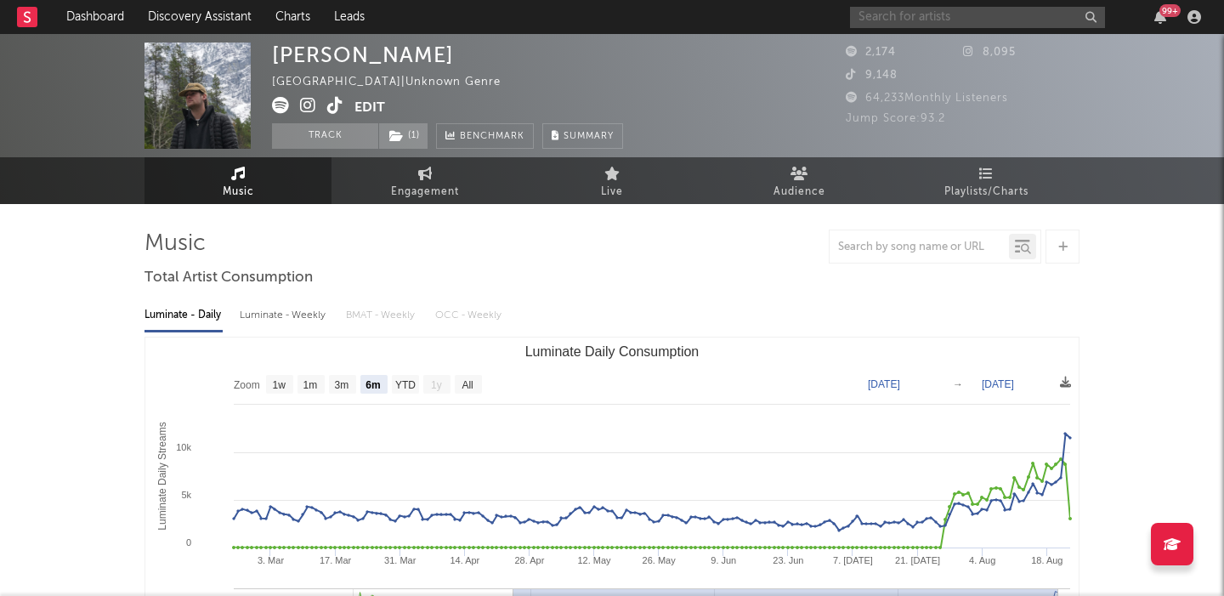
click at [889, 20] on input "text" at bounding box center [977, 17] width 255 height 21
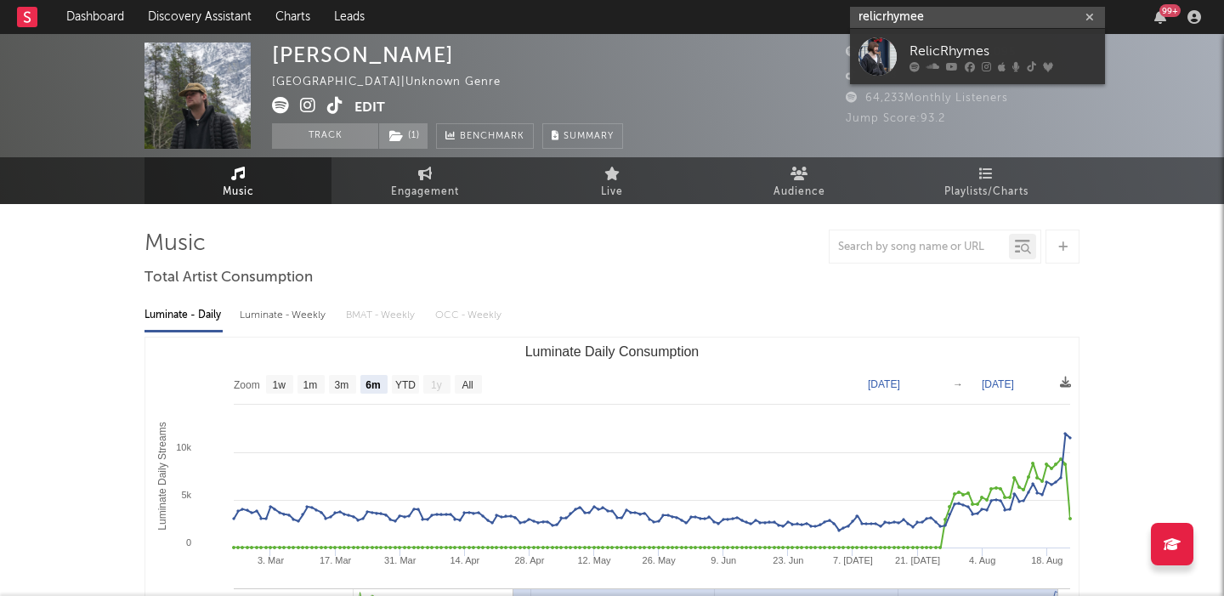
type input "relicrhymee"
click at [927, 49] on div "RelicRhymes" at bounding box center [1003, 51] width 187 height 20
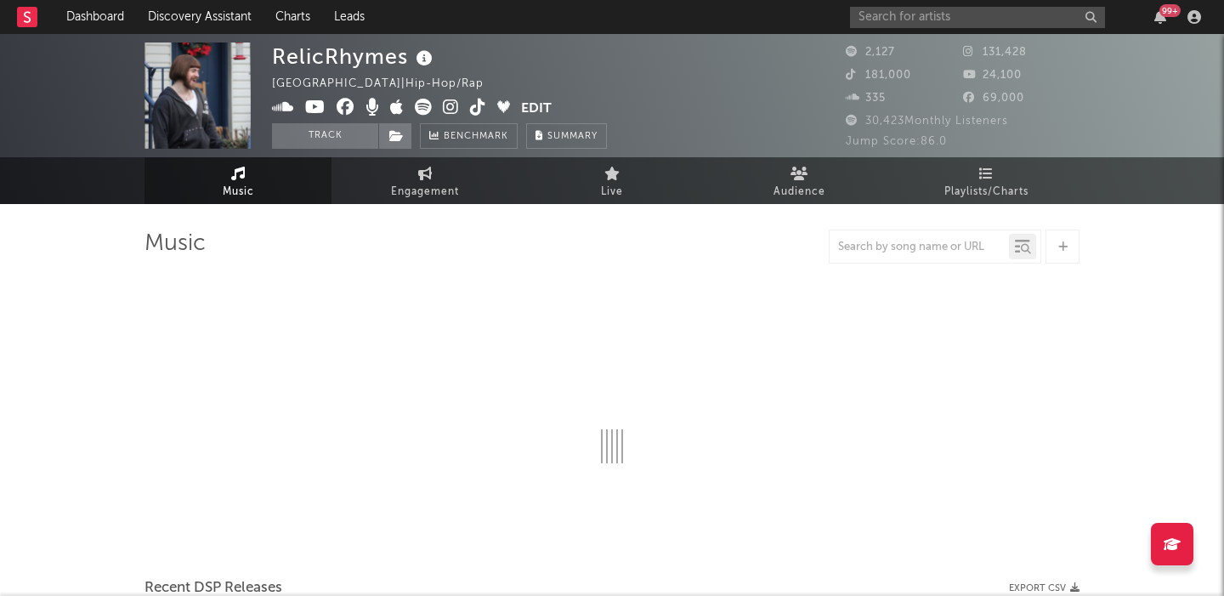
select select "6m"
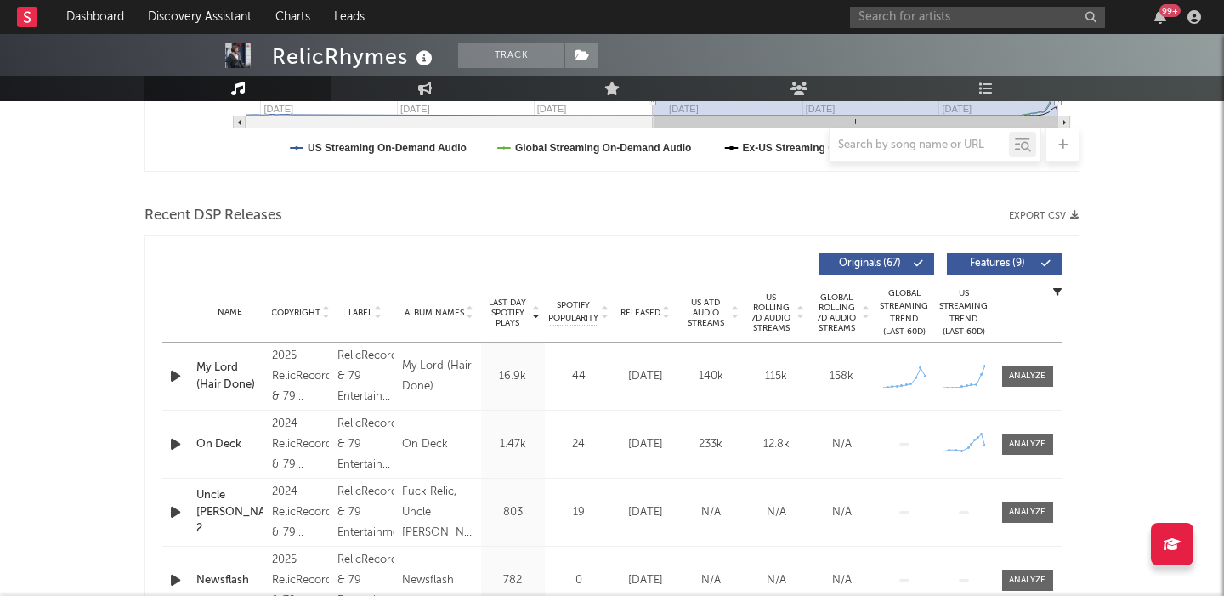
scroll to position [512, 0]
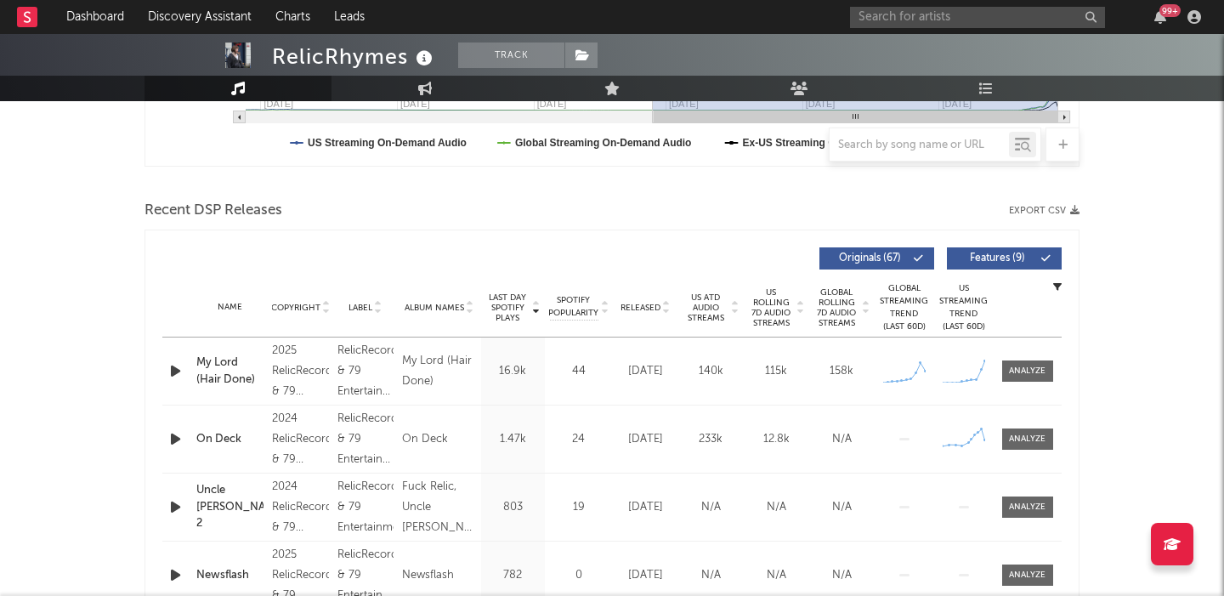
click at [981, 257] on span "Features ( 9 )" at bounding box center [997, 258] width 78 height 10
click at [771, 305] on span "US Rolling 7D Audio Streams" at bounding box center [771, 307] width 47 height 41
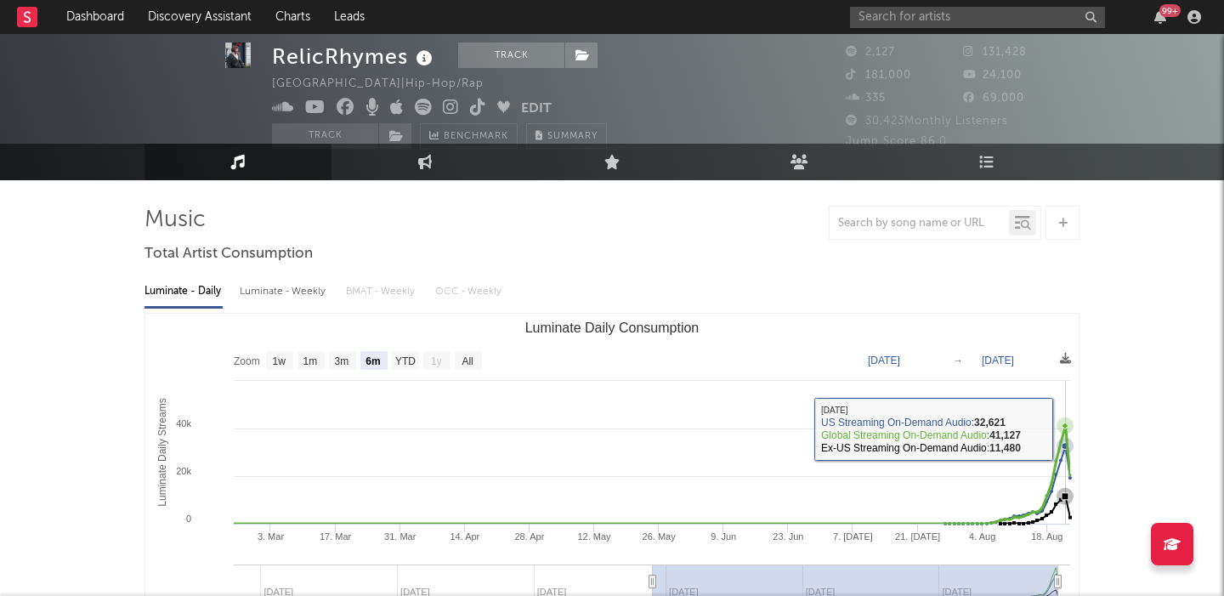
scroll to position [0, 0]
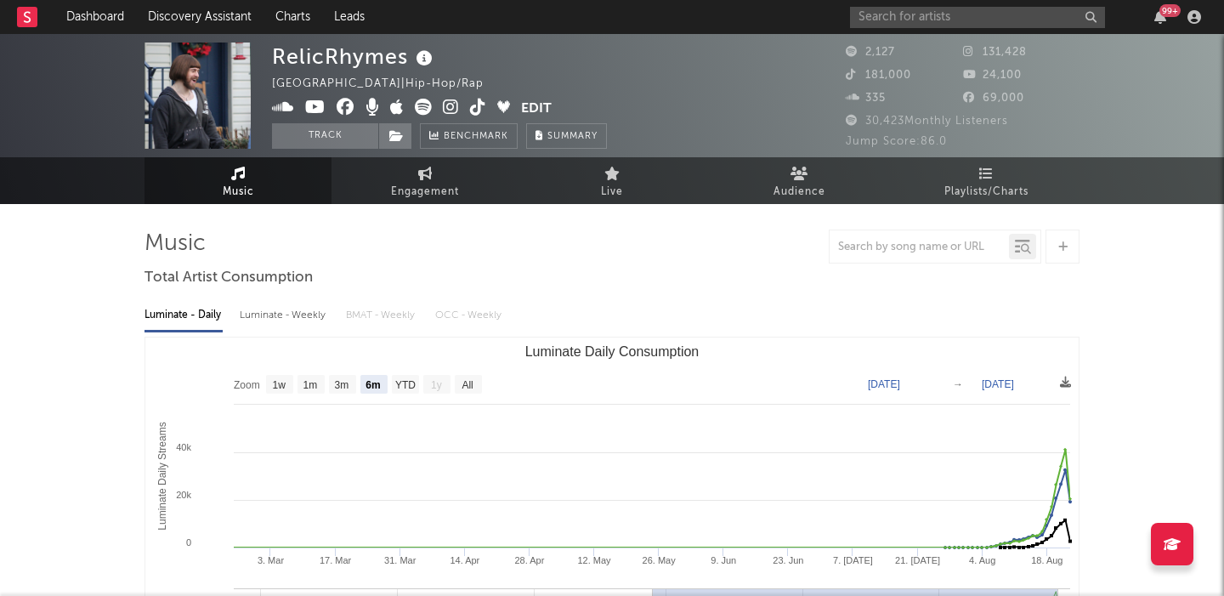
click at [445, 109] on icon at bounding box center [451, 107] width 16 height 17
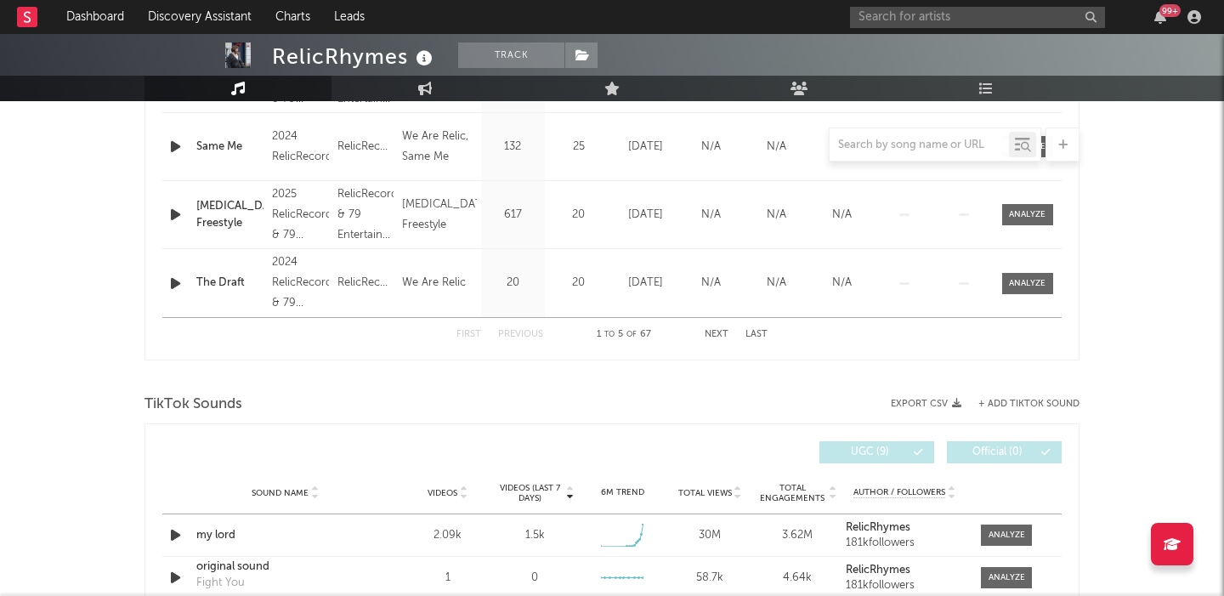
scroll to position [960, 0]
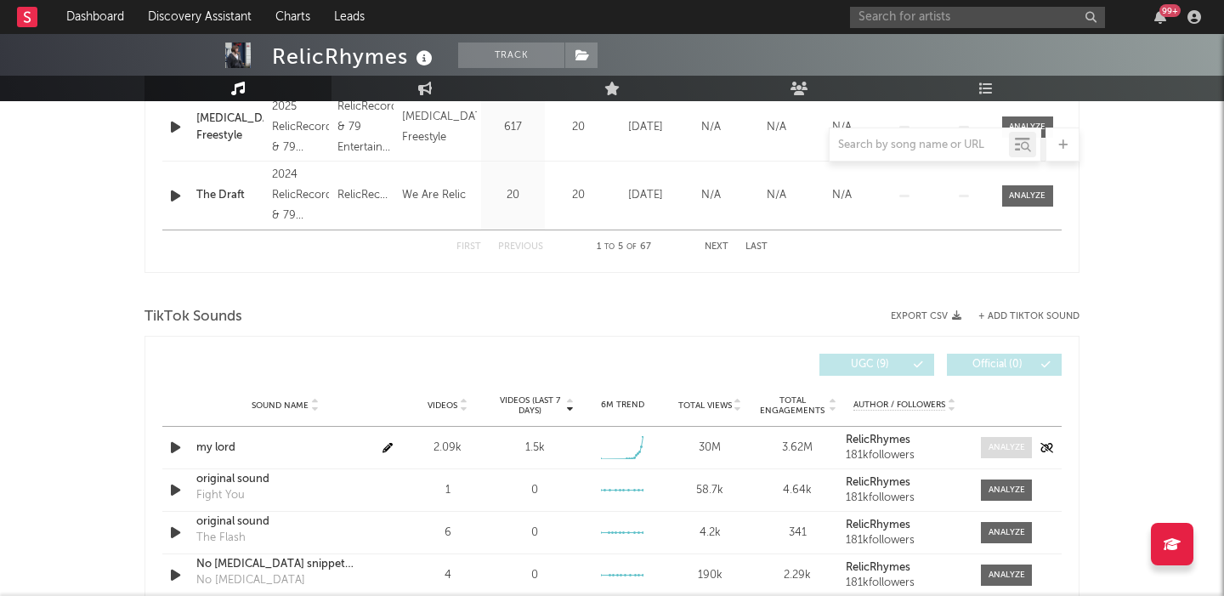
click at [997, 450] on div at bounding box center [1007, 447] width 37 height 13
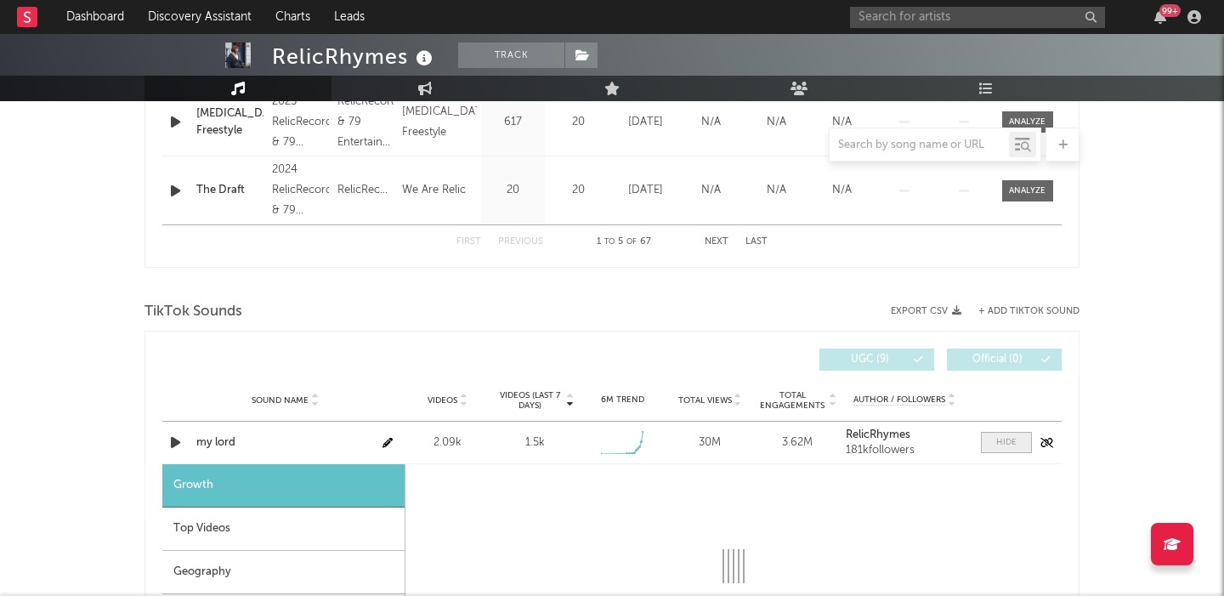
select select "1w"
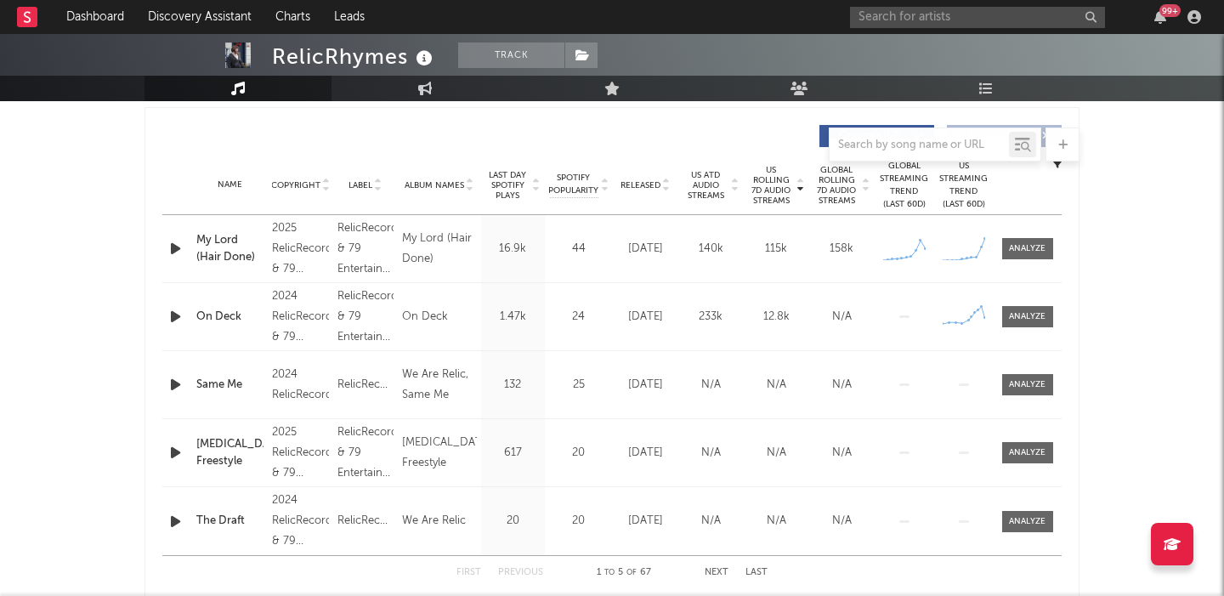
scroll to position [547, 0]
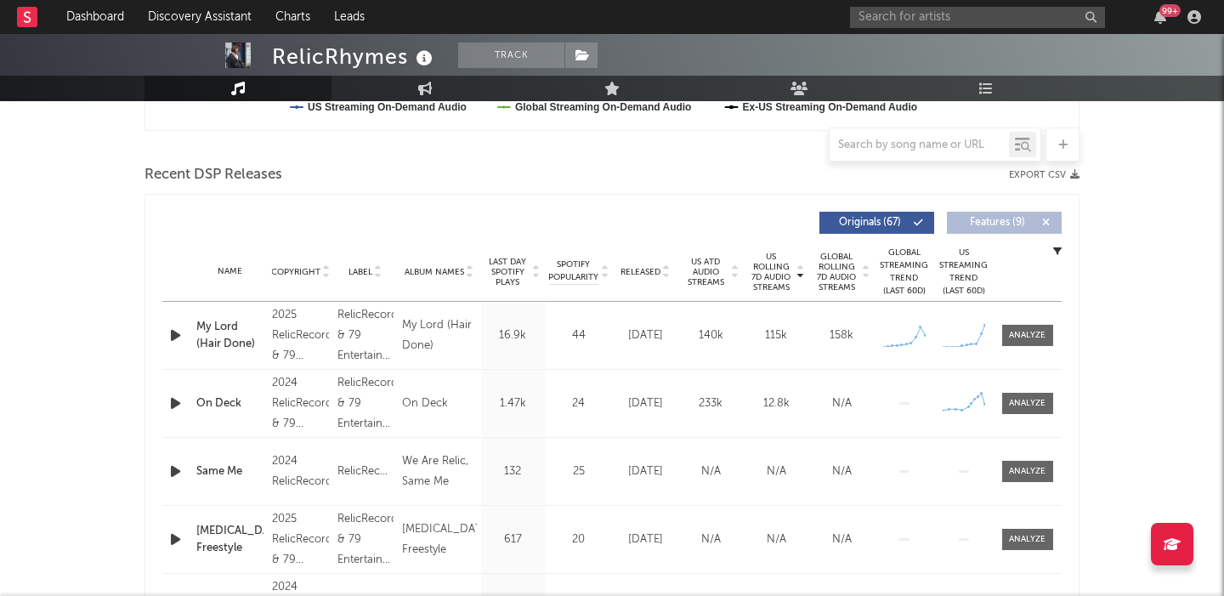
click at [848, 21] on nav "Dashboard Discovery Assistant Charts Leads 99 +" at bounding box center [612, 17] width 1224 height 34
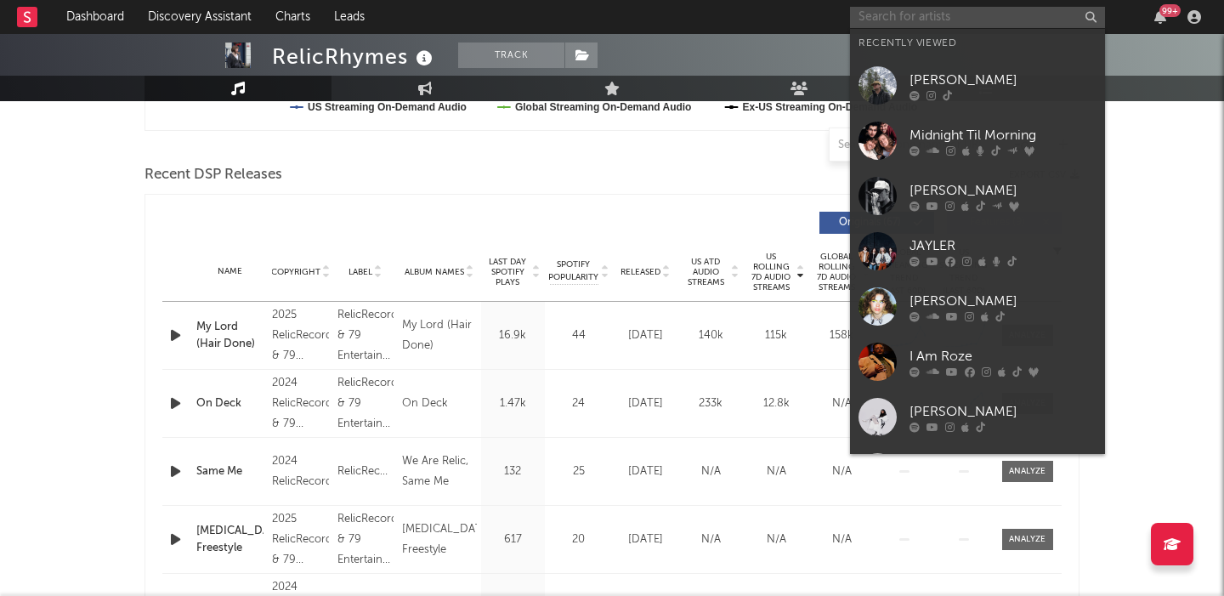
click at [860, 21] on input "text" at bounding box center [977, 17] width 255 height 21
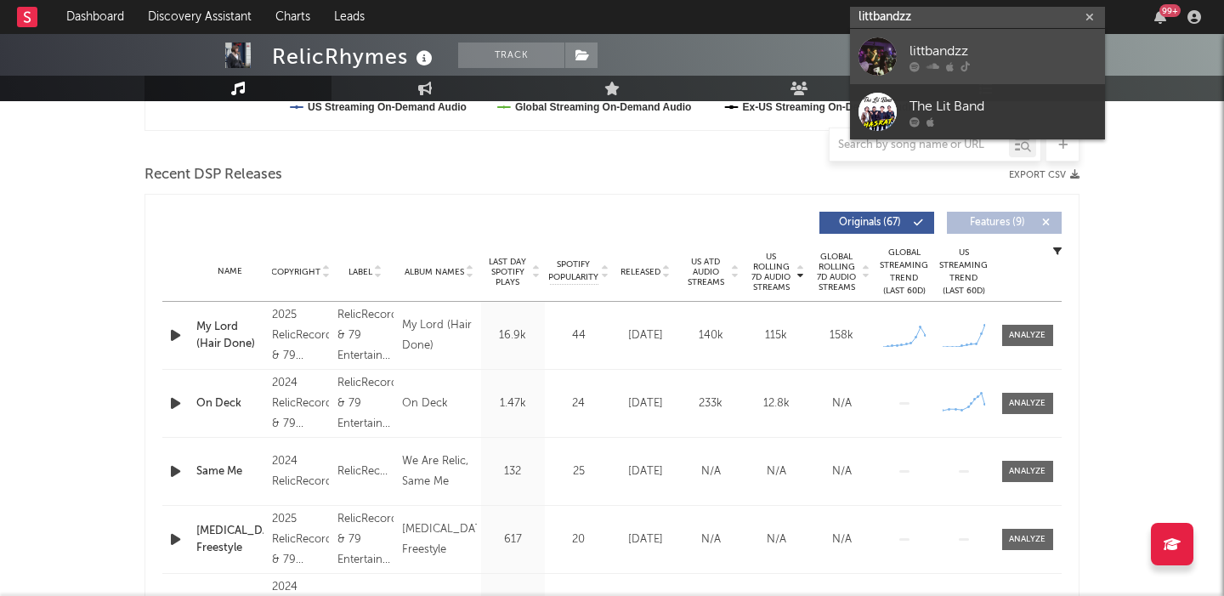
type input "littbandzz"
click at [995, 38] on link "littbandzz" at bounding box center [977, 56] width 255 height 55
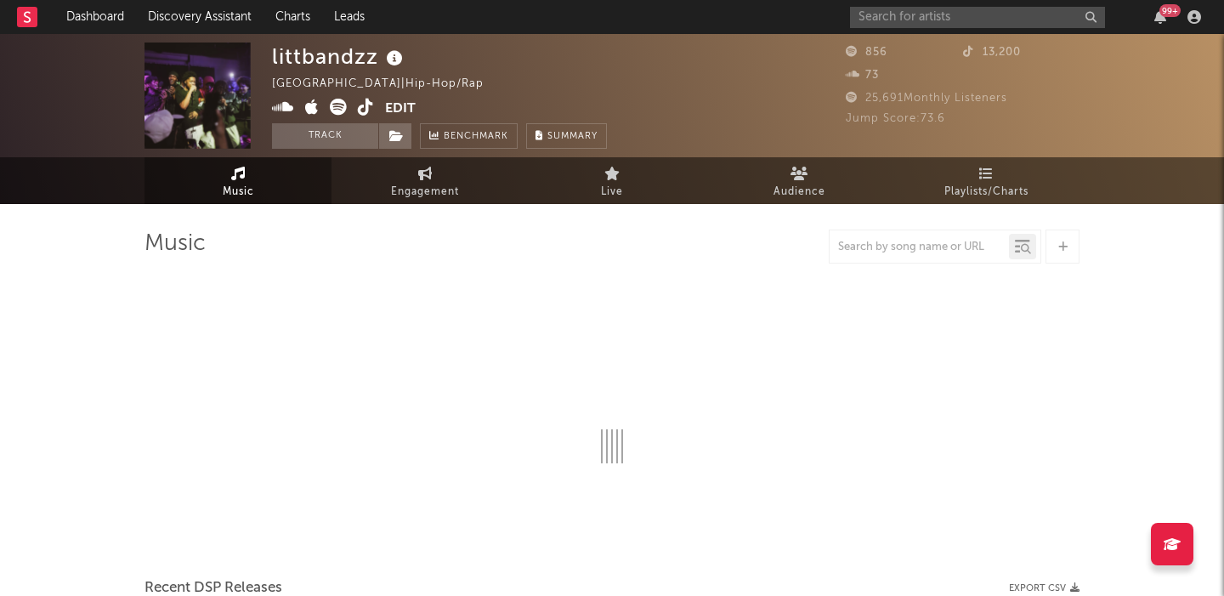
select select "1w"
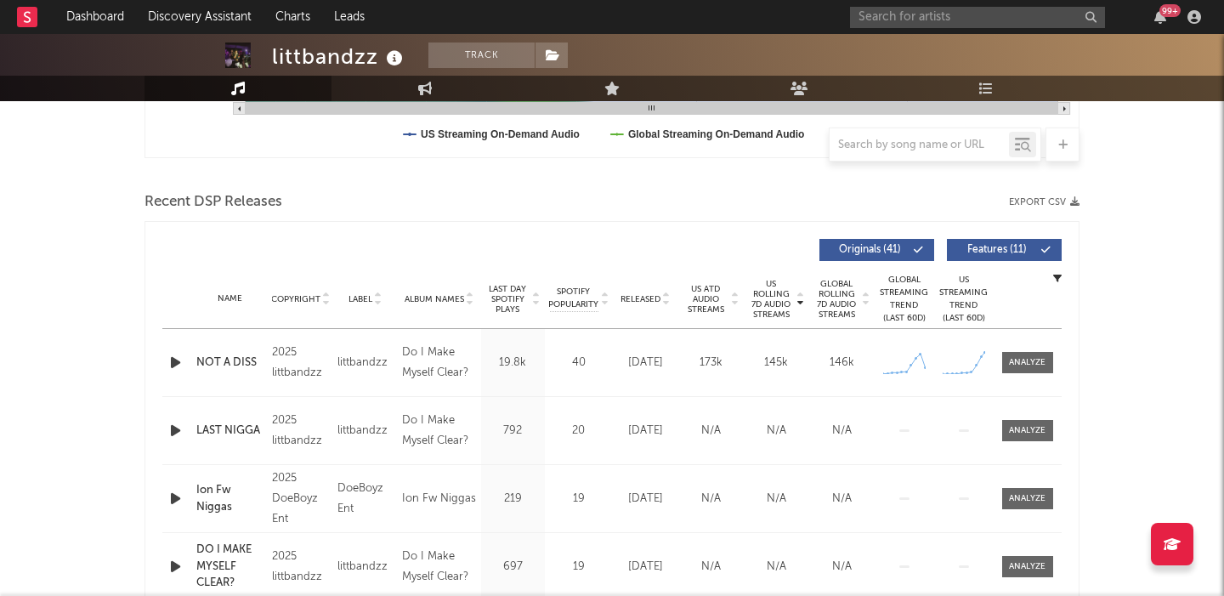
scroll to position [568, 0]
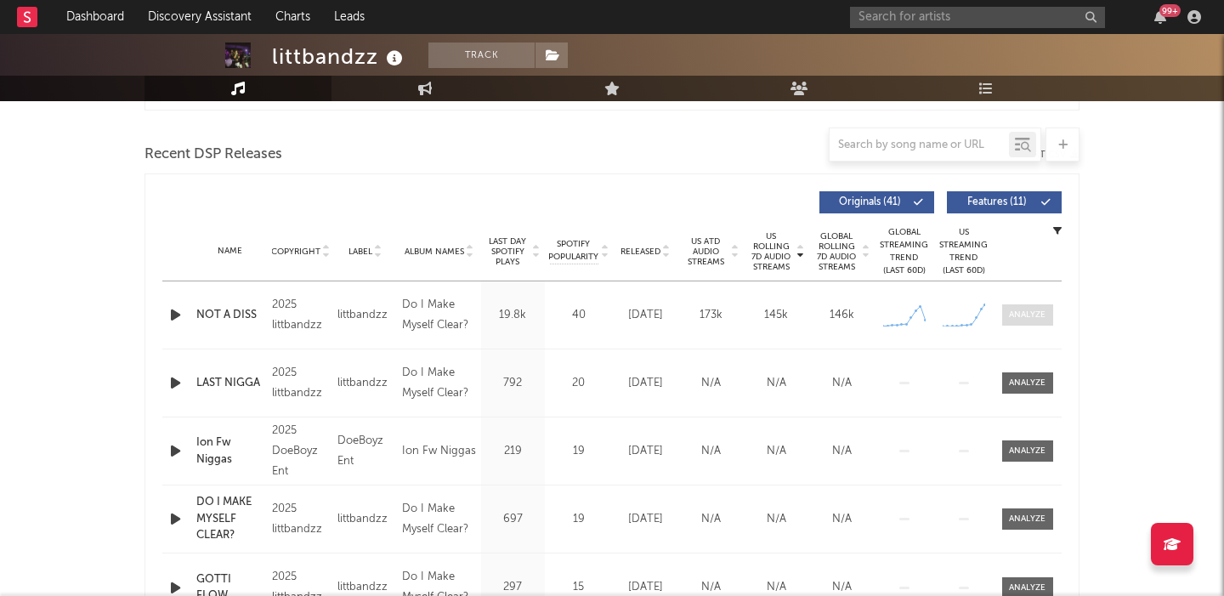
click at [1044, 315] on div at bounding box center [1027, 315] width 37 height 13
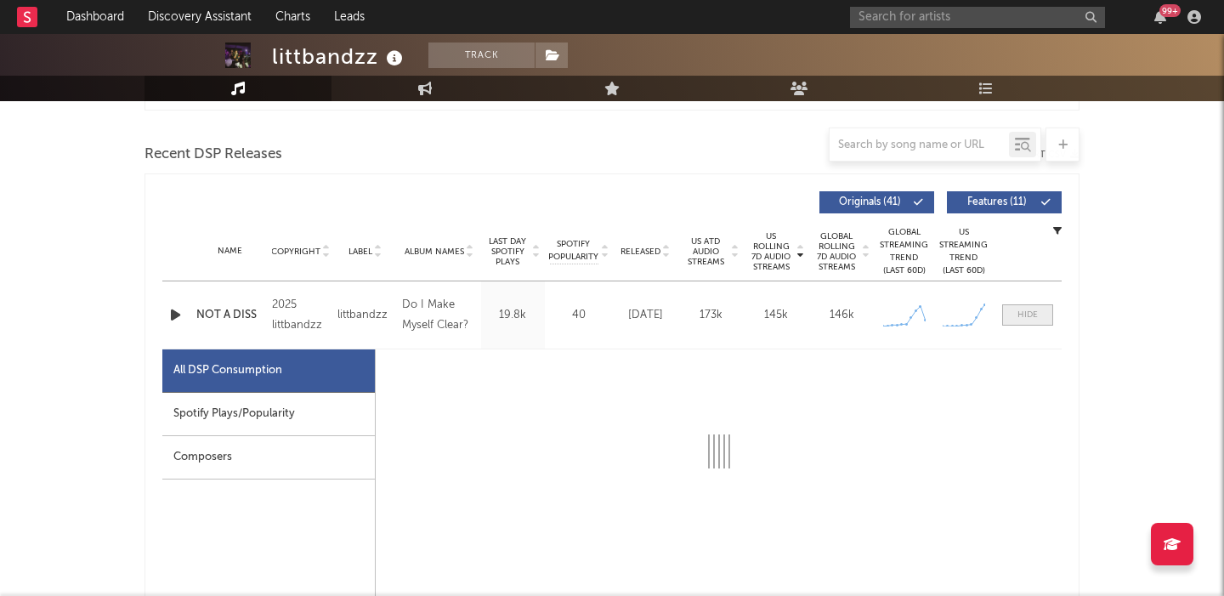
select select "1w"
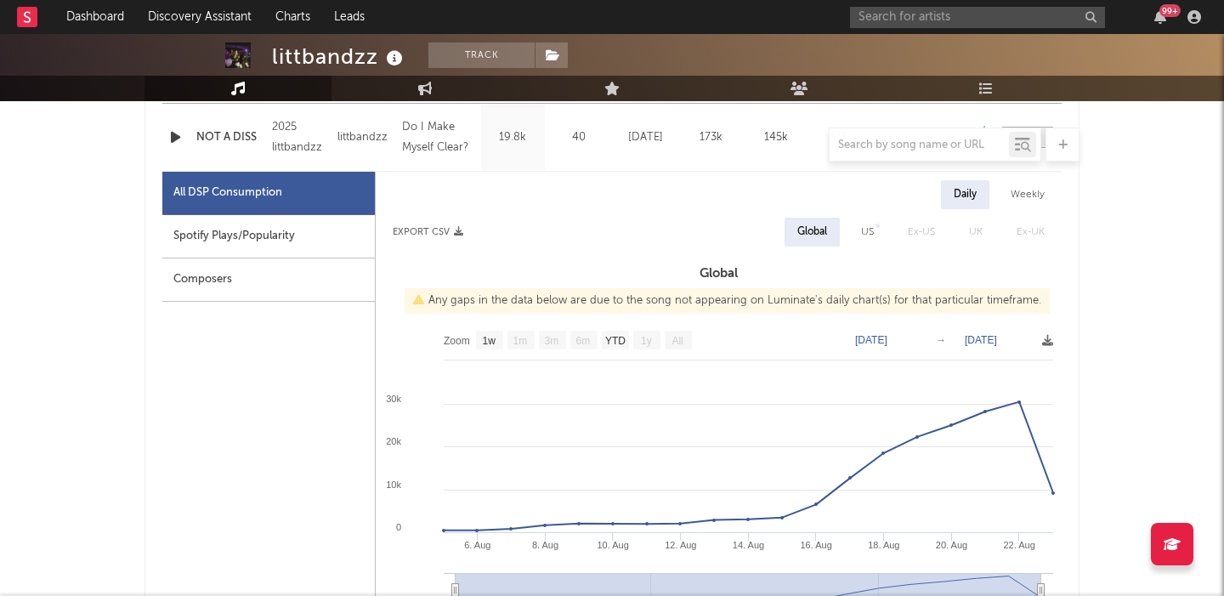
scroll to position [746, 0]
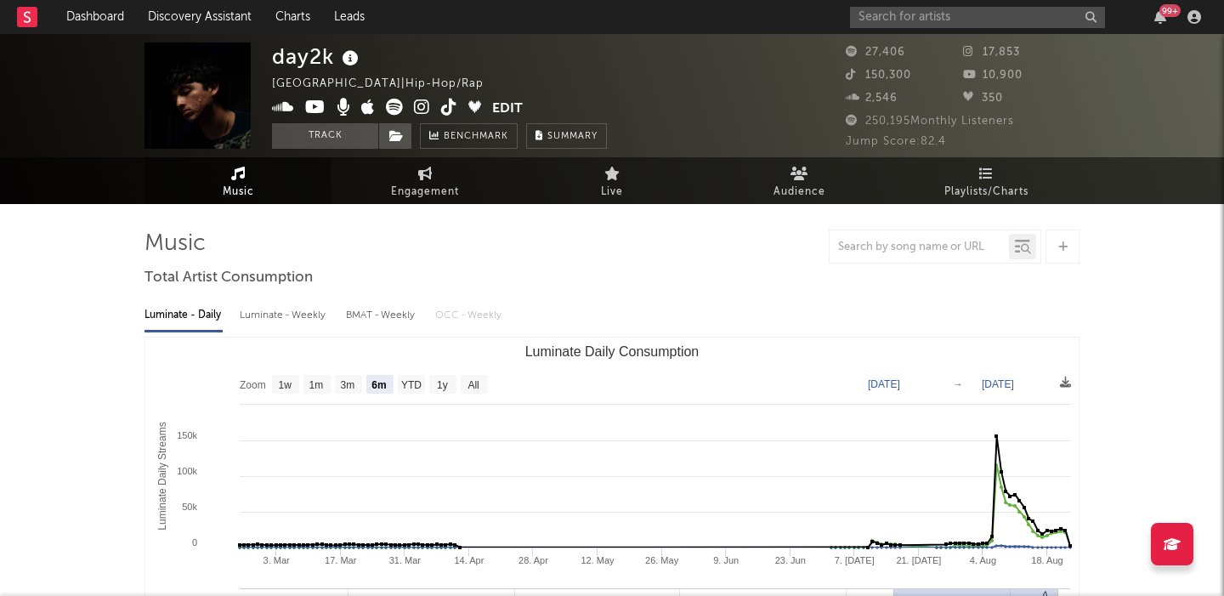
select select "6m"
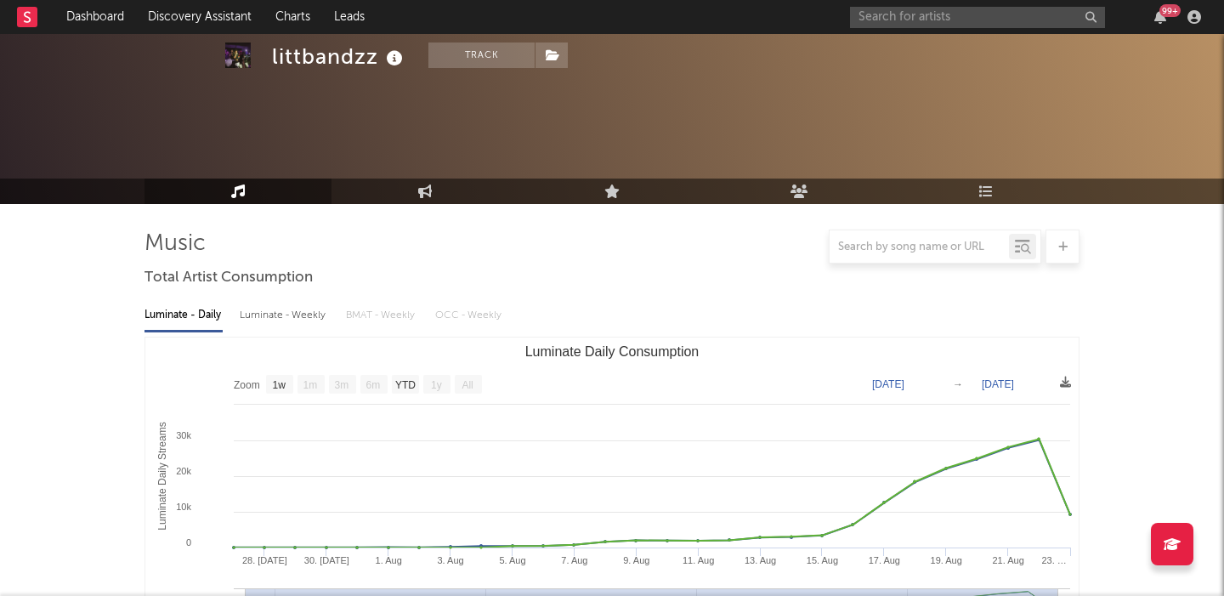
select select "1w"
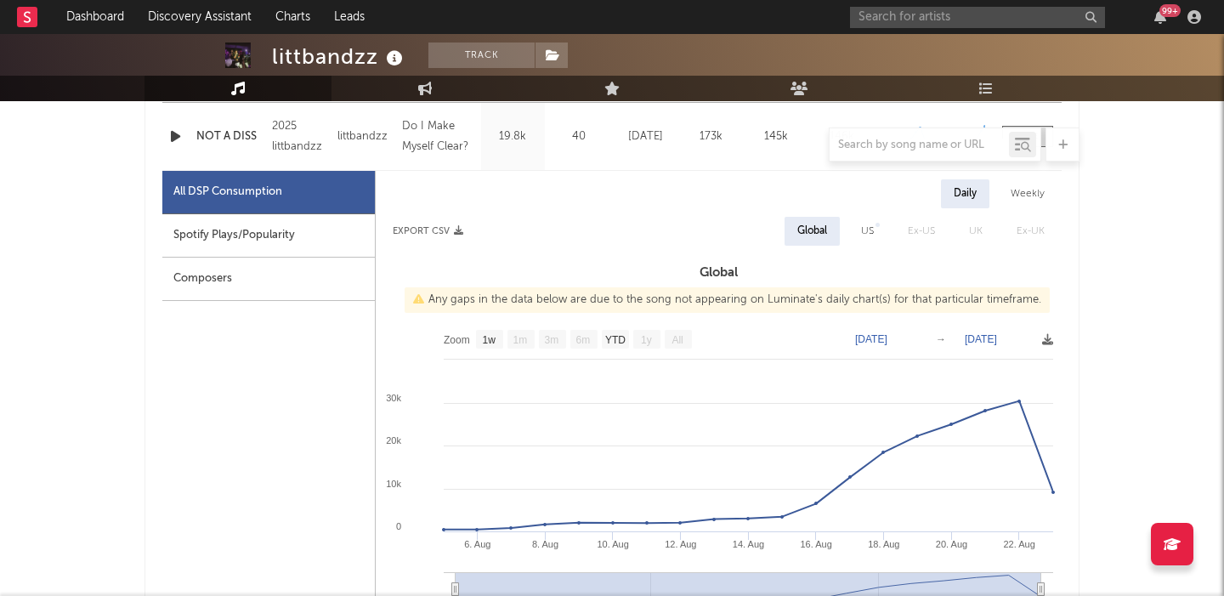
scroll to position [746, 0]
click at [874, 230] on div "US" at bounding box center [867, 231] width 13 height 20
select select "1w"
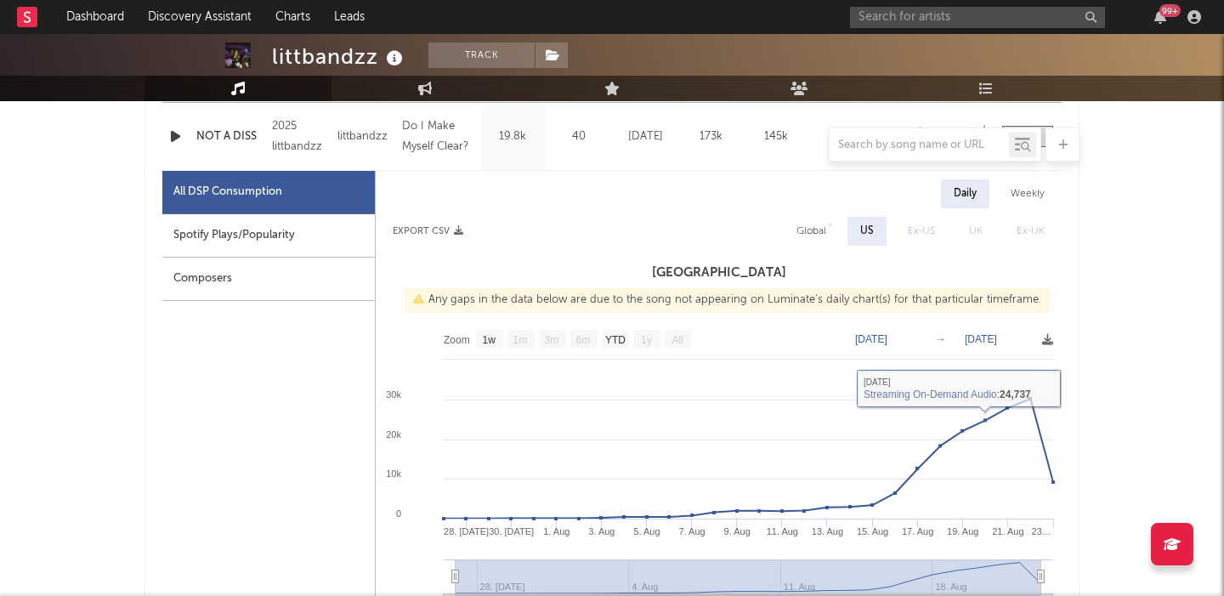
click at [358, 236] on div "Spotify Plays/Popularity" at bounding box center [268, 235] width 213 height 43
select select "1w"
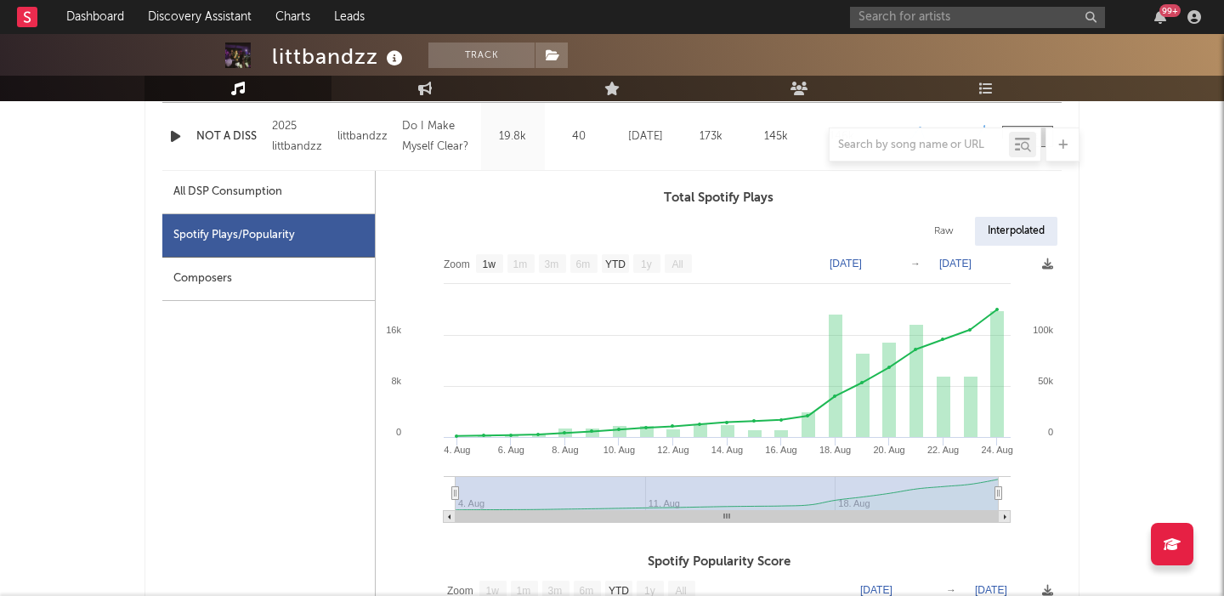
click at [942, 230] on div "Raw" at bounding box center [943, 231] width 45 height 29
select select "1w"
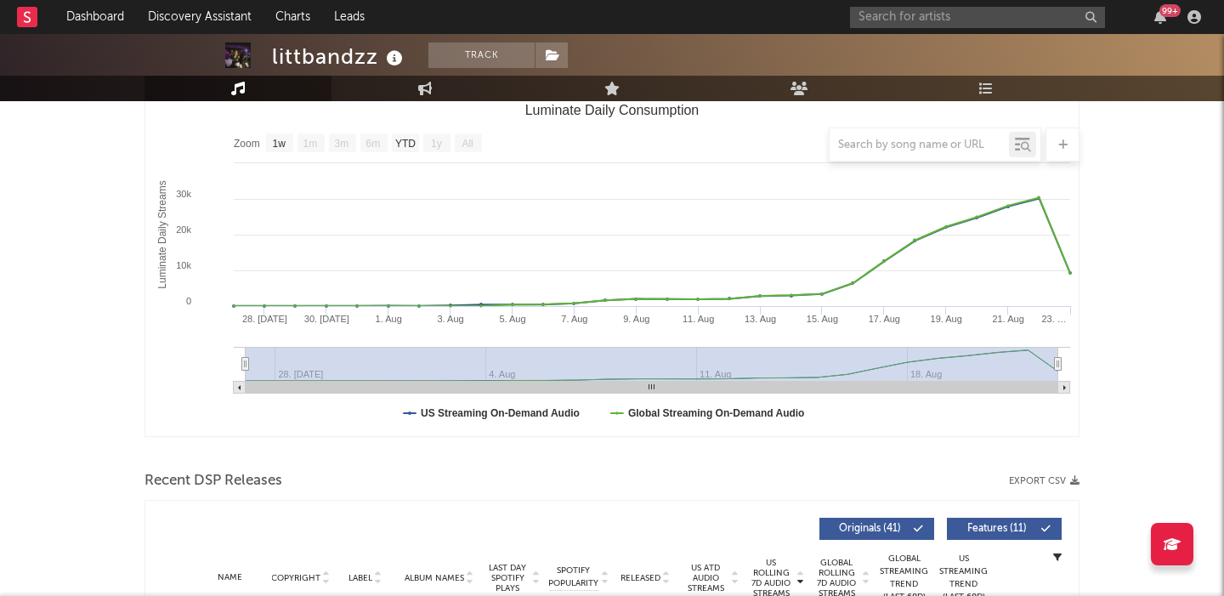
scroll to position [0, 0]
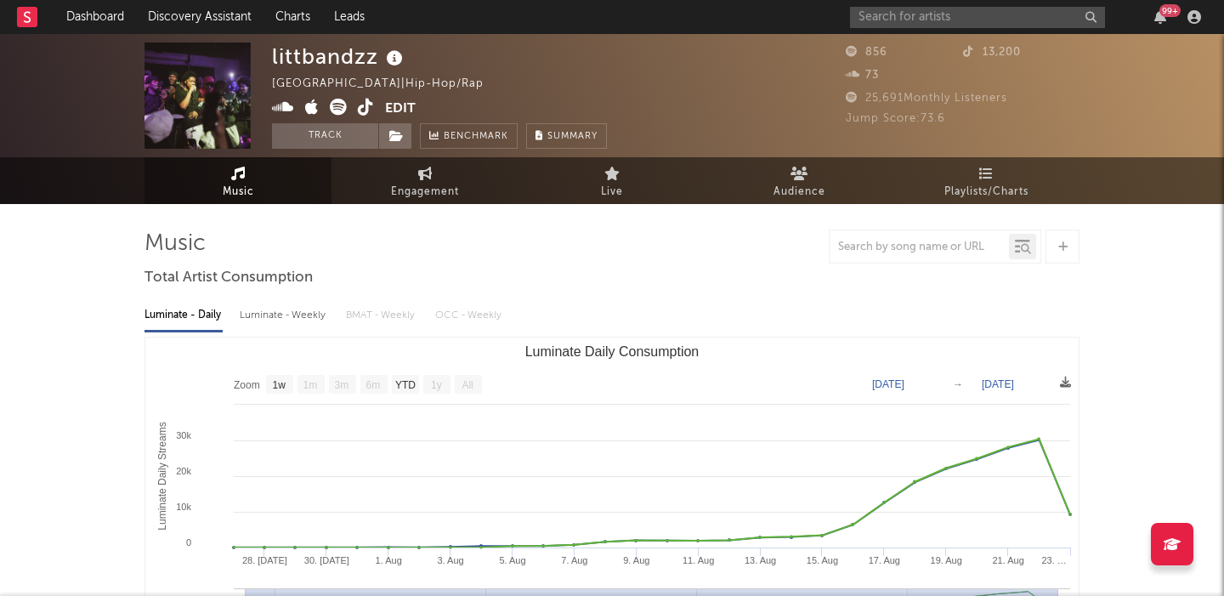
click at [313, 323] on div "Luminate - Weekly" at bounding box center [284, 315] width 89 height 29
select select "1w"
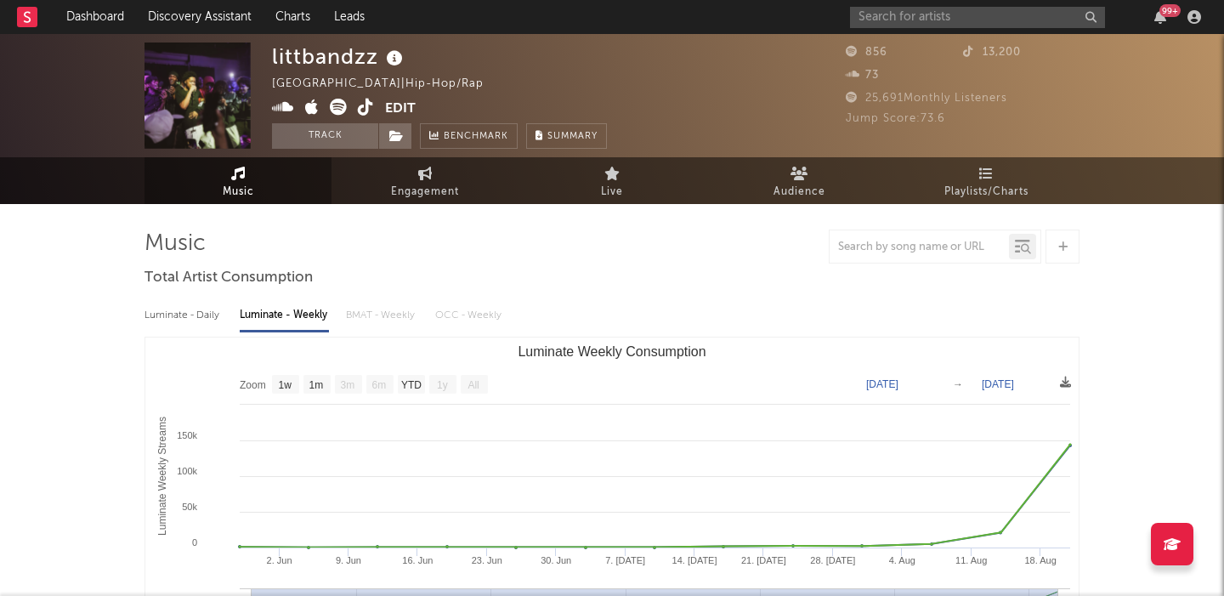
click at [165, 312] on div "Luminate - Daily" at bounding box center [184, 315] width 78 height 29
select select "1w"
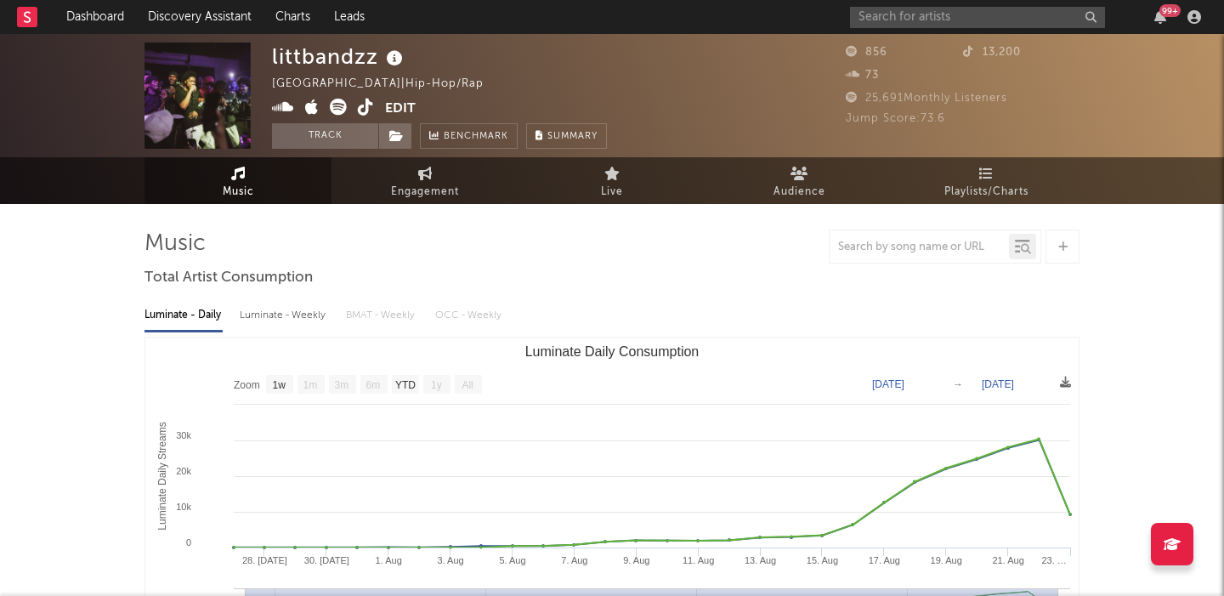
click at [394, 139] on icon at bounding box center [396, 136] width 14 height 12
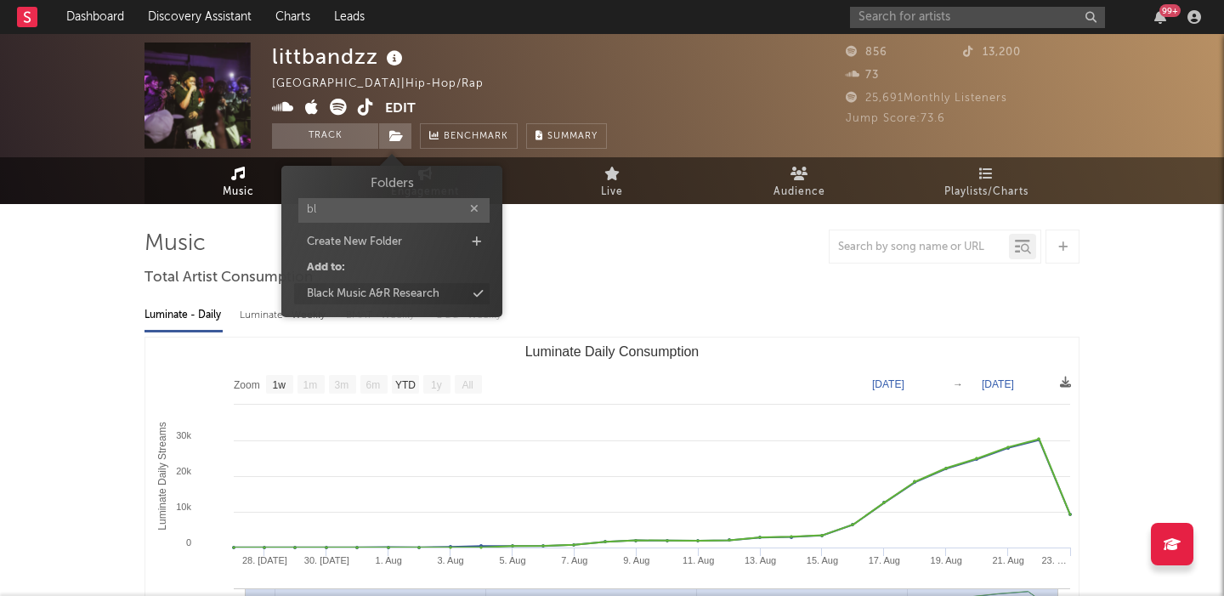
type input "bl"
click at [425, 301] on div "Black Music A&R Research" at bounding box center [373, 294] width 133 height 17
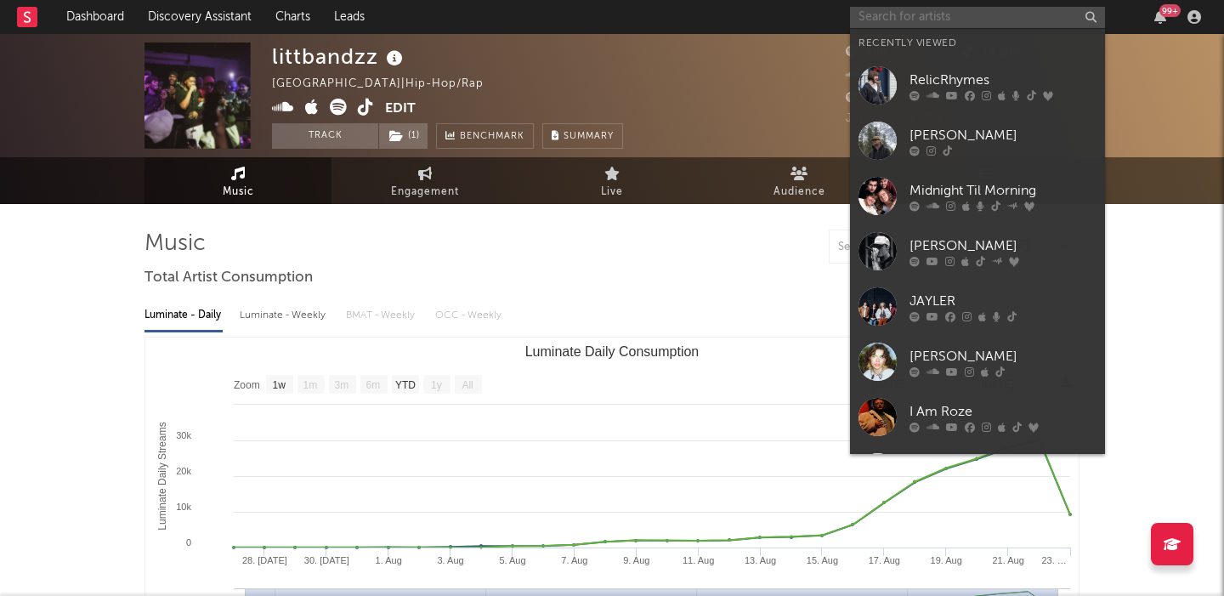
click at [891, 11] on input "text" at bounding box center [977, 17] width 255 height 21
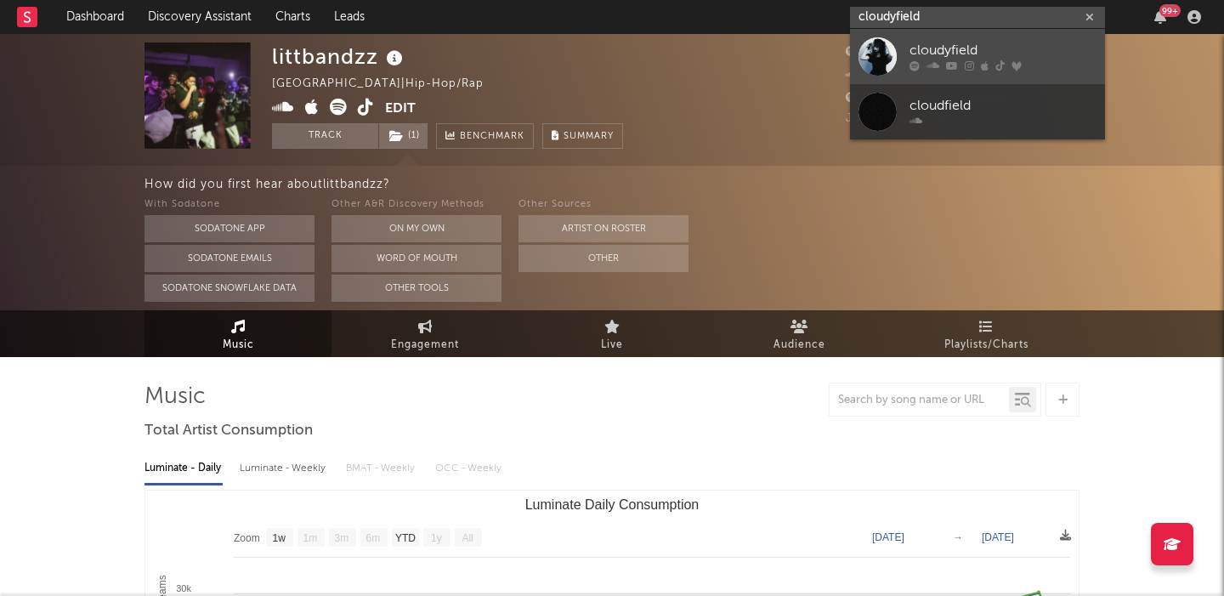
type input "cloudyfield"
click at [915, 42] on div "cloudyfield" at bounding box center [1003, 51] width 187 height 20
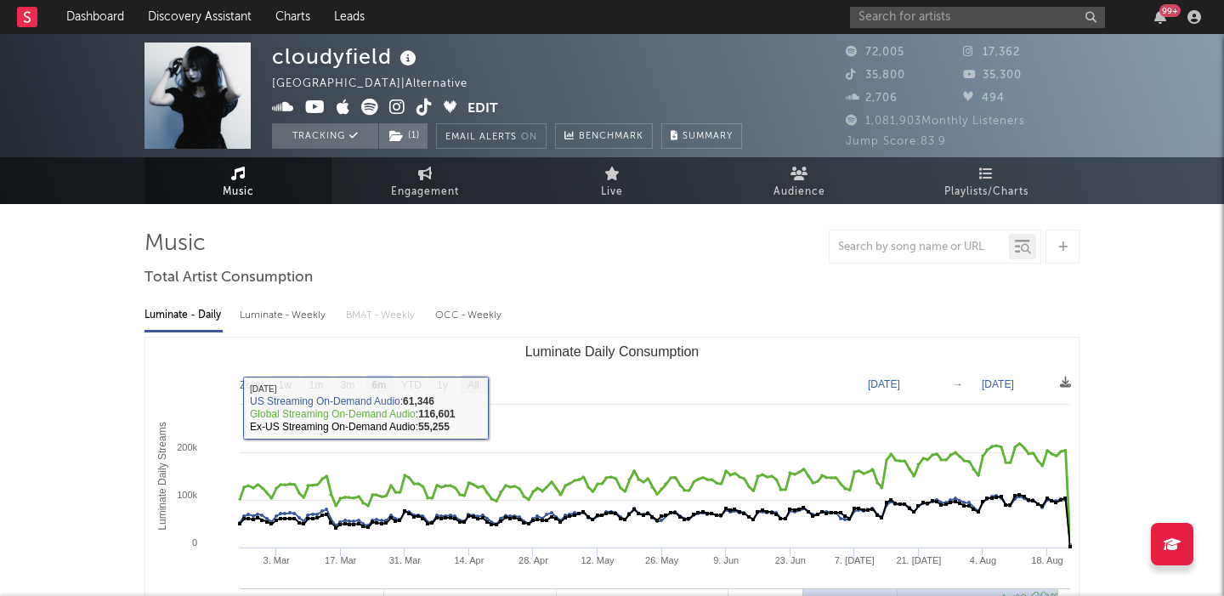
click at [473, 388] on text "All" at bounding box center [473, 385] width 11 height 12
select select "All"
type input "[DATE]"
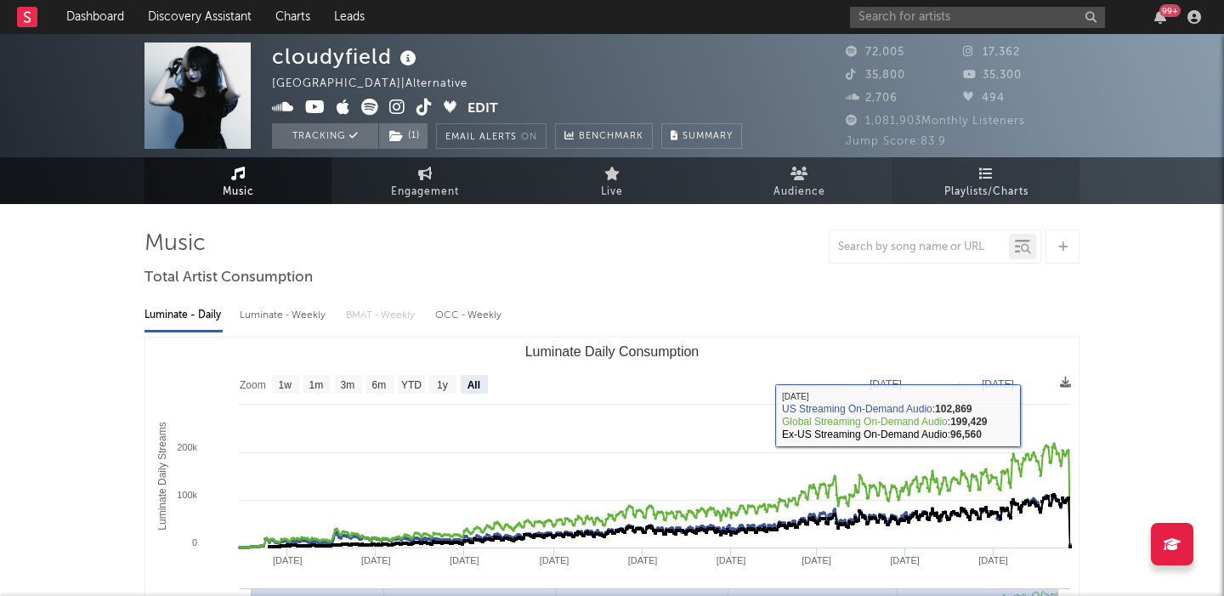
click at [989, 187] on span "Playlists/Charts" at bounding box center [986, 192] width 84 height 20
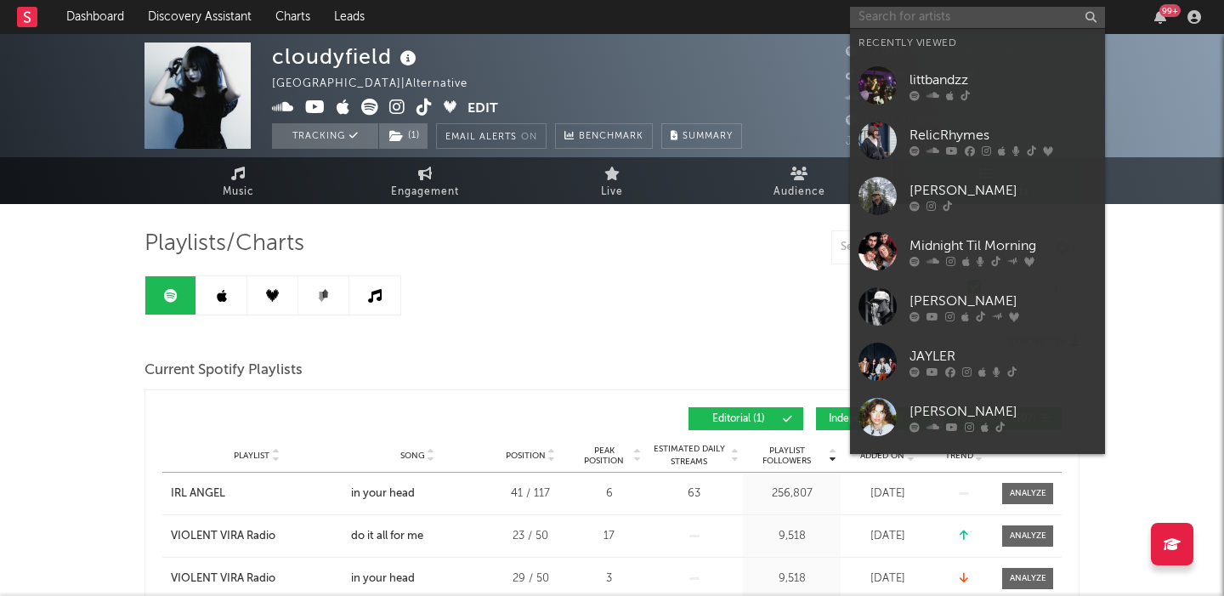
click at [887, 23] on input "text" at bounding box center [977, 17] width 255 height 21
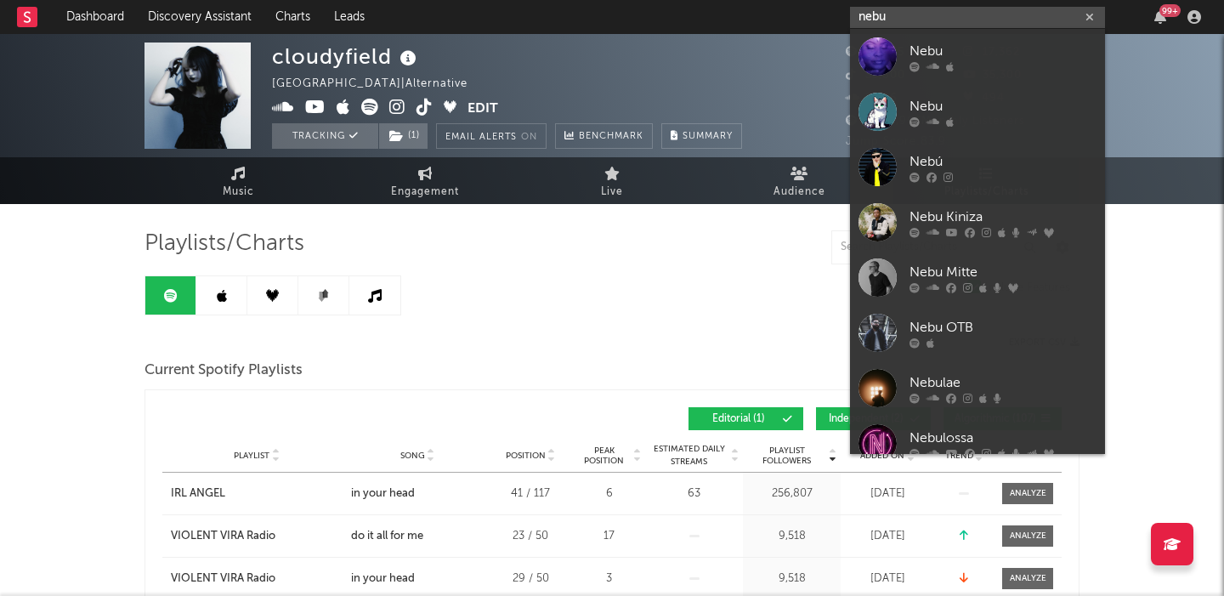
click at [896, 11] on input "nebu" at bounding box center [977, 17] width 255 height 21
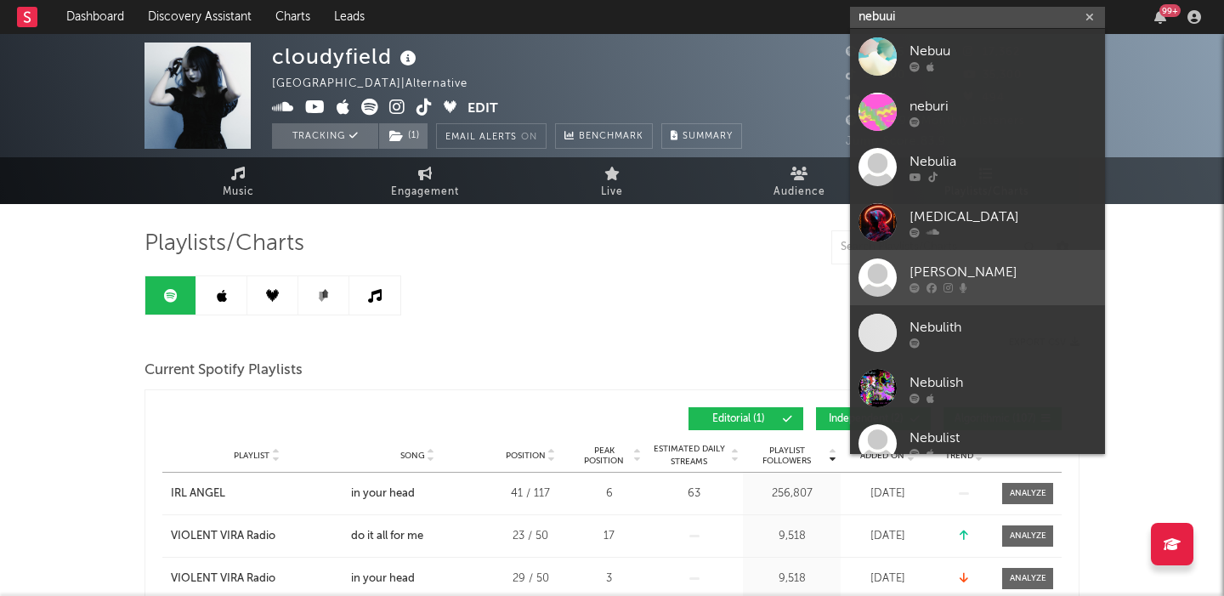
scroll to position [99, 0]
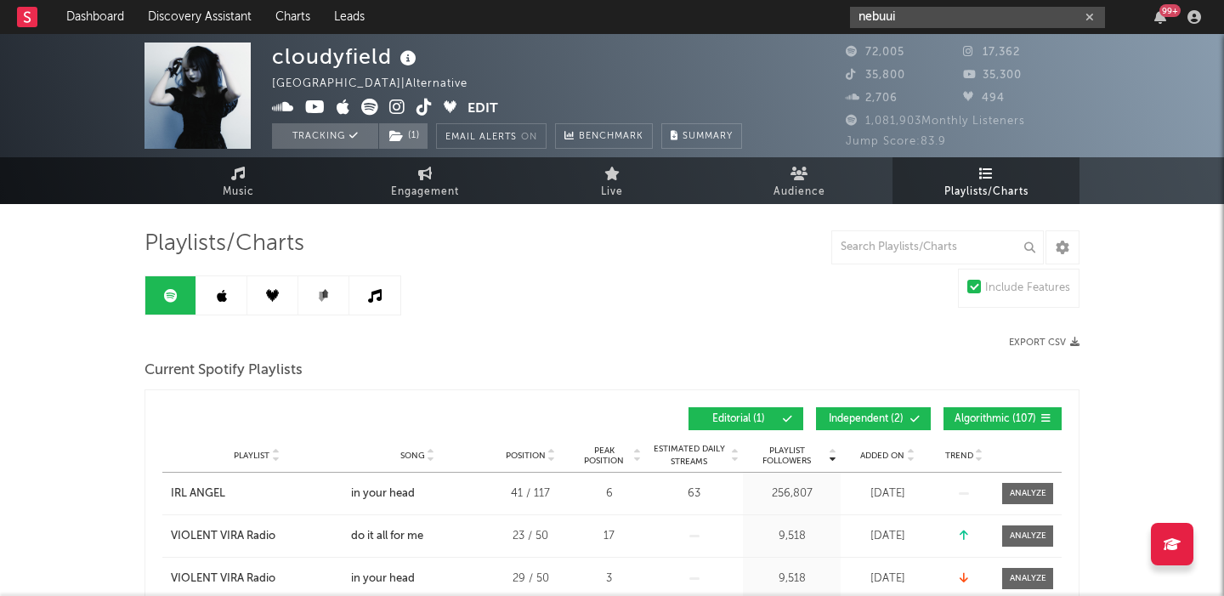
type input "nebuui"
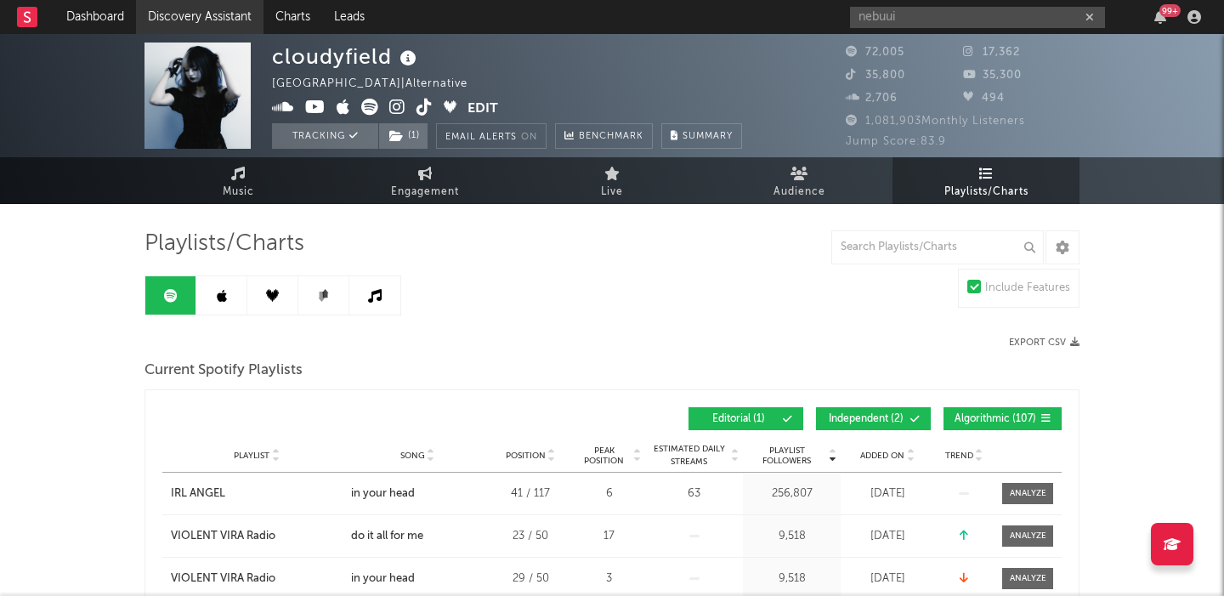
click at [224, 15] on link "Discovery Assistant" at bounding box center [200, 17] width 128 height 34
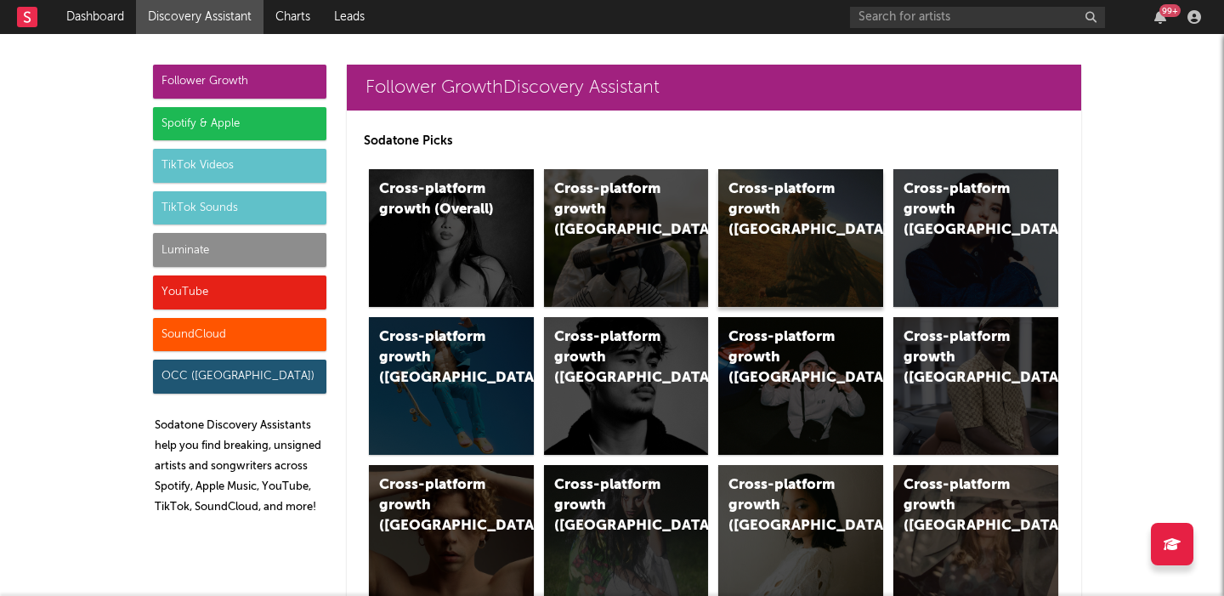
click at [818, 211] on div "Cross-platform growth ([GEOGRAPHIC_DATA])" at bounding box center [786, 209] width 116 height 61
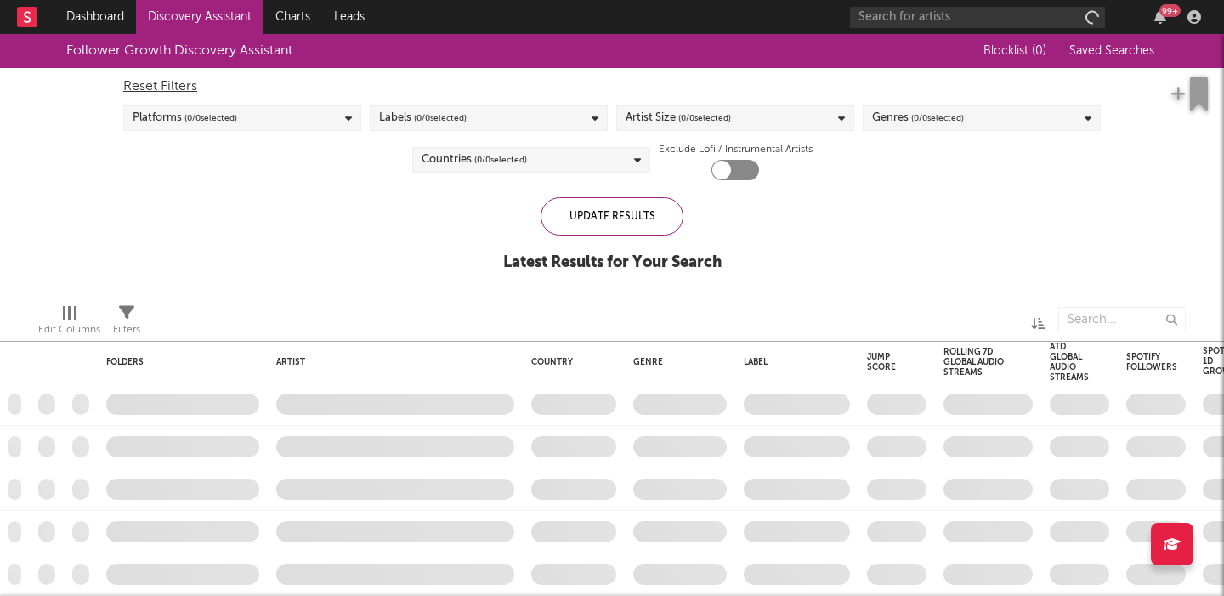
checkbox input "true"
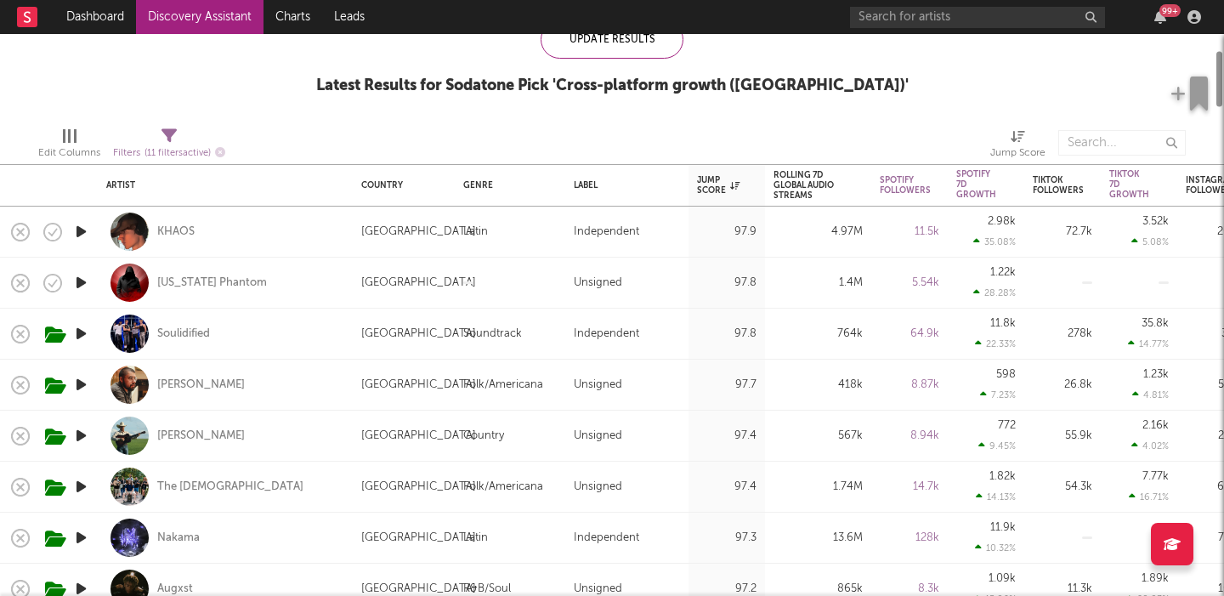
click at [470, 284] on div at bounding box center [510, 283] width 111 height 51
select select "1w"
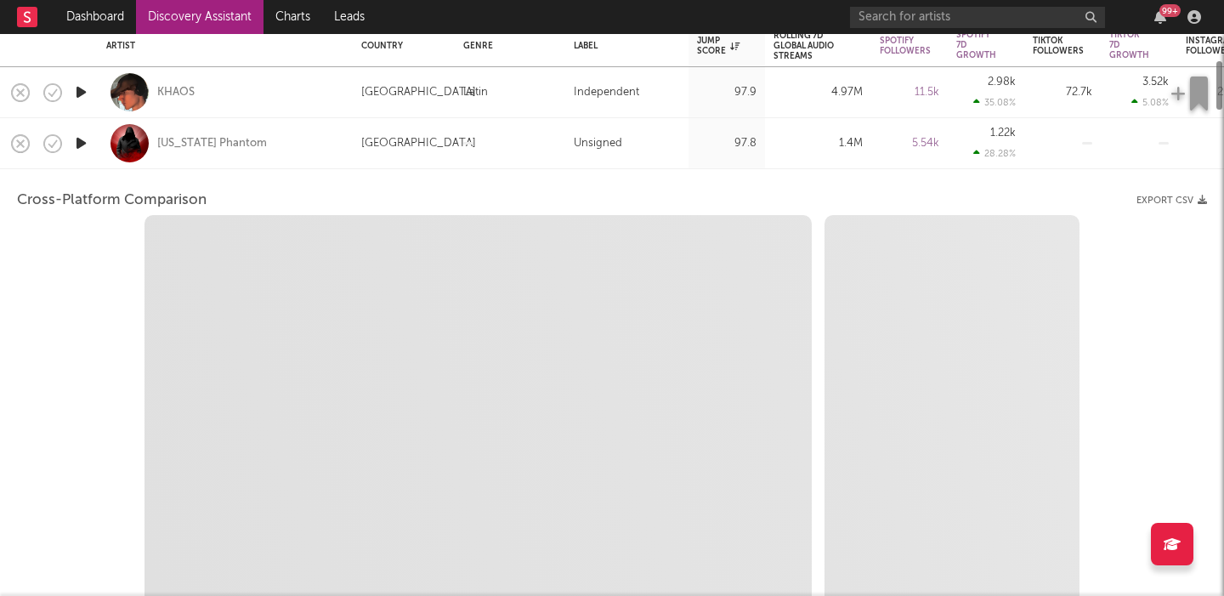
select select "1w"
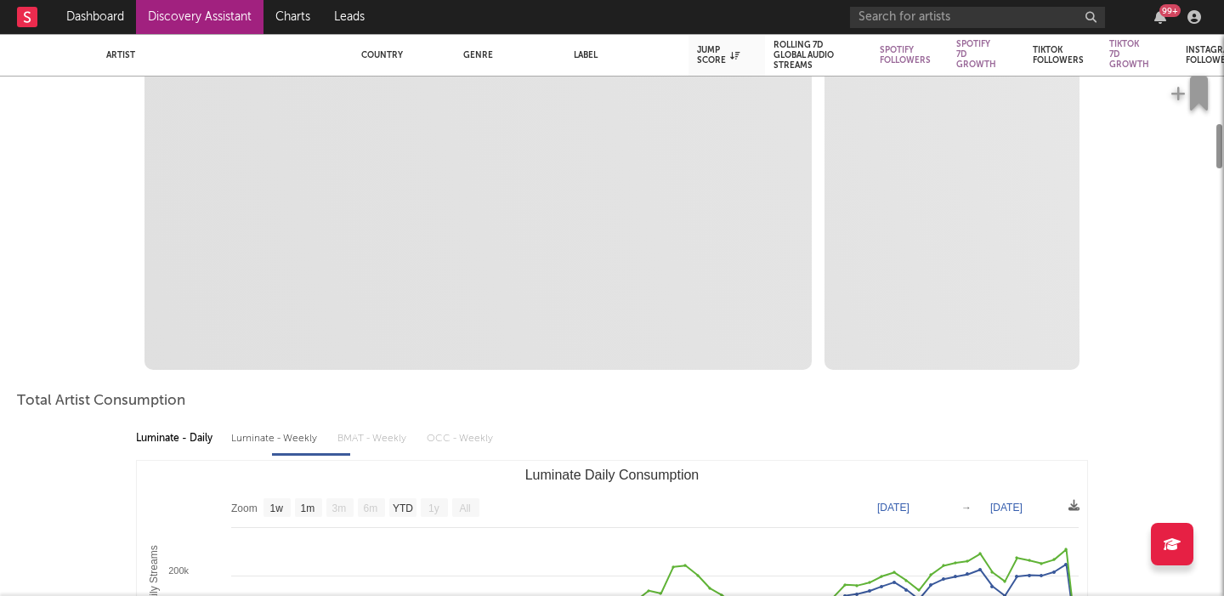
select select "1m"
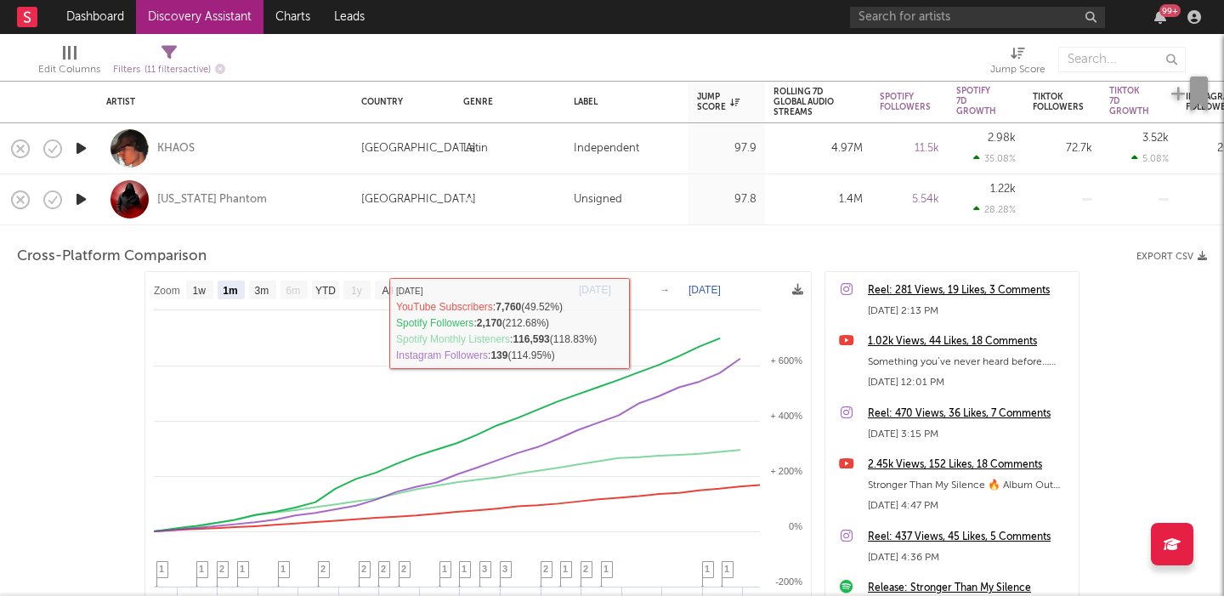
click at [277, 200] on div "[US_STATE] Phantom" at bounding box center [225, 199] width 238 height 50
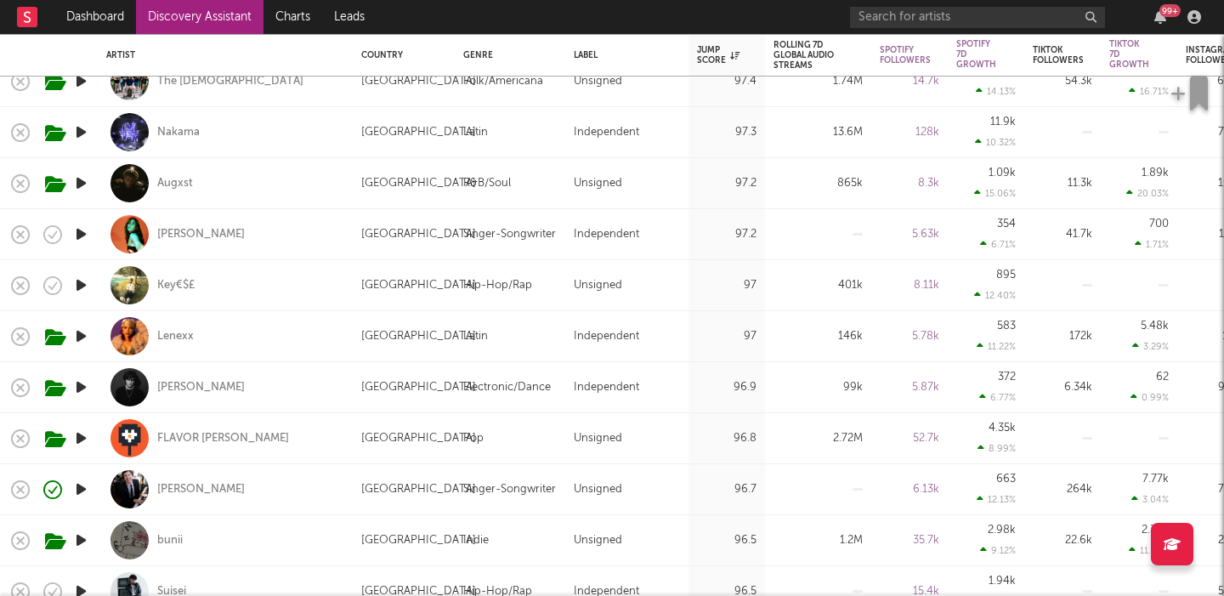
click at [282, 242] on div "[PERSON_NAME]" at bounding box center [225, 234] width 238 height 50
select select "1w"
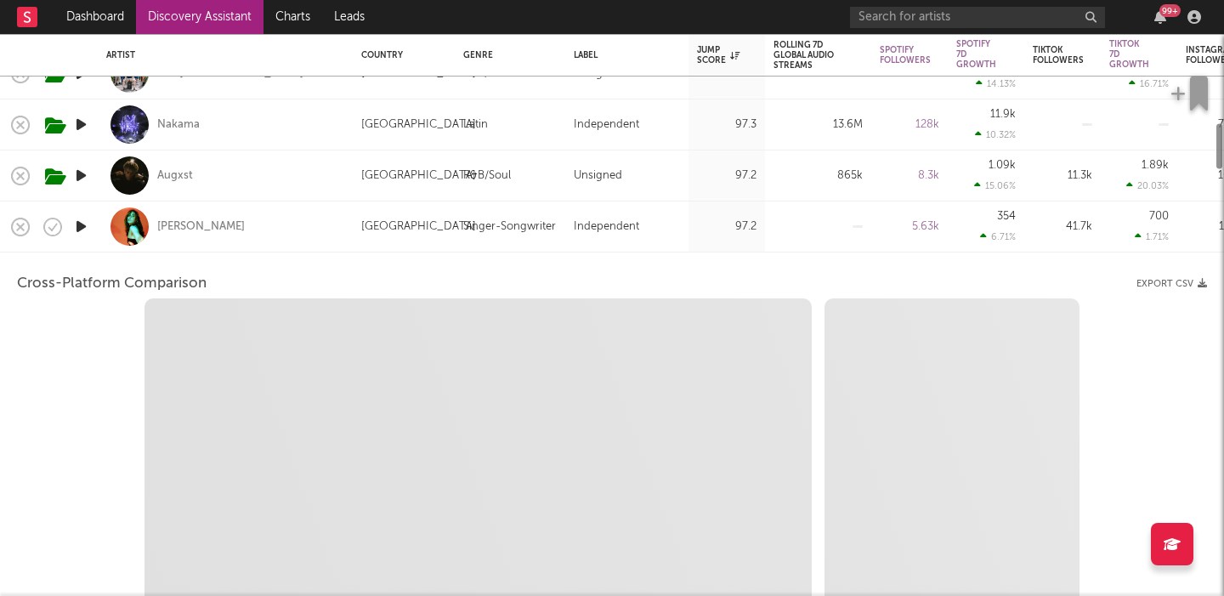
select select "1w"
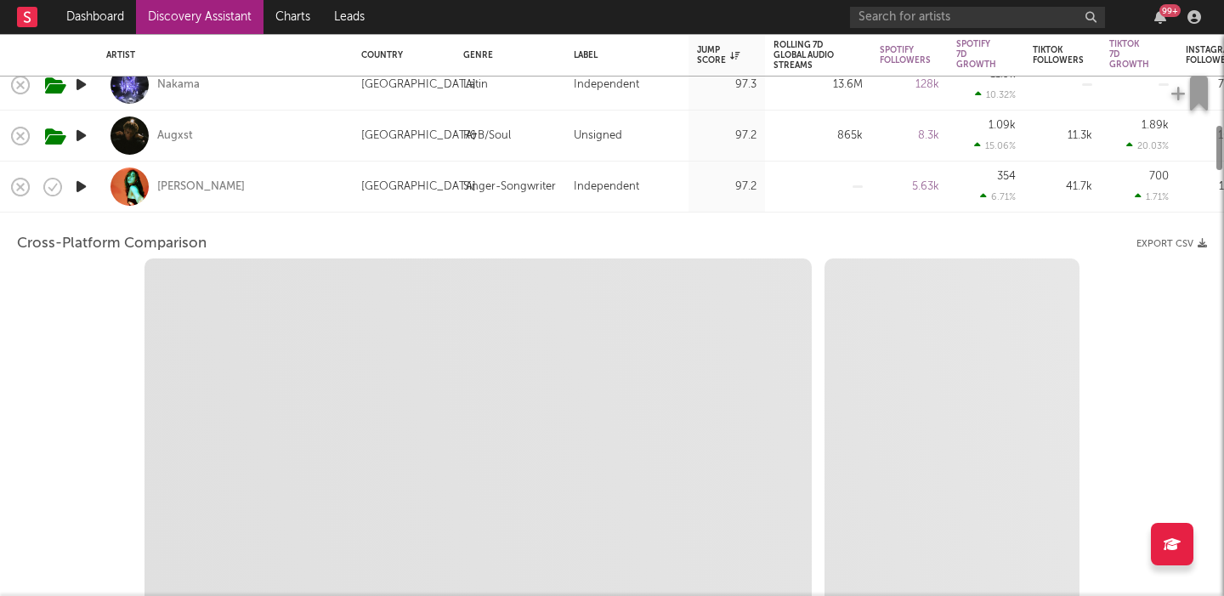
select select "1m"
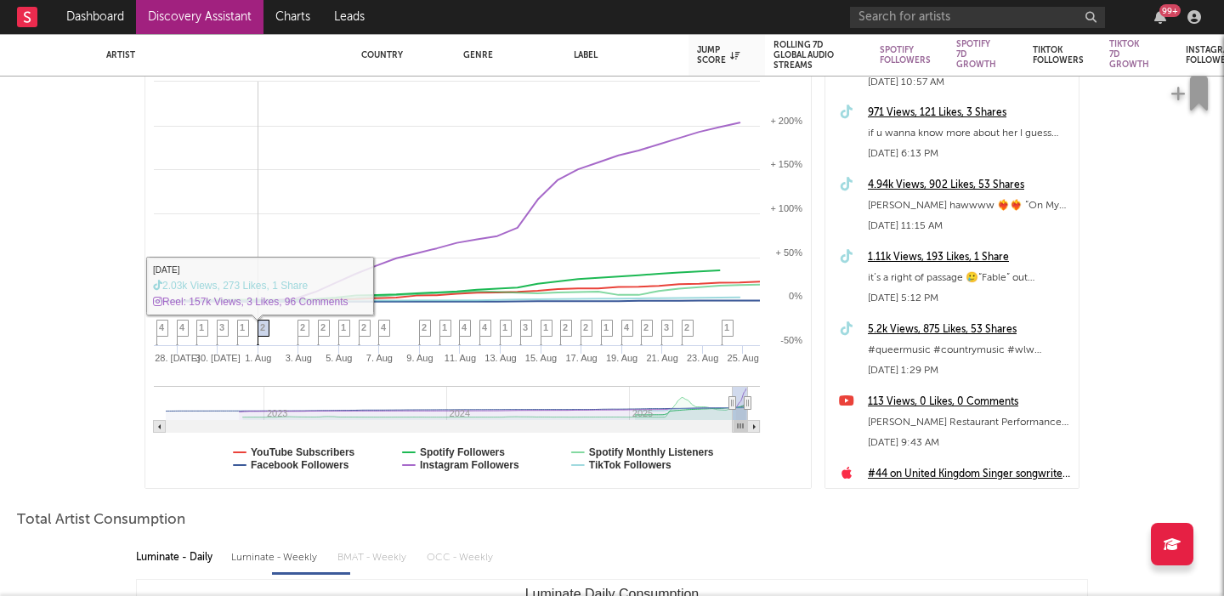
click at [263, 326] on span "2" at bounding box center [262, 327] width 5 height 10
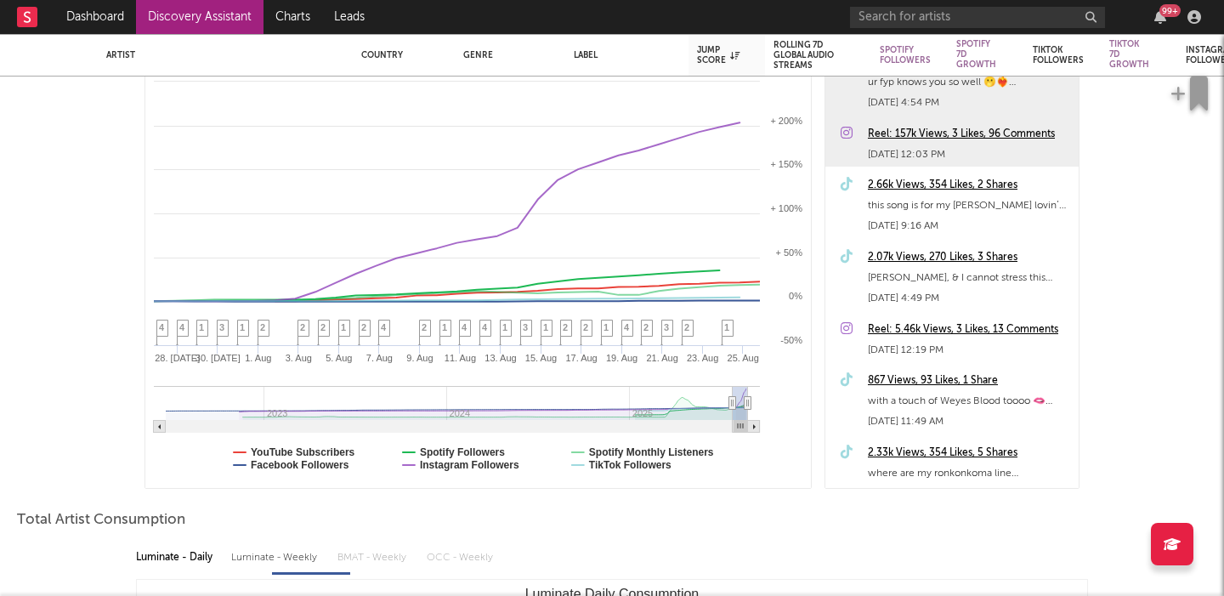
click at [997, 124] on div "Reel: 157k Views, 3 Likes, 96 Comments" at bounding box center [969, 134] width 202 height 20
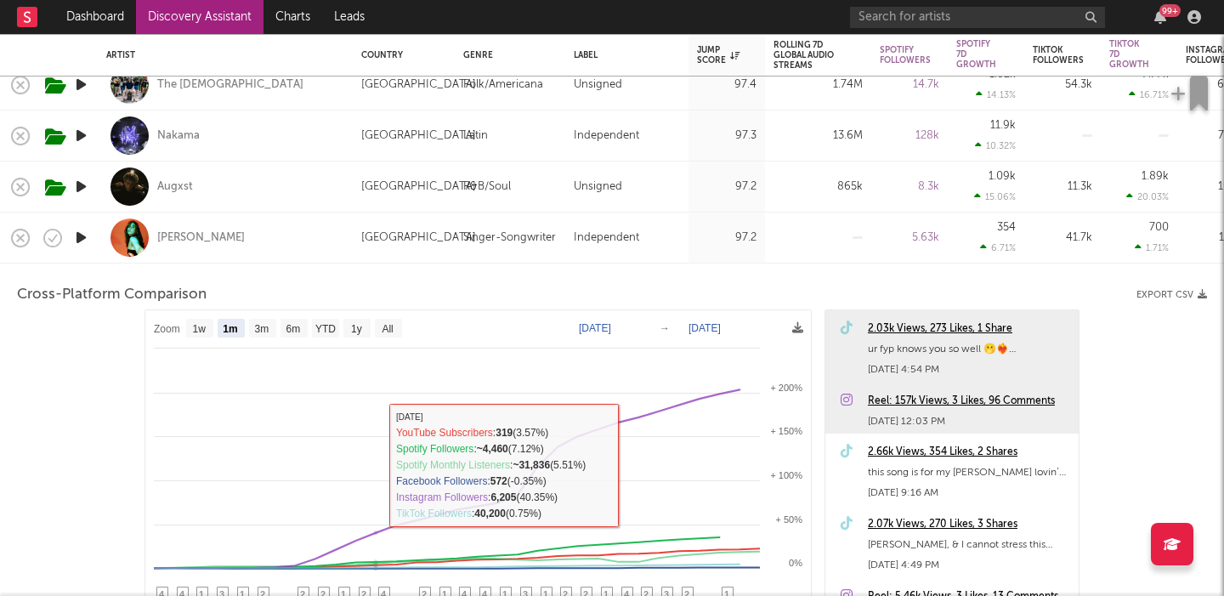
click at [301, 225] on div "[PERSON_NAME]" at bounding box center [225, 238] width 238 height 50
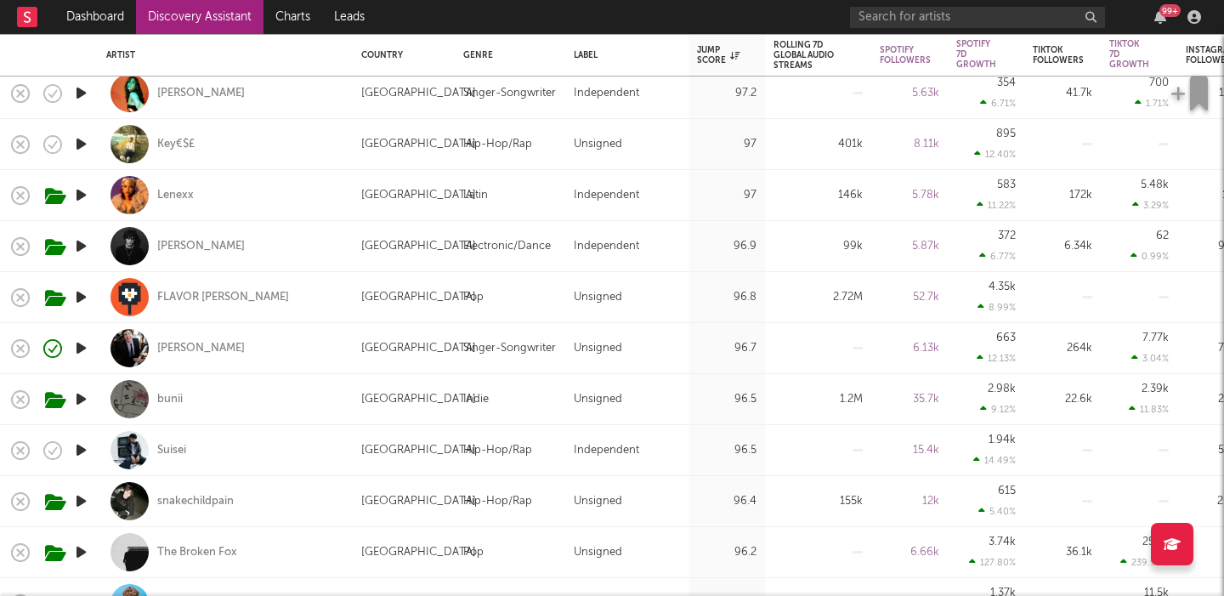
click at [292, 253] on div "[PERSON_NAME]" at bounding box center [225, 246] width 238 height 50
select select "1w"
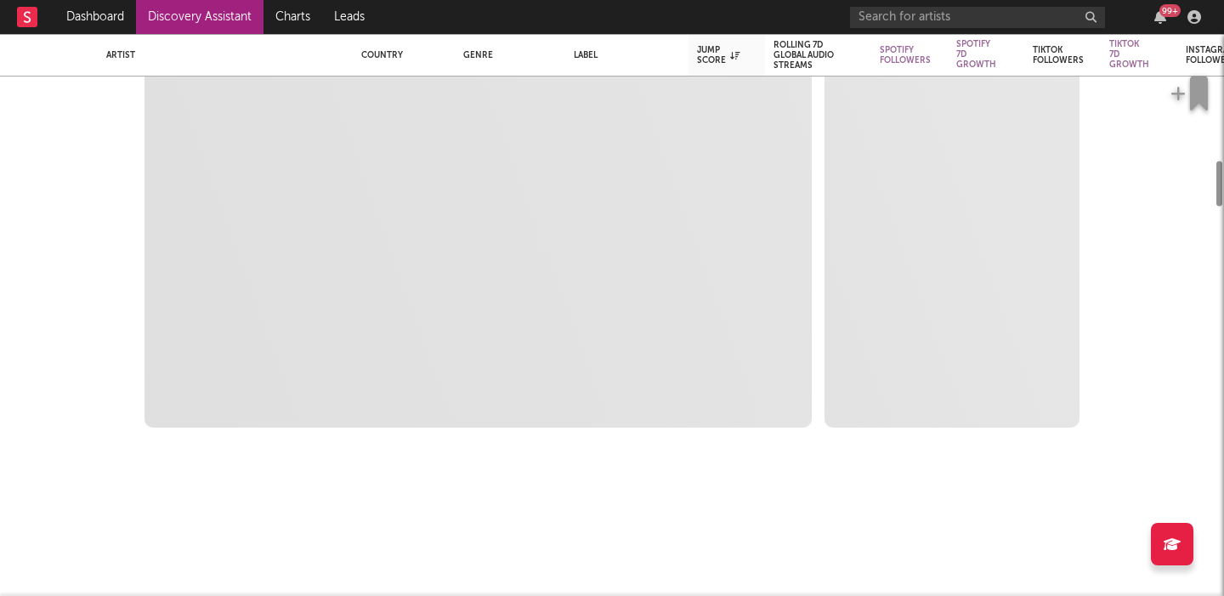
select select "6m"
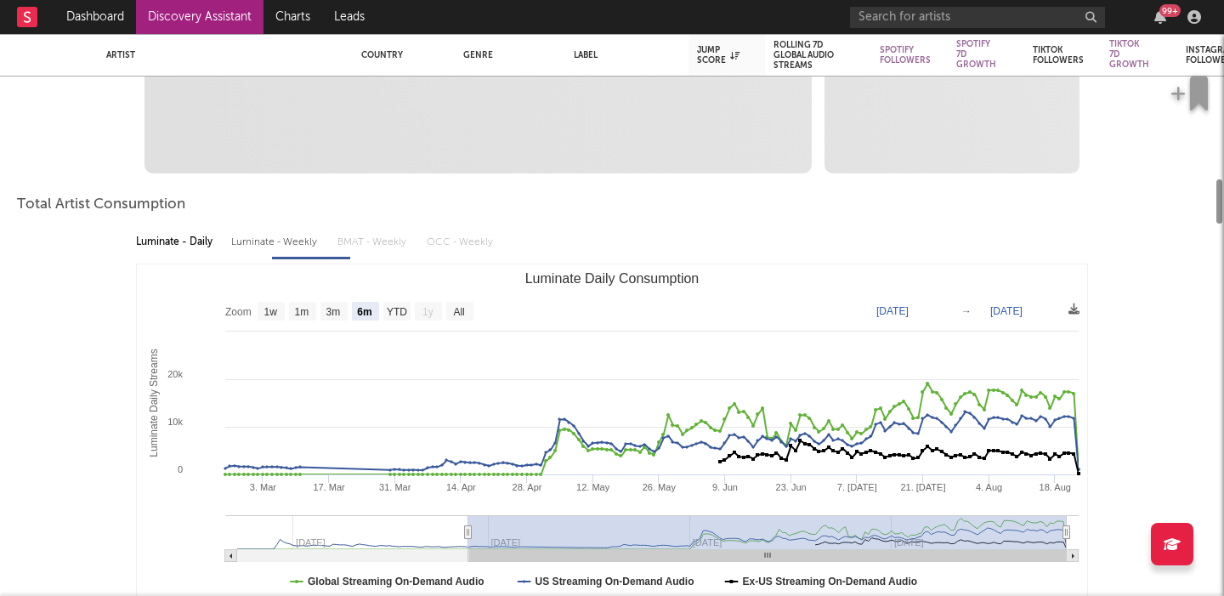
select select "1m"
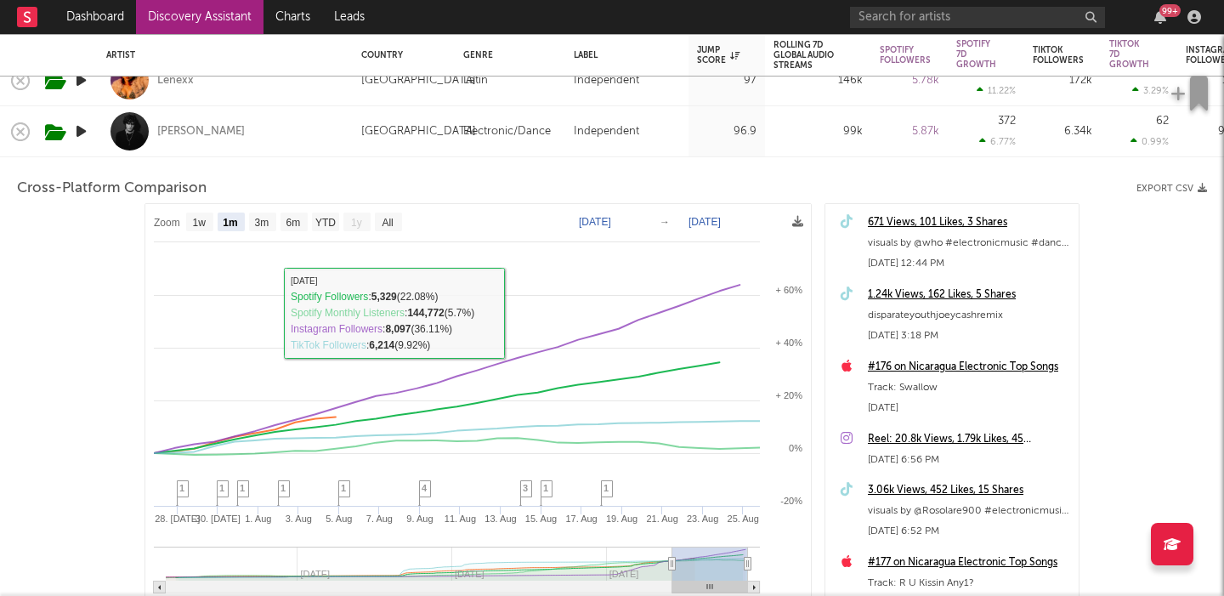
click at [266, 146] on div "[PERSON_NAME]" at bounding box center [225, 131] width 238 height 50
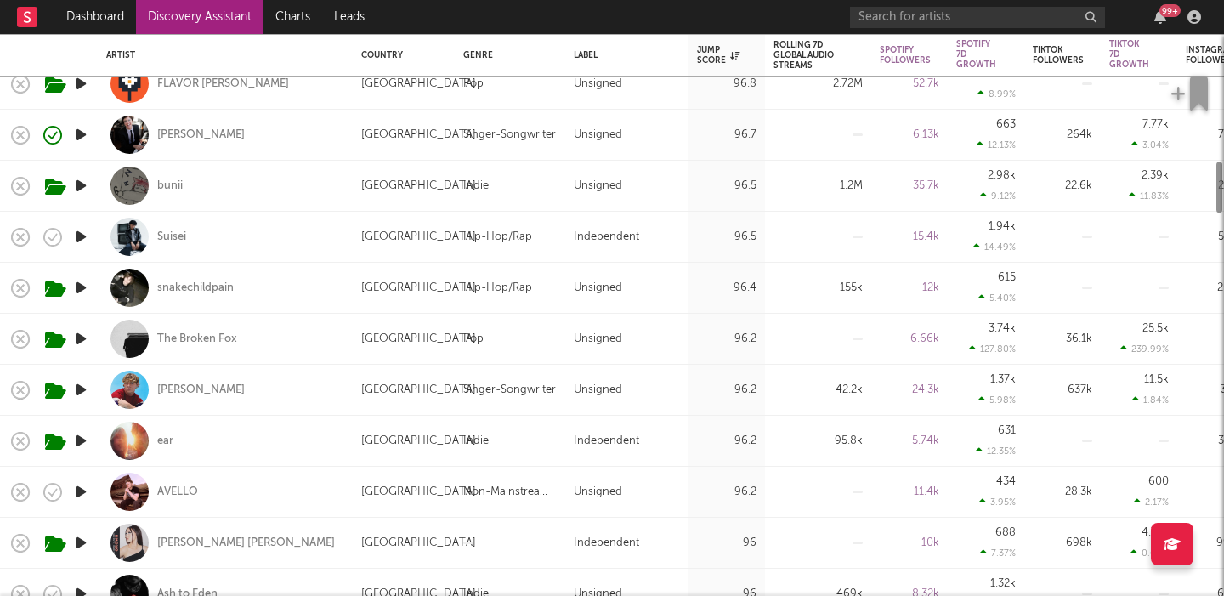
click at [267, 175] on div "bunii" at bounding box center [225, 186] width 238 height 50
select select "1w"
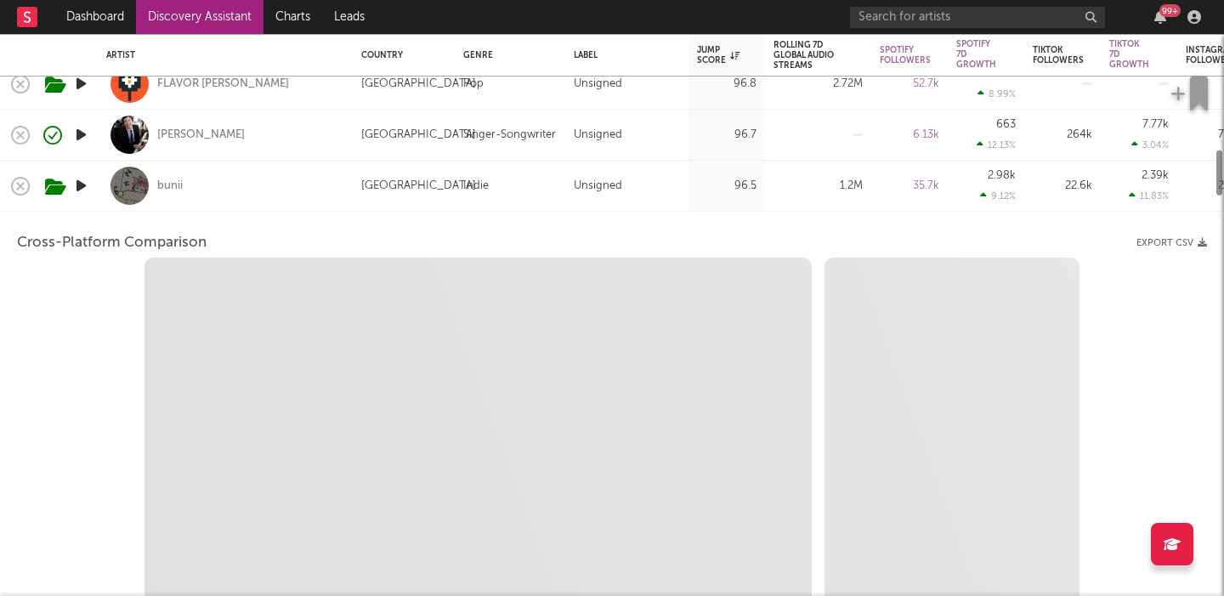
select select "6m"
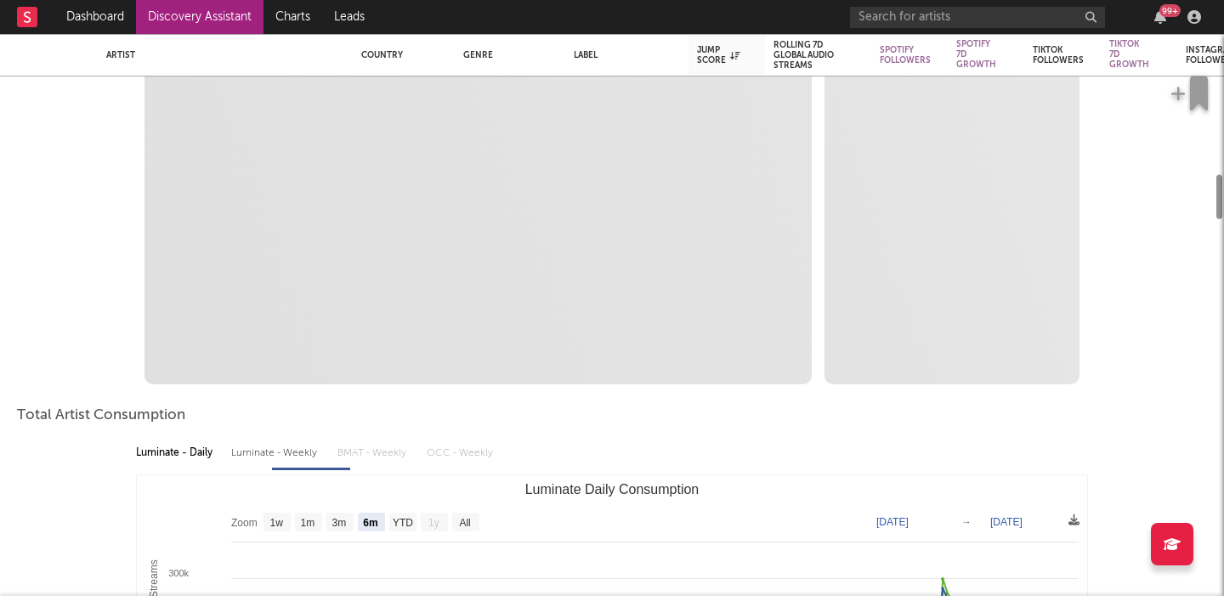
select select "1m"
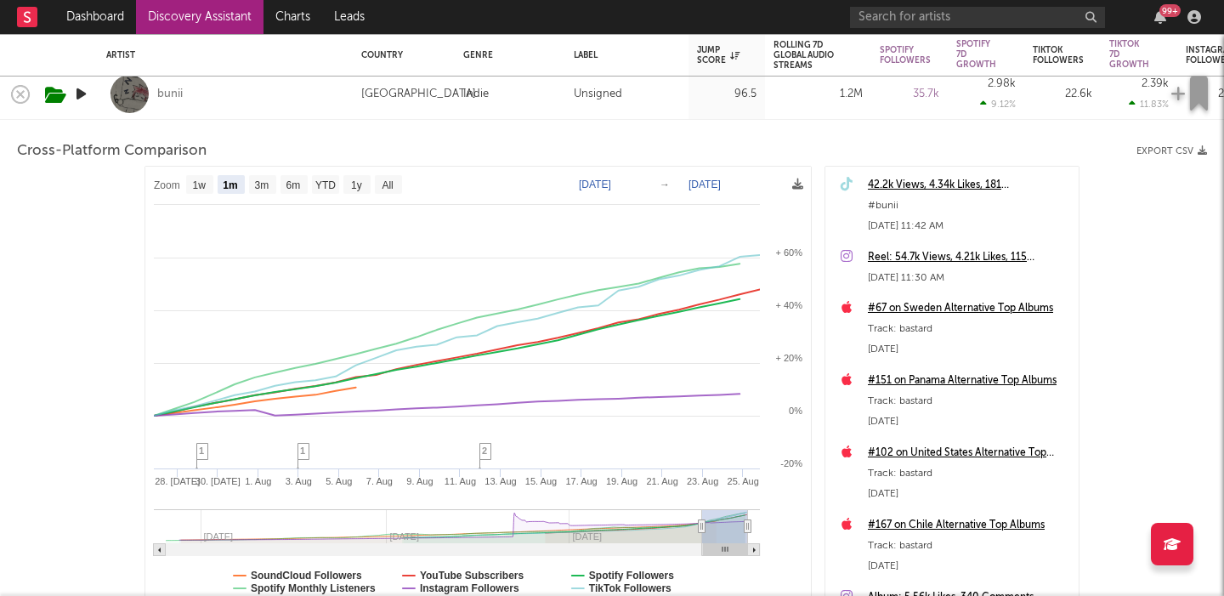
click at [275, 96] on div "bunii" at bounding box center [225, 94] width 238 height 50
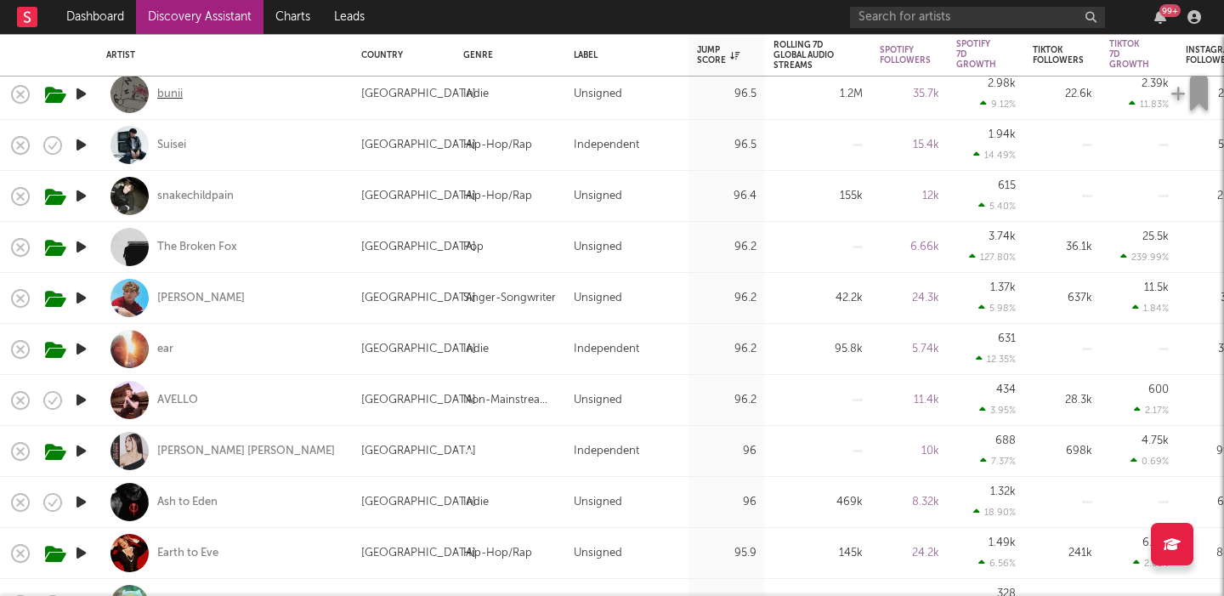
click at [177, 94] on div "bunii" at bounding box center [170, 94] width 26 height 15
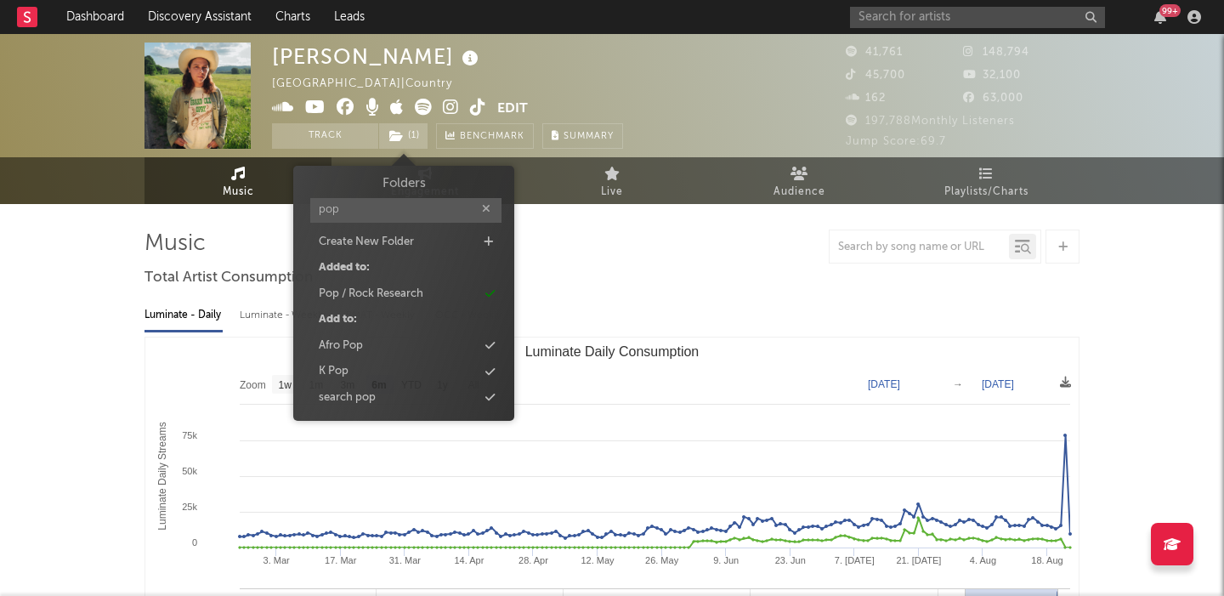
select select "6m"
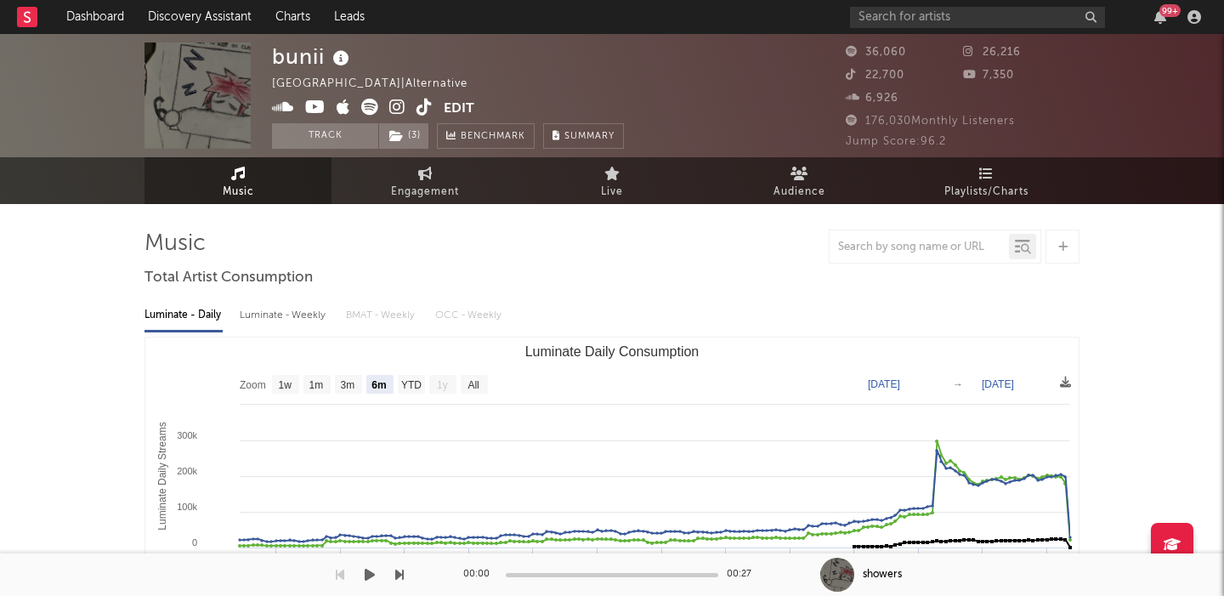
select select "6m"
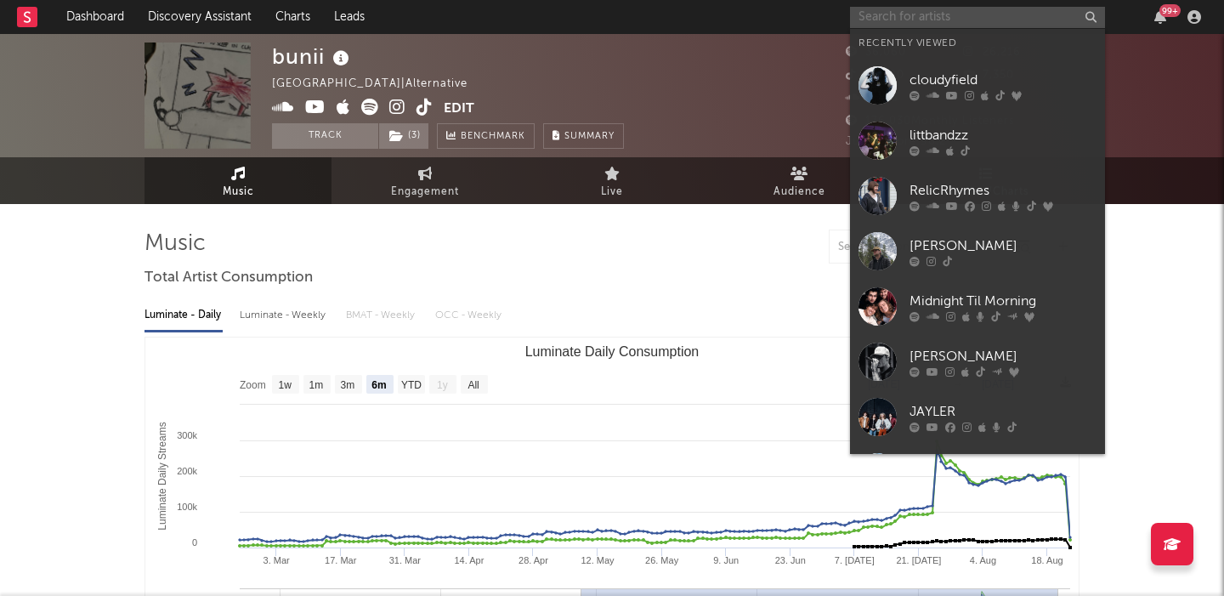
click at [898, 14] on input "text" at bounding box center [977, 17] width 255 height 21
paste input "[URL][DOMAIN_NAME] [URL][DOMAIN_NAME]"
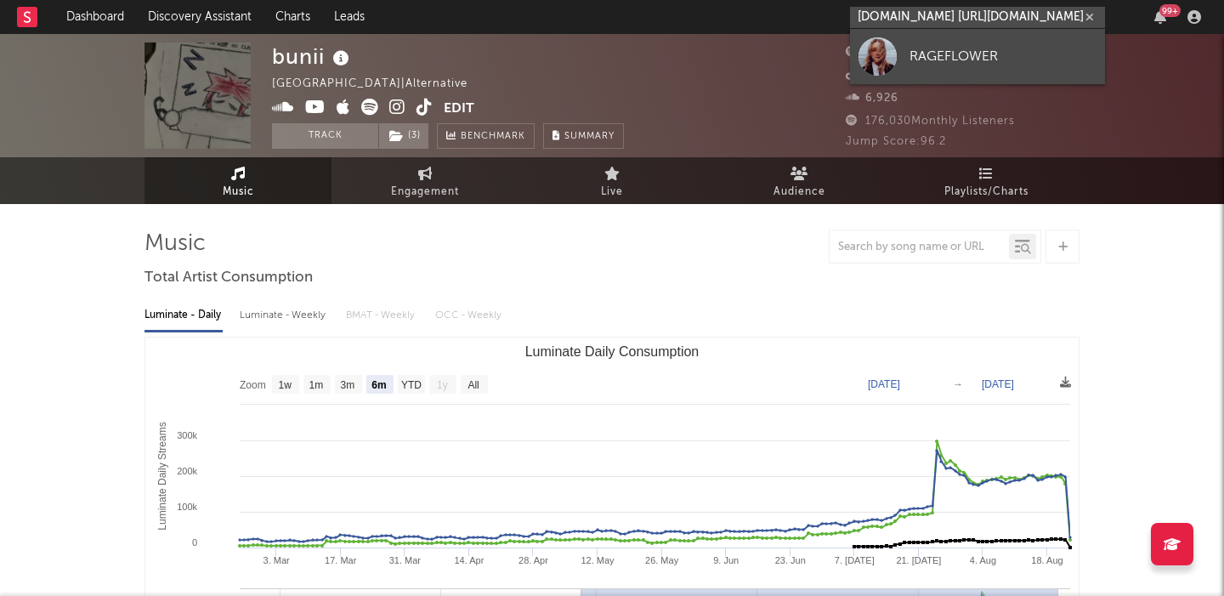
type input "[URL][DOMAIN_NAME] [URL][DOMAIN_NAME]"
click at [920, 57] on div "RAGEFLOWER" at bounding box center [1003, 56] width 187 height 20
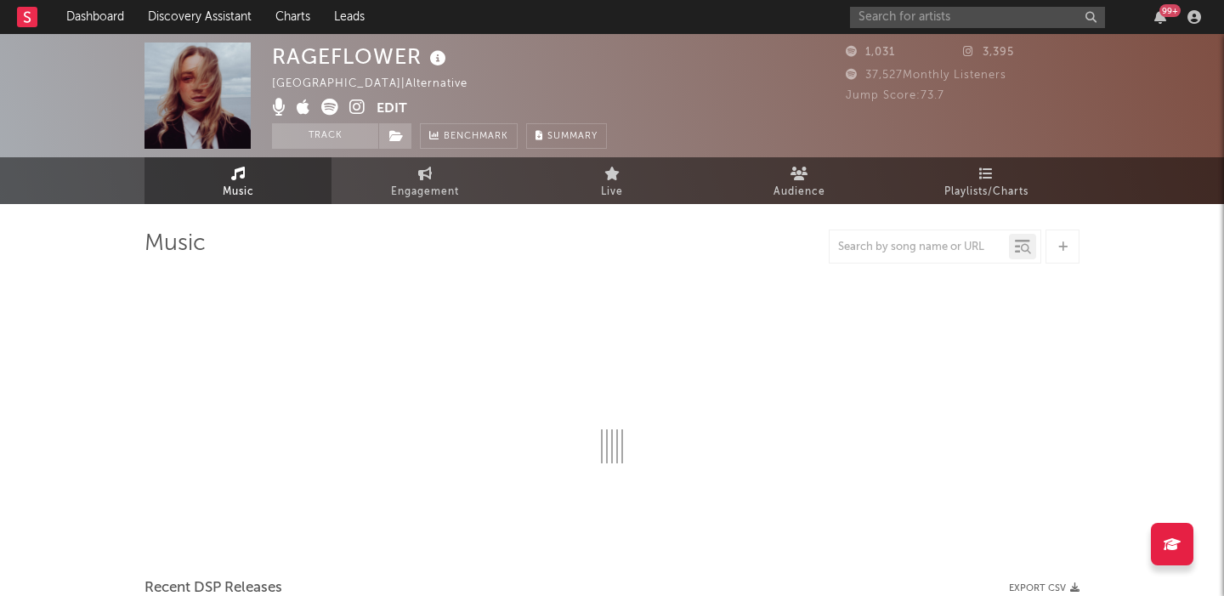
select select "6m"
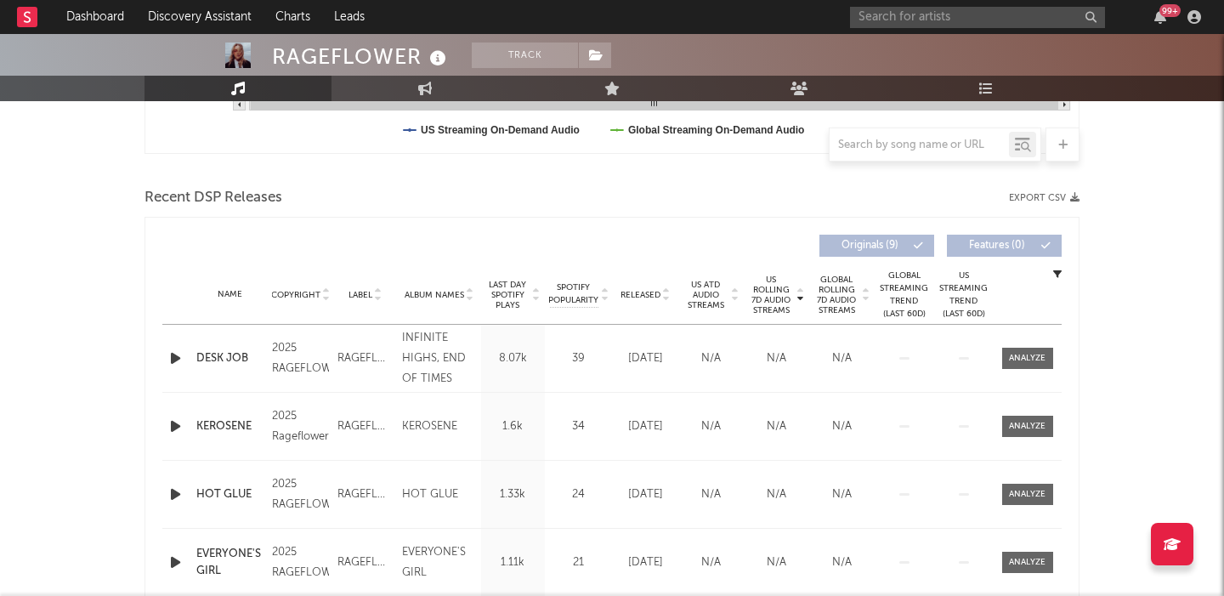
scroll to position [527, 0]
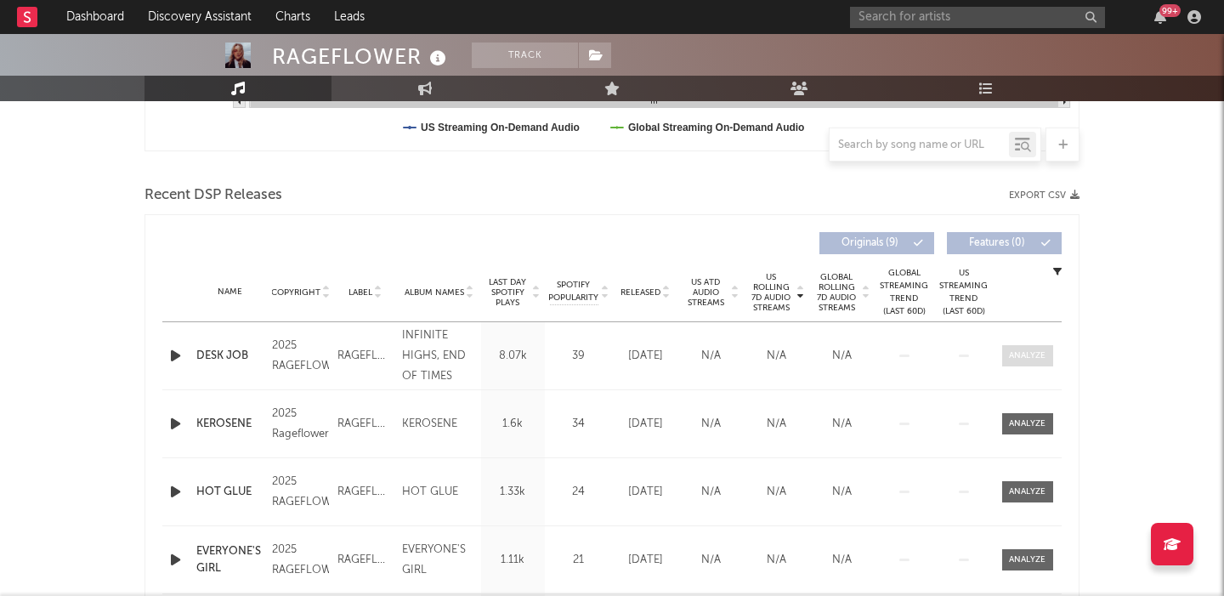
click at [1034, 356] on div at bounding box center [1027, 355] width 37 height 13
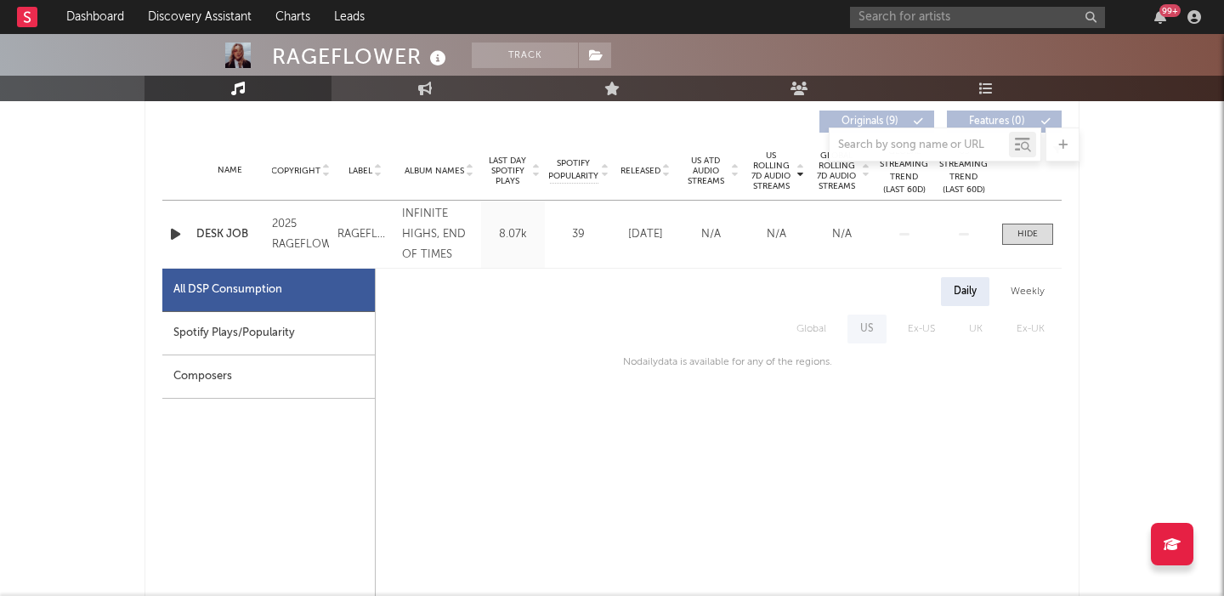
scroll to position [638, 0]
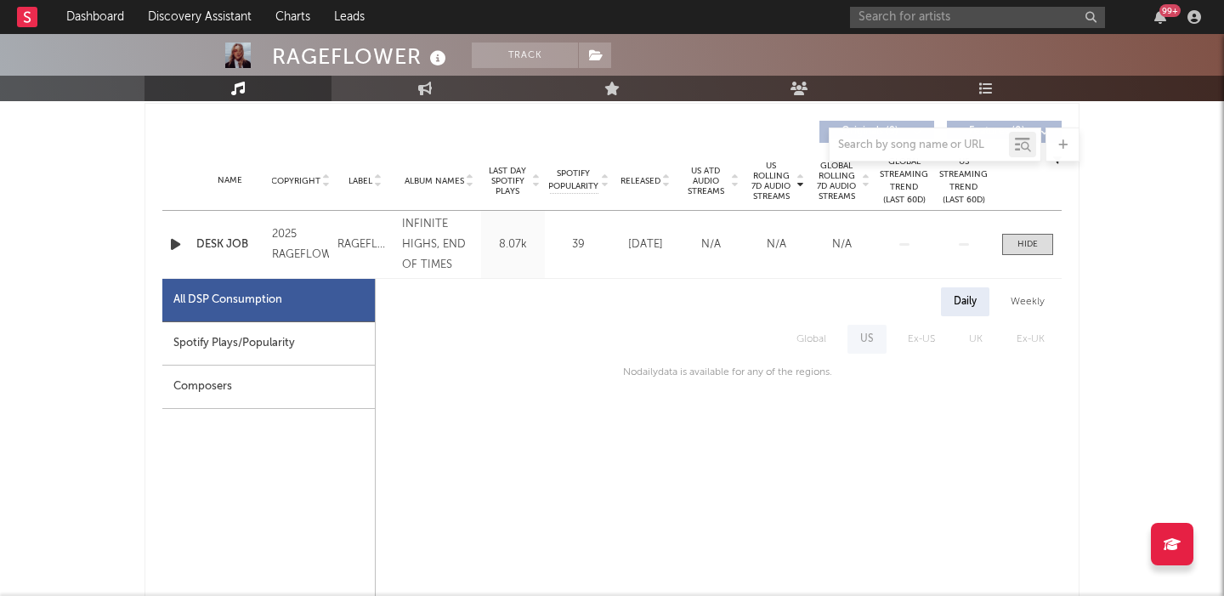
click at [502, 179] on span "Last Day Spotify Plays" at bounding box center [507, 181] width 45 height 31
click at [1047, 243] on span at bounding box center [1027, 244] width 51 height 21
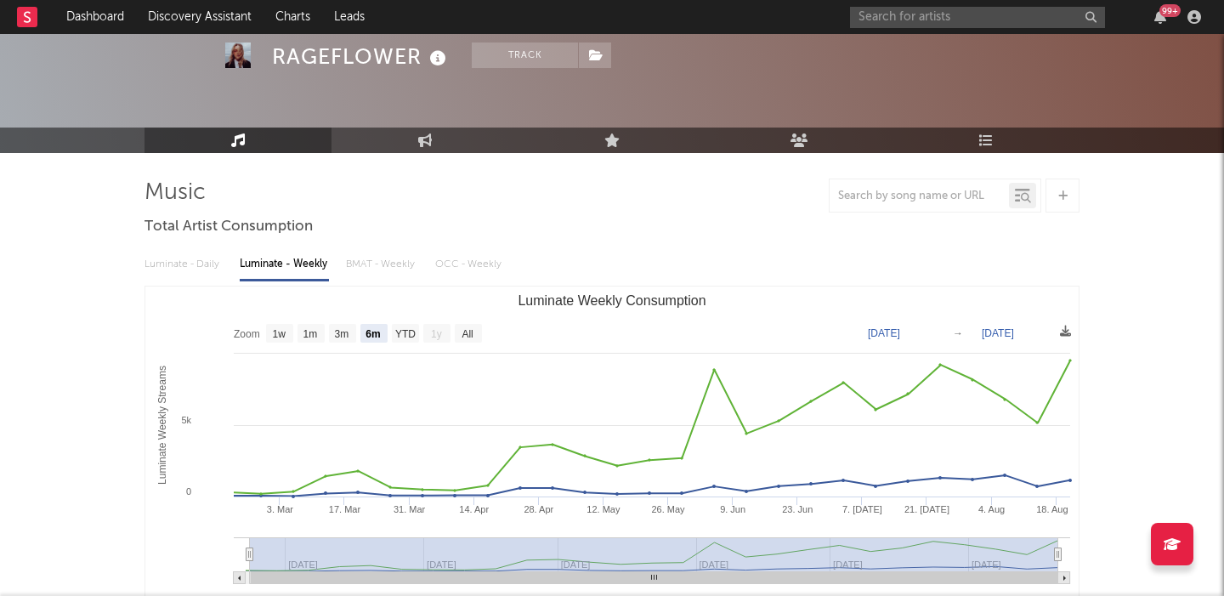
scroll to position [0, 0]
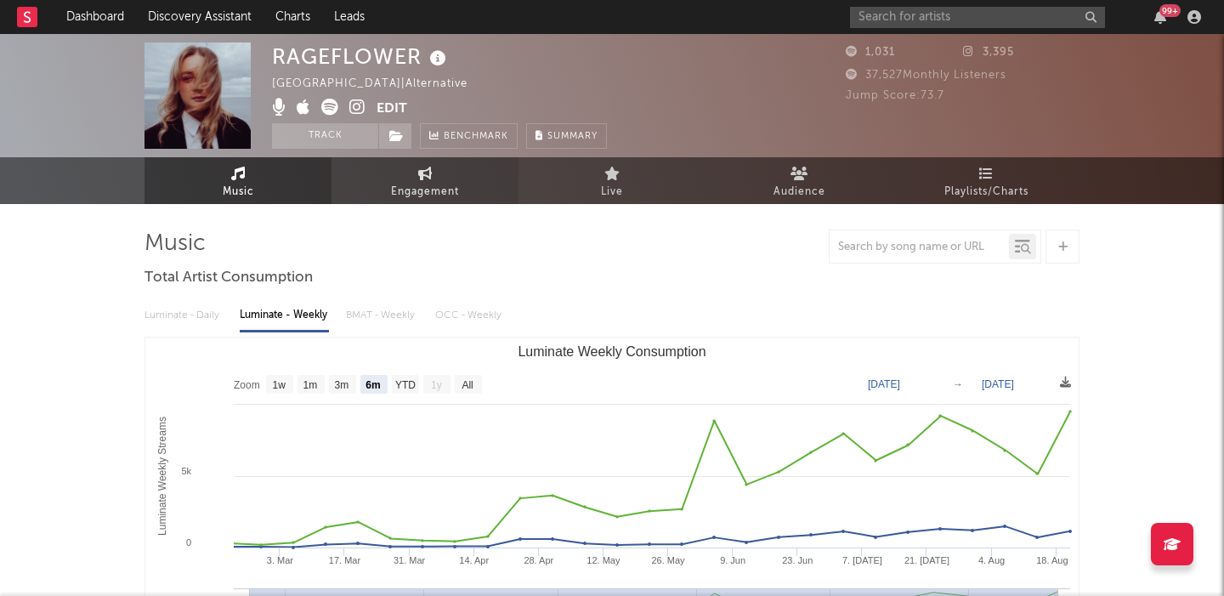
click at [402, 177] on link "Engagement" at bounding box center [425, 180] width 187 height 47
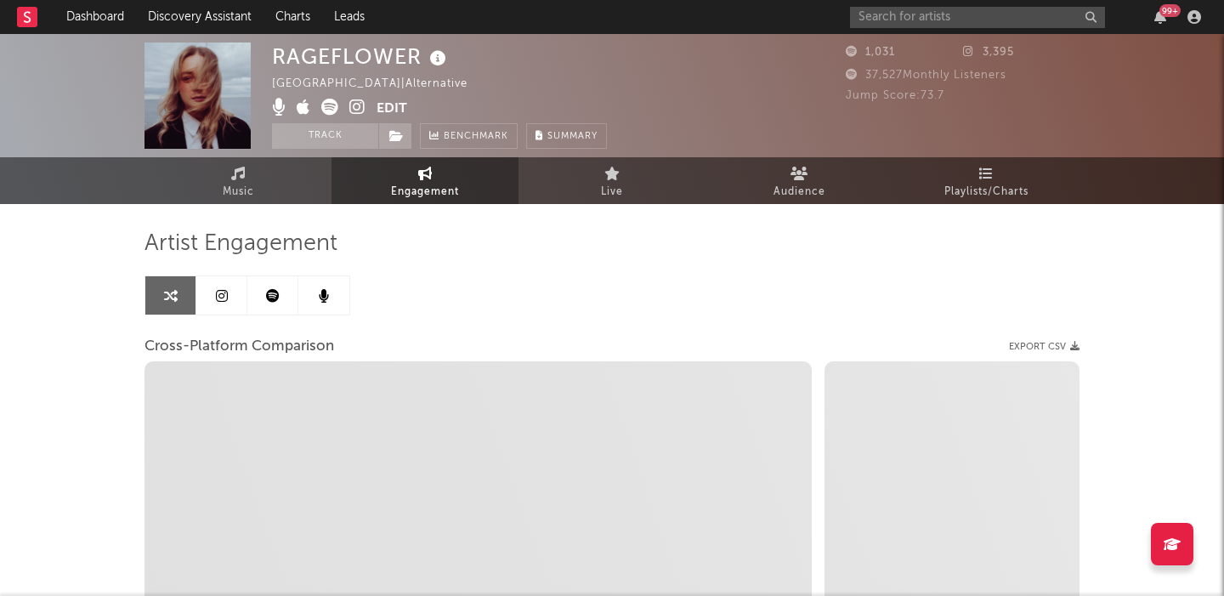
select select "1w"
select select "1m"
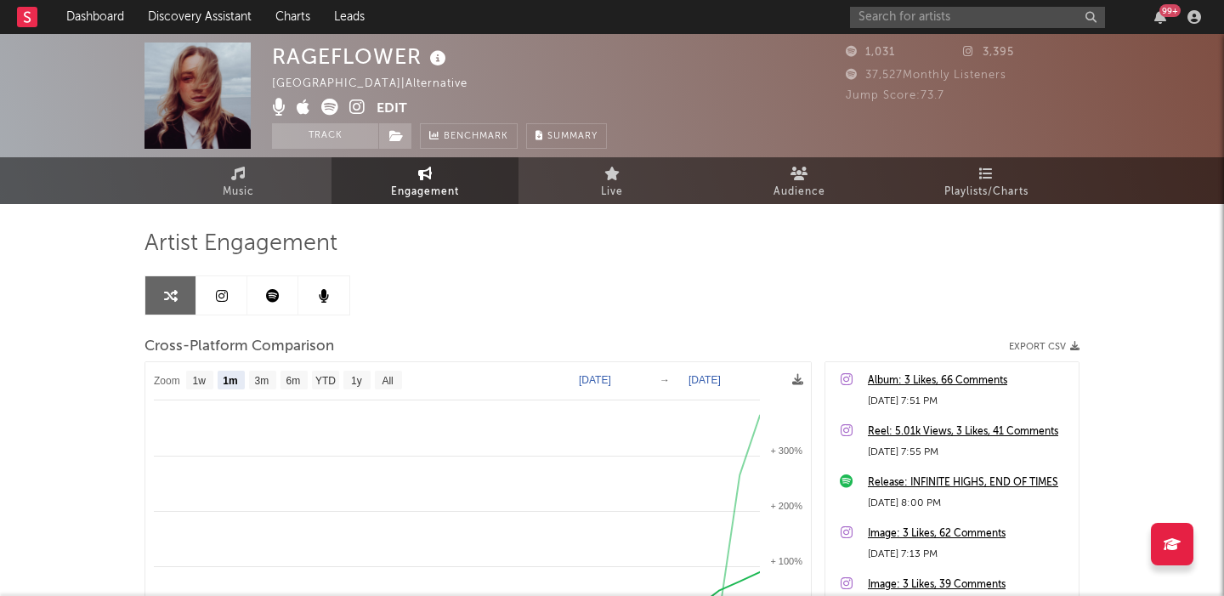
click at [358, 105] on icon at bounding box center [357, 107] width 16 height 17
click at [389, 140] on icon at bounding box center [396, 136] width 14 height 12
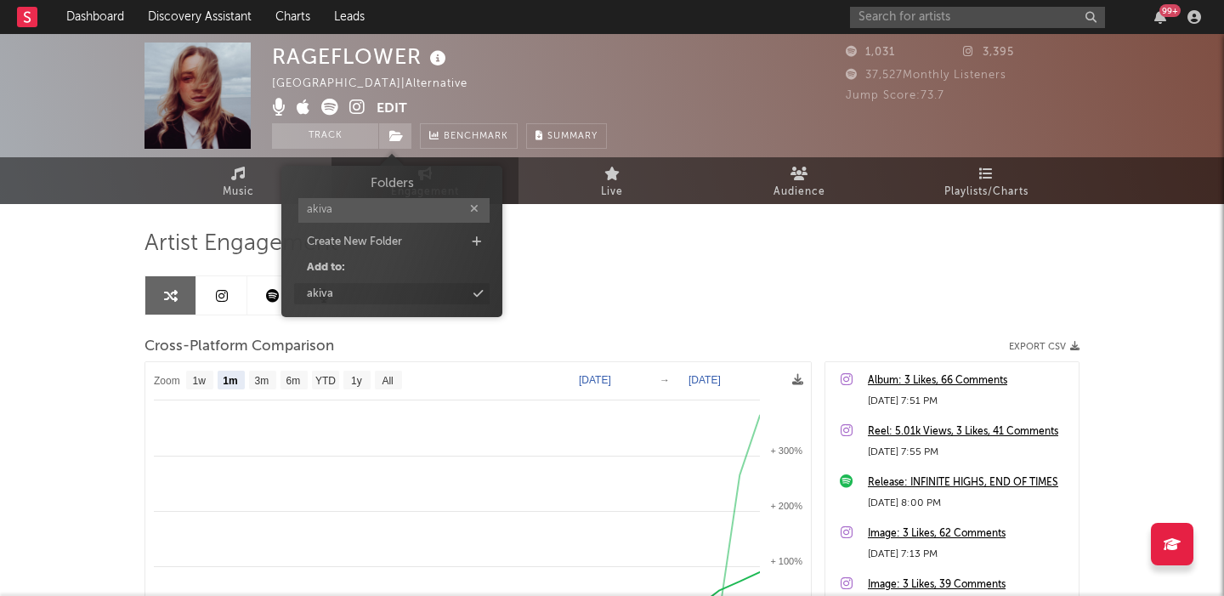
type input "akiva"
click at [389, 292] on div "akiva" at bounding box center [392, 294] width 196 height 22
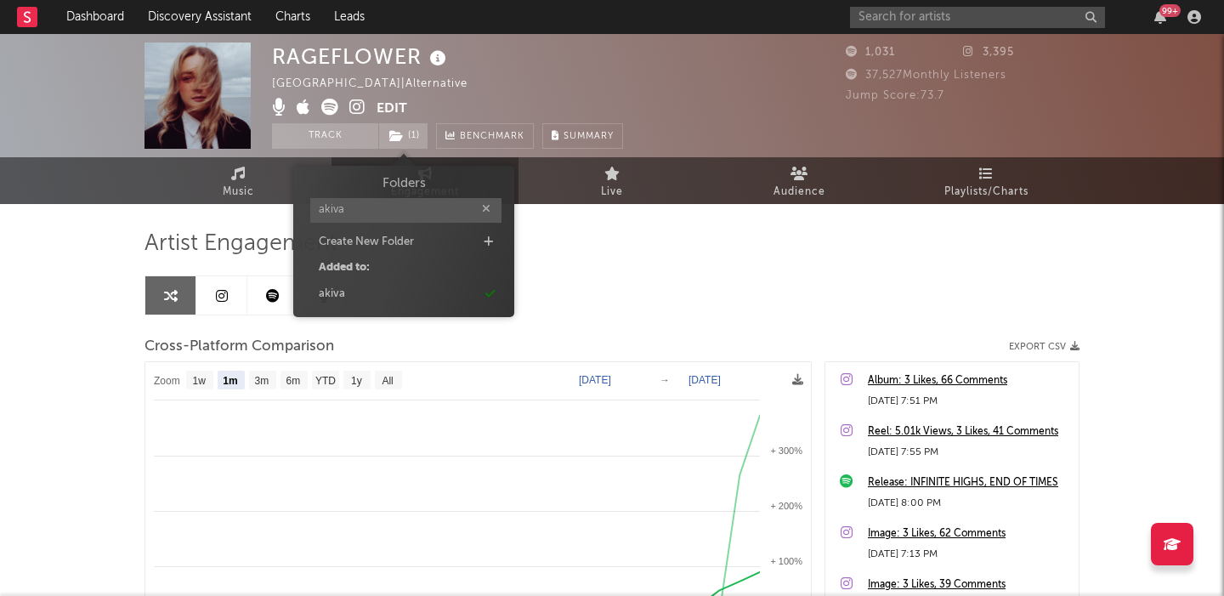
click at [785, 258] on div "Artist Engagement" at bounding box center [612, 244] width 935 height 29
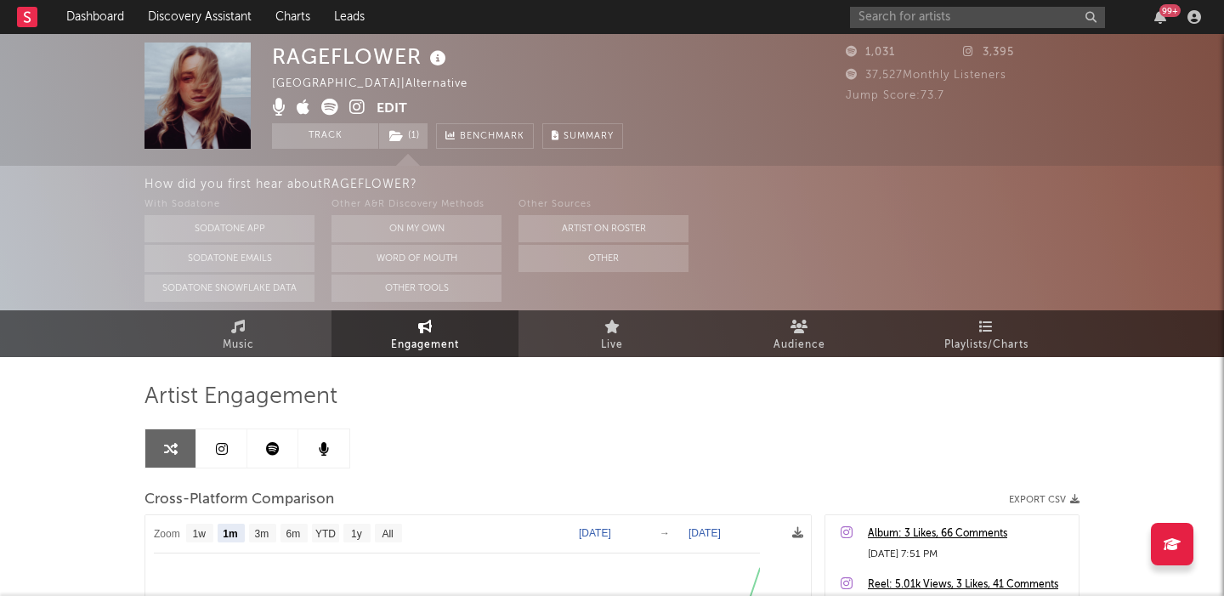
click at [354, 63] on div "RAGEFLOWER" at bounding box center [361, 57] width 179 height 28
copy div "RAGEFLOWER"
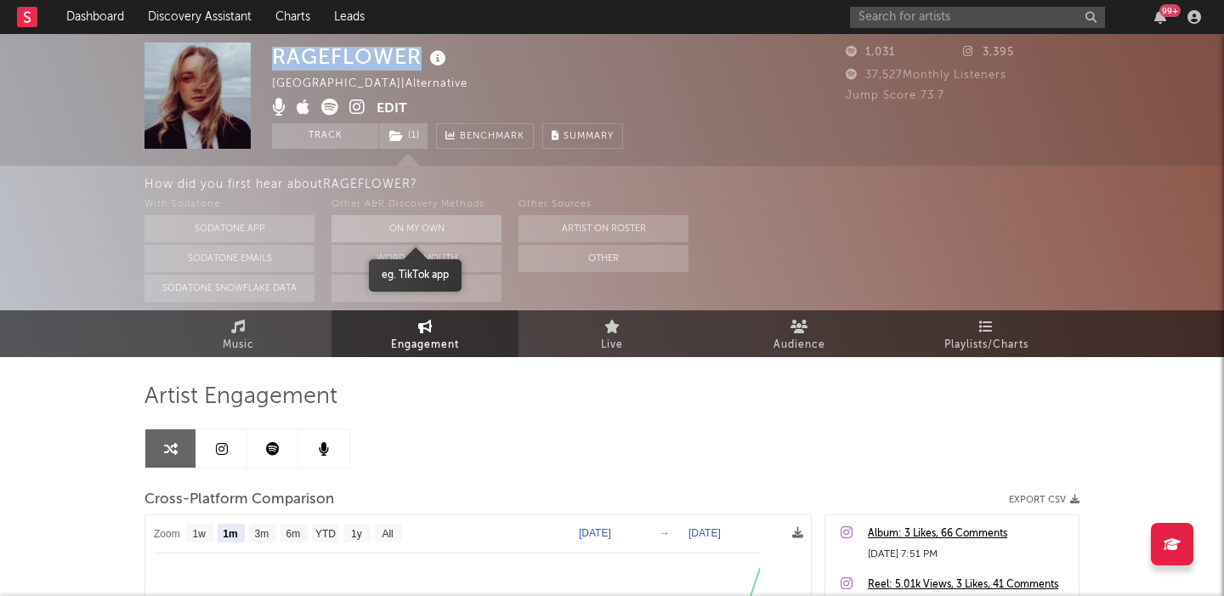
click at [409, 218] on button "On My Own" at bounding box center [417, 228] width 170 height 27
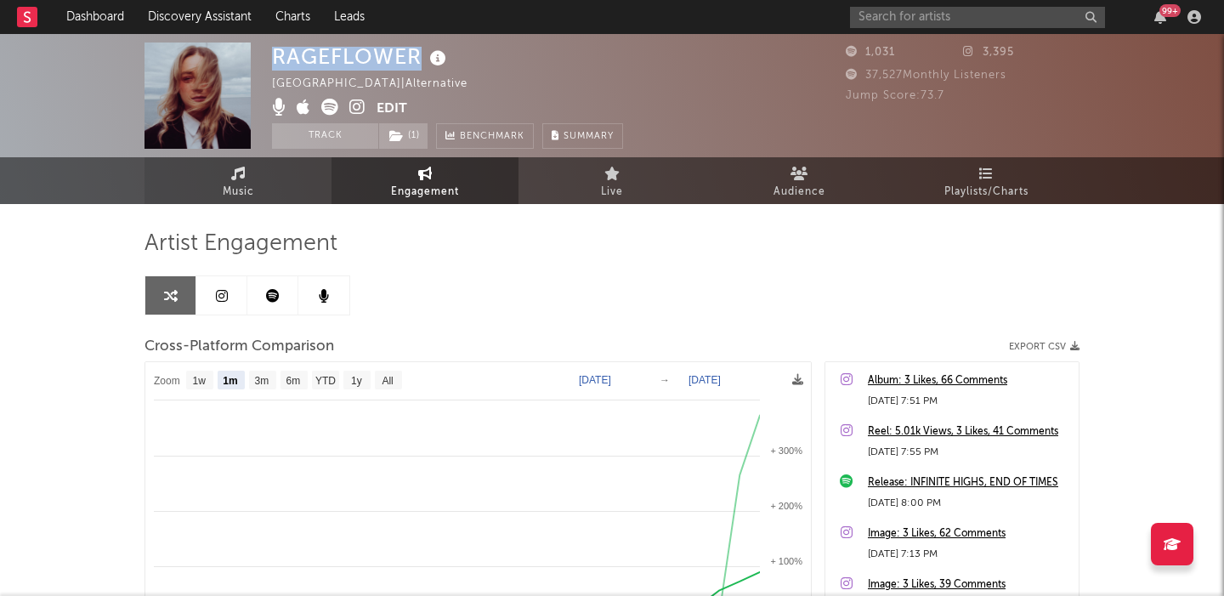
click at [248, 184] on span "Music" at bounding box center [238, 192] width 31 height 20
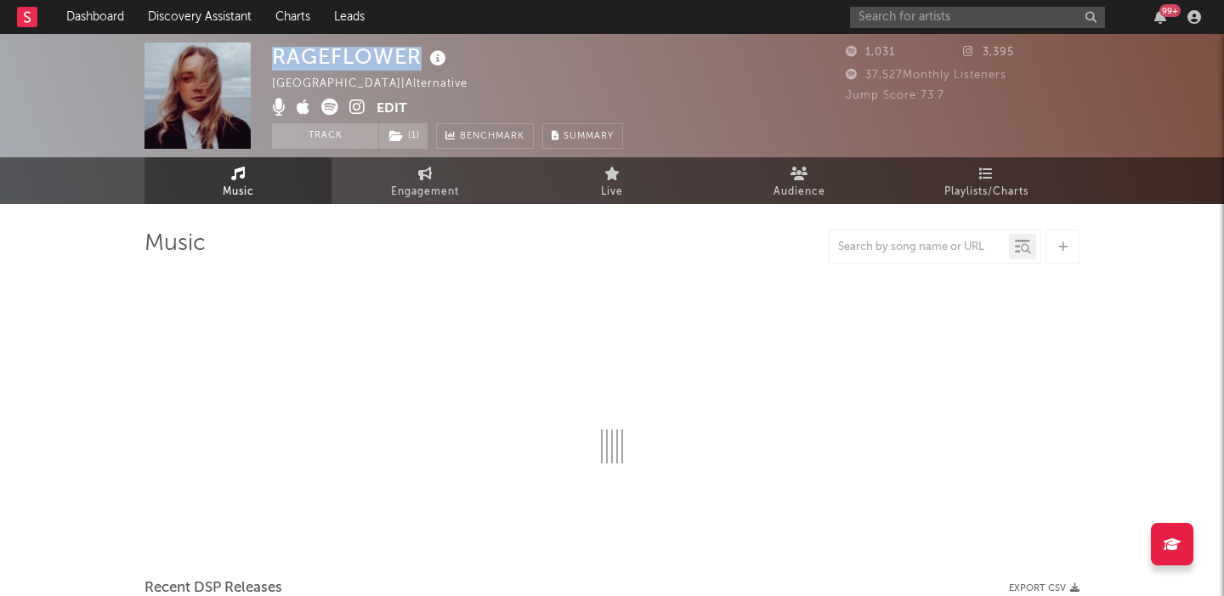
select select "6m"
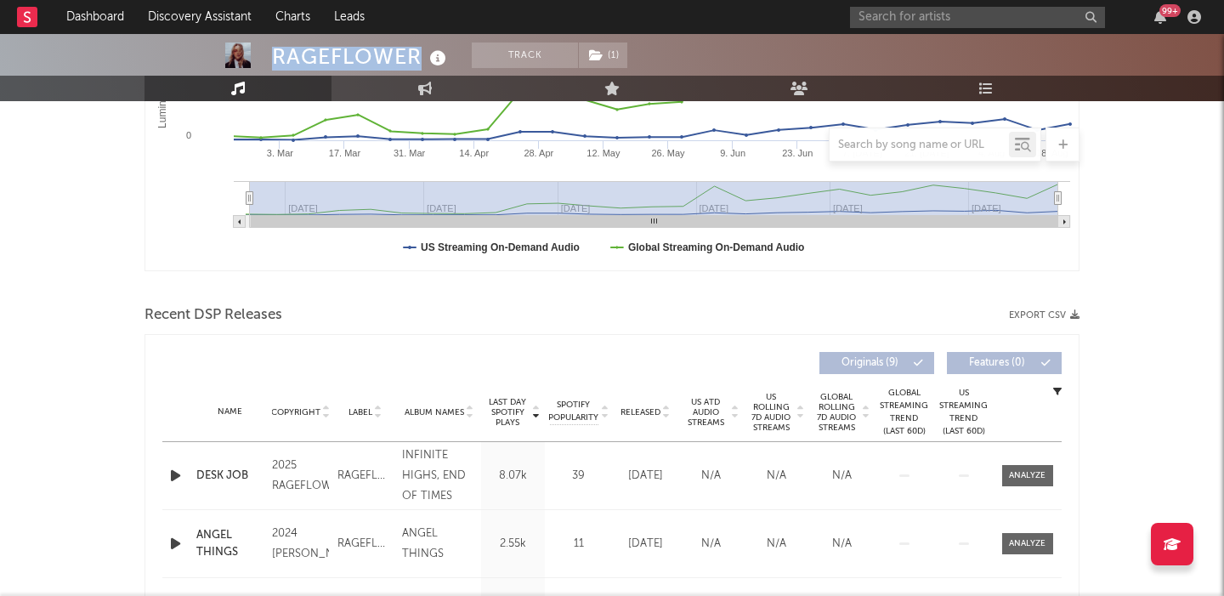
scroll to position [436, 0]
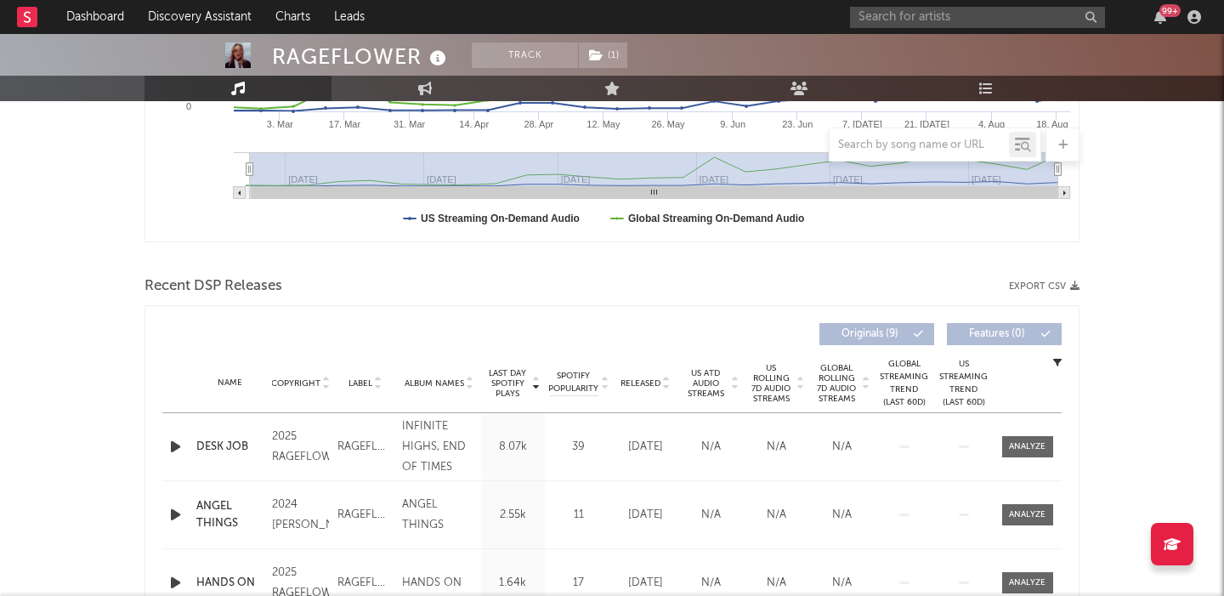
click at [637, 381] on span "Released" at bounding box center [641, 383] width 40 height 10
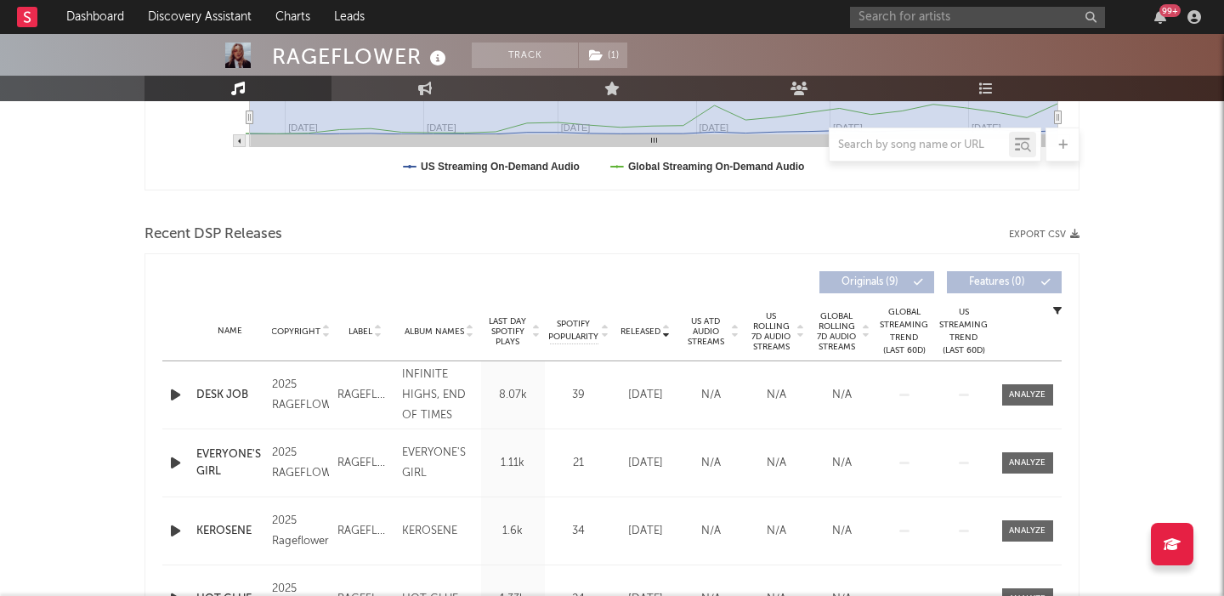
scroll to position [505, 0]
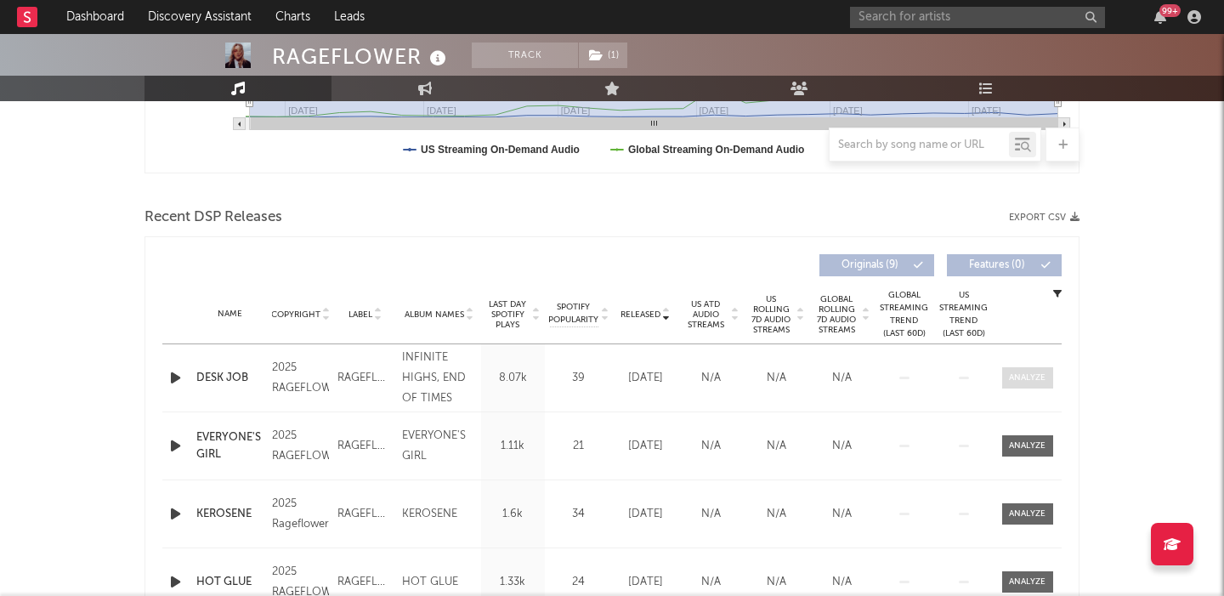
click at [1035, 381] on div at bounding box center [1027, 377] width 37 height 13
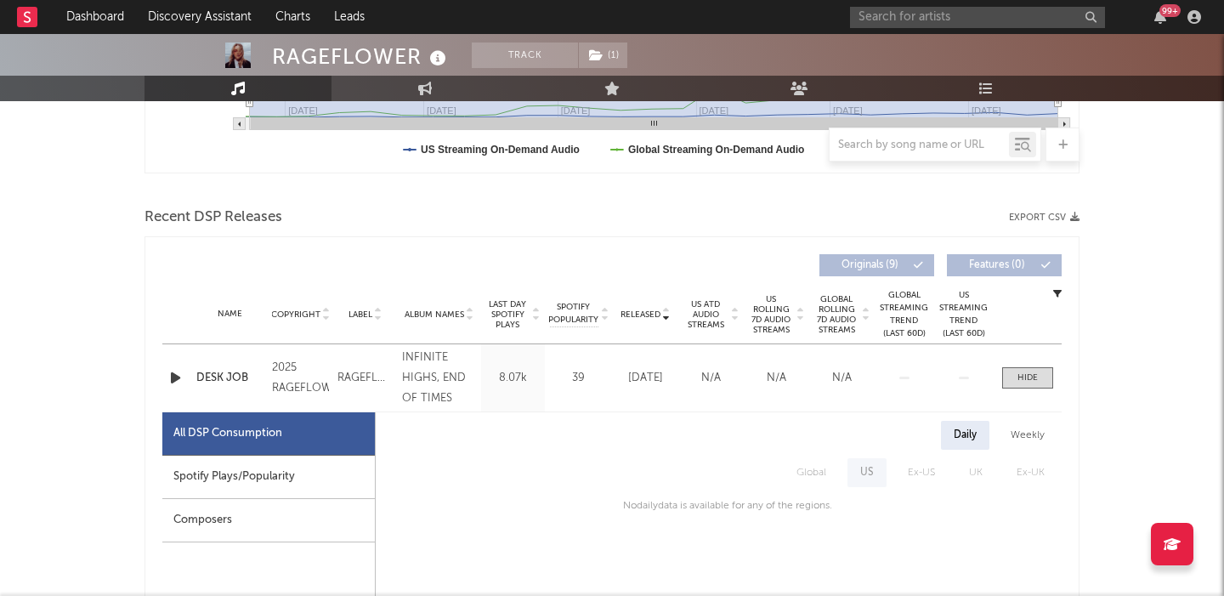
click at [317, 472] on div "Spotify Plays/Popularity" at bounding box center [268, 477] width 213 height 43
select select "1w"
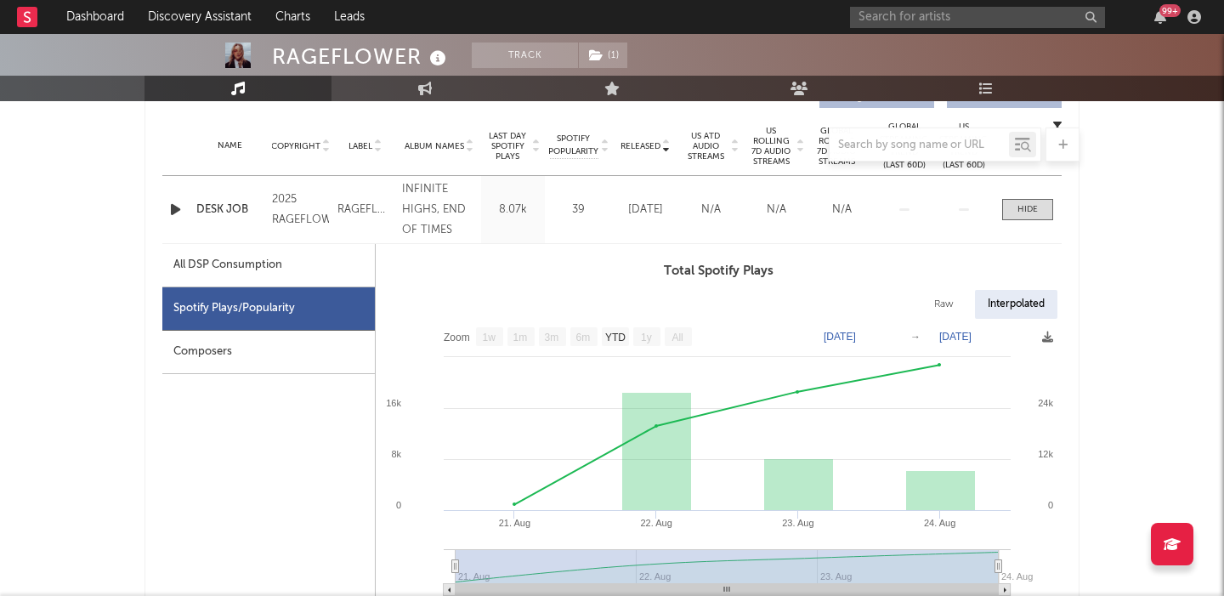
scroll to position [706, 0]
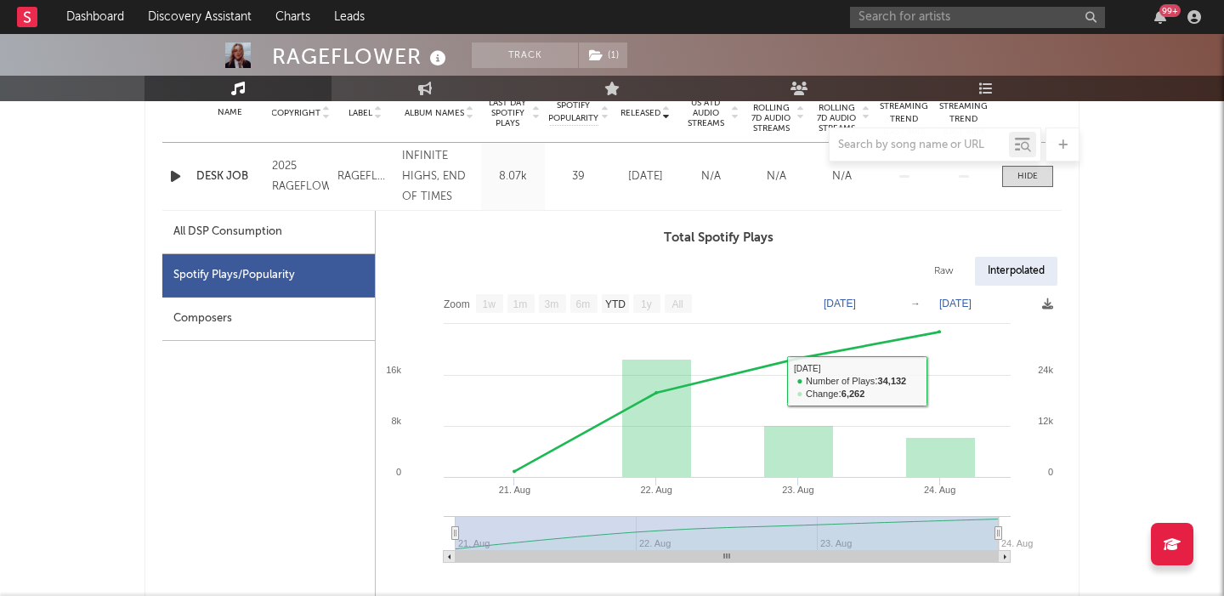
click at [944, 270] on div "Raw" at bounding box center [943, 271] width 45 height 29
select select "1w"
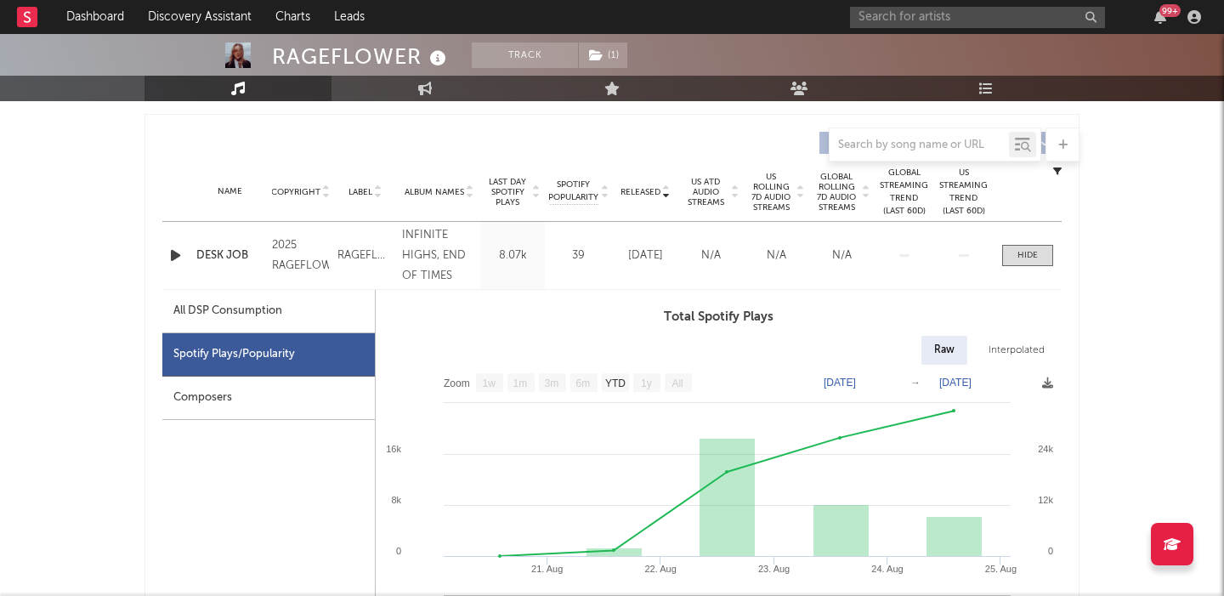
scroll to position [603, 0]
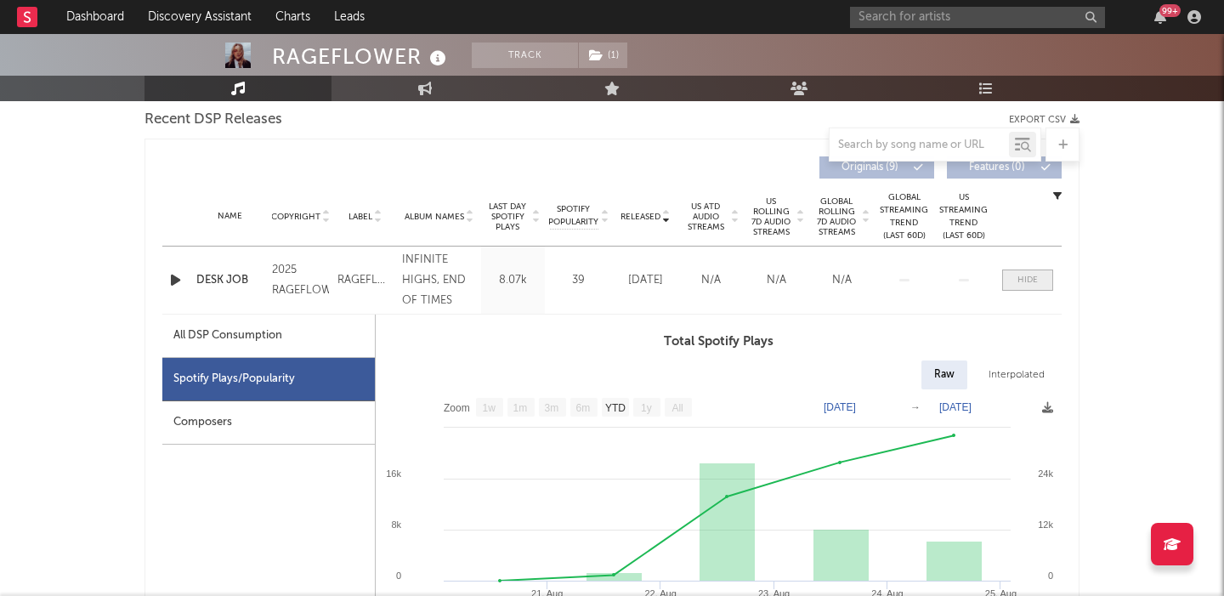
click at [1028, 275] on div at bounding box center [1027, 280] width 20 height 13
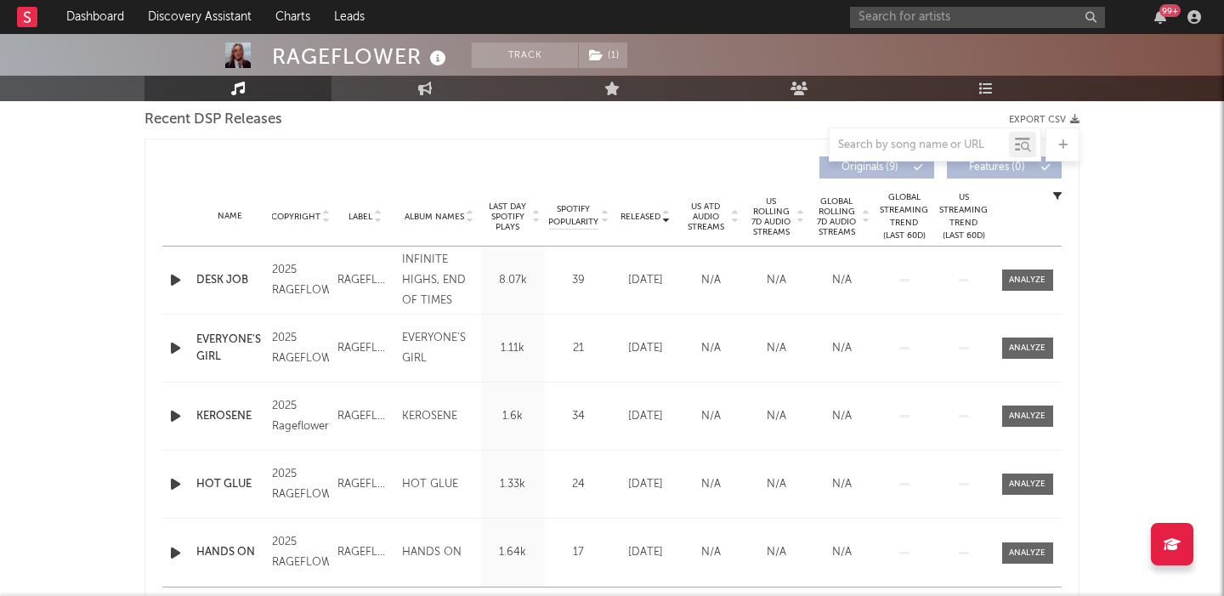
click at [354, 56] on div "RAGEFLOWER" at bounding box center [361, 57] width 179 height 28
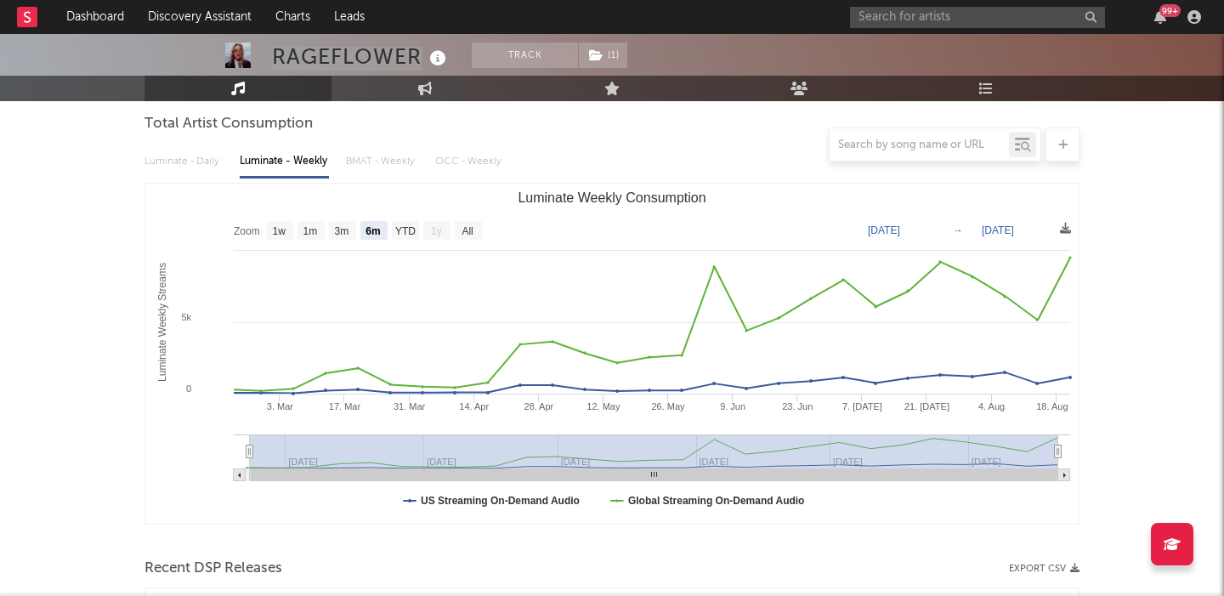
scroll to position [491, 0]
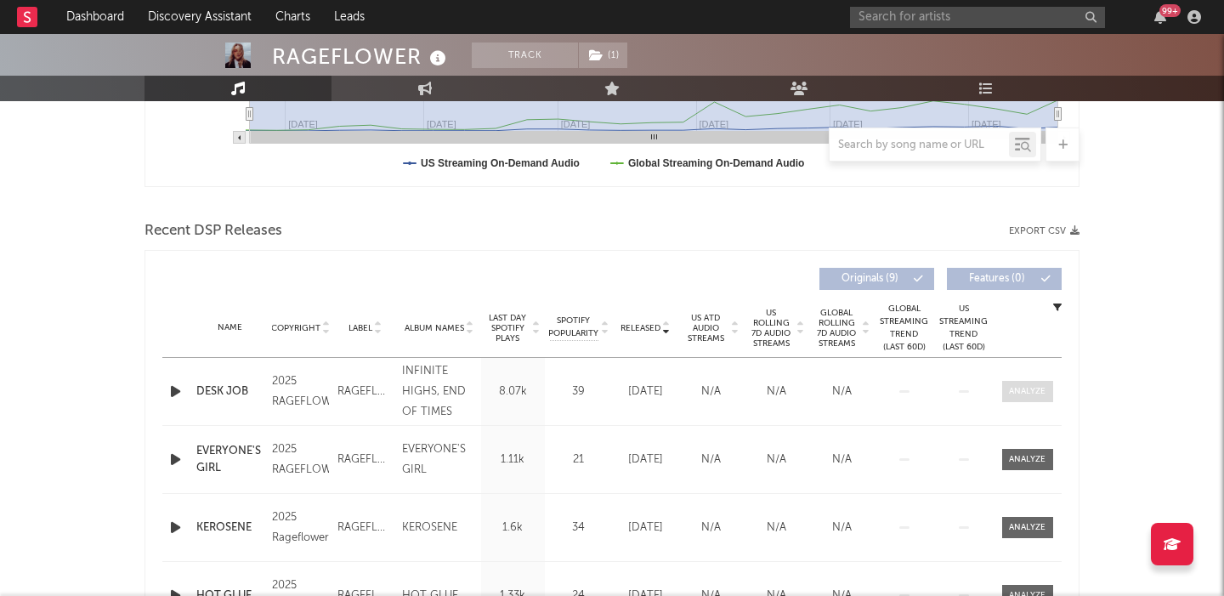
click at [1033, 389] on div at bounding box center [1027, 391] width 37 height 13
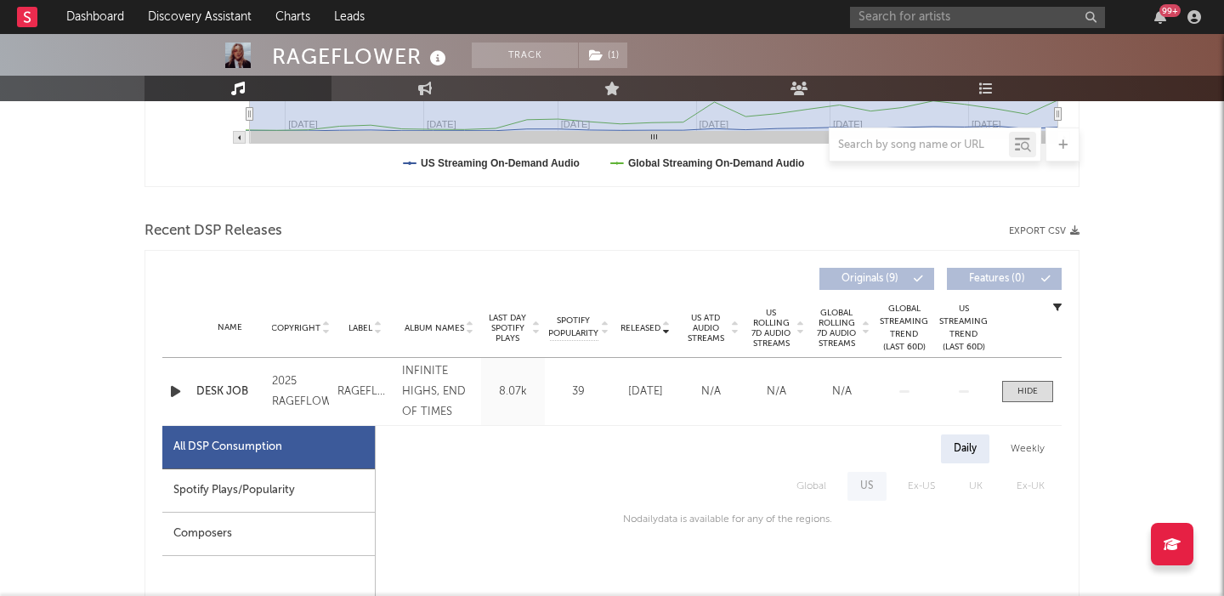
click at [777, 330] on span "US Rolling 7D Audio Streams" at bounding box center [771, 328] width 47 height 41
click at [842, 343] on span "Global Rolling 7D Audio Streams" at bounding box center [836, 328] width 47 height 41
click at [1006, 390] on span at bounding box center [1027, 391] width 51 height 21
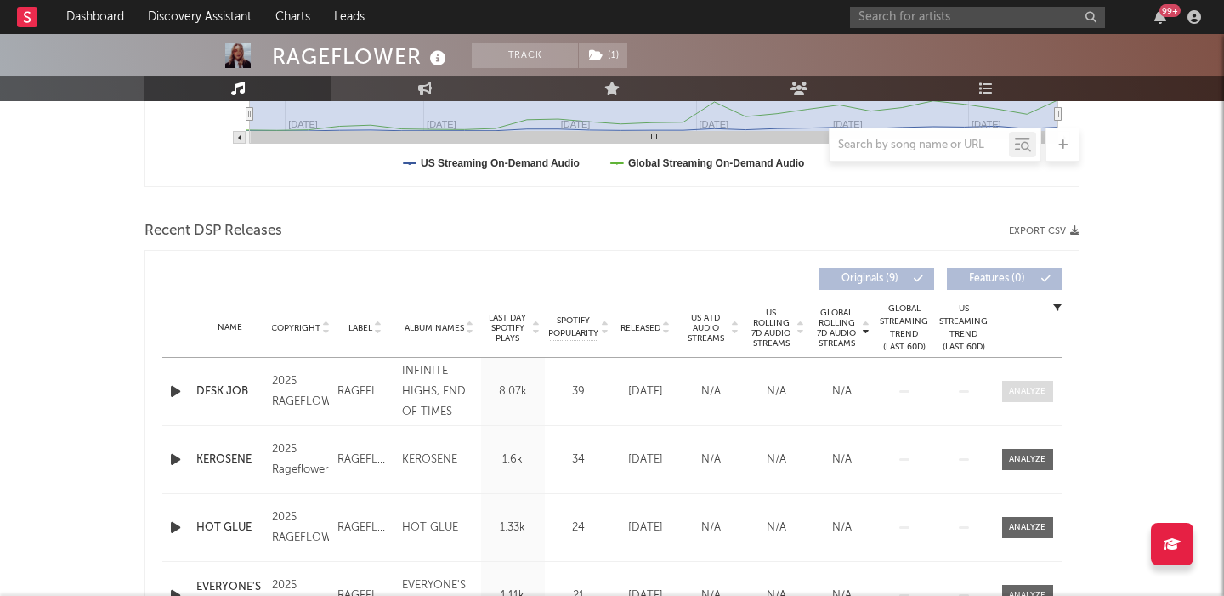
click at [1008, 391] on span at bounding box center [1027, 391] width 51 height 21
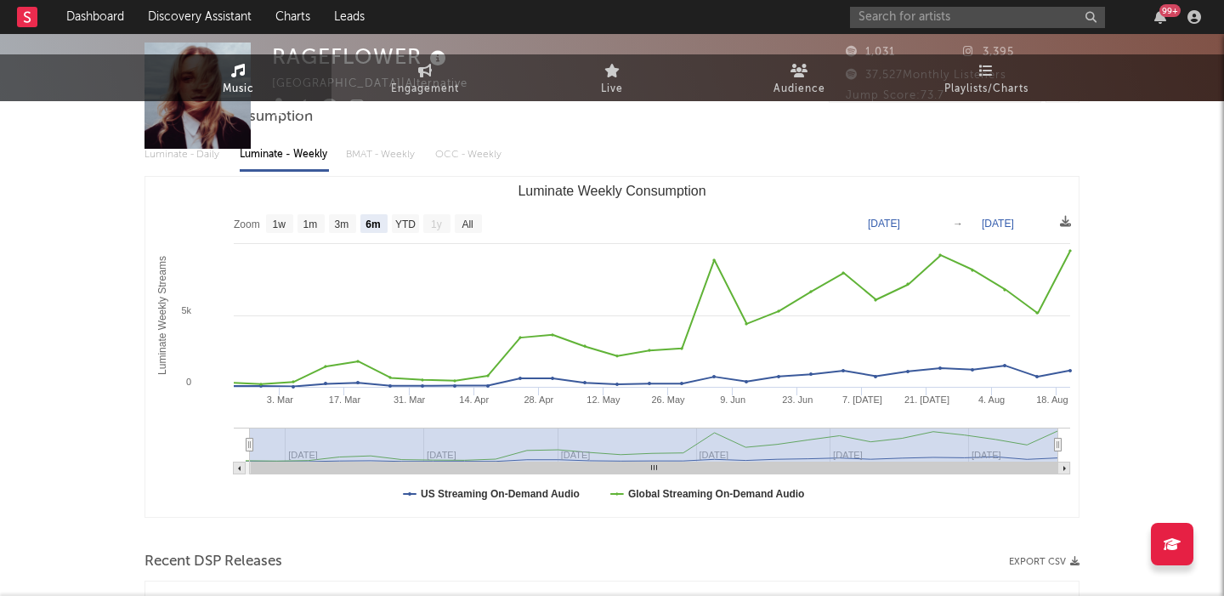
scroll to position [0, 0]
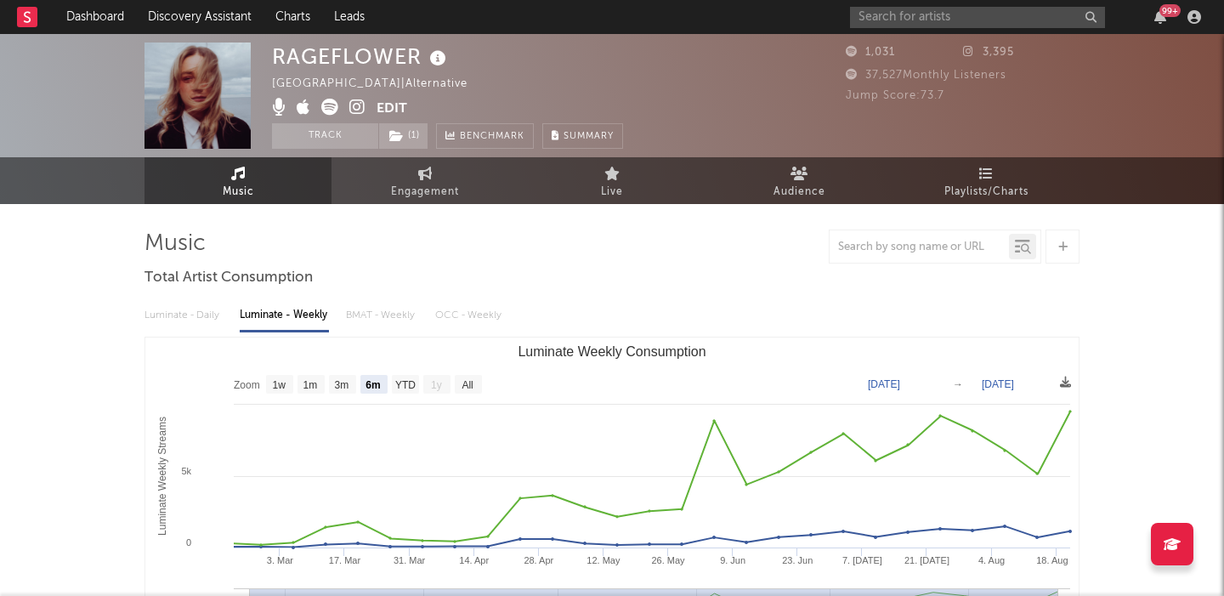
click at [361, 51] on div "RAGEFLOWER" at bounding box center [361, 57] width 179 height 28
copy div "RAGEFLOWER"
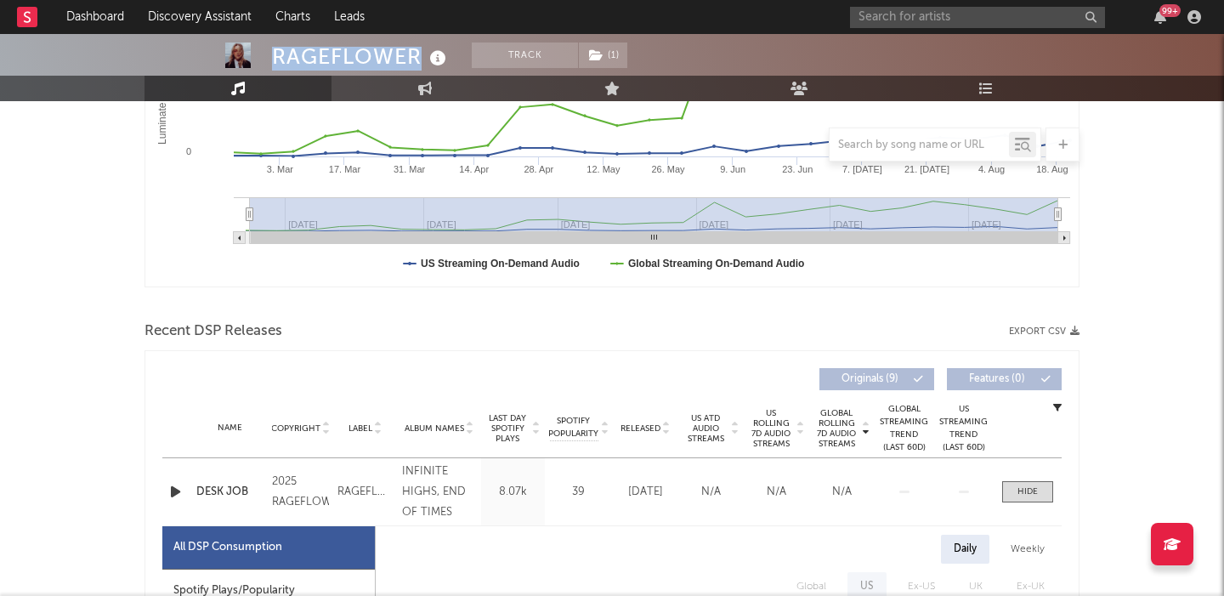
scroll to position [464, 0]
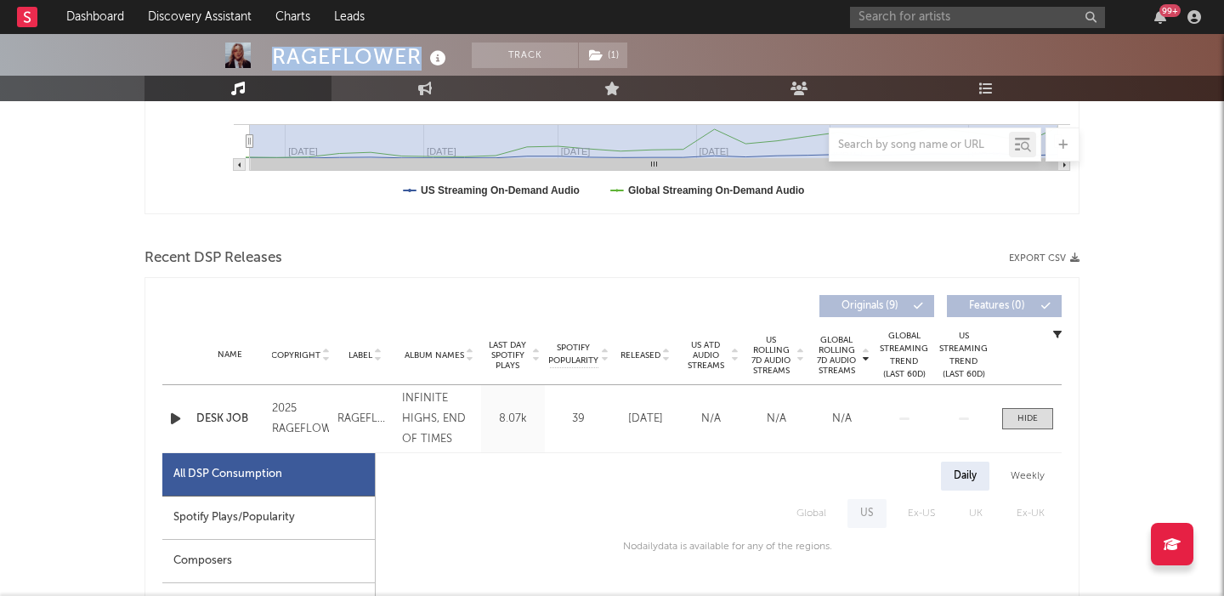
click at [507, 360] on span "Last Day Spotify Plays" at bounding box center [507, 355] width 45 height 31
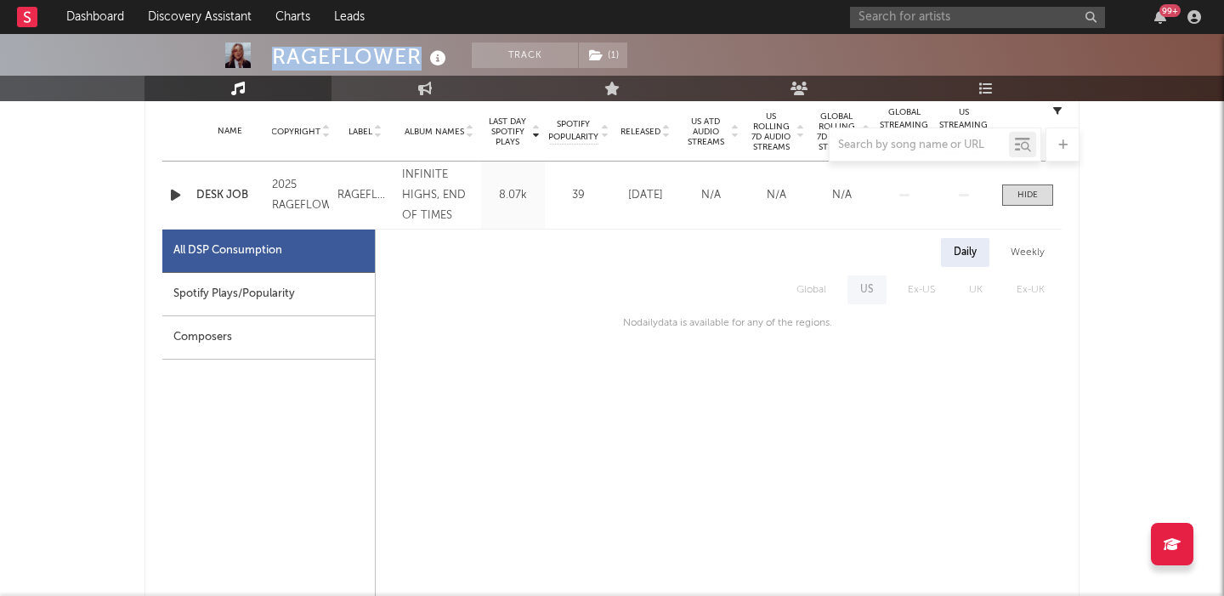
scroll to position [689, 0]
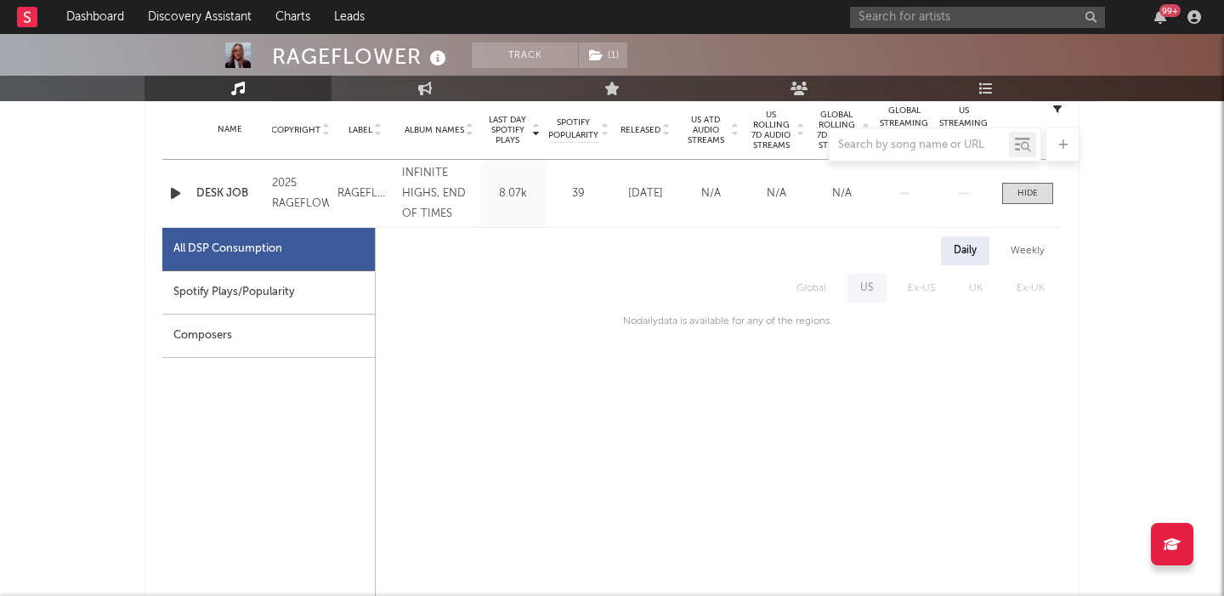
click at [298, 294] on div "Spotify Plays/Popularity" at bounding box center [268, 292] width 213 height 43
select select "1w"
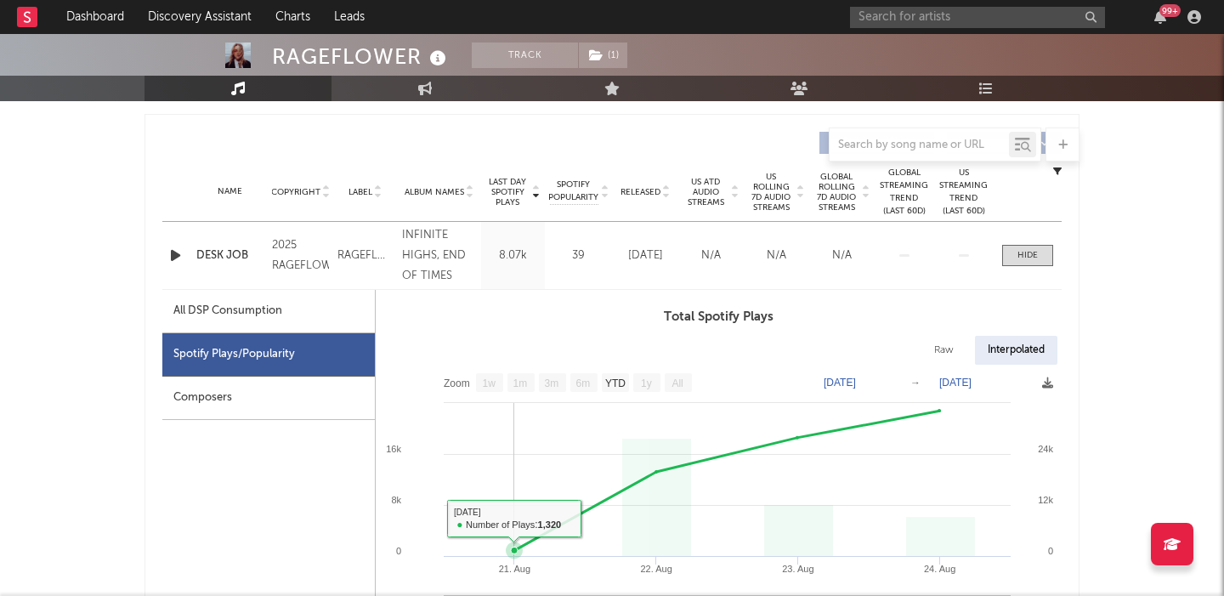
scroll to position [626, 0]
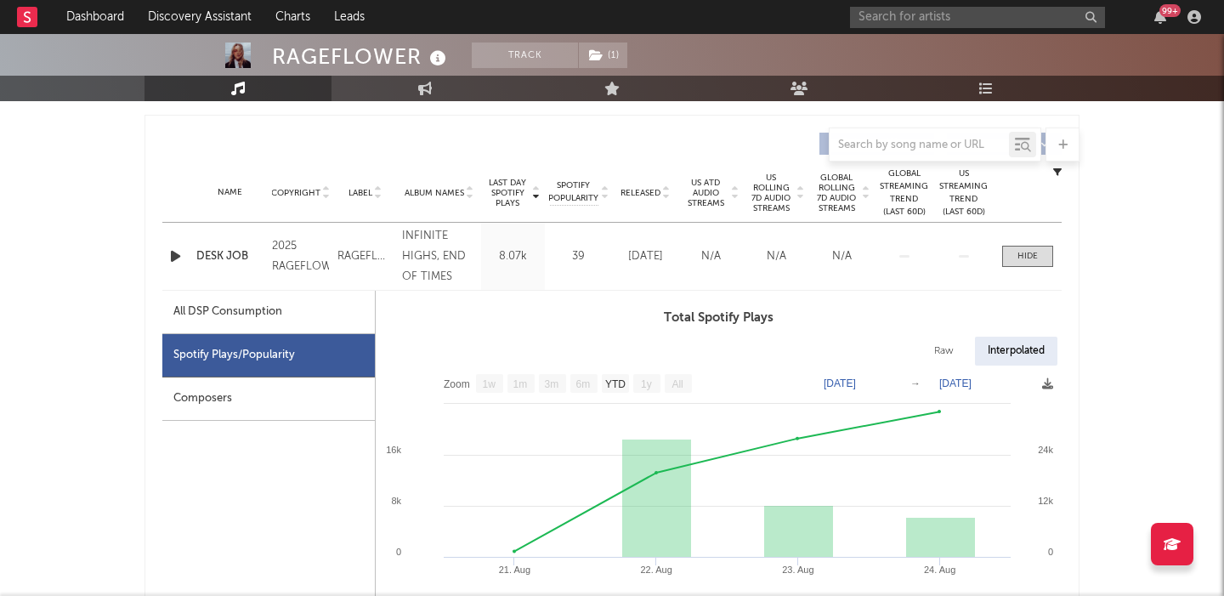
click at [1057, 171] on icon "button" at bounding box center [1057, 171] width 9 height 9
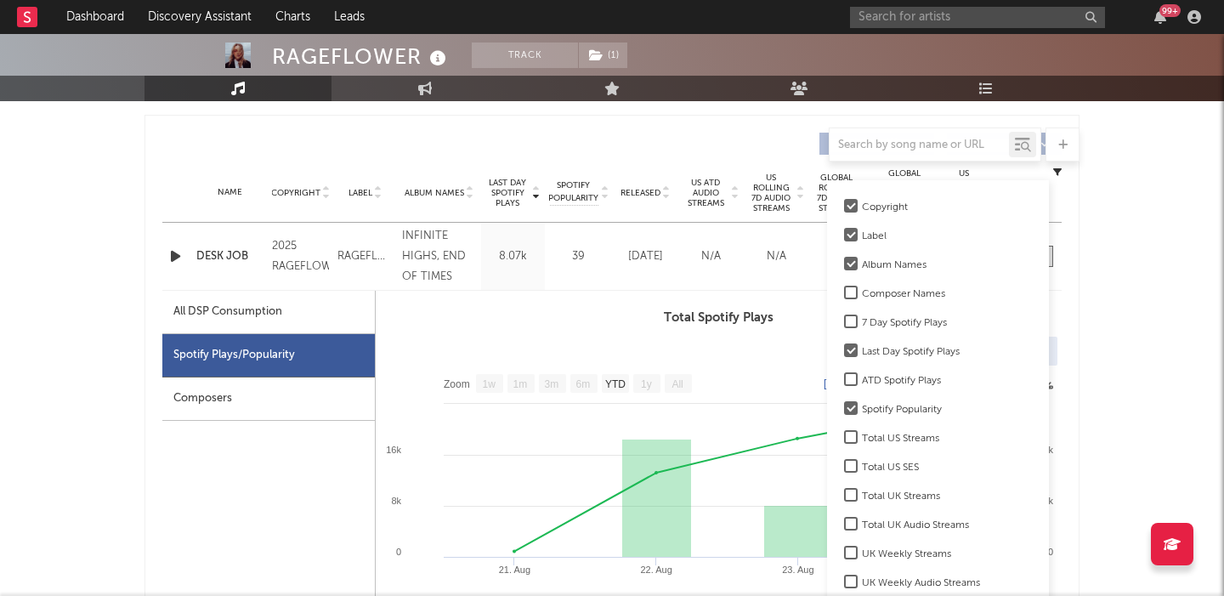
click at [542, 326] on h3 "Total Spotify Plays" at bounding box center [719, 318] width 686 height 20
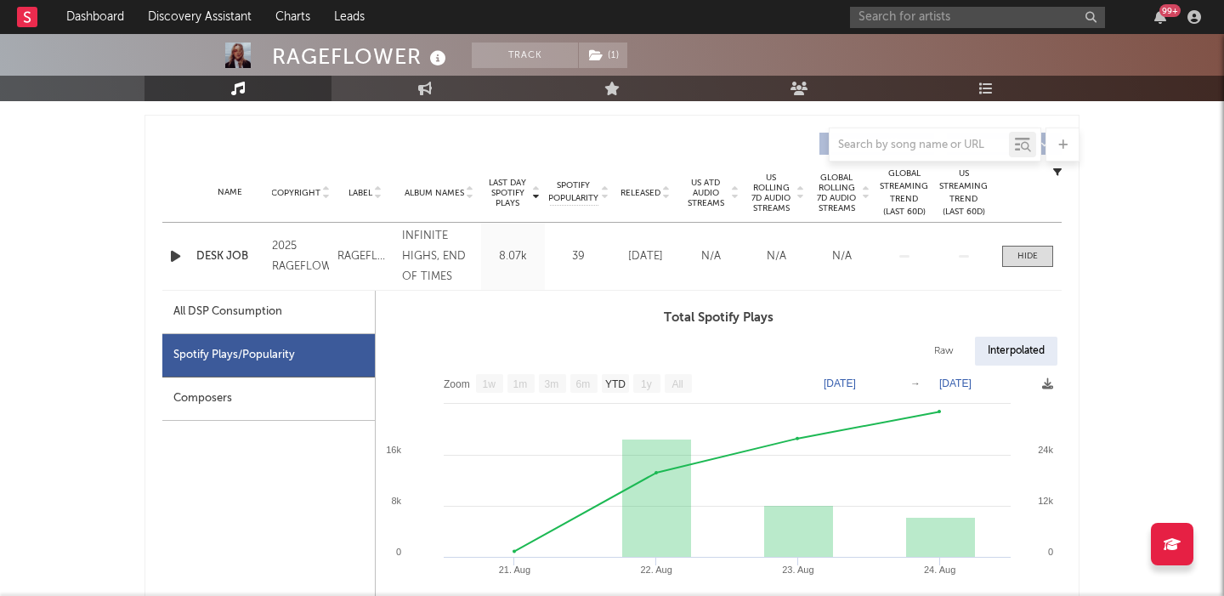
click at [298, 326] on div "All DSP Consumption" at bounding box center [268, 312] width 213 height 43
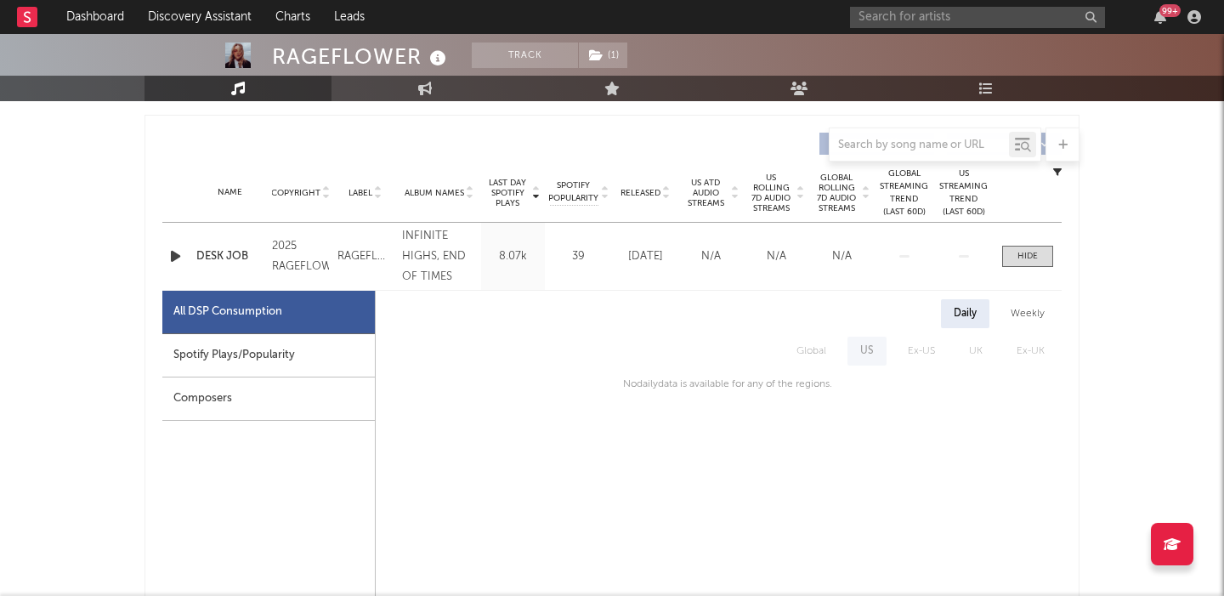
click at [1018, 243] on div "Name DESK JOB Copyright 2025 RAGEFLOWER Label RAGEFLOWER Album Names INFINITE H…" at bounding box center [611, 256] width 899 height 67
click at [1020, 253] on div at bounding box center [1027, 256] width 20 height 13
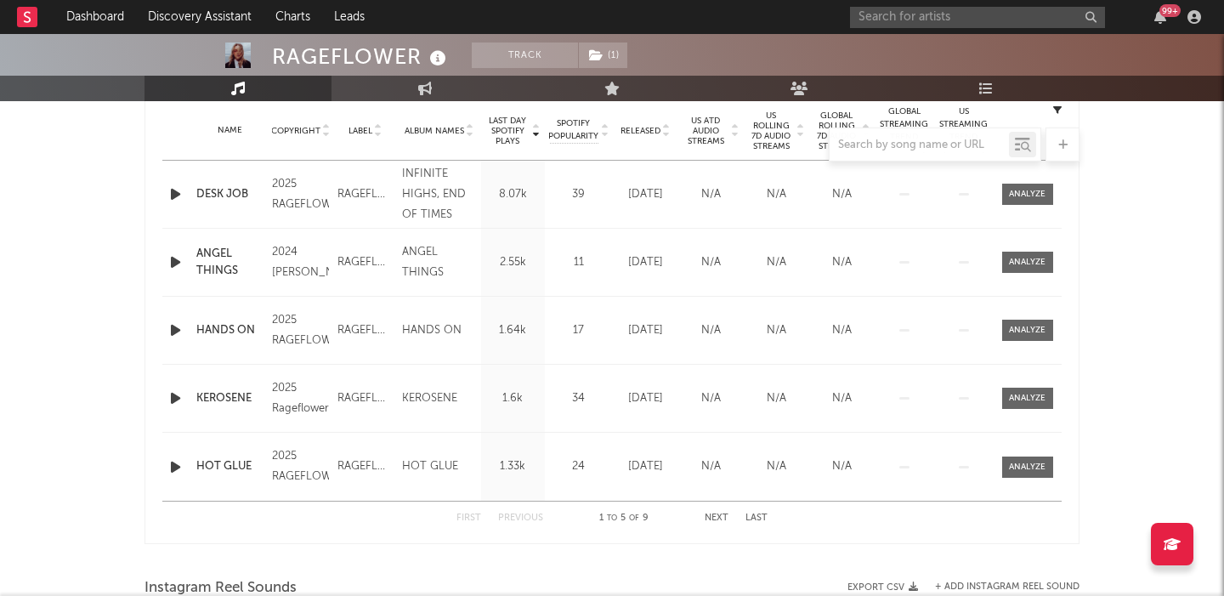
scroll to position [689, 0]
click at [711, 515] on button "Next" at bounding box center [717, 517] width 24 height 9
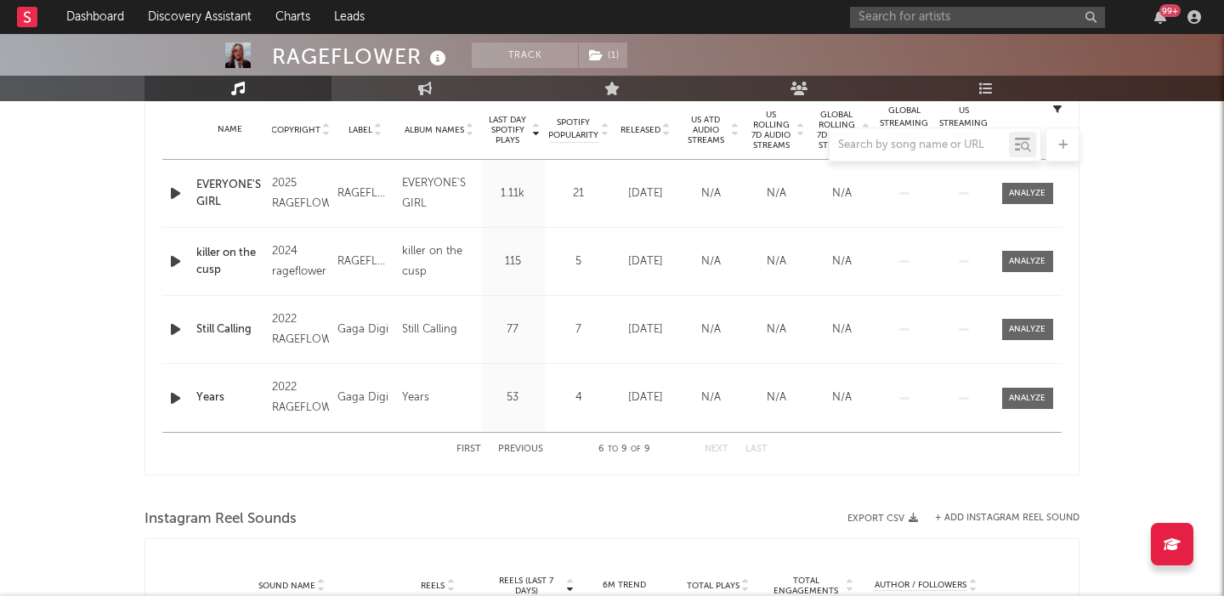
scroll to position [628, 0]
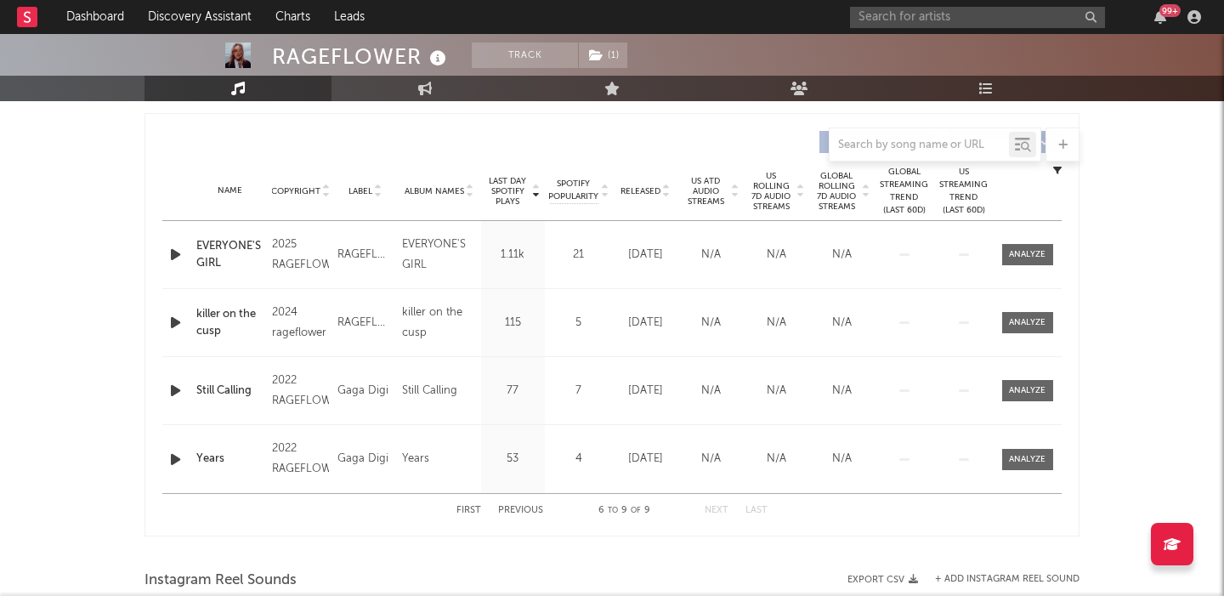
click at [507, 516] on div "First Previous 6 to 9 of 9 Next Last" at bounding box center [611, 510] width 311 height 33
click at [522, 509] on button "Previous" at bounding box center [520, 510] width 45 height 9
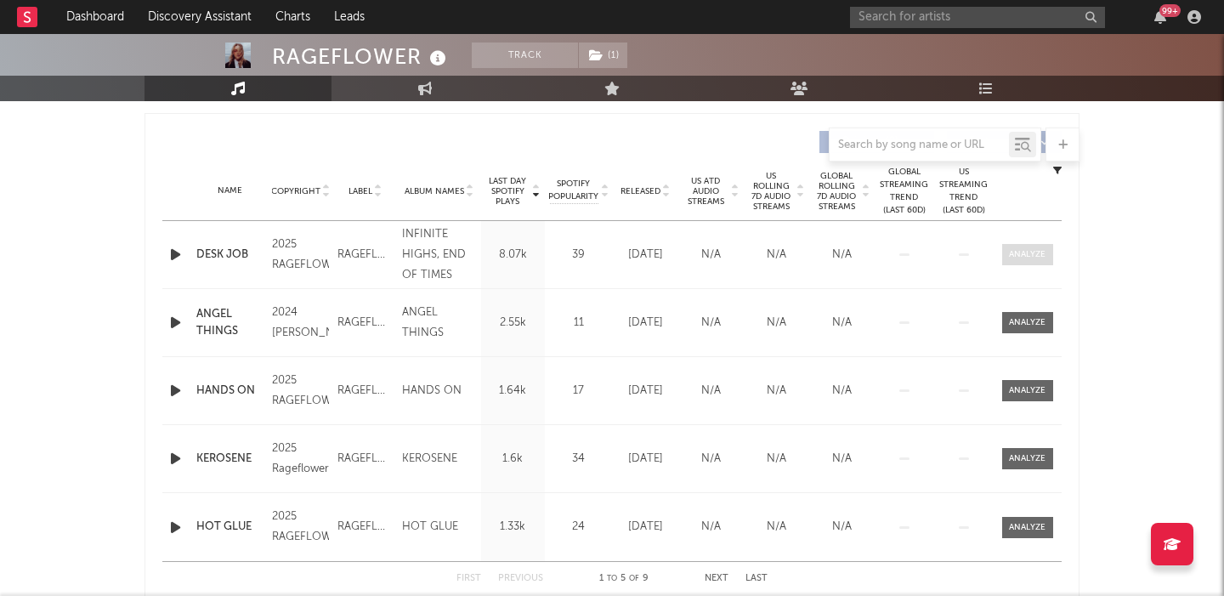
click at [1028, 256] on div at bounding box center [1027, 254] width 37 height 13
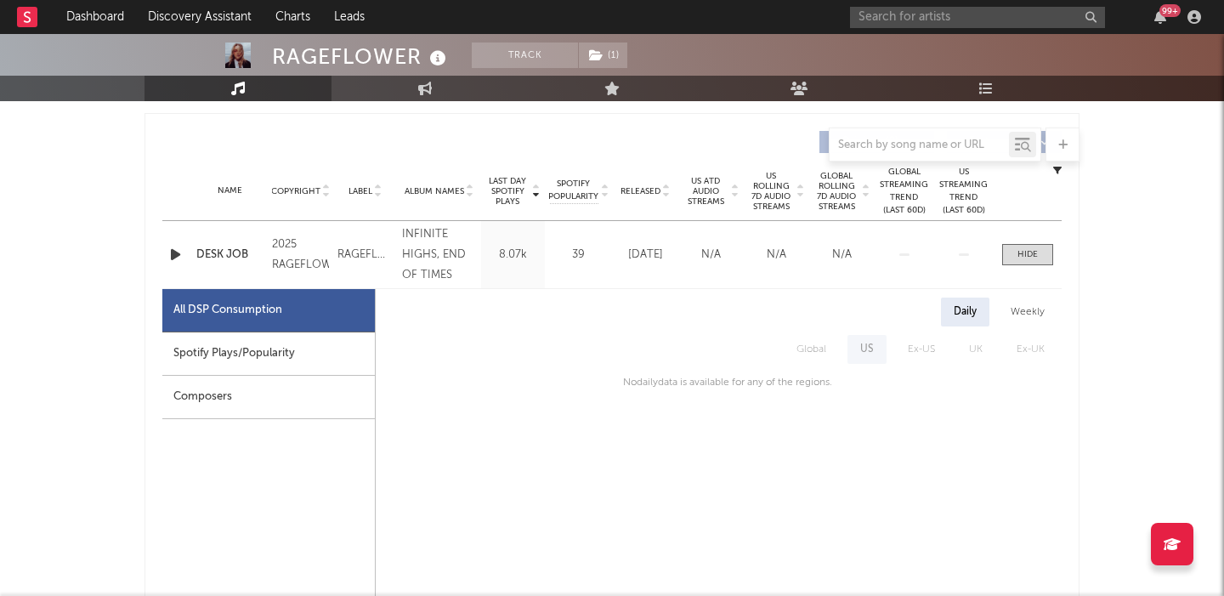
click at [353, 360] on div "Spotify Plays/Popularity" at bounding box center [268, 353] width 213 height 43
select select "1w"
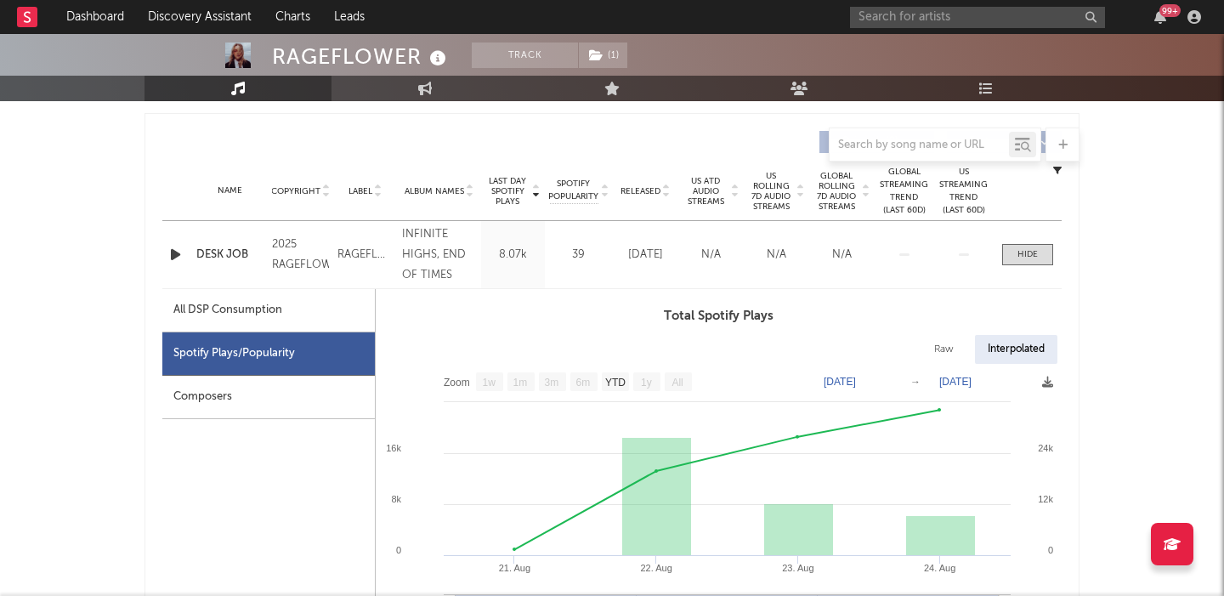
click at [288, 317] on div "All DSP Consumption" at bounding box center [268, 310] width 213 height 43
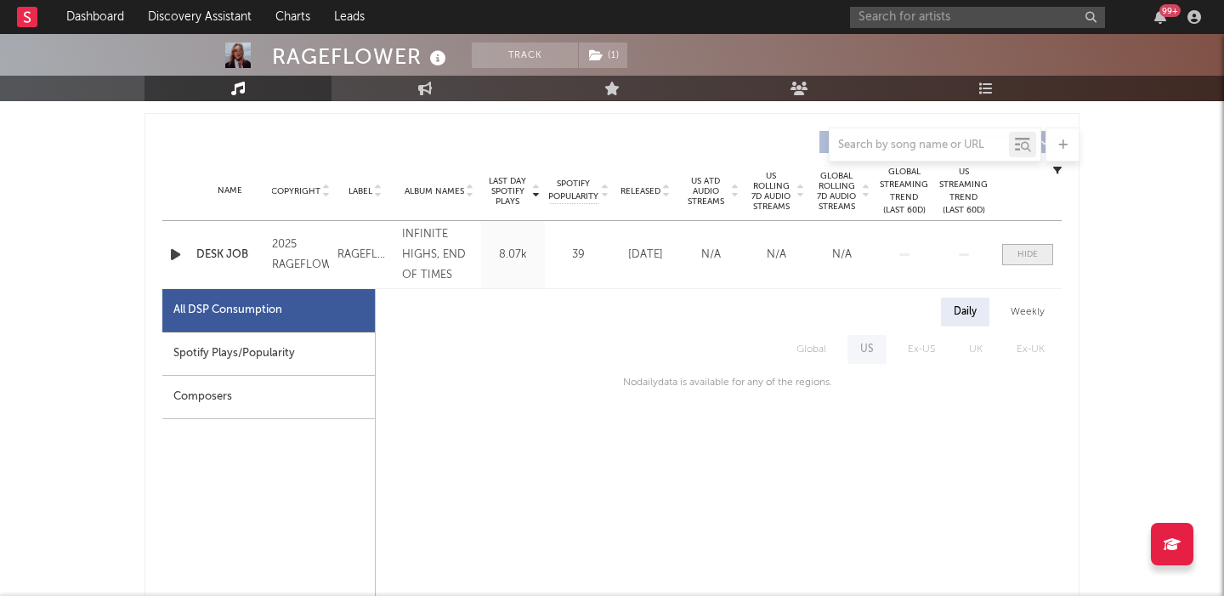
click at [1034, 255] on div at bounding box center [1027, 254] width 20 height 13
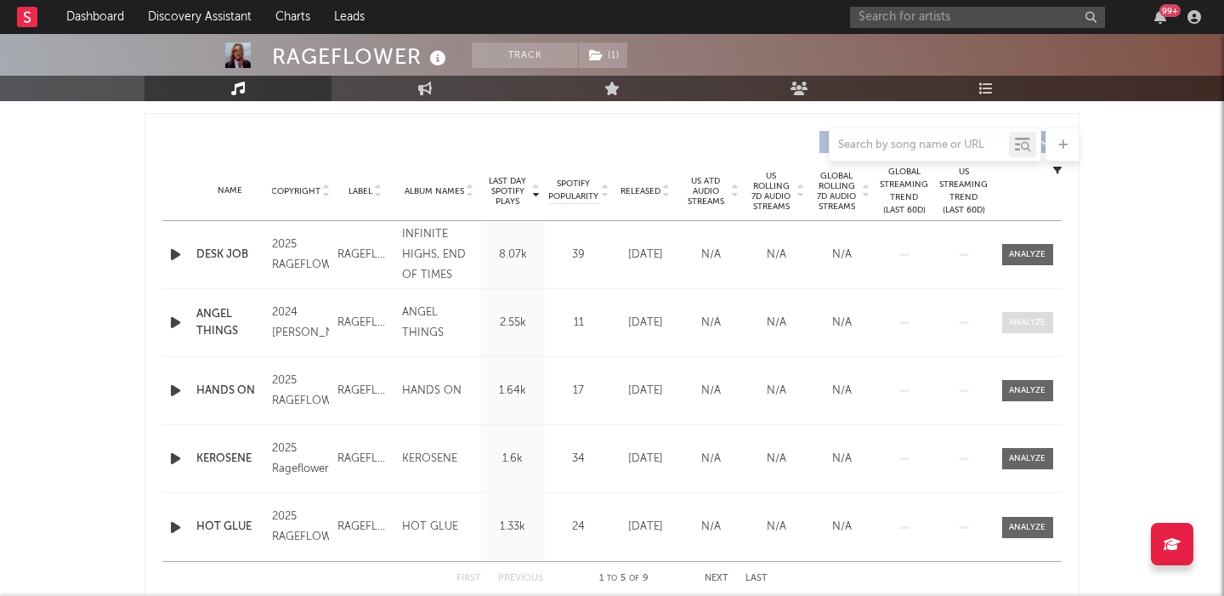
click at [1024, 320] on div at bounding box center [1027, 322] width 37 height 13
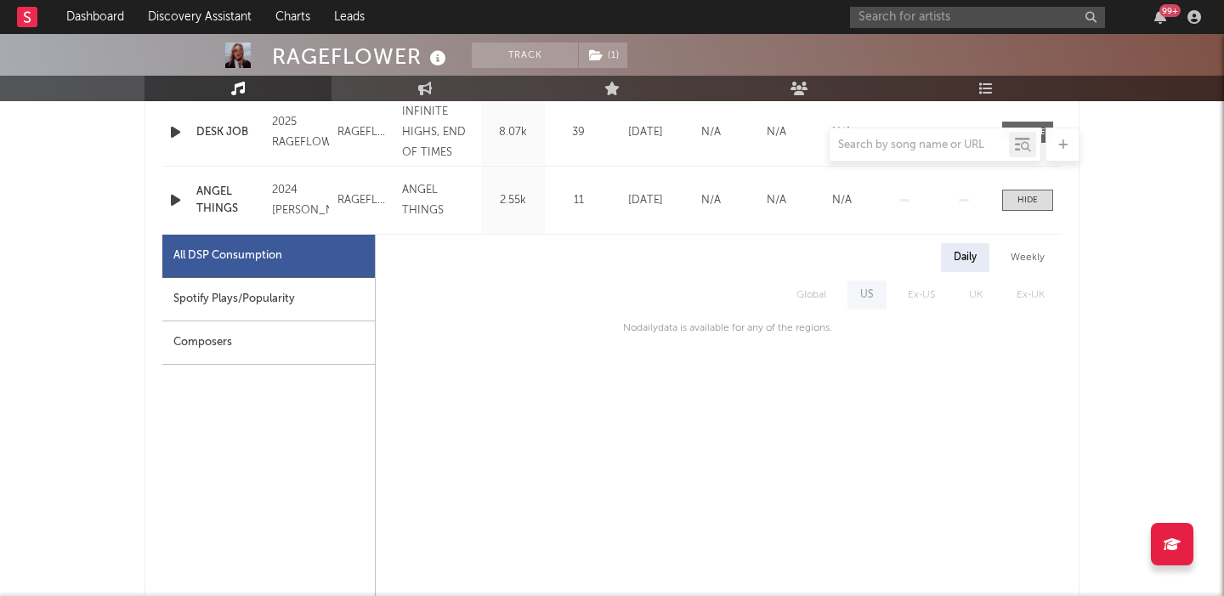
scroll to position [768, 0]
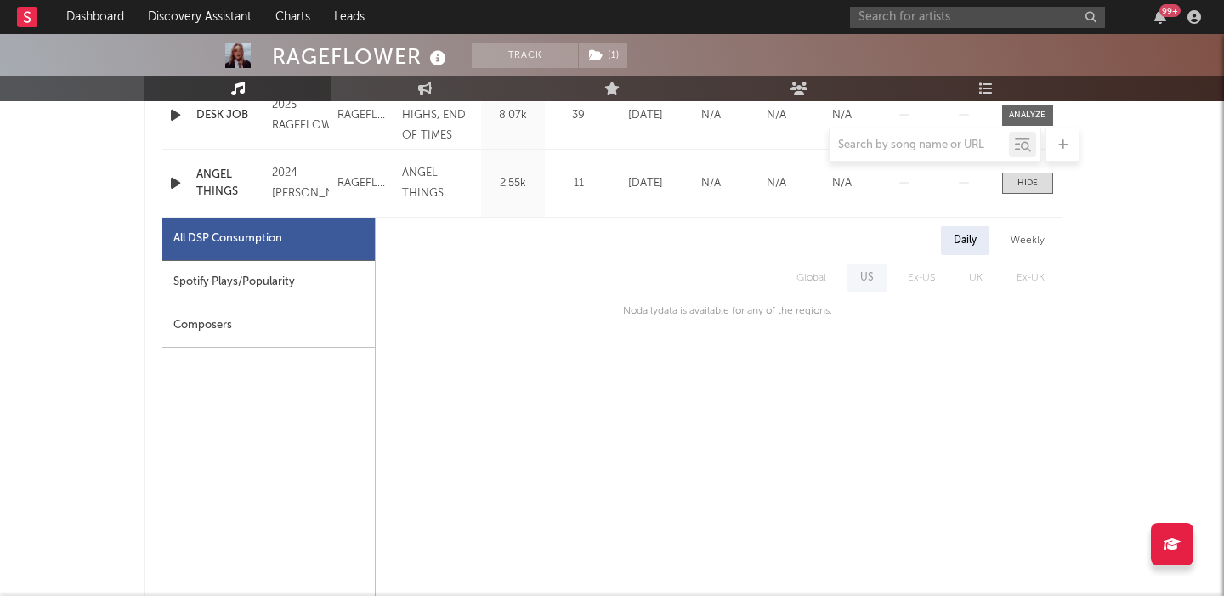
click at [286, 284] on div "Spotify Plays/Popularity" at bounding box center [268, 282] width 213 height 43
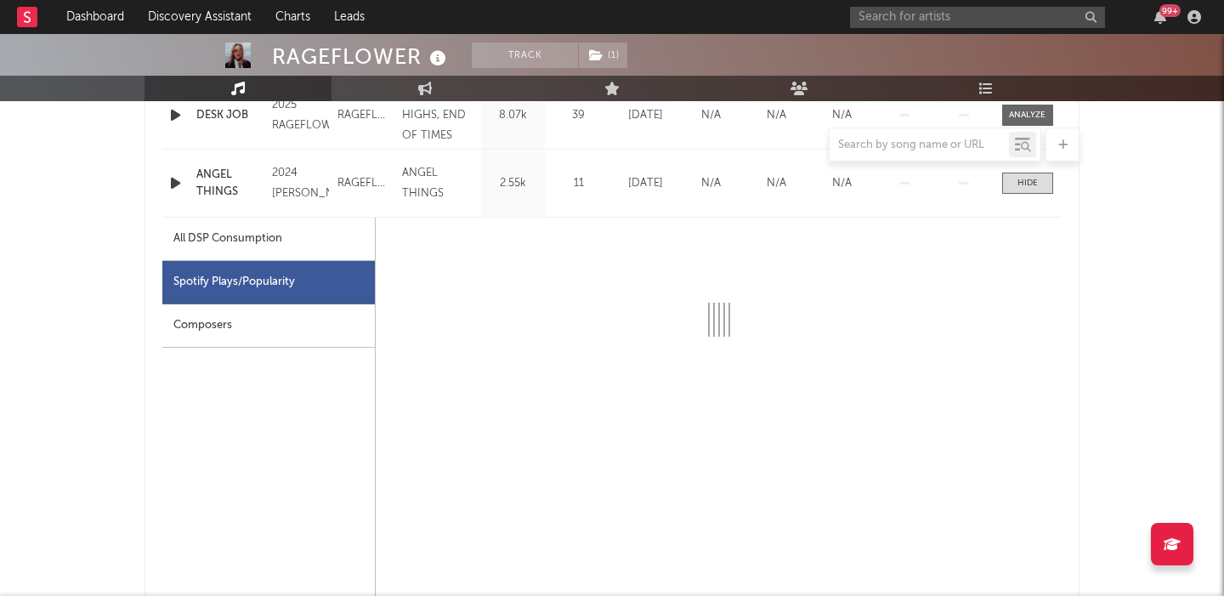
select select "6m"
select select "1w"
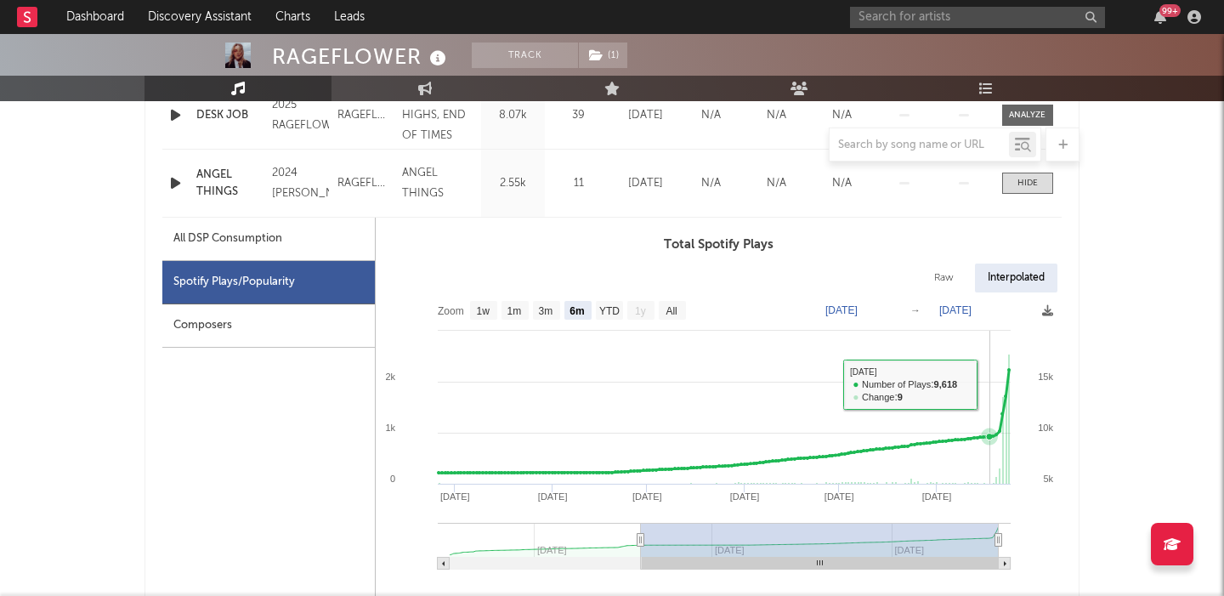
drag, startPoint x: 990, startPoint y: 384, endPoint x: 1053, endPoint y: 384, distance: 62.9
click at [1053, 384] on rect at bounding box center [719, 436] width 686 height 289
type input "[DATE]"
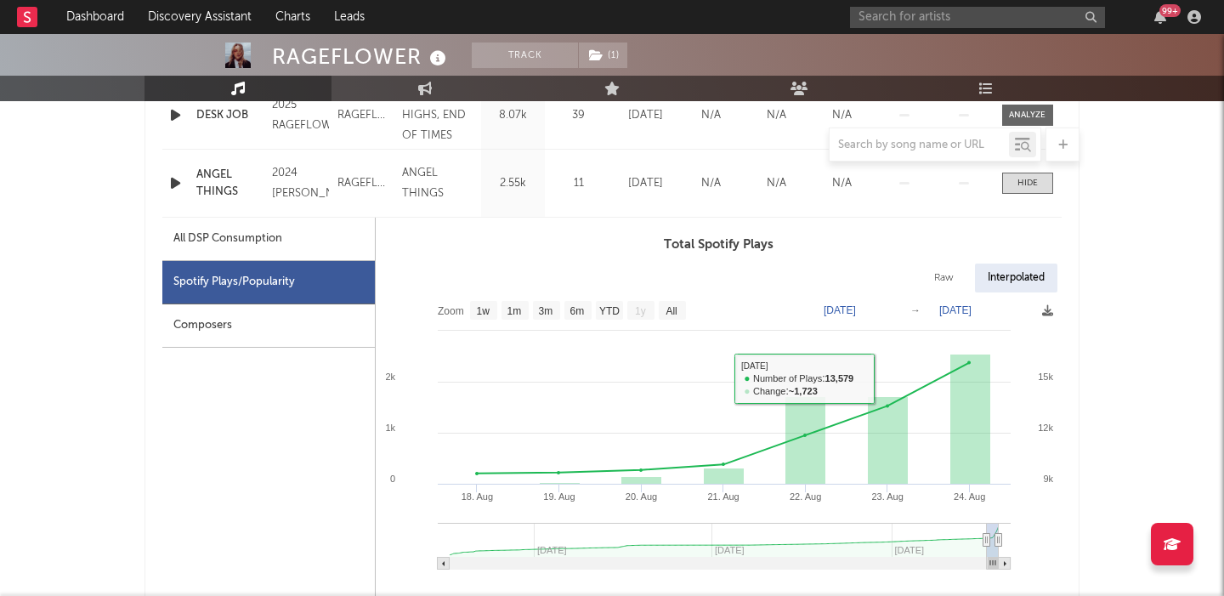
click at [949, 286] on div "Raw" at bounding box center [943, 278] width 45 height 29
select select "6m"
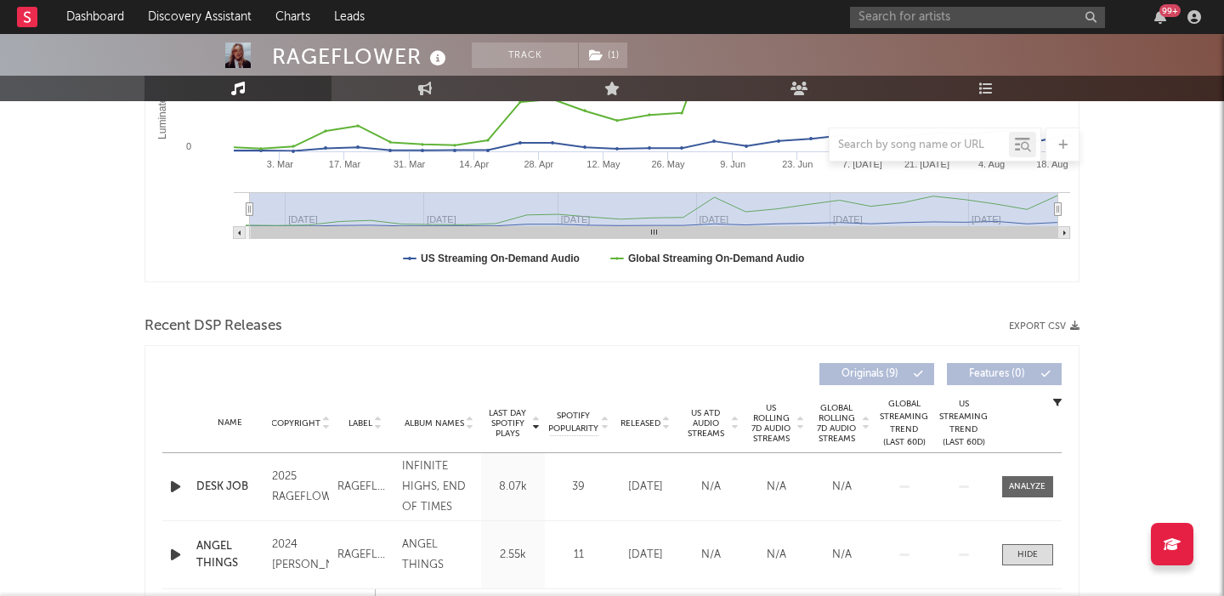
scroll to position [0, 0]
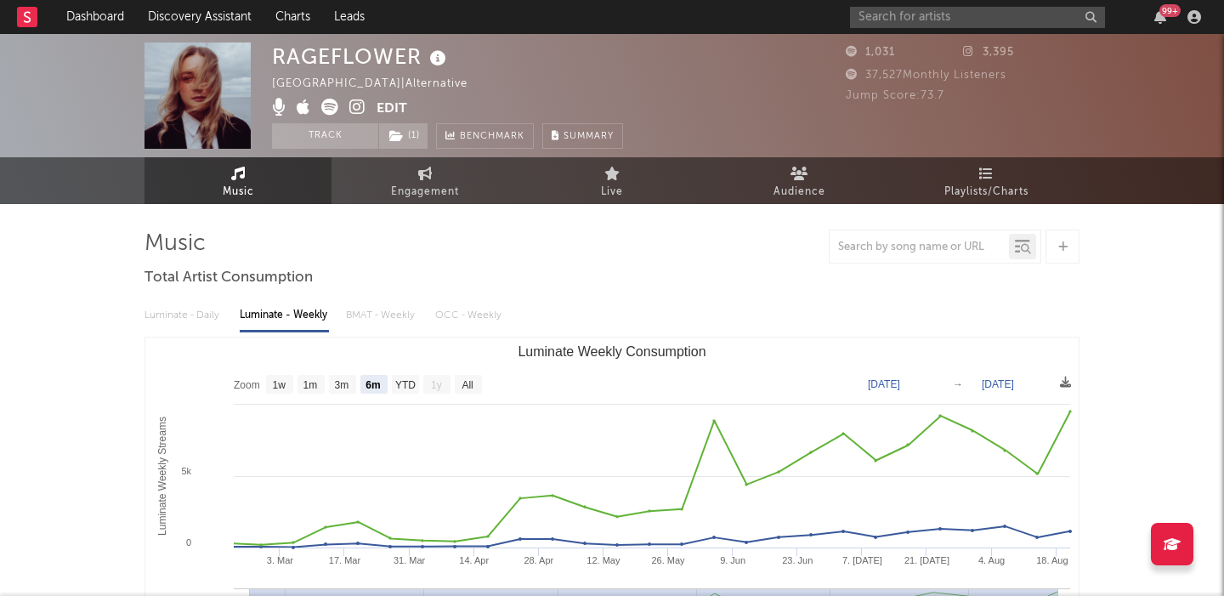
click at [359, 110] on icon at bounding box center [357, 107] width 16 height 17
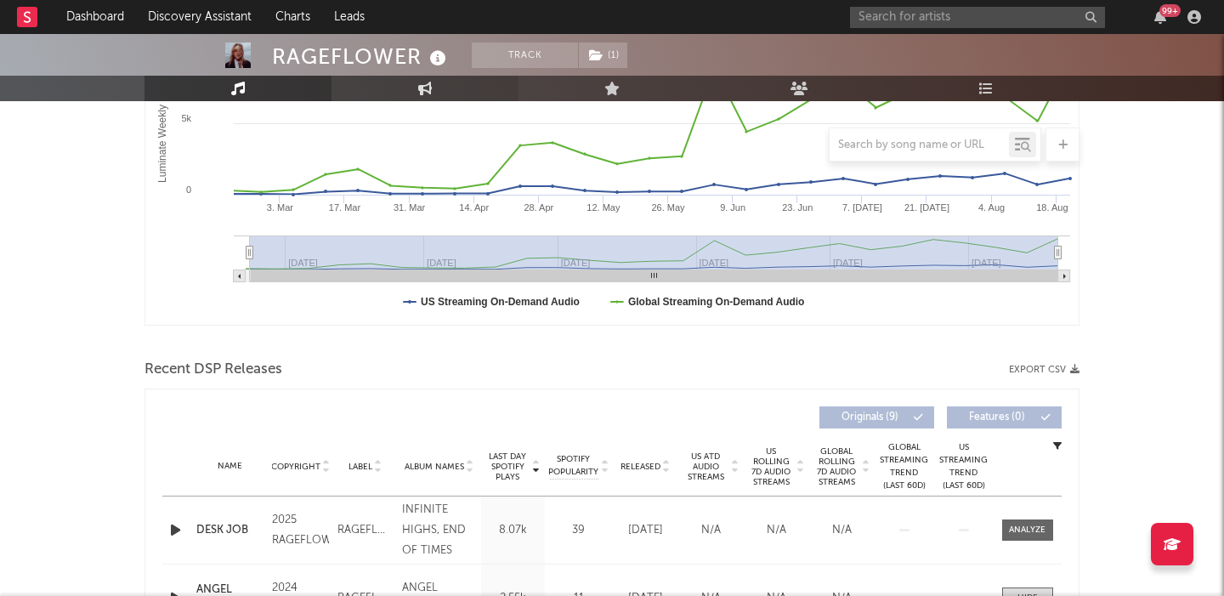
scroll to position [626, 0]
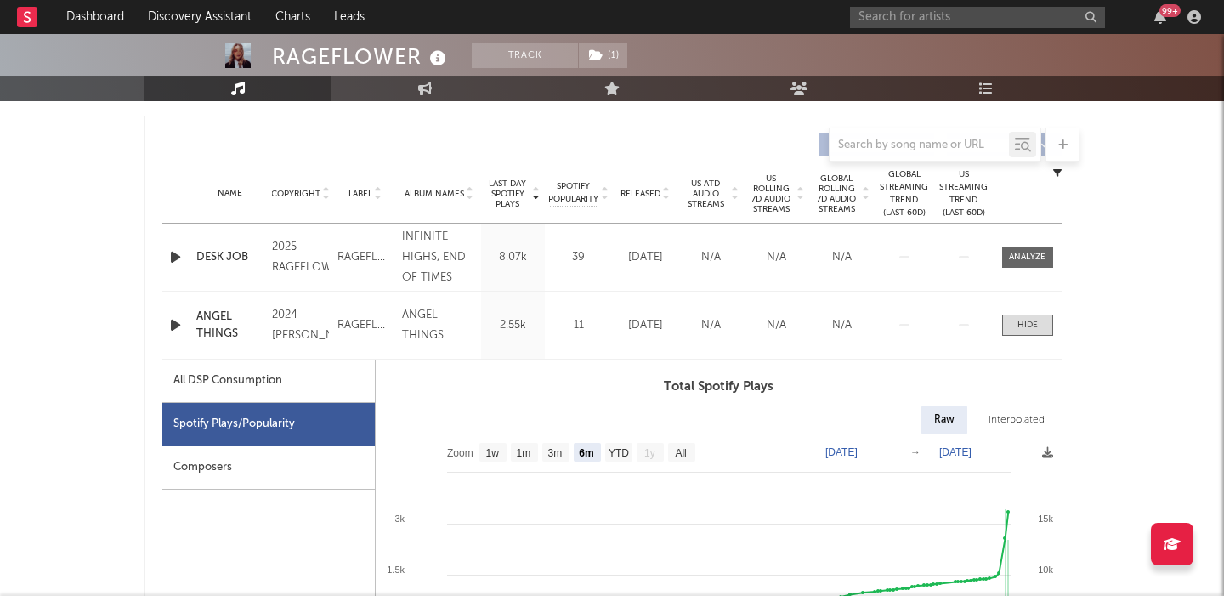
click at [179, 260] on icon "button" at bounding box center [176, 257] width 18 height 21
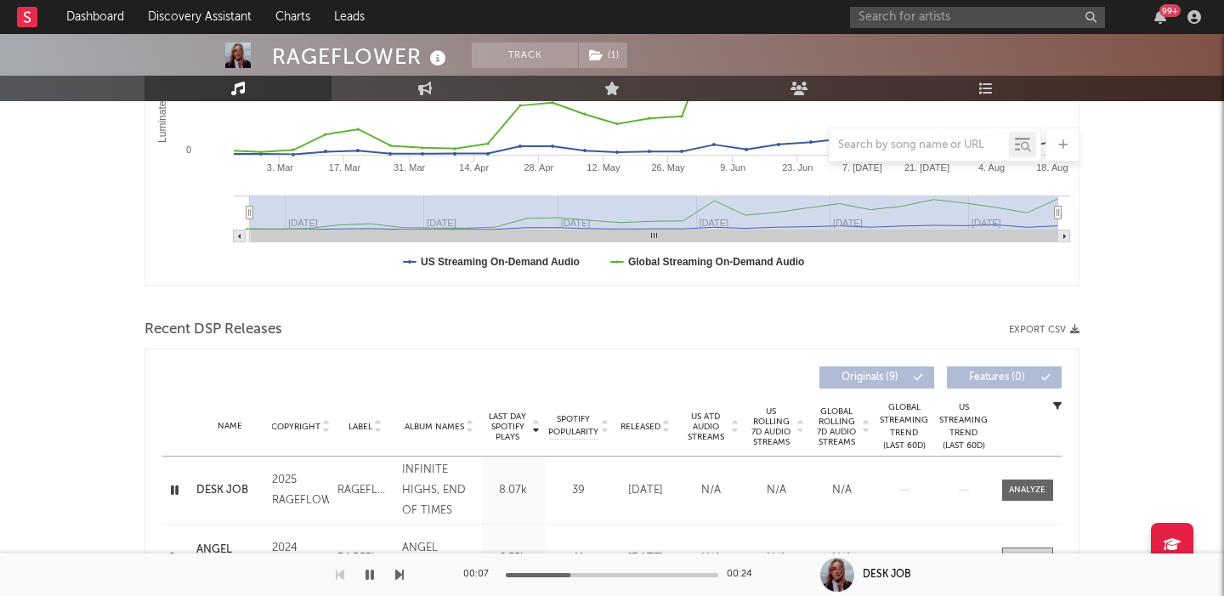
scroll to position [0, 0]
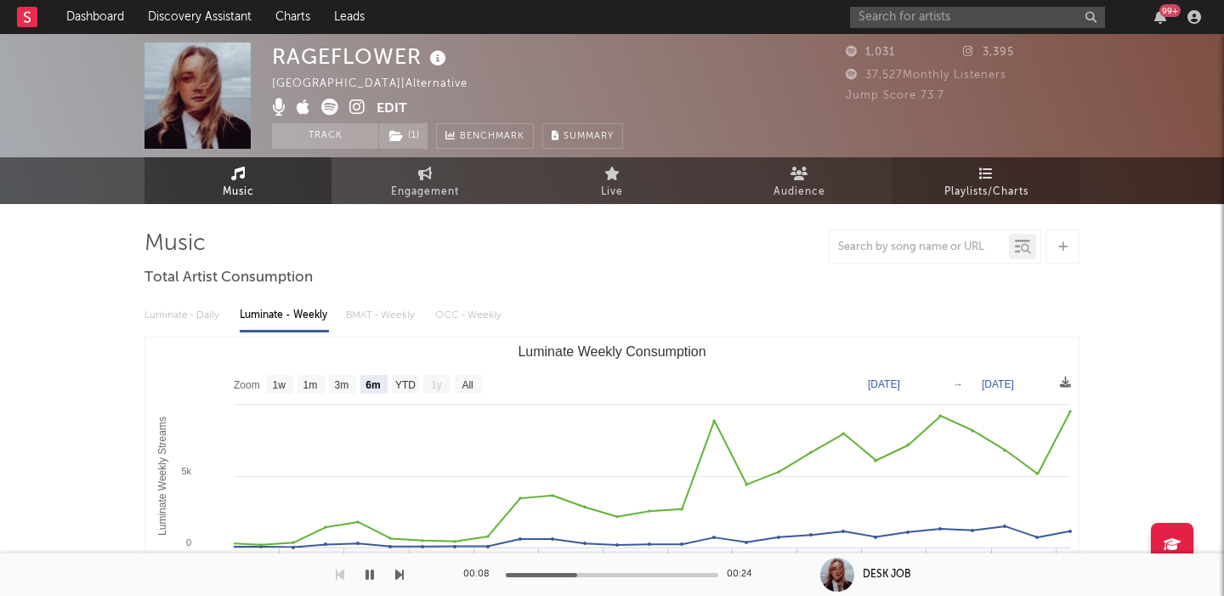
click at [970, 184] on span "Playlists/Charts" at bounding box center [986, 192] width 84 height 20
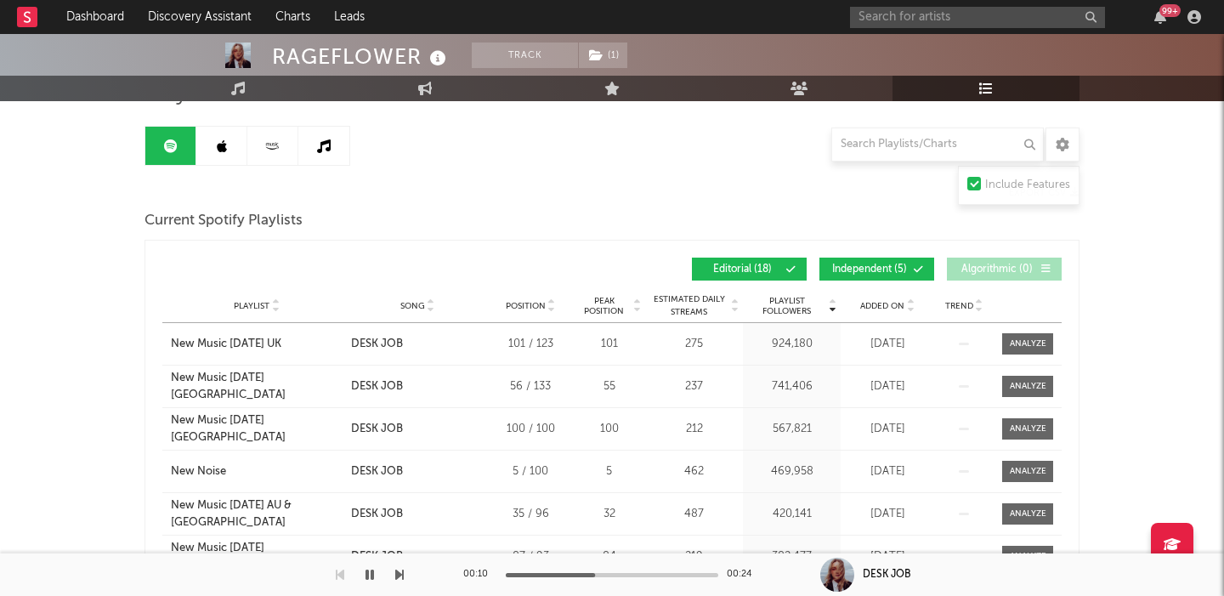
scroll to position [235, 0]
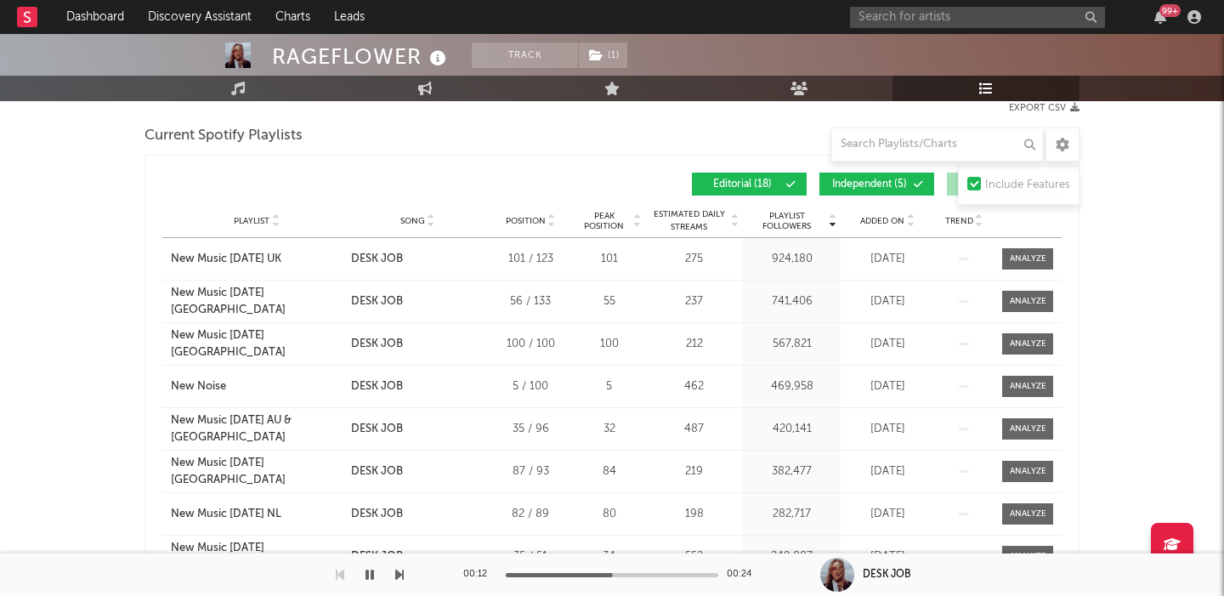
click at [852, 183] on span "Independent ( 5 )" at bounding box center [869, 184] width 78 height 10
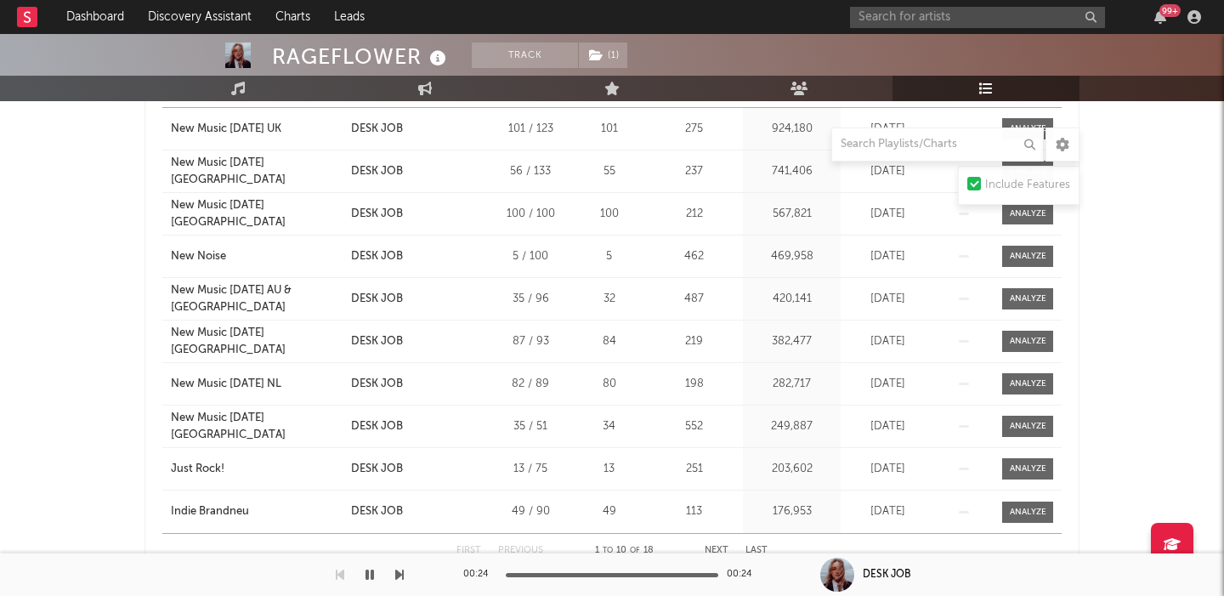
scroll to position [0, 0]
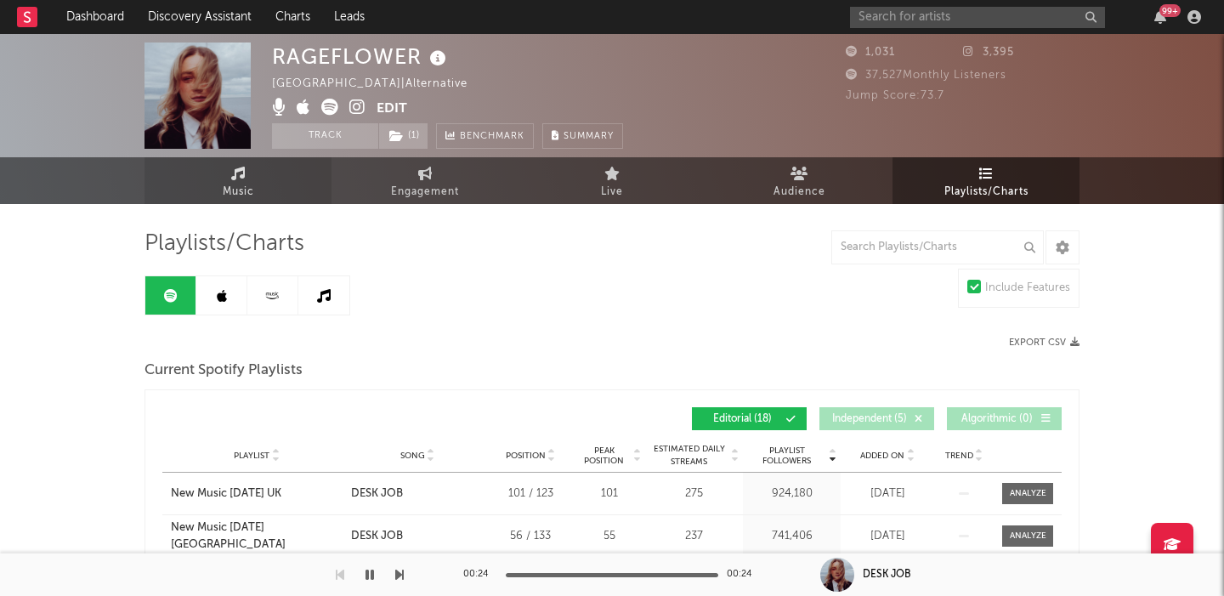
click at [261, 188] on link "Music" at bounding box center [238, 180] width 187 height 47
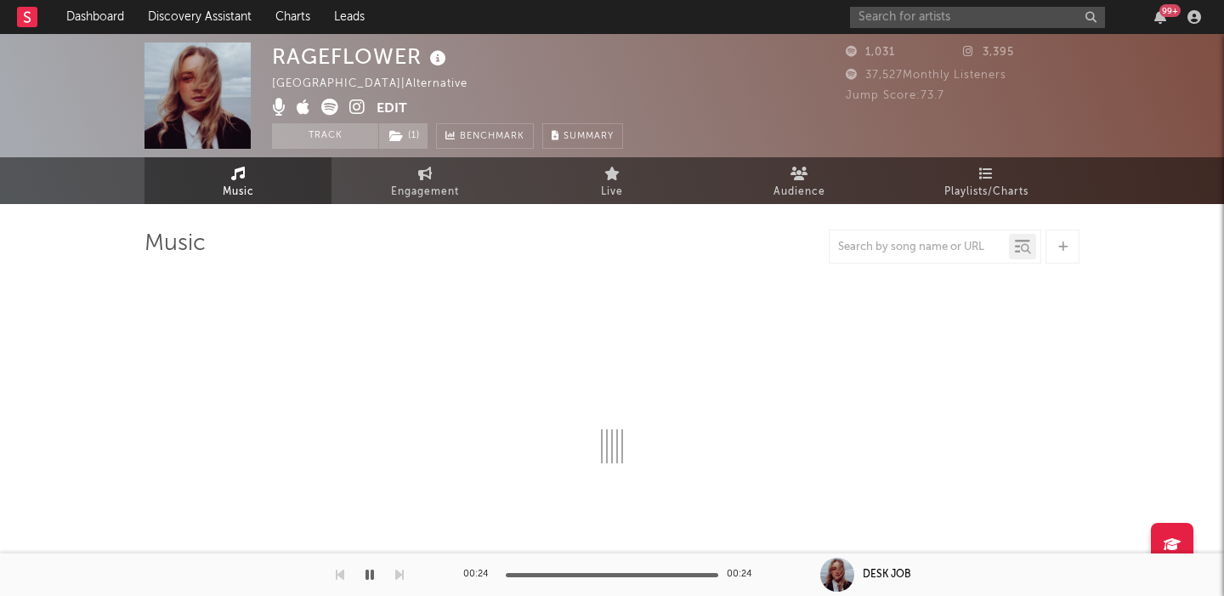
click at [358, 99] on icon at bounding box center [357, 107] width 16 height 17
select select "6m"
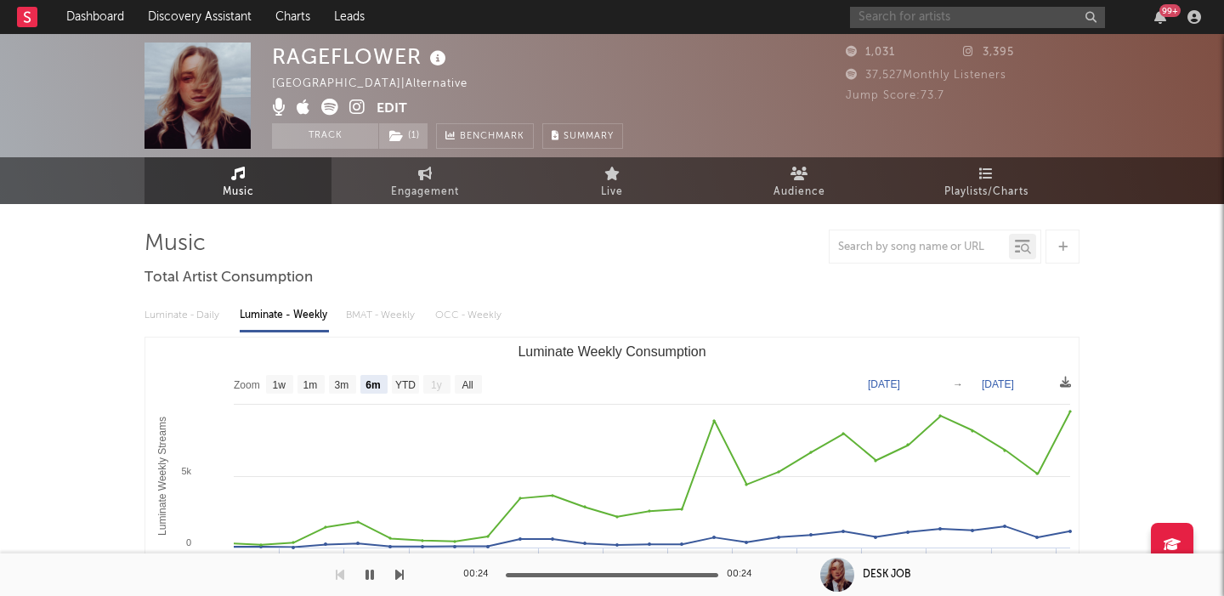
click at [886, 15] on input "text" at bounding box center [977, 17] width 255 height 21
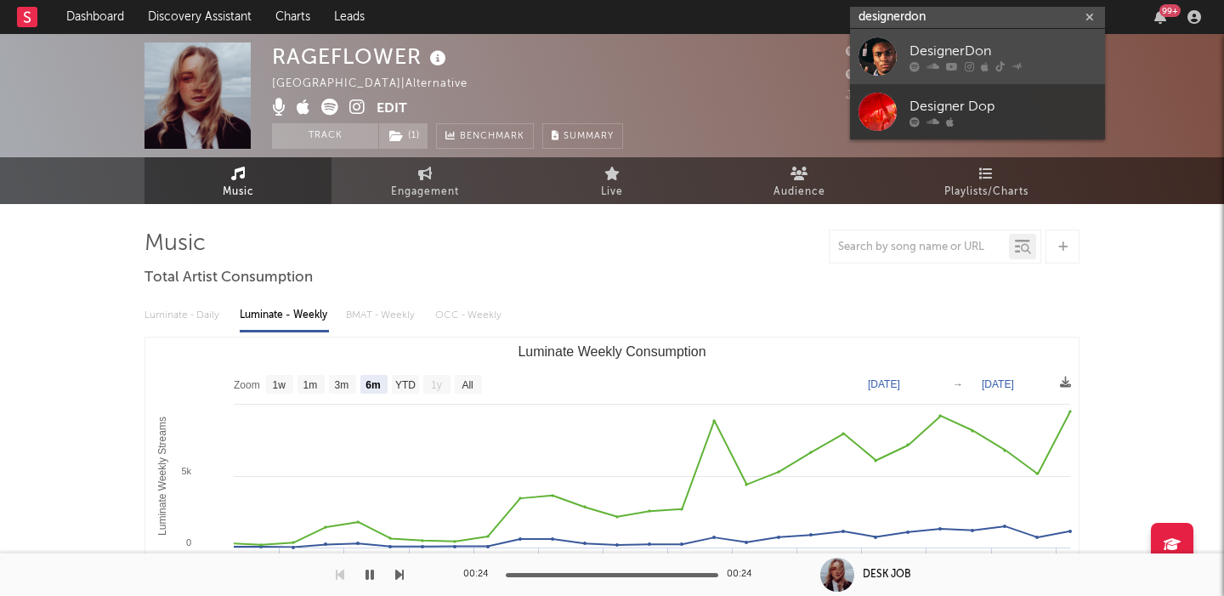
type input "designerdon"
click at [939, 34] on link "DesignerDon" at bounding box center [977, 56] width 255 height 55
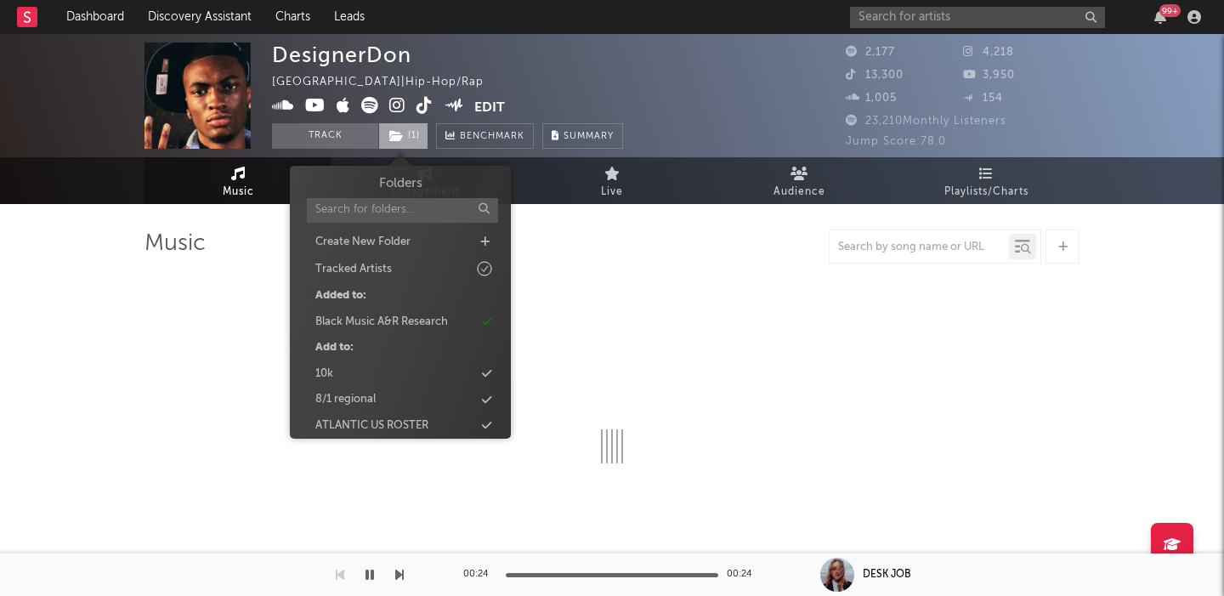
click at [397, 135] on icon at bounding box center [396, 136] width 14 height 12
select select "6m"
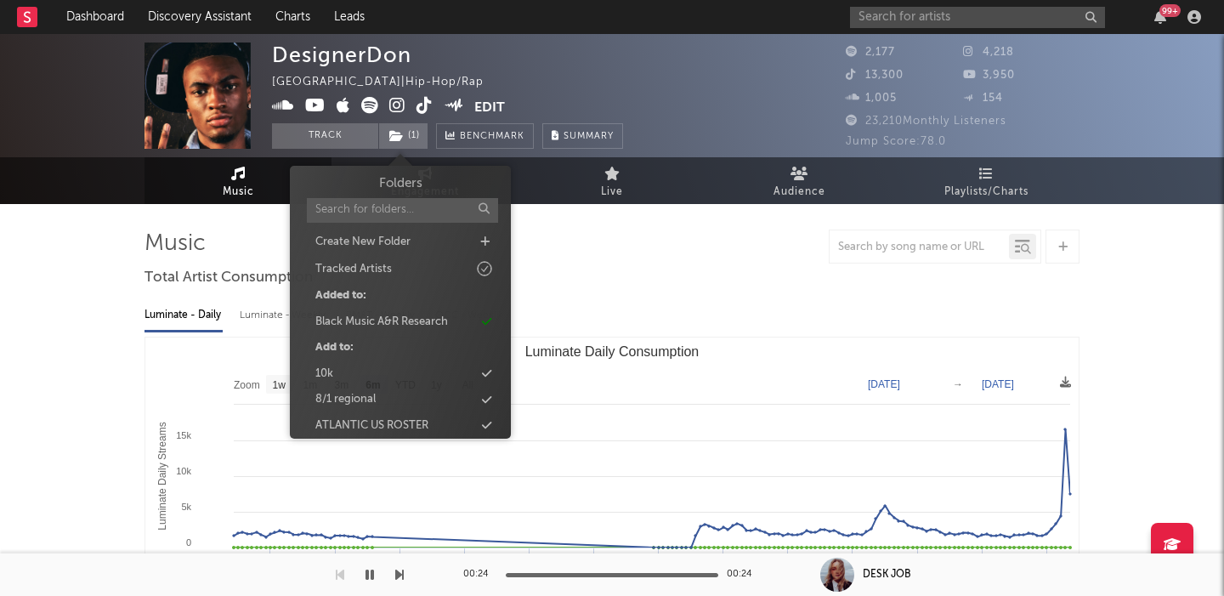
click at [971, 322] on div "Luminate - Daily Luminate - Weekly BMAT - Weekly OCC - Weekly" at bounding box center [612, 315] width 935 height 29
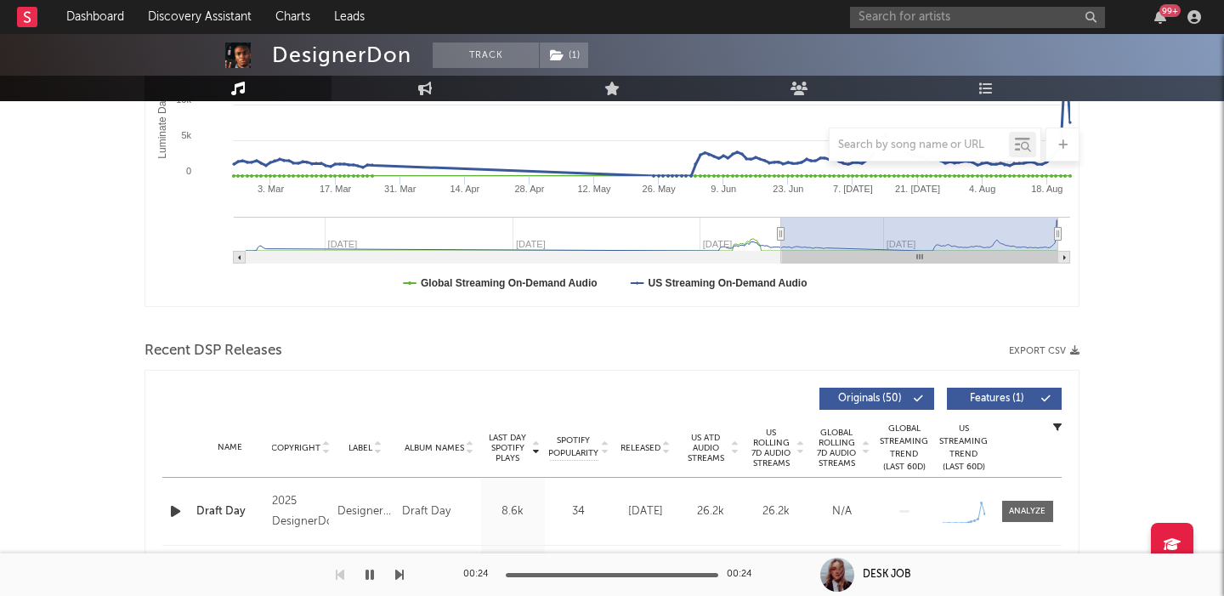
scroll to position [468, 0]
